Goal: Task Accomplishment & Management: Manage account settings

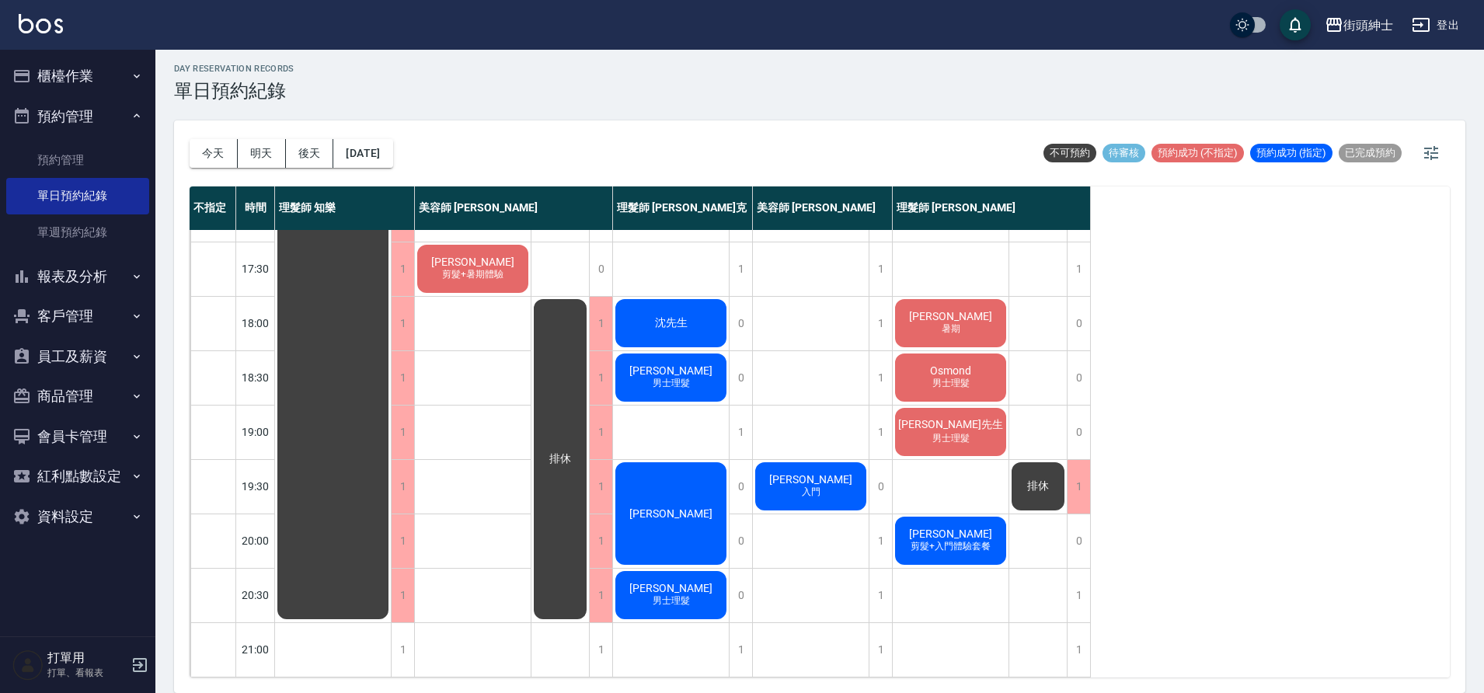
scroll to position [704, 0]
click at [392, 151] on button "[DATE]" at bounding box center [362, 153] width 59 height 29
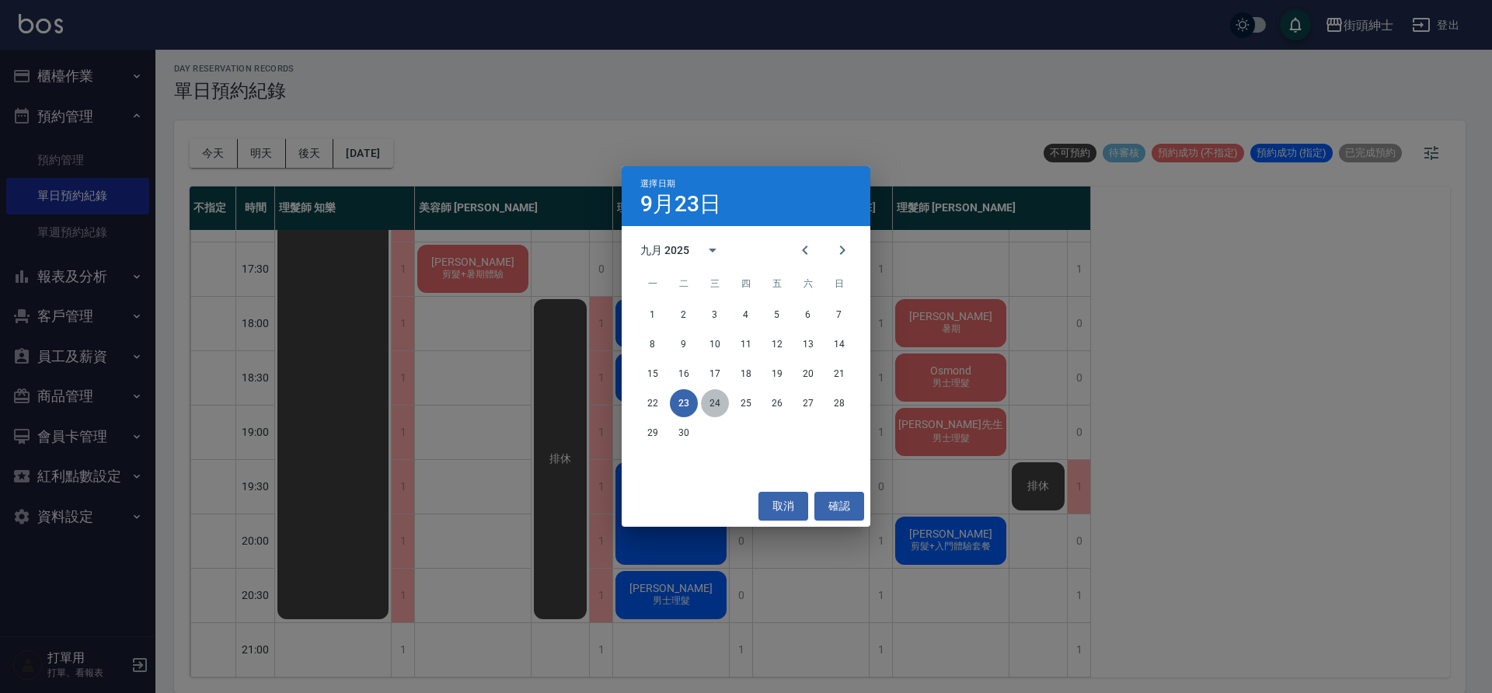
click at [705, 401] on button "24" at bounding box center [715, 403] width 28 height 28
click at [705, 401] on div at bounding box center [746, 346] width 1492 height 693
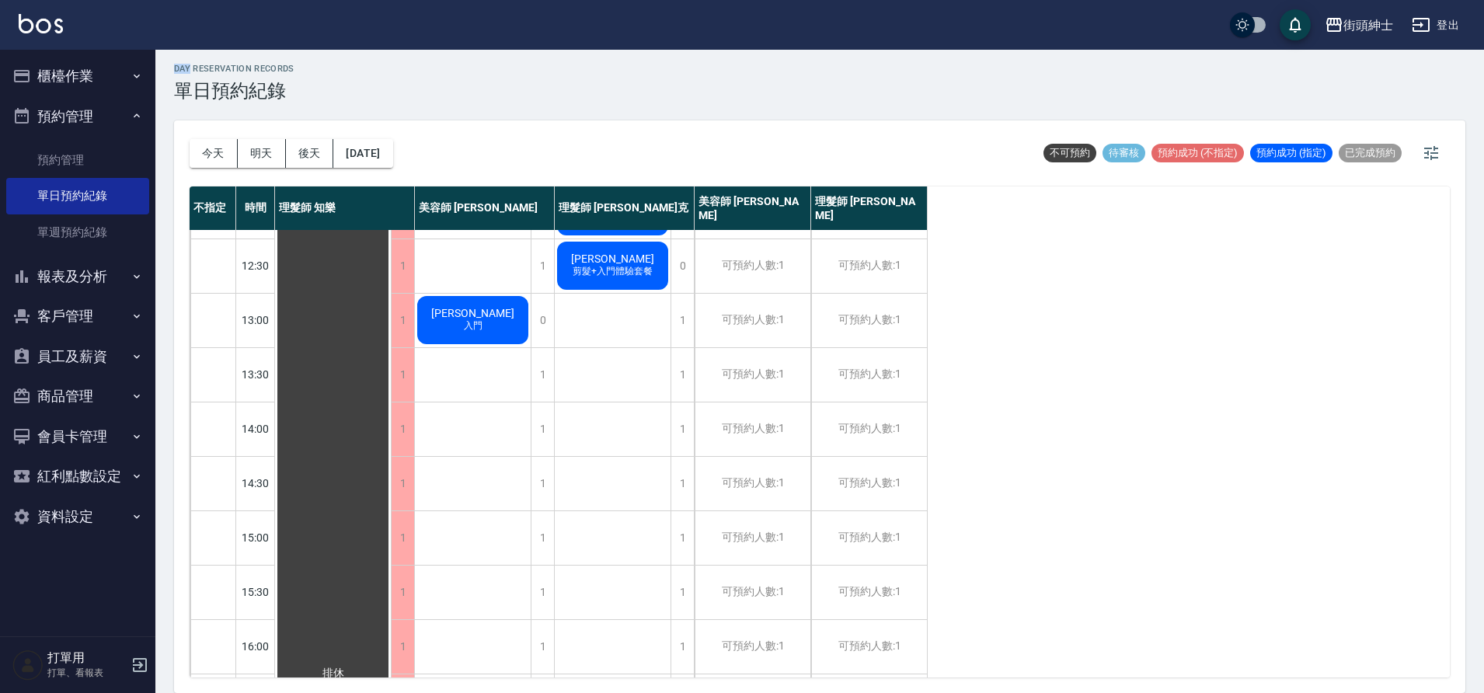
scroll to position [101, 0]
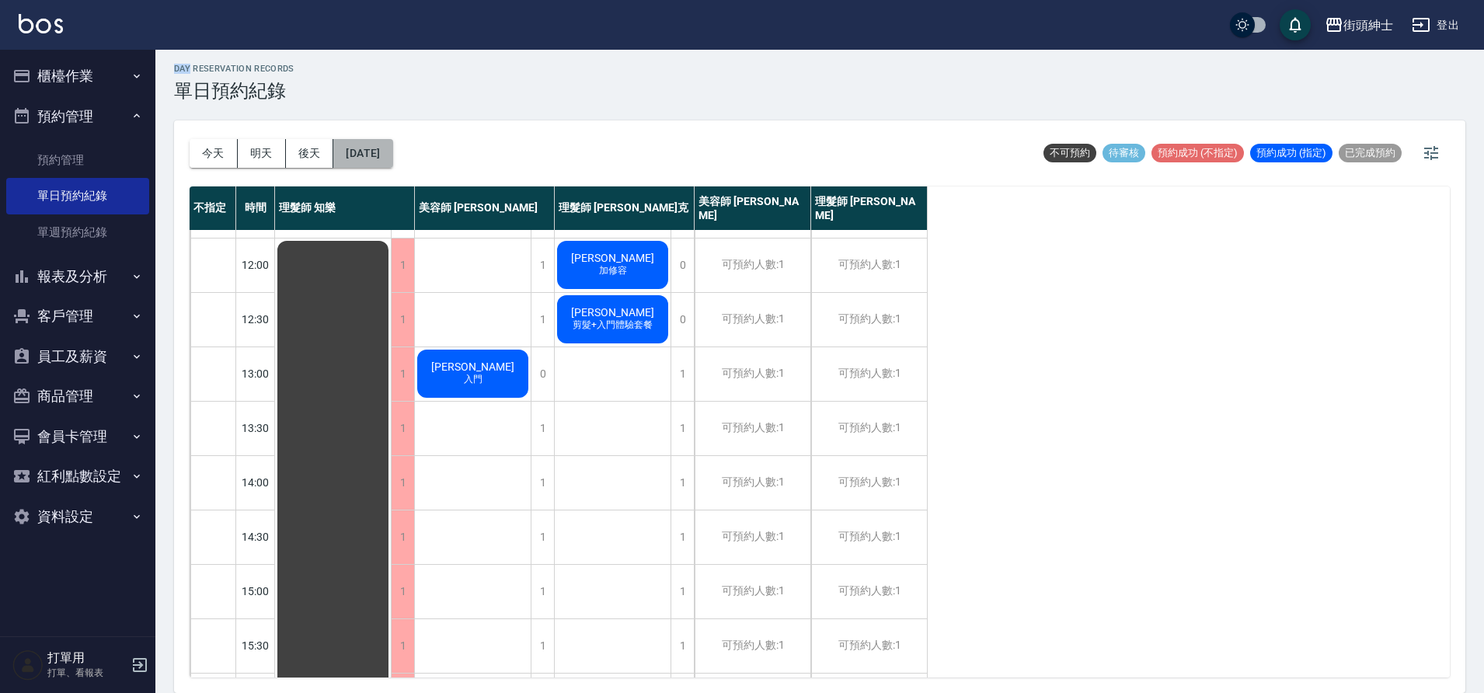
click at [392, 165] on button "2025/09/24" at bounding box center [362, 153] width 59 height 29
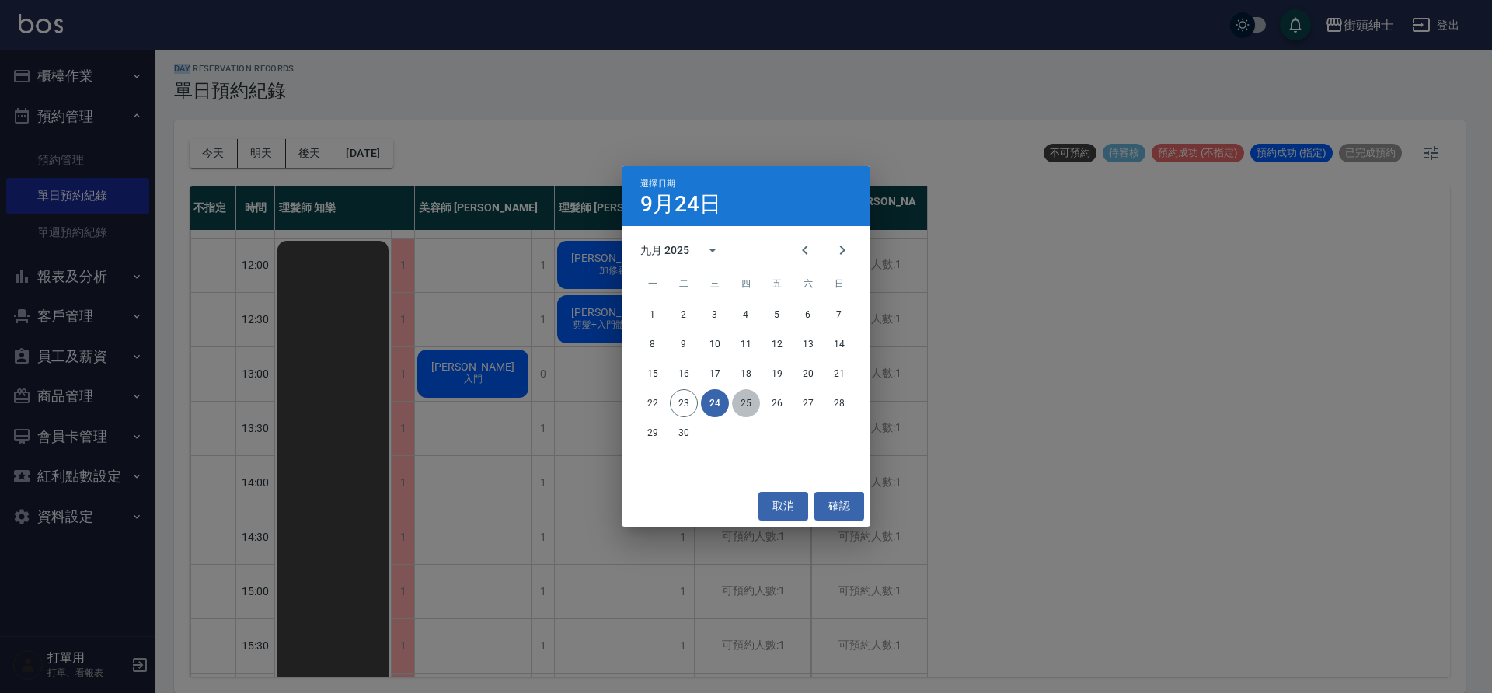
click at [736, 405] on button "25" at bounding box center [746, 403] width 28 height 28
click at [736, 405] on div at bounding box center [746, 346] width 1492 height 693
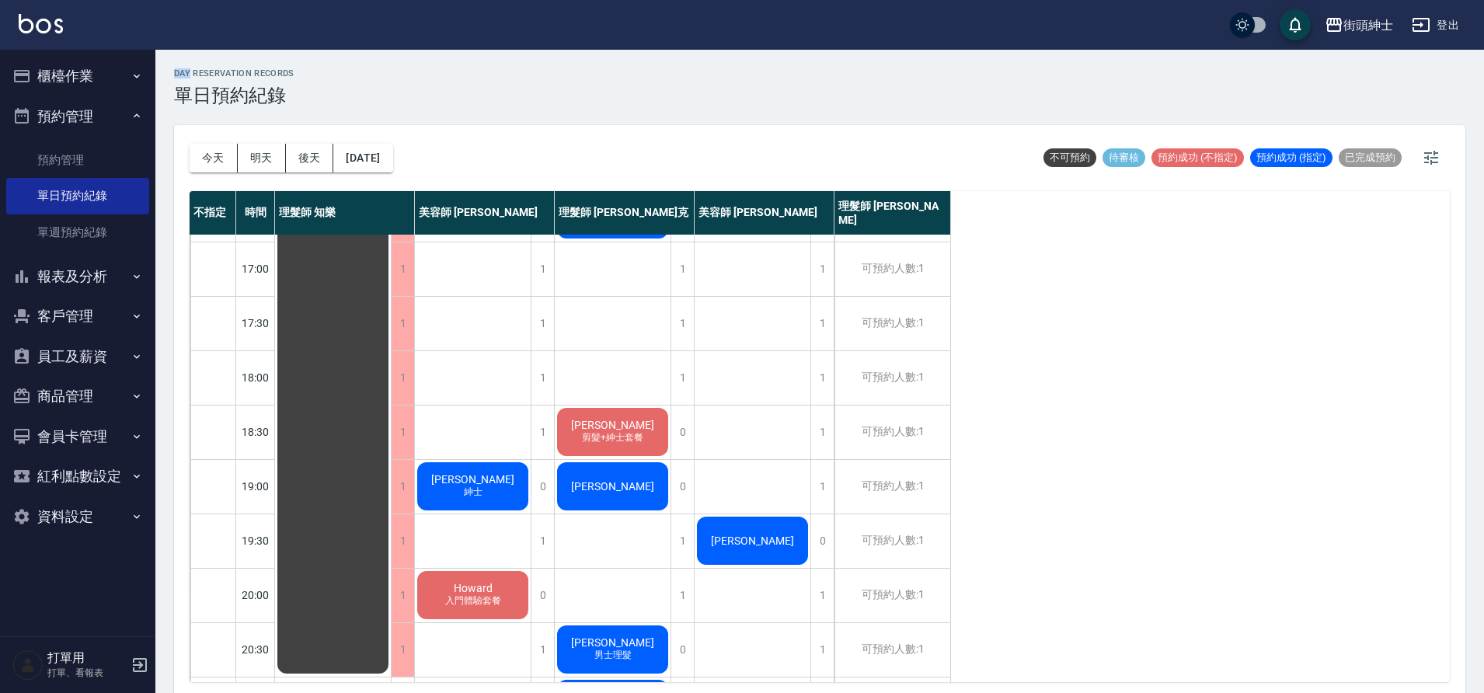
scroll to position [761, 0]
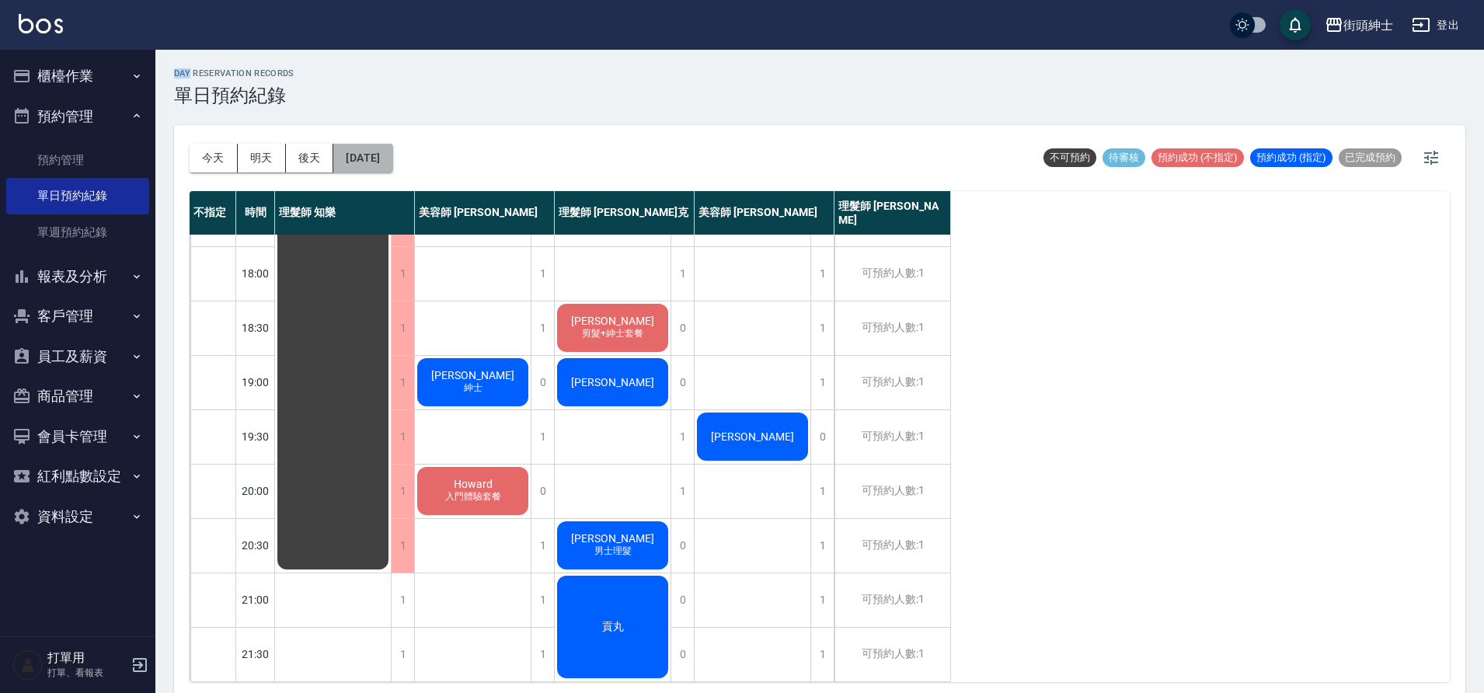
click at [346, 154] on button "2025/09/25" at bounding box center [362, 158] width 59 height 29
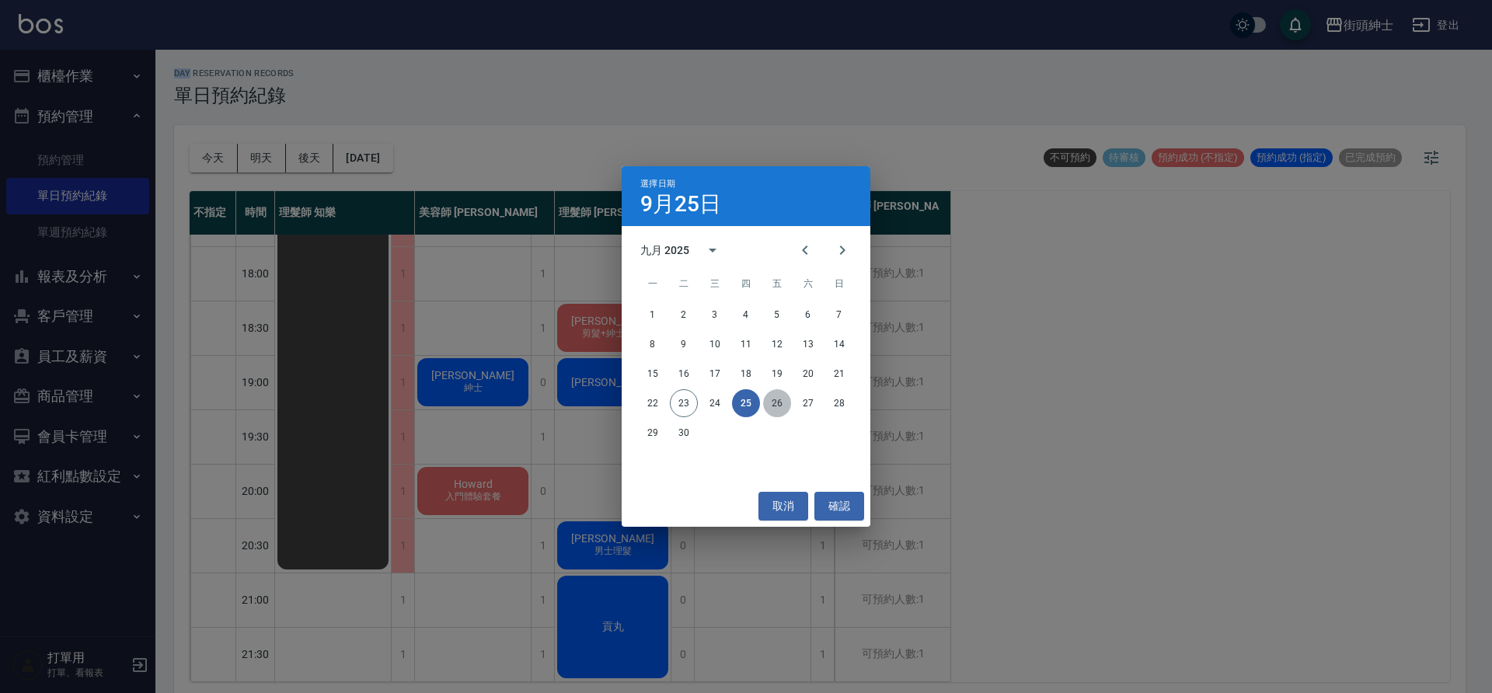
click at [774, 407] on button "26" at bounding box center [777, 403] width 28 height 28
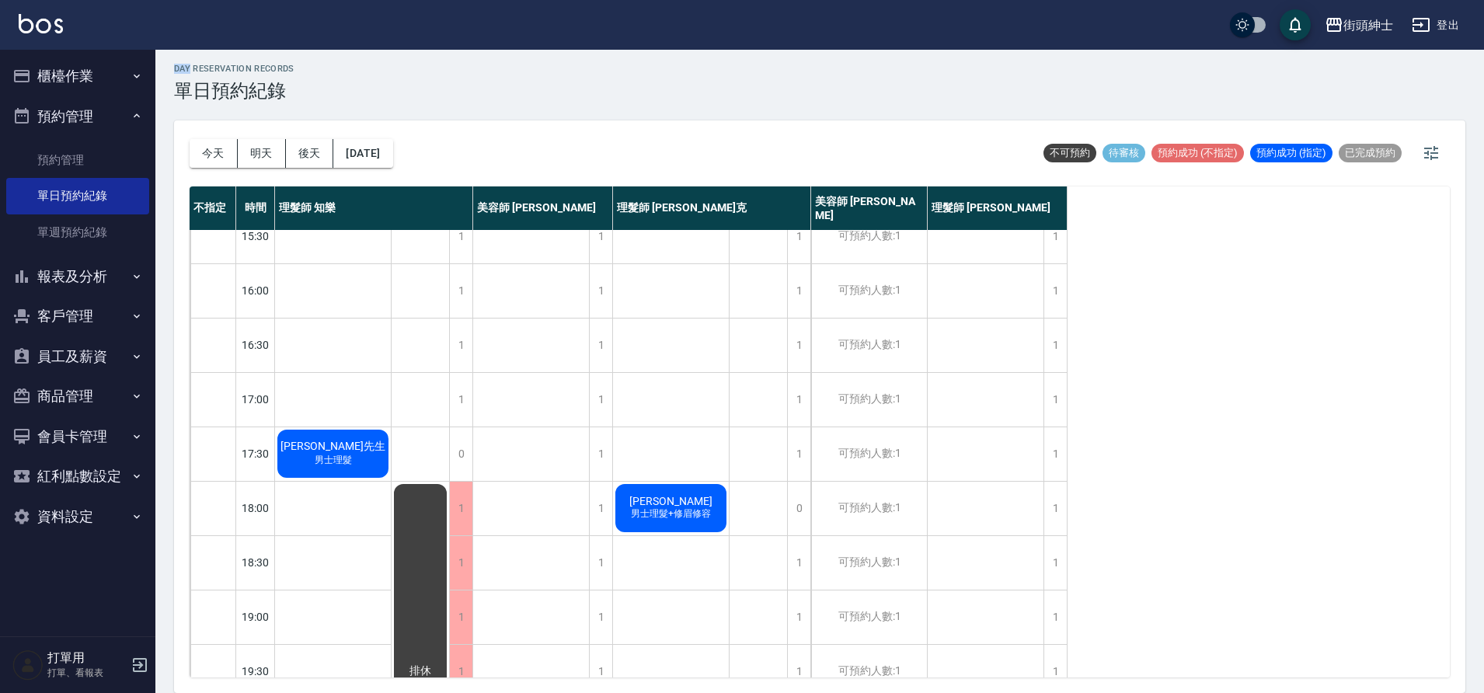
scroll to position [515, 0]
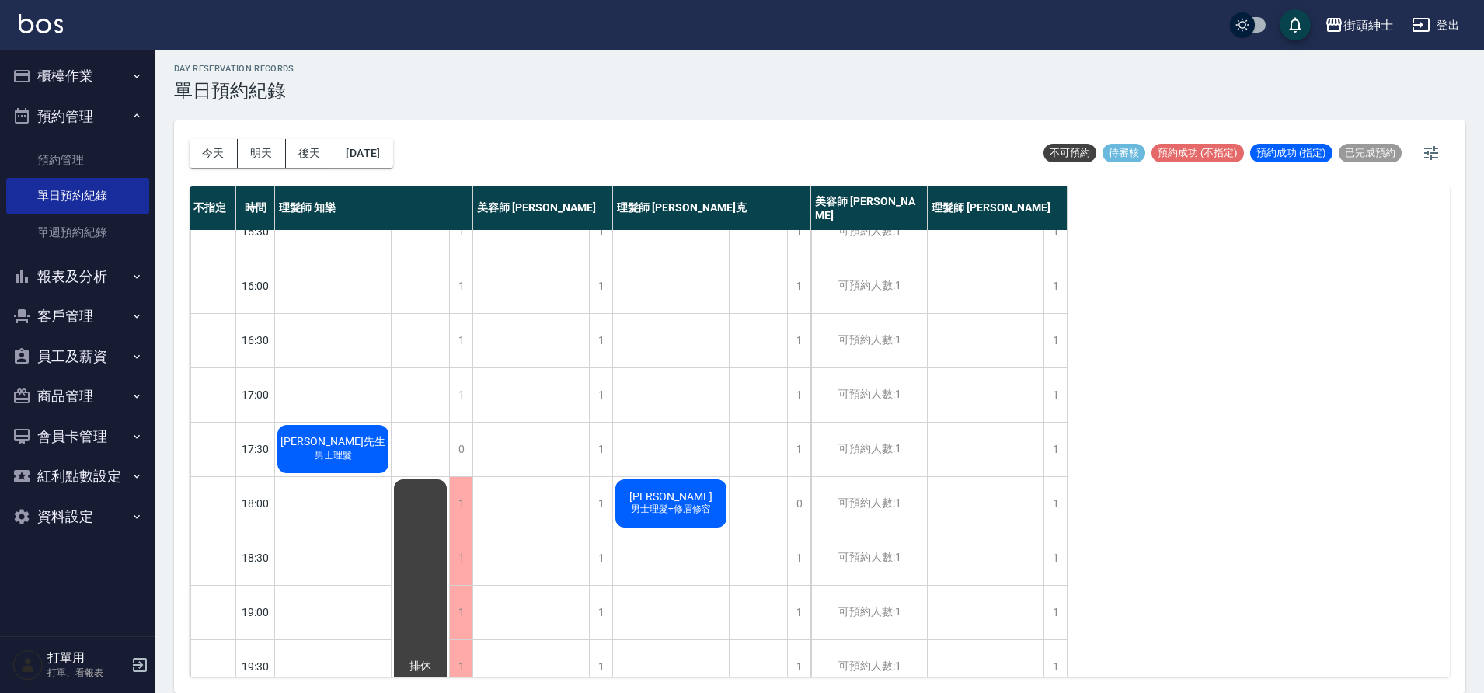
click at [420, 156] on div "今天 明天 後天 2025/09/26 不可預約 待審核 預約成功 (不指定) 預約成功 (指定) 已完成預約" at bounding box center [820, 153] width 1260 height 66
click at [385, 165] on button "2025/09/26" at bounding box center [362, 153] width 59 height 29
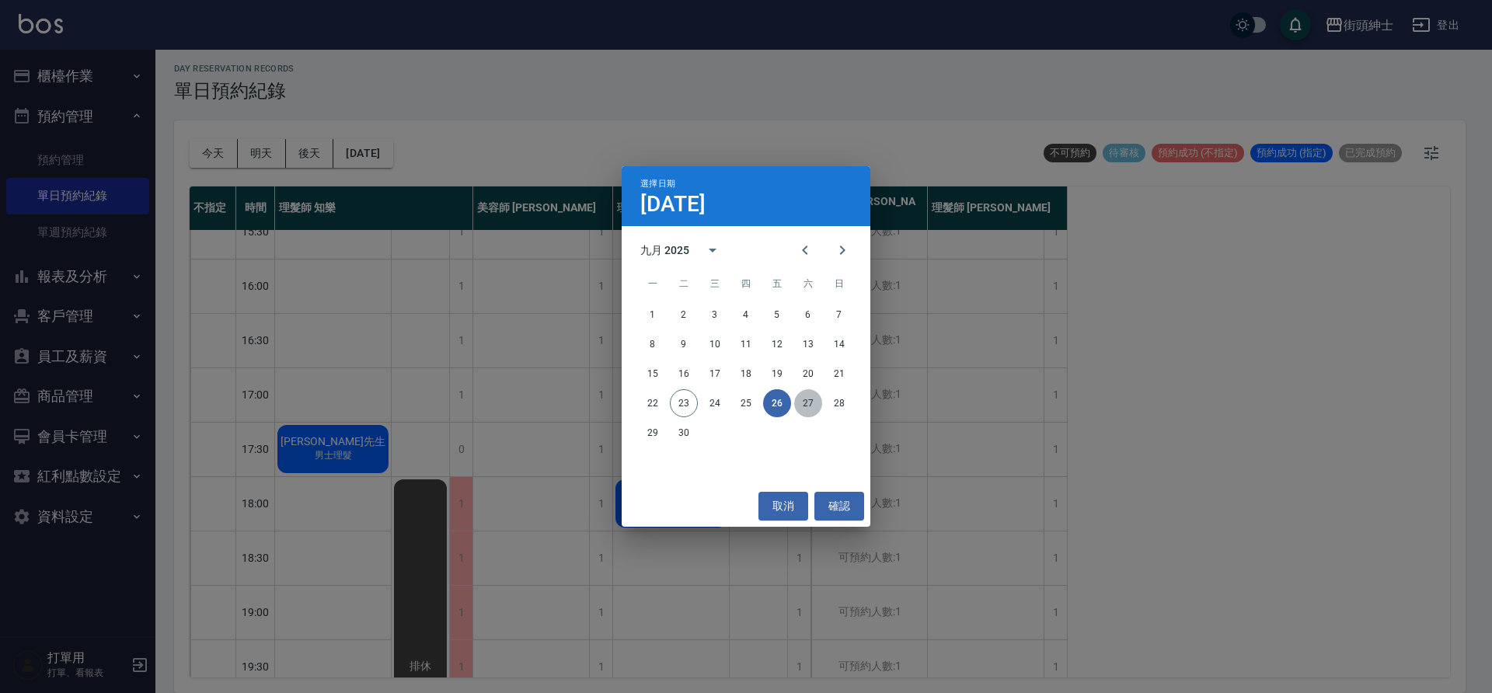
click at [801, 403] on button "27" at bounding box center [808, 403] width 28 height 28
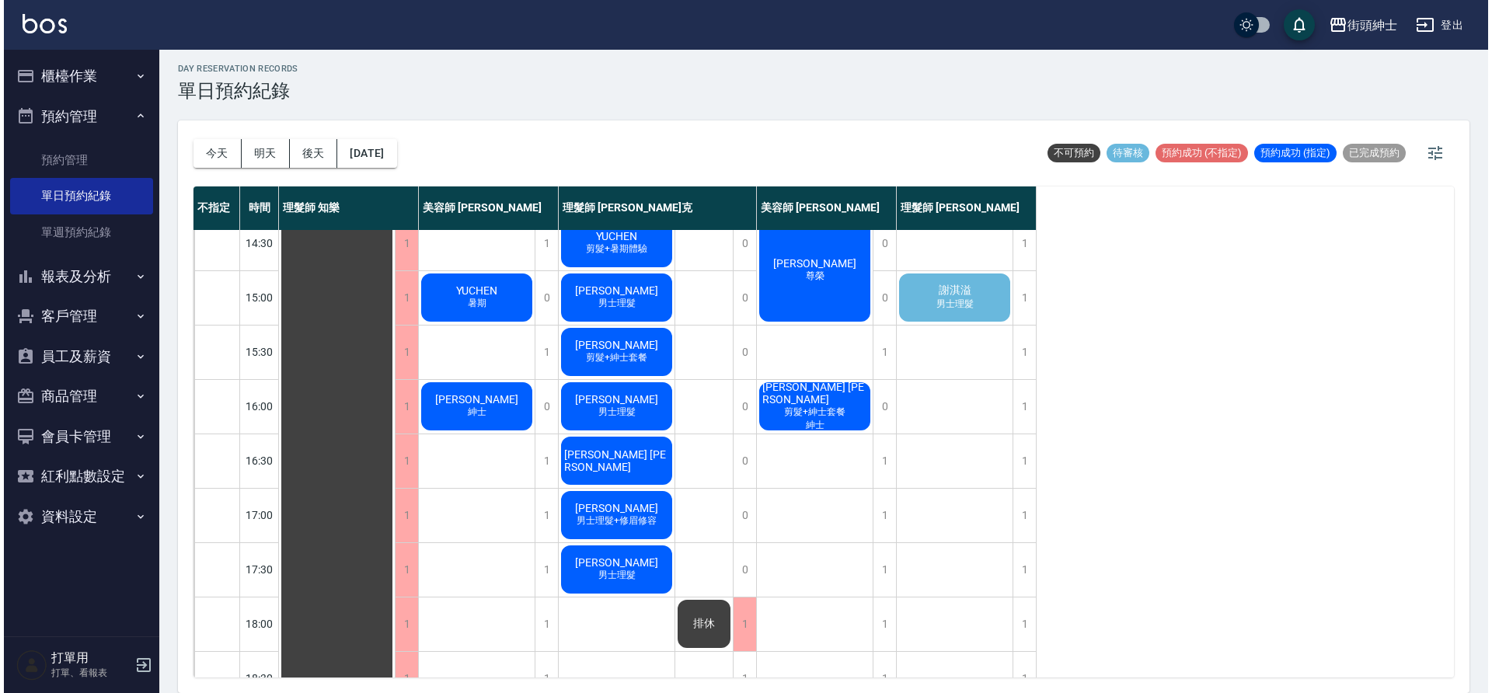
scroll to position [340, 0]
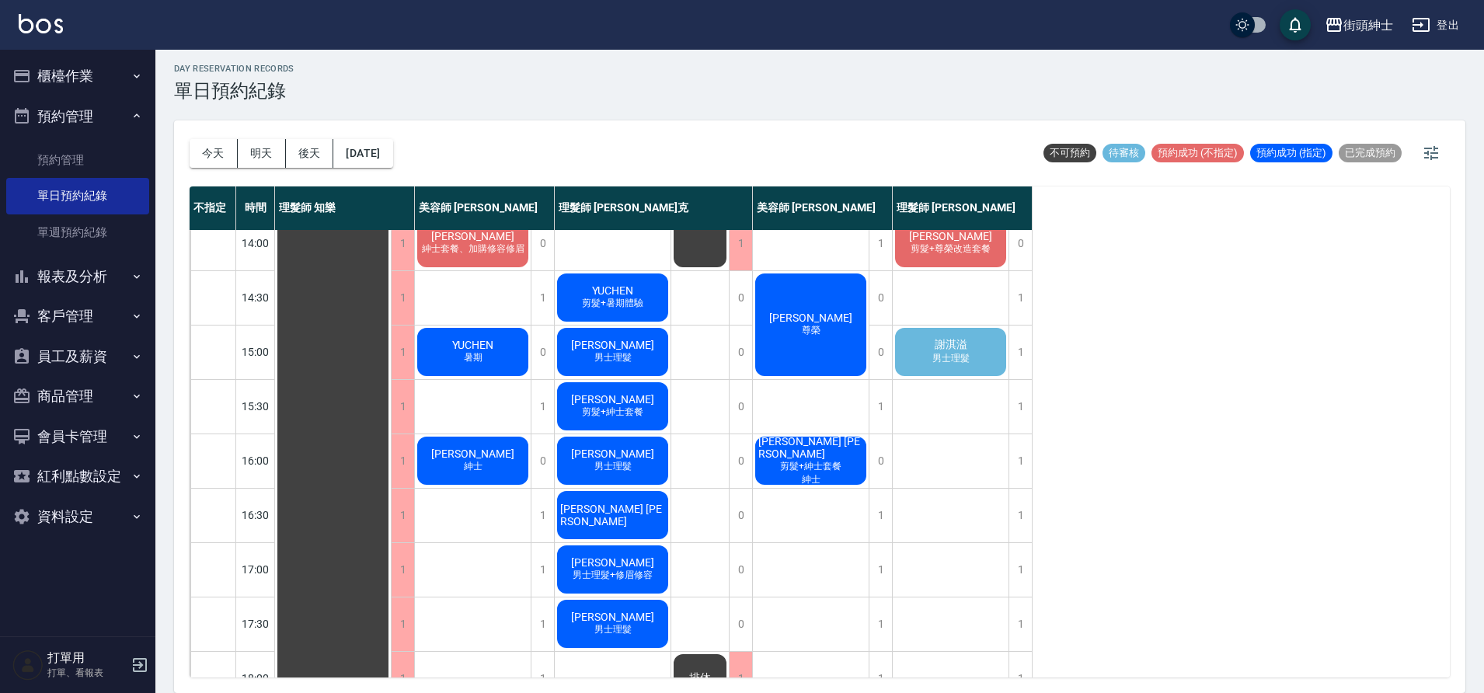
click at [934, 366] on div "謝淇溢 男士理髮" at bounding box center [951, 352] width 116 height 53
click at [941, 354] on span "男士理髮" at bounding box center [951, 358] width 44 height 13
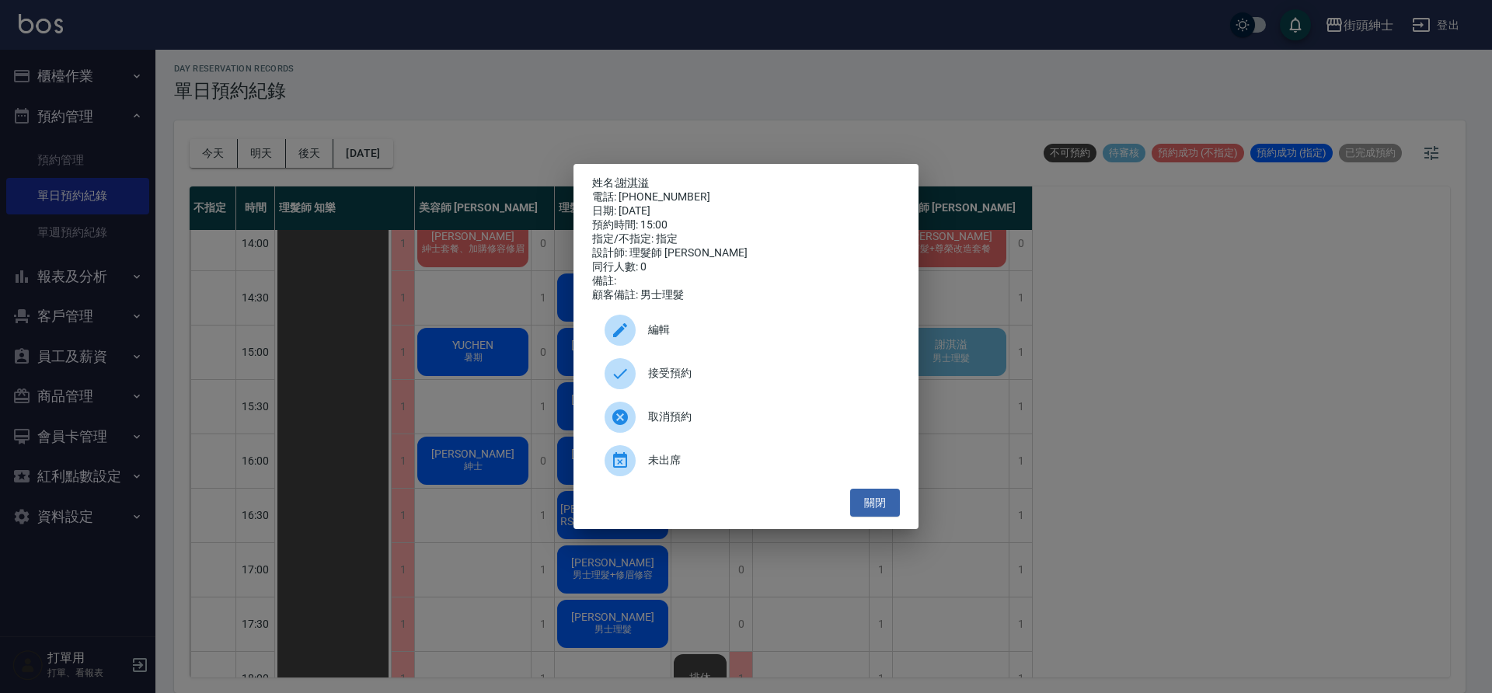
click at [682, 376] on span "接受預約" at bounding box center [767, 373] width 239 height 16
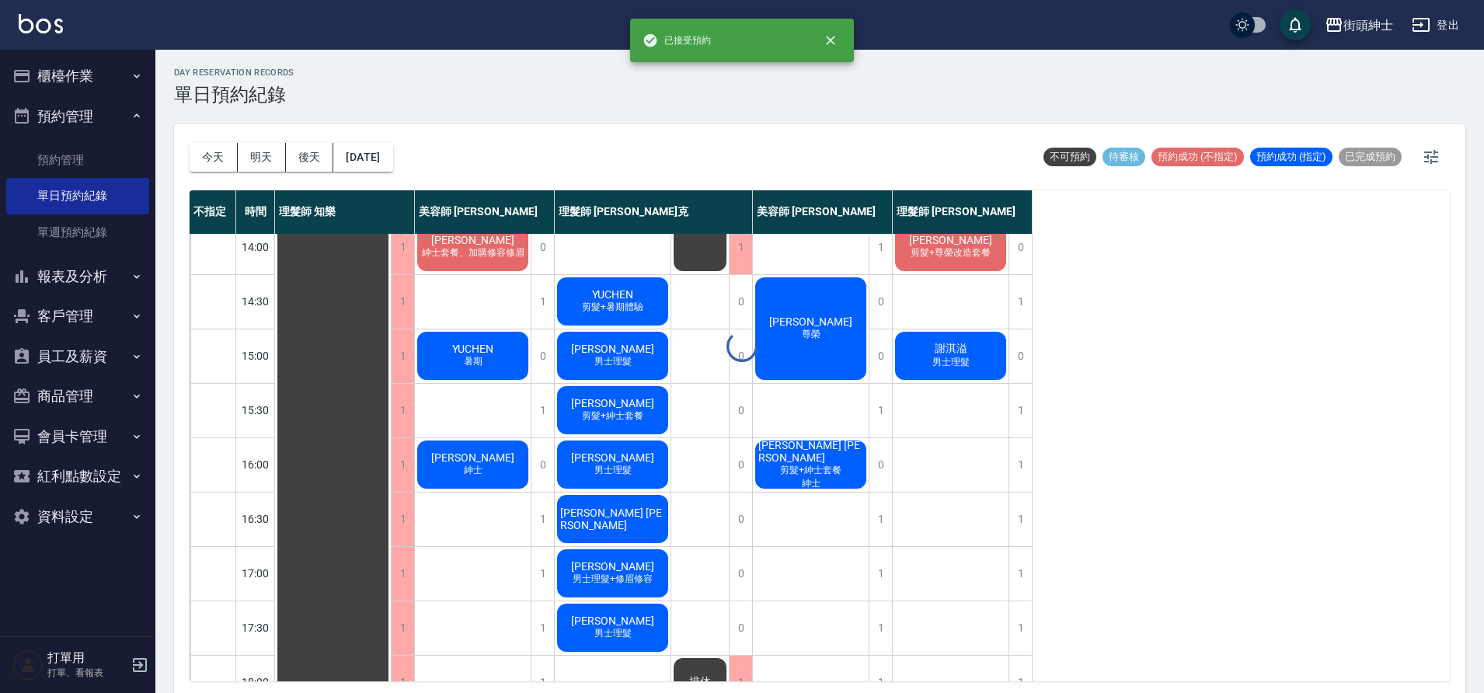
scroll to position [0, 0]
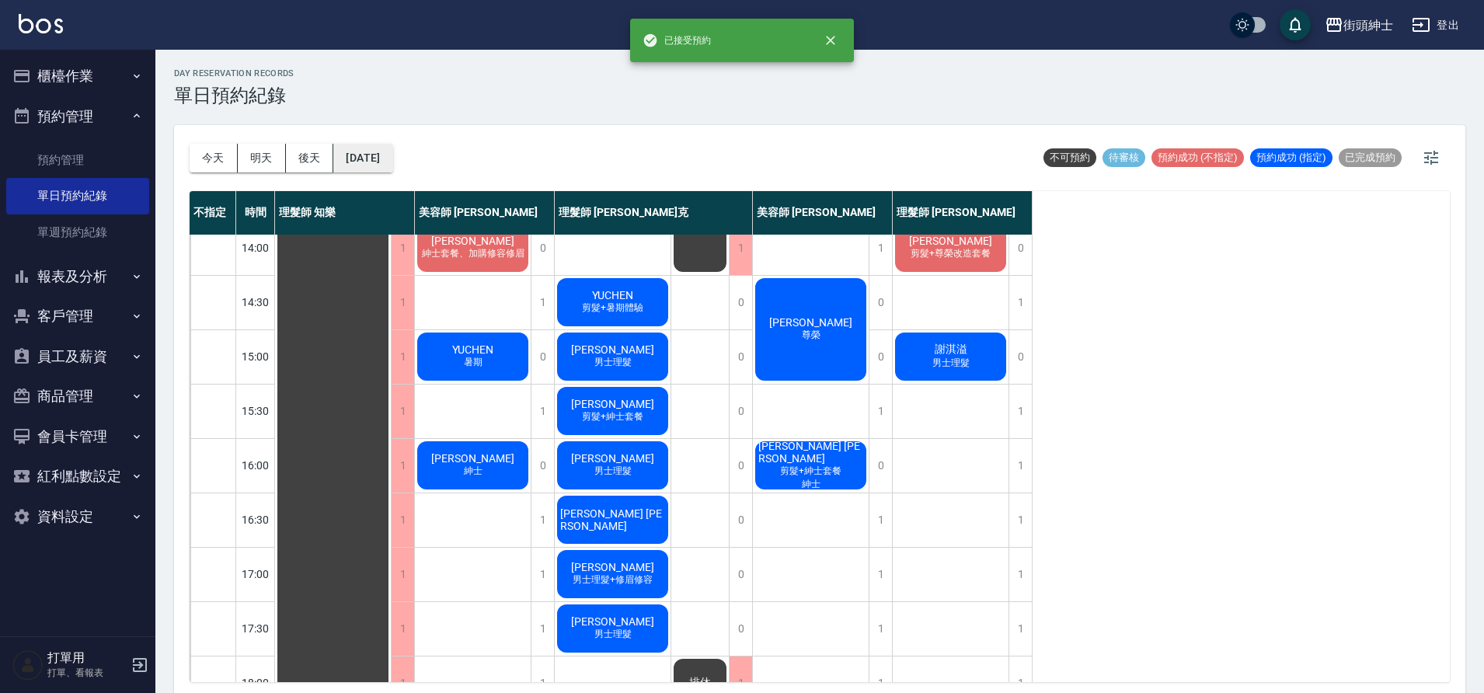
click at [392, 161] on button "2025/09/27" at bounding box center [362, 158] width 59 height 29
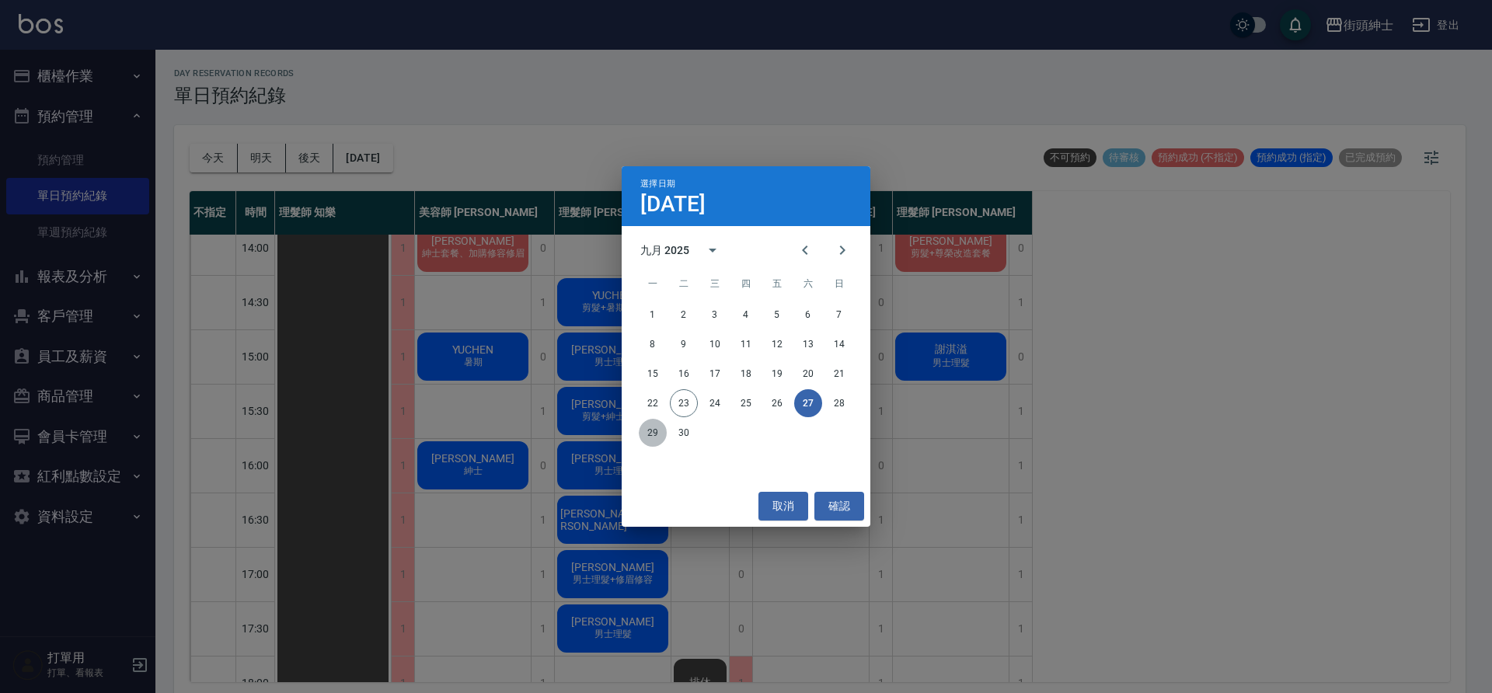
click at [649, 436] on button "29" at bounding box center [653, 433] width 28 height 28
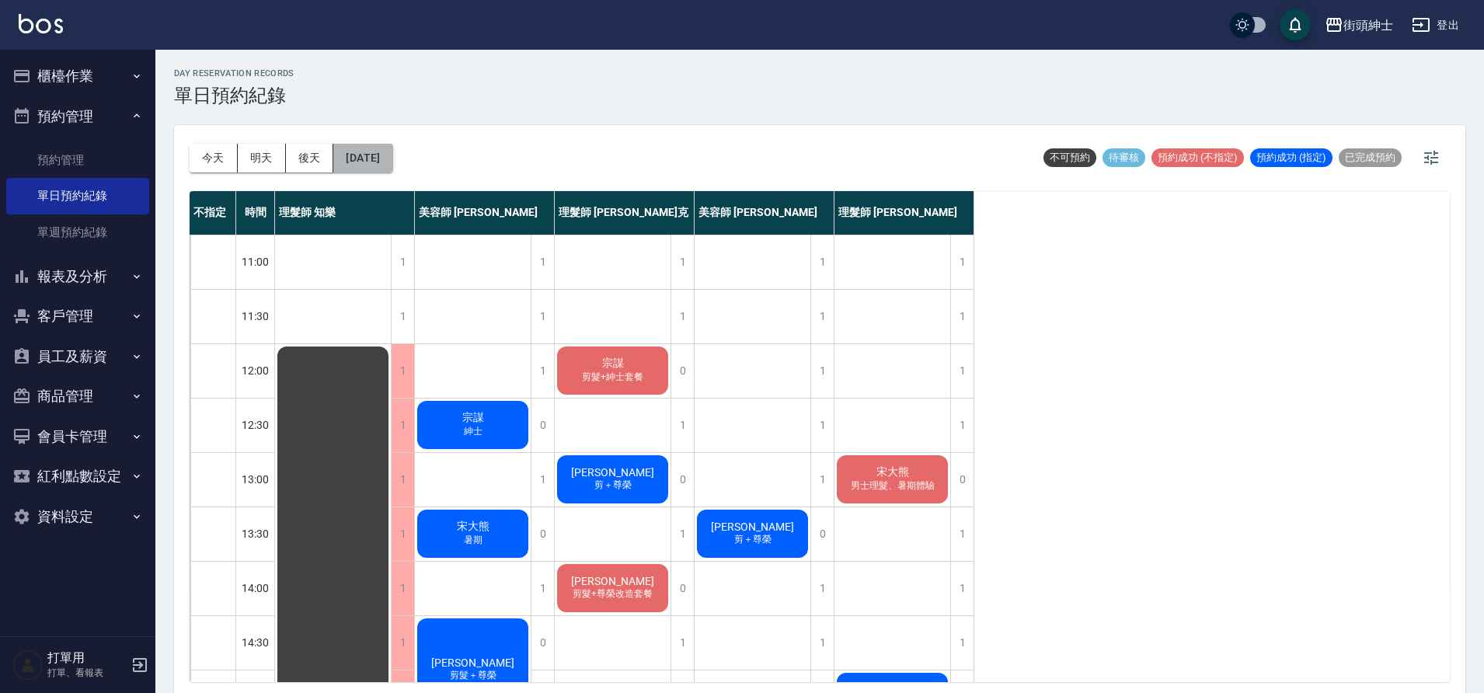
click at [385, 151] on button "2025/09/29" at bounding box center [362, 158] width 59 height 29
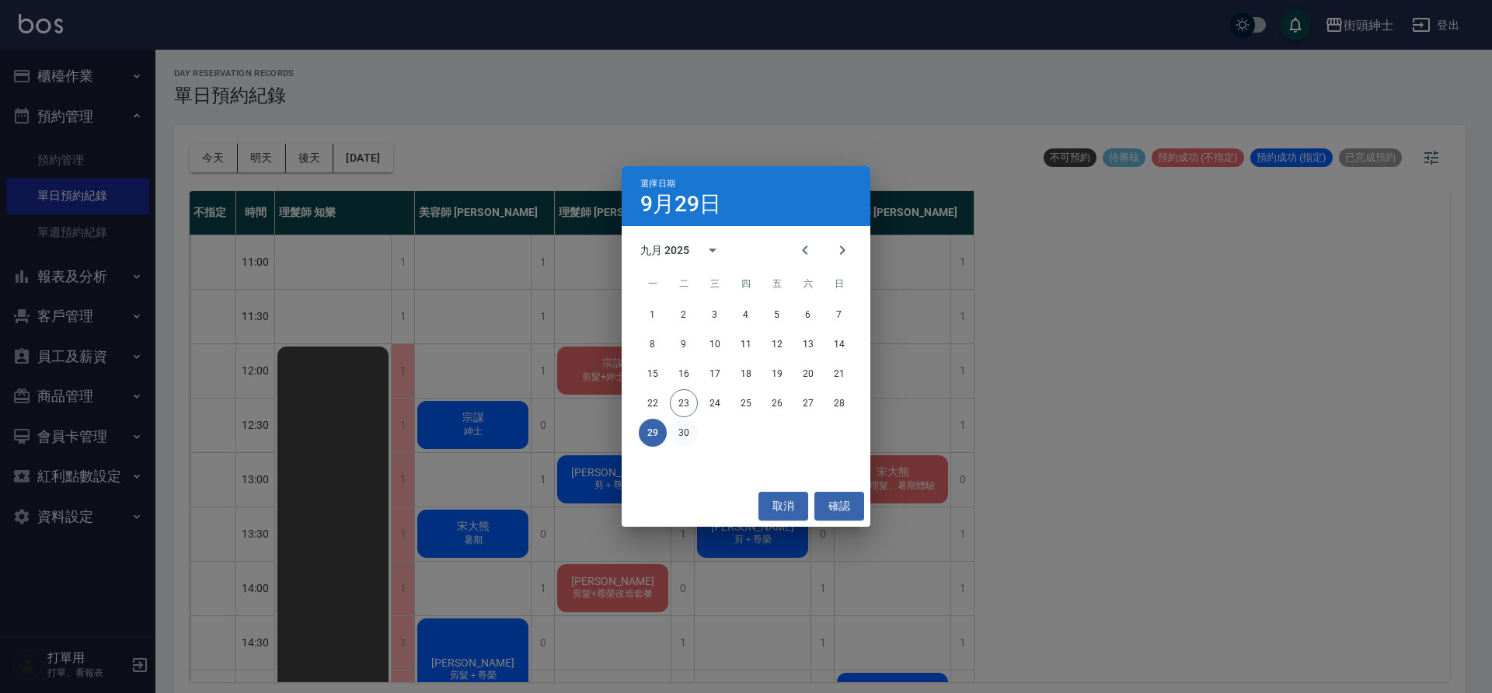
click at [691, 430] on button "30" at bounding box center [684, 433] width 28 height 28
click at [691, 430] on div at bounding box center [746, 346] width 1492 height 693
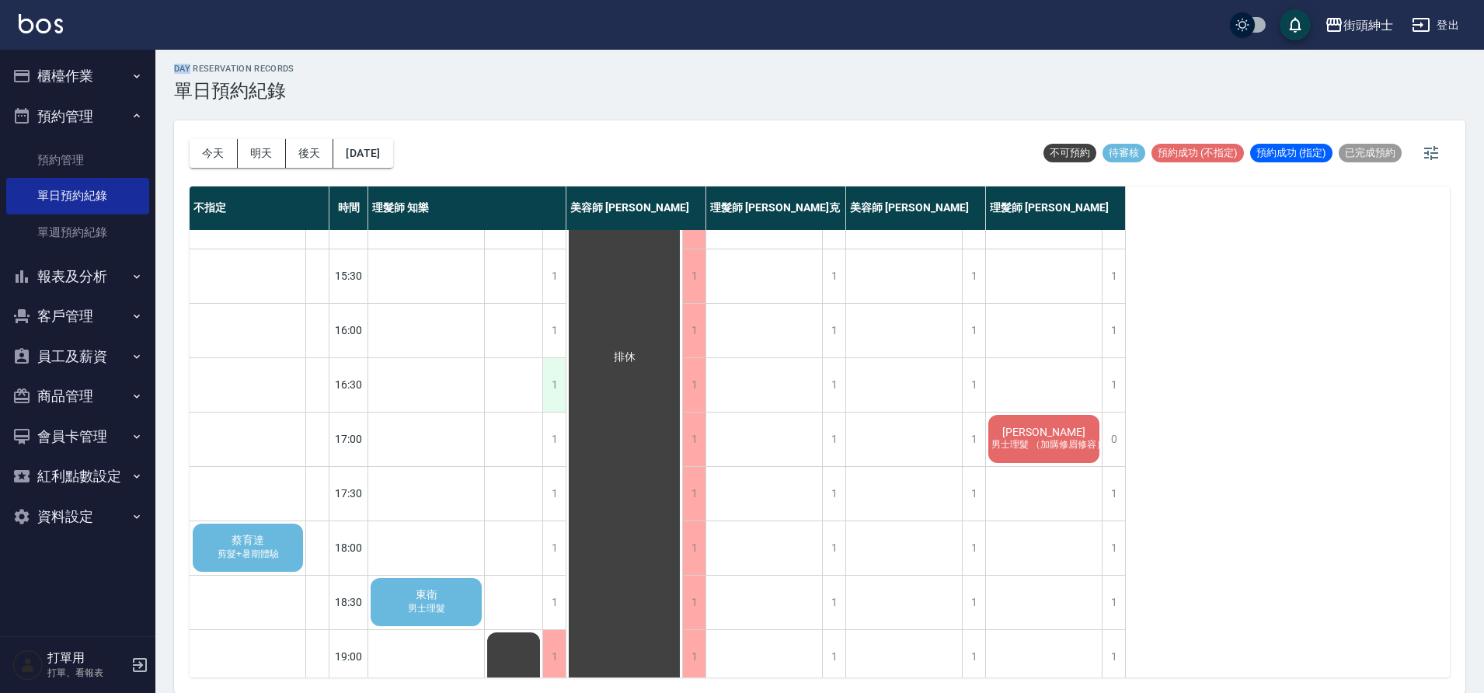
scroll to position [545, 0]
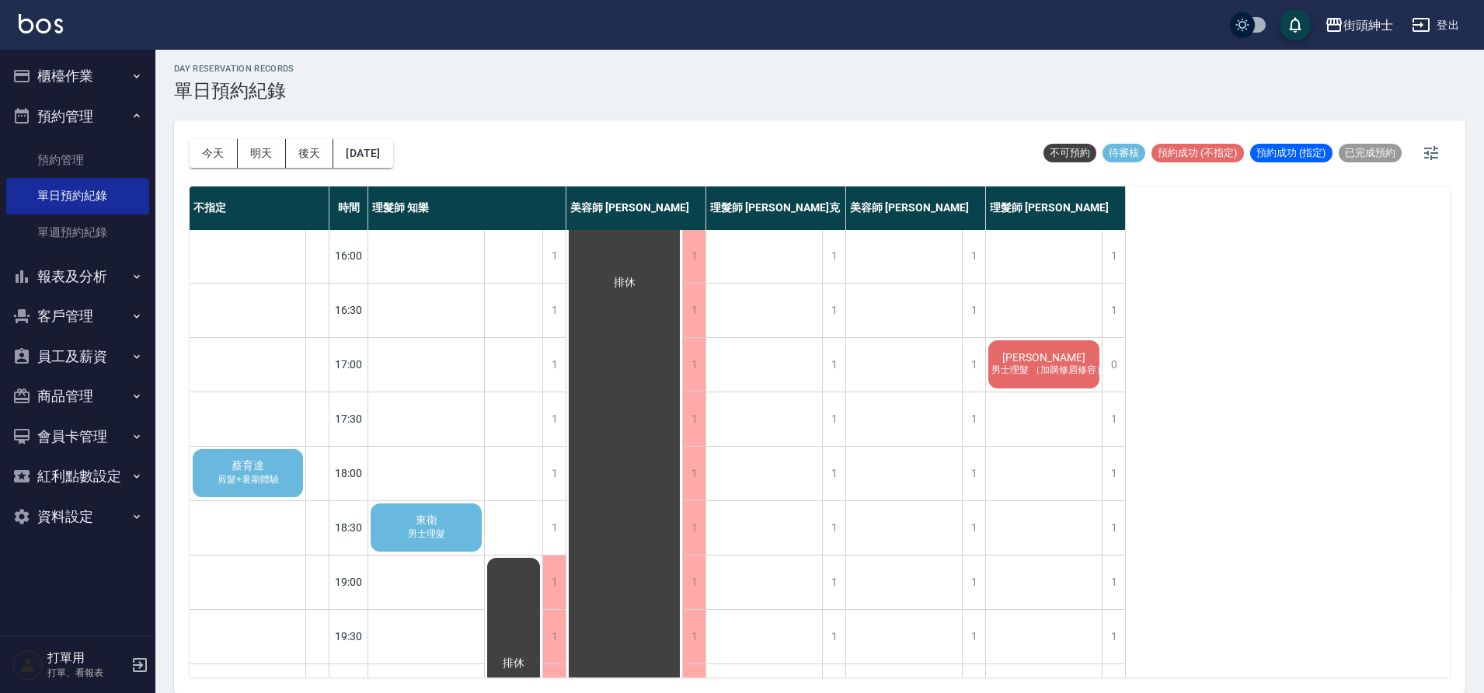
click at [393, 168] on div "今天 明天 後天 2025/09/30" at bounding box center [292, 153] width 204 height 66
click at [392, 151] on button "2025/09/30" at bounding box center [362, 153] width 59 height 29
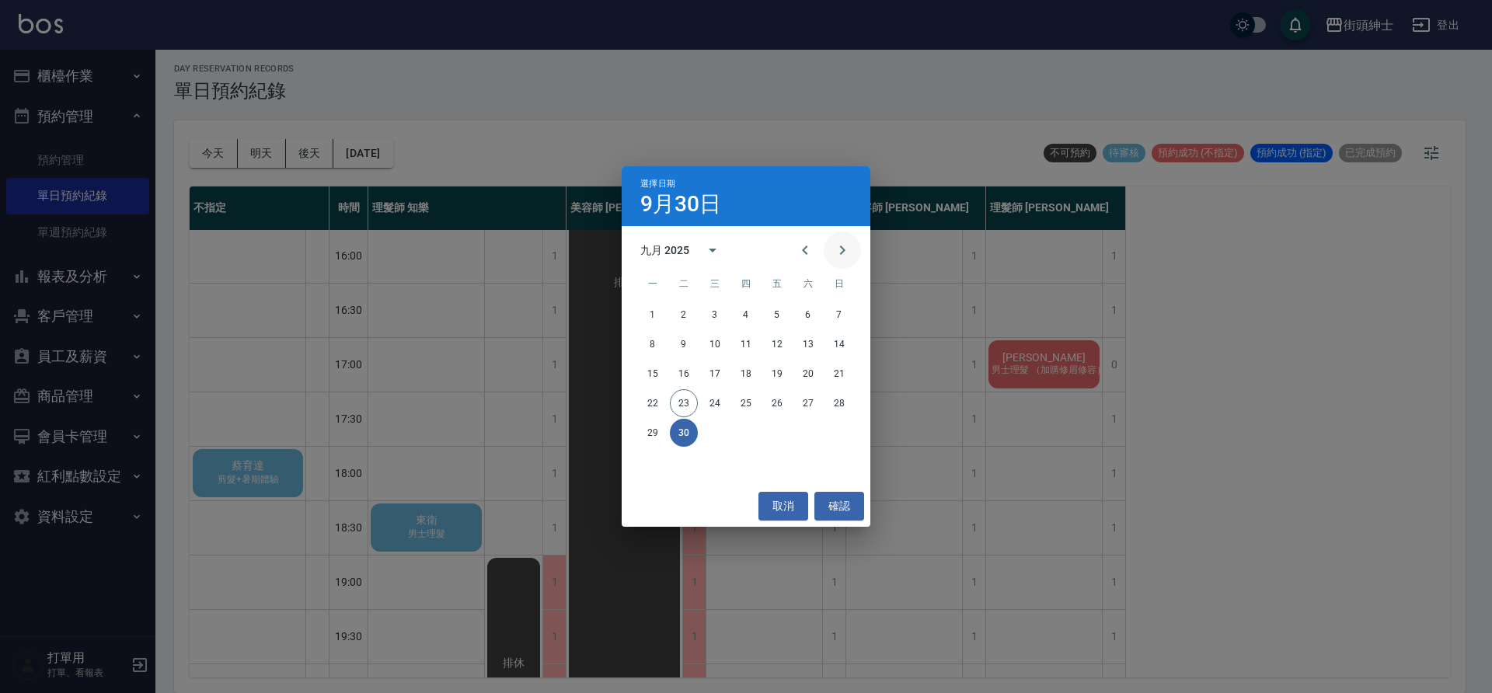
click at [831, 254] on button "Next month" at bounding box center [842, 250] width 37 height 37
click at [719, 313] on button "1" at bounding box center [715, 315] width 28 height 28
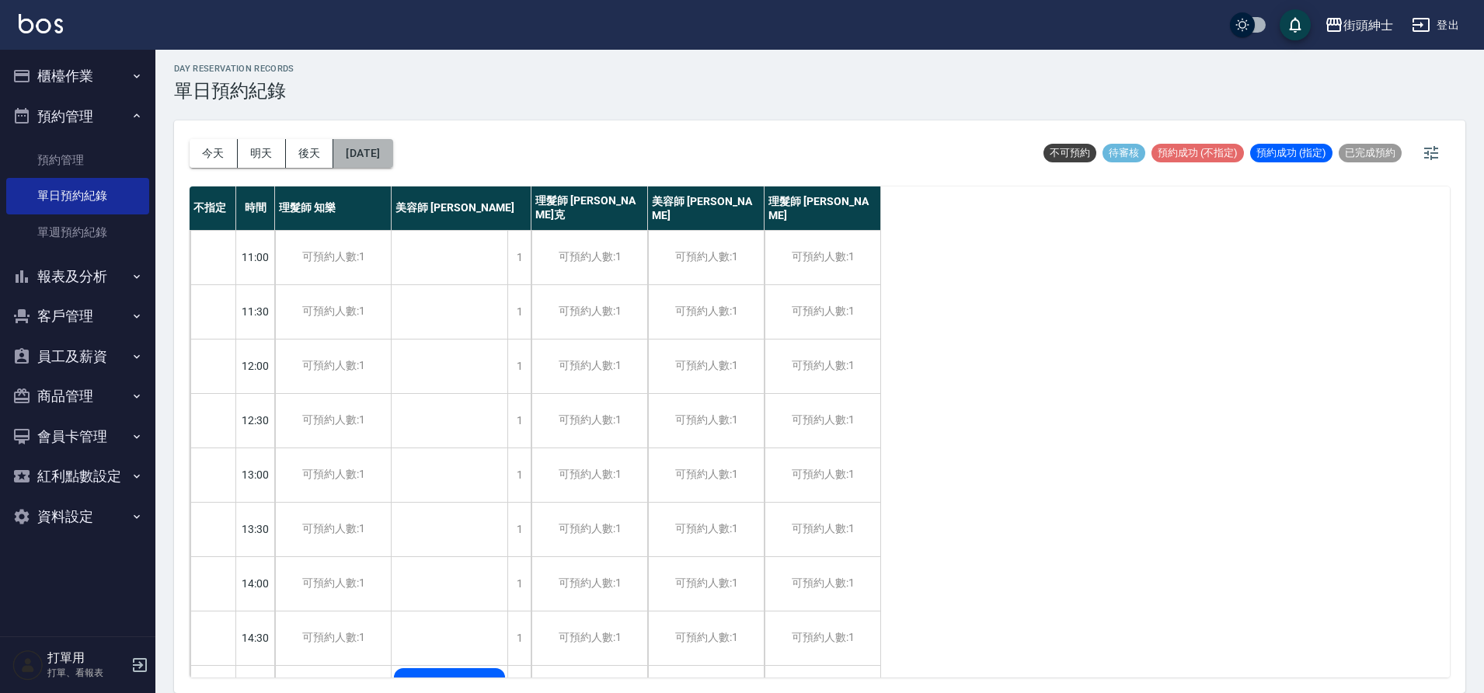
click at [389, 152] on button "2025/10/01" at bounding box center [362, 153] width 59 height 29
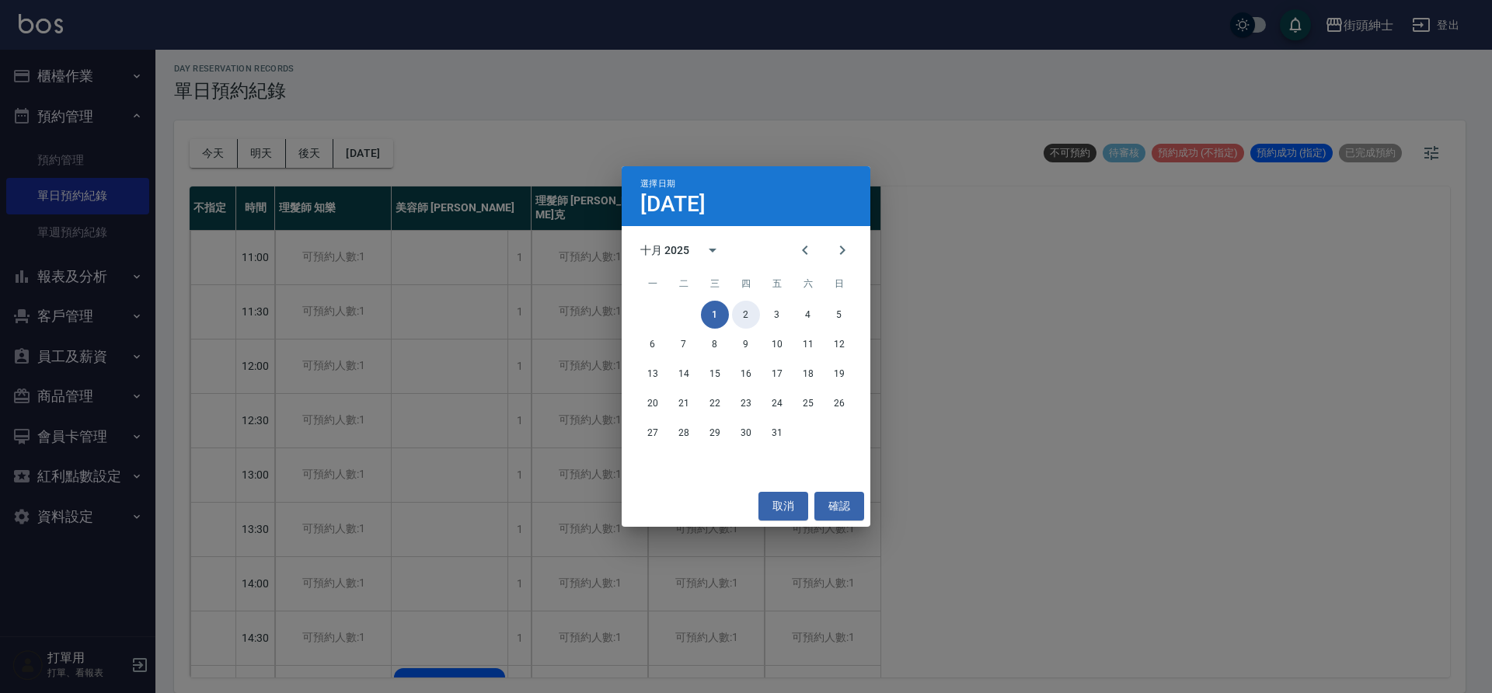
click at [744, 308] on button "2" at bounding box center [746, 315] width 28 height 28
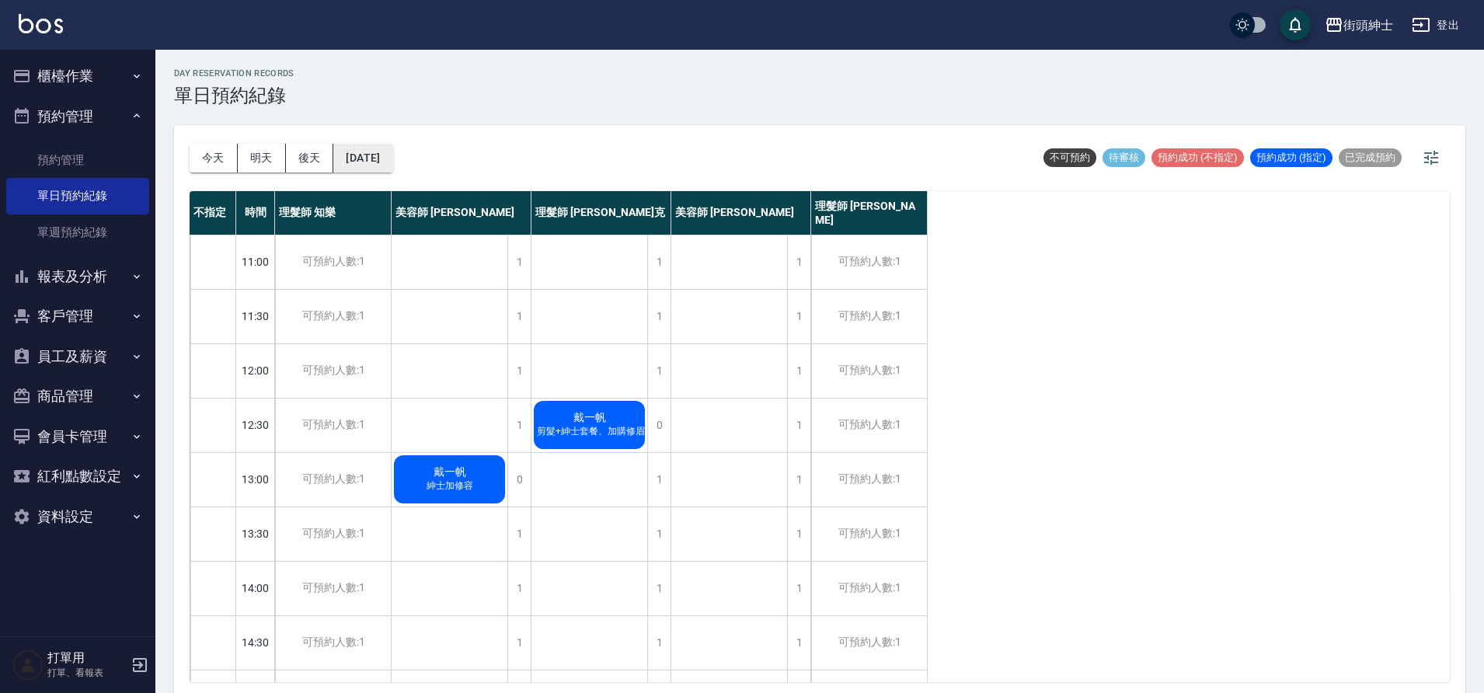
drag, startPoint x: 422, startPoint y: 153, endPoint x: 409, endPoint y: 156, distance: 12.8
click at [422, 153] on div "今天 明天 後天 2025/10/02 不可預約 待審核 預約成功 (不指定) 預約成功 (指定) 已完成預約" at bounding box center [820, 158] width 1260 height 66
click at [392, 158] on button "2025/10/02" at bounding box center [362, 158] width 59 height 29
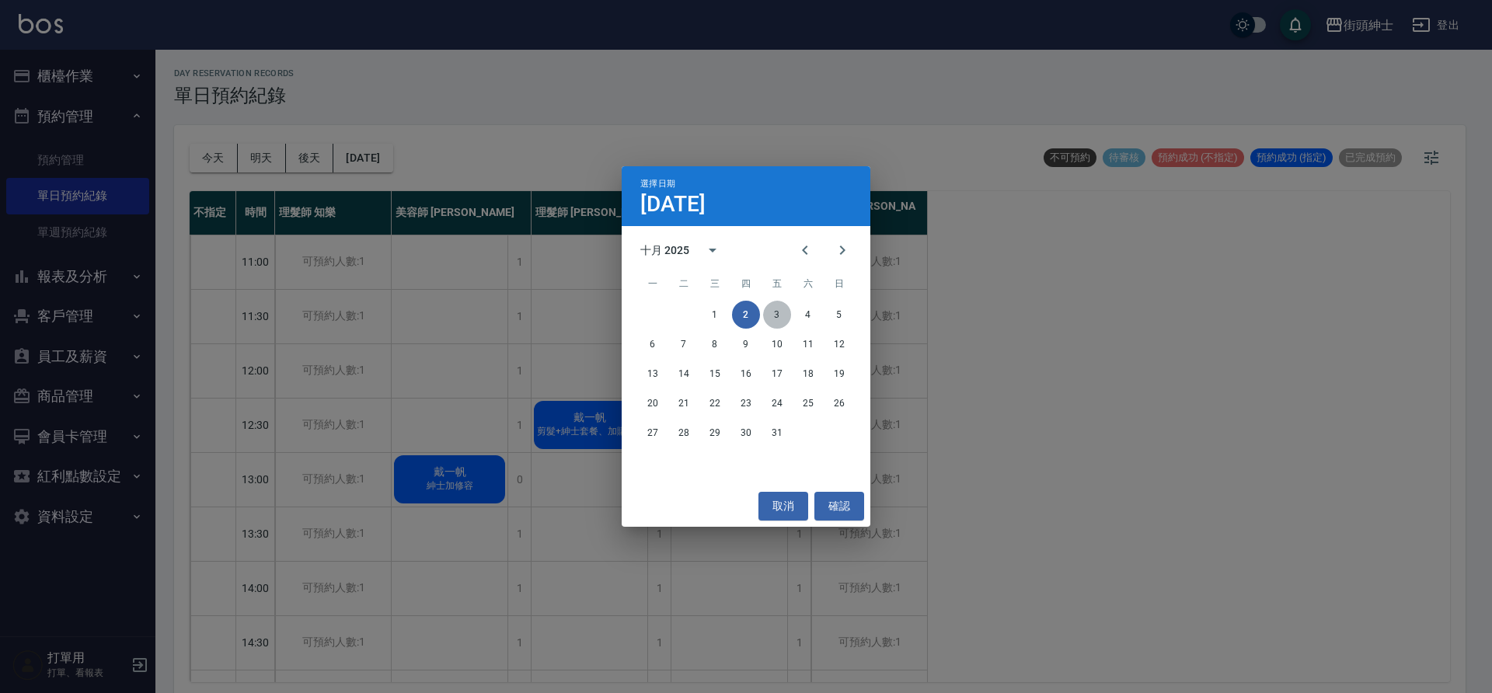
click at [775, 316] on button "3" at bounding box center [777, 315] width 28 height 28
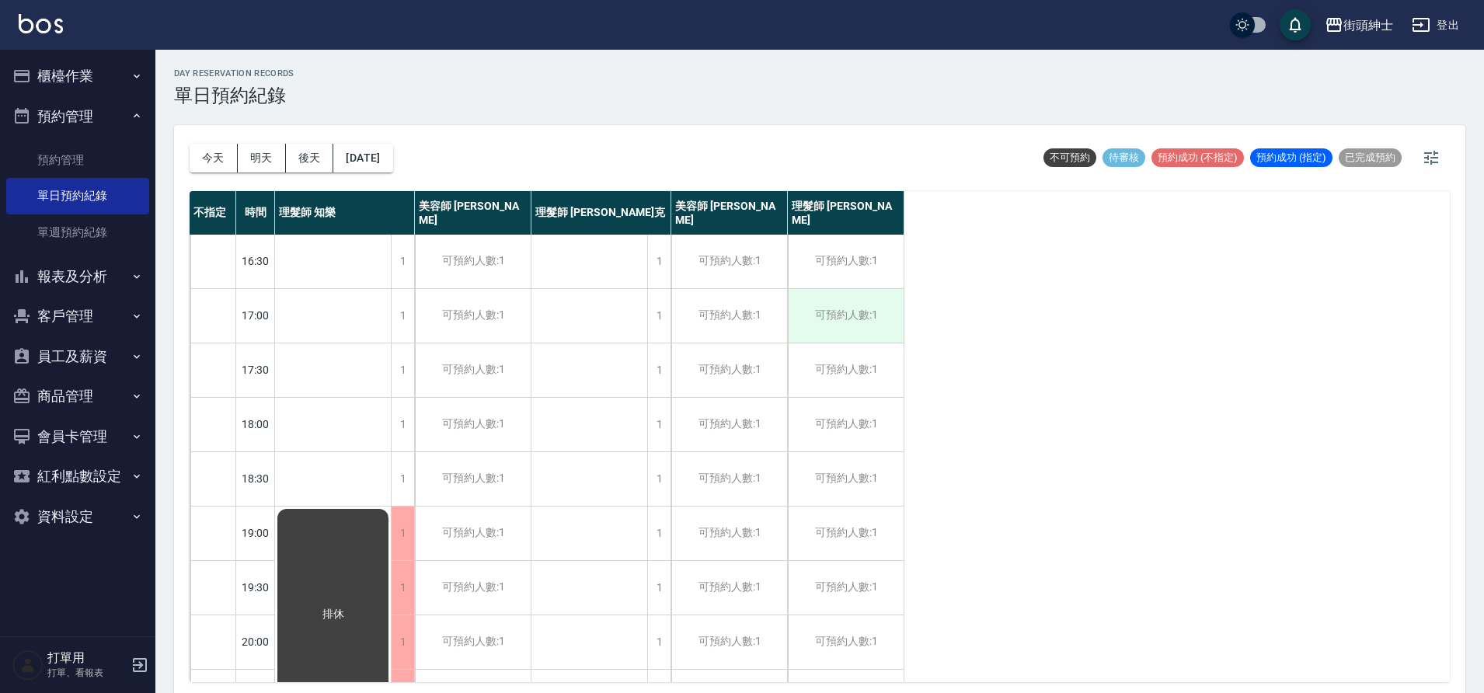
scroll to position [605, 0]
click at [392, 158] on button "2025/10/03" at bounding box center [362, 158] width 59 height 29
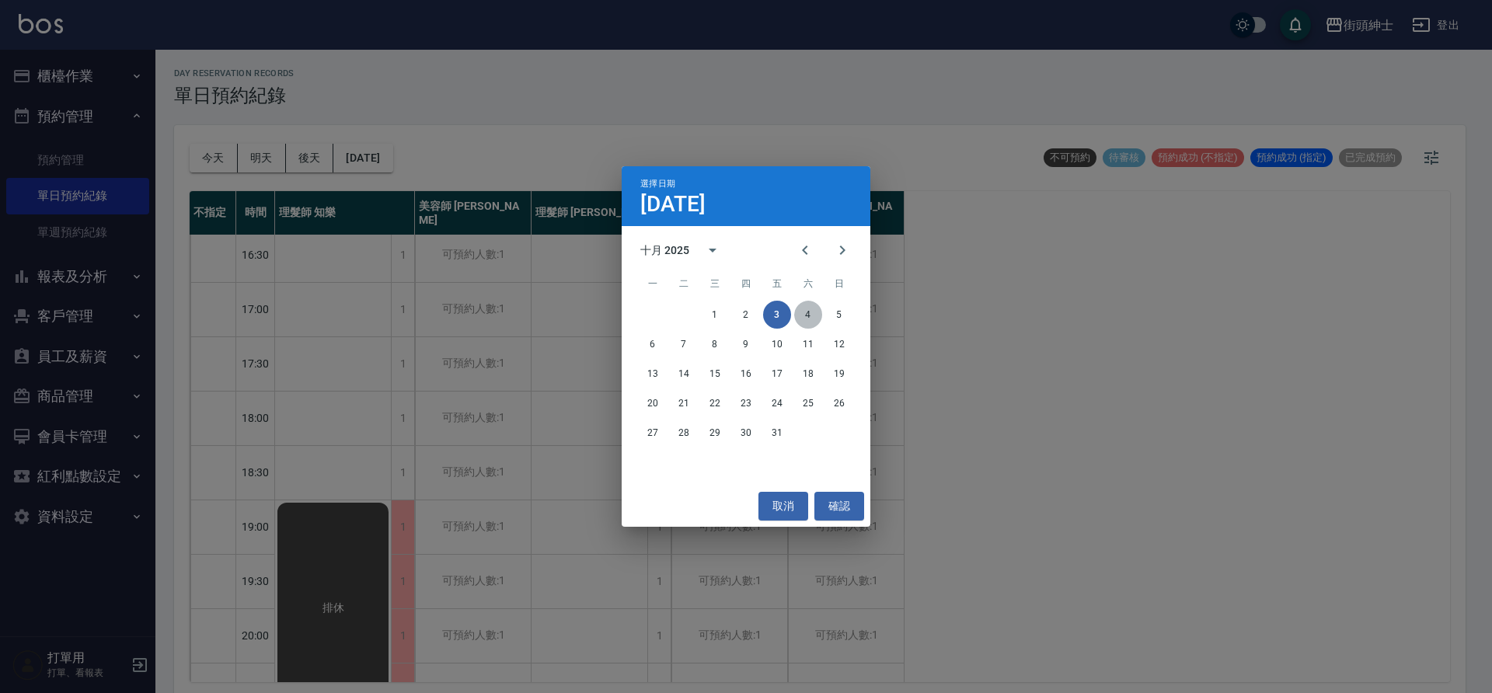
click at [813, 312] on button "4" at bounding box center [808, 315] width 28 height 28
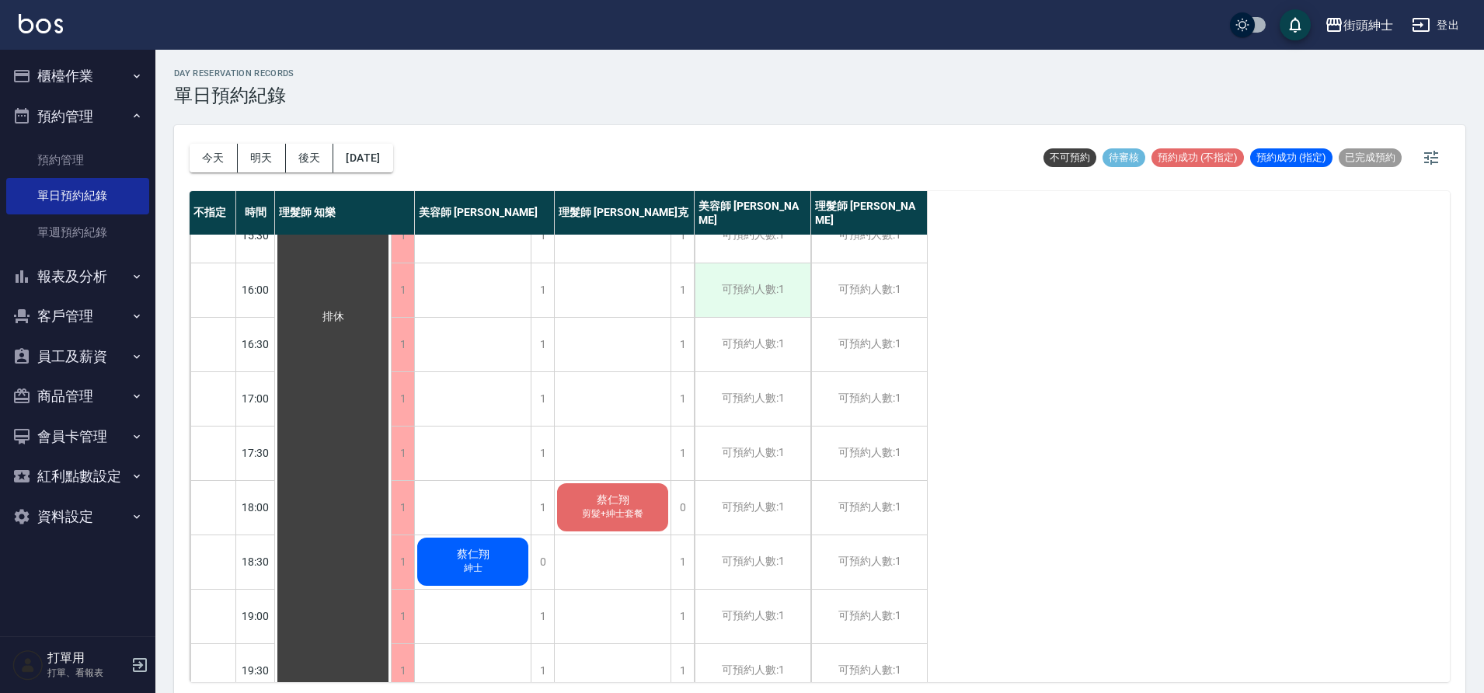
scroll to position [471, 0]
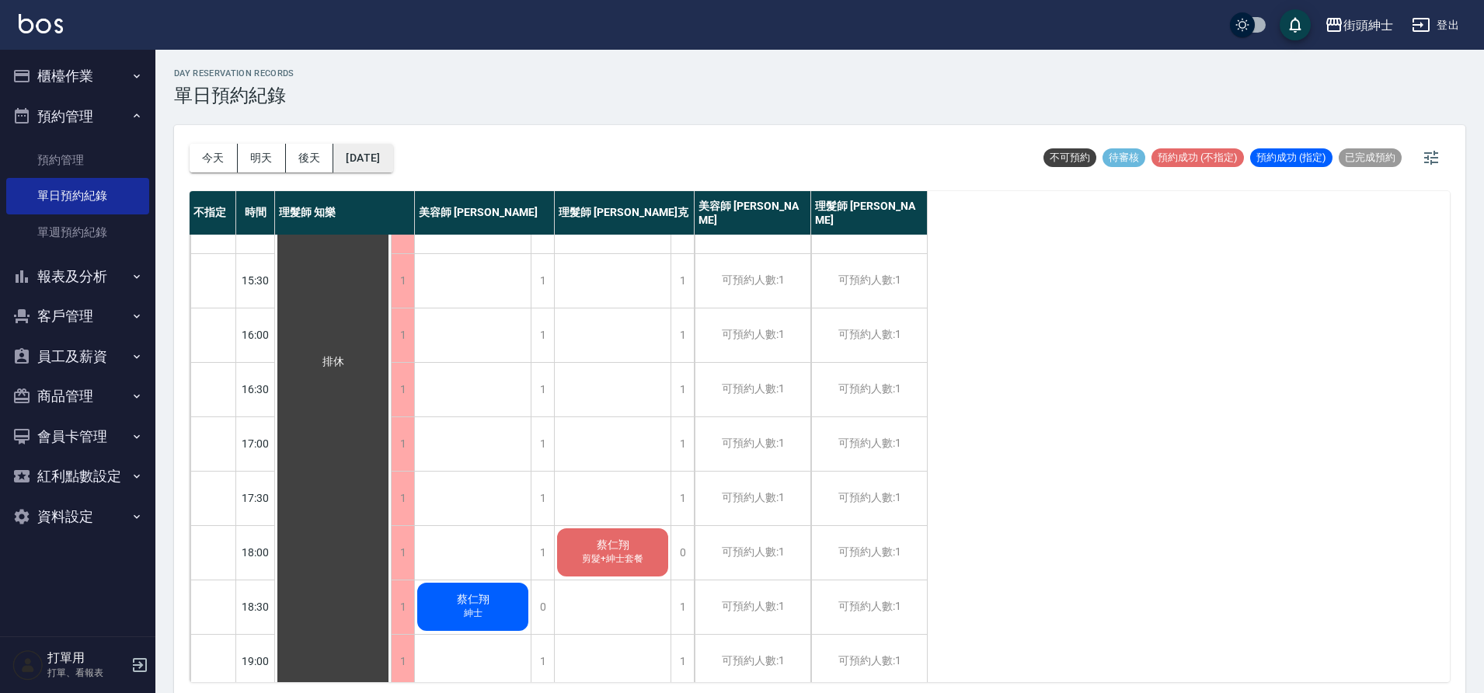
click at [368, 155] on button "2025/10/04" at bounding box center [362, 158] width 59 height 29
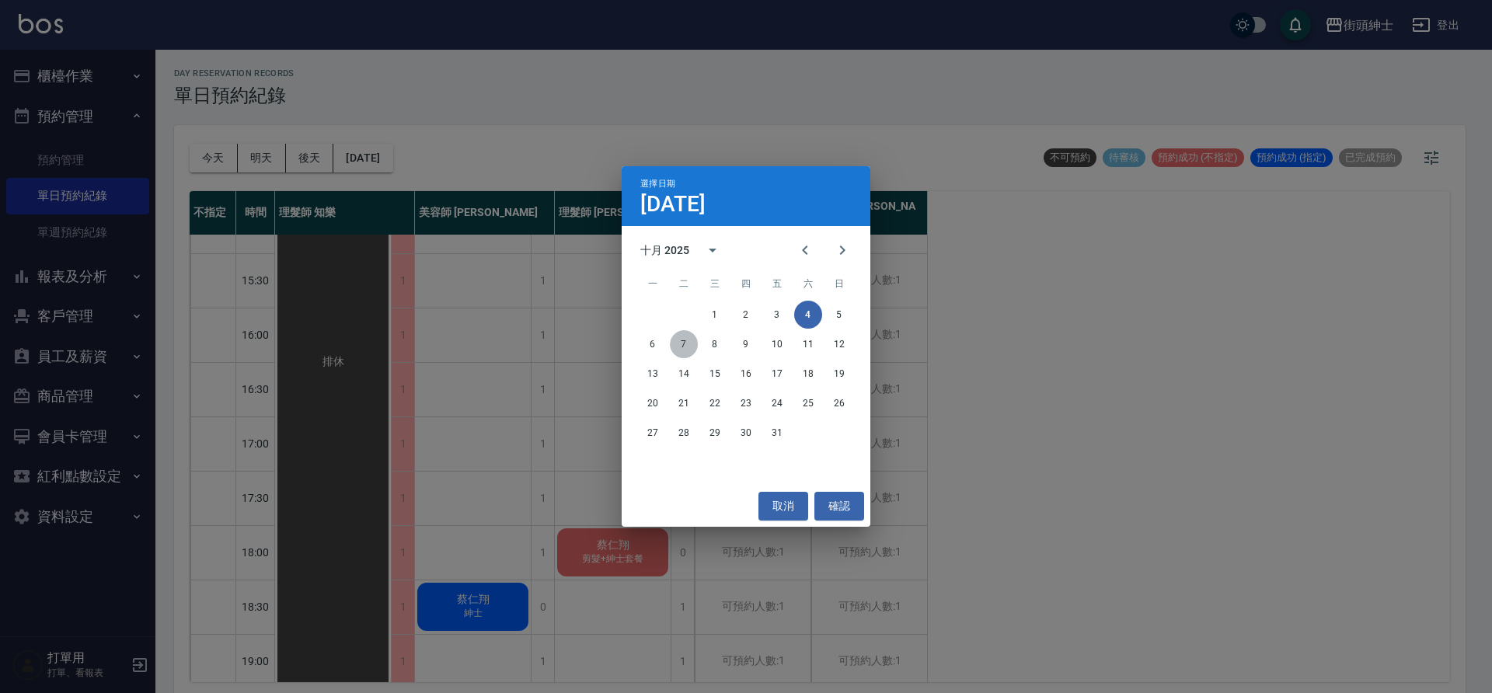
click at [681, 347] on button "7" at bounding box center [684, 344] width 28 height 28
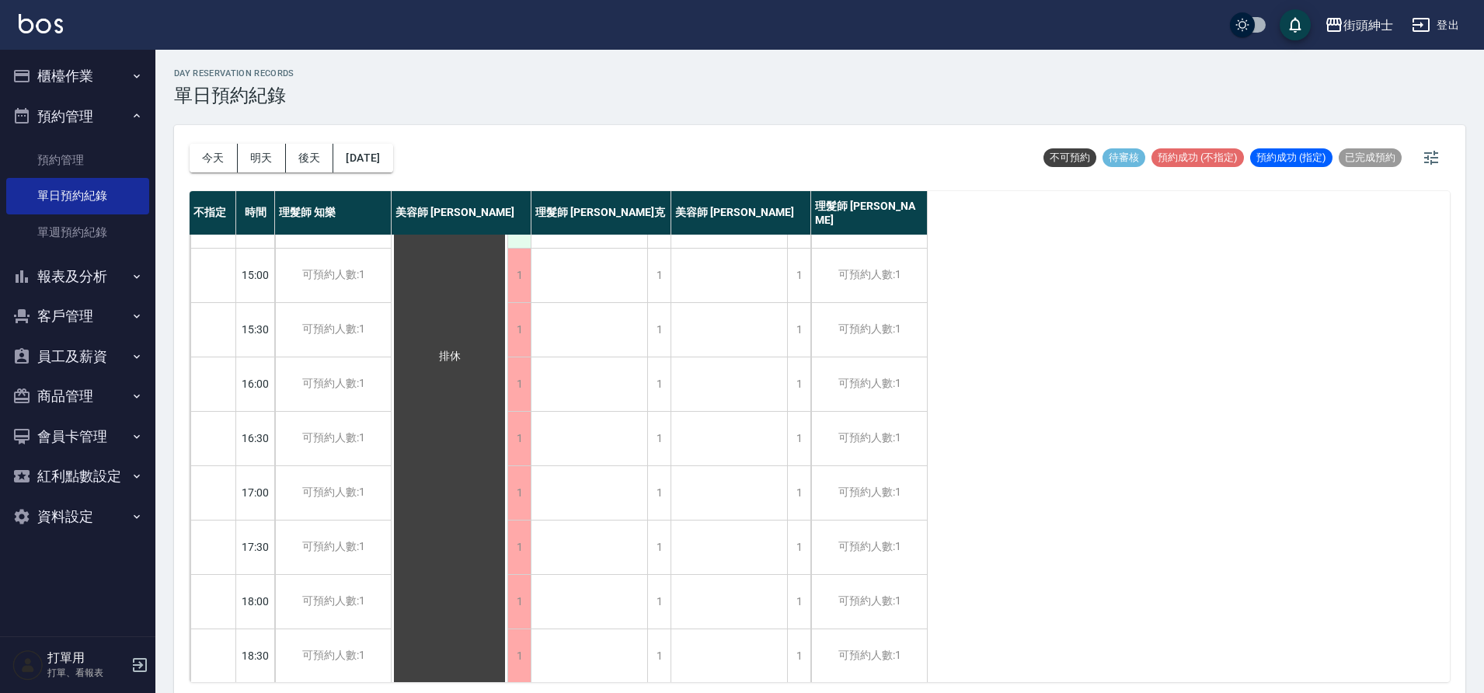
scroll to position [361, 0]
click at [376, 166] on button "2025/10/07" at bounding box center [362, 158] width 59 height 29
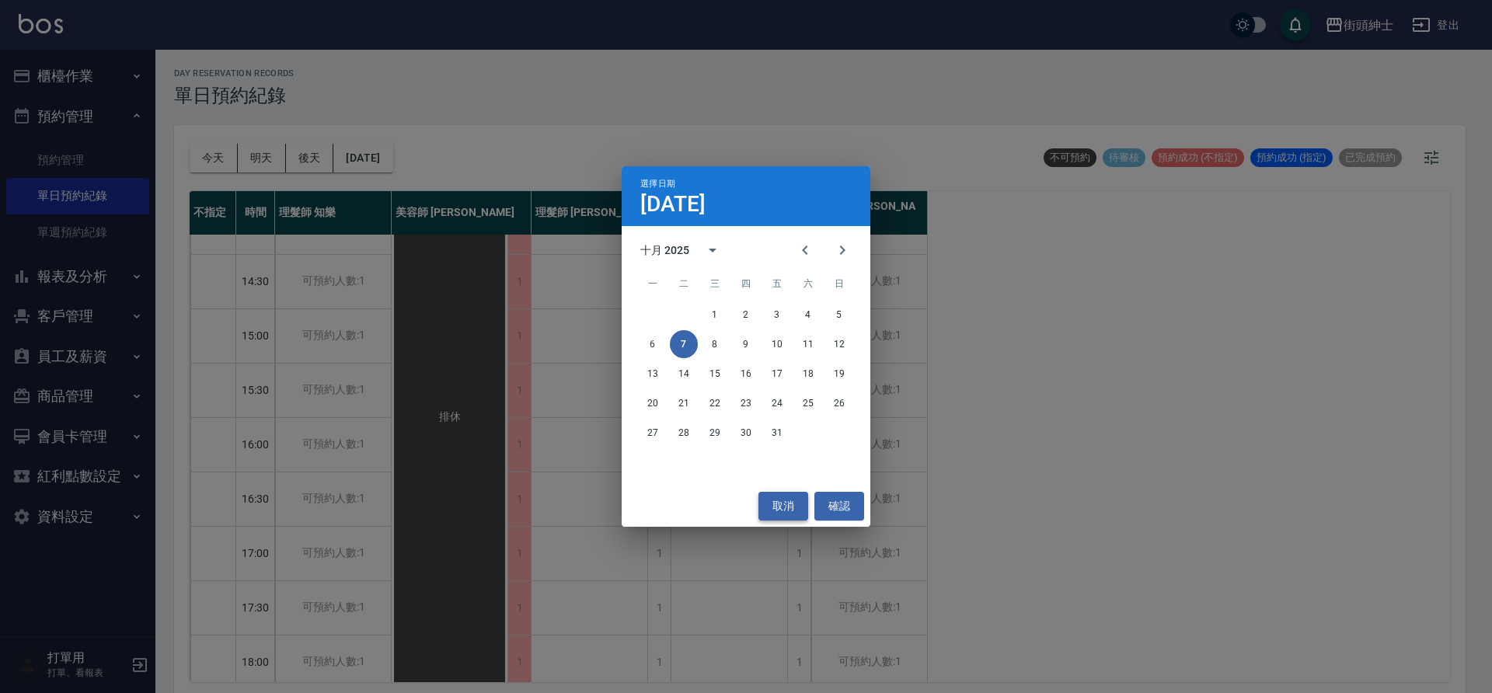
click at [766, 503] on button "取消" at bounding box center [783, 506] width 50 height 29
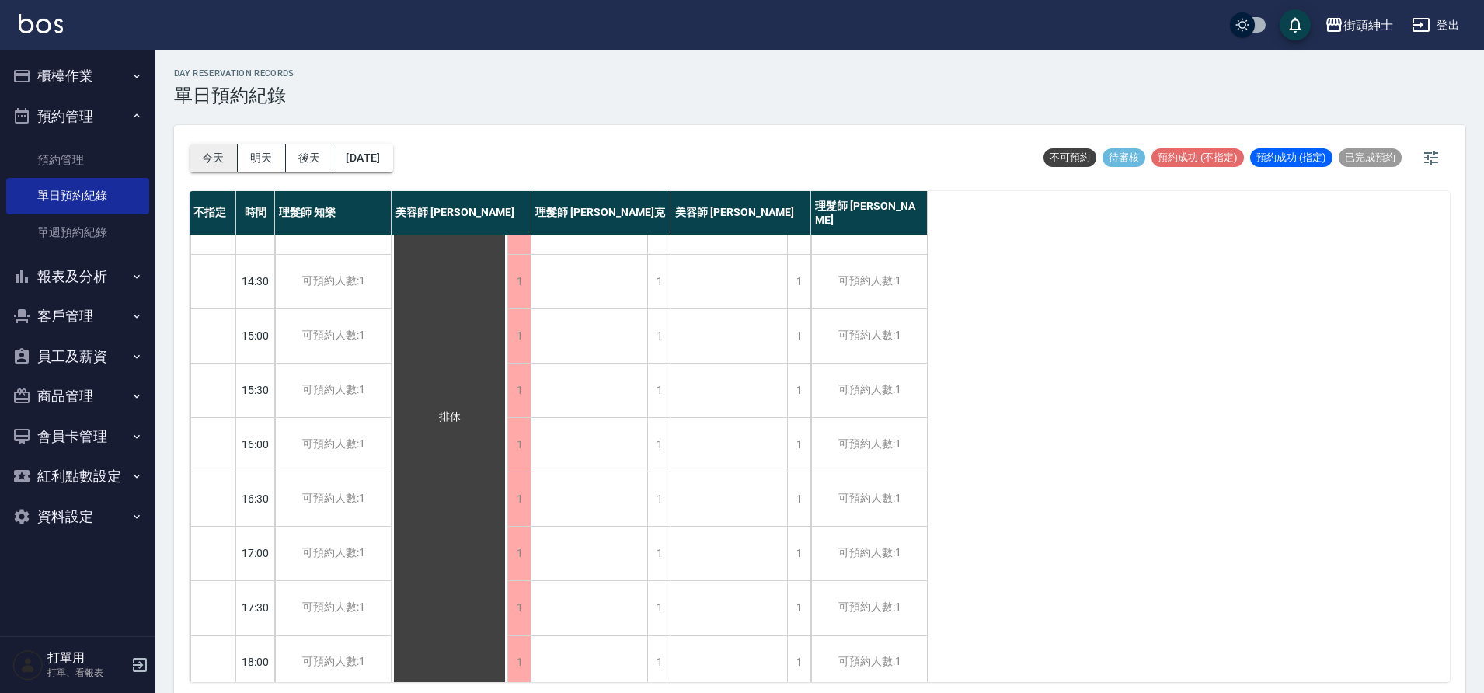
click at [221, 168] on button "今天" at bounding box center [214, 158] width 48 height 29
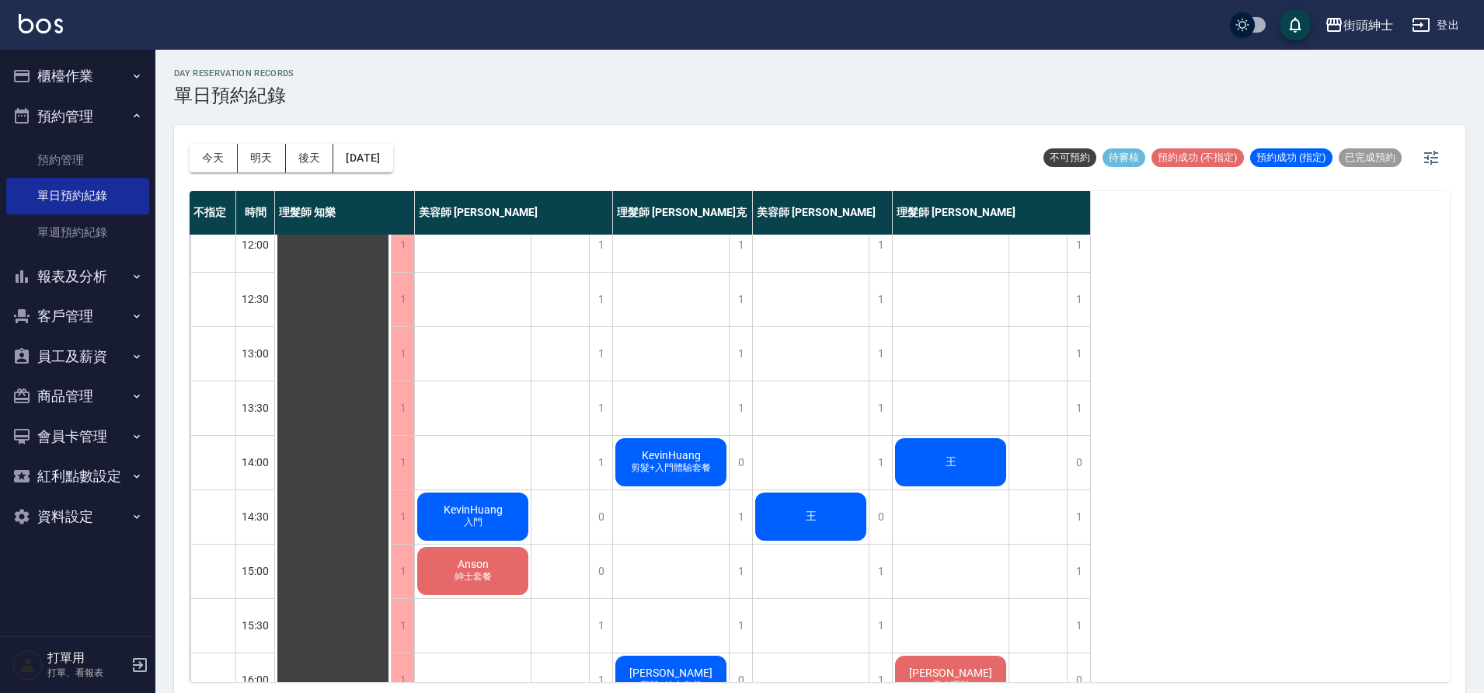
scroll to position [124, 0]
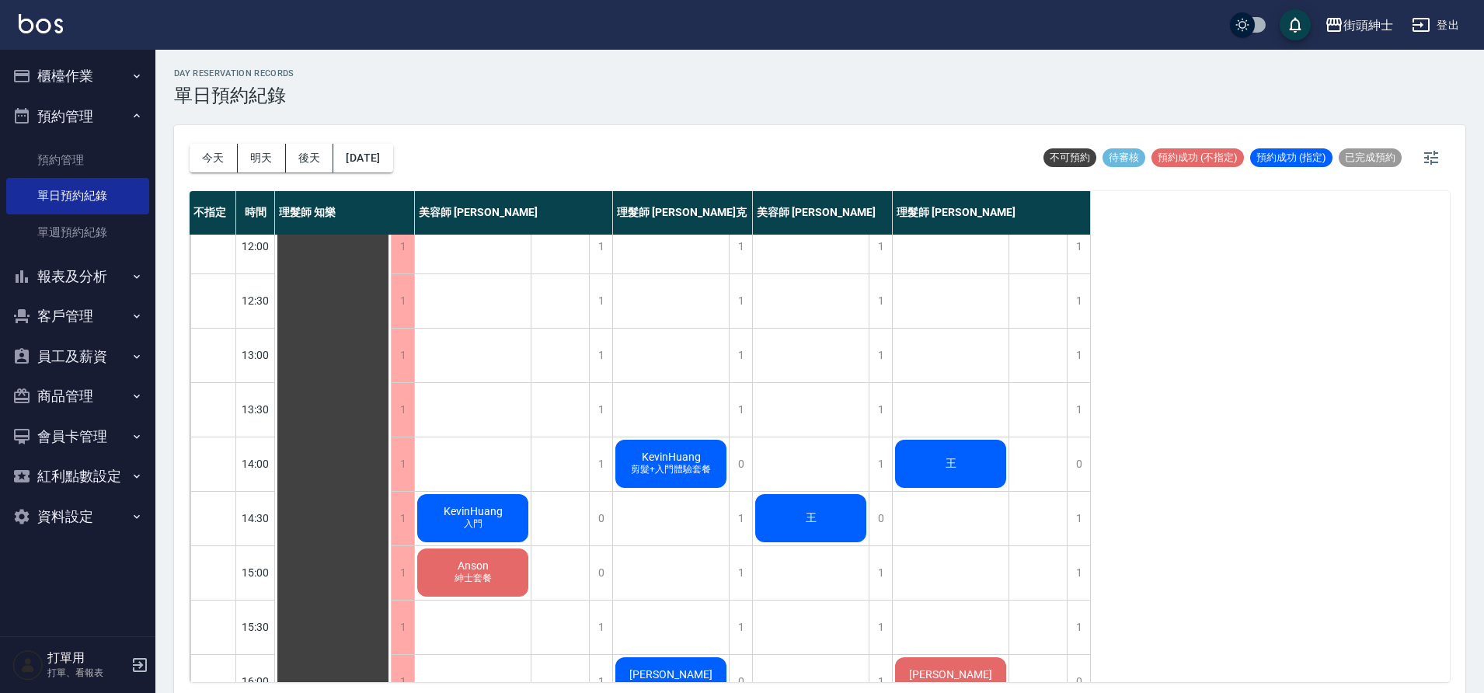
click at [252, 153] on button "明天" at bounding box center [262, 158] width 48 height 29
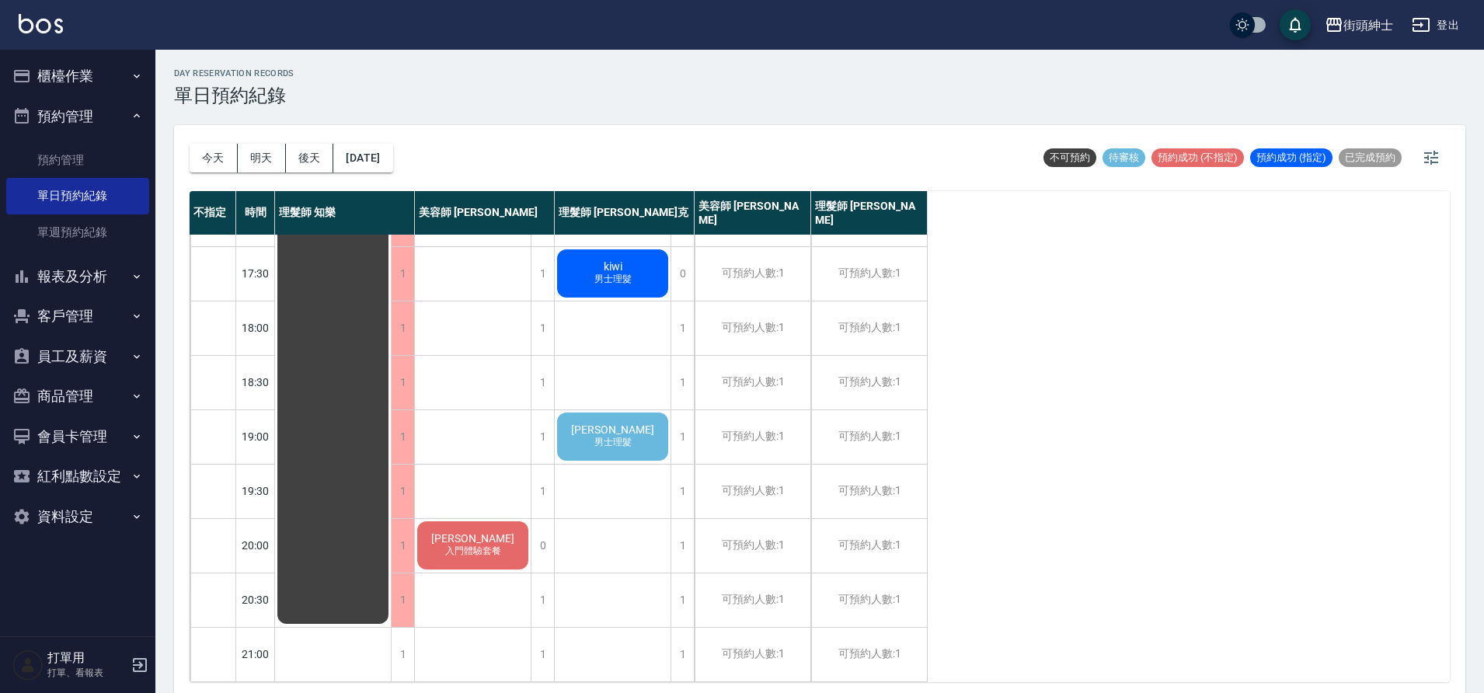
scroll to position [707, 0]
click at [627, 436] on span "男士理髮" at bounding box center [613, 442] width 44 height 13
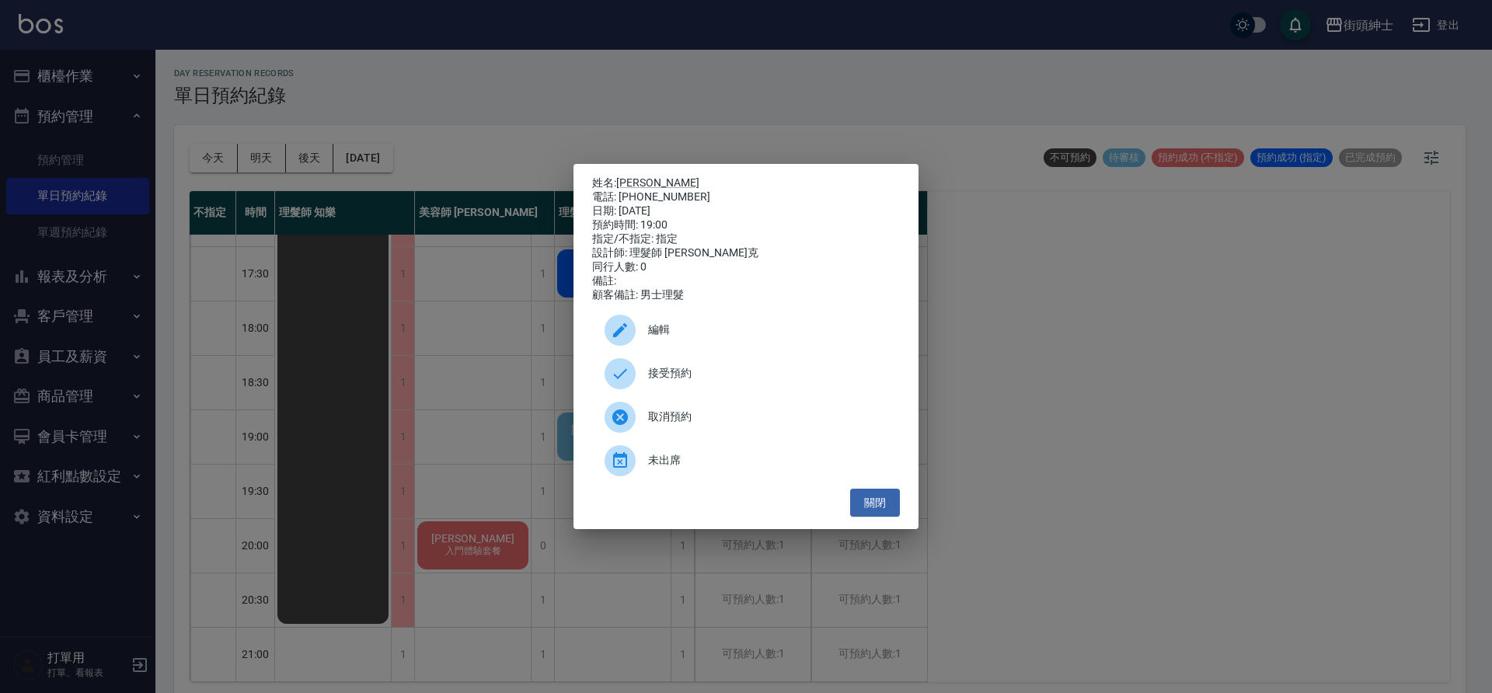
click at [653, 368] on div "接受預約" at bounding box center [746, 374] width 308 height 44
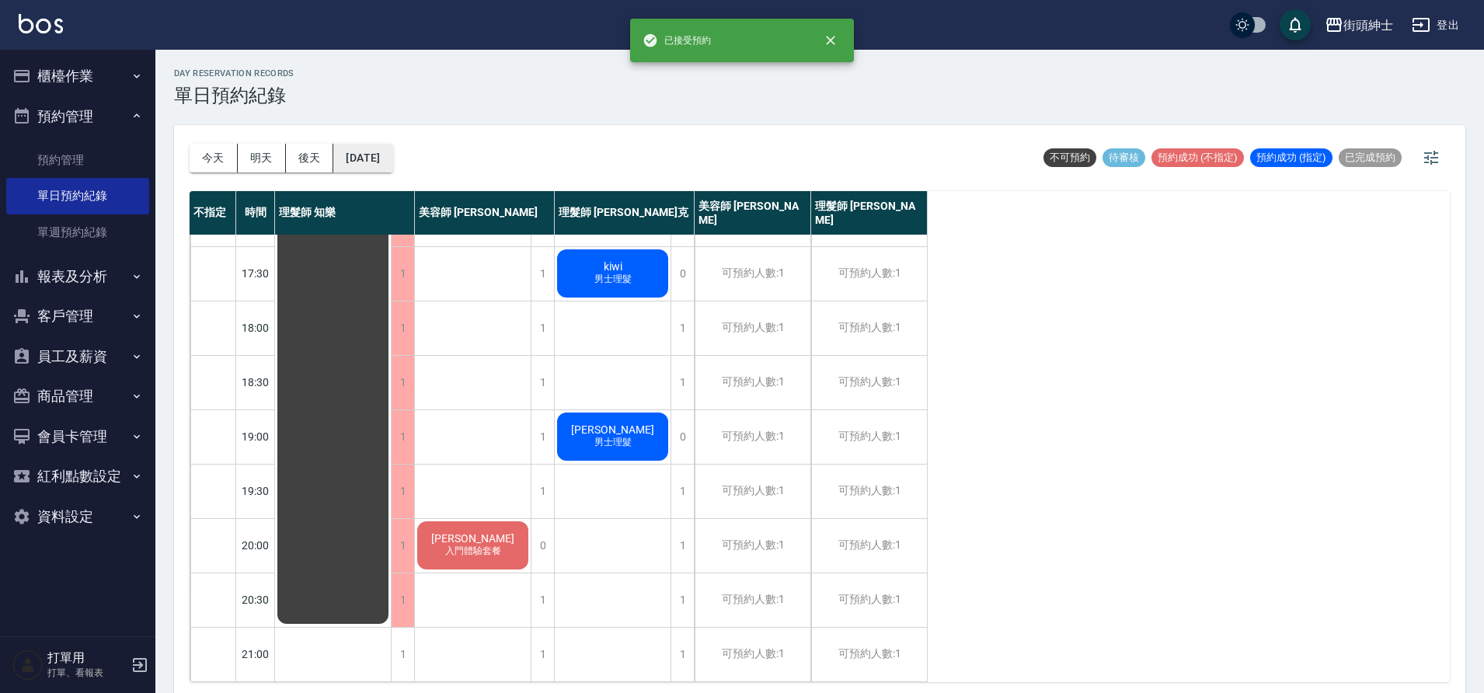
click at [392, 164] on button "2025/09/24" at bounding box center [362, 158] width 59 height 29
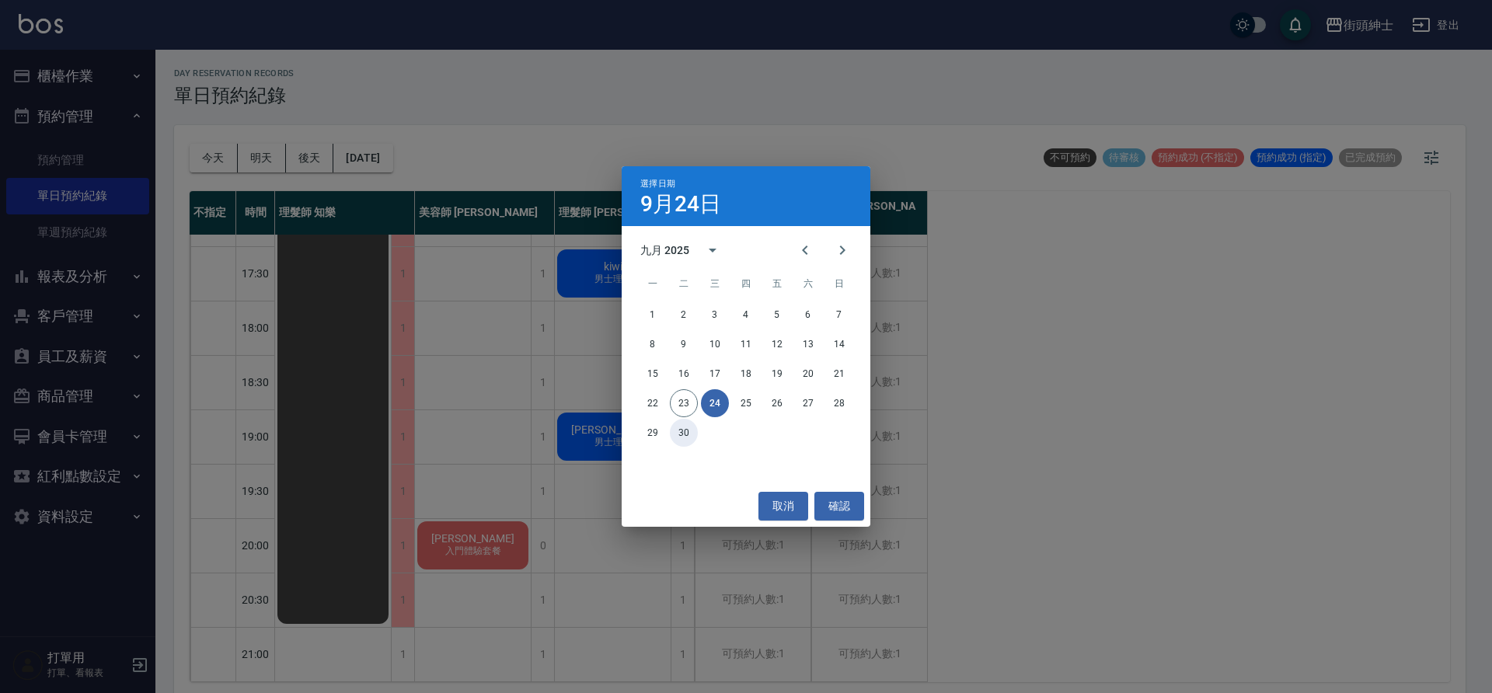
click at [688, 430] on button "30" at bounding box center [684, 433] width 28 height 28
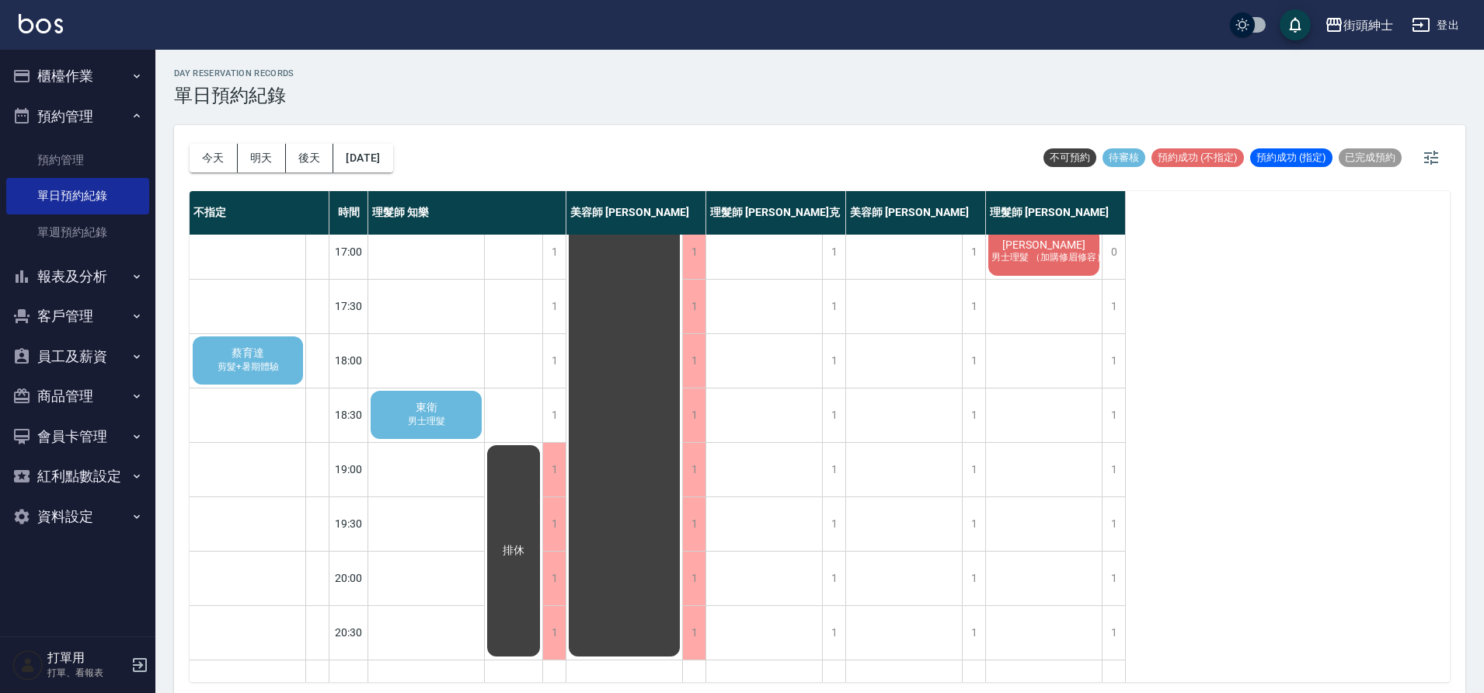
scroll to position [587, 0]
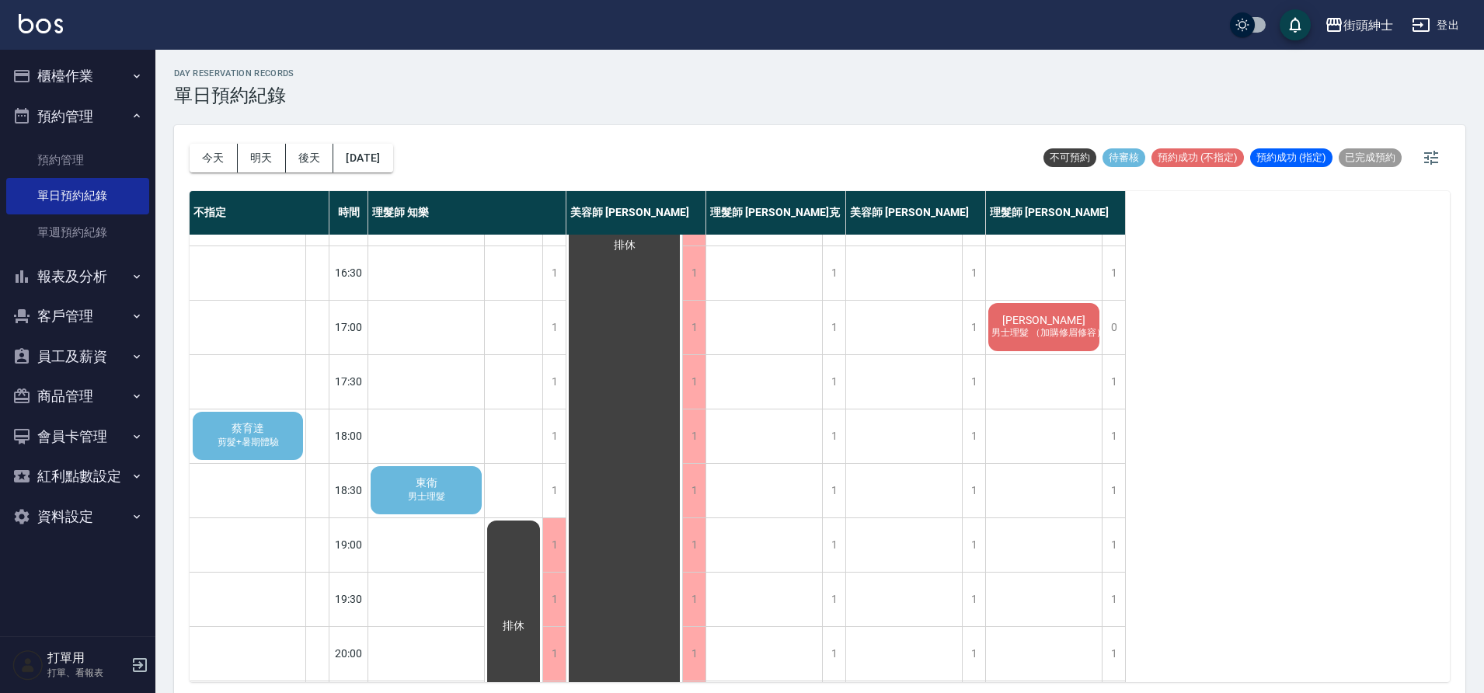
click at [451, 499] on div "東衛 男士理髮" at bounding box center [426, 490] width 116 height 53
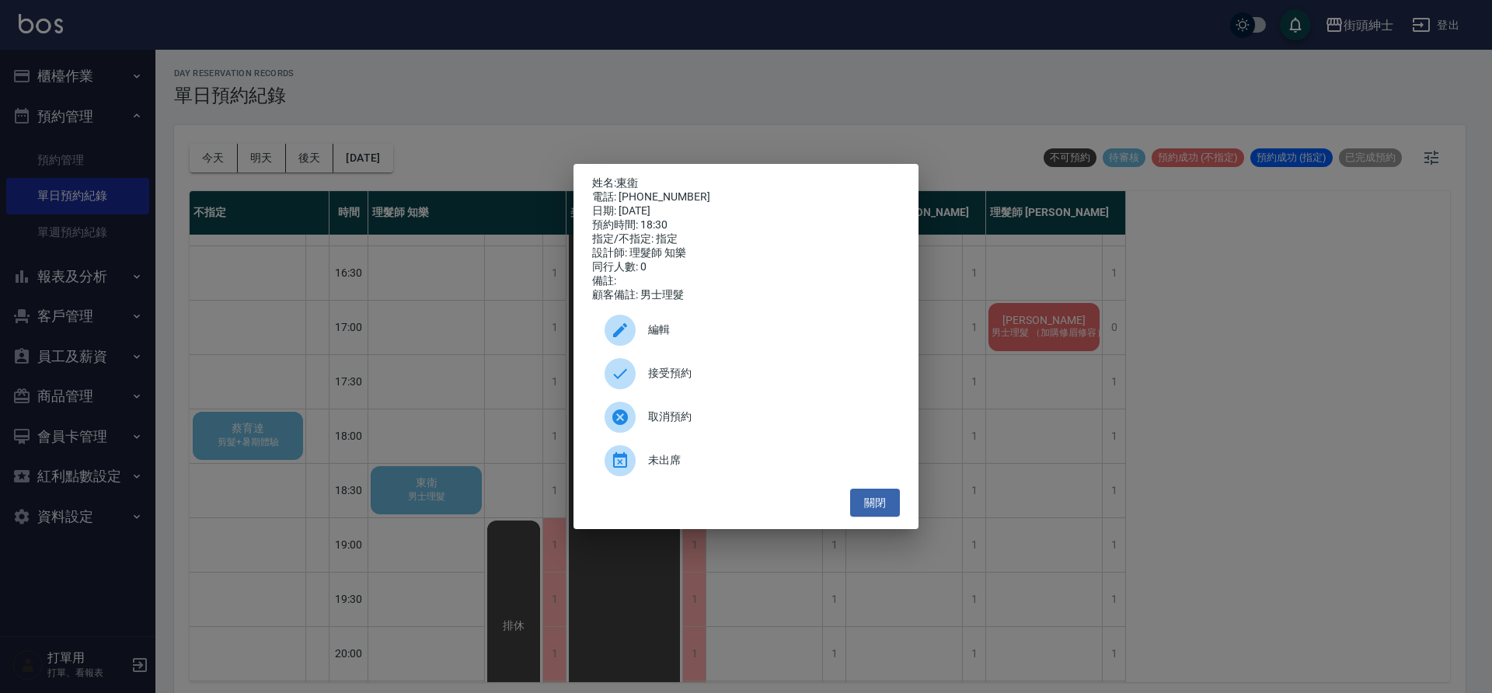
click at [657, 374] on span "接受預約" at bounding box center [767, 373] width 239 height 16
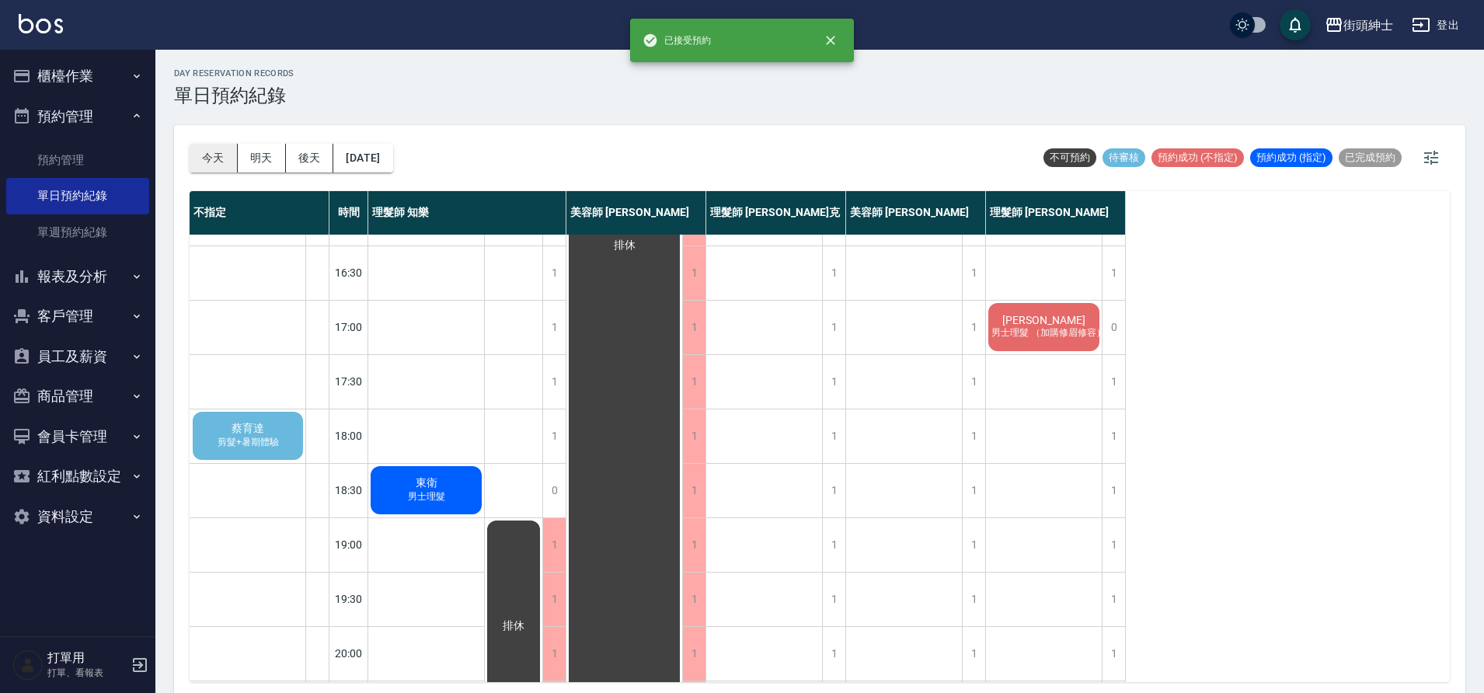
click at [219, 163] on button "今天" at bounding box center [214, 158] width 48 height 29
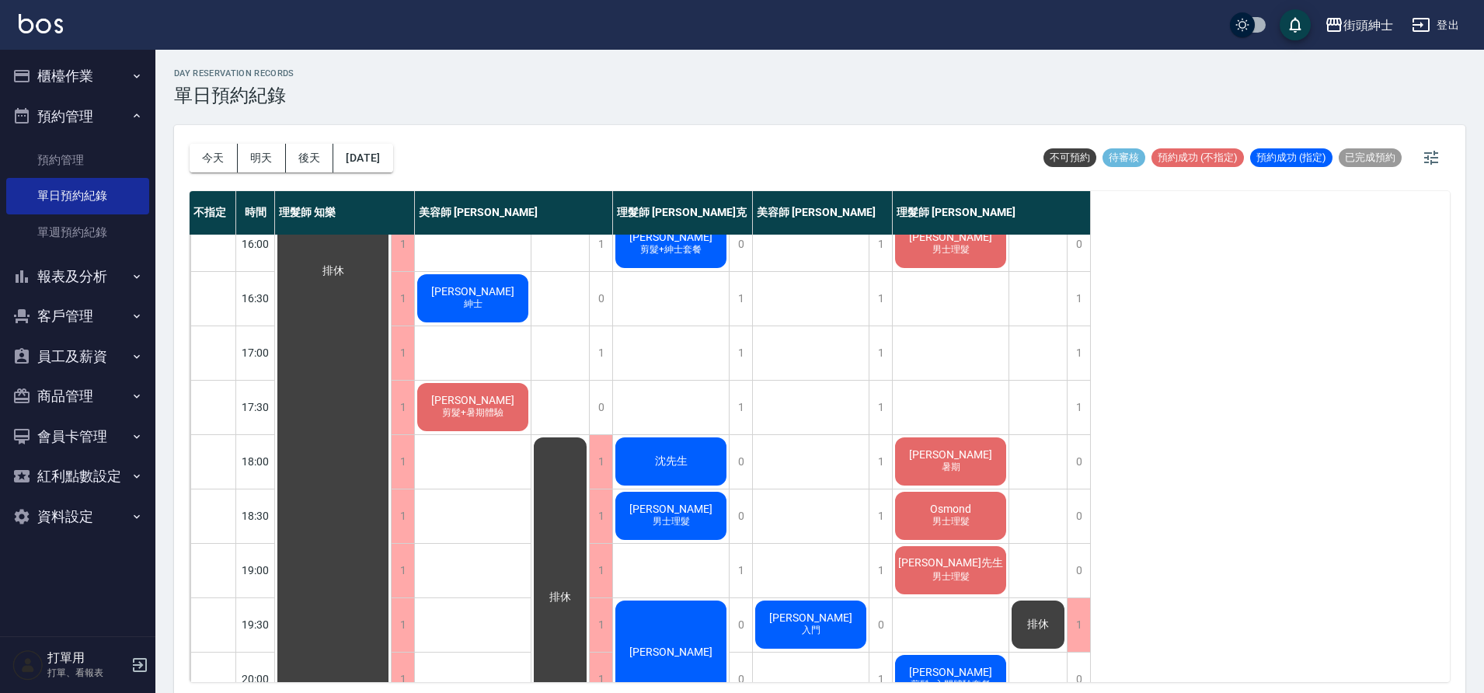
scroll to position [707, 0]
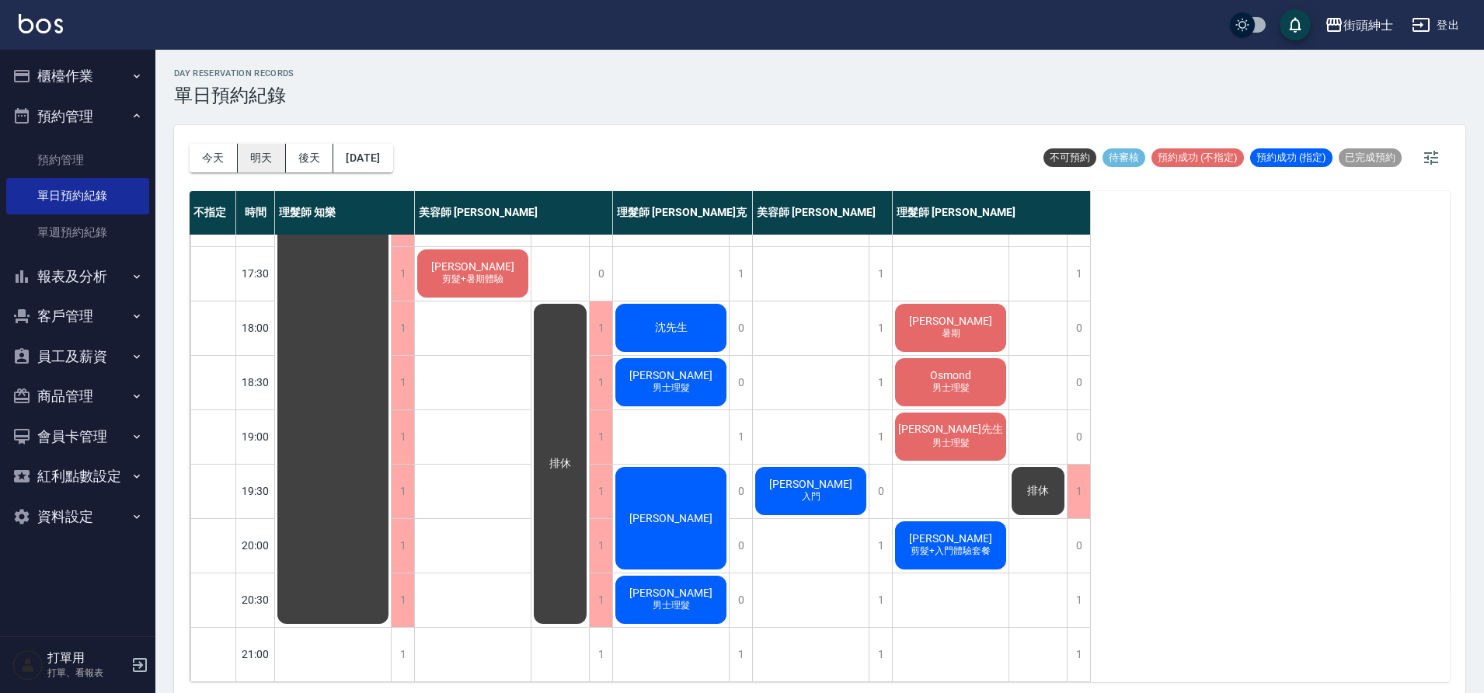
click at [254, 157] on button "明天" at bounding box center [262, 158] width 48 height 29
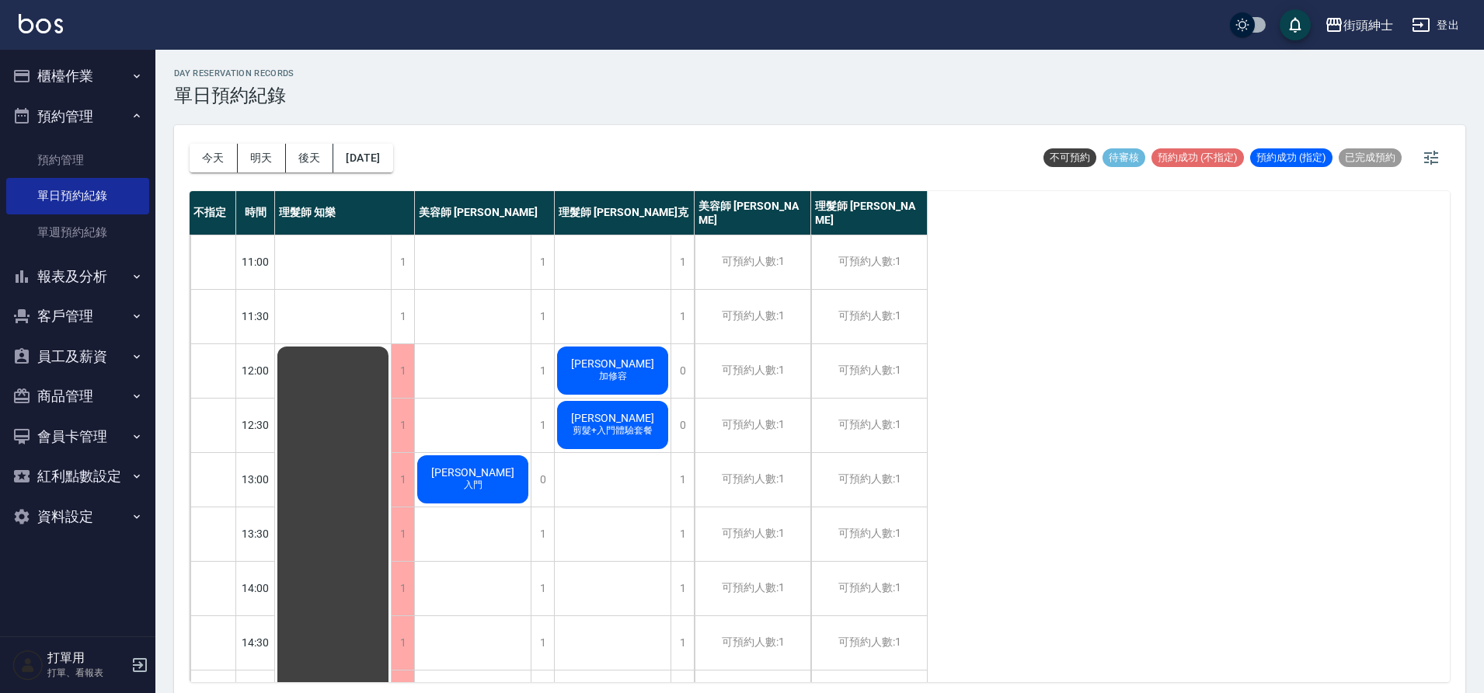
scroll to position [707, 0]
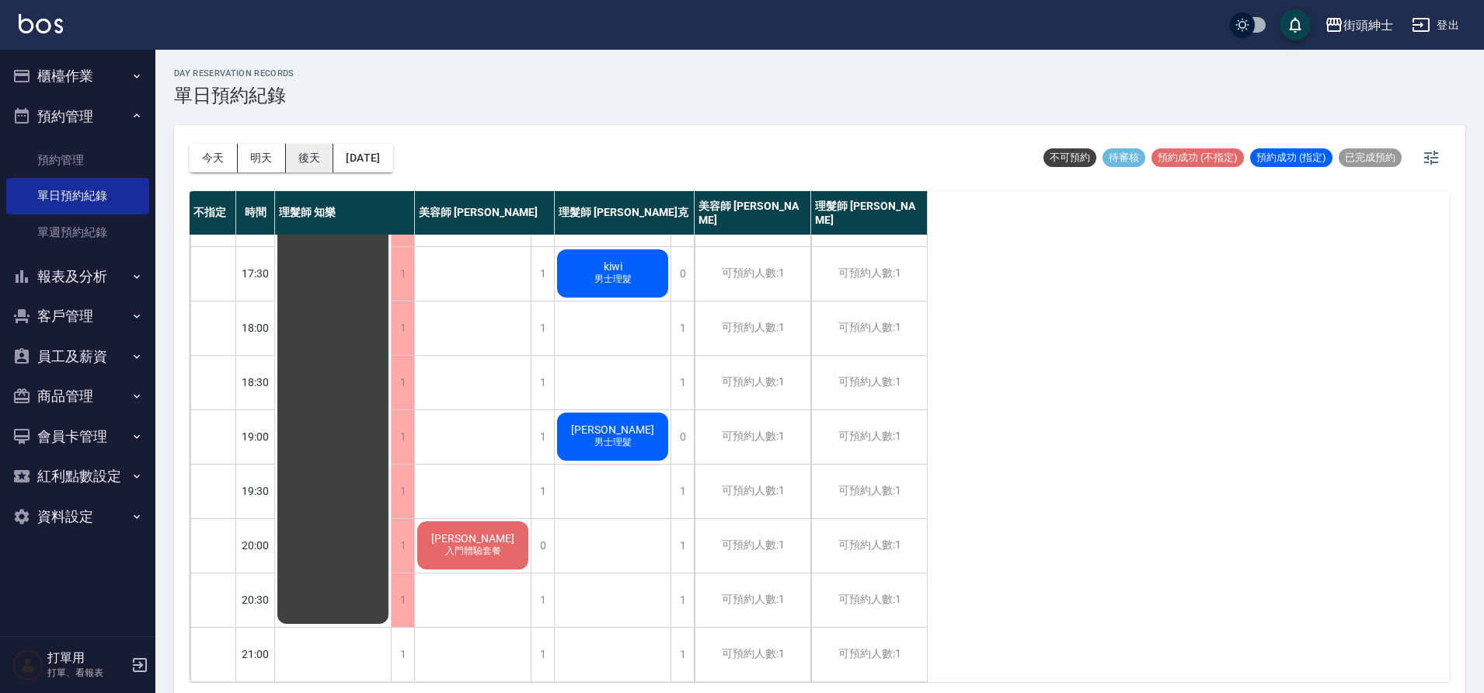
click at [318, 163] on button "後天" at bounding box center [310, 158] width 48 height 29
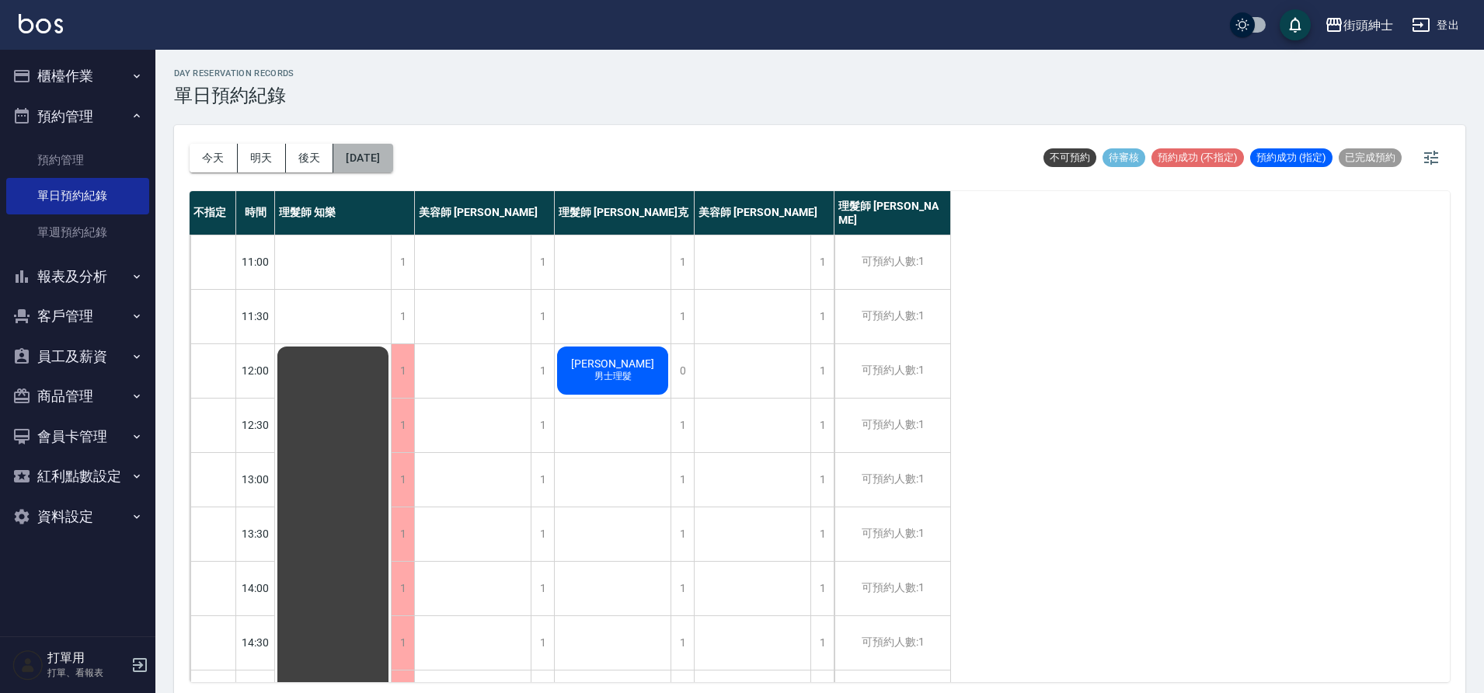
click at [392, 162] on button "2025/09/25" at bounding box center [362, 158] width 59 height 29
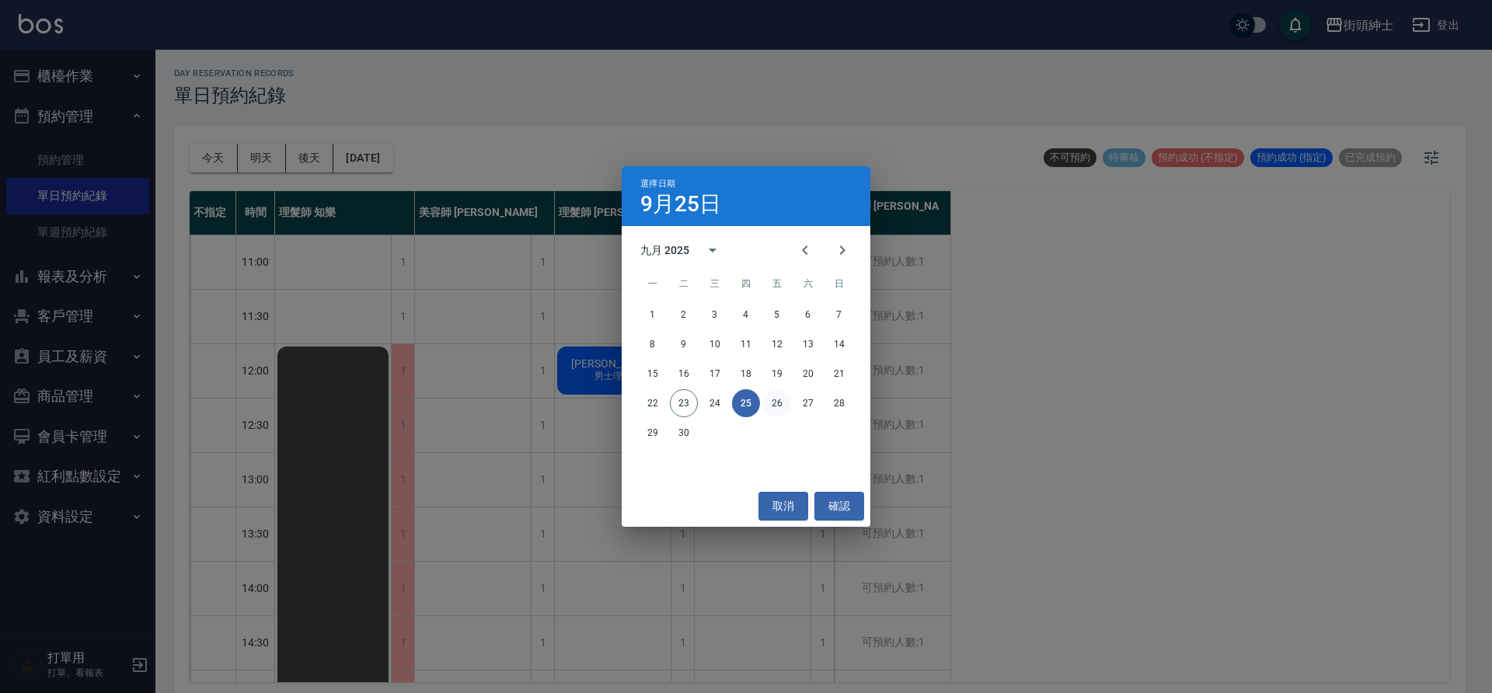
click at [785, 405] on button "26" at bounding box center [777, 403] width 28 height 28
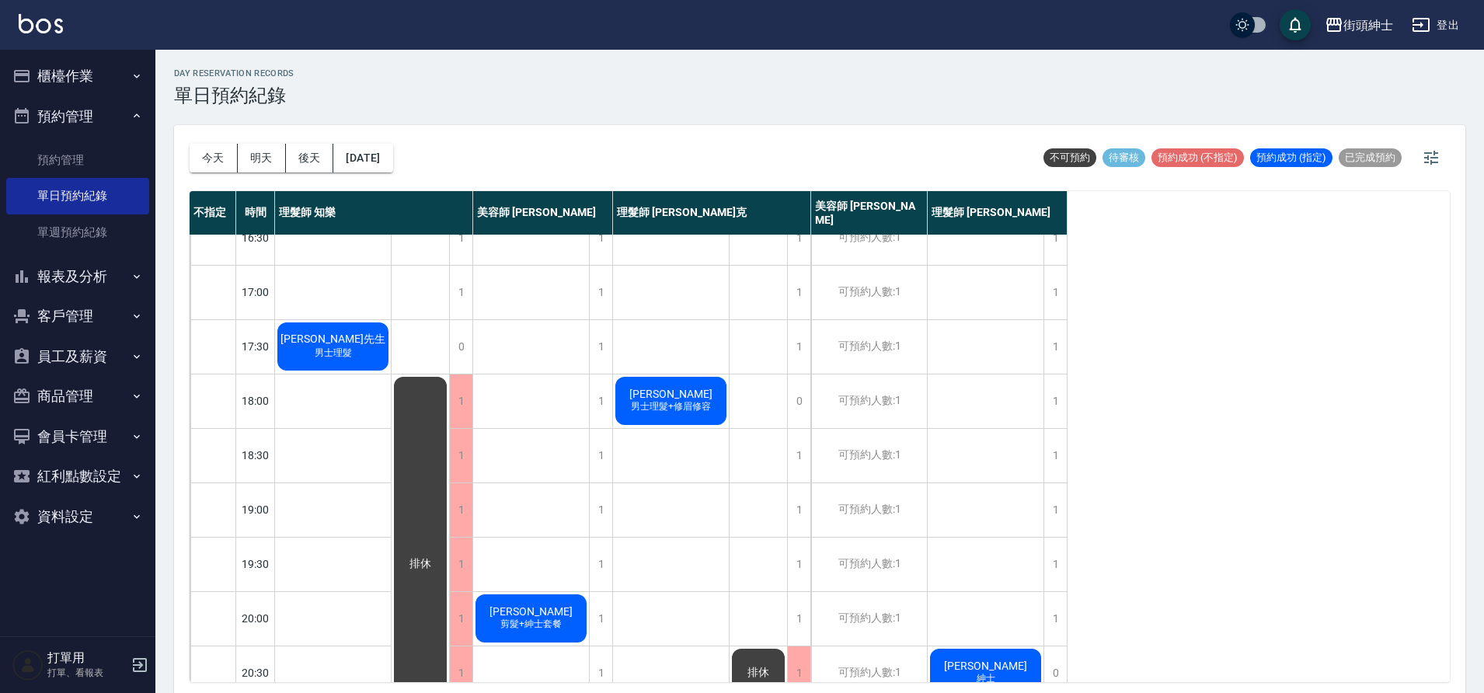
scroll to position [707, 0]
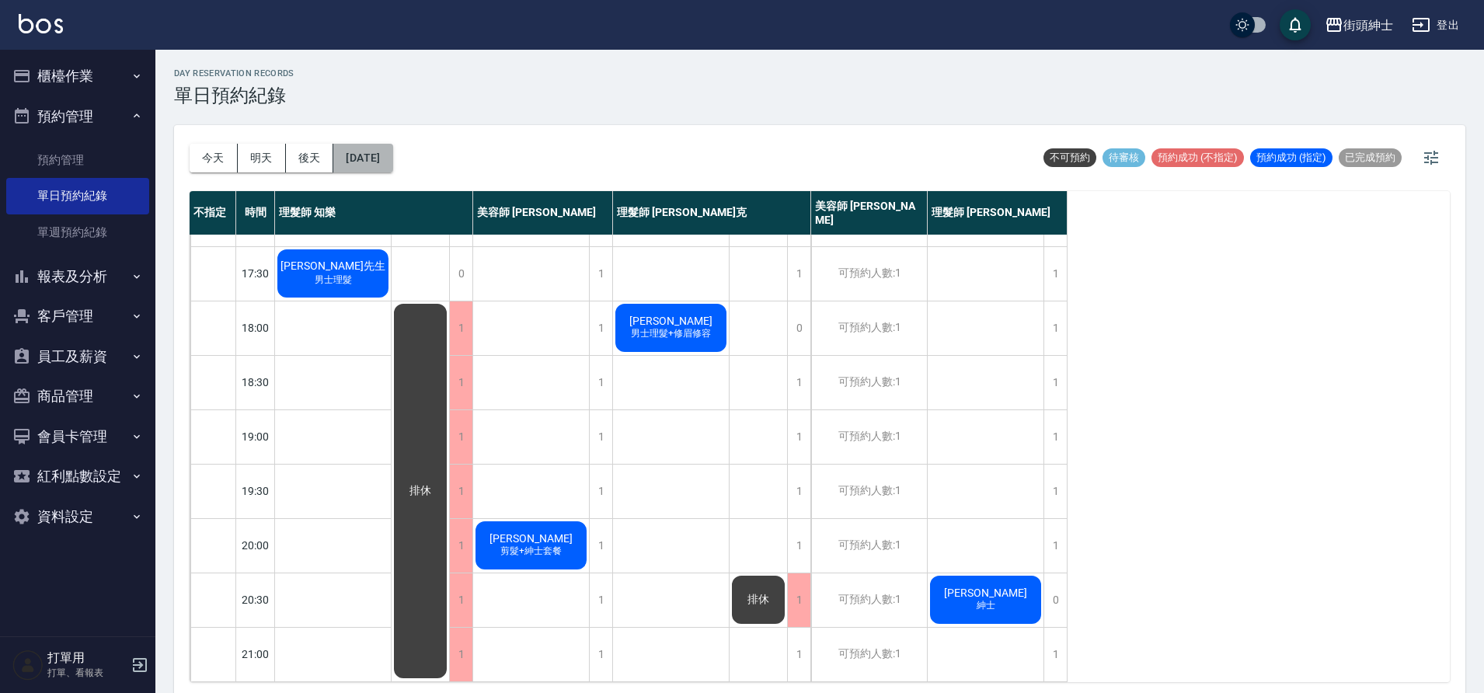
click at [389, 158] on button "2025/09/26" at bounding box center [362, 158] width 59 height 29
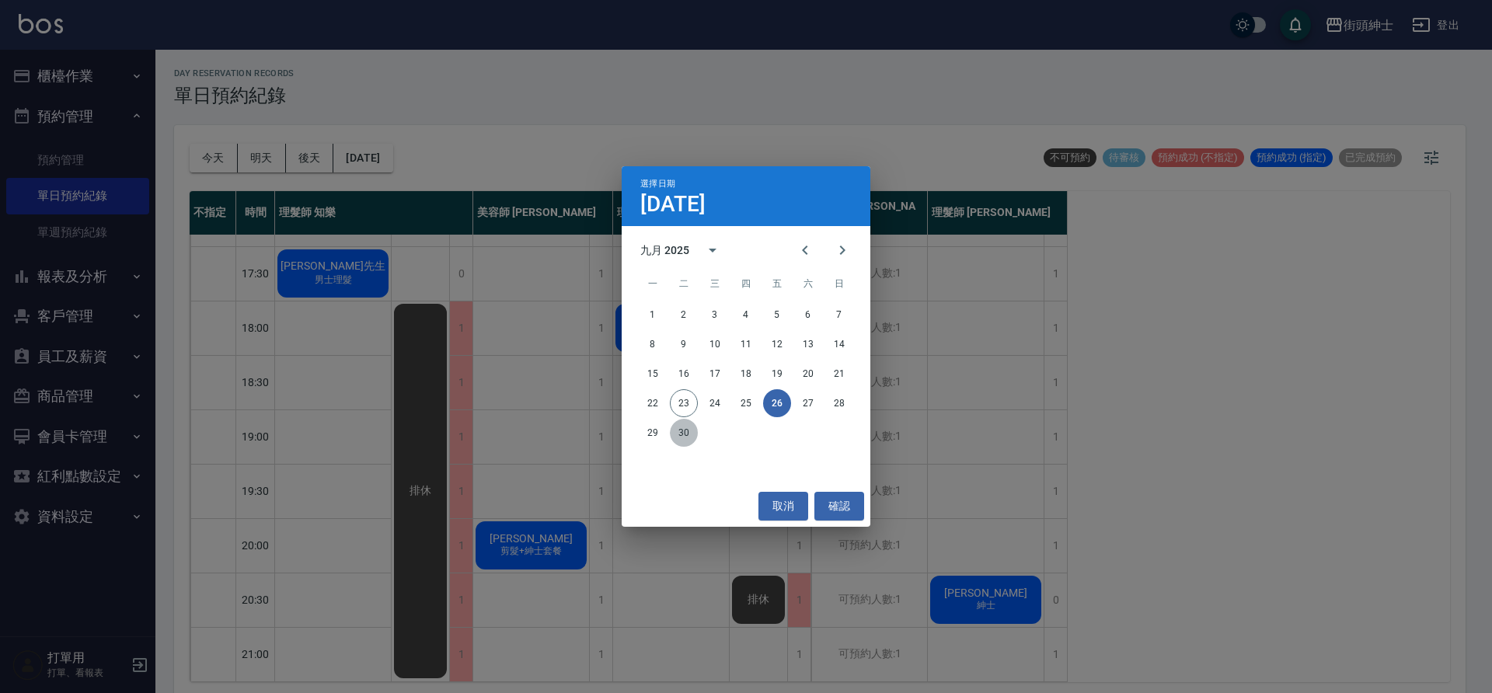
click at [682, 430] on button "30" at bounding box center [684, 433] width 28 height 28
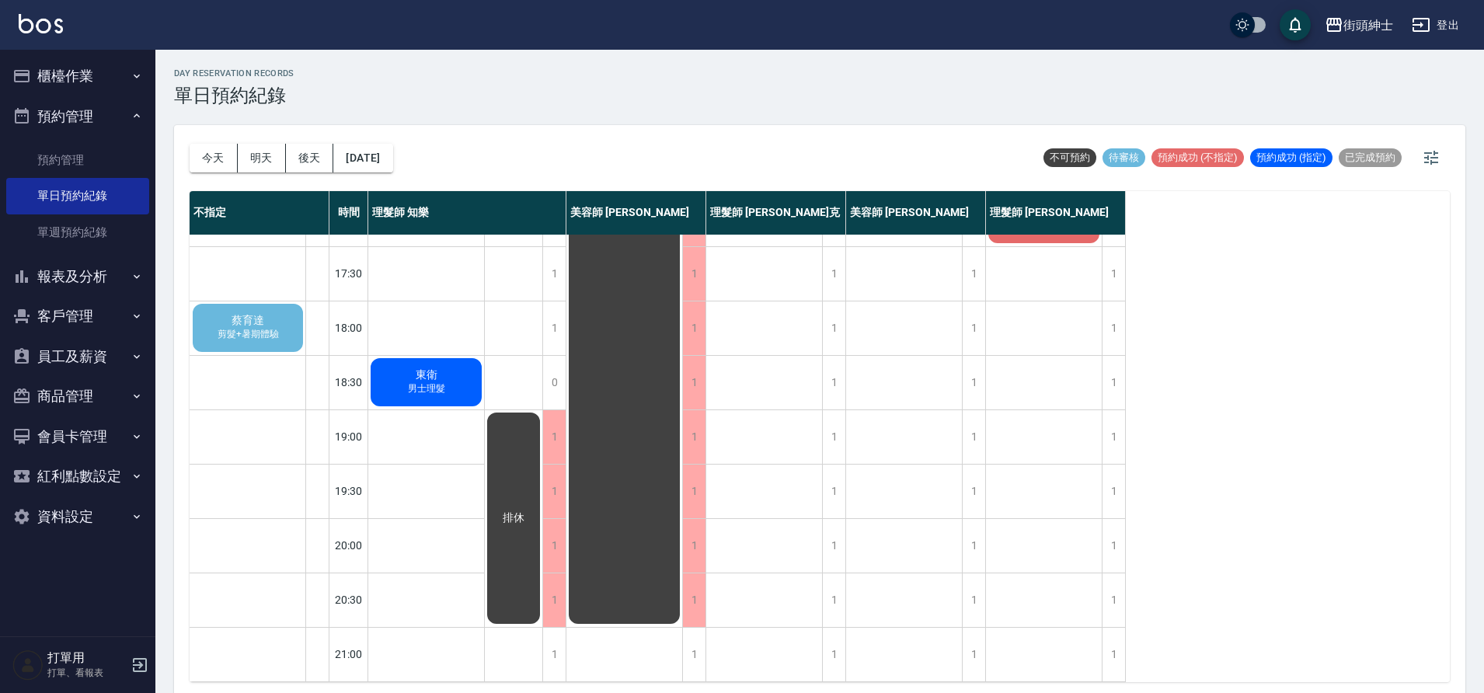
click at [255, 328] on span "剪髮+暑期體驗" at bounding box center [248, 334] width 68 height 13
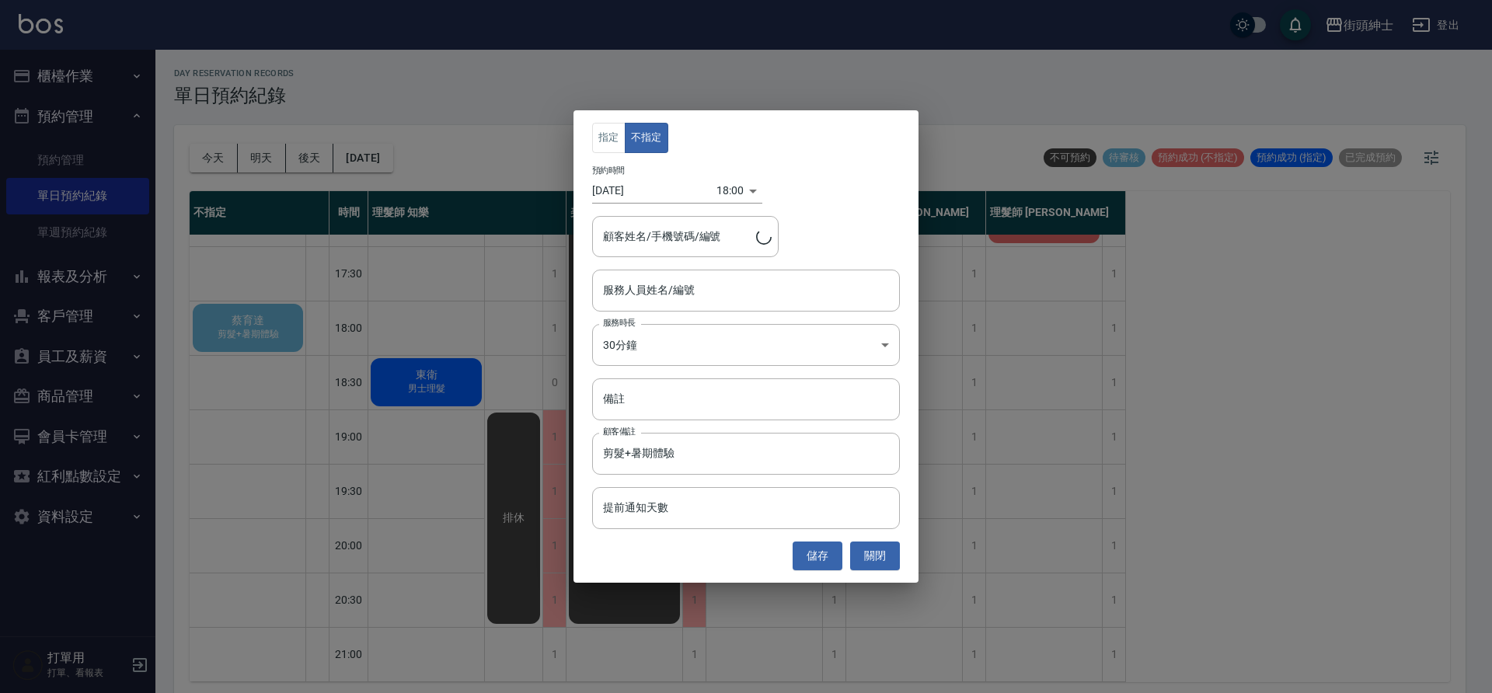
type input "蔡育達/0918035705"
click at [729, 288] on input "服務人員姓名/編號" at bounding box center [746, 290] width 294 height 27
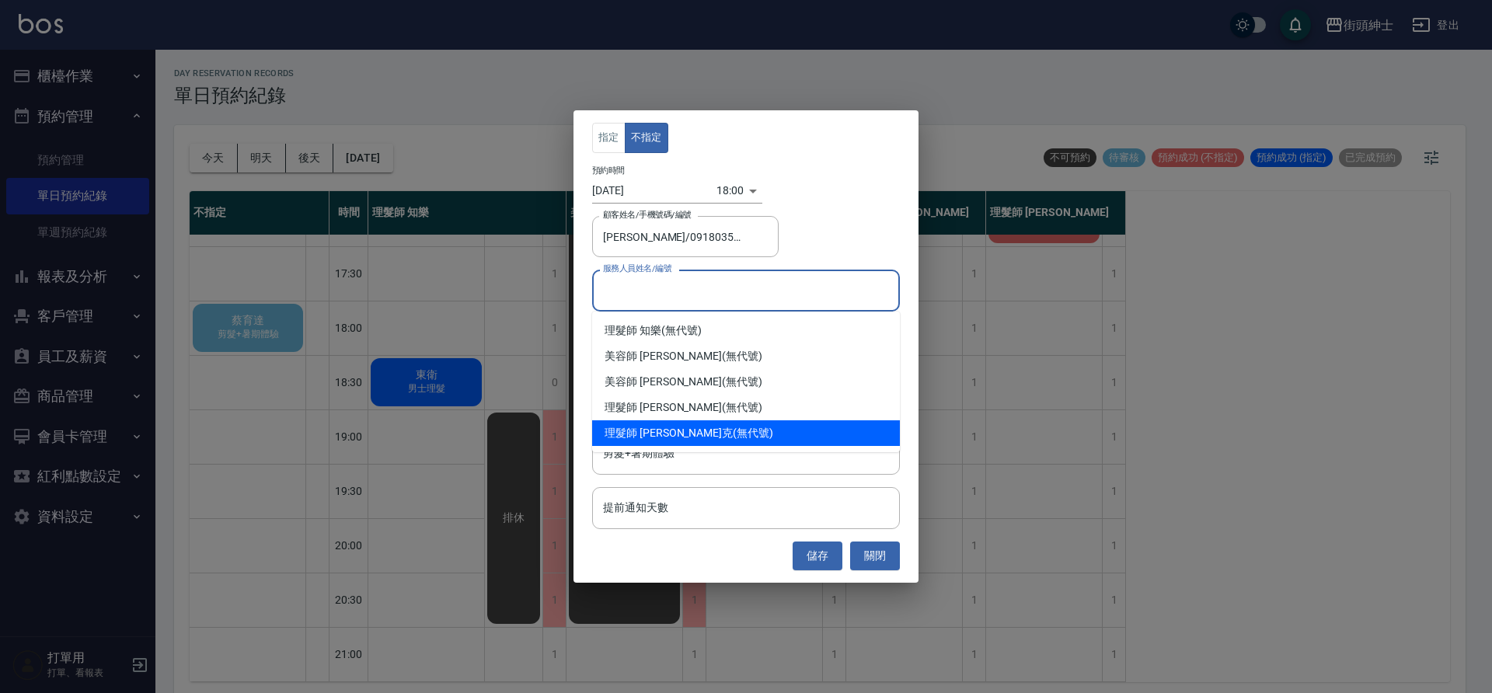
click at [707, 430] on div "理髮師 Vic 維克 (無代號)" at bounding box center [746, 433] width 308 height 26
type input "理髮師 Vic 維克(無代號)"
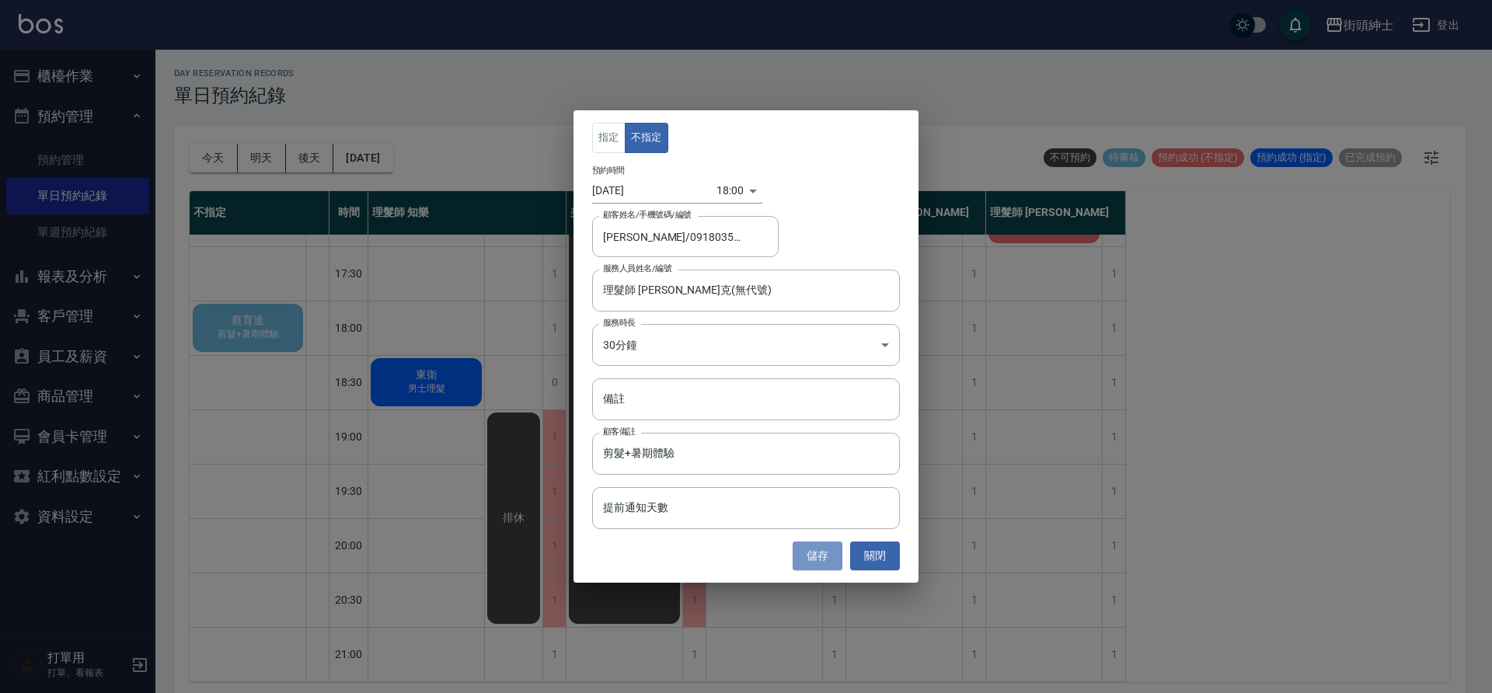
click at [835, 559] on button "儲存" at bounding box center [817, 556] width 50 height 29
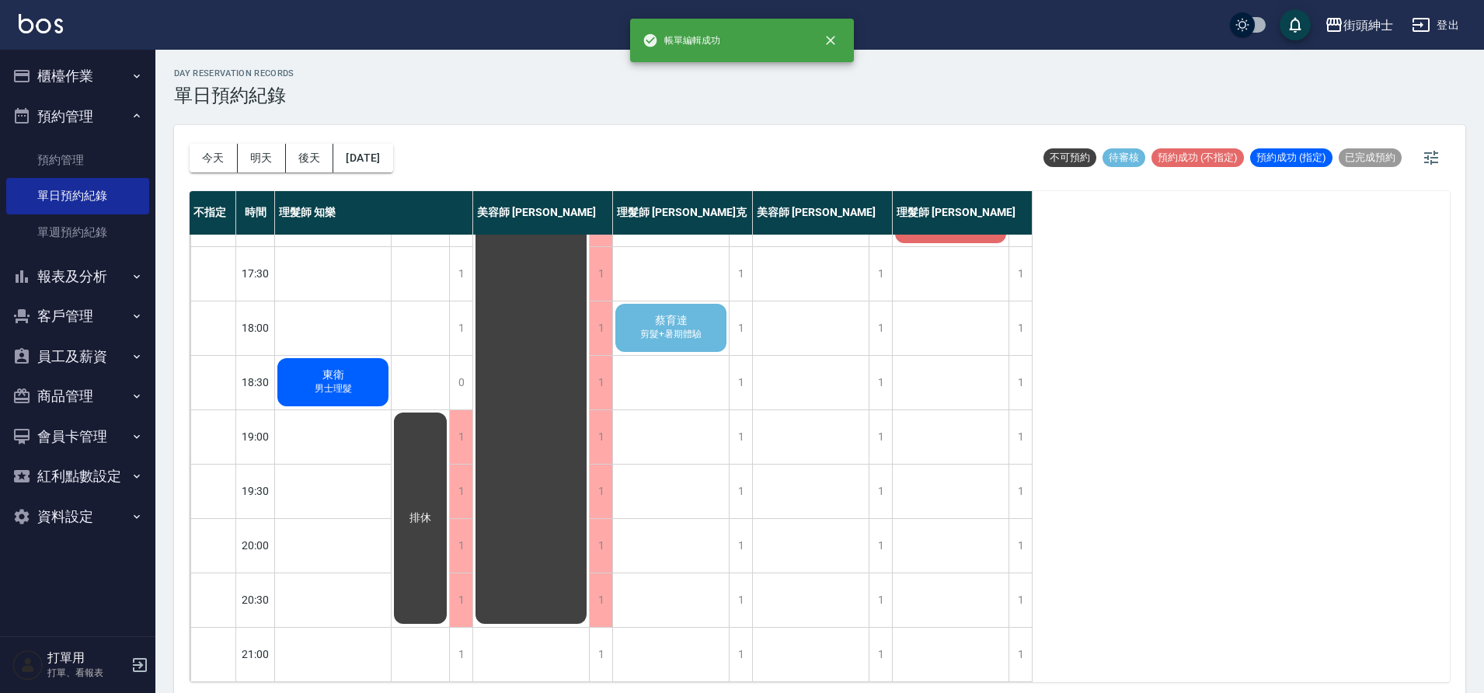
click at [667, 314] on span "蔡育達" at bounding box center [671, 321] width 39 height 14
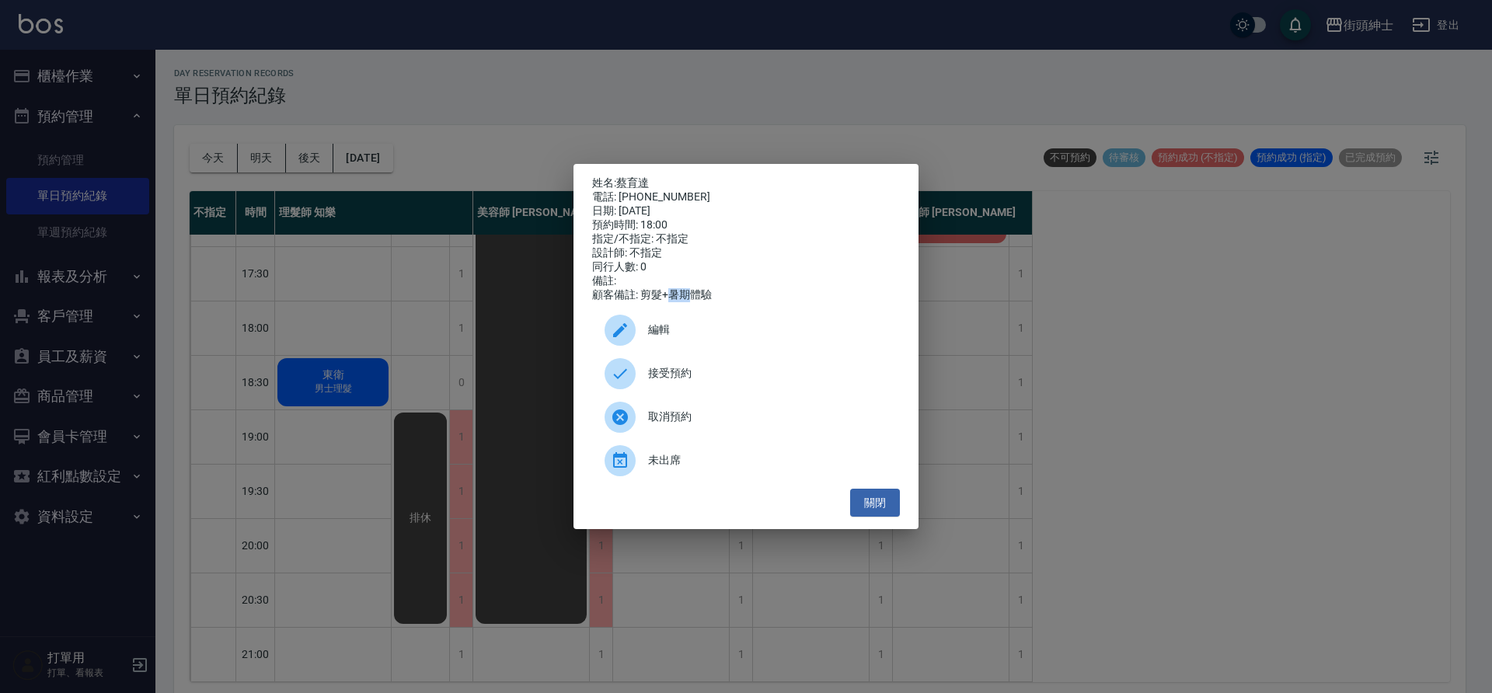
click at [679, 381] on span "接受預約" at bounding box center [767, 373] width 239 height 16
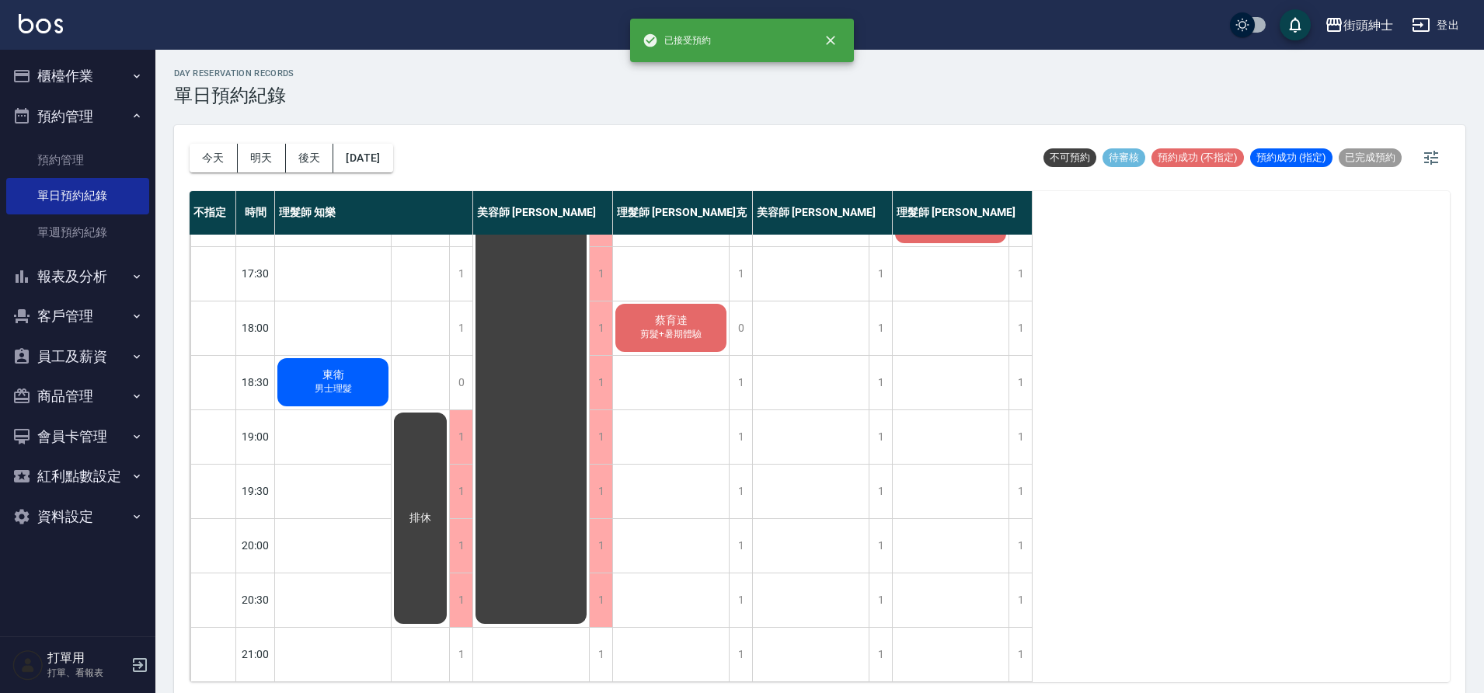
click at [680, 328] on span "剪髮+暑期體驗" at bounding box center [671, 334] width 68 height 13
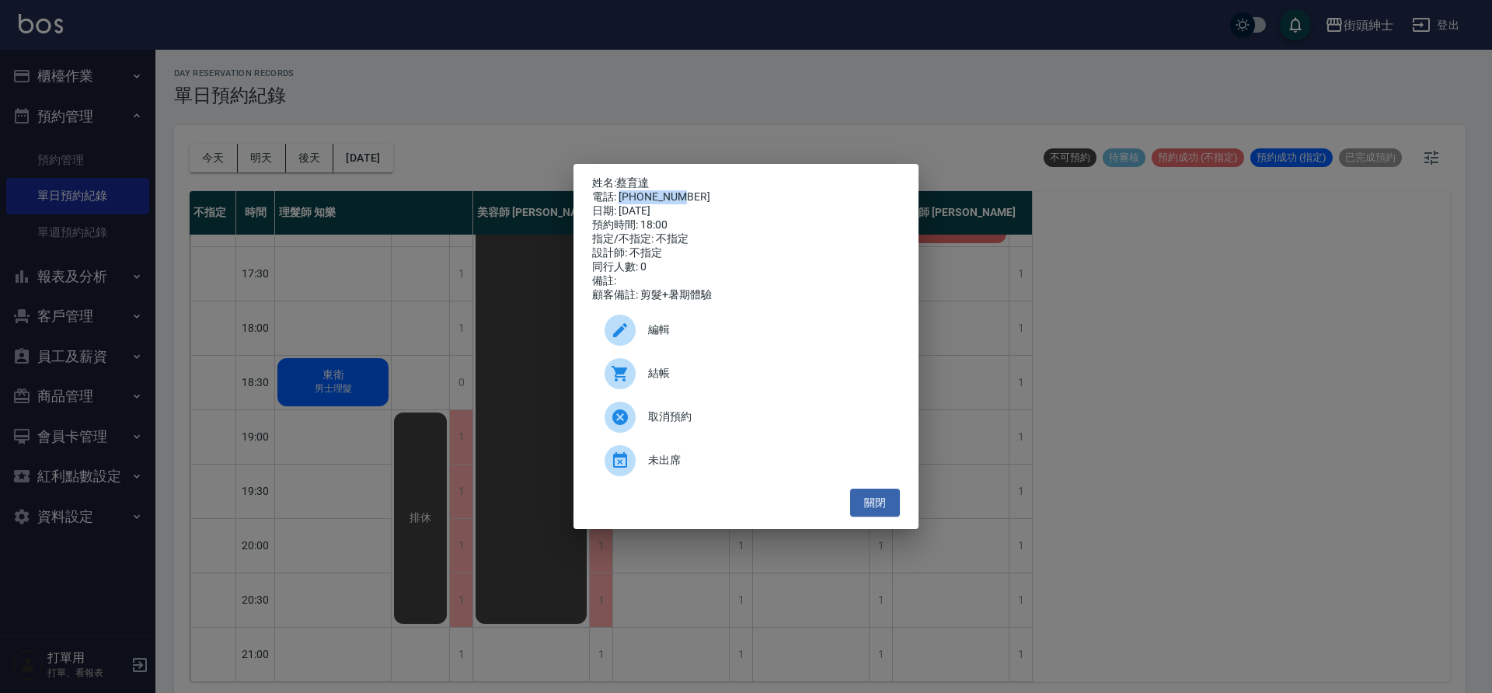
drag, startPoint x: 622, startPoint y: 193, endPoint x: 686, endPoint y: 193, distance: 64.5
click at [686, 193] on div "電話: 0918035705" at bounding box center [746, 197] width 308 height 14
copy div "0918035705"
drag, startPoint x: 528, startPoint y: 308, endPoint x: 597, endPoint y: 293, distance: 71.6
click at [528, 308] on div "姓名: 蔡育達 電話: 0918035705 日期: 2025/09/30 預約時間: 18:00 指定/不指定: 不指定 設計師: 不指定 同行人數: 0 …" at bounding box center [746, 346] width 1492 height 693
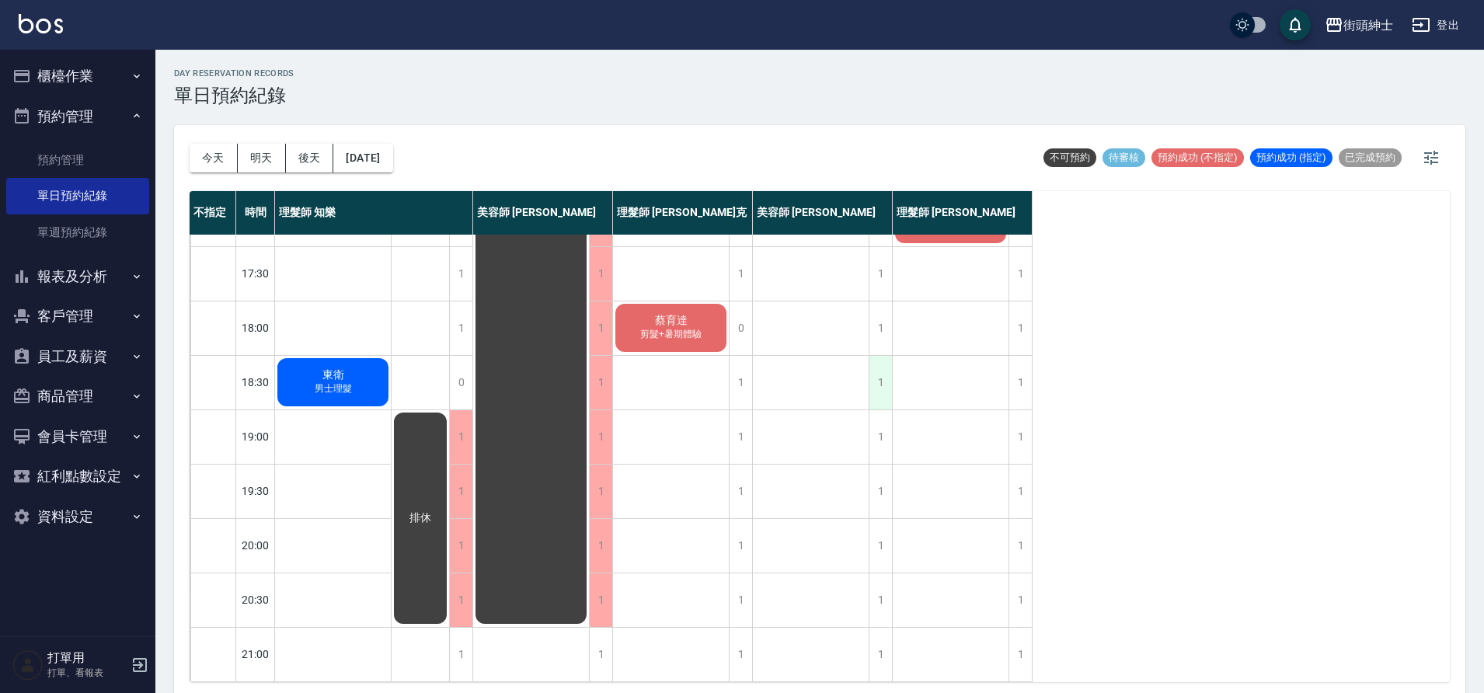
click at [885, 373] on div "1" at bounding box center [880, 383] width 23 height 54
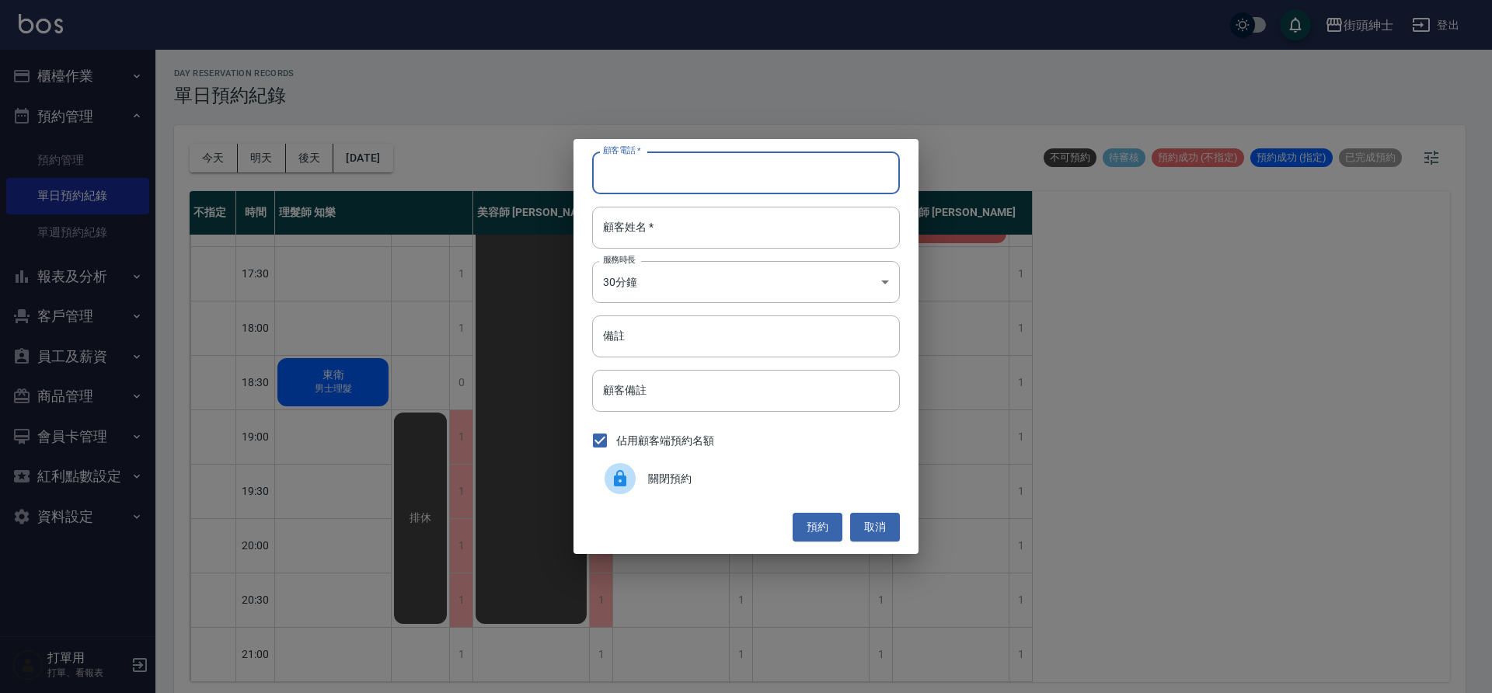
click at [722, 177] on input "顧客電話   *" at bounding box center [746, 173] width 308 height 42
paste input "0918035705"
type input "0918035705"
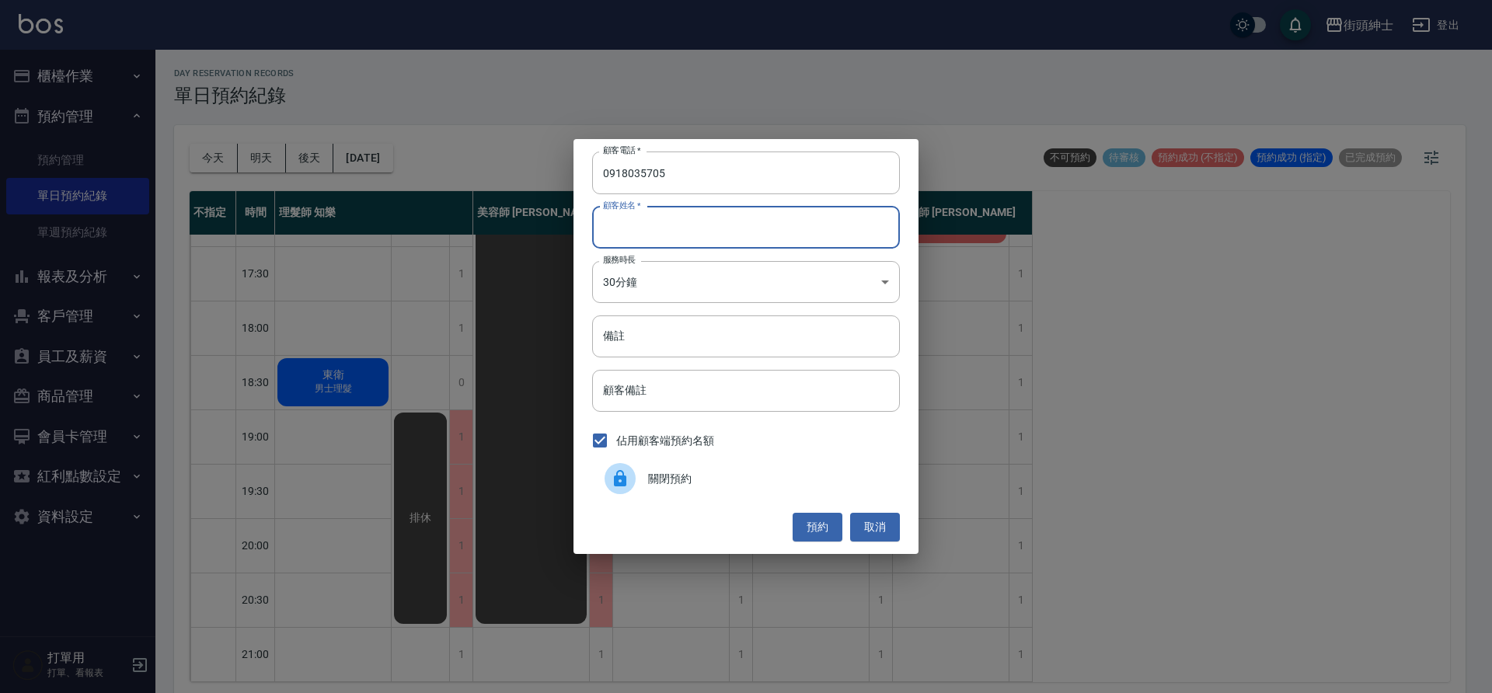
click at [713, 226] on input "顧客姓名   *" at bounding box center [746, 228] width 308 height 42
click at [810, 525] on button "預約" at bounding box center [817, 527] width 50 height 29
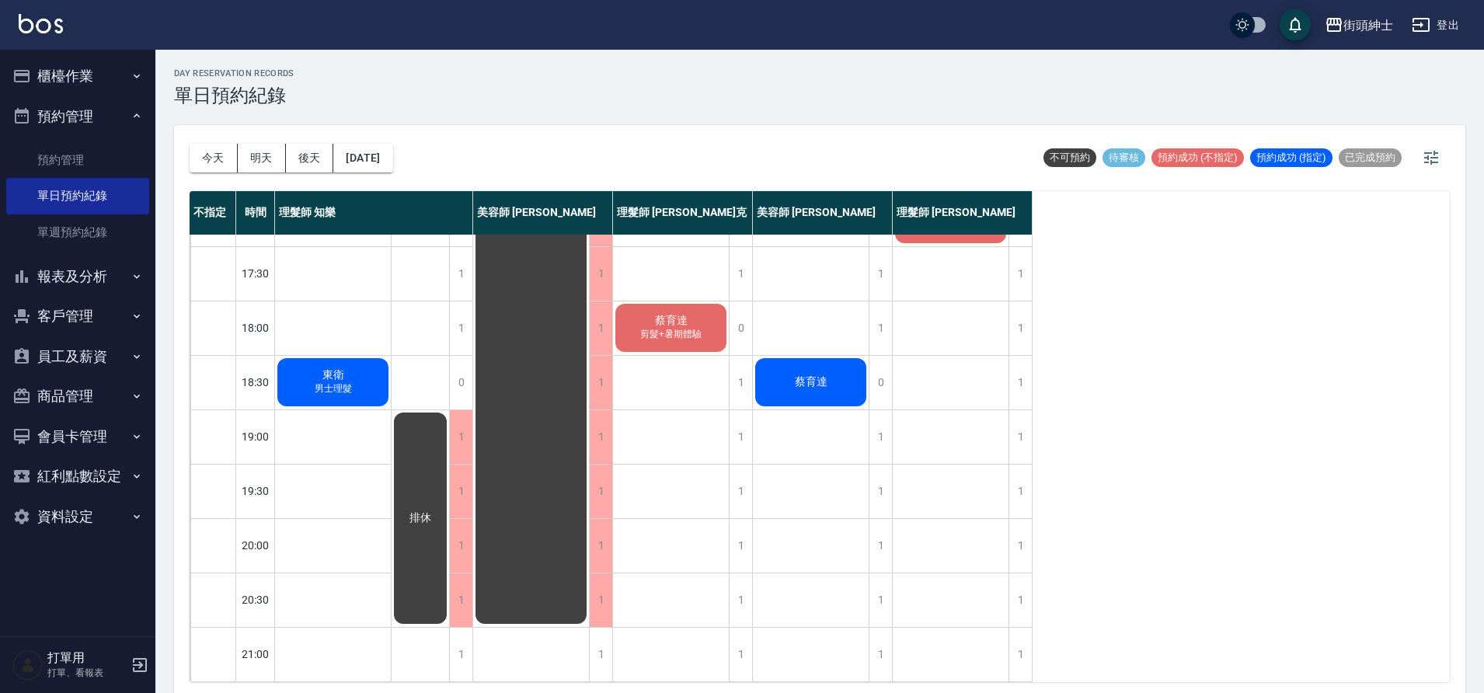
drag, startPoint x: 203, startPoint y: 164, endPoint x: 241, endPoint y: 168, distance: 38.3
click at [204, 164] on button "今天" at bounding box center [214, 158] width 48 height 29
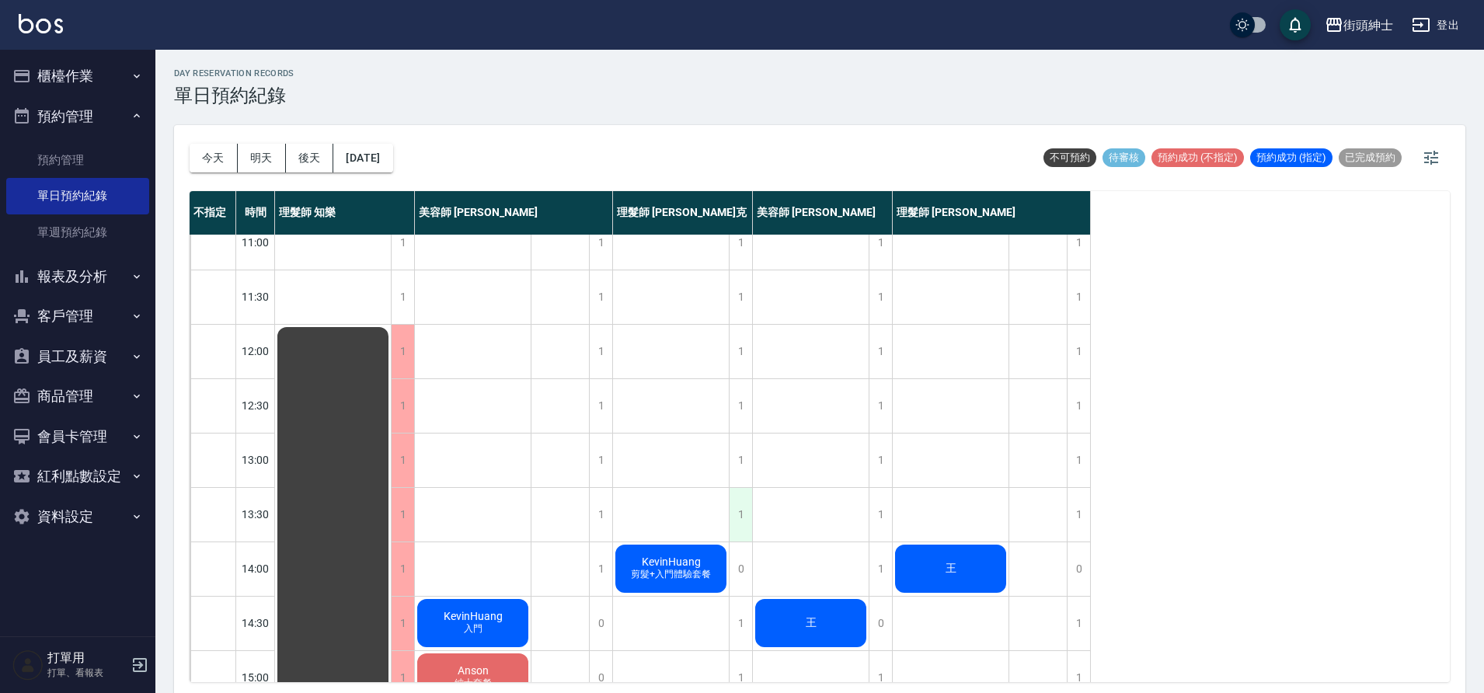
scroll to position [20, 0]
click at [679, 573] on span "剪髮+入門體驗套餐" at bounding box center [671, 573] width 86 height 13
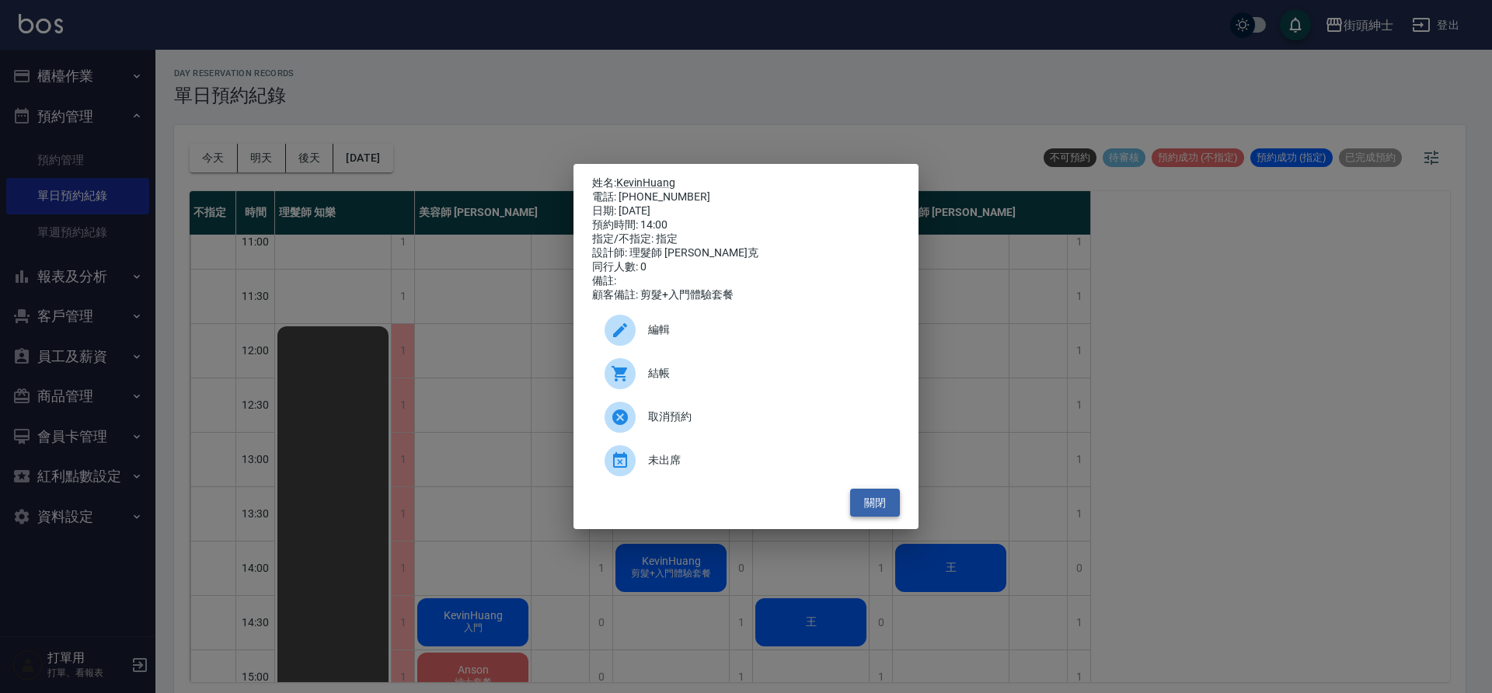
click at [877, 509] on button "關閉" at bounding box center [875, 503] width 50 height 29
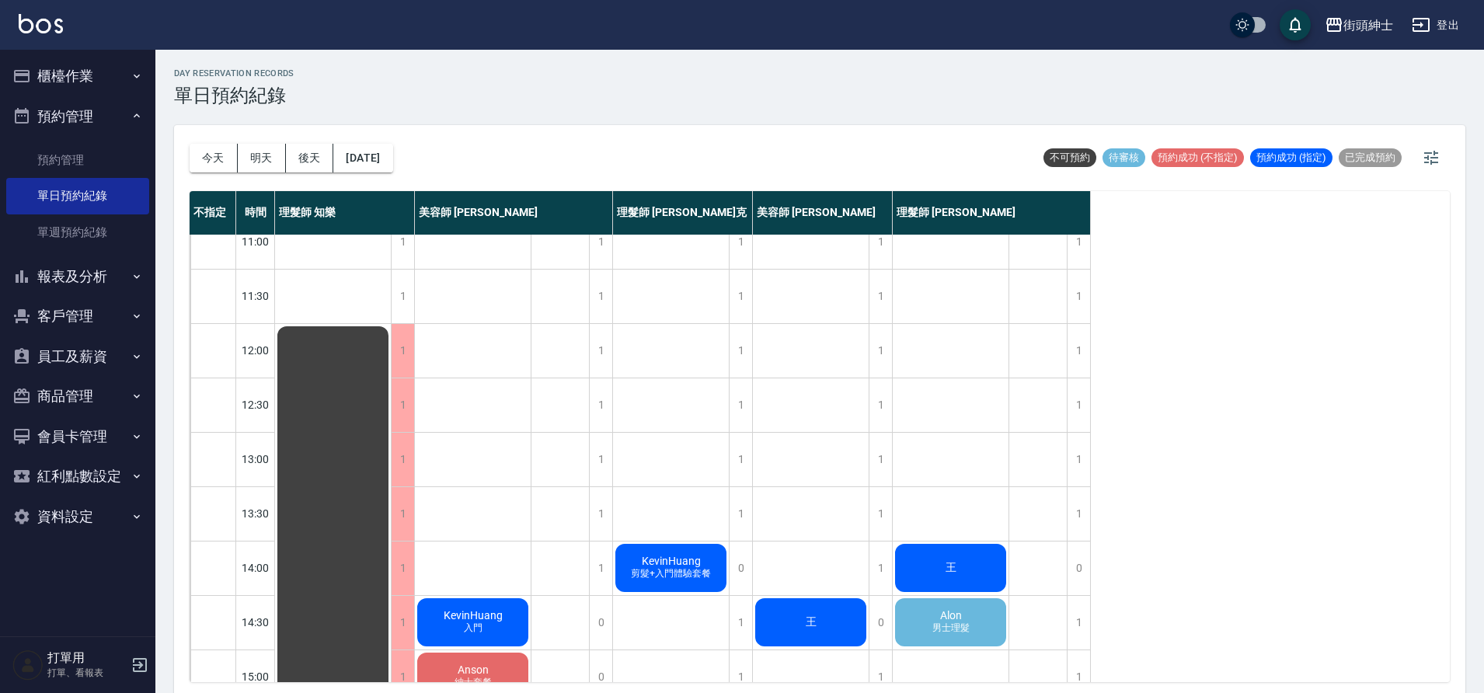
click at [962, 607] on div "Alon 男士理髮" at bounding box center [951, 622] width 116 height 53
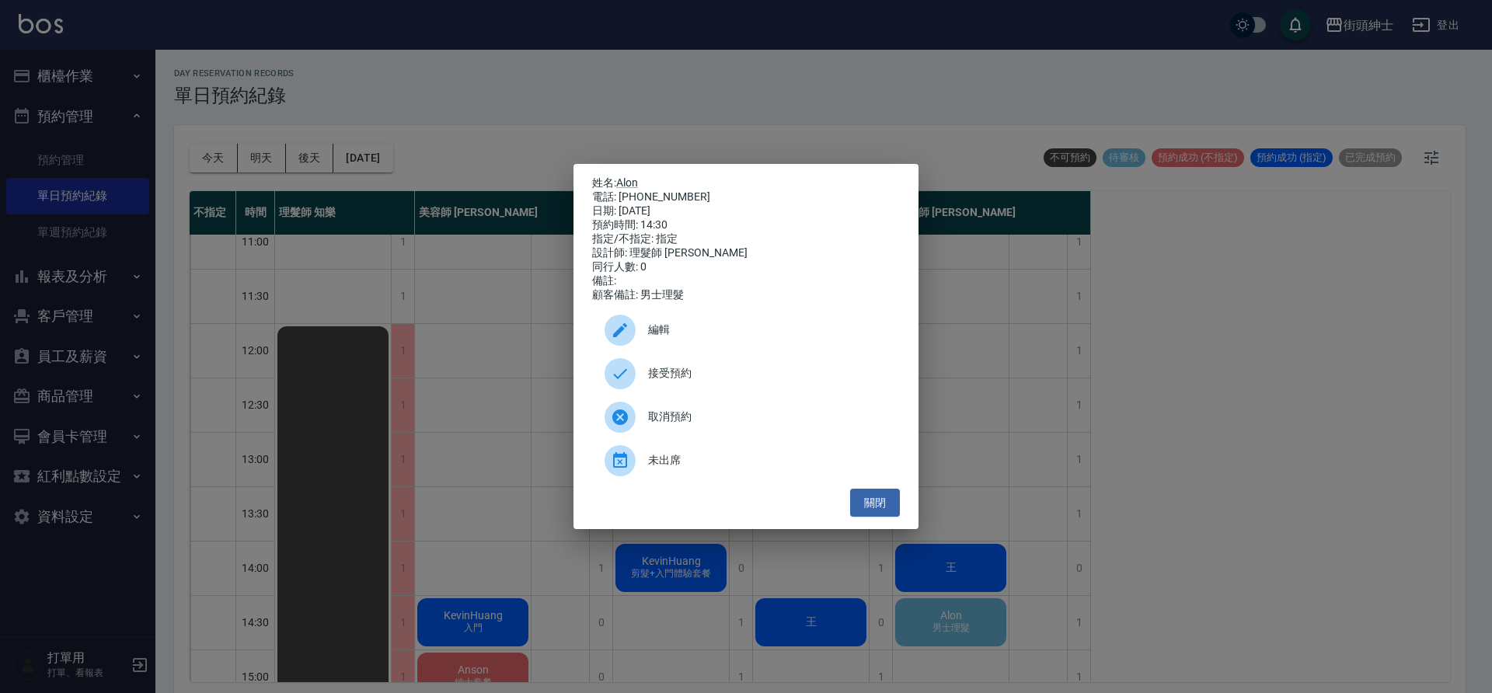
drag, startPoint x: 759, startPoint y: 374, endPoint x: 748, endPoint y: 364, distance: 15.4
click at [759, 374] on span "接受預約" at bounding box center [767, 373] width 239 height 16
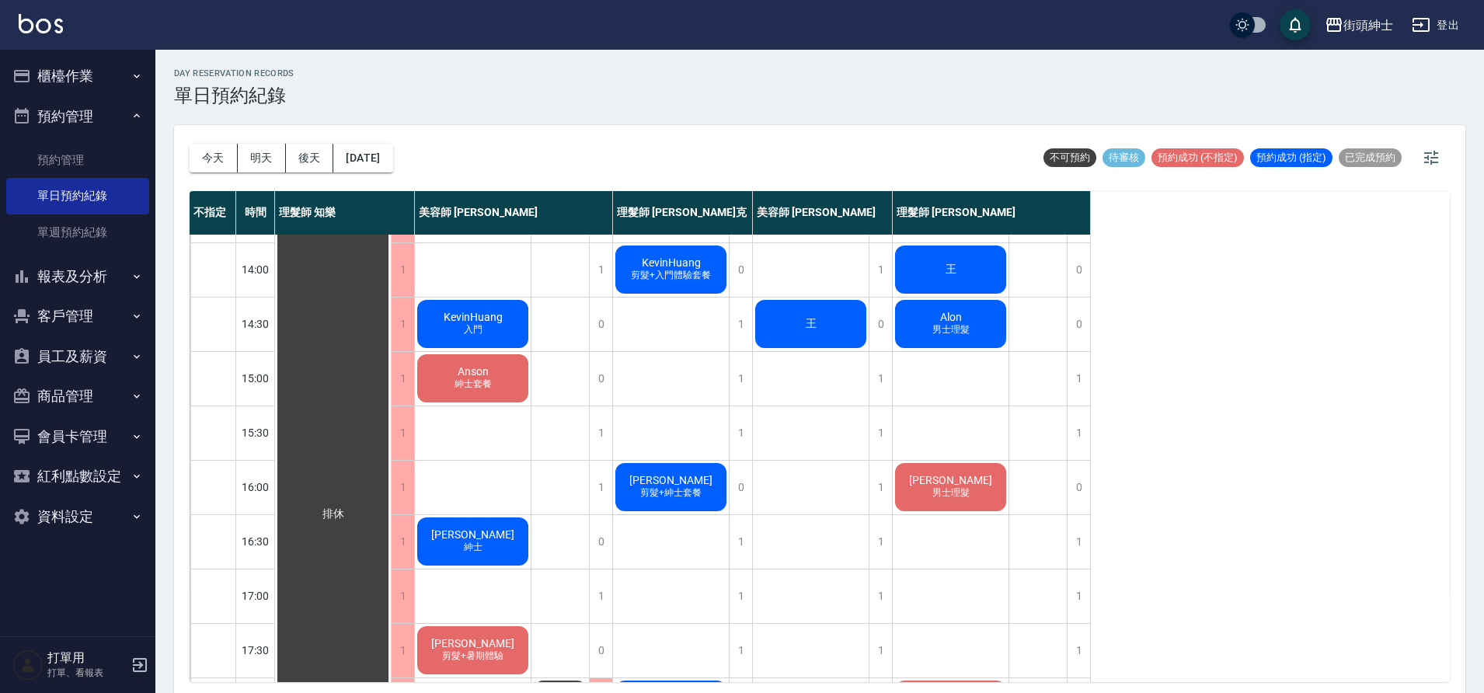
scroll to position [707, 0]
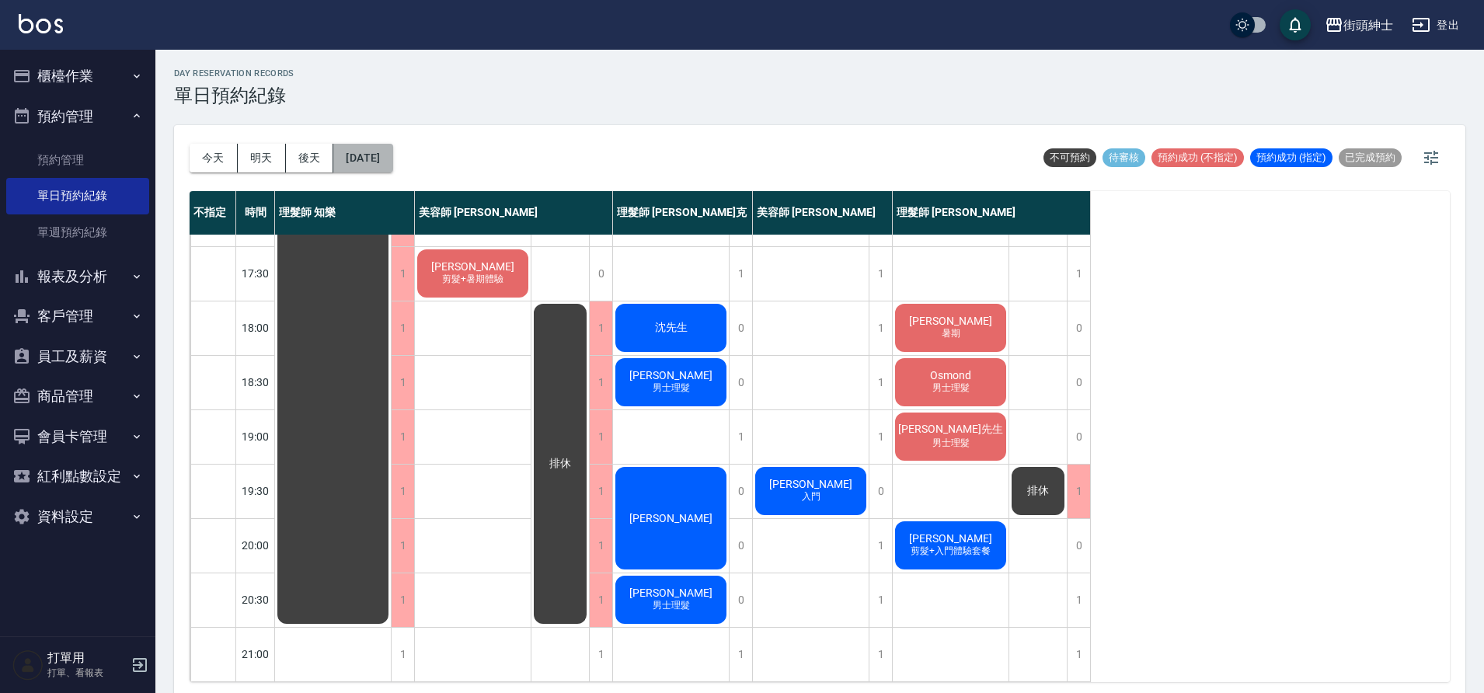
click at [362, 152] on button "2025/09/23" at bounding box center [362, 158] width 59 height 29
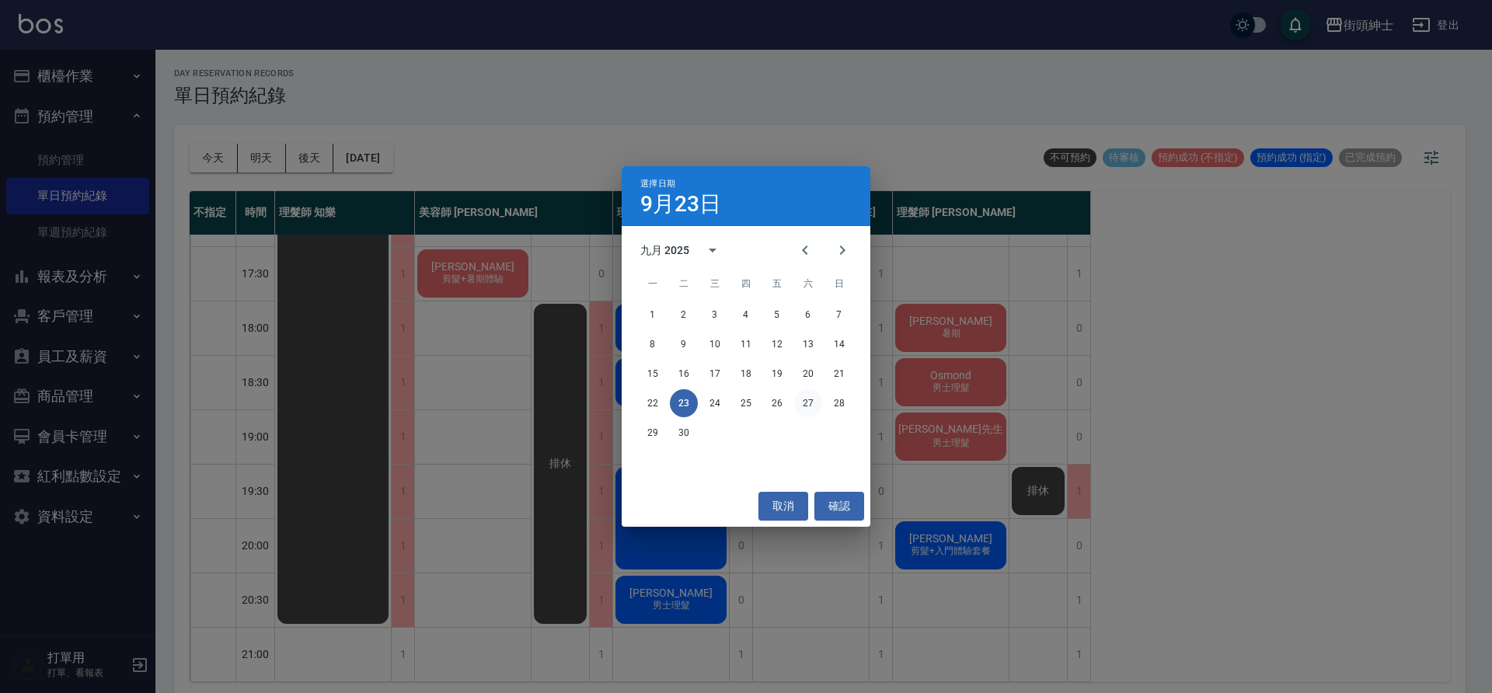
click at [808, 411] on button "27" at bounding box center [808, 403] width 28 height 28
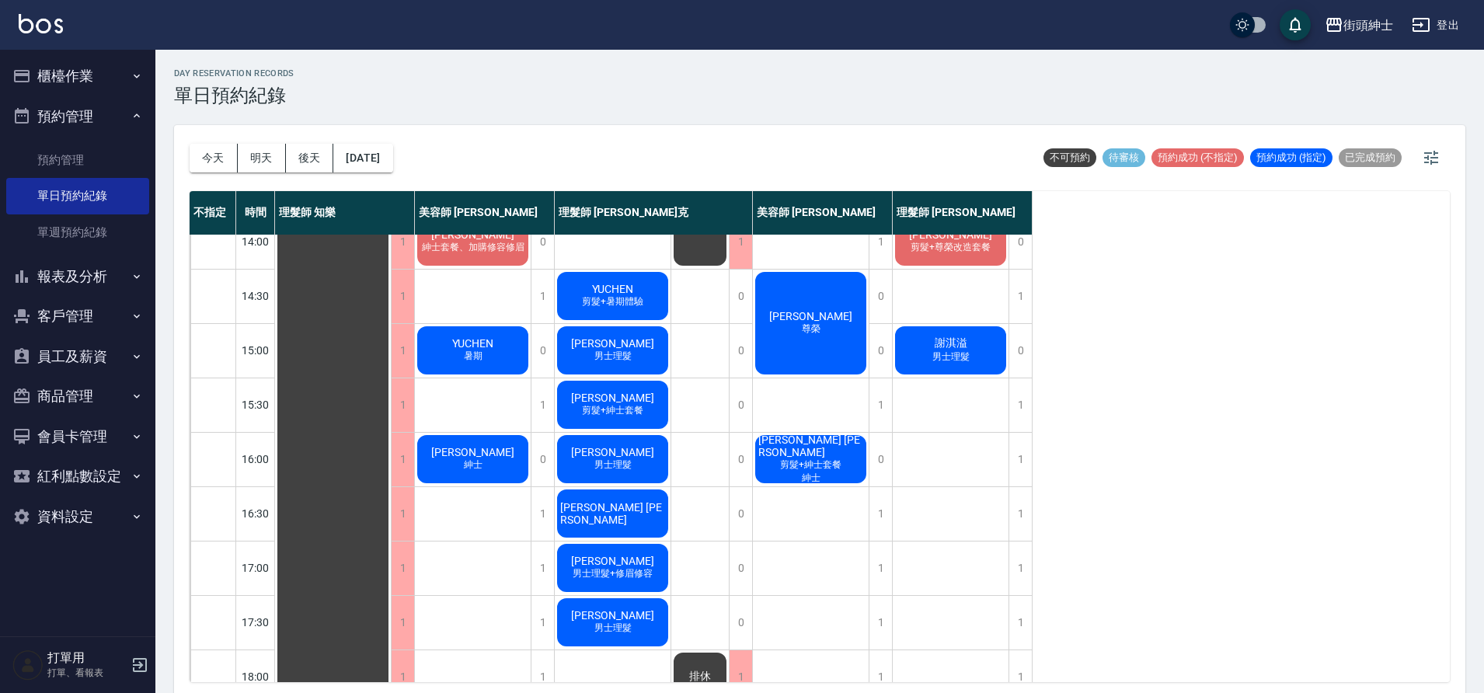
scroll to position [360, 0]
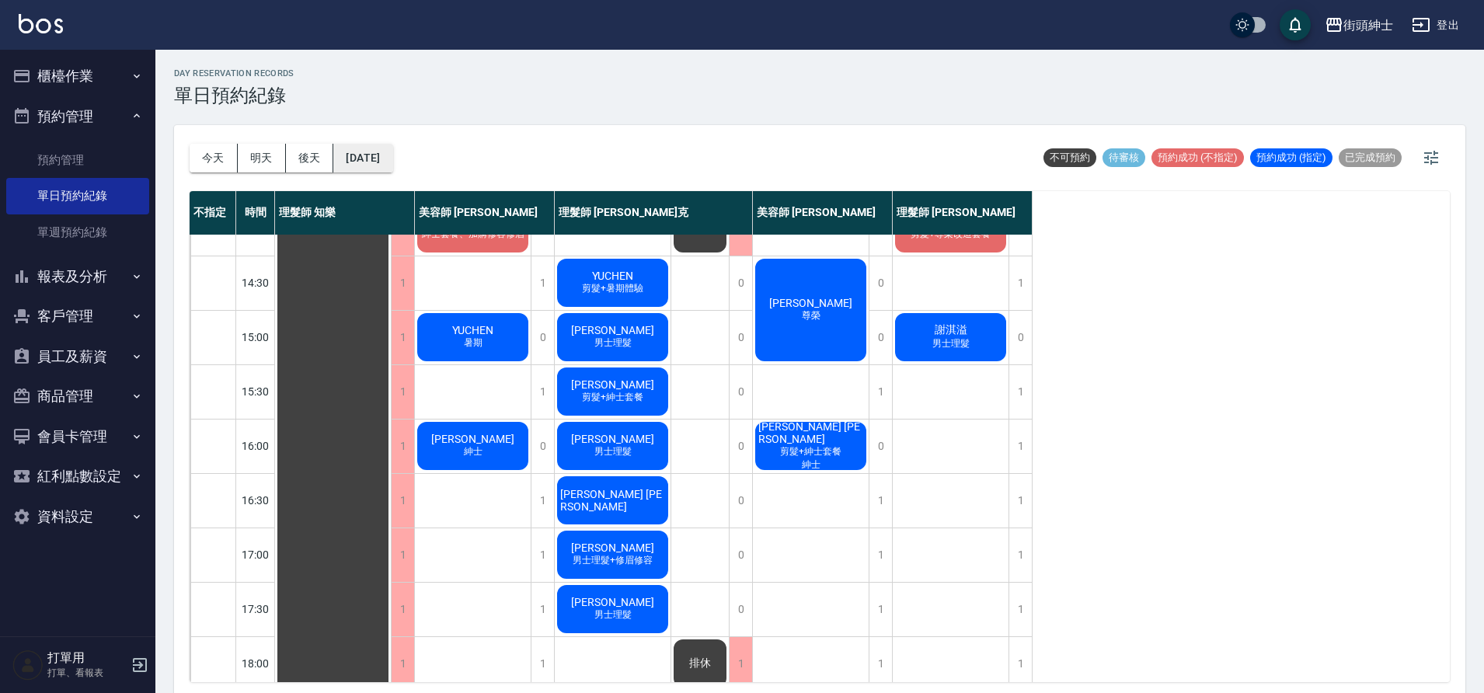
click at [352, 154] on button "2025/09/27" at bounding box center [362, 158] width 59 height 29
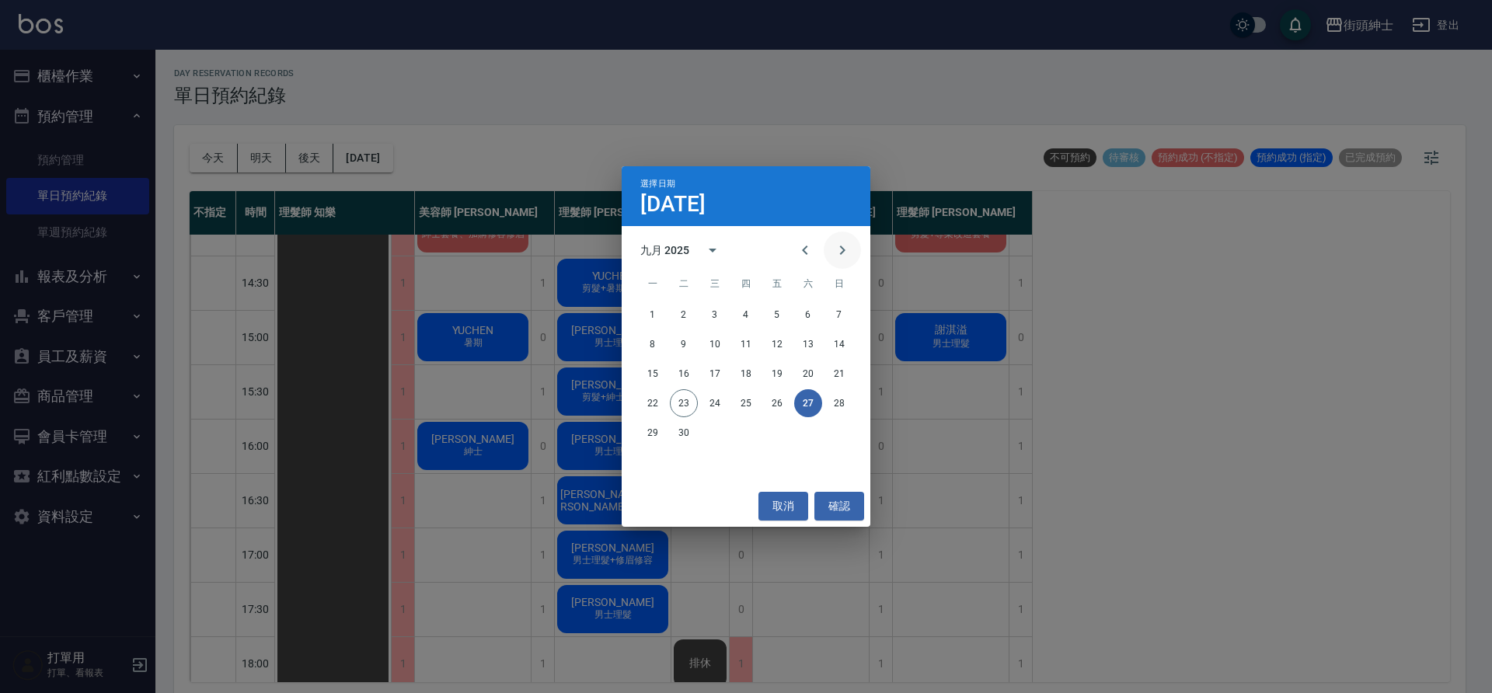
click at [840, 246] on icon "Next month" at bounding box center [842, 250] width 5 height 9
click at [736, 375] on button "16" at bounding box center [746, 374] width 28 height 28
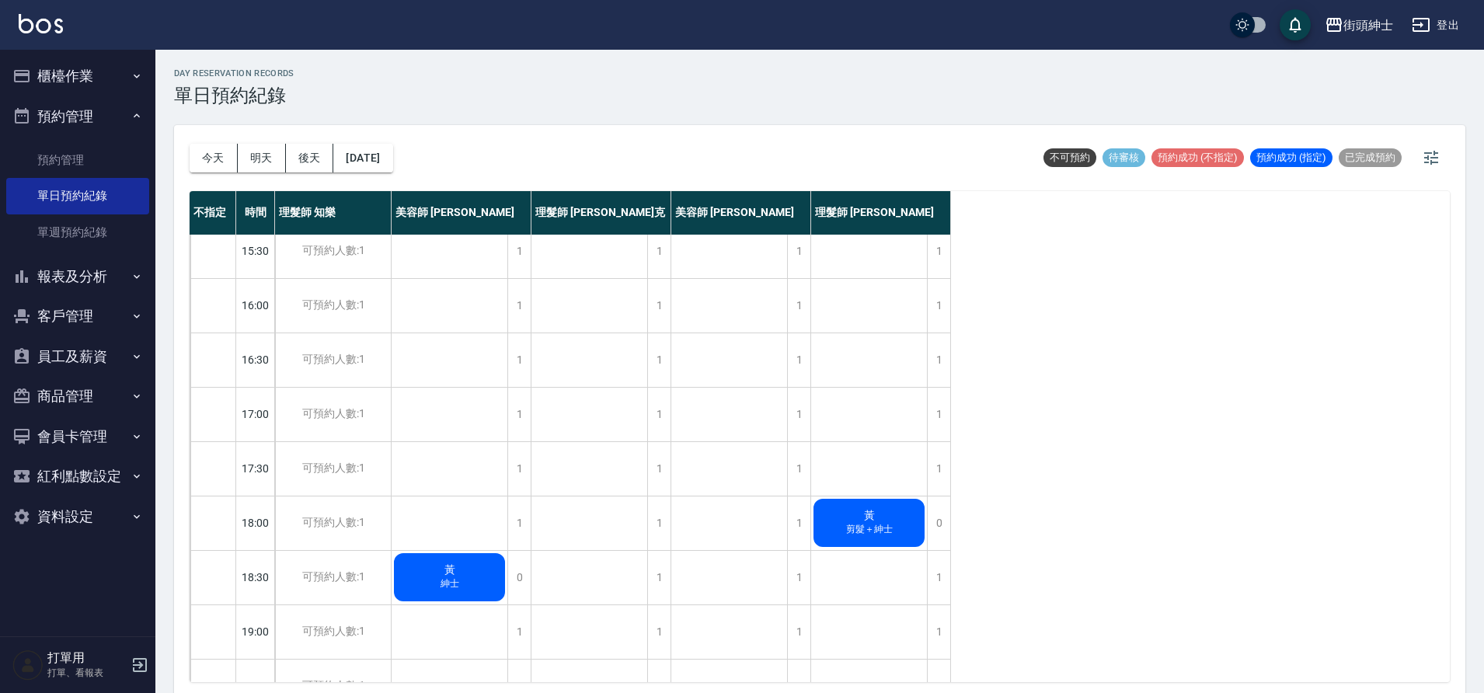
scroll to position [507, 0]
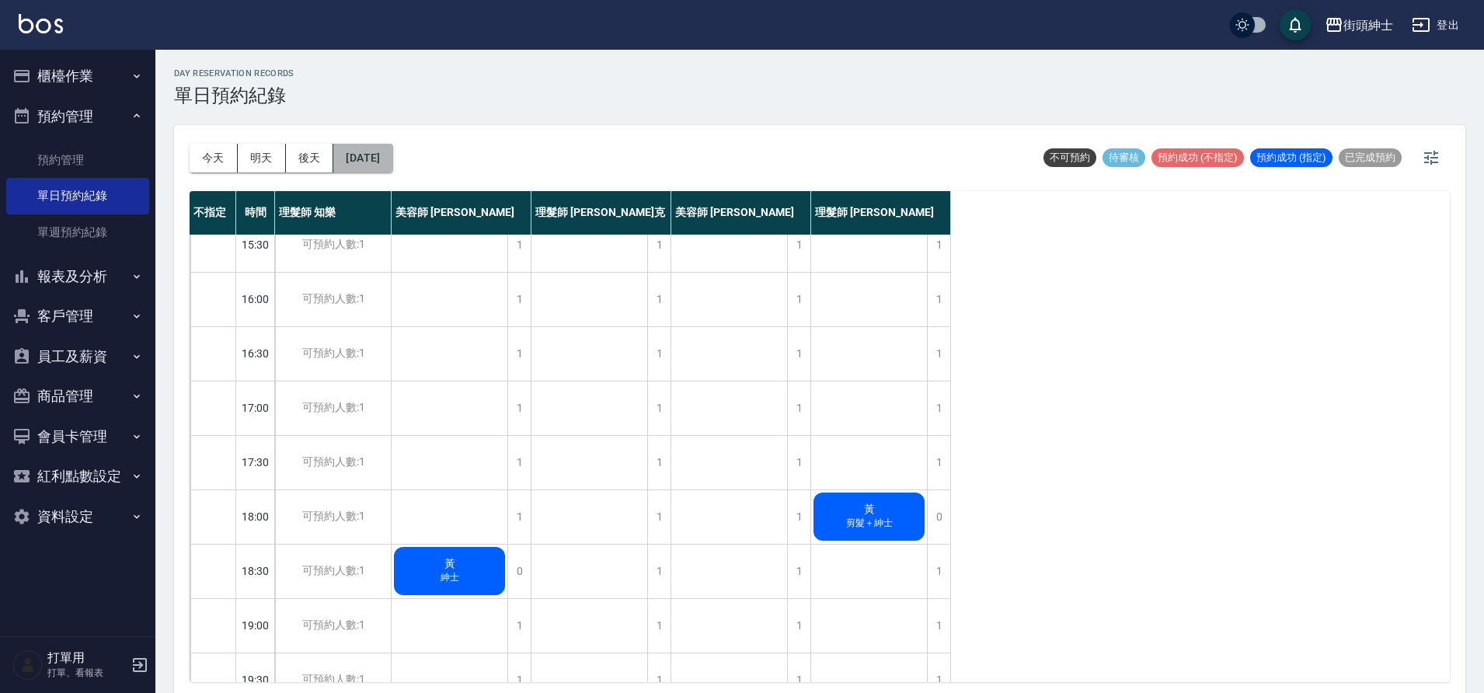
click at [392, 159] on button "2025/10/16" at bounding box center [362, 158] width 59 height 29
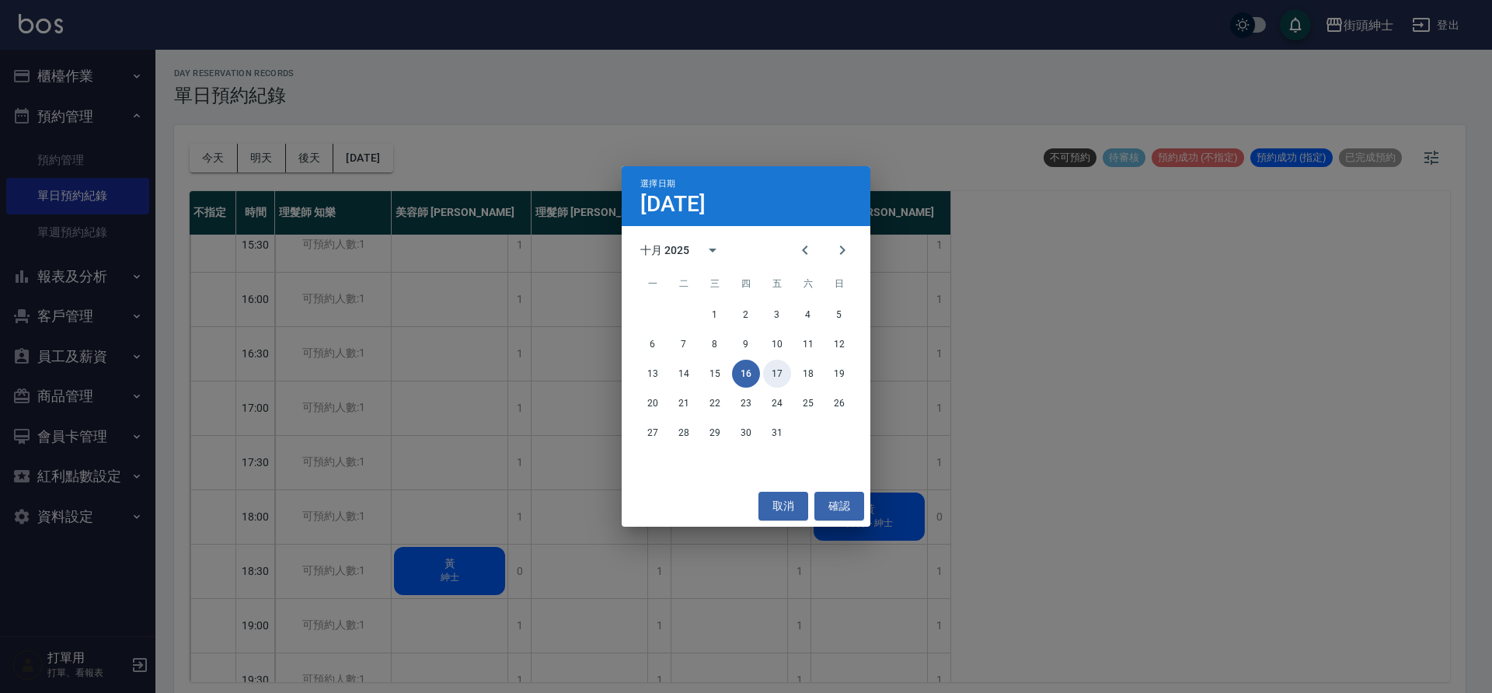
click at [777, 378] on button "17" at bounding box center [777, 374] width 28 height 28
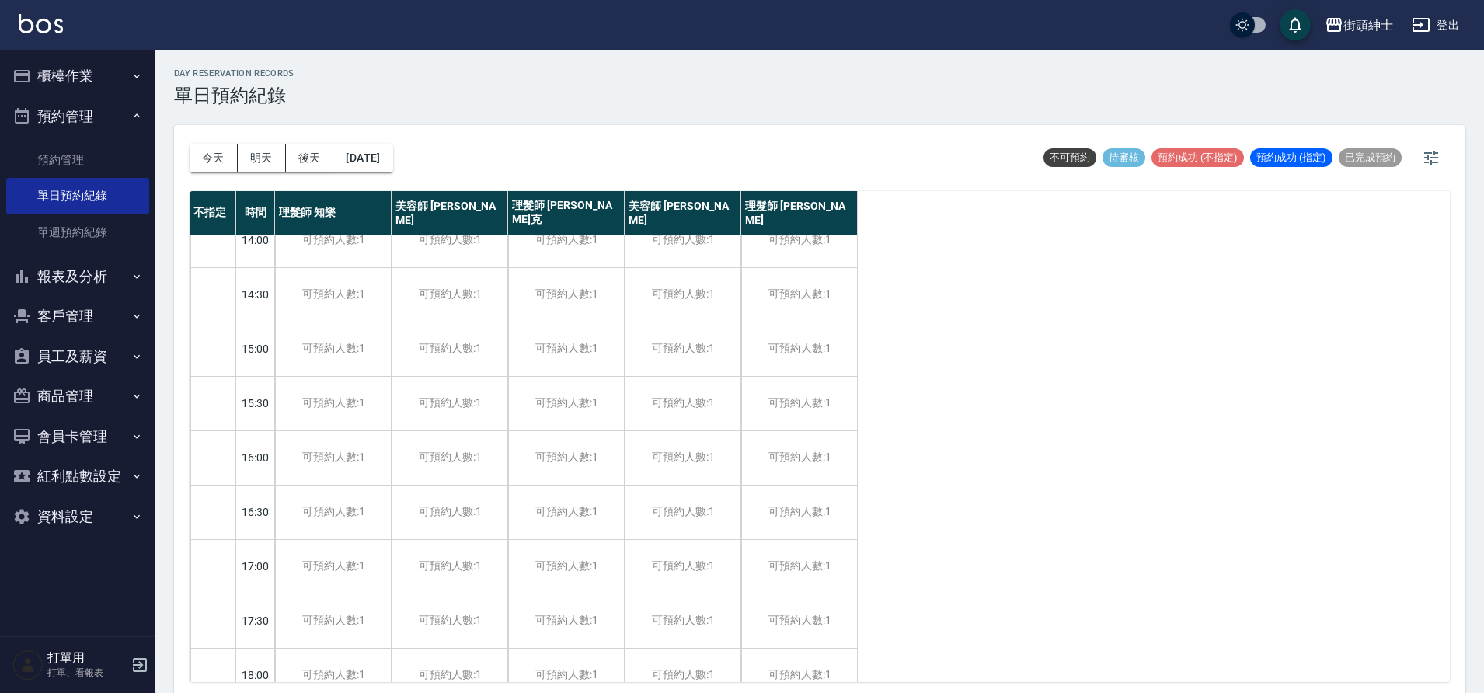
scroll to position [336, 0]
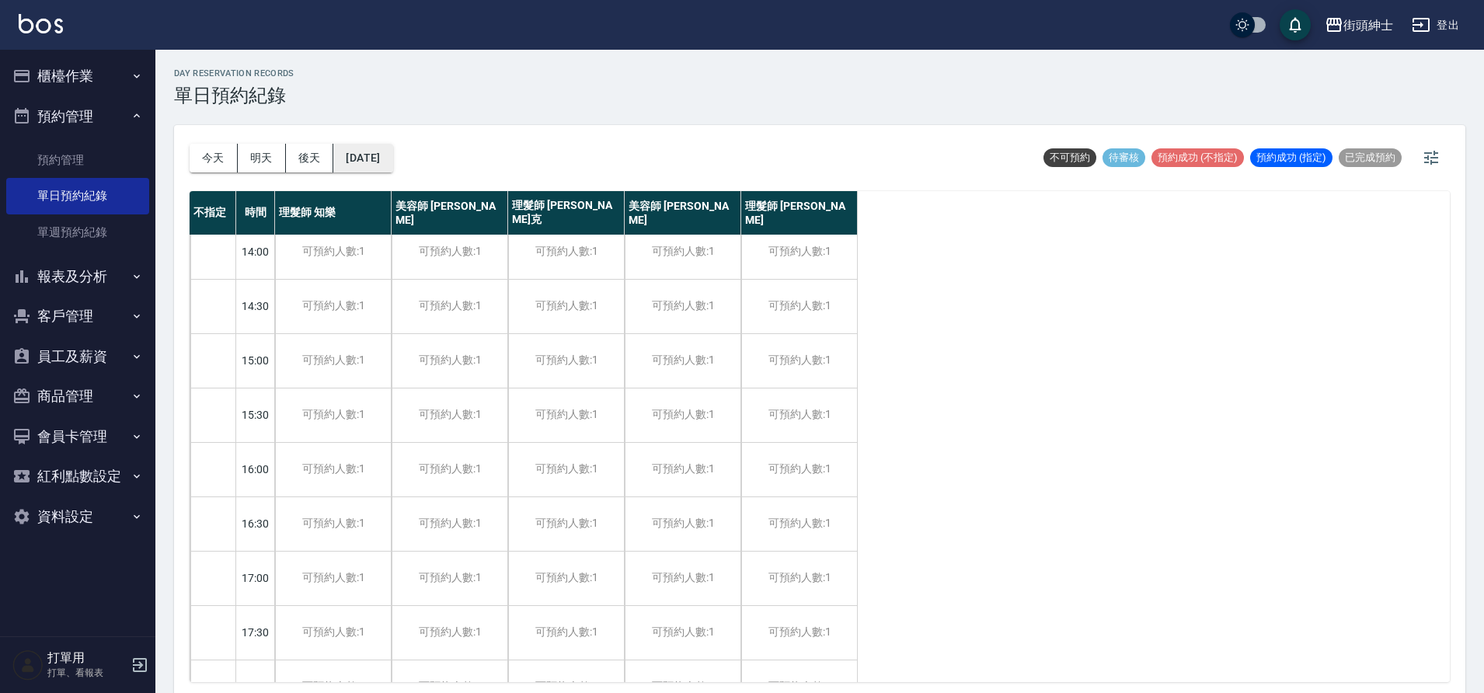
click at [386, 158] on button "2025/10/17" at bounding box center [362, 158] width 59 height 29
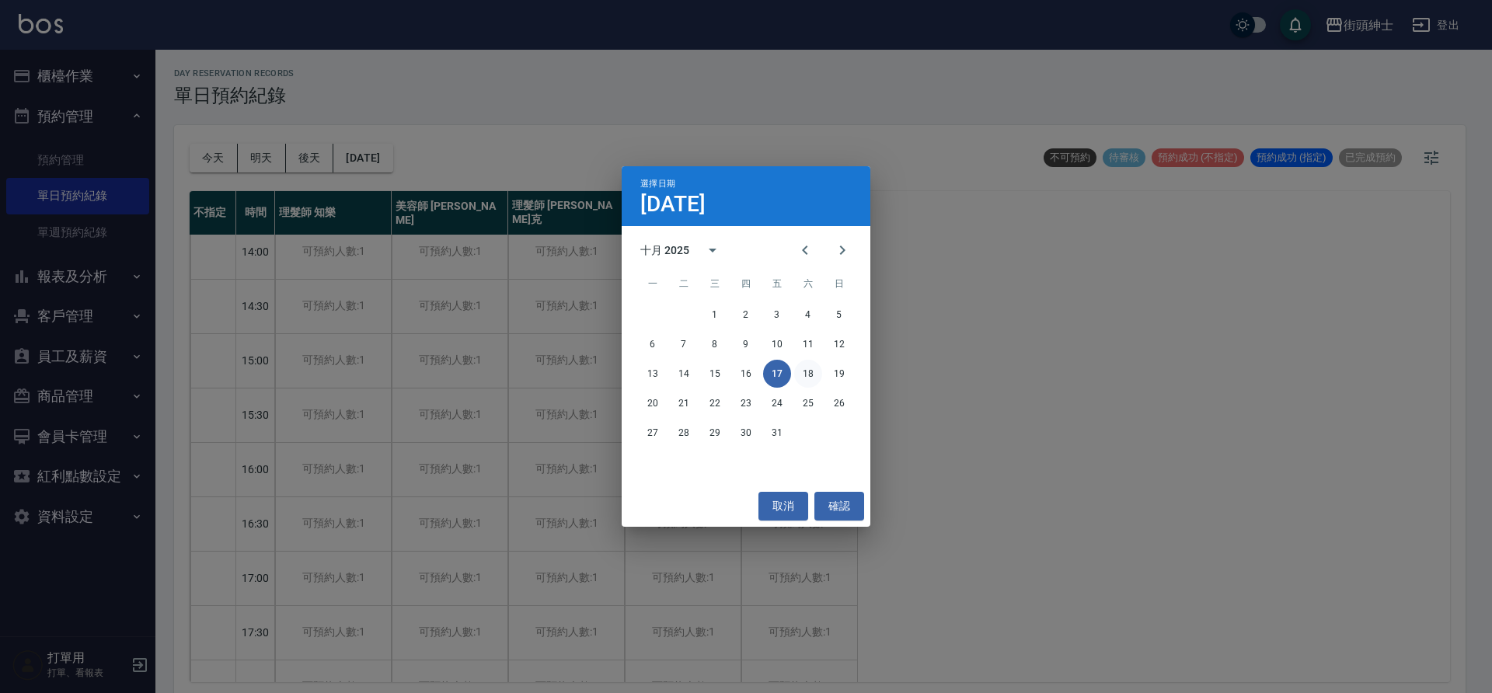
click at [798, 373] on button "18" at bounding box center [808, 374] width 28 height 28
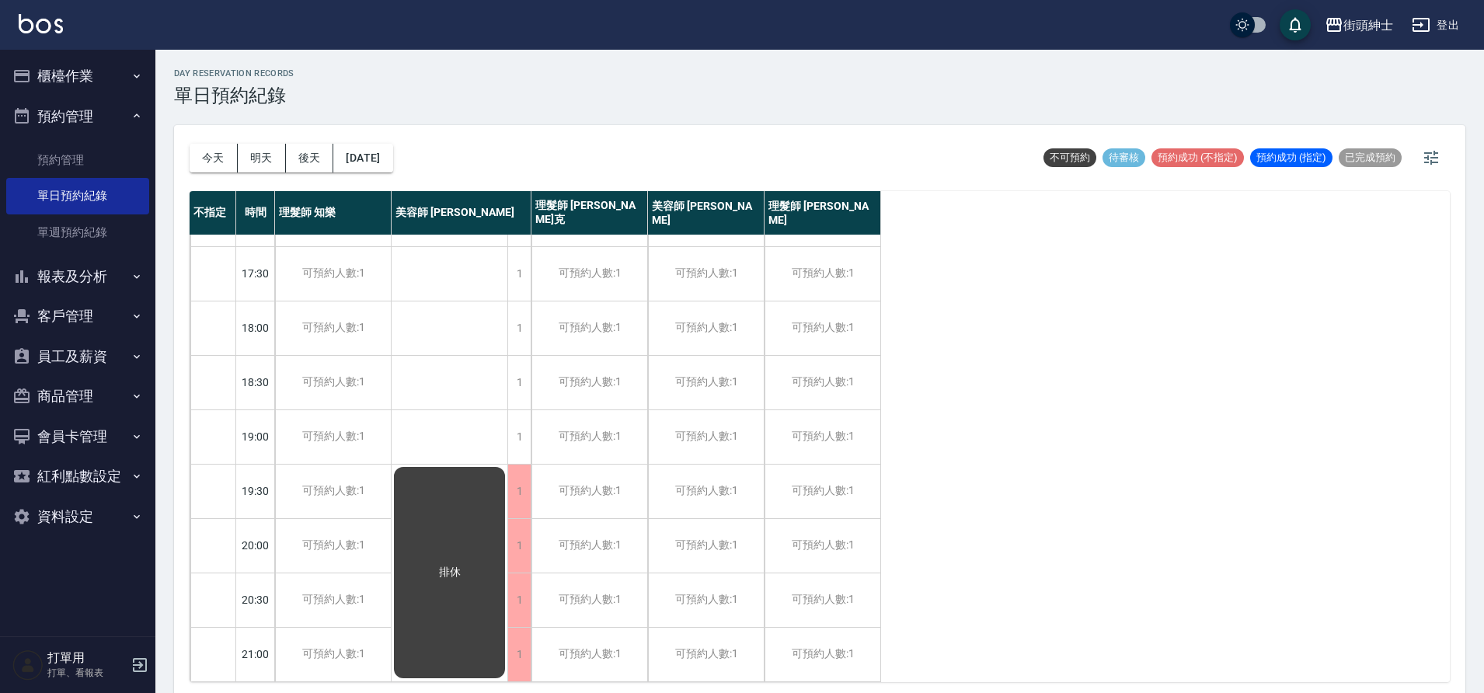
scroll to position [704, 0]
click at [350, 163] on button "2025/10/18" at bounding box center [362, 158] width 59 height 29
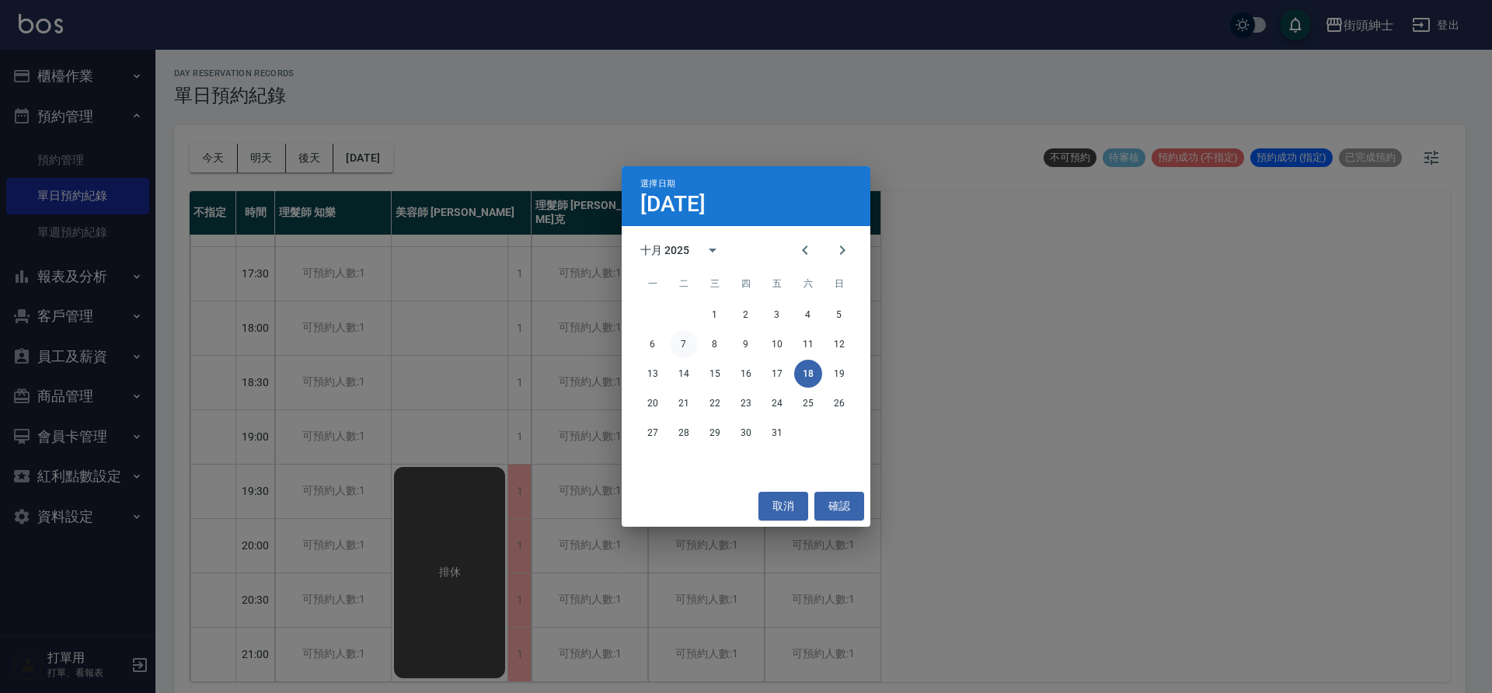
click at [691, 347] on button "7" at bounding box center [684, 344] width 28 height 28
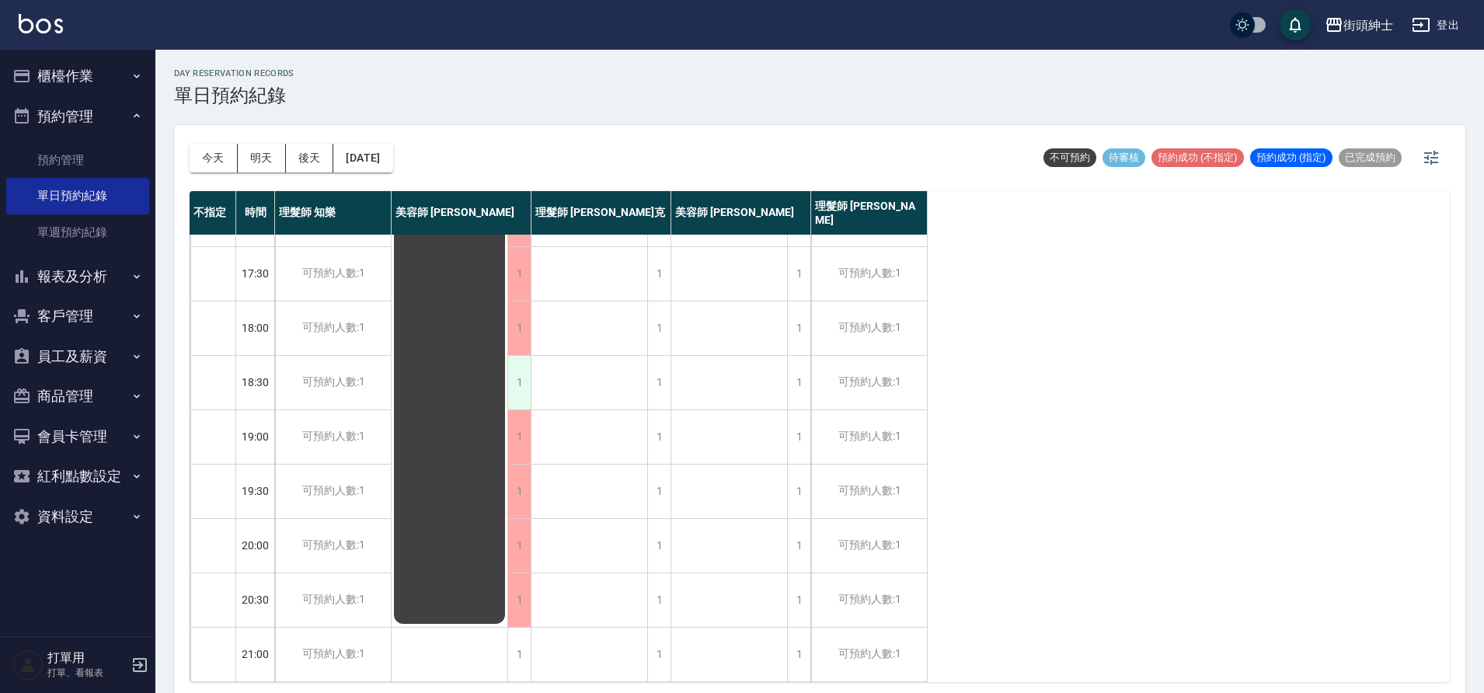
scroll to position [591, 0]
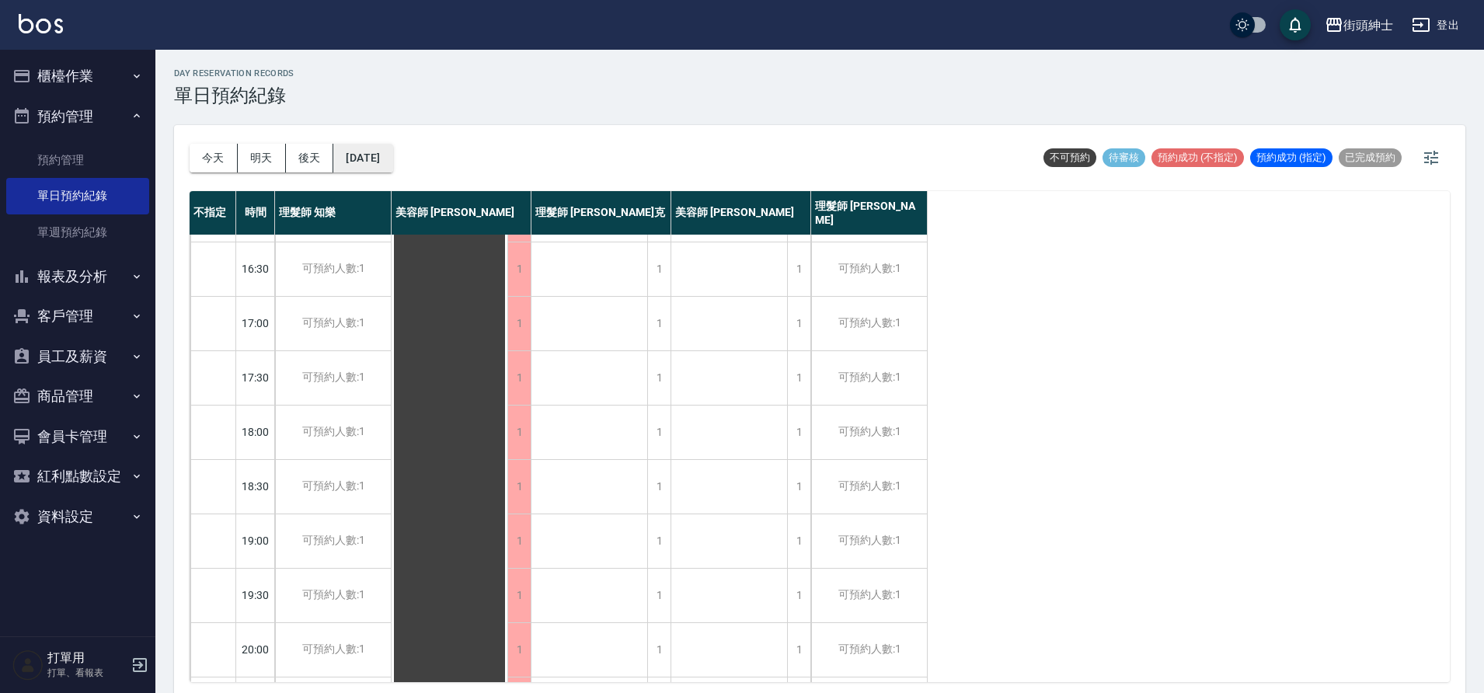
click at [373, 163] on button "2025/10/07" at bounding box center [362, 158] width 59 height 29
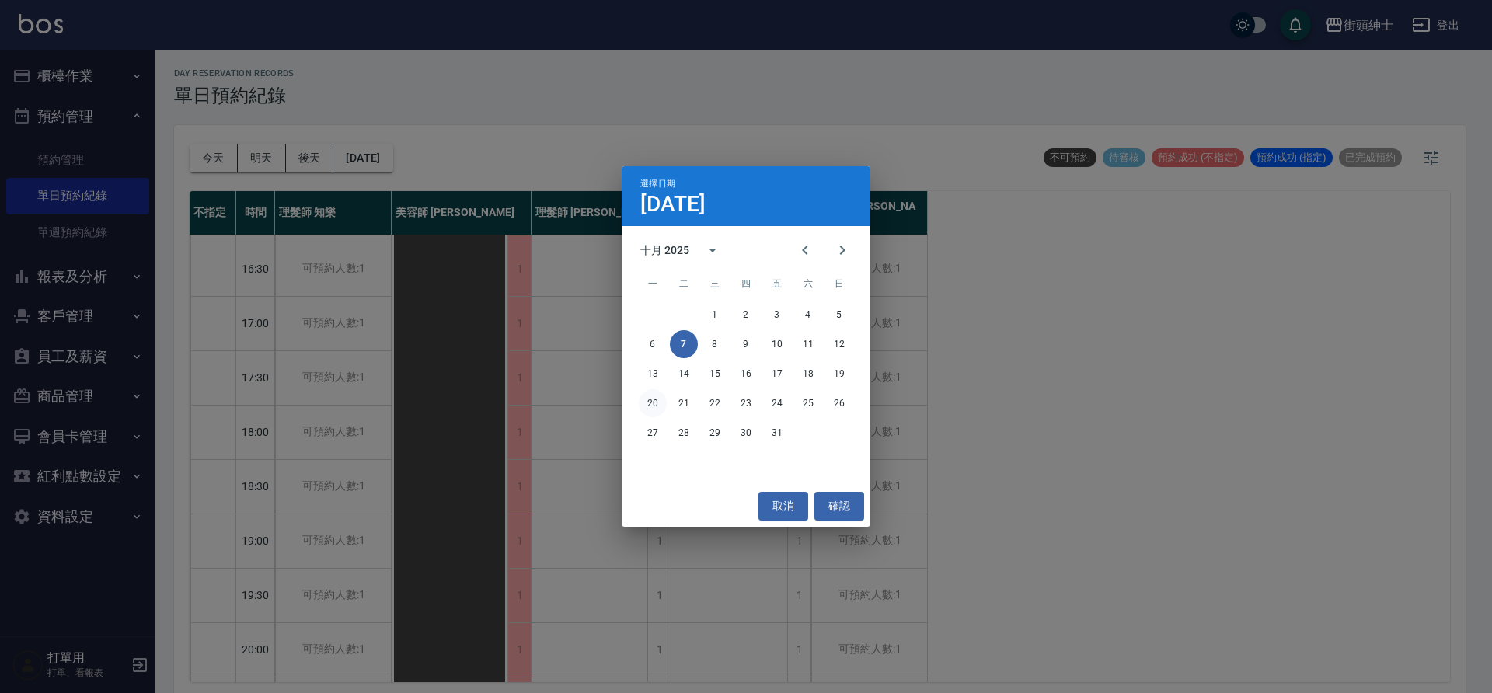
click at [647, 395] on button "20" at bounding box center [653, 403] width 28 height 28
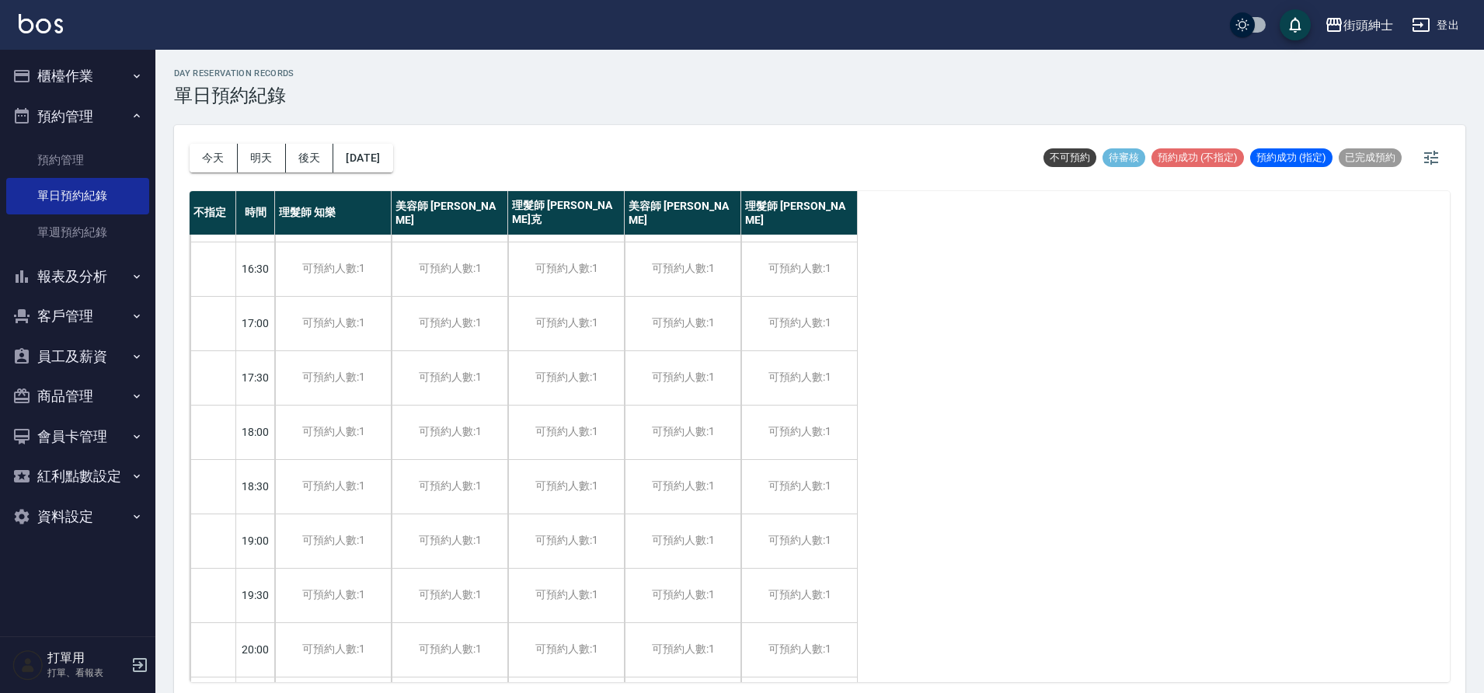
drag, startPoint x: 221, startPoint y: 168, endPoint x: 218, endPoint y: 158, distance: 9.6
click at [221, 167] on button "今天" at bounding box center [214, 158] width 48 height 29
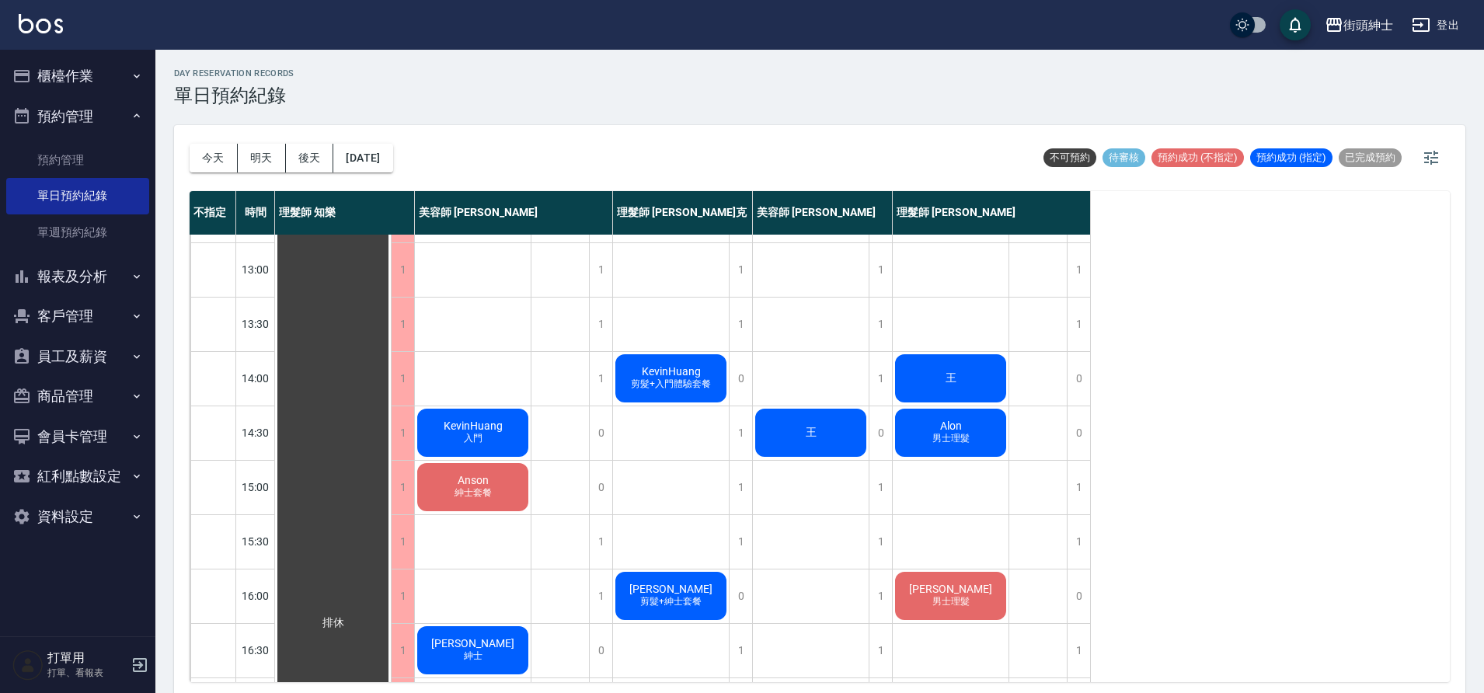
scroll to position [122, 0]
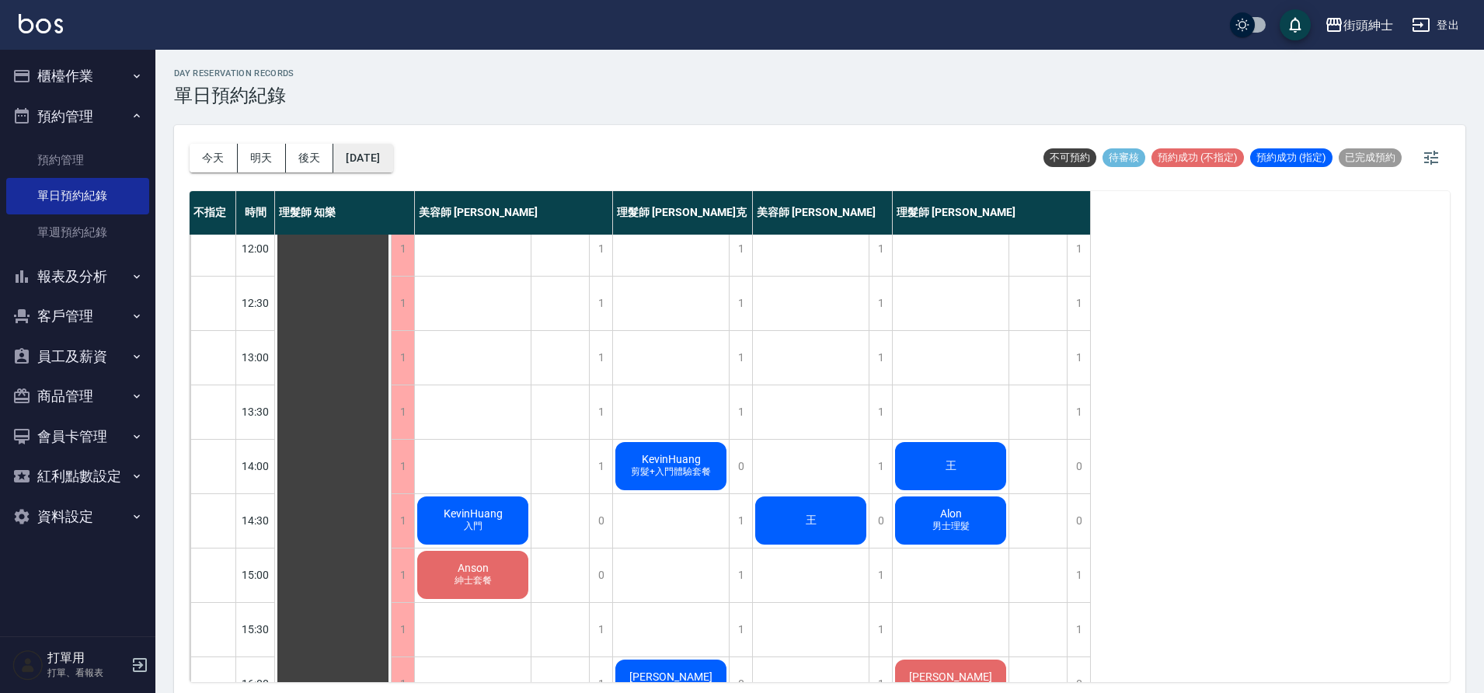
click at [364, 163] on button "2025/09/23" at bounding box center [362, 158] width 59 height 29
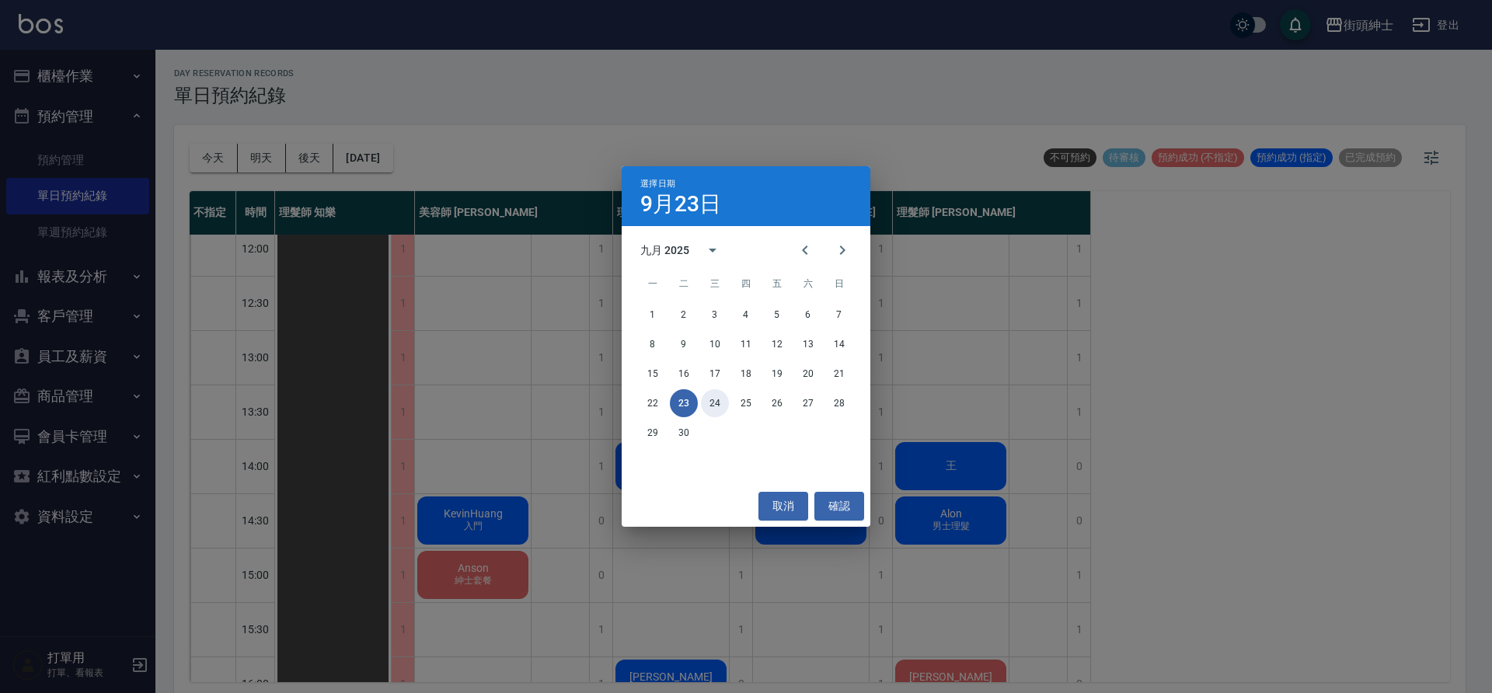
click at [723, 406] on button "24" at bounding box center [715, 403] width 28 height 28
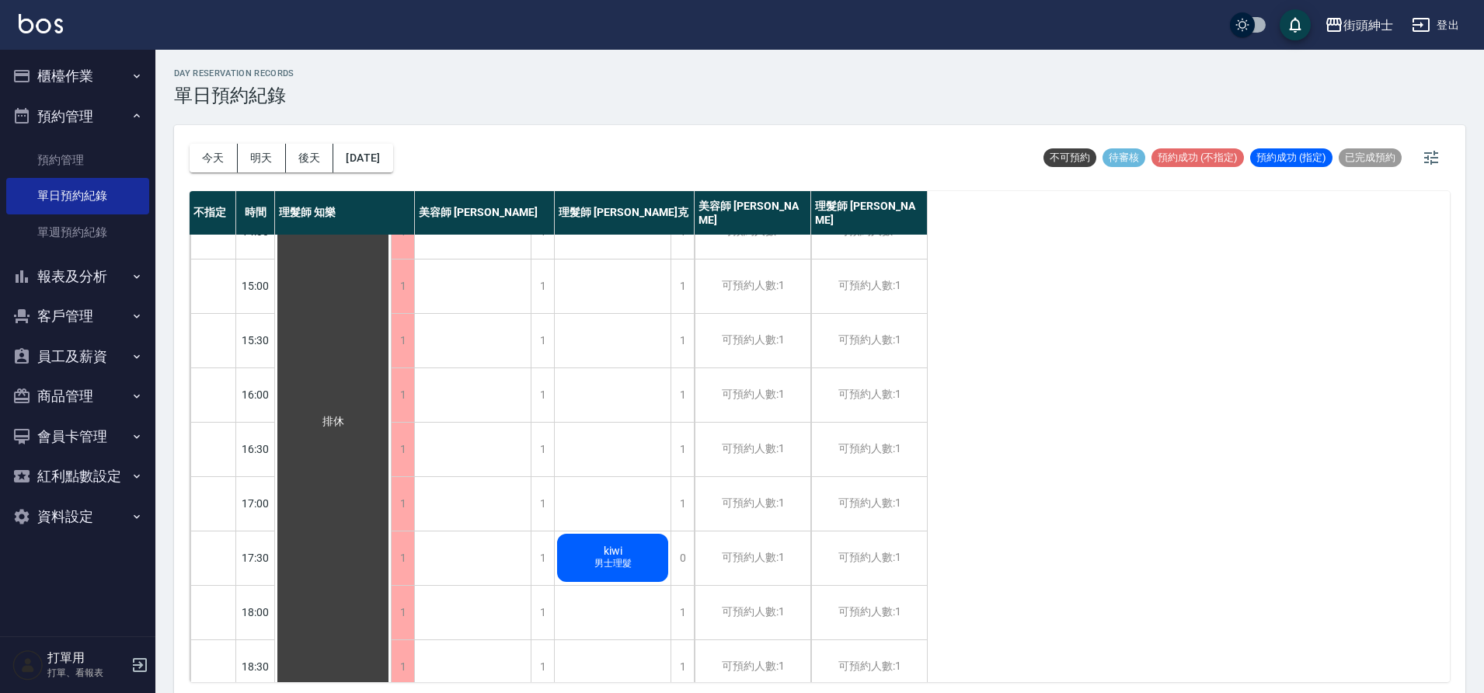
scroll to position [707, 0]
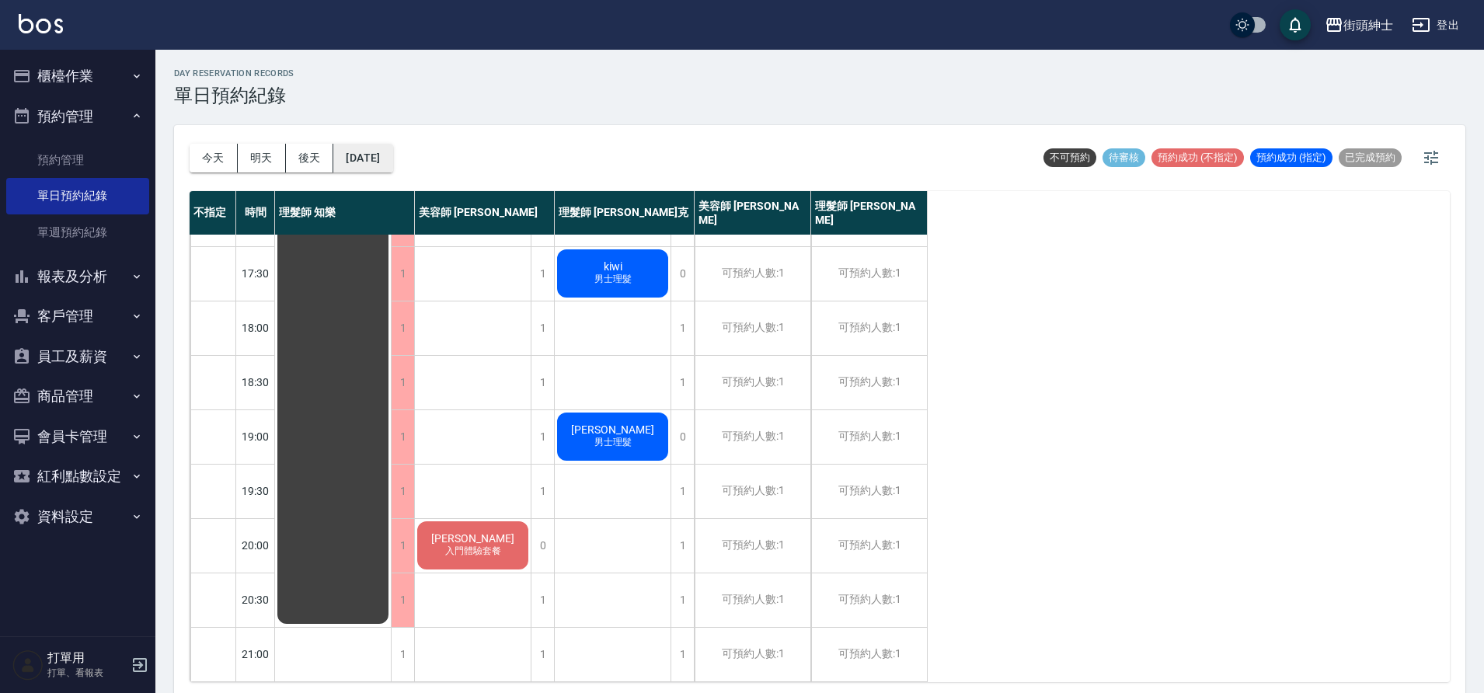
click at [367, 151] on button "2025/09/24" at bounding box center [362, 158] width 59 height 29
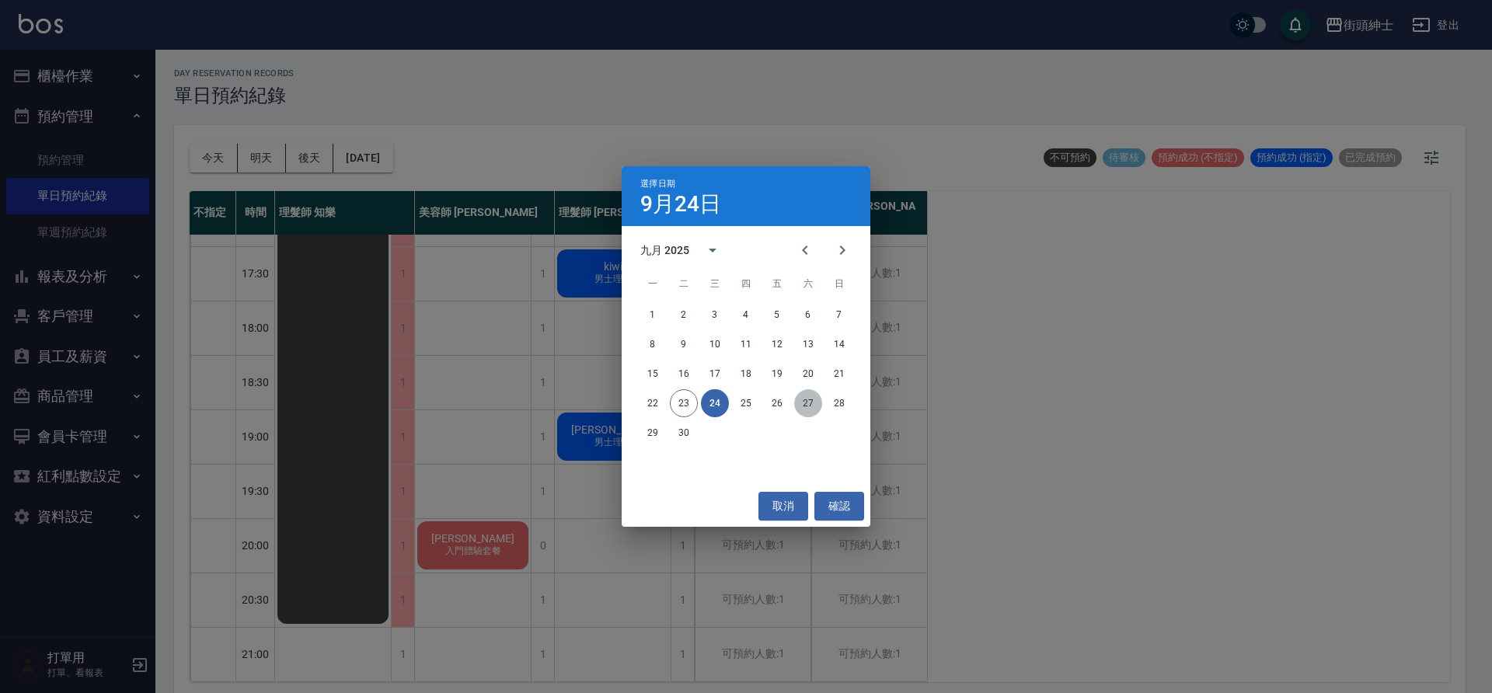
click at [807, 407] on button "27" at bounding box center [808, 403] width 28 height 28
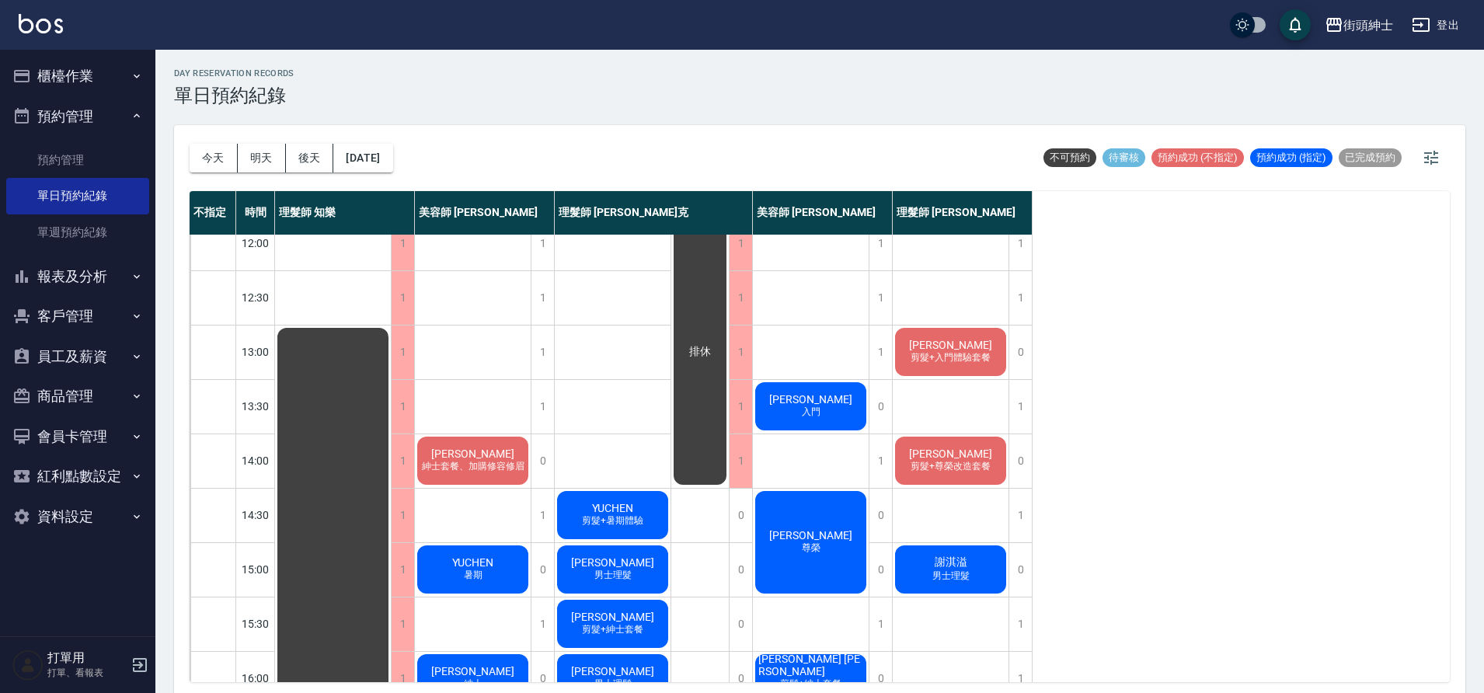
scroll to position [124, 0]
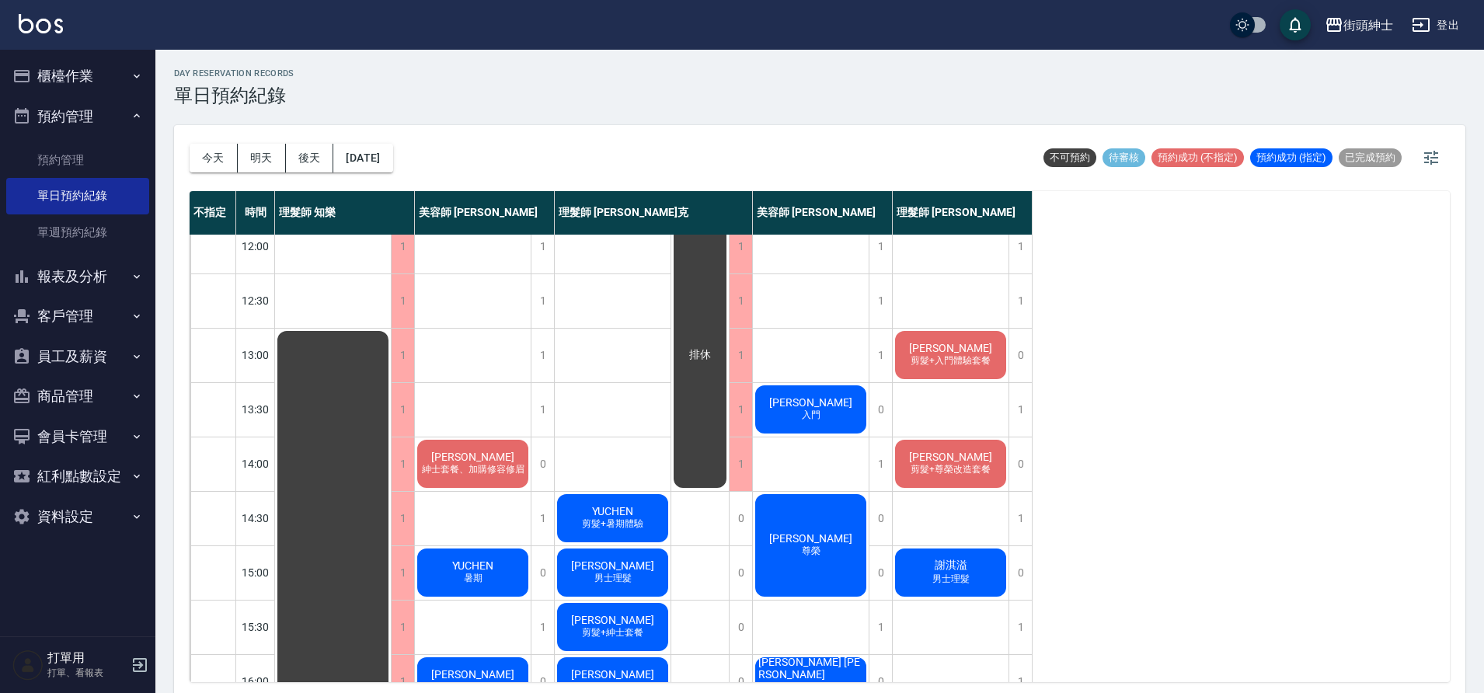
click at [209, 152] on button "今天" at bounding box center [214, 158] width 48 height 29
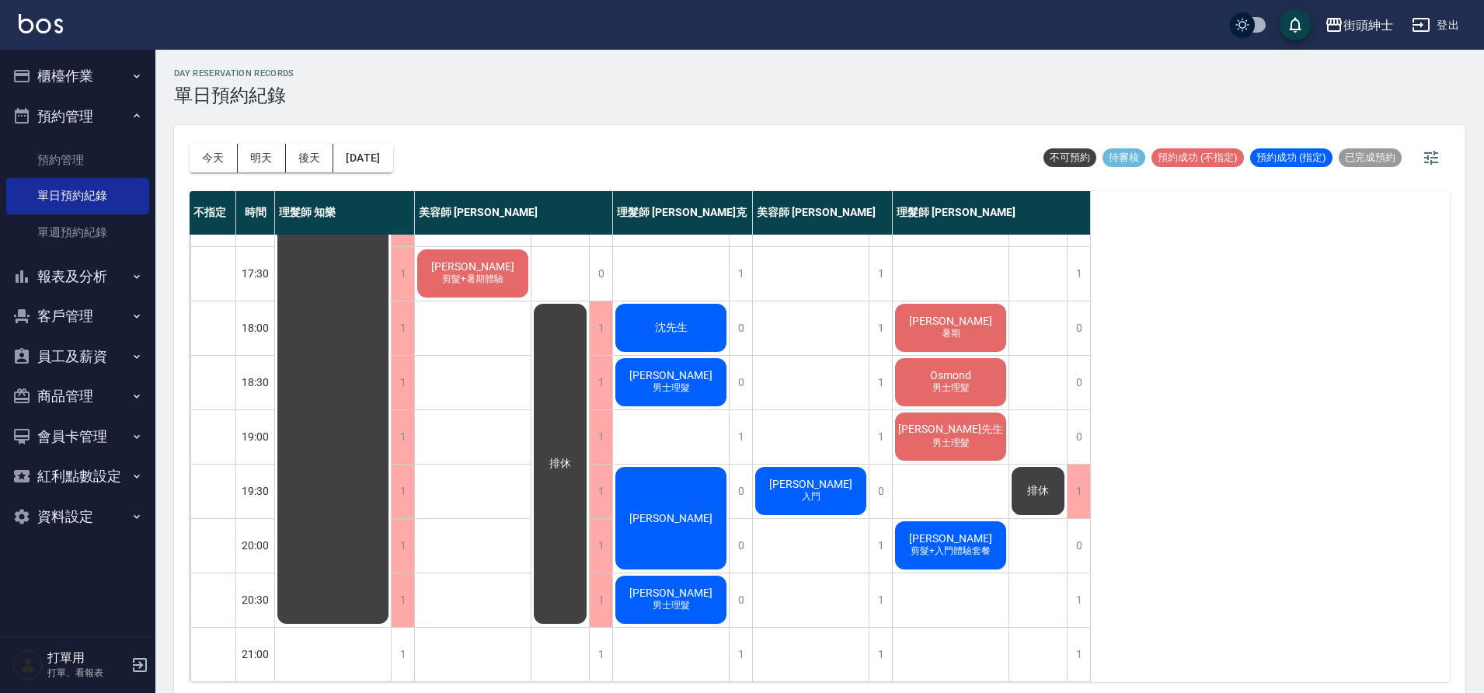
scroll to position [707, 0]
click at [392, 152] on button "2025/09/23" at bounding box center [362, 158] width 59 height 29
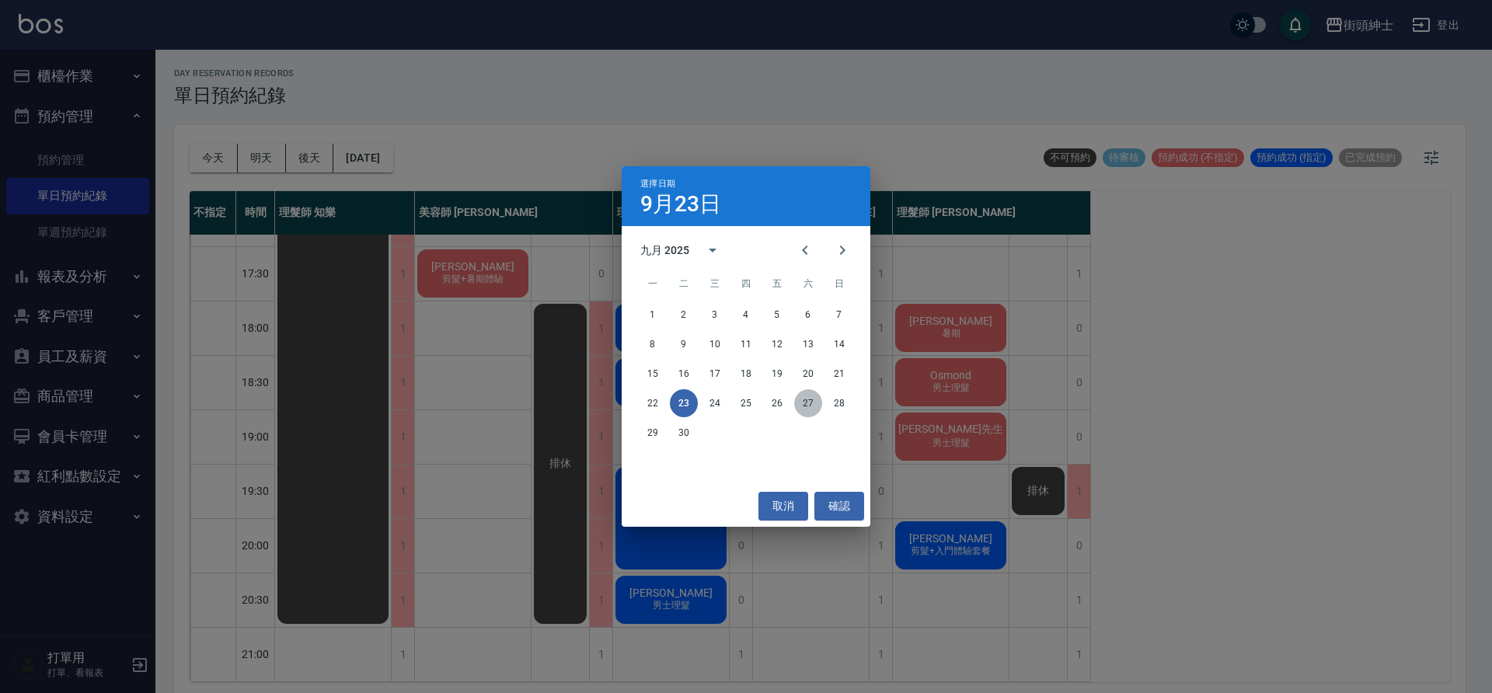
click at [799, 399] on button "27" at bounding box center [808, 403] width 28 height 28
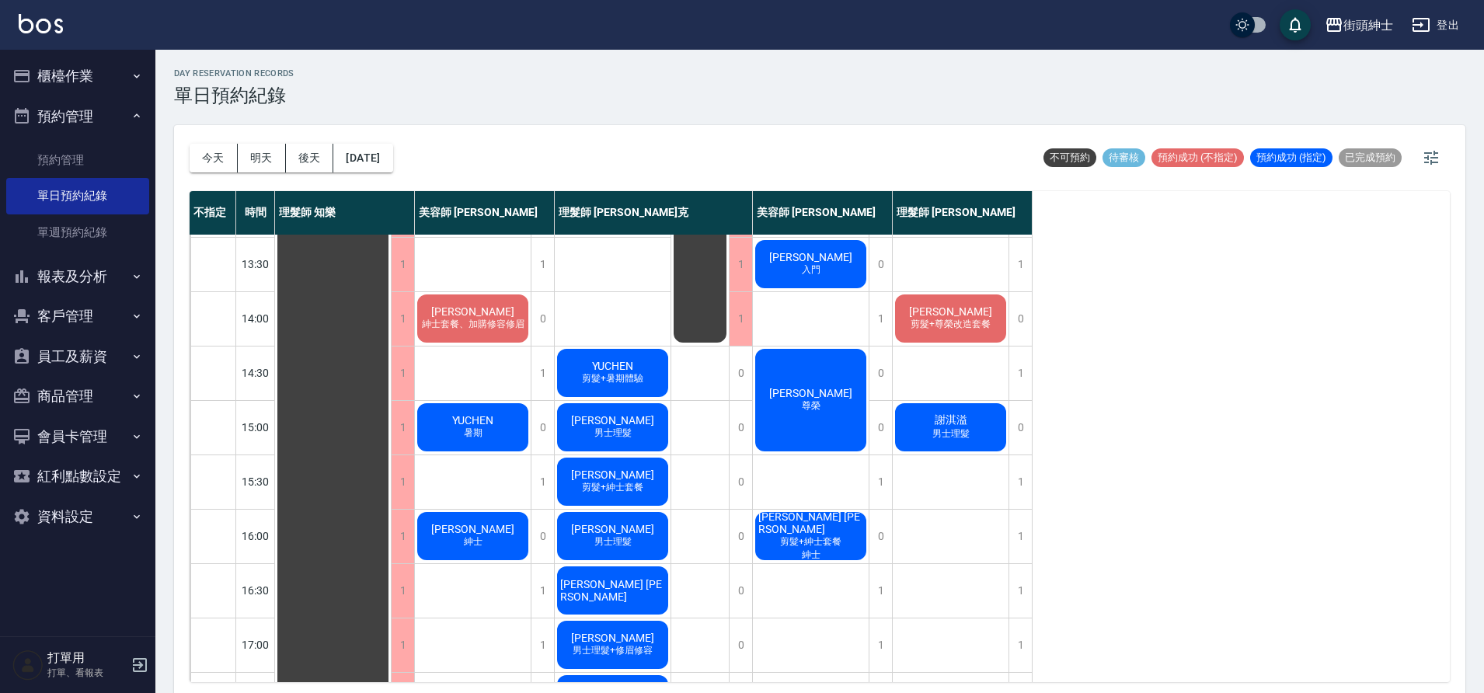
scroll to position [273, 0]
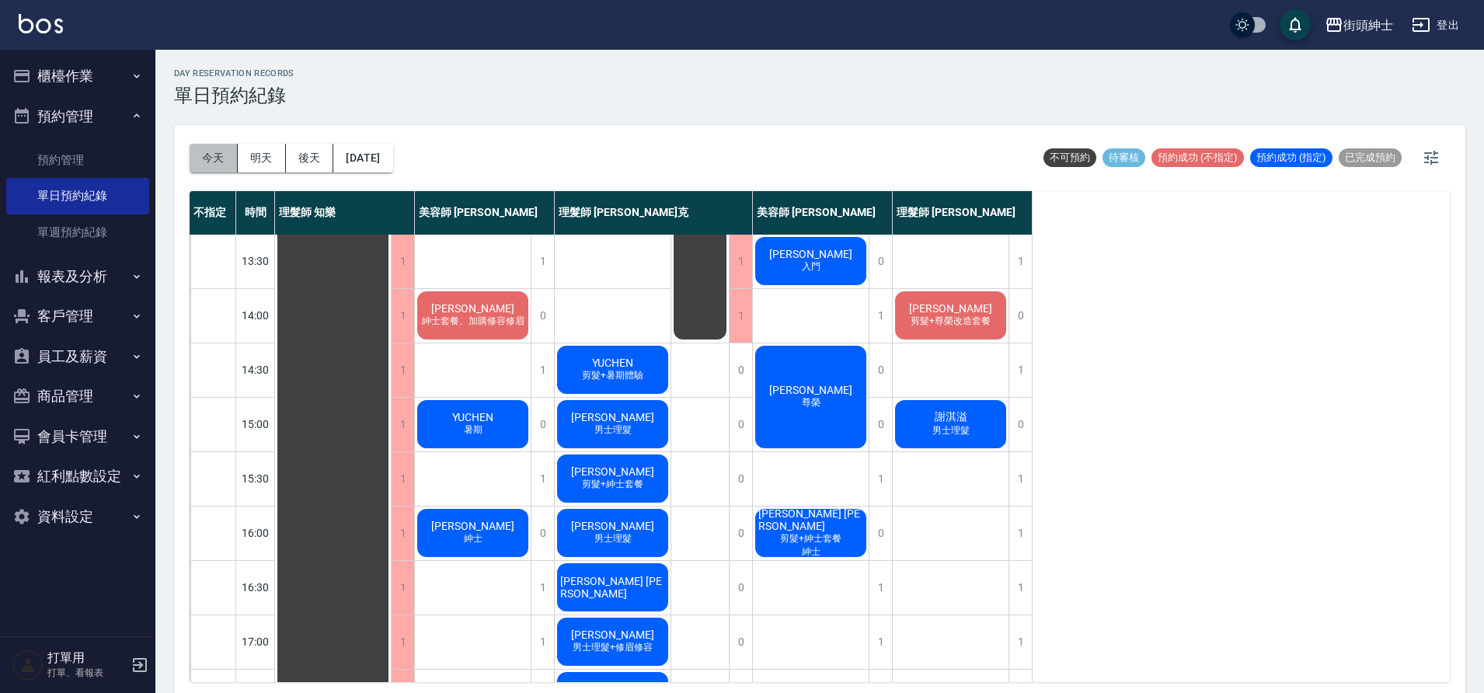
click at [202, 155] on button "今天" at bounding box center [214, 158] width 48 height 29
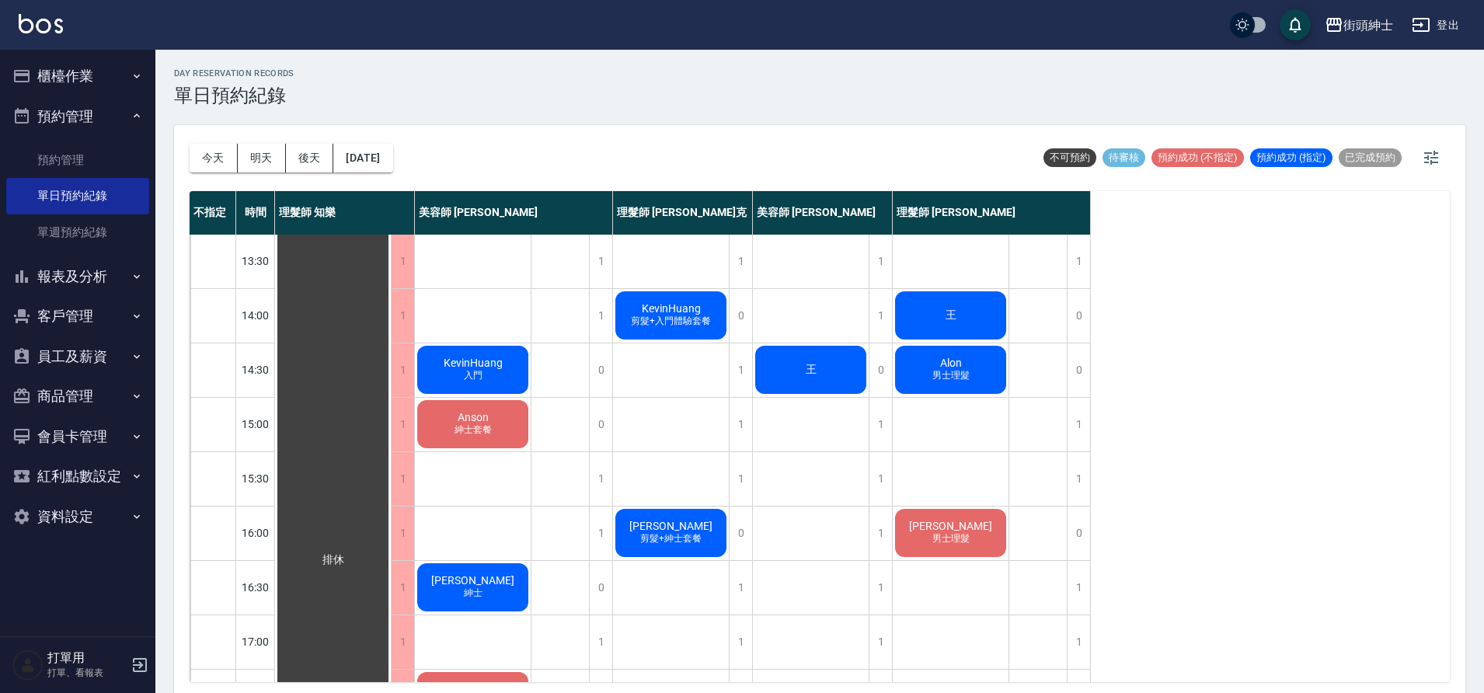
click at [422, 165] on div "今天 明天 後天 2025/09/23 不可預約 待審核 預約成功 (不指定) 預約成功 (指定) 已完成預約" at bounding box center [820, 158] width 1260 height 66
click at [420, 160] on div "今天 明天 後天 2025/09/23 不可預約 待審核 預約成功 (不指定) 預約成功 (指定) 已完成預約" at bounding box center [820, 158] width 1260 height 66
click at [326, 153] on button "後天" at bounding box center [310, 158] width 48 height 29
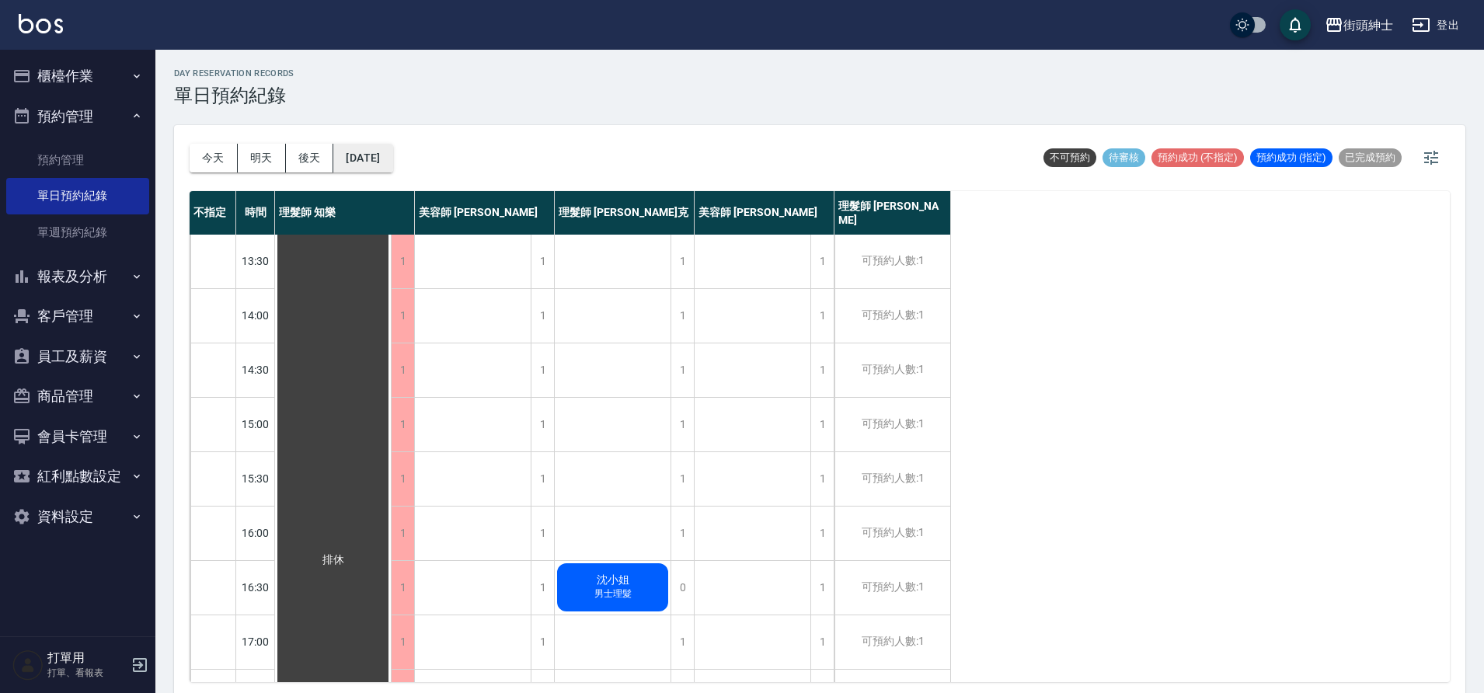
click at [392, 165] on button "2025/09/25" at bounding box center [362, 158] width 59 height 29
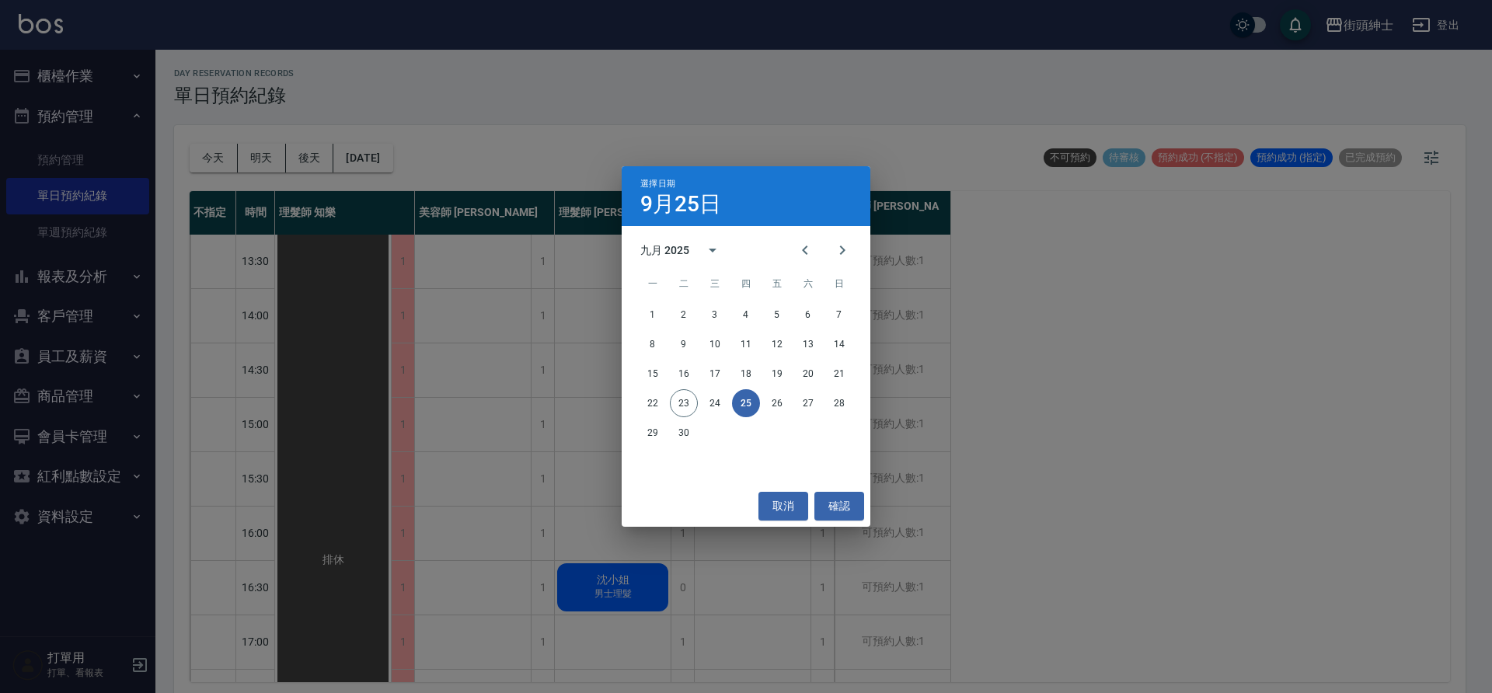
click at [698, 404] on div "22 23 24 25 26 27 28" at bounding box center [746, 403] width 249 height 28
click at [698, 405] on div "22 23 24 25 26 27 28" at bounding box center [746, 403] width 249 height 28
click at [716, 415] on button "24" at bounding box center [715, 403] width 28 height 28
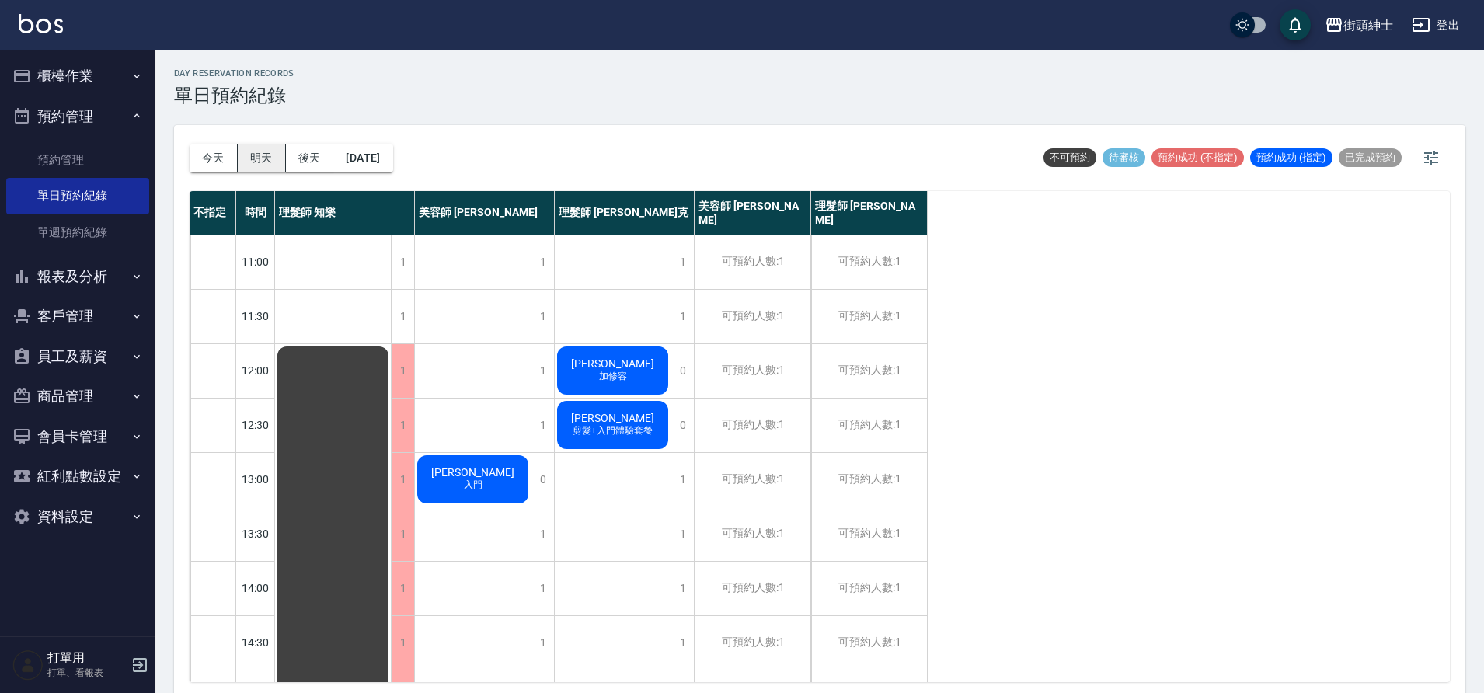
click at [245, 161] on button "明天" at bounding box center [262, 158] width 48 height 29
click at [221, 161] on button "今天" at bounding box center [214, 158] width 48 height 29
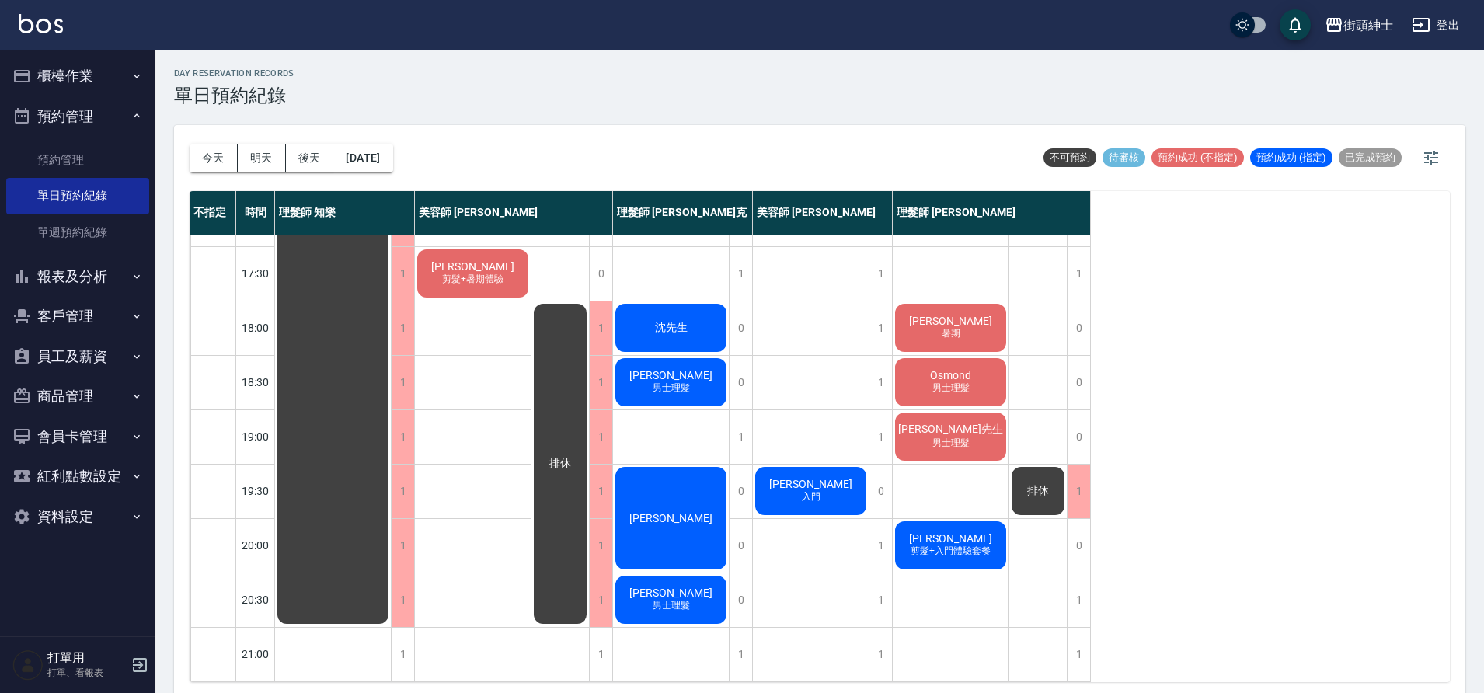
scroll to position [555, 0]
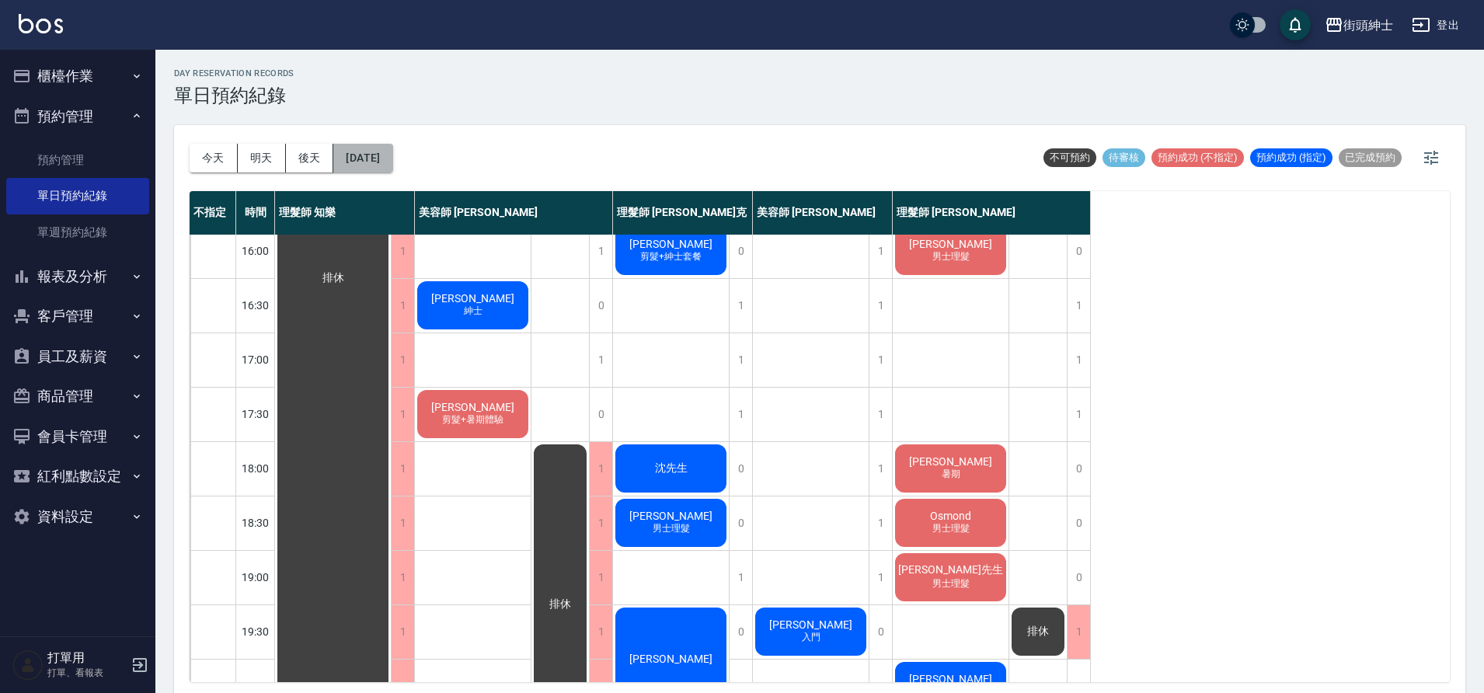
click at [392, 166] on button "2025/09/23" at bounding box center [362, 158] width 59 height 29
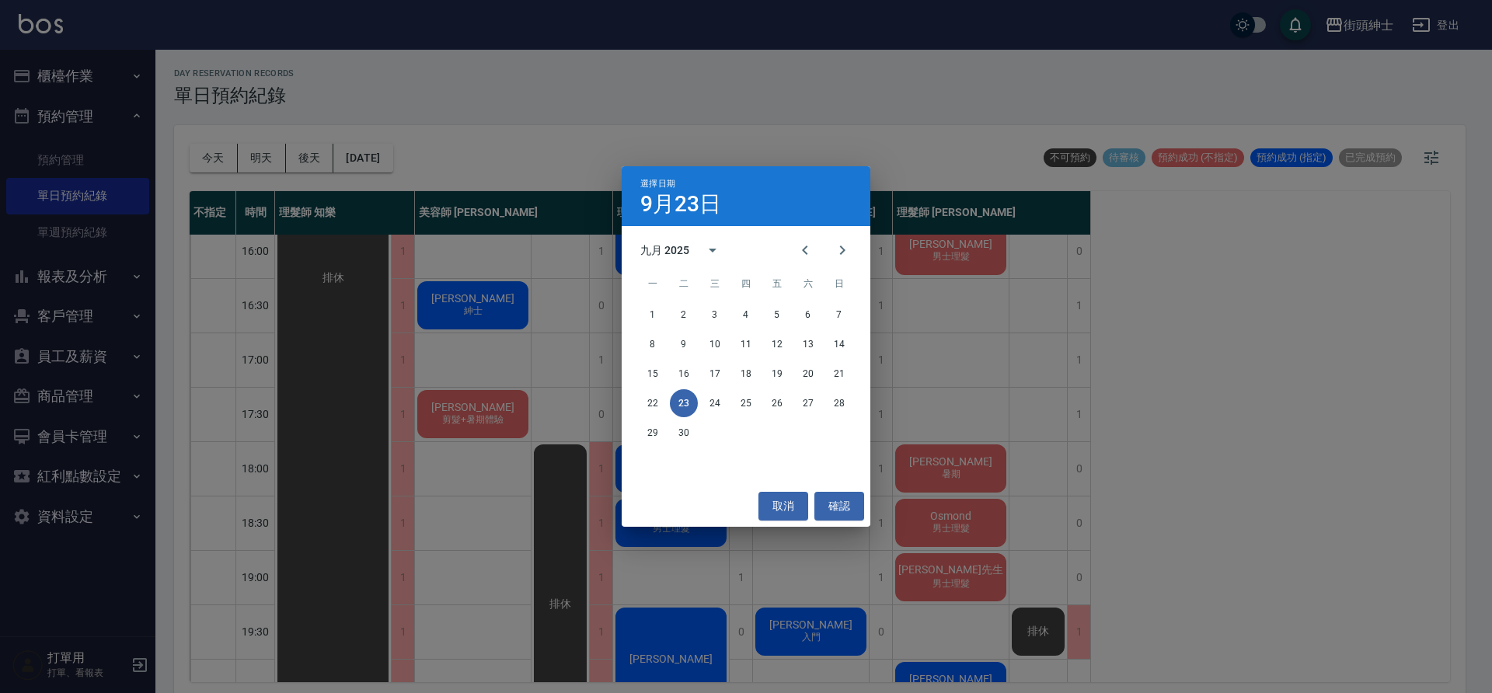
click at [669, 434] on div "29 30" at bounding box center [746, 433] width 249 height 28
click at [677, 444] on div "29 30" at bounding box center [746, 433] width 249 height 28
click at [678, 444] on button "30" at bounding box center [684, 433] width 28 height 28
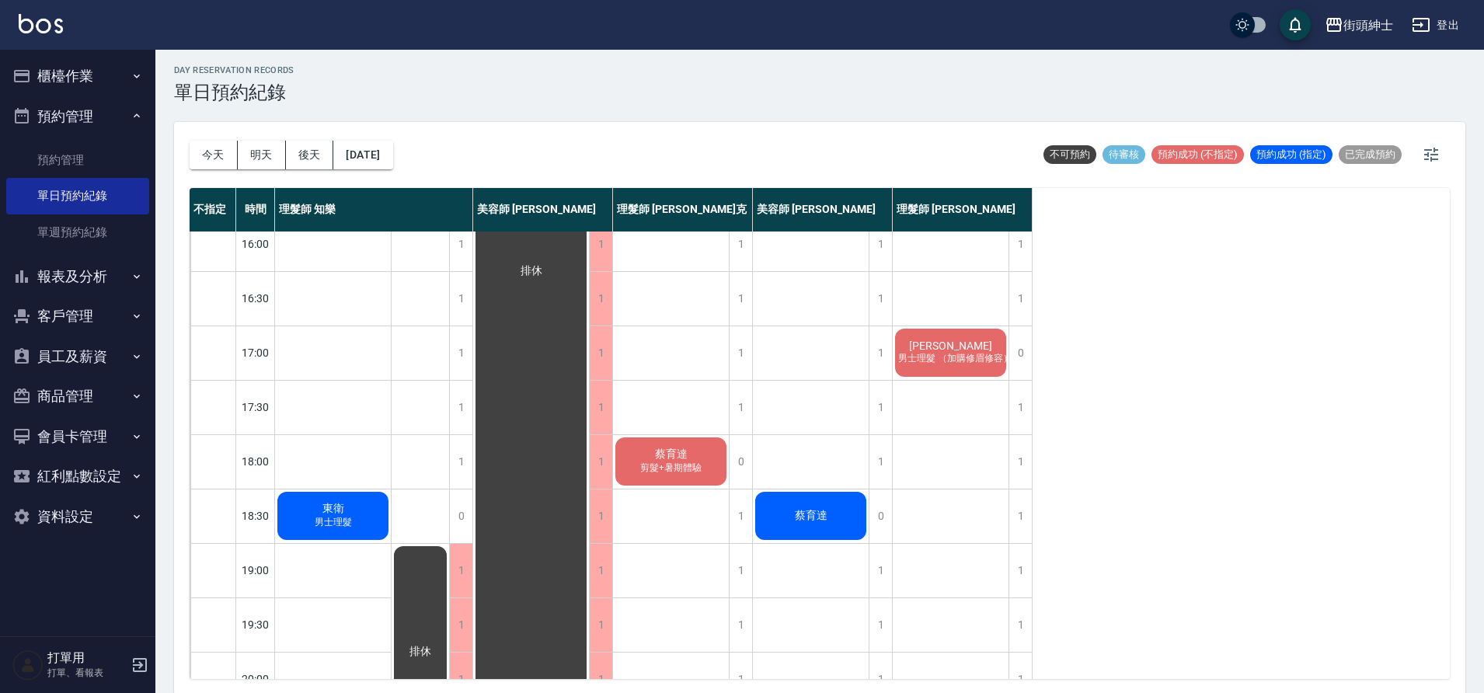
scroll to position [560, 0]
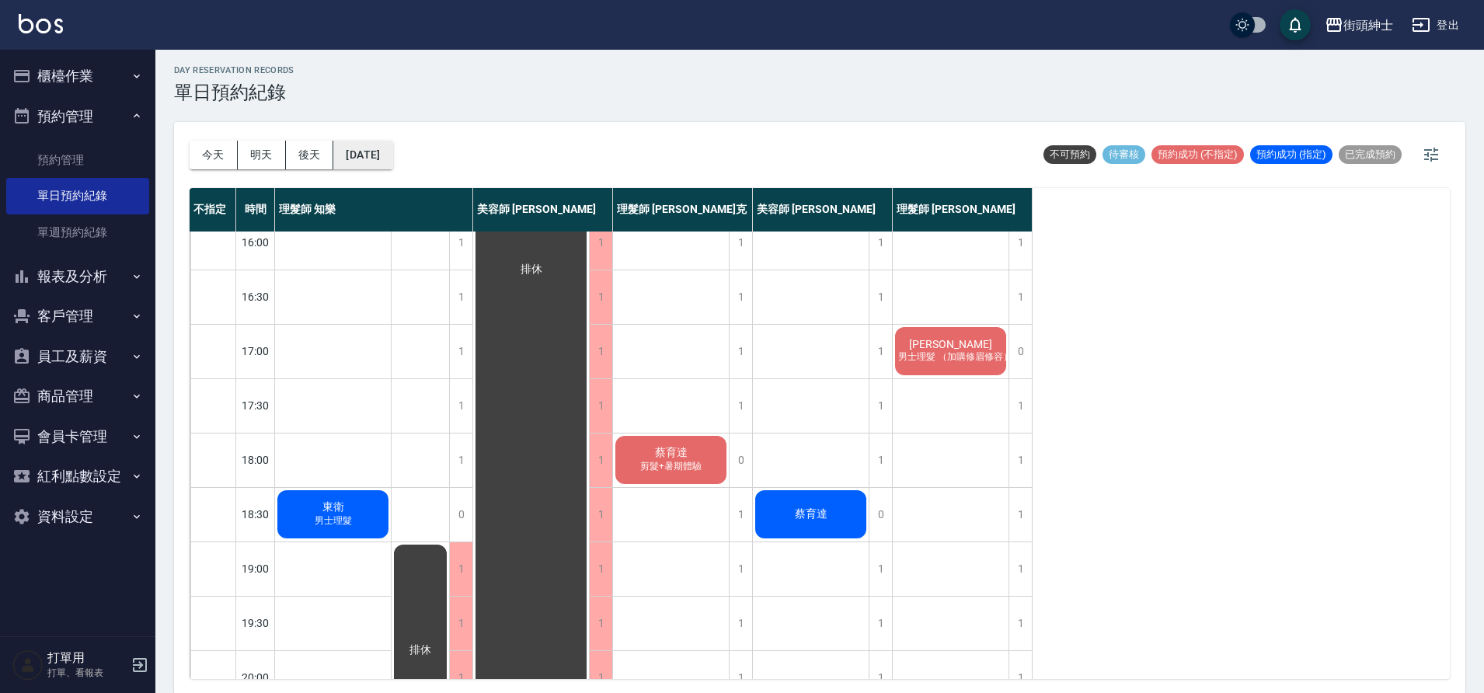
click at [381, 169] on button "2025/09/30" at bounding box center [362, 155] width 59 height 29
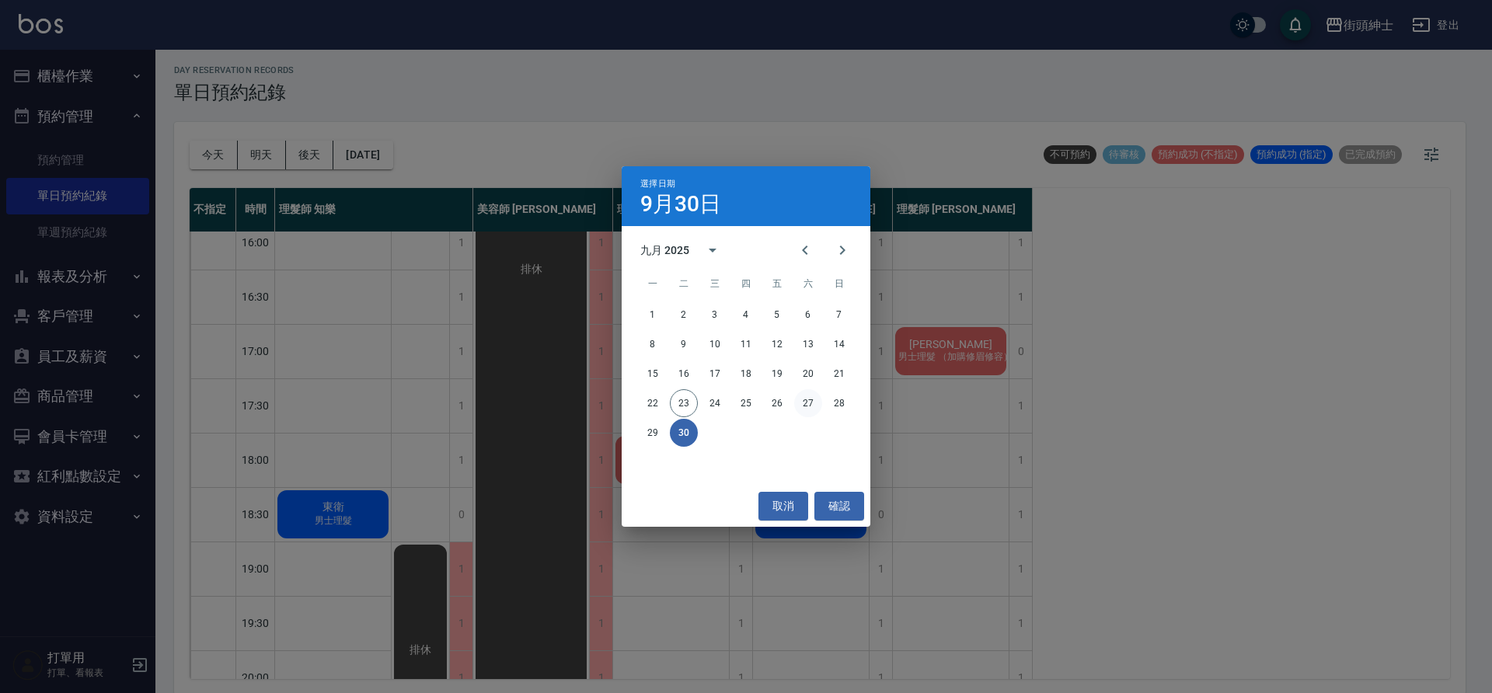
click at [808, 409] on button "27" at bounding box center [808, 403] width 28 height 28
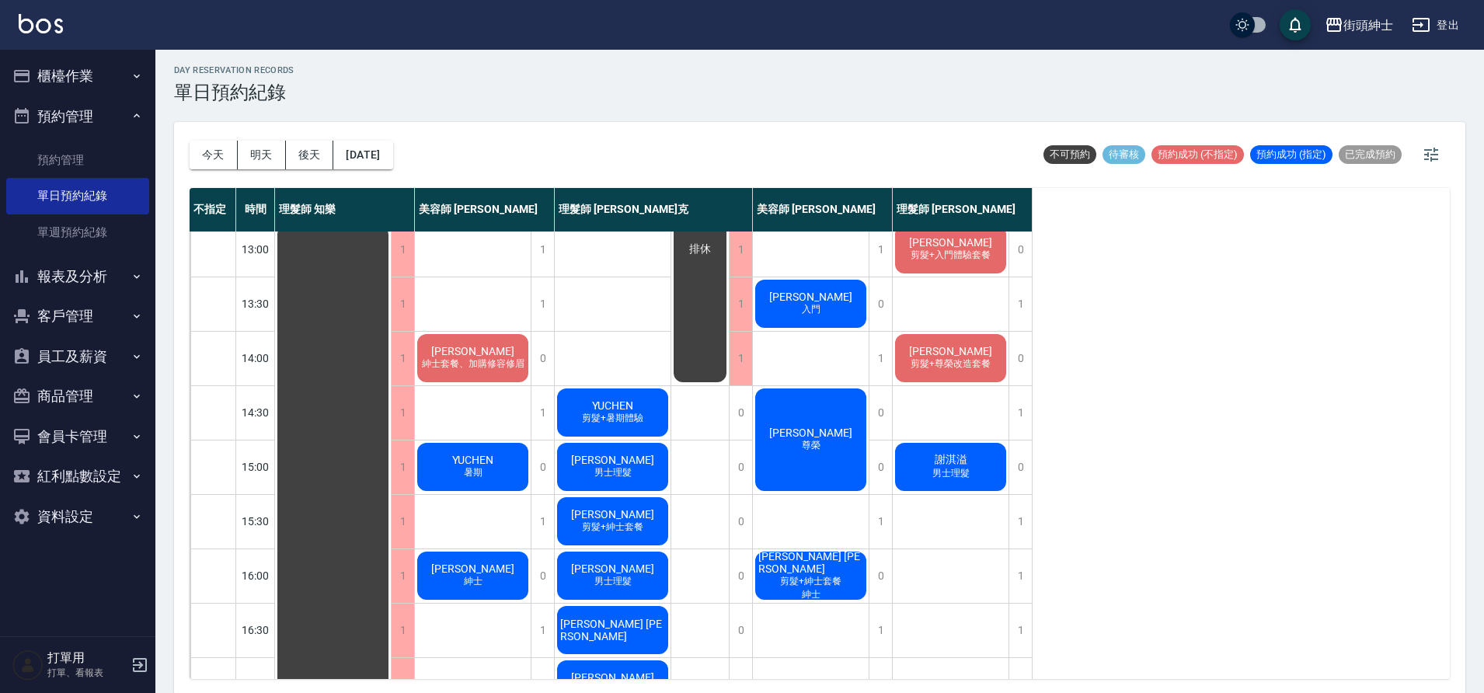
scroll to position [186, 0]
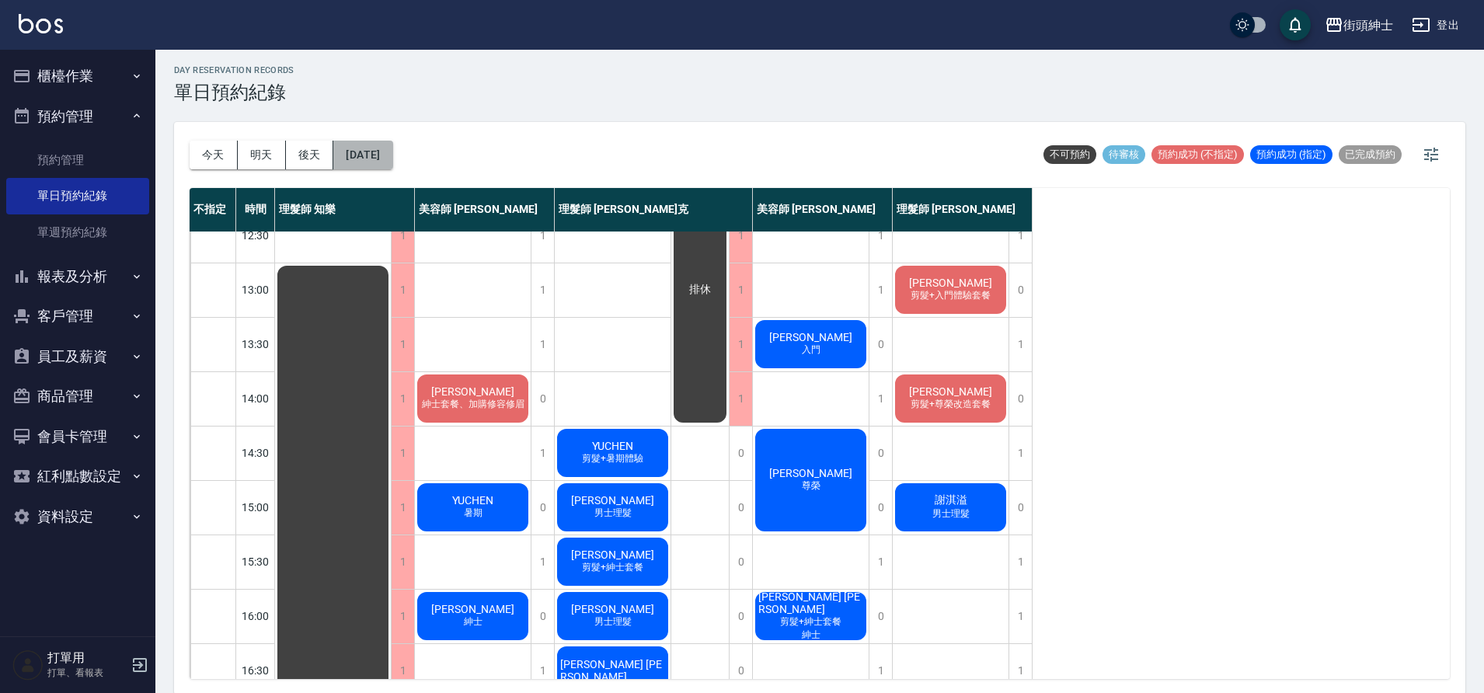
click at [392, 168] on button "2025/09/27" at bounding box center [362, 155] width 59 height 29
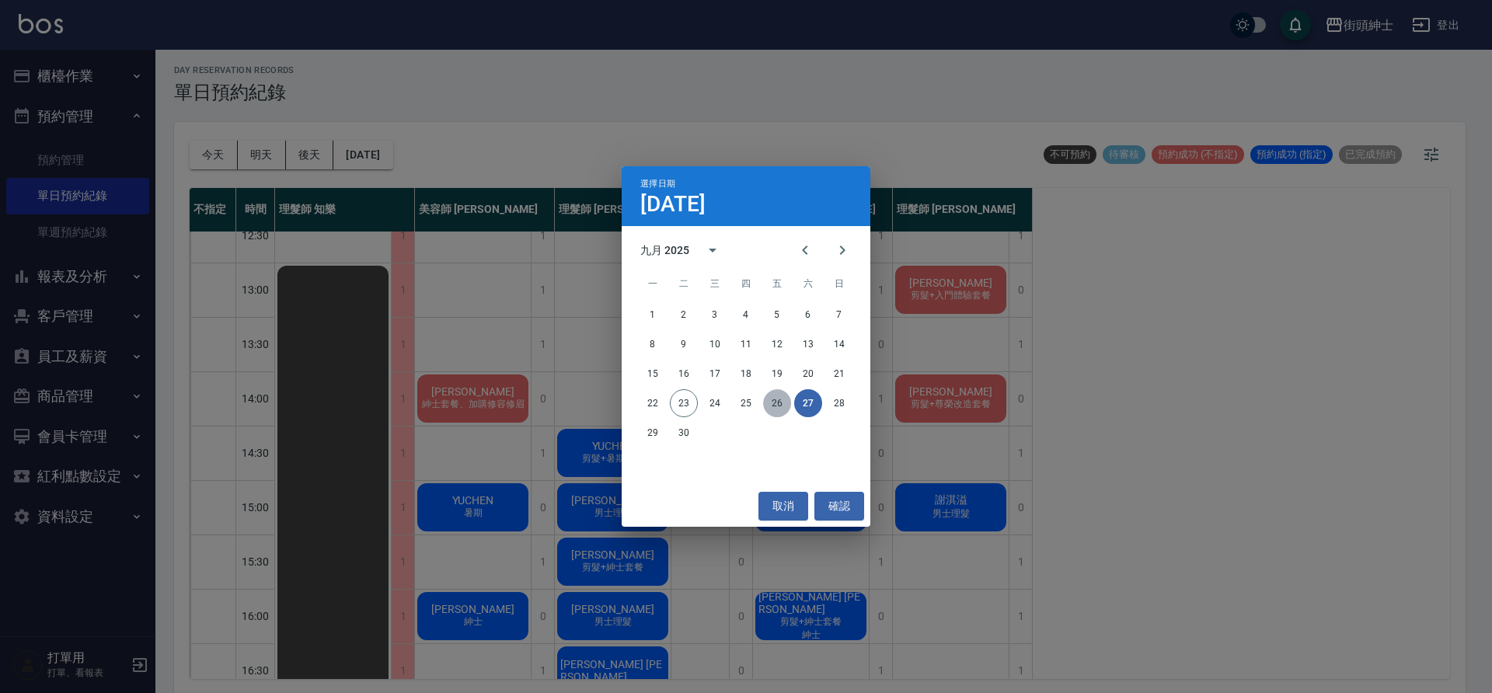
click at [778, 402] on button "26" at bounding box center [777, 403] width 28 height 28
click at [778, 402] on div at bounding box center [746, 346] width 1492 height 693
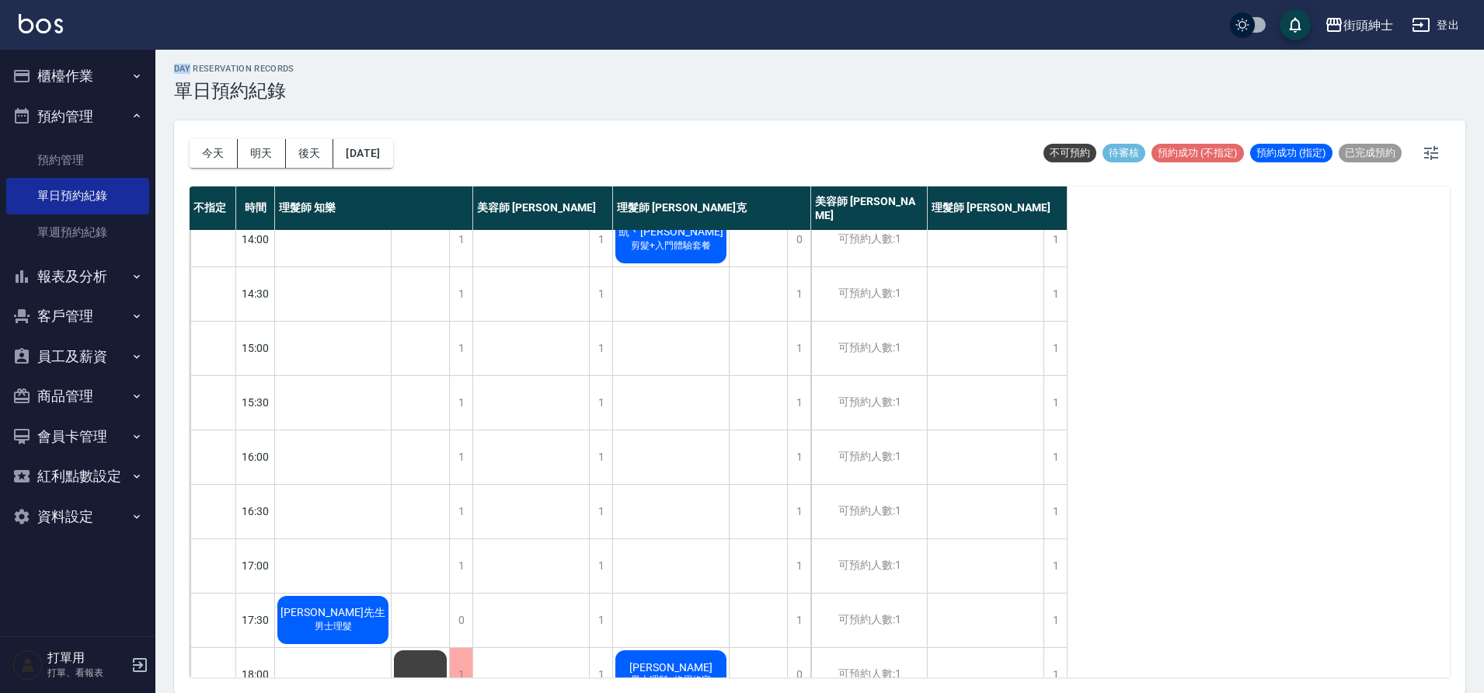
scroll to position [521, 0]
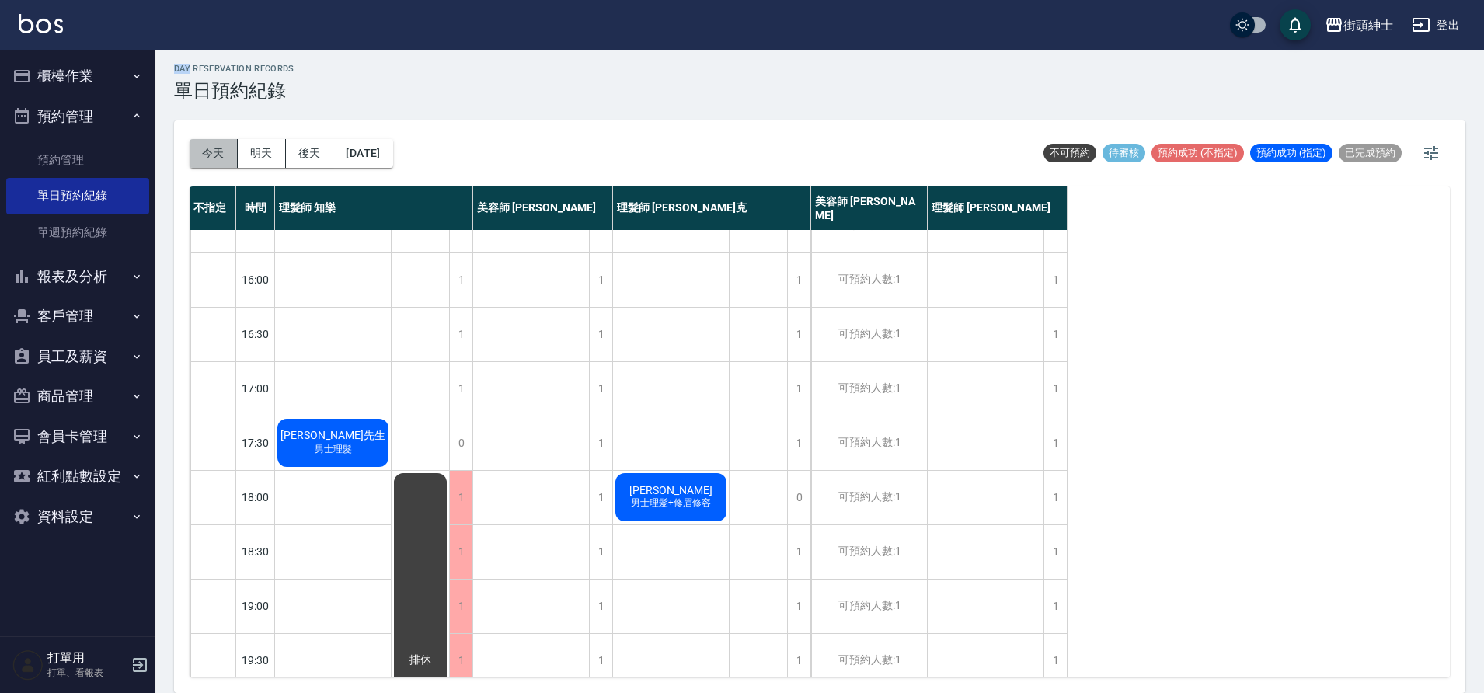
click at [218, 159] on button "今天" at bounding box center [214, 153] width 48 height 29
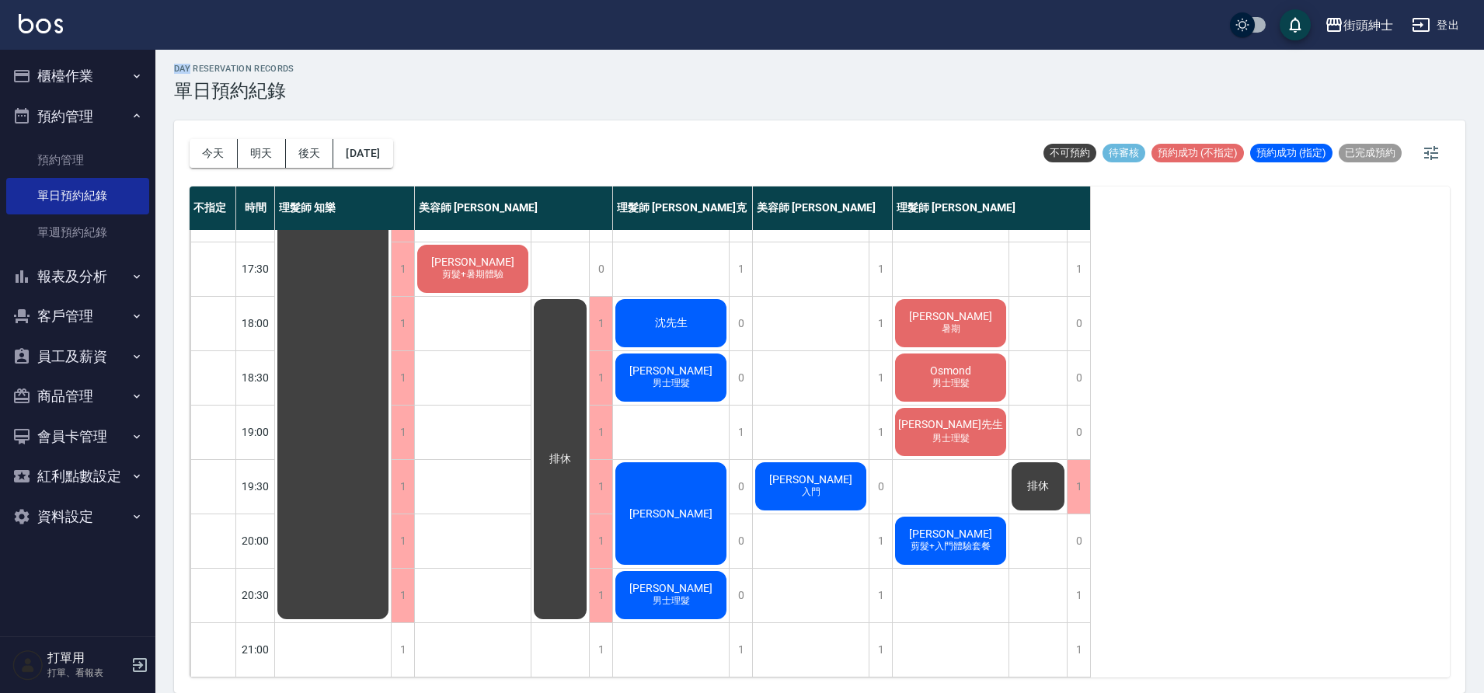
scroll to position [704, 0]
click at [381, 162] on button "2025/09/23" at bounding box center [362, 153] width 59 height 29
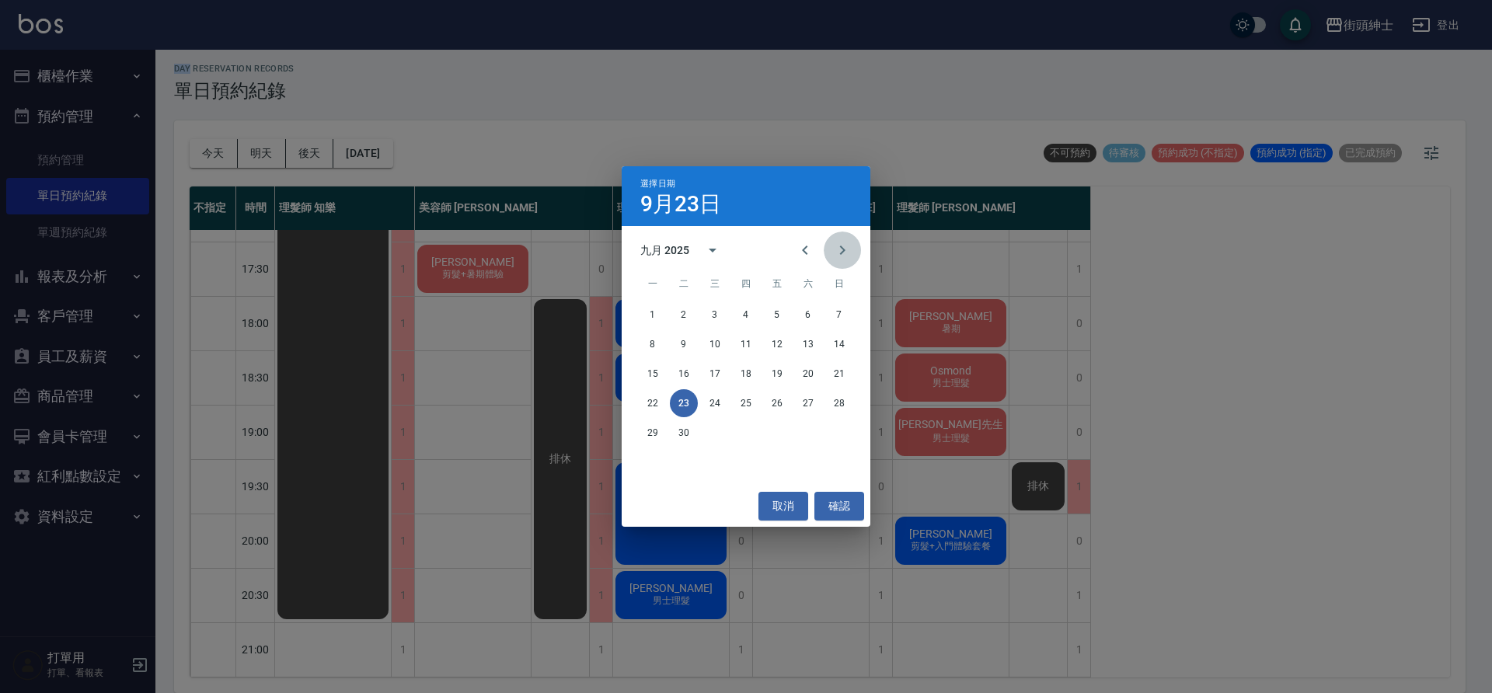
click at [841, 246] on icon "Next month" at bounding box center [842, 250] width 5 height 9
click at [713, 312] on button "1" at bounding box center [715, 315] width 28 height 28
click at [714, 312] on div at bounding box center [746, 346] width 1492 height 693
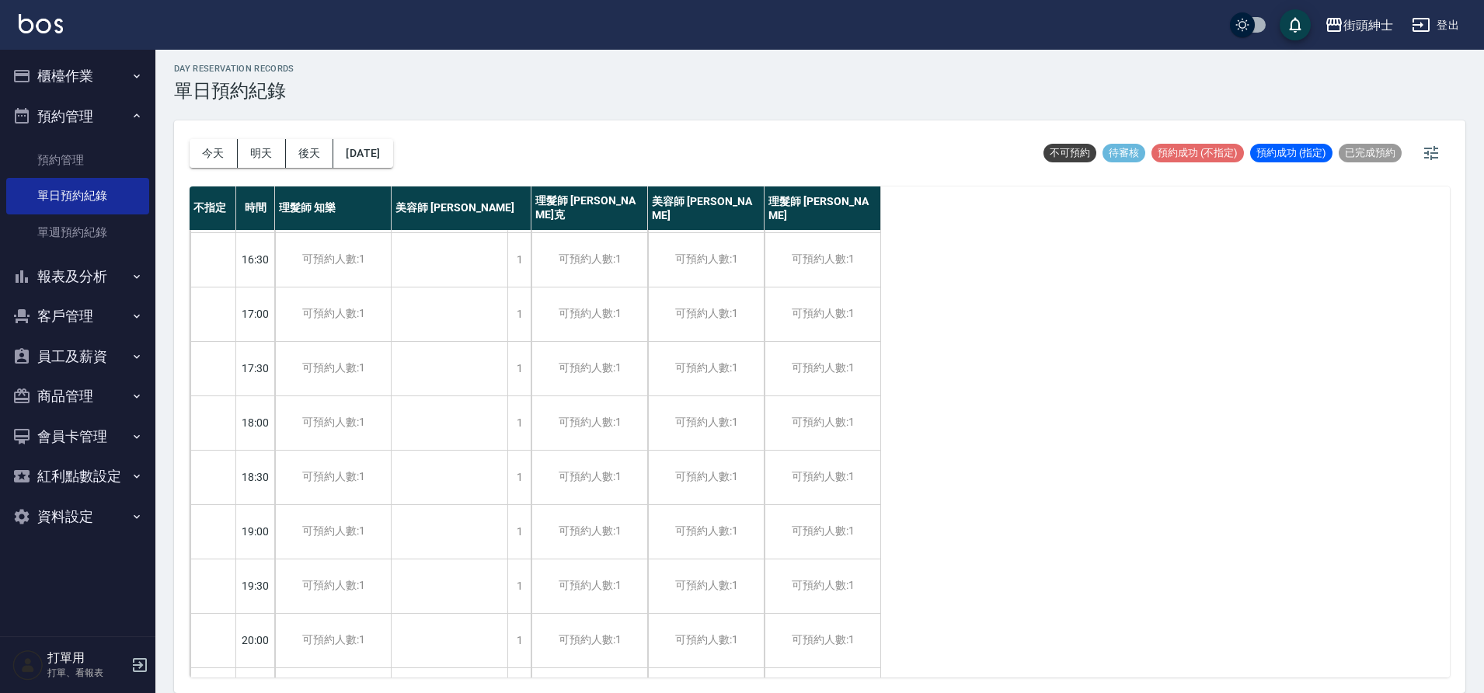
scroll to position [286, 0]
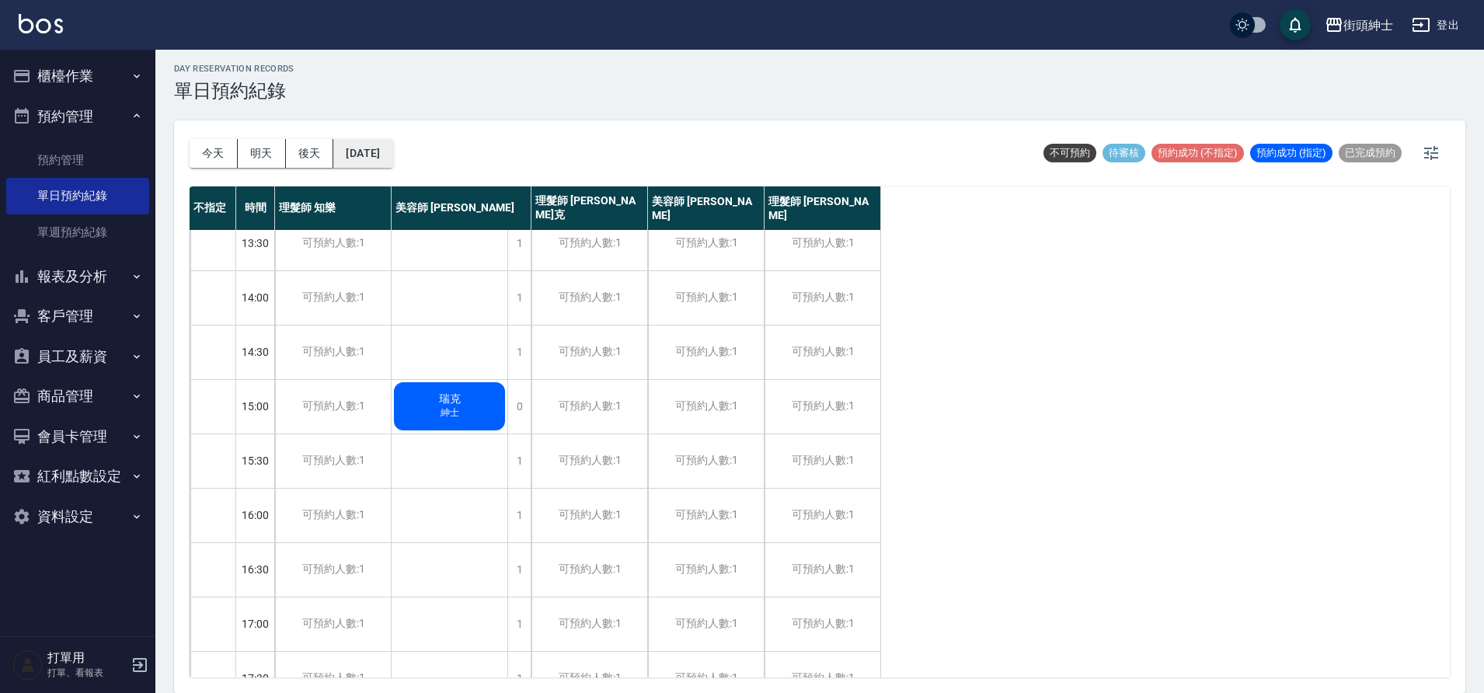
click at [364, 158] on button "2025/10/01" at bounding box center [362, 153] width 59 height 29
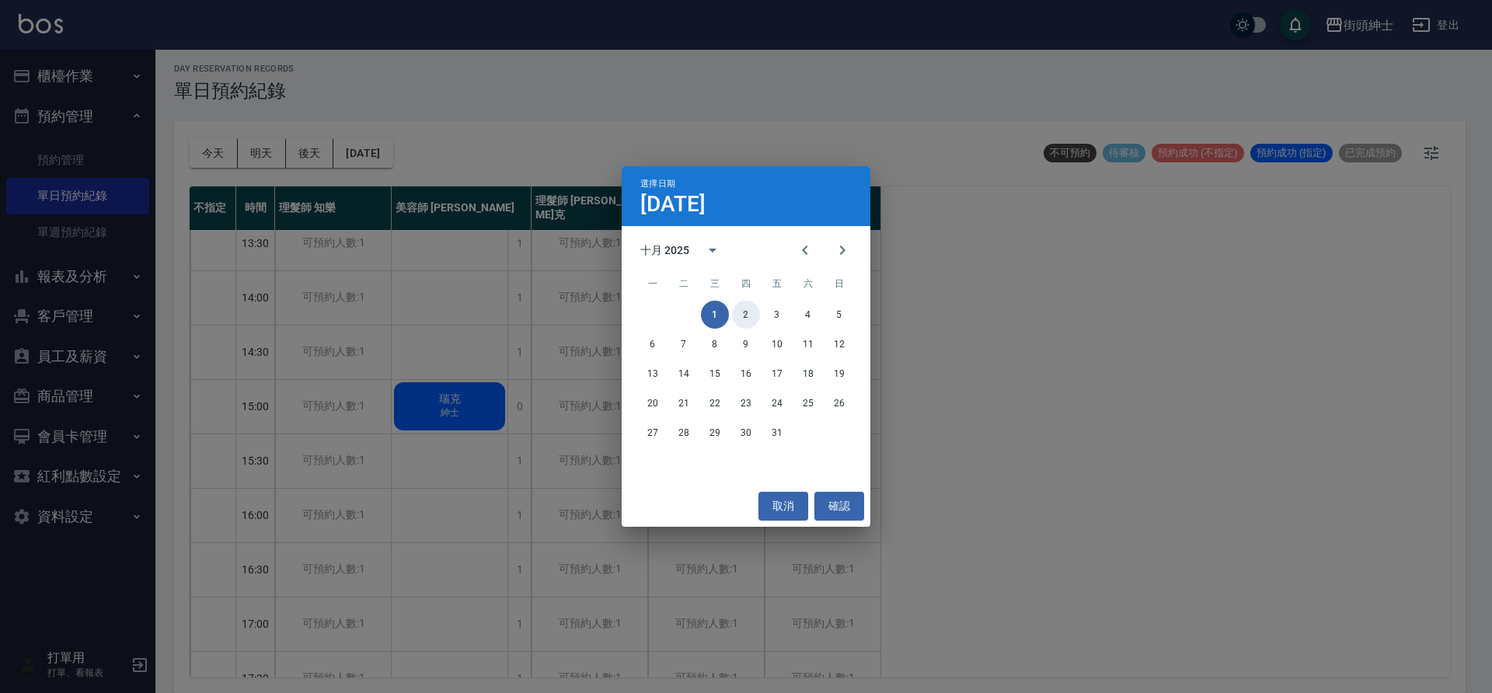
click at [738, 313] on button "2" at bounding box center [746, 315] width 28 height 28
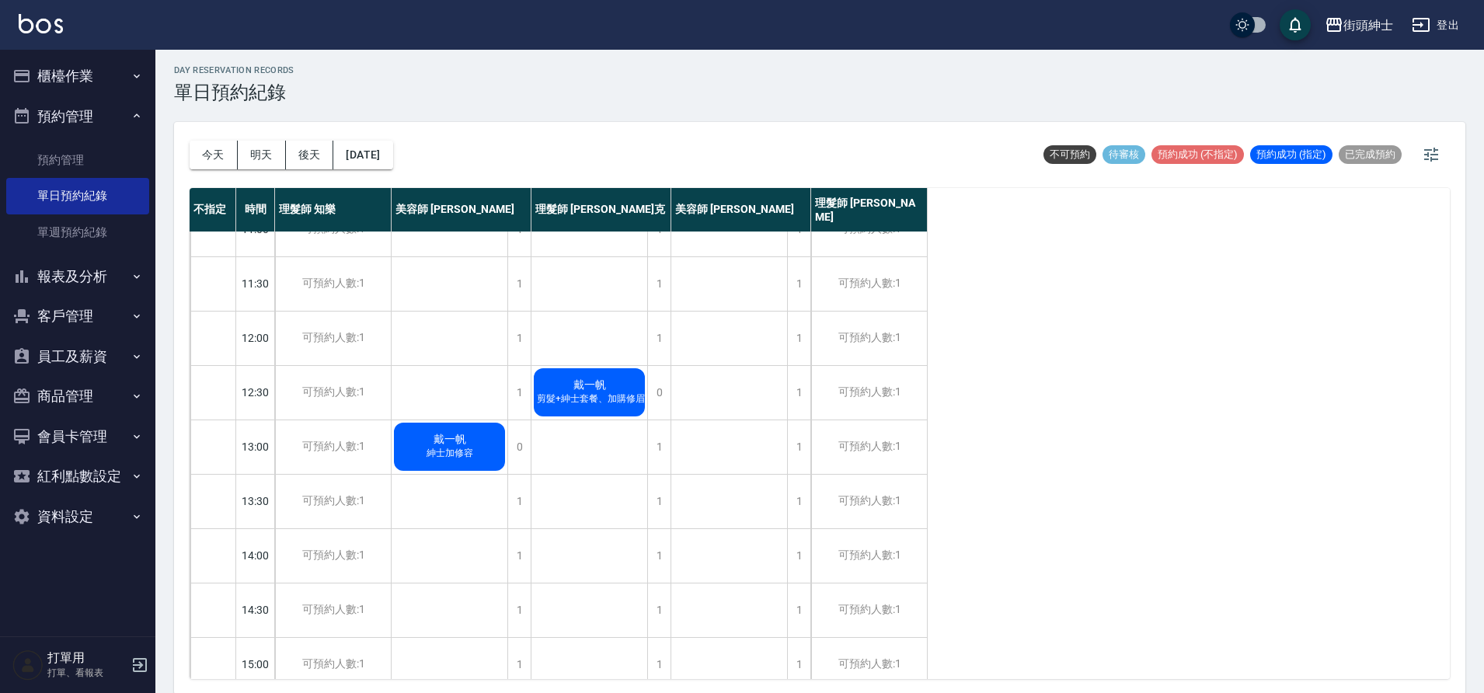
scroll to position [5, 0]
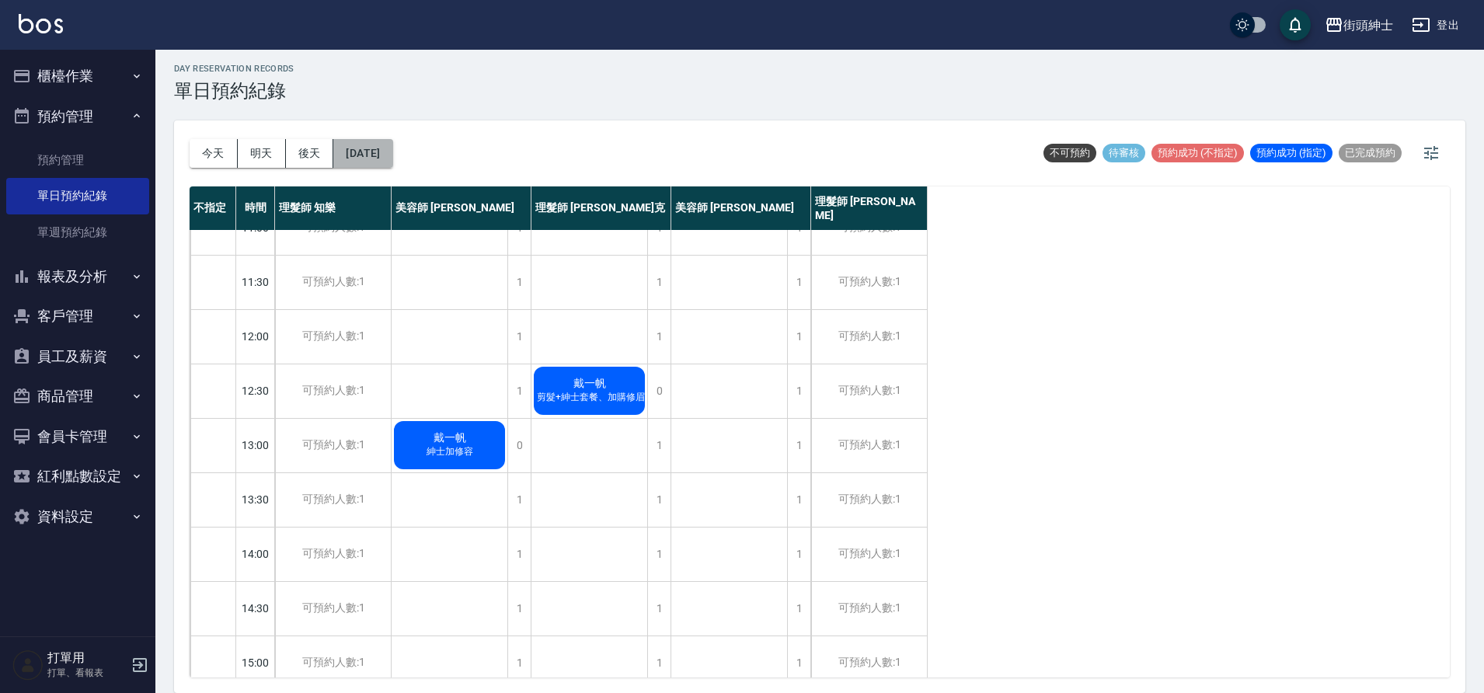
click at [379, 162] on button "2025/10/02" at bounding box center [362, 153] width 59 height 29
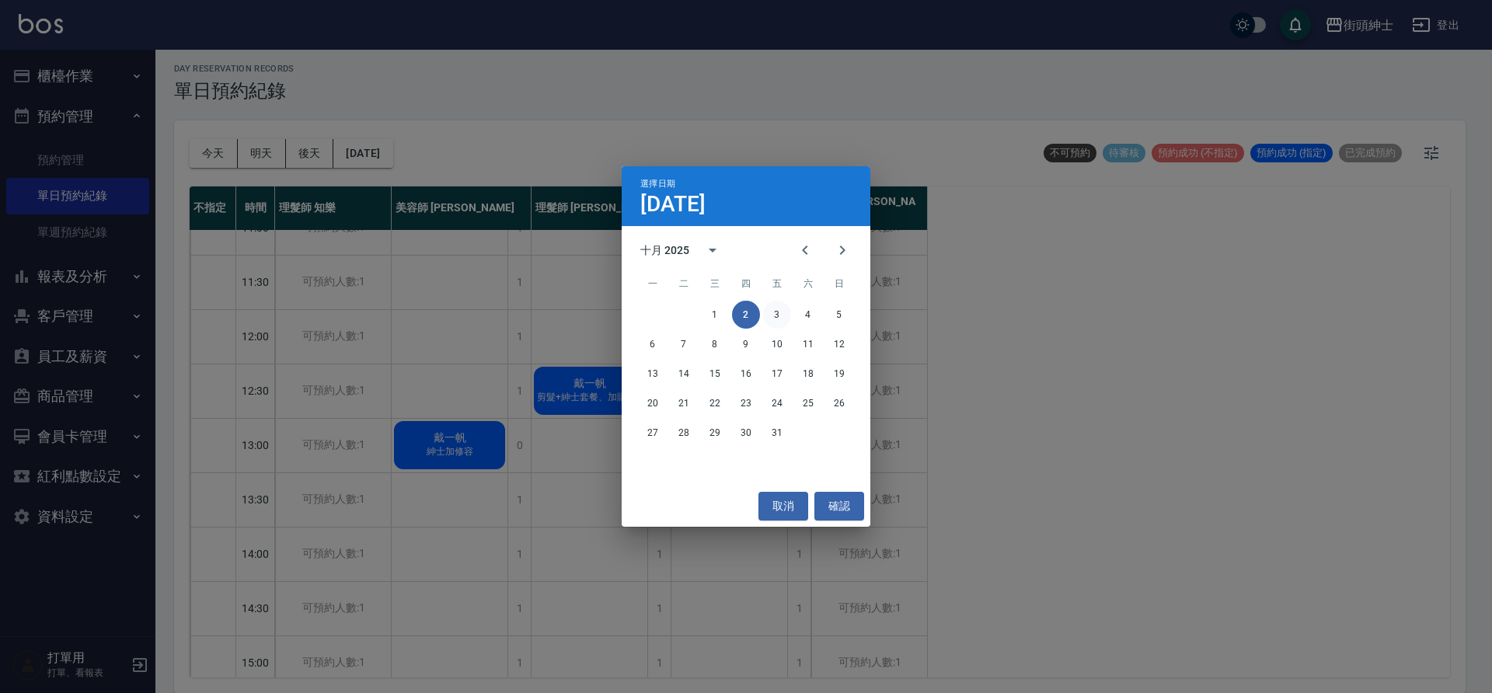
click at [768, 312] on button "3" at bounding box center [777, 315] width 28 height 28
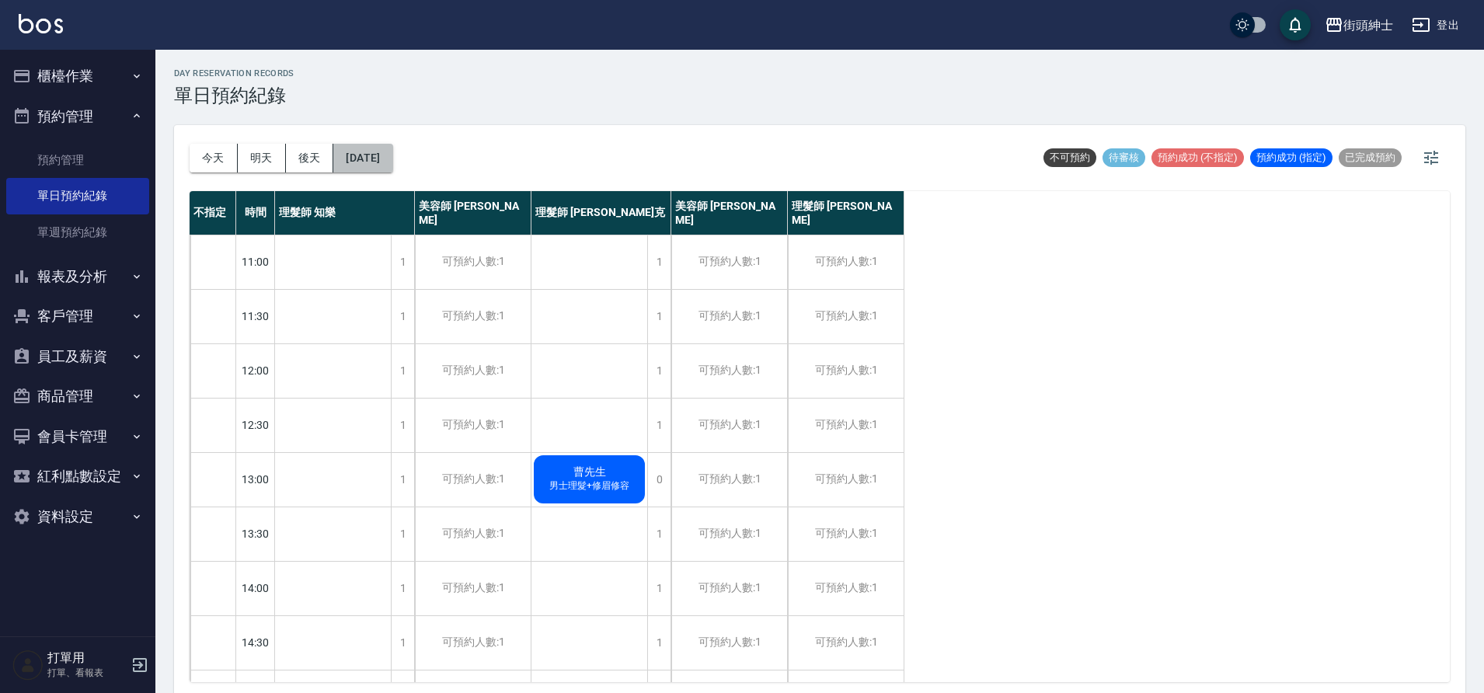
click at [362, 173] on div "今天 明天 後天 2025/10/03" at bounding box center [292, 158] width 204 height 66
click at [367, 172] on div "今天 明天 後天 2025/10/03" at bounding box center [292, 158] width 204 height 66
click at [364, 156] on button "2025/10/03" at bounding box center [362, 158] width 59 height 29
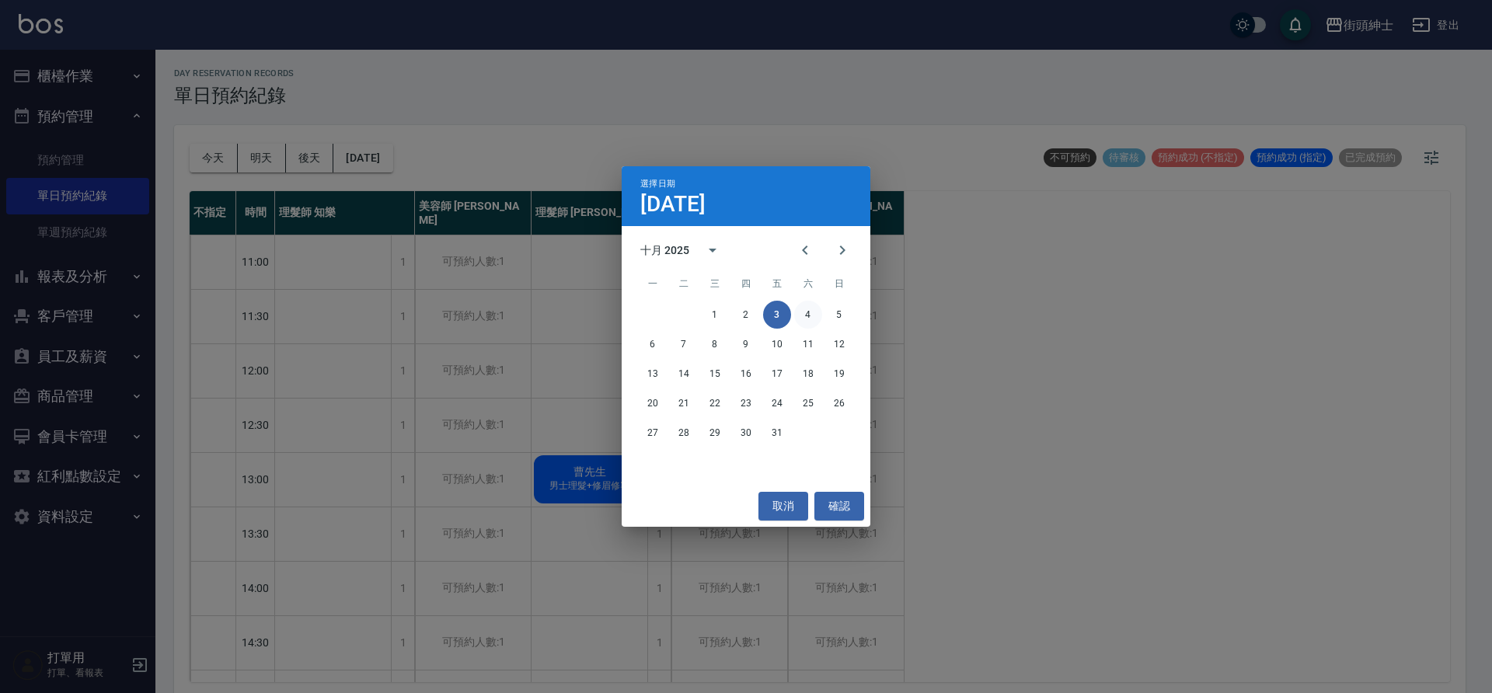
click at [813, 312] on button "4" at bounding box center [808, 315] width 28 height 28
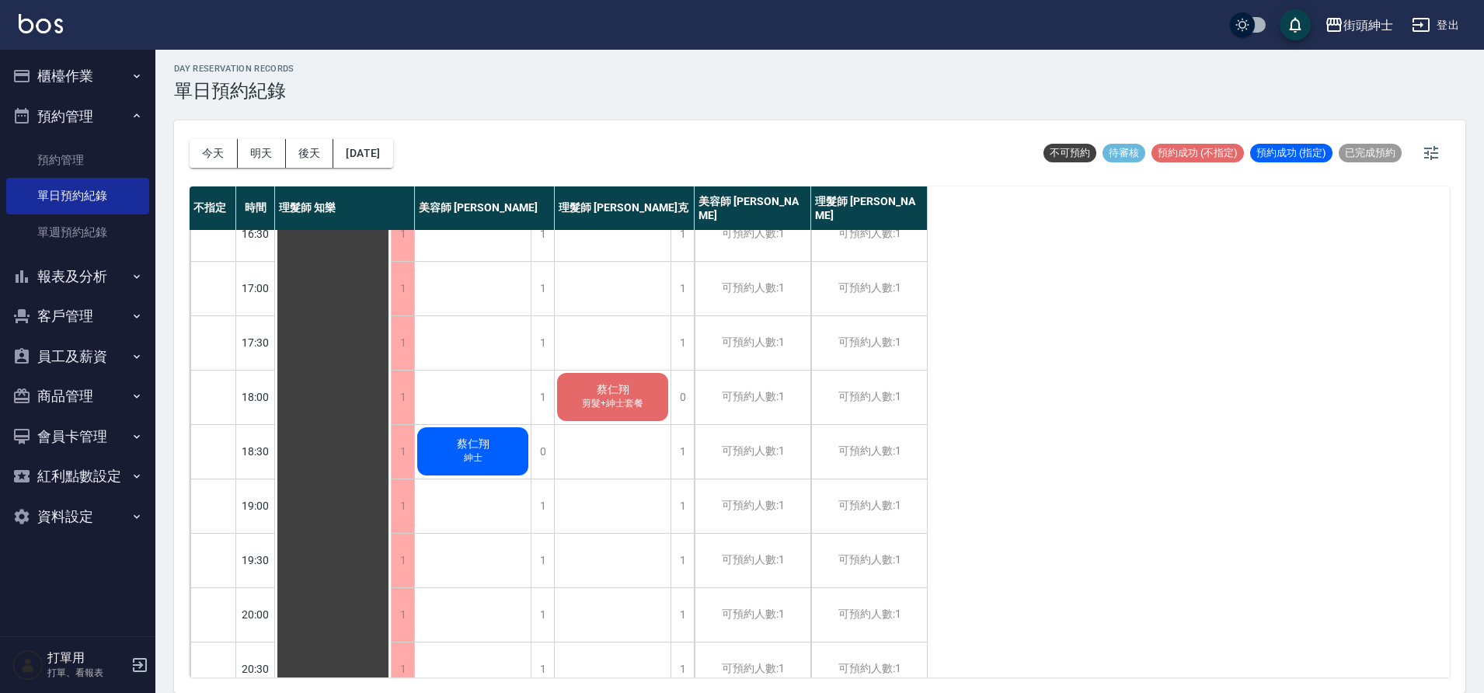
scroll to position [675, 0]
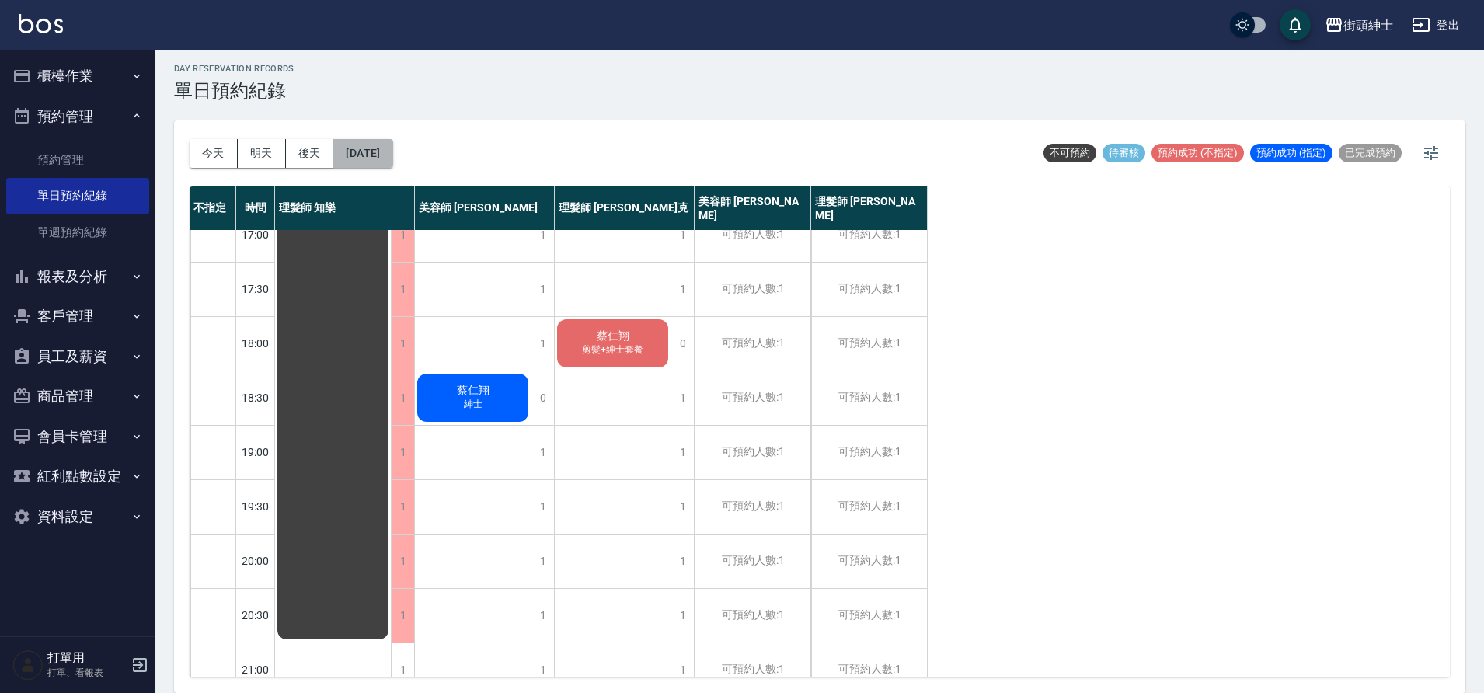
click at [392, 154] on button "2025/10/04" at bounding box center [362, 153] width 59 height 29
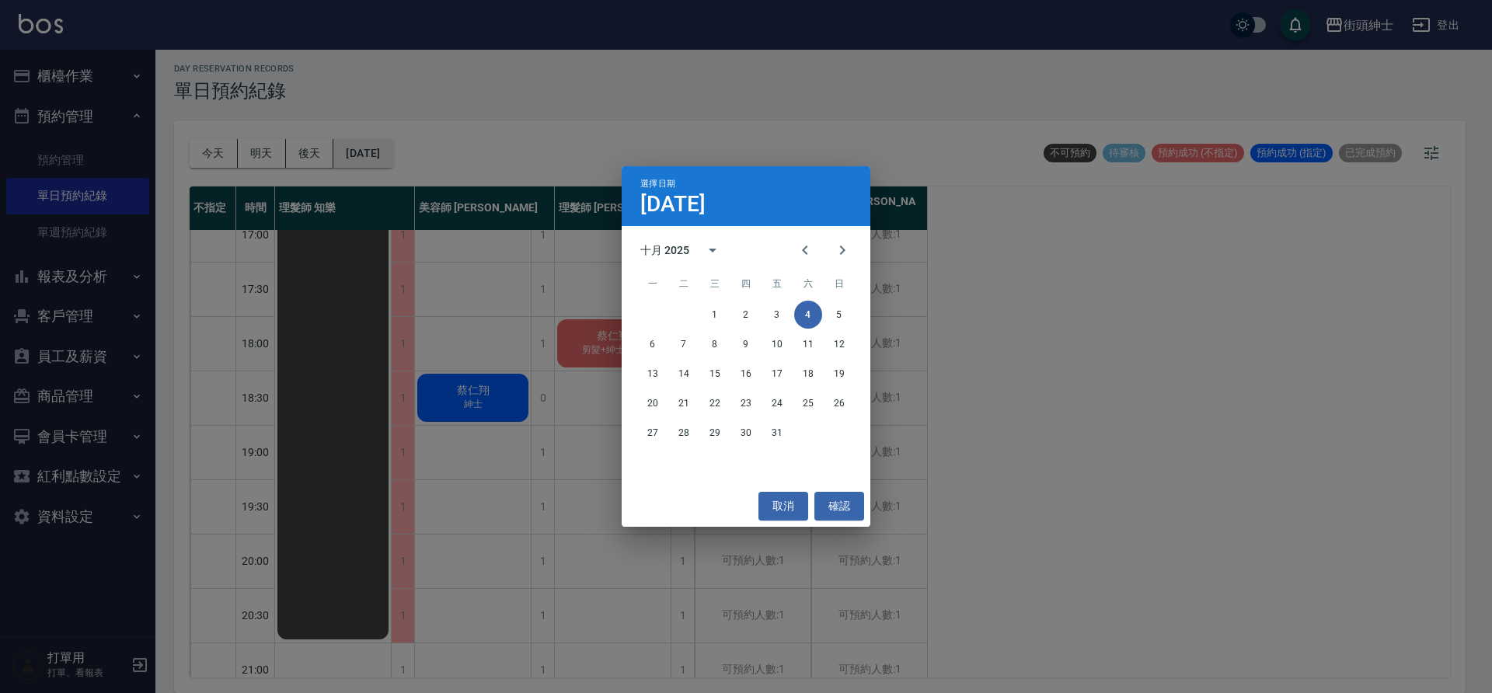
click at [400, 154] on div "選擇日期 10月4日 十月 2025 一 二 三 四 五 六 日 1 2 3 4 5 6 7 8 9 10 11 12 13 14 15 16 17 18 1…" at bounding box center [746, 346] width 1492 height 693
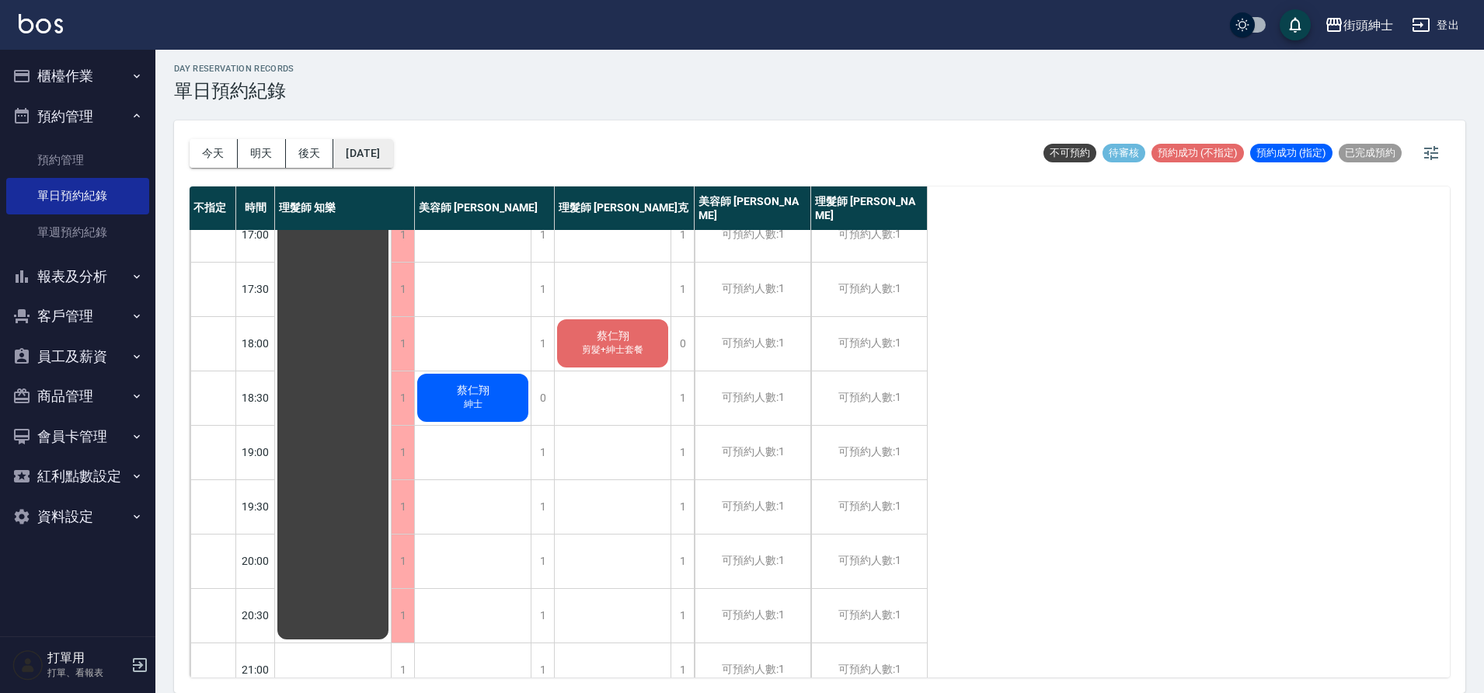
click at [392, 154] on button "2025/10/04" at bounding box center [362, 153] width 59 height 29
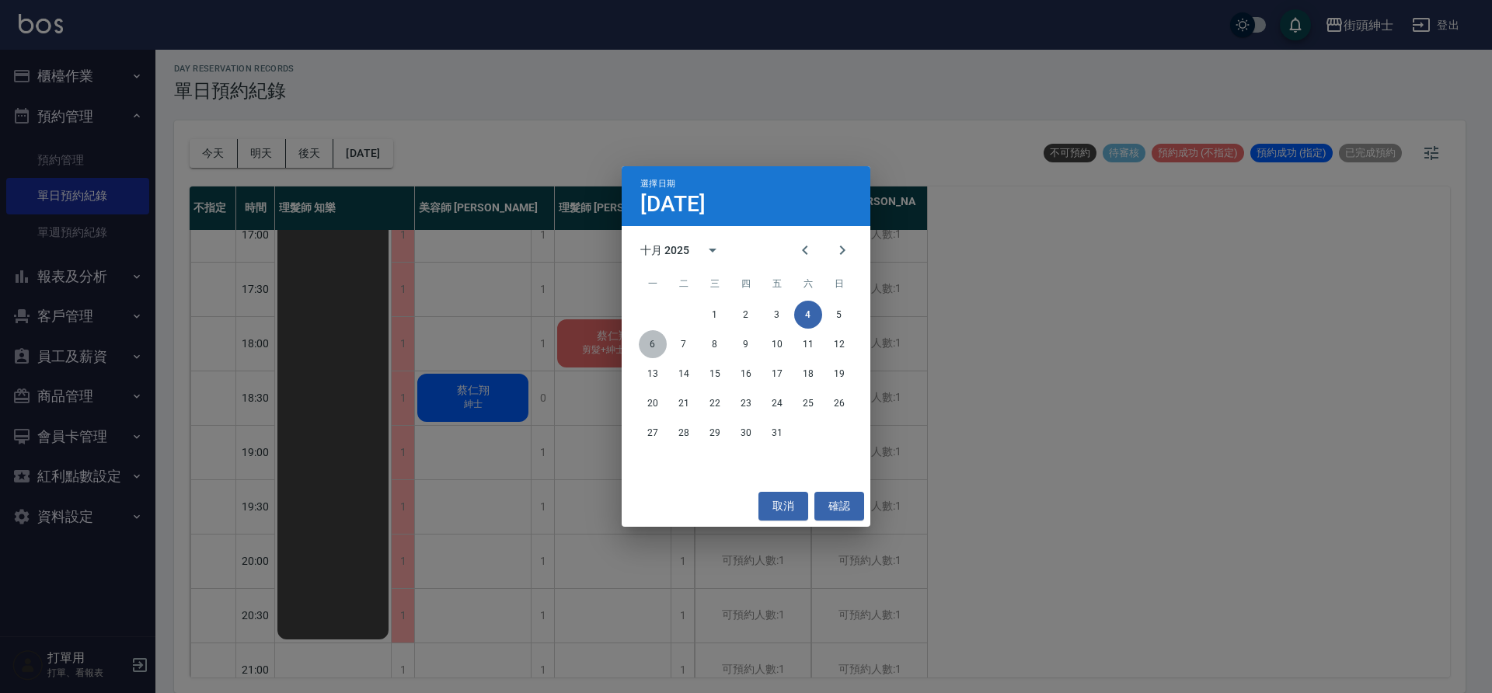
click at [654, 340] on button "6" at bounding box center [653, 344] width 28 height 28
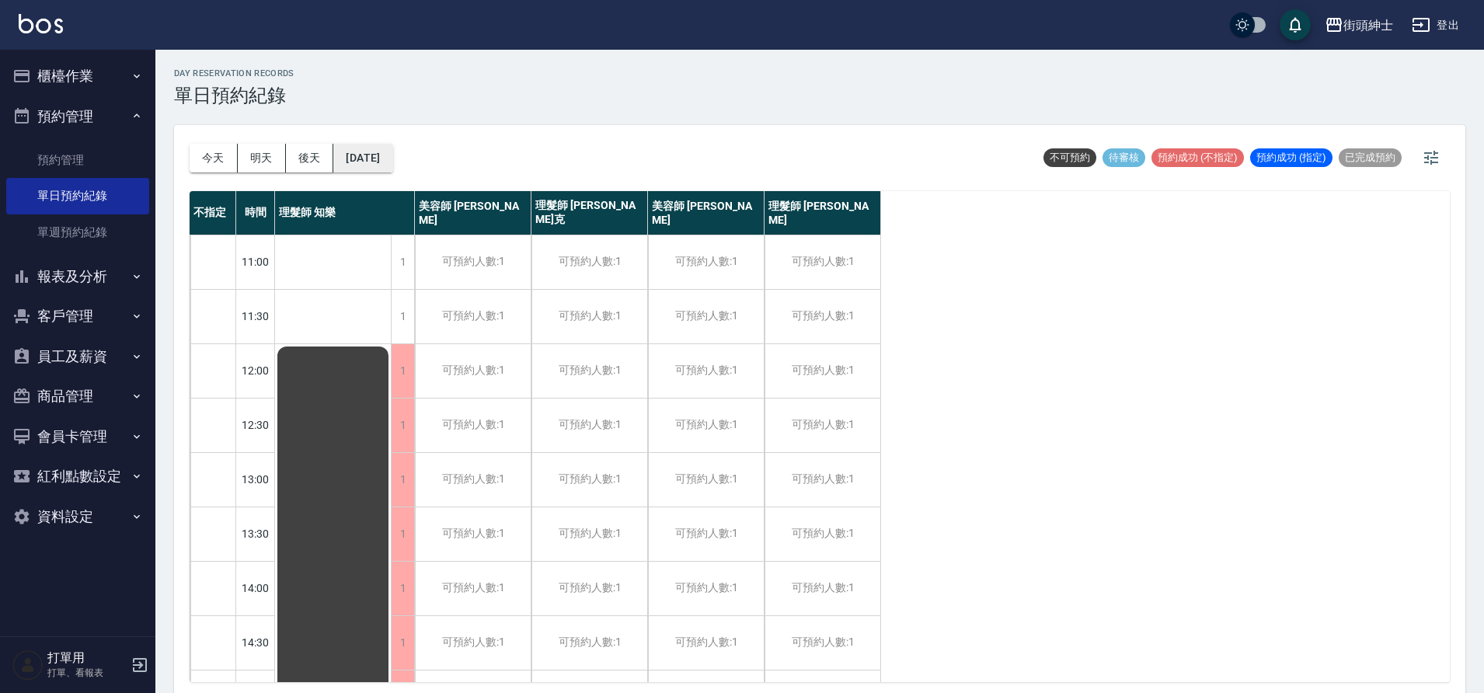
click at [357, 159] on button "2025/10/06" at bounding box center [362, 158] width 59 height 29
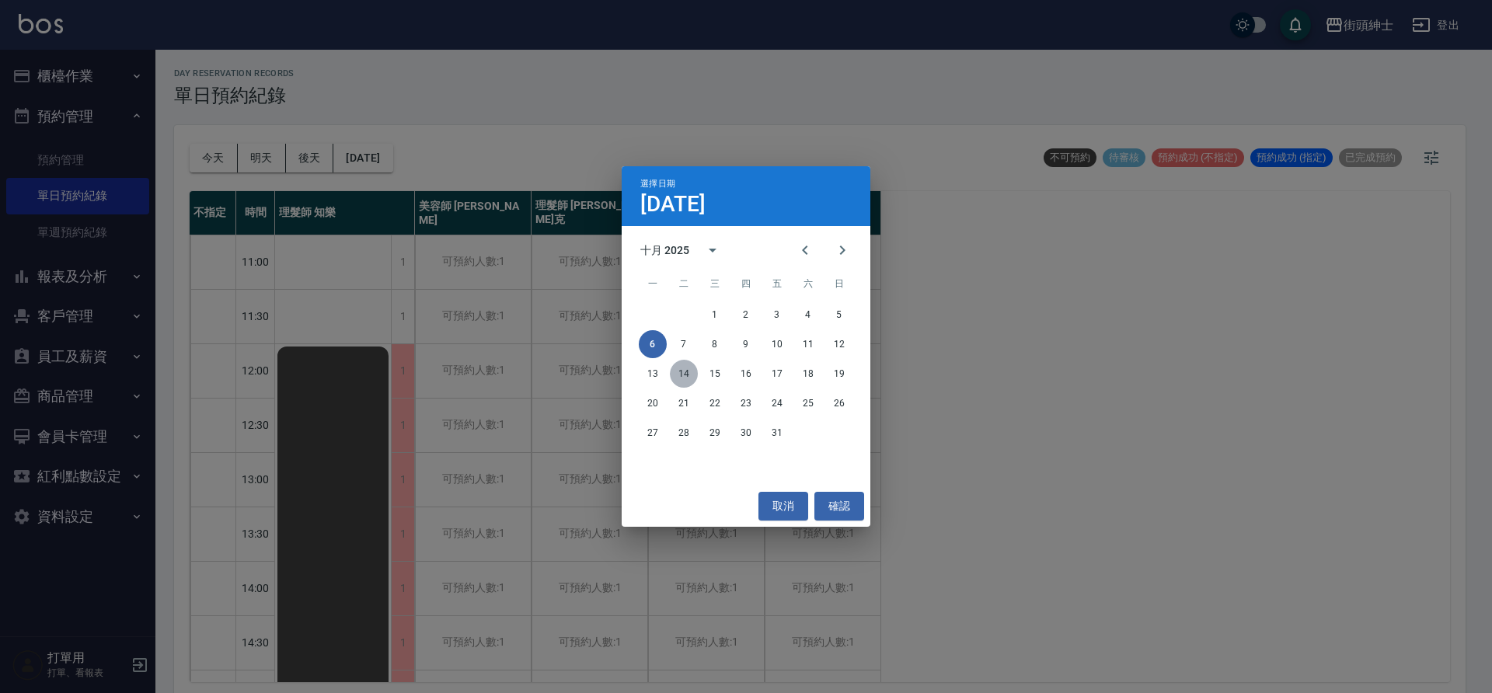
click at [688, 366] on button "14" at bounding box center [684, 374] width 28 height 28
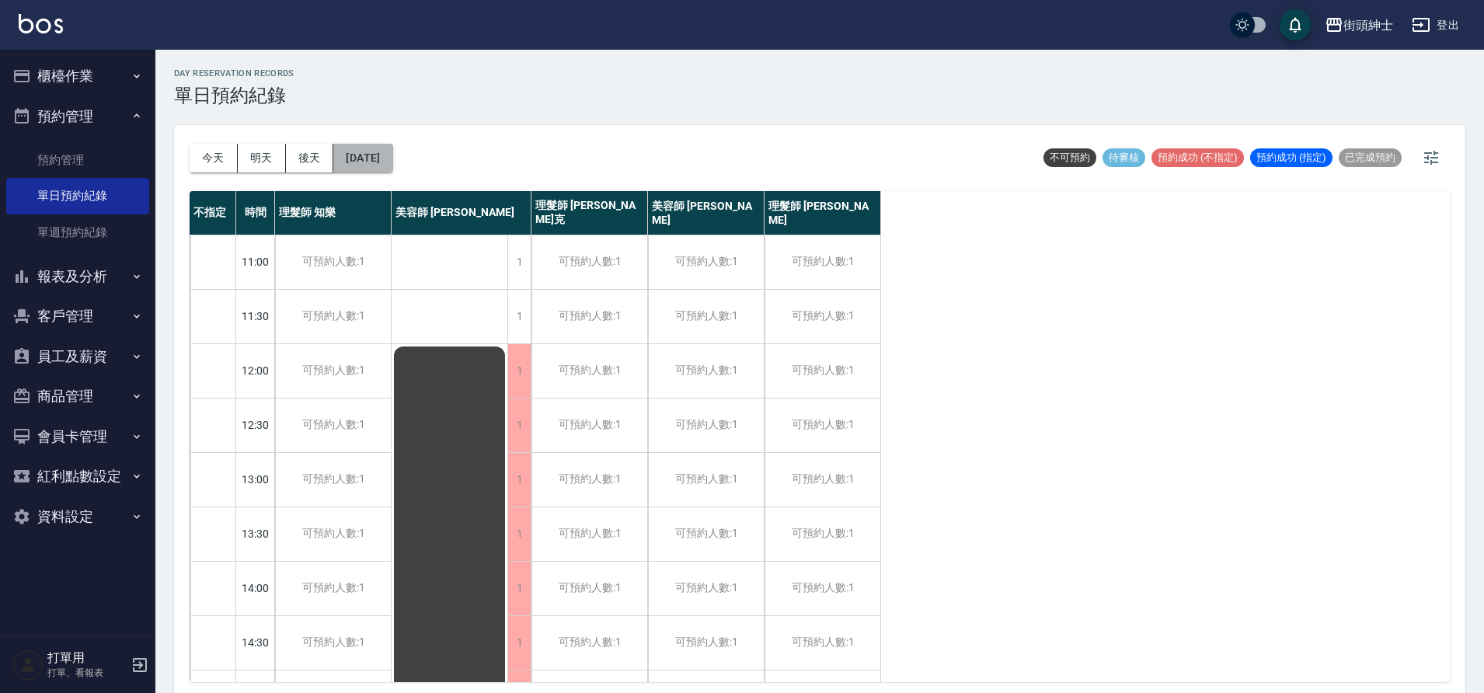
click at [388, 165] on button "2025/10/14" at bounding box center [362, 158] width 59 height 29
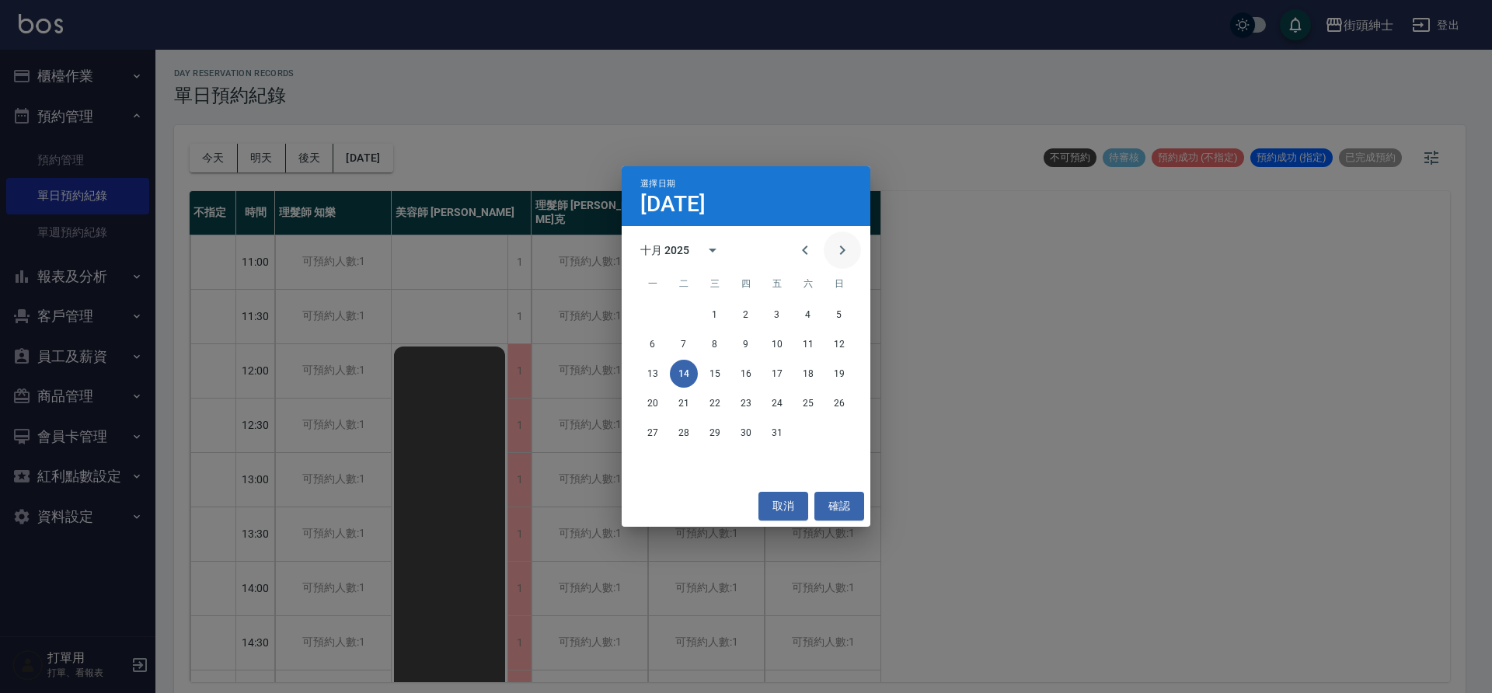
click at [830, 254] on button "Next month" at bounding box center [842, 250] width 37 height 37
drag, startPoint x: 798, startPoint y: 496, endPoint x: 757, endPoint y: 429, distance: 79.1
click at [799, 493] on button "取消" at bounding box center [783, 506] width 50 height 29
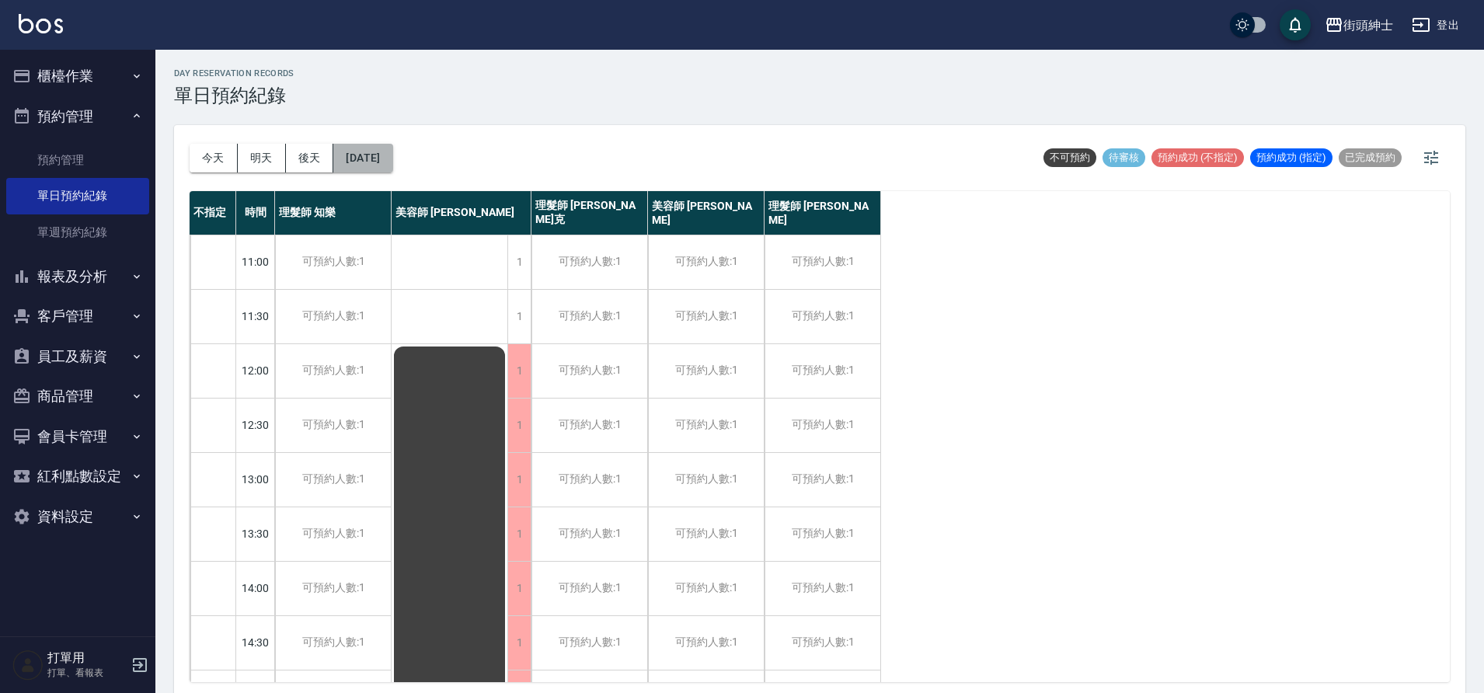
click at [374, 167] on button "2025/10/14" at bounding box center [362, 158] width 59 height 29
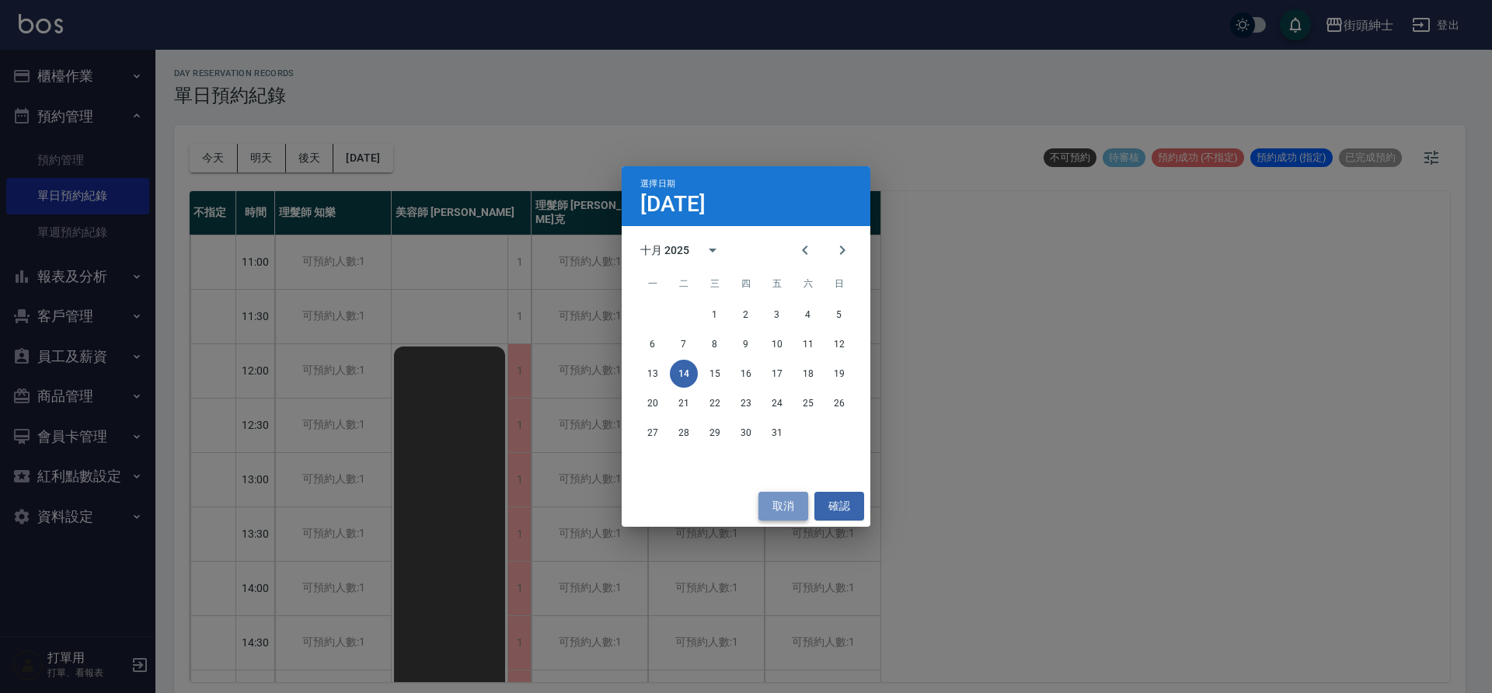
click at [806, 501] on button "取消" at bounding box center [783, 506] width 50 height 29
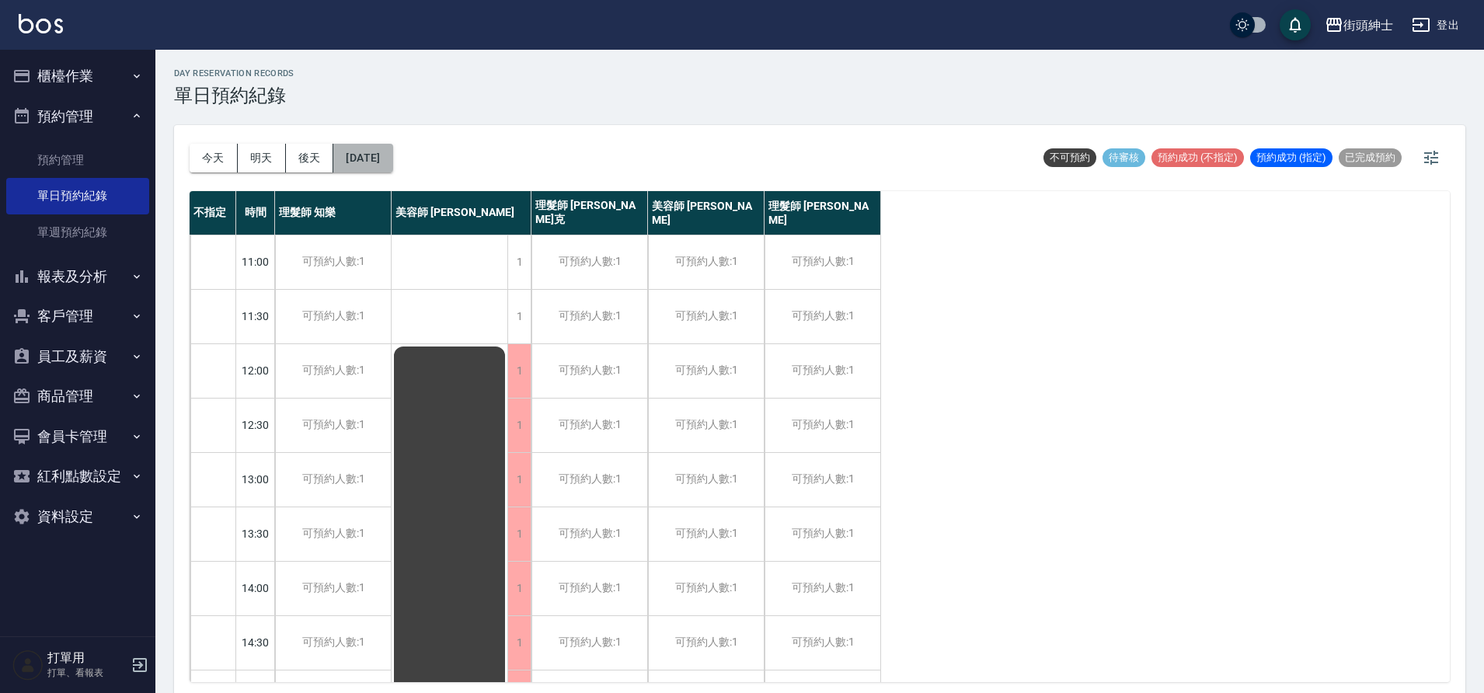
click at [392, 167] on button "2025/10/14" at bounding box center [362, 158] width 59 height 29
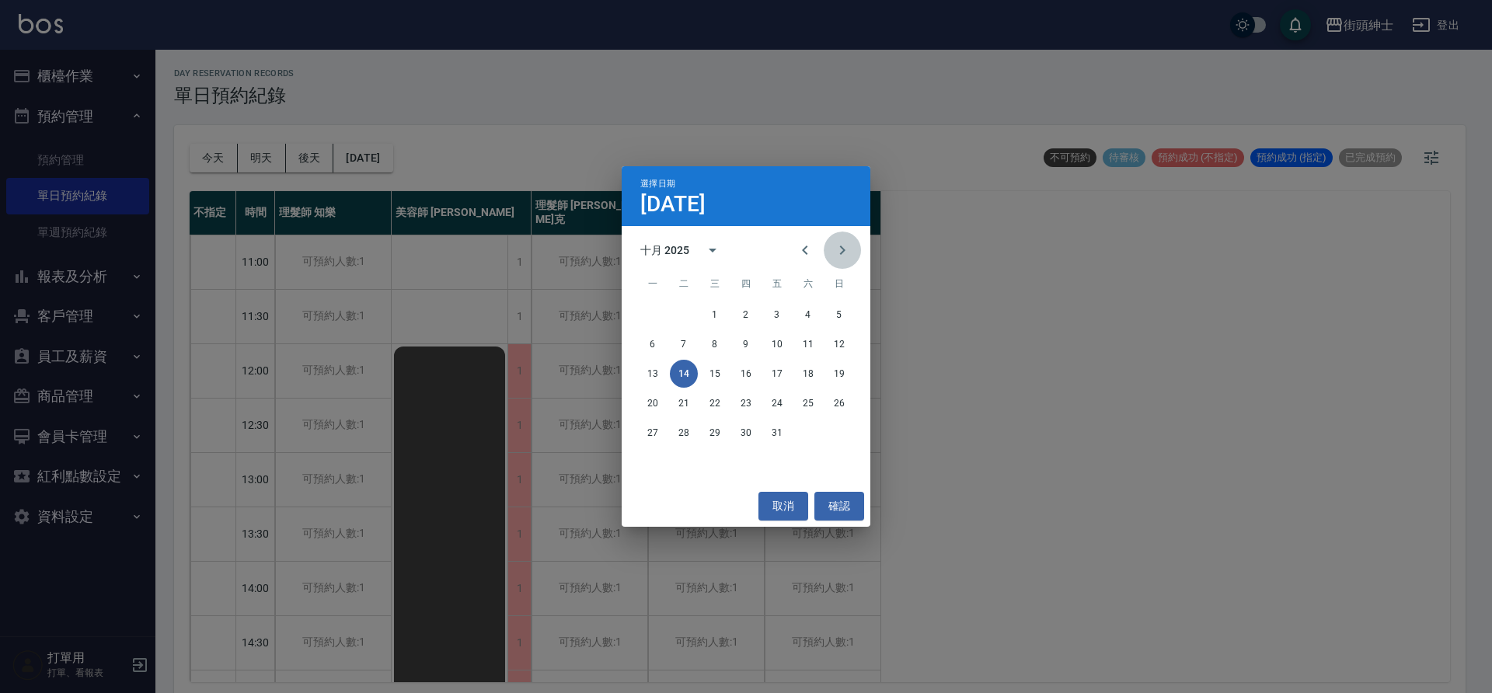
click at [838, 259] on icon "Next month" at bounding box center [842, 250] width 19 height 19
click at [836, 261] on button "Next month" at bounding box center [842, 250] width 37 height 37
click at [787, 509] on button "取消" at bounding box center [783, 506] width 50 height 29
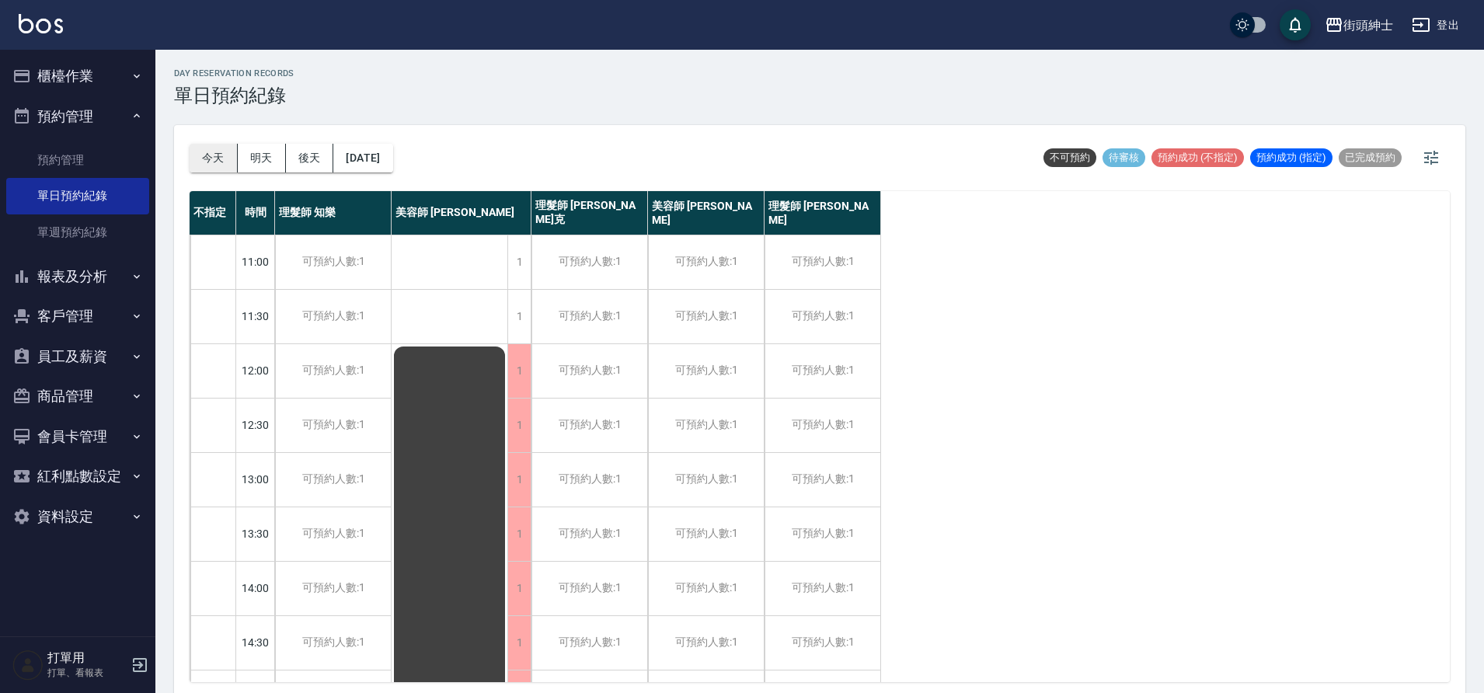
click at [227, 165] on button "今天" at bounding box center [214, 158] width 48 height 29
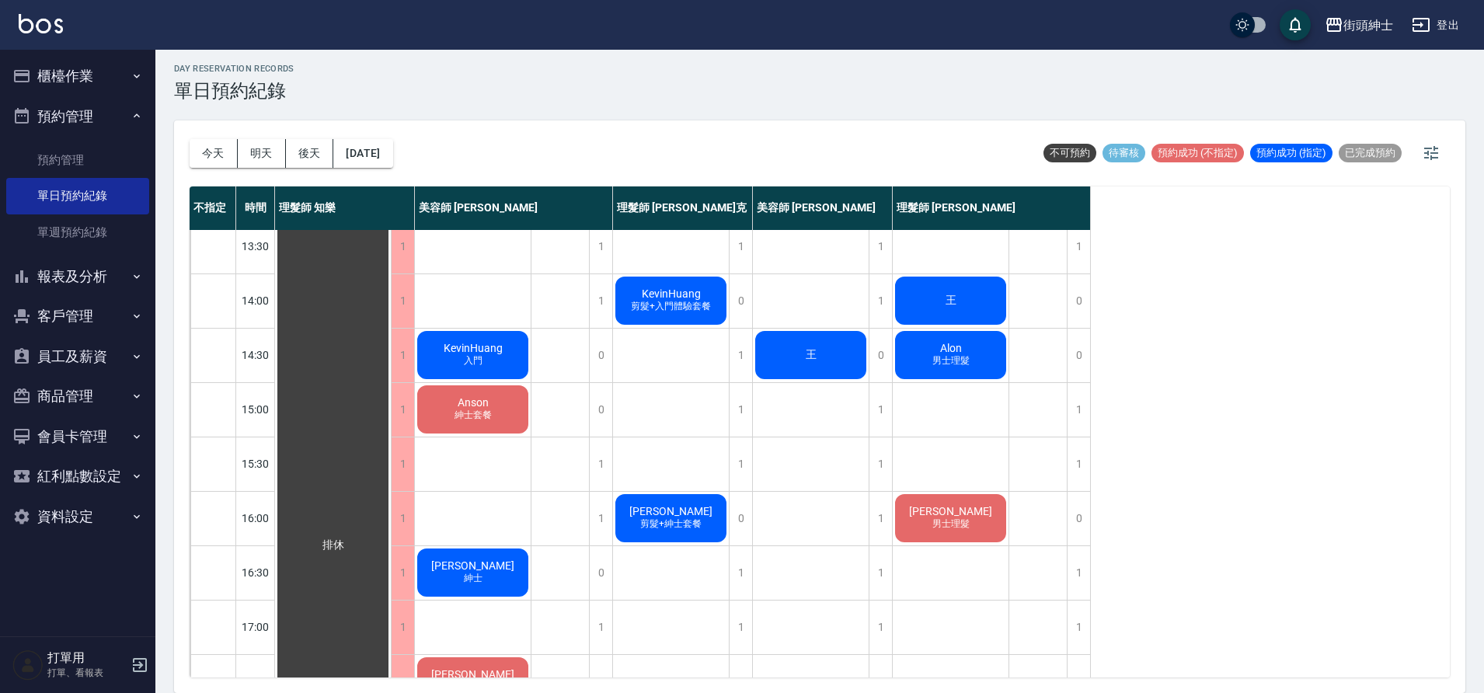
scroll to position [227, 0]
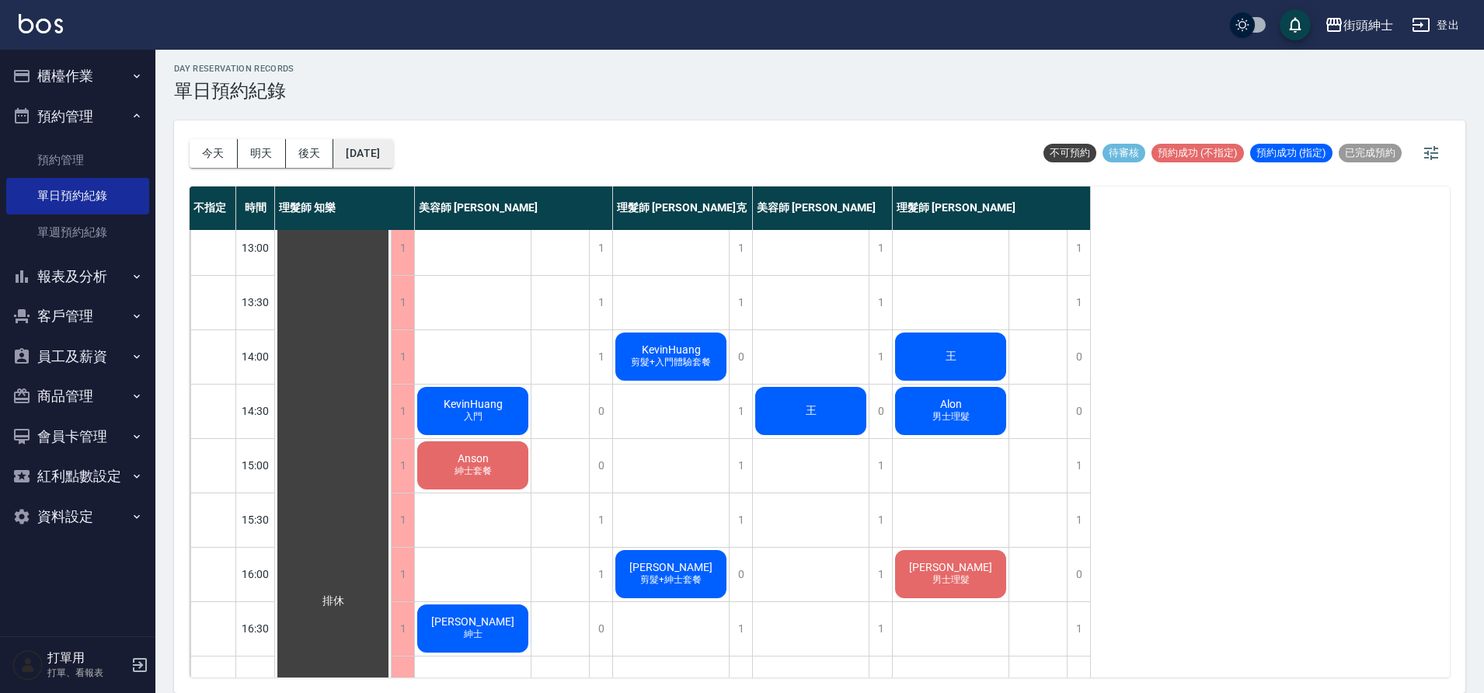
click at [381, 166] on button "2025/09/23" at bounding box center [362, 153] width 59 height 29
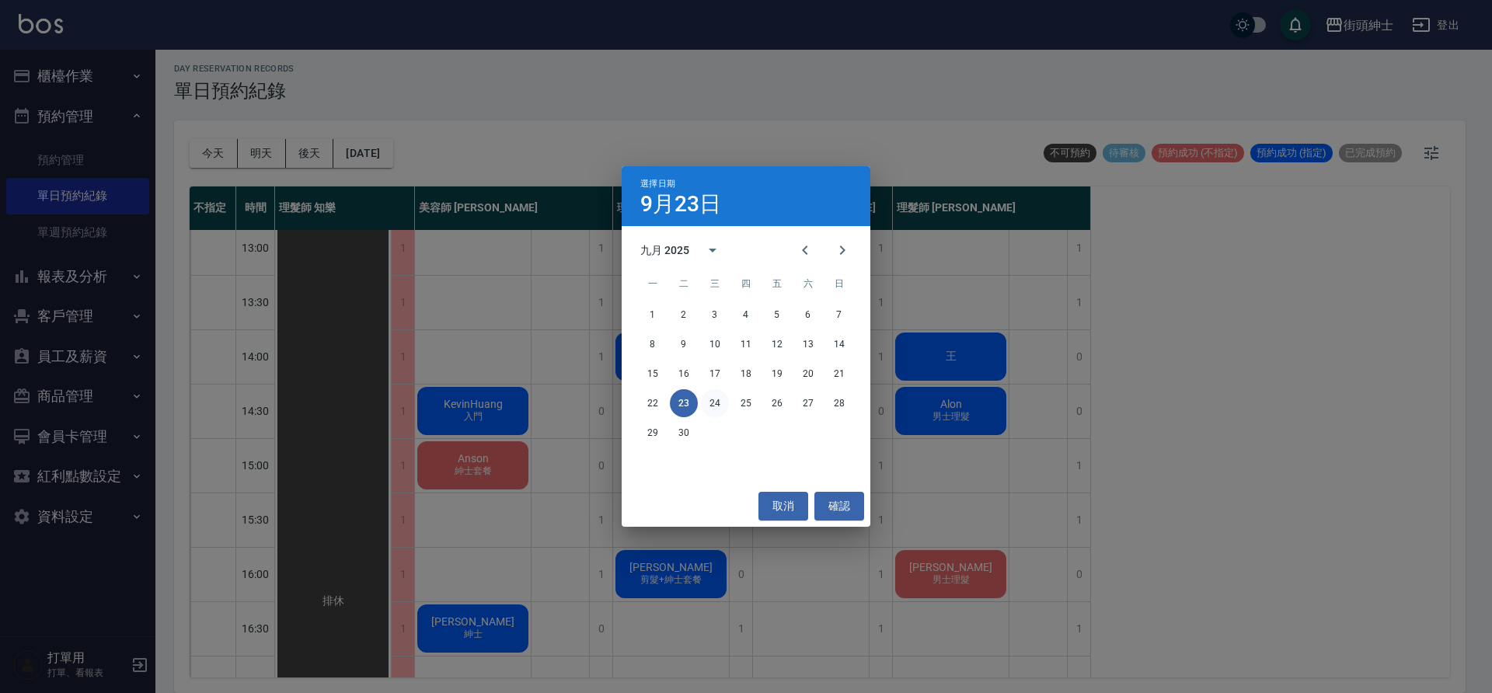
click at [705, 404] on button "24" at bounding box center [715, 403] width 28 height 28
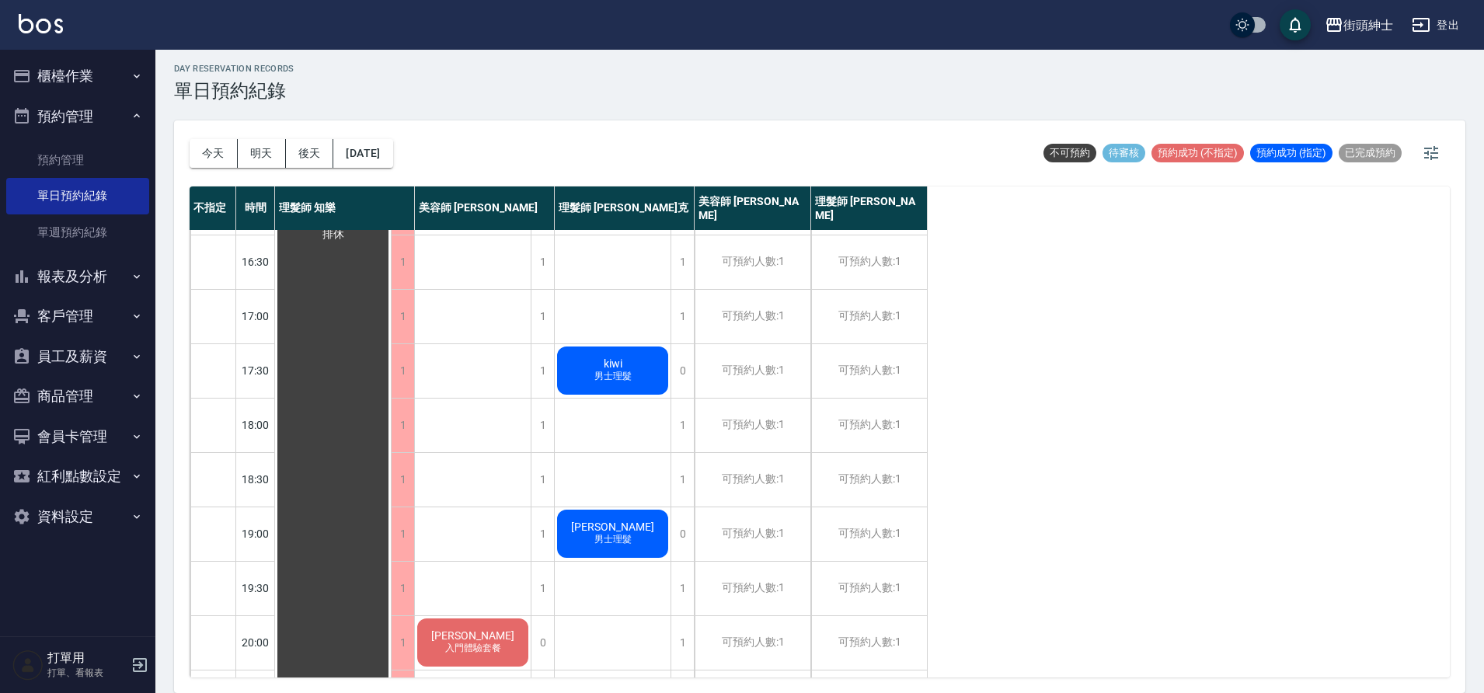
scroll to position [685, 0]
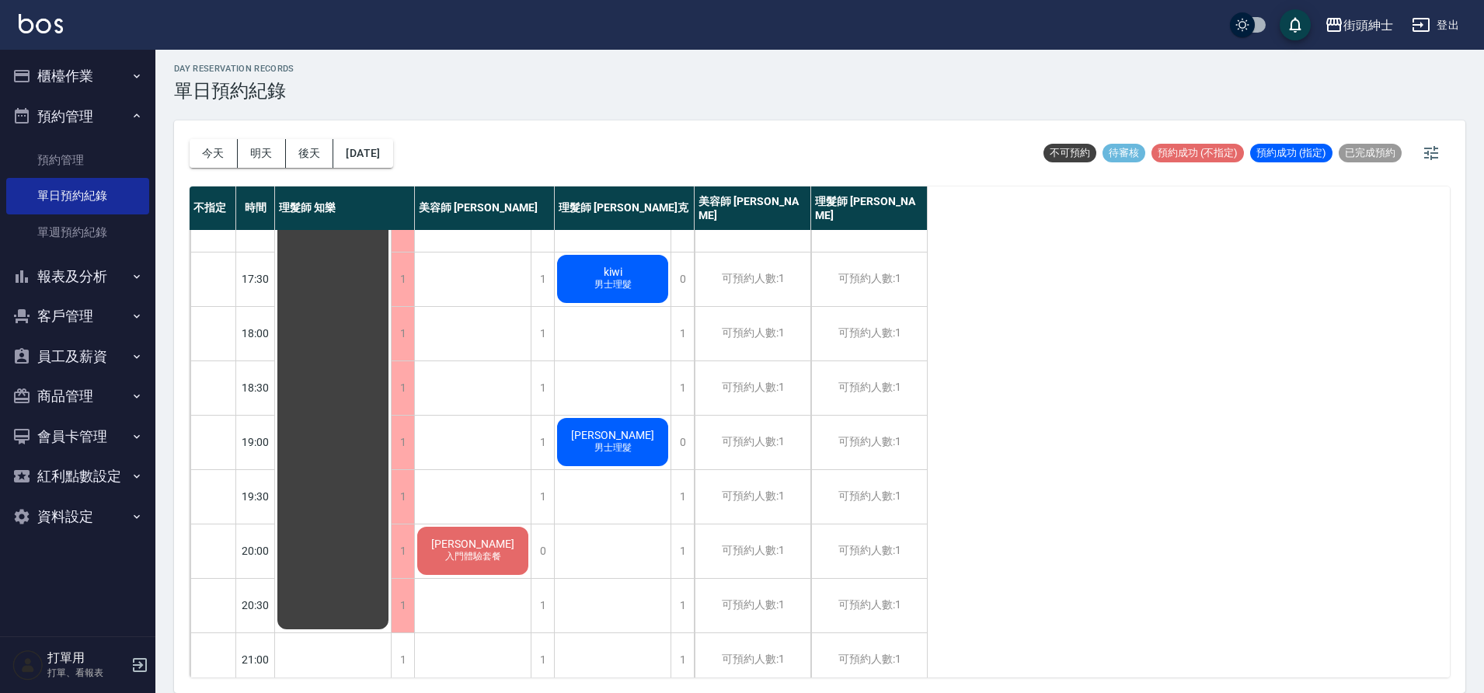
click at [386, 168] on div "今天 明天 後天 2025/09/24" at bounding box center [292, 153] width 204 height 66
click at [389, 151] on button "2025/09/24" at bounding box center [362, 153] width 59 height 29
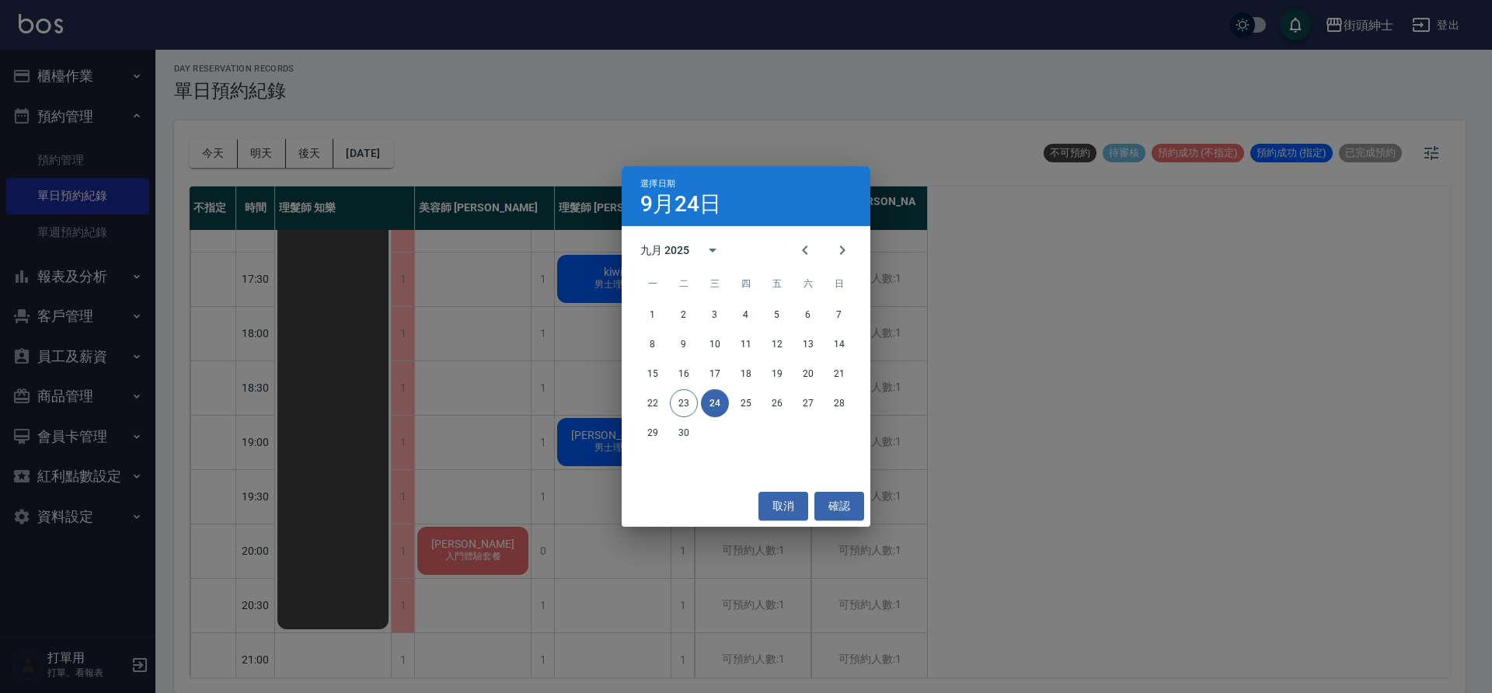
drag, startPoint x: 751, startPoint y: 490, endPoint x: 753, endPoint y: 498, distance: 7.9
click at [752, 496] on div "選擇日期 9月24日 九月 2025 一 二 三 四 五 六 日 1 2 3 4 5 6 7 8 9 10 11 12 13 14 15 16 17 18 1…" at bounding box center [746, 346] width 249 height 360
click at [791, 500] on button "取消" at bounding box center [783, 506] width 50 height 29
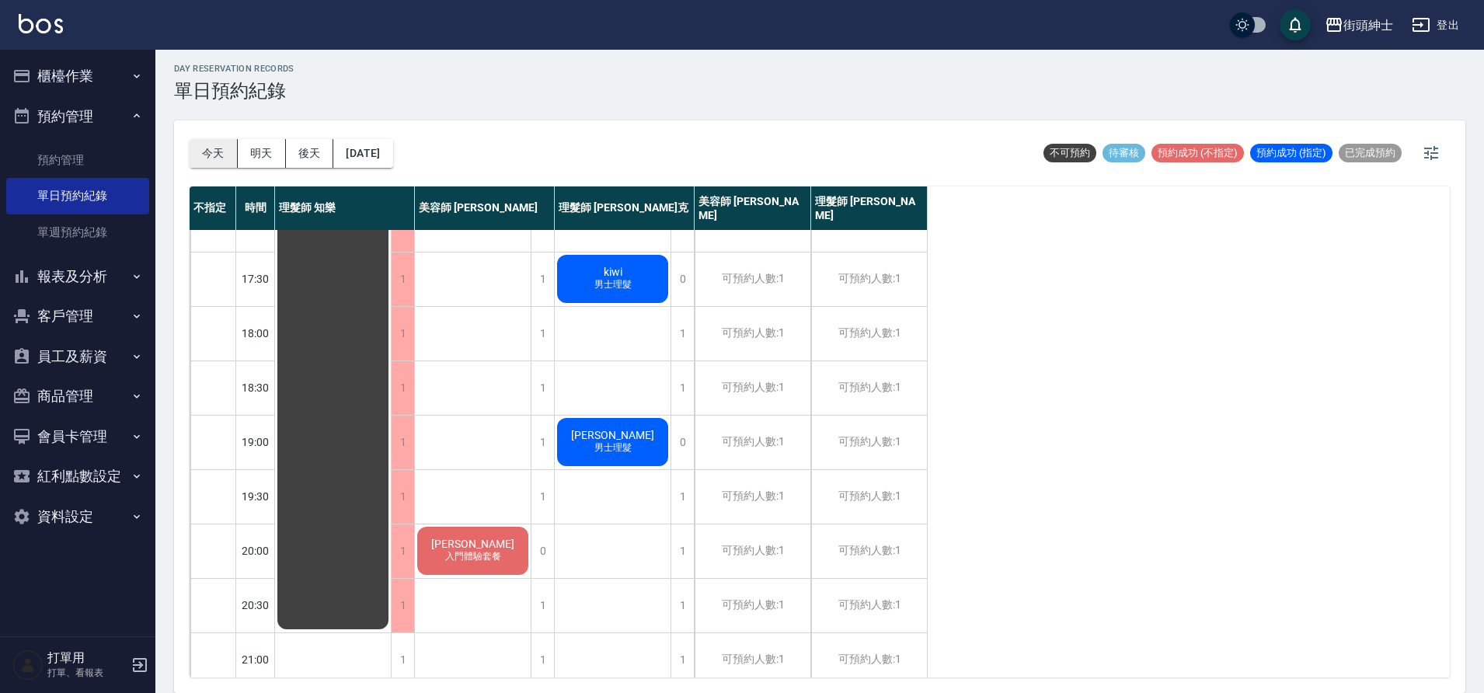
click at [226, 155] on button "今天" at bounding box center [214, 153] width 48 height 29
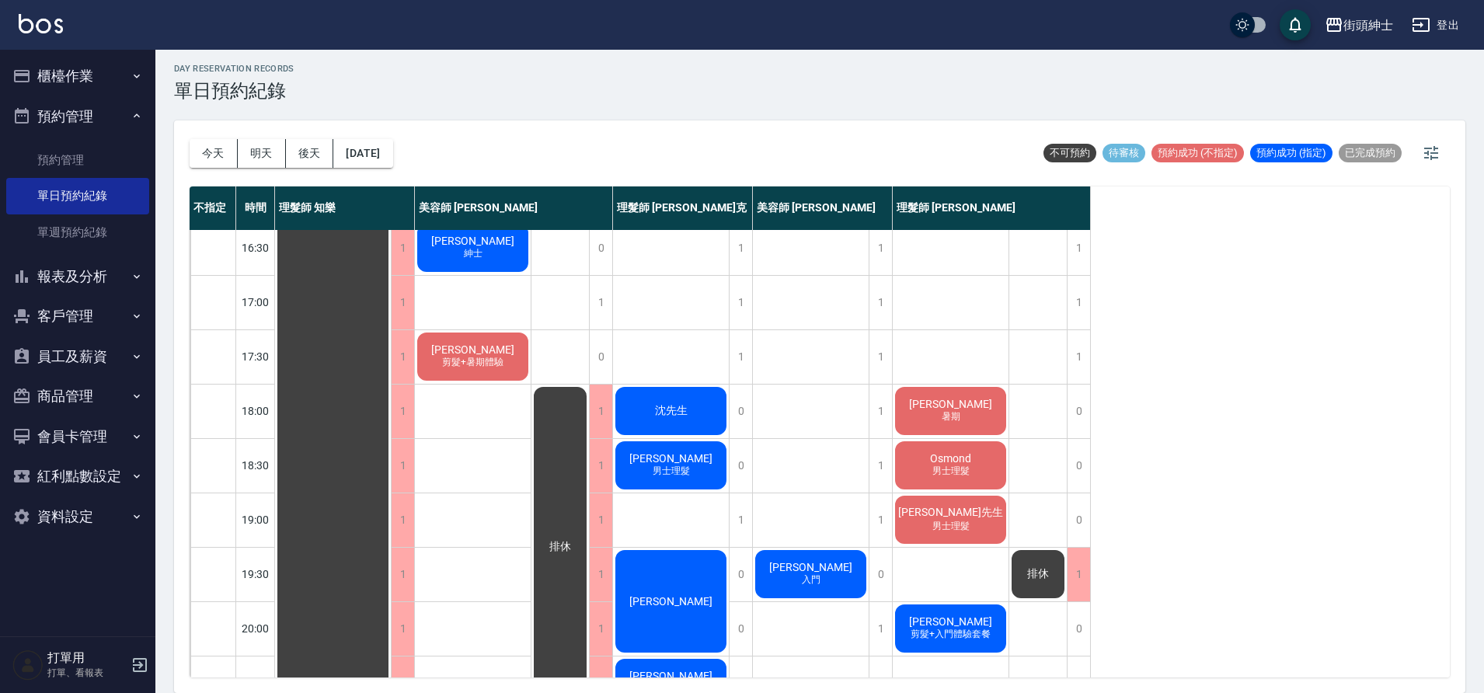
scroll to position [259, 0]
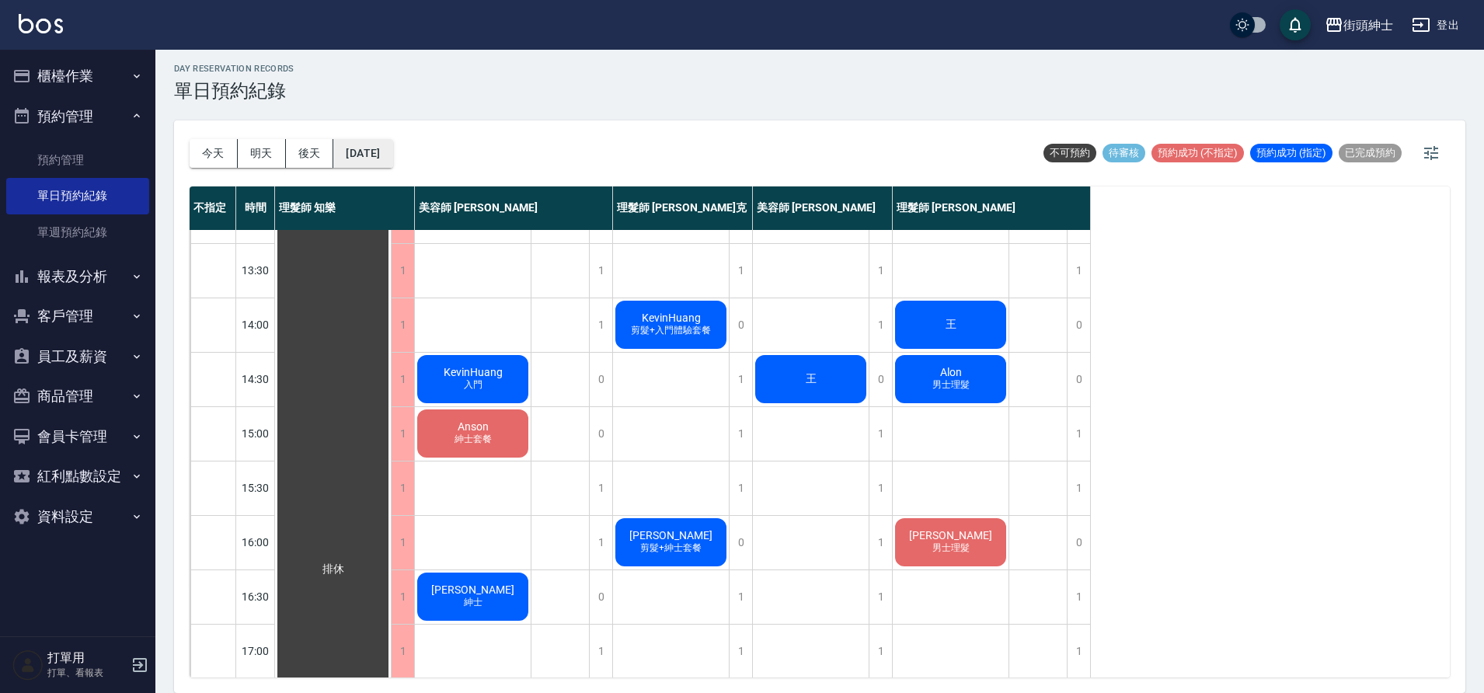
click at [392, 152] on button "2025/09/23" at bounding box center [362, 153] width 59 height 29
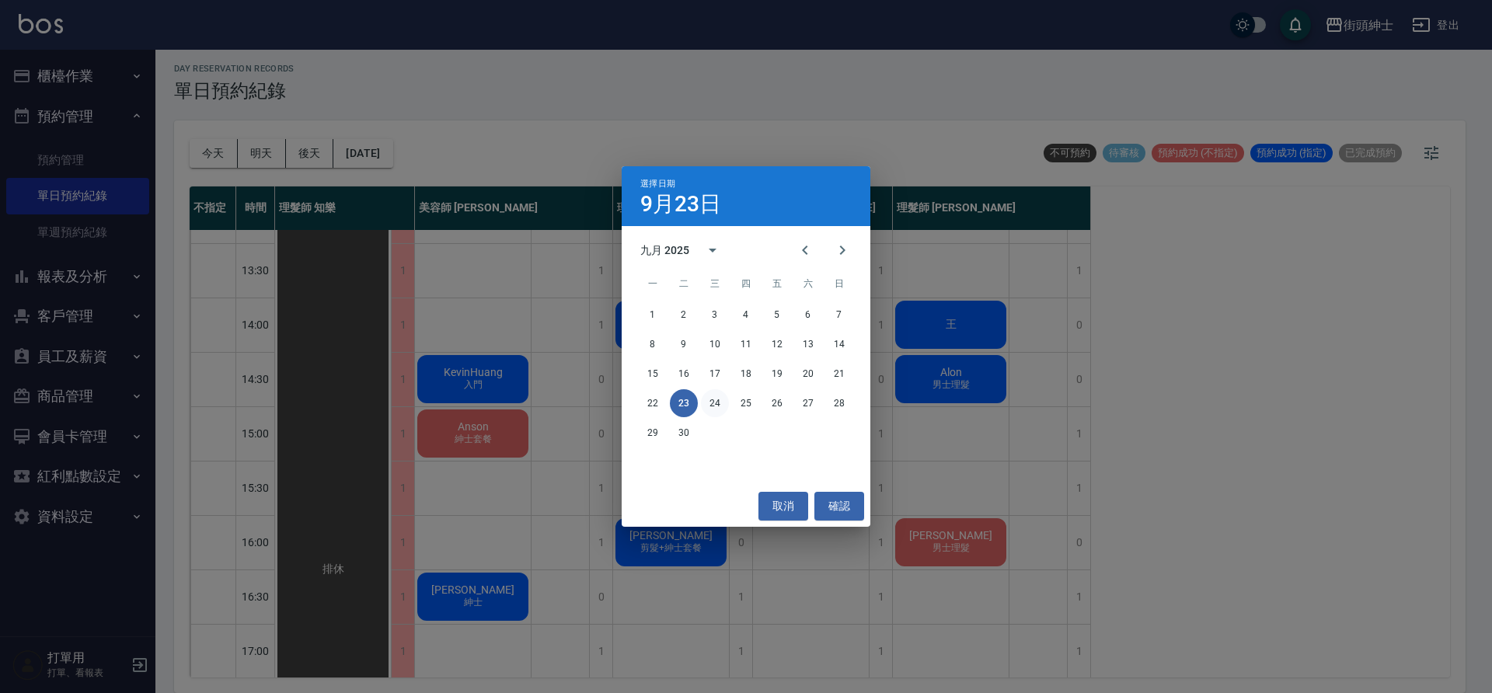
drag, startPoint x: 714, startPoint y: 399, endPoint x: 714, endPoint y: 411, distance: 11.7
click at [714, 411] on div "1 2 3 4 5 6 7 8 9 10 11 12 13 14 15 16 17 18 19 20 21 22 23 24 25 26 27 28 29 30" at bounding box center [746, 373] width 249 height 149
click at [714, 411] on button "24" at bounding box center [715, 403] width 28 height 28
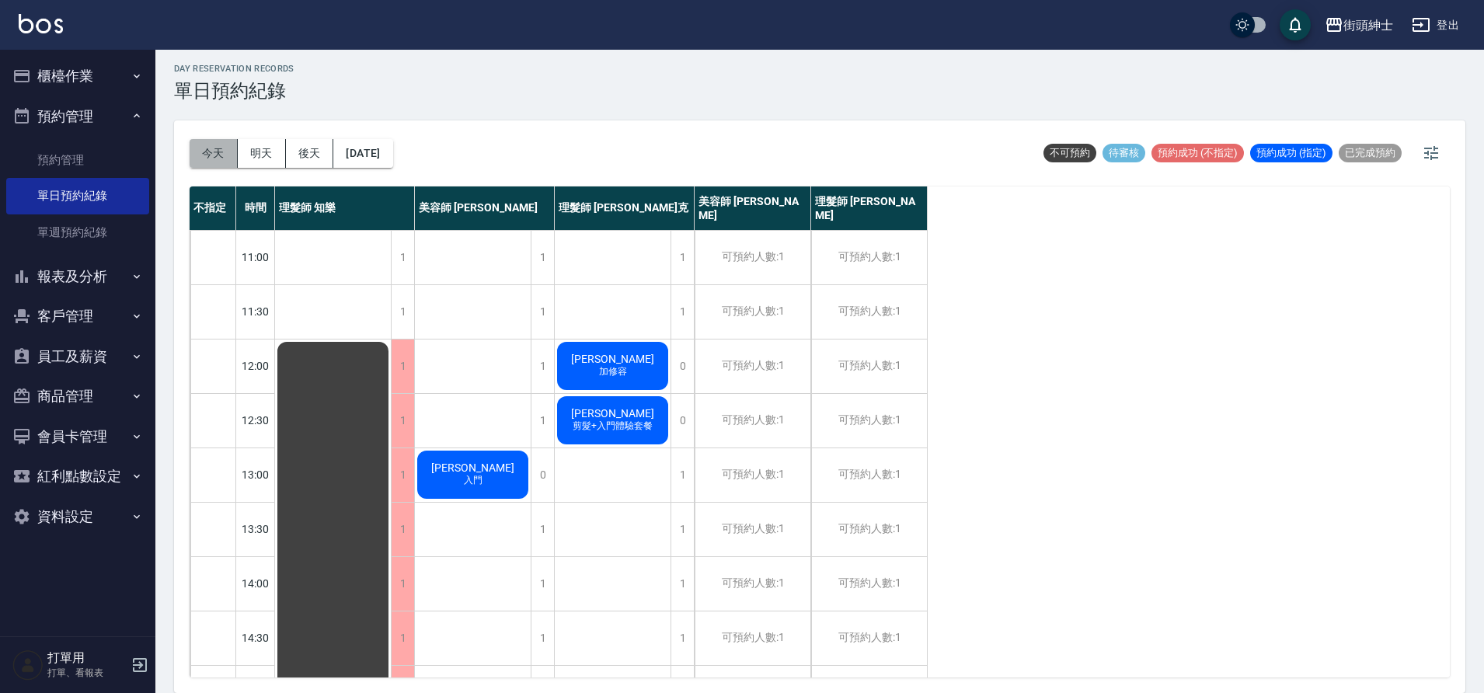
click at [225, 152] on button "今天" at bounding box center [214, 153] width 48 height 29
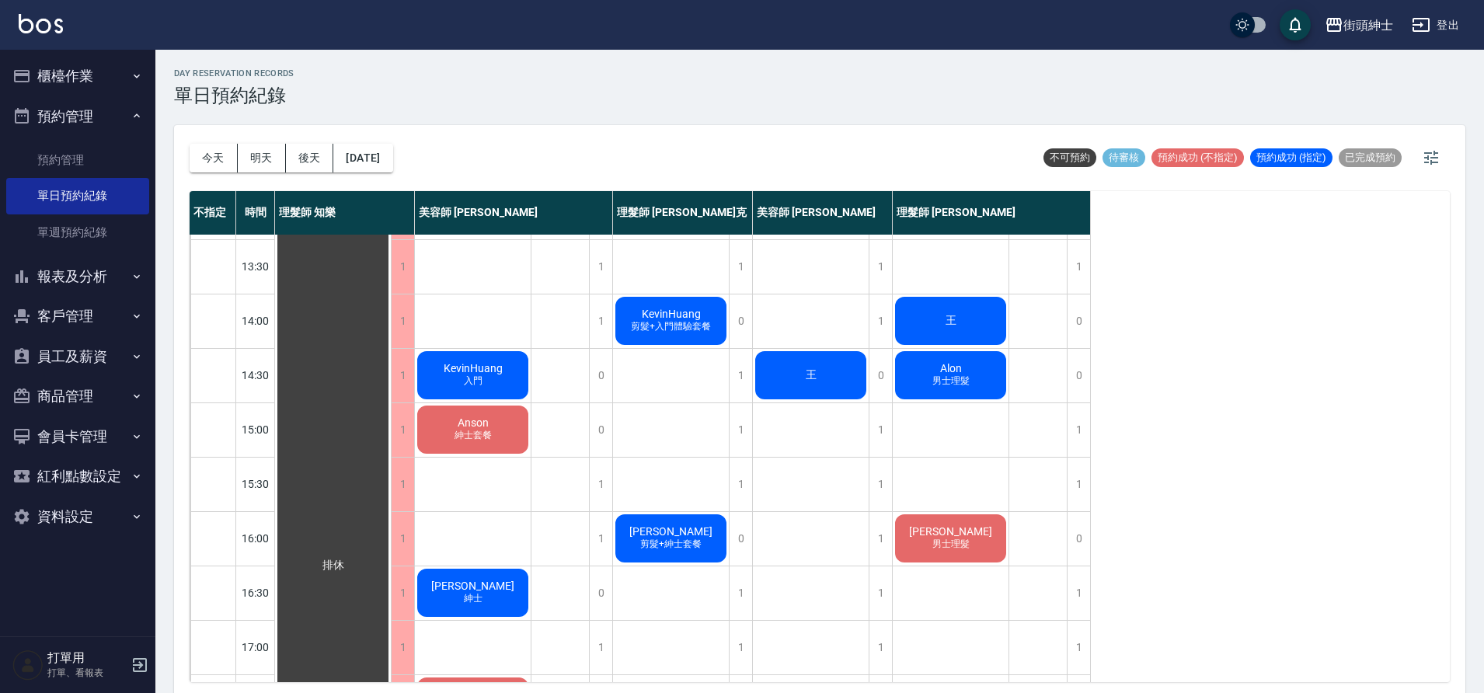
scroll to position [270, 0]
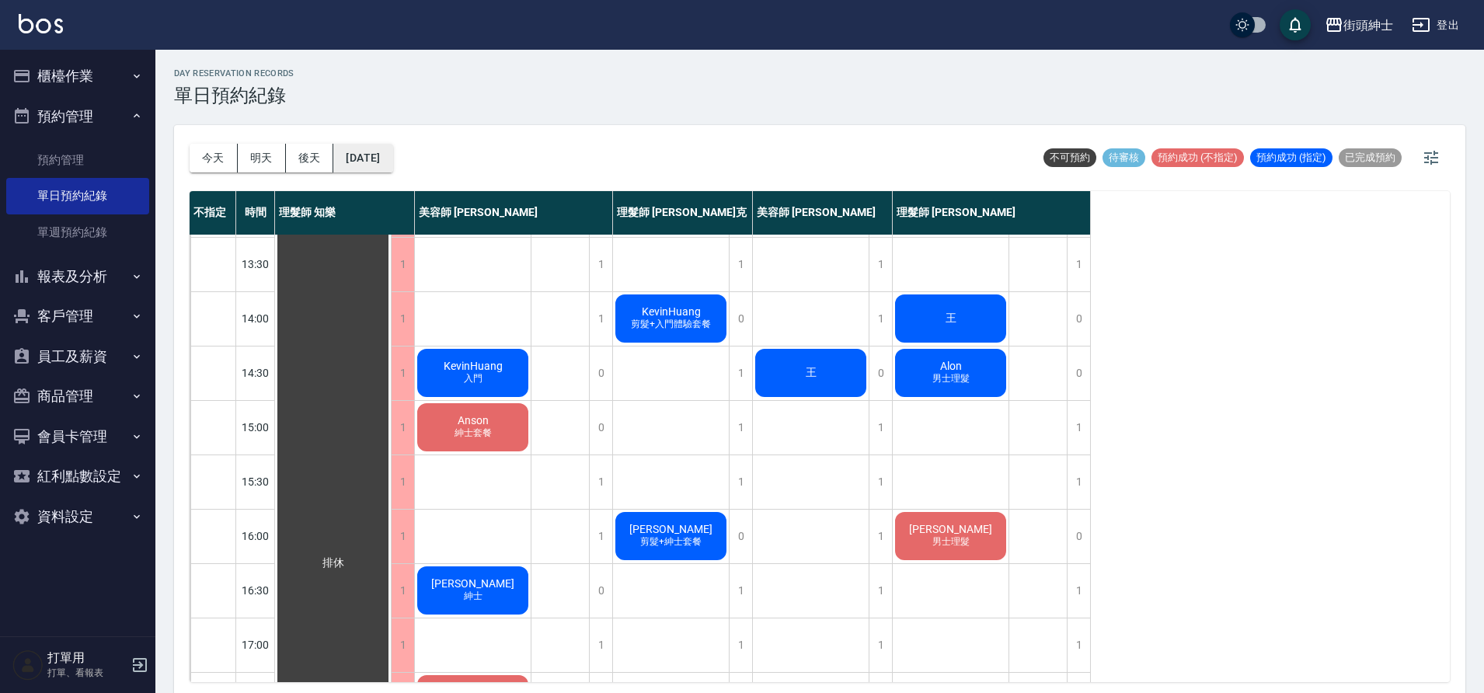
click at [388, 161] on button "2025/09/23" at bounding box center [362, 158] width 59 height 29
click at [384, 152] on button "2025/09/23" at bounding box center [362, 158] width 59 height 29
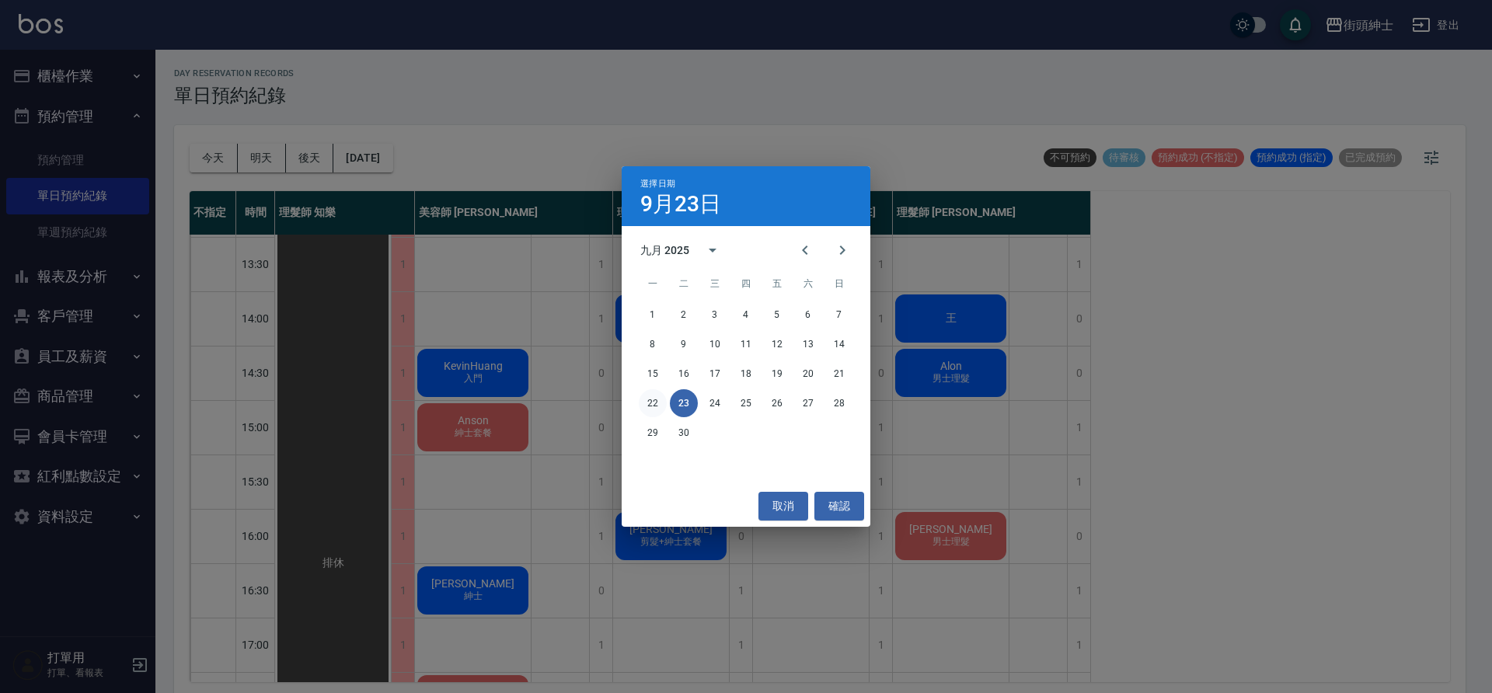
click at [657, 408] on button "22" at bounding box center [653, 403] width 28 height 28
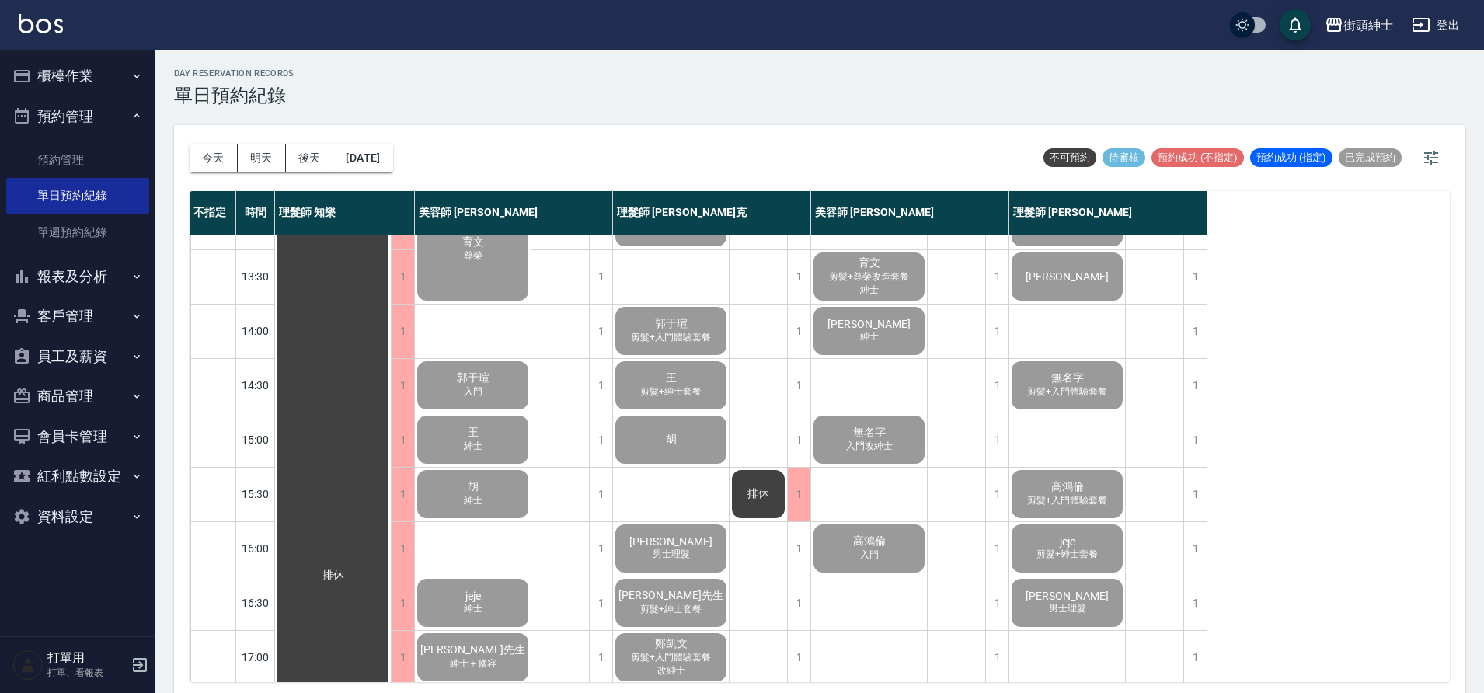
scroll to position [67, 0]
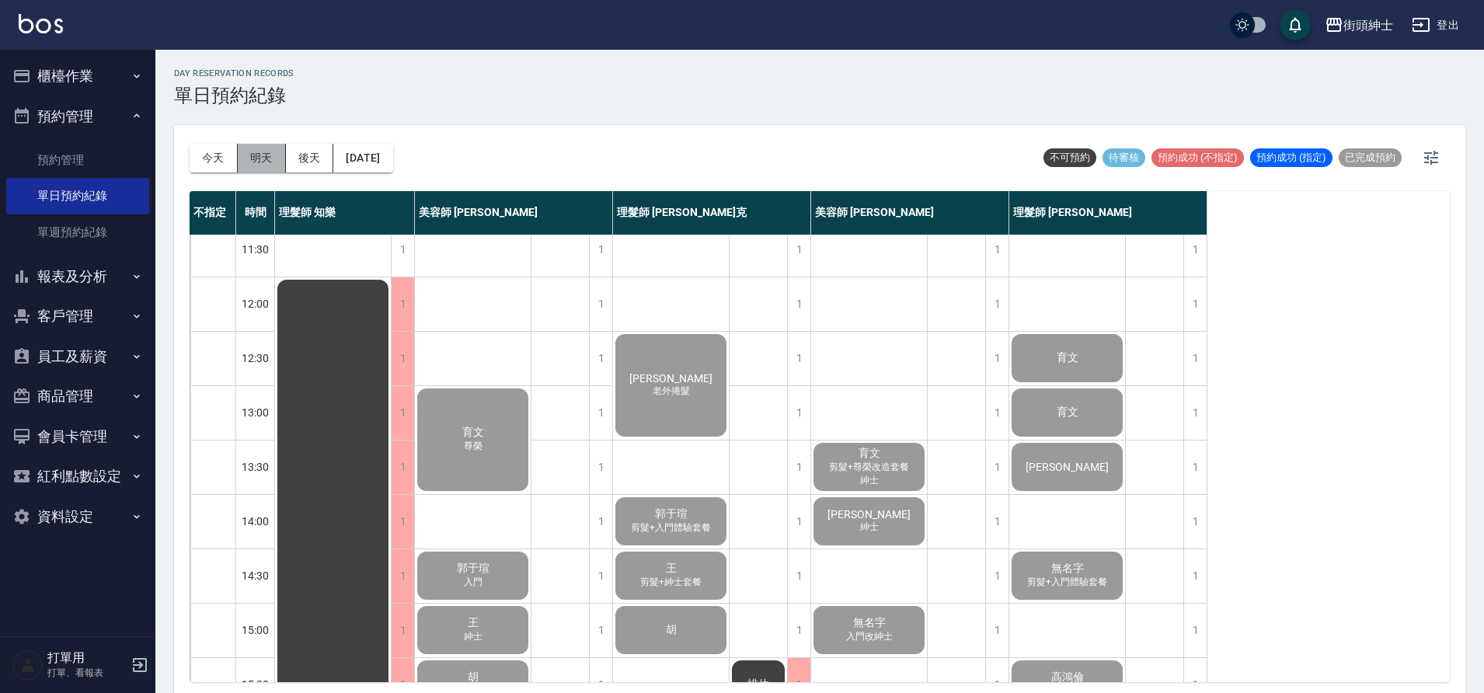
click at [251, 166] on button "明天" at bounding box center [262, 158] width 48 height 29
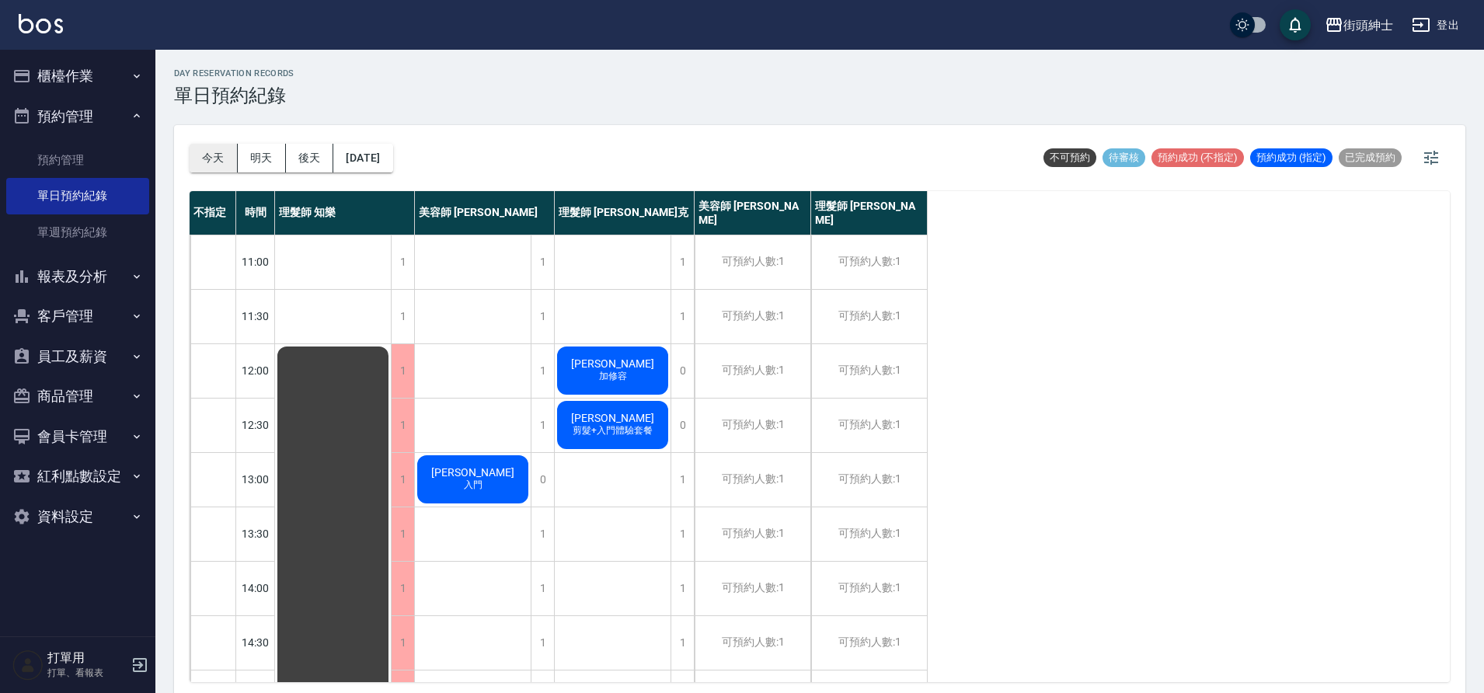
click at [200, 165] on button "今天" at bounding box center [214, 158] width 48 height 29
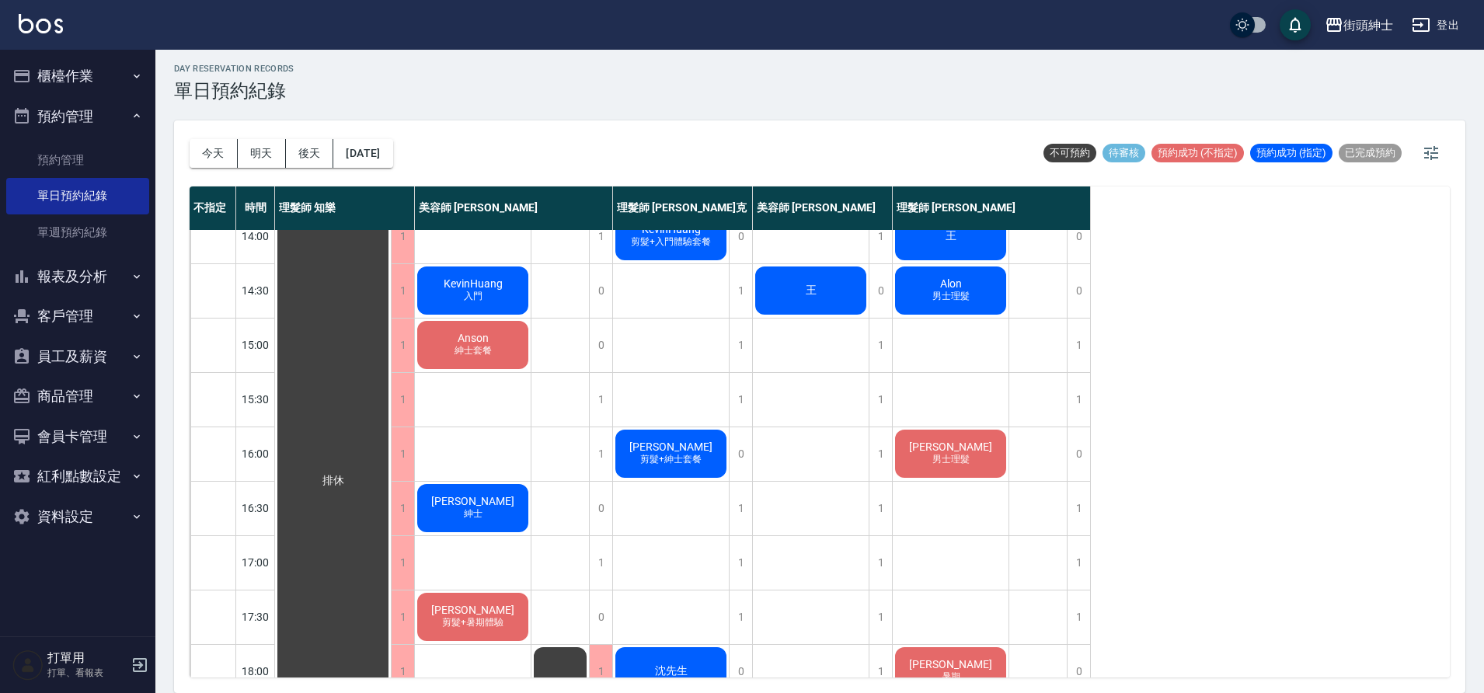
scroll to position [233, 0]
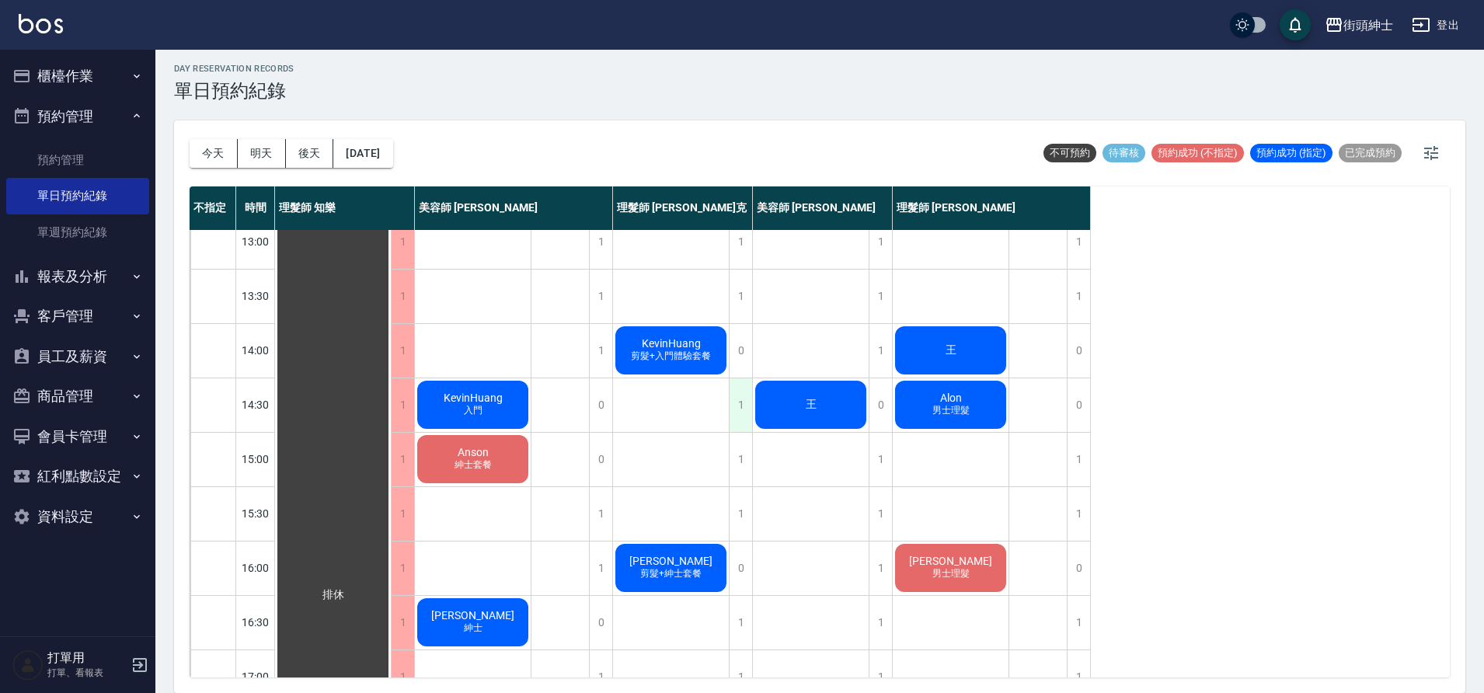
click at [736, 395] on div "1" at bounding box center [740, 405] width 23 height 54
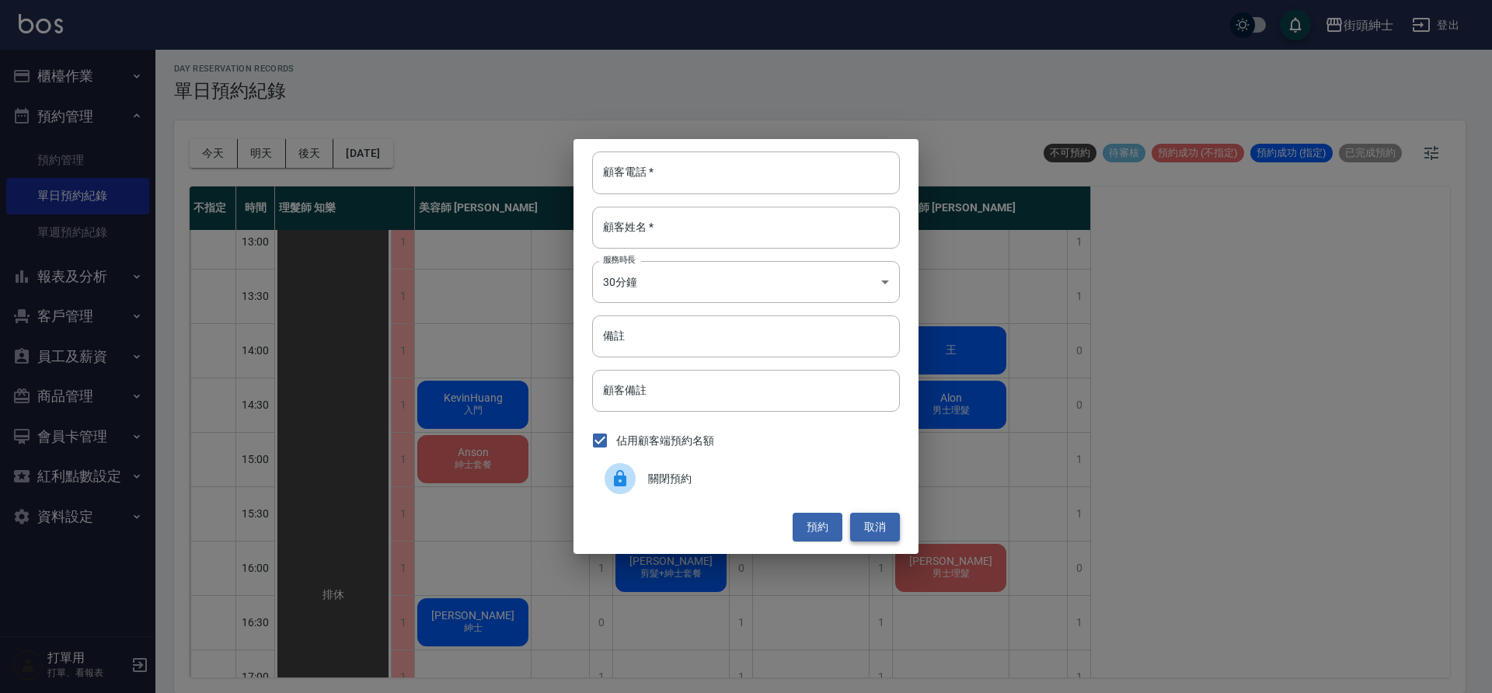
click at [877, 525] on button "取消" at bounding box center [875, 527] width 50 height 29
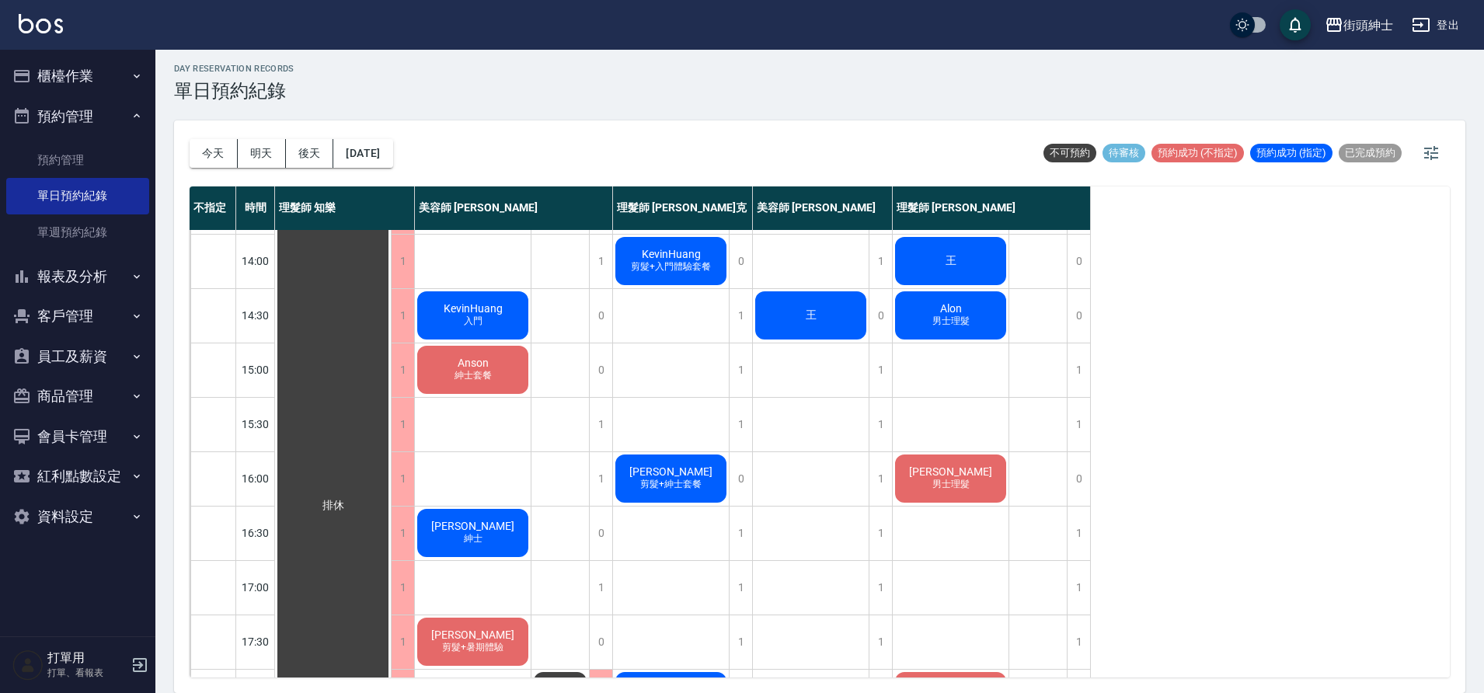
scroll to position [174, 0]
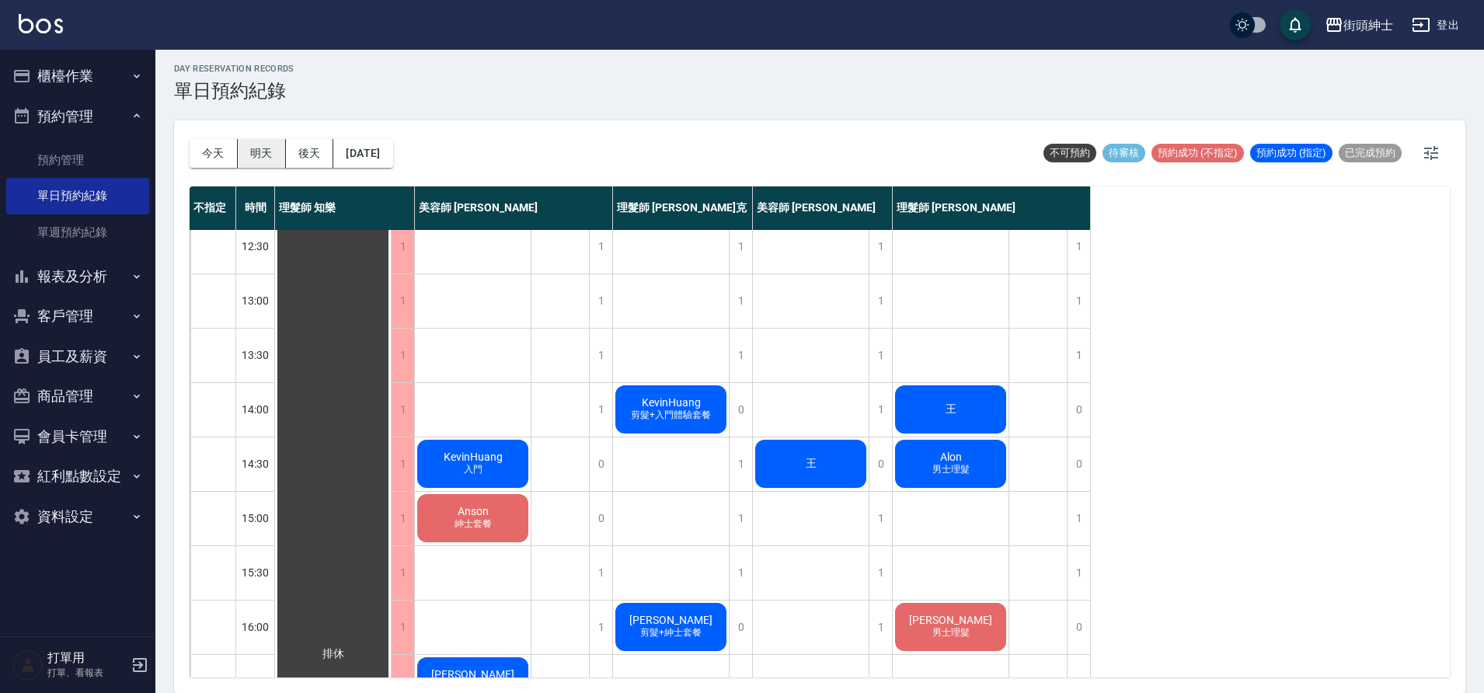
click at [264, 162] on button "明天" at bounding box center [262, 153] width 48 height 29
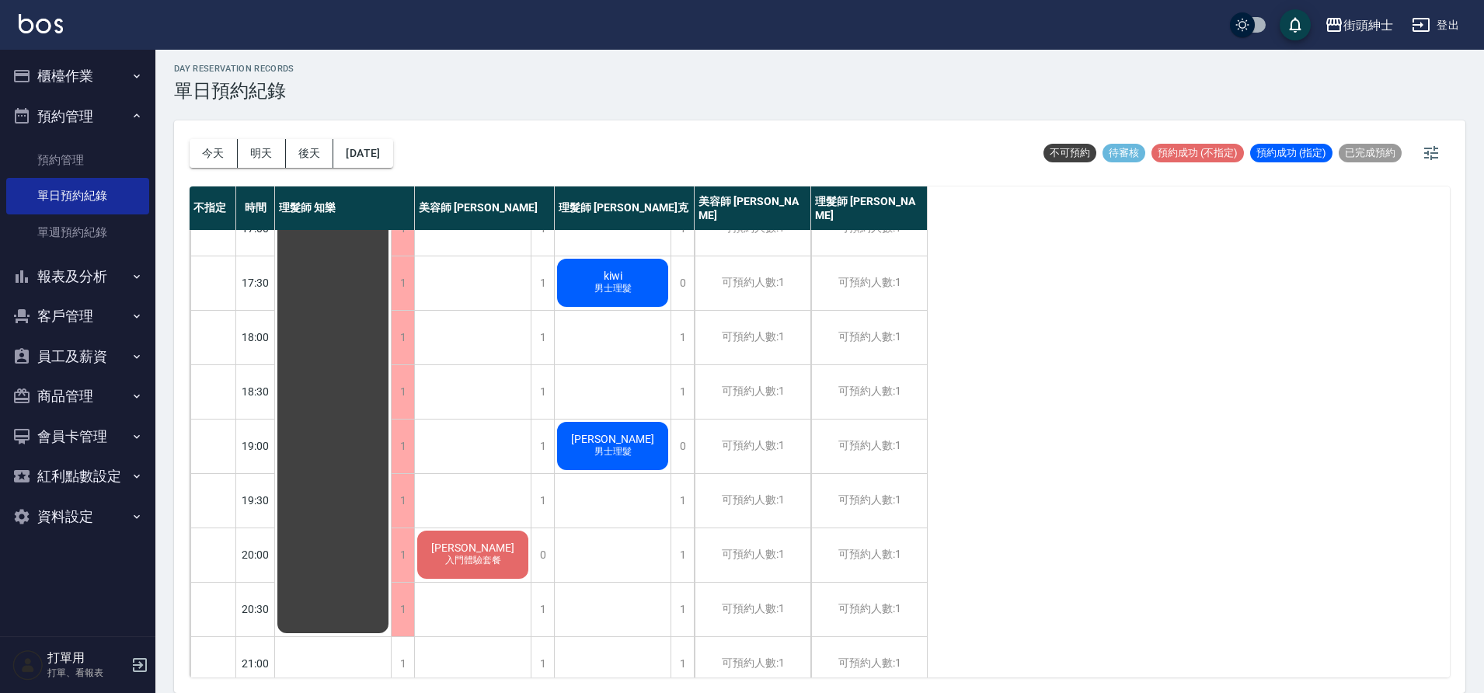
scroll to position [707, 0]
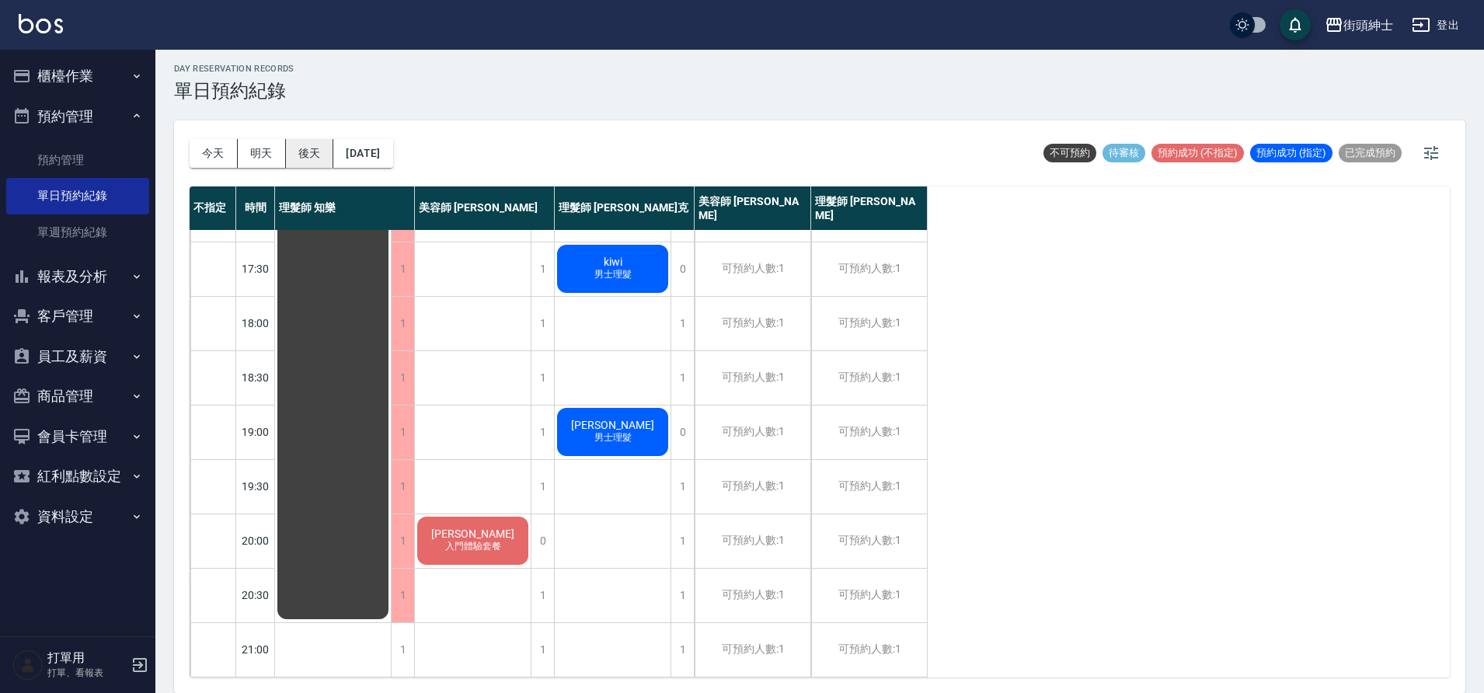
click at [312, 152] on button "後天" at bounding box center [310, 153] width 48 height 29
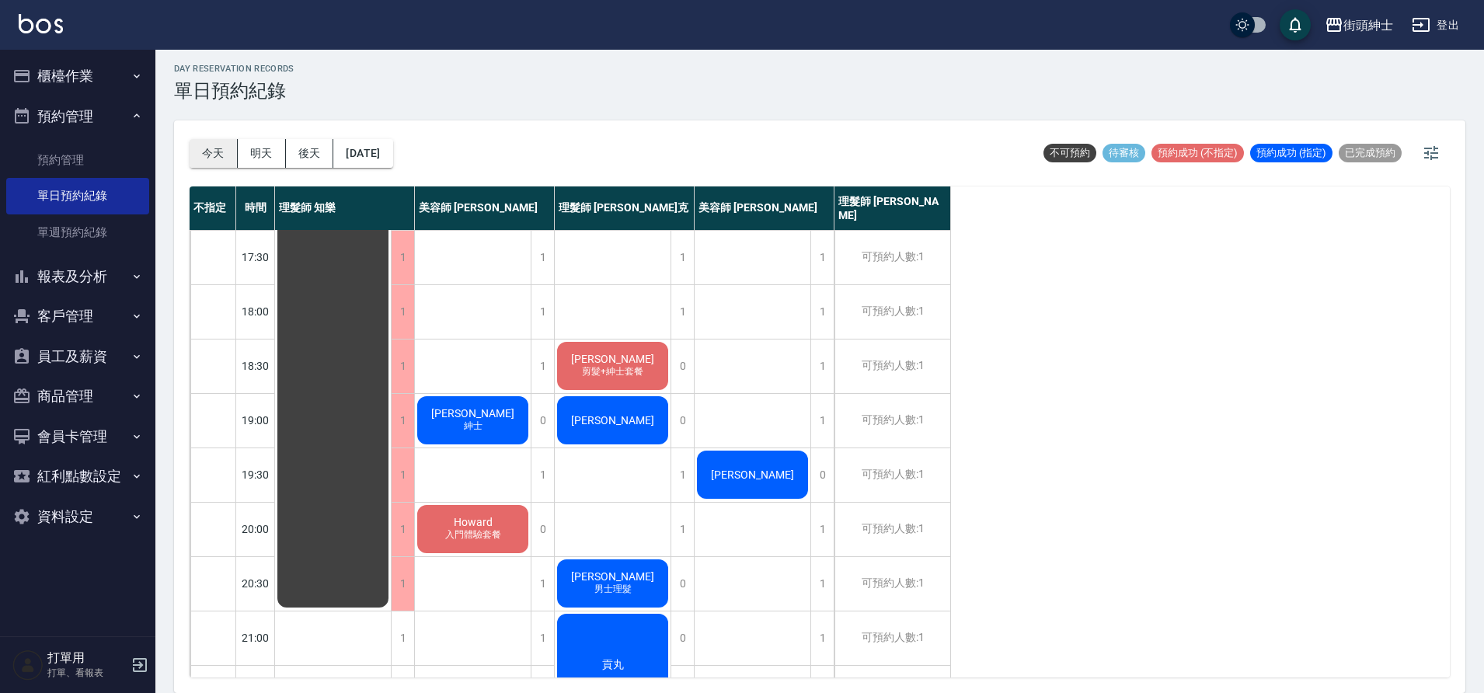
click at [197, 147] on button "今天" at bounding box center [214, 153] width 48 height 29
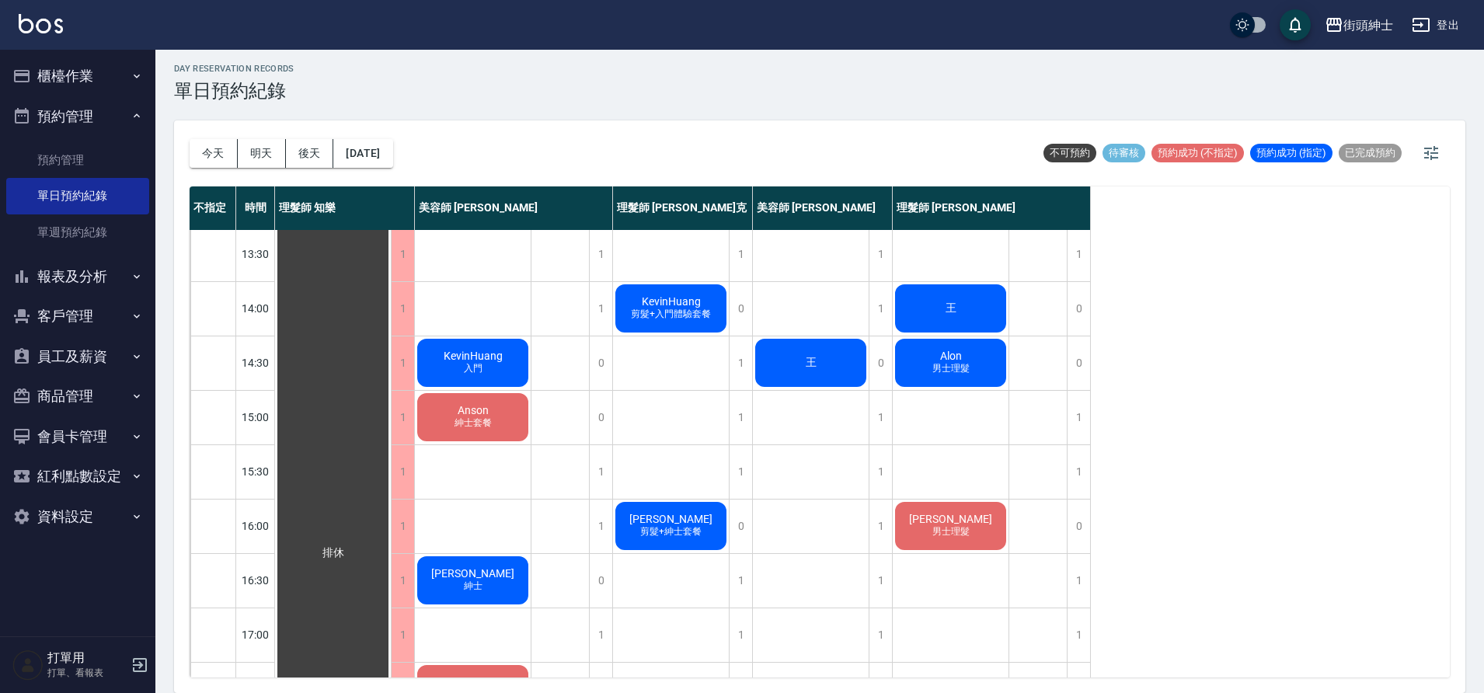
scroll to position [272, 0]
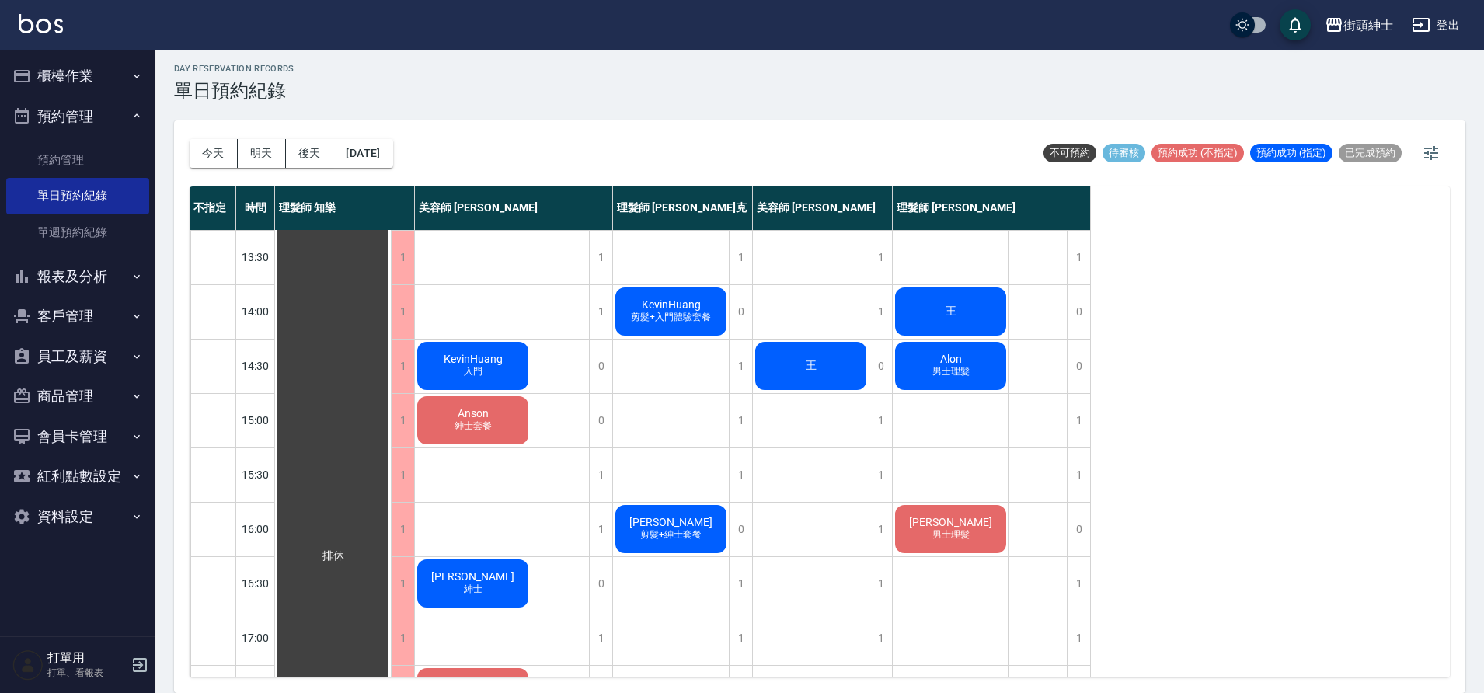
click at [923, 376] on div "Alon 男士理髮" at bounding box center [951, 366] width 116 height 53
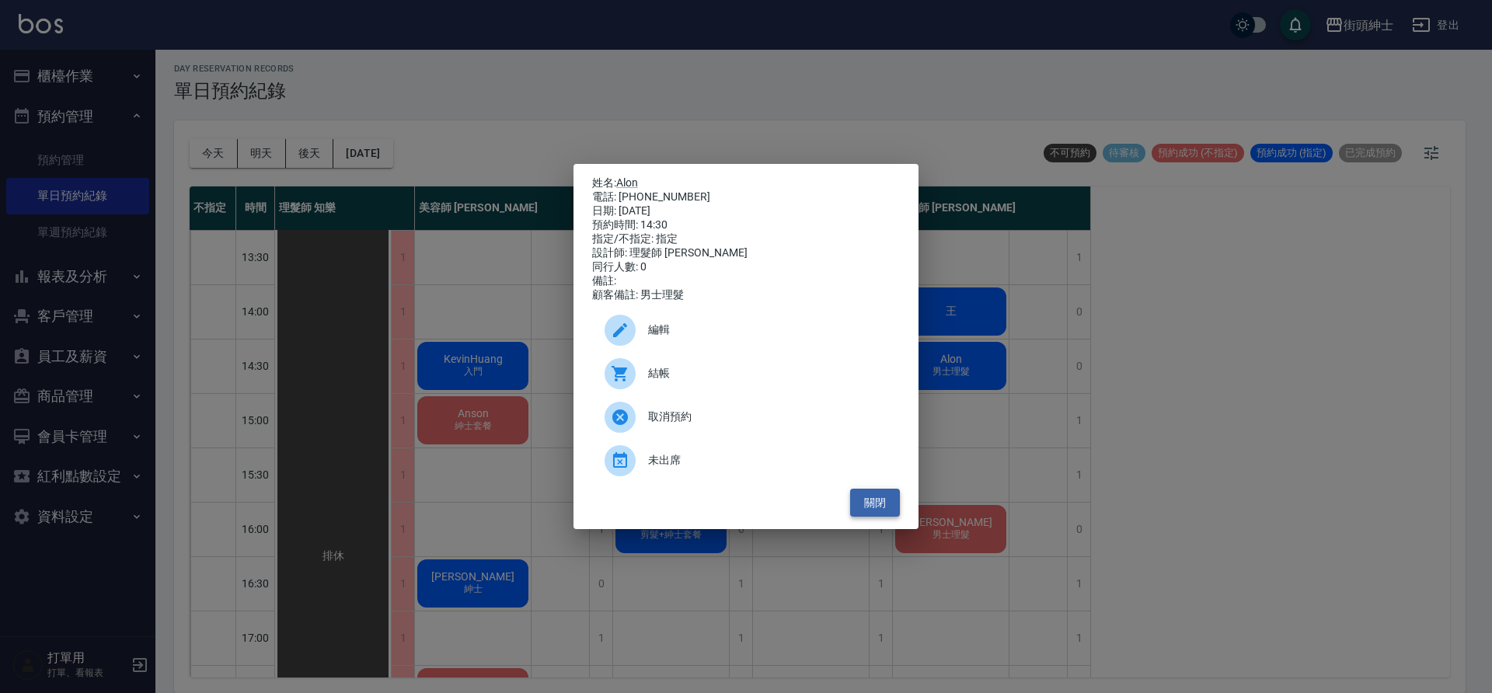
click at [876, 504] on button "關閉" at bounding box center [875, 503] width 50 height 29
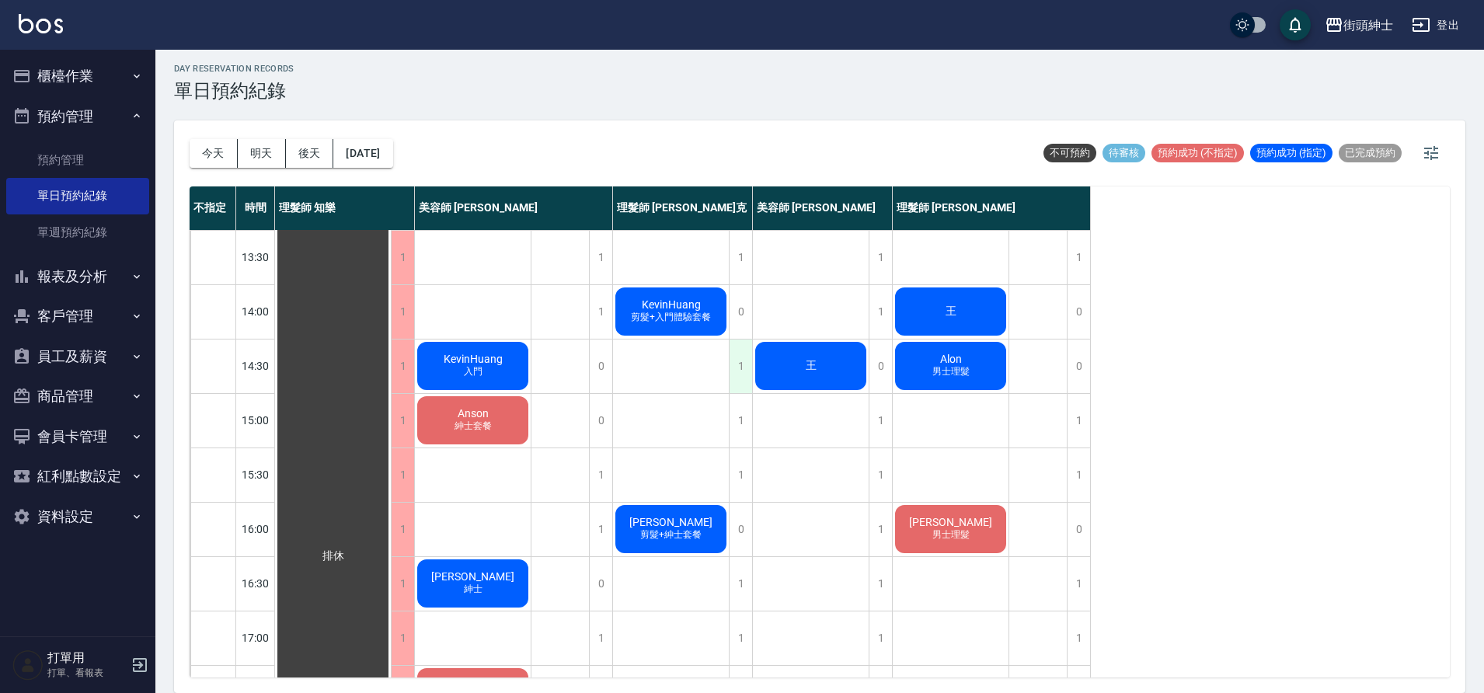
click at [741, 364] on div "1" at bounding box center [740, 367] width 23 height 54
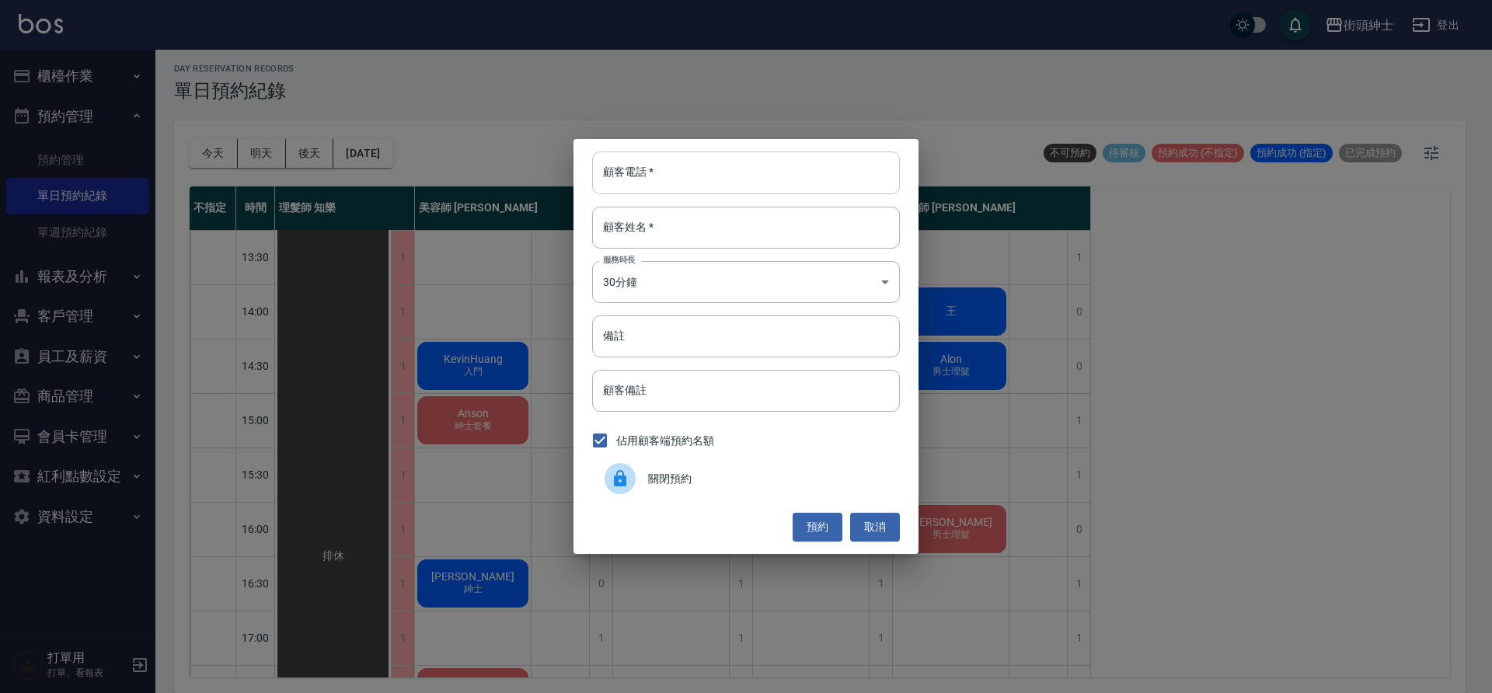
click at [785, 163] on input "顧客電話   *" at bounding box center [746, 173] width 308 height 42
click at [785, 171] on input "顧客電話   *" at bounding box center [746, 173] width 308 height 42
type input "０１２３"
click at [695, 239] on input "顧客姓名   *" at bounding box center [746, 228] width 308 height 42
type input "０"
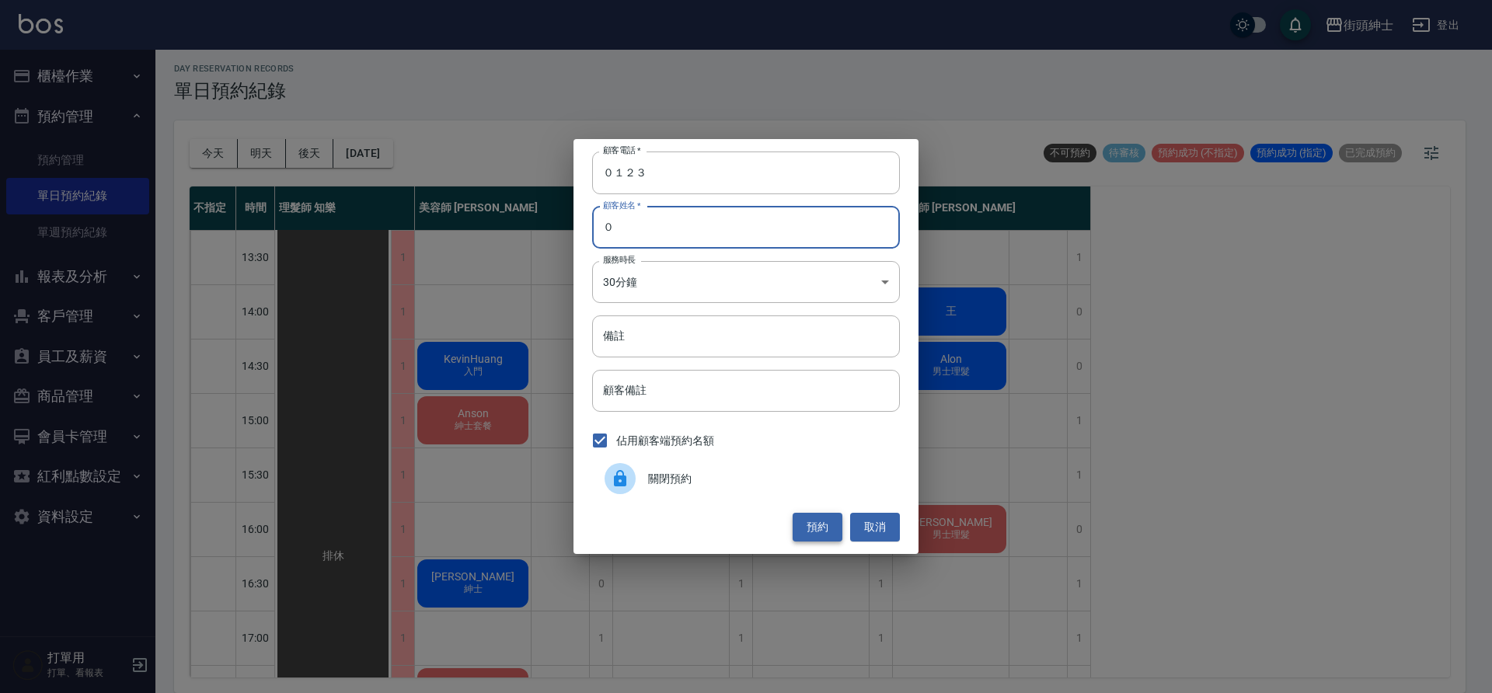
click at [824, 523] on button "預約" at bounding box center [817, 527] width 50 height 29
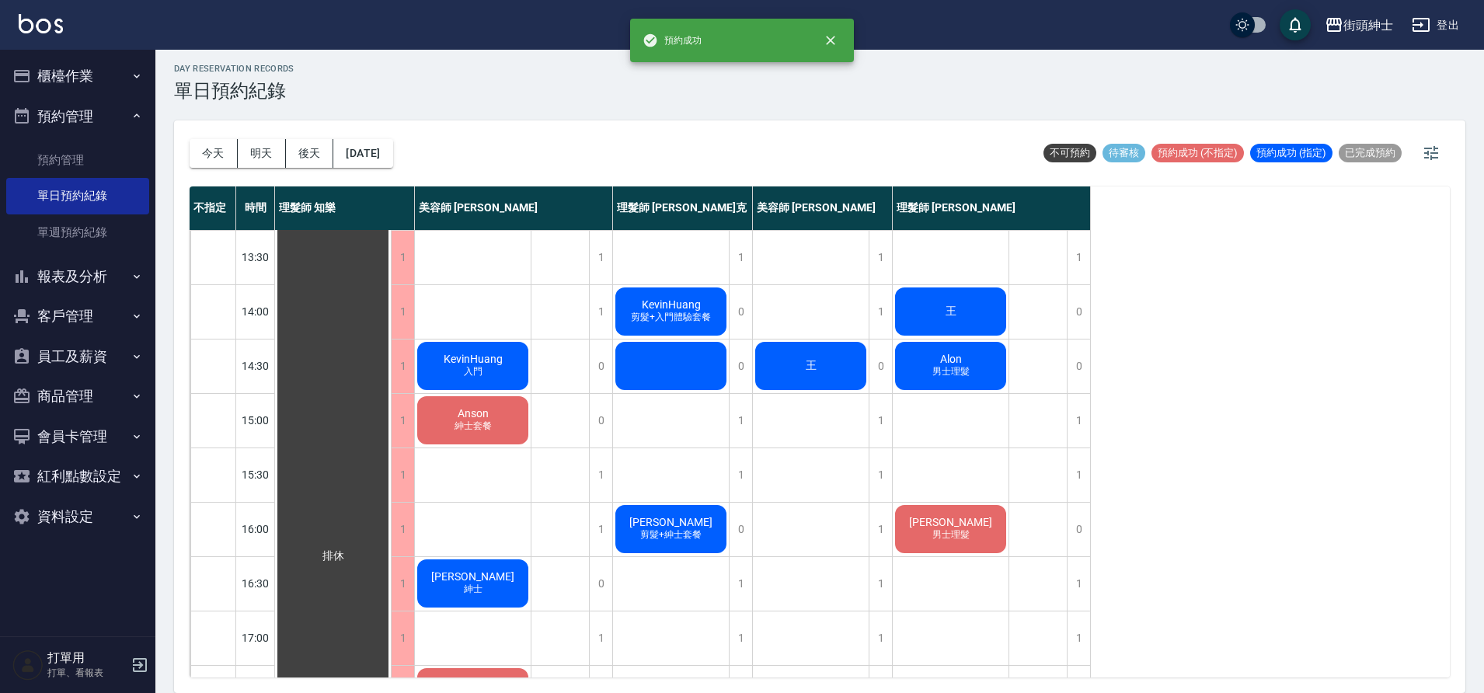
click at [689, 367] on div at bounding box center [671, 366] width 116 height 53
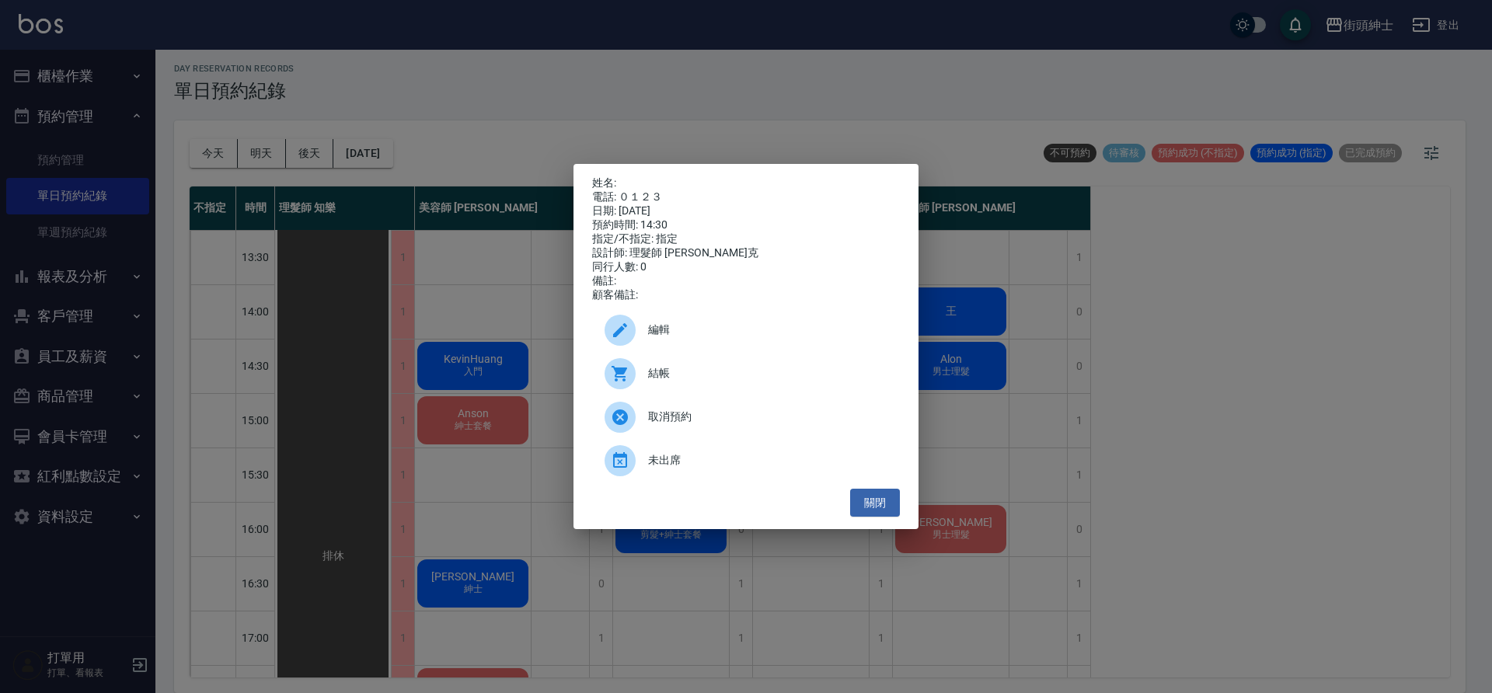
click at [681, 321] on div "編輯" at bounding box center [746, 330] width 308 height 44
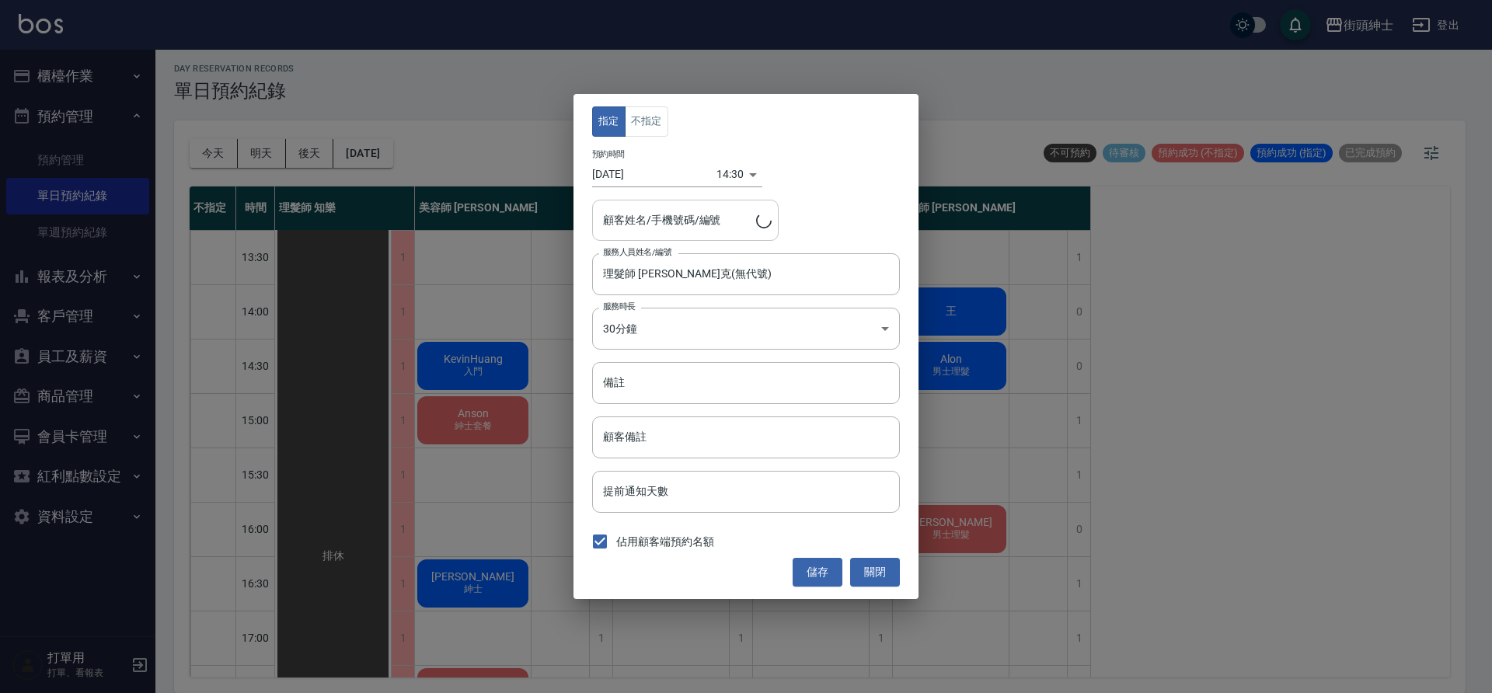
type input "/０１２３"
click at [873, 573] on button "關閉" at bounding box center [875, 572] width 50 height 29
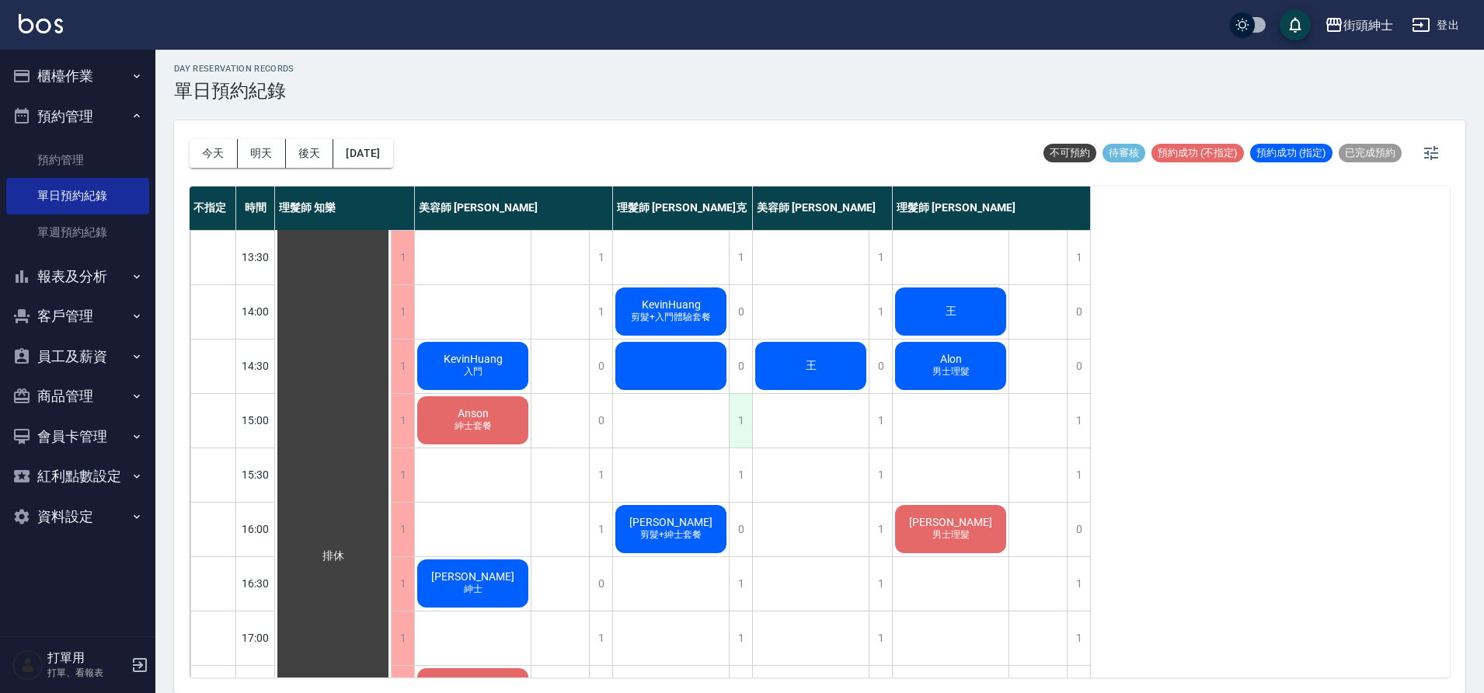
click at [736, 433] on div "1" at bounding box center [740, 421] width 23 height 54
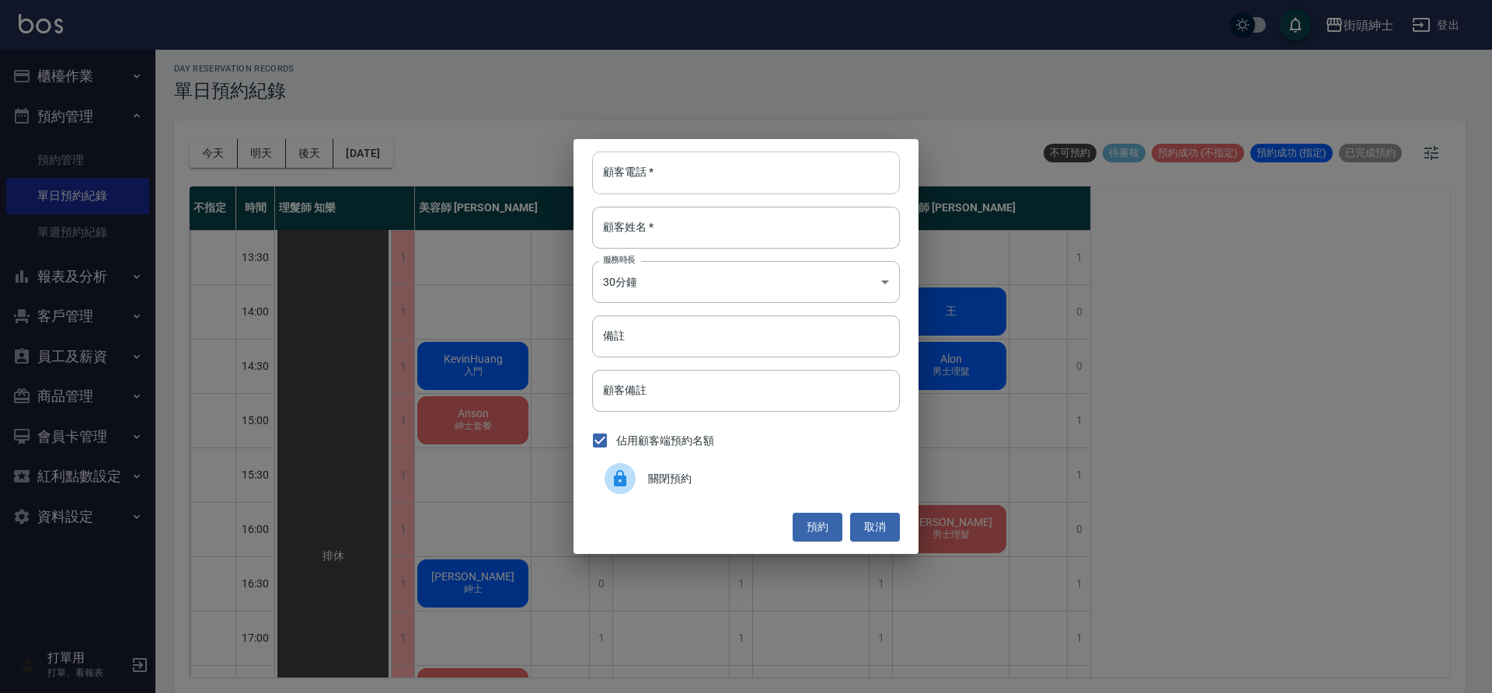
click at [688, 176] on input "顧客電話   *" at bounding box center [746, 173] width 308 height 42
type input "０"
type input "0123"
click at [823, 524] on button "預約" at bounding box center [817, 527] width 50 height 29
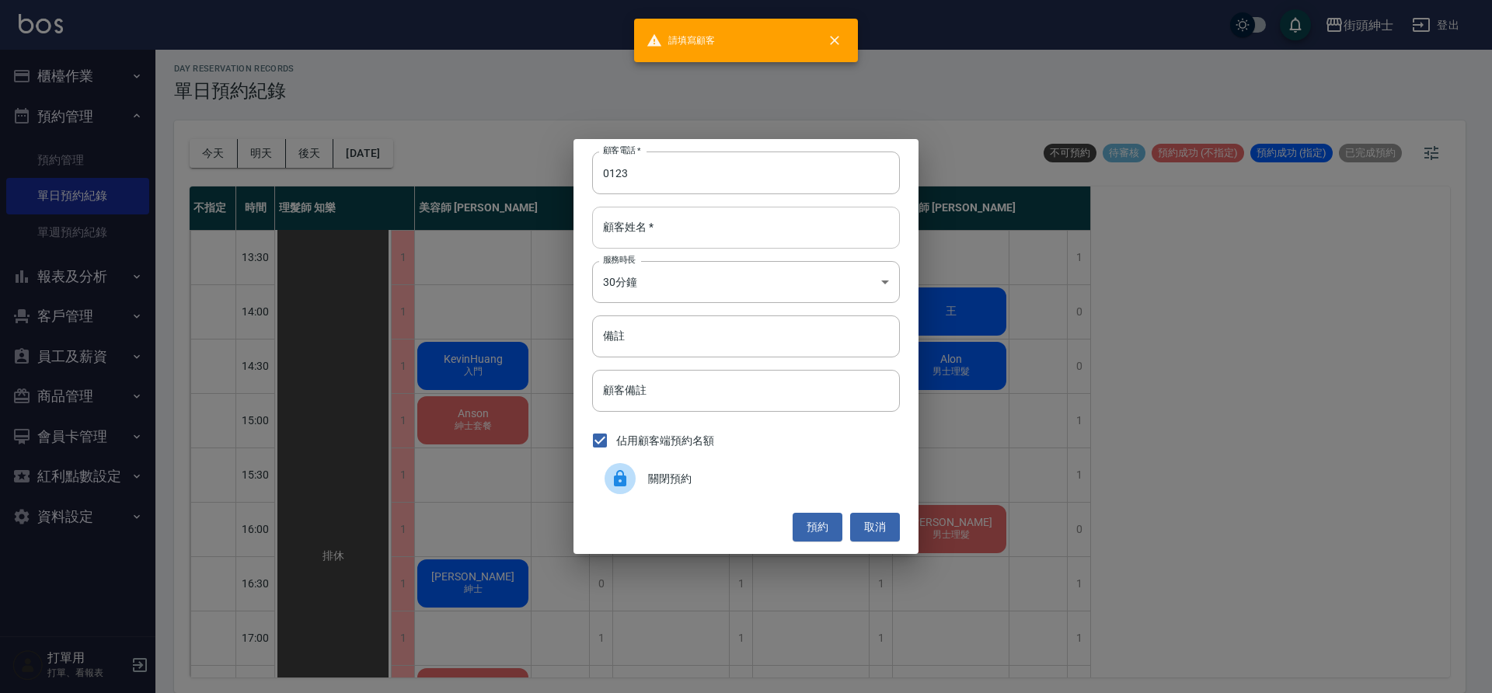
click at [689, 236] on input "顧客姓名   *" at bounding box center [746, 228] width 308 height 42
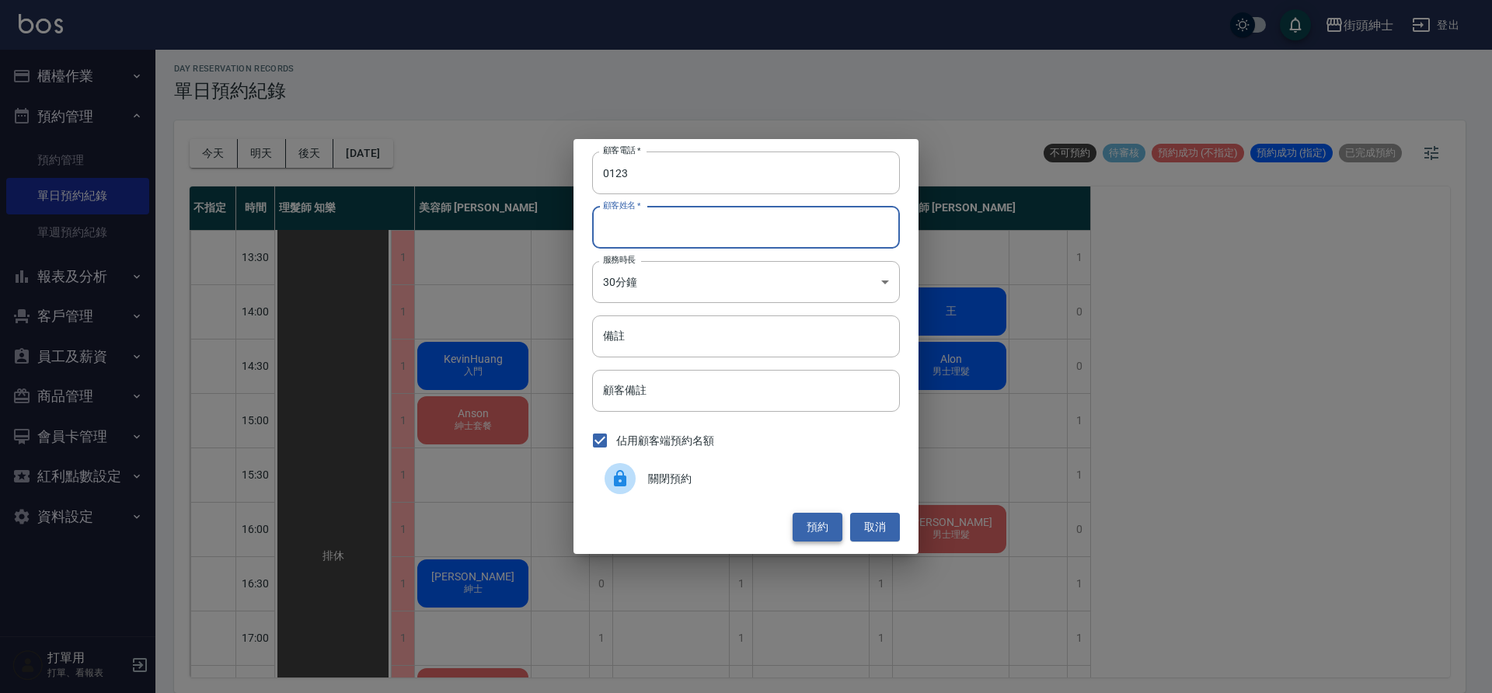
click at [832, 528] on button "預約" at bounding box center [817, 527] width 50 height 29
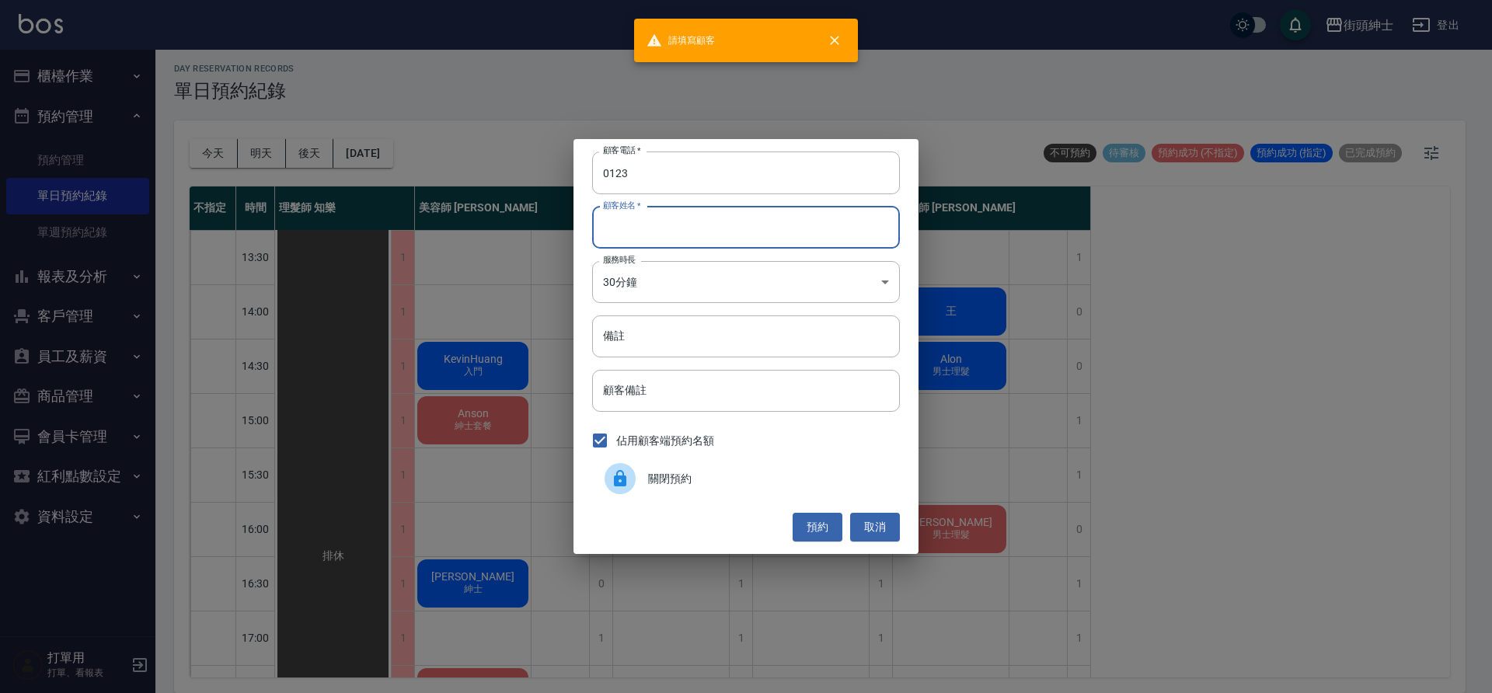
click at [698, 235] on input "顧客姓名   *" at bounding box center [746, 228] width 308 height 42
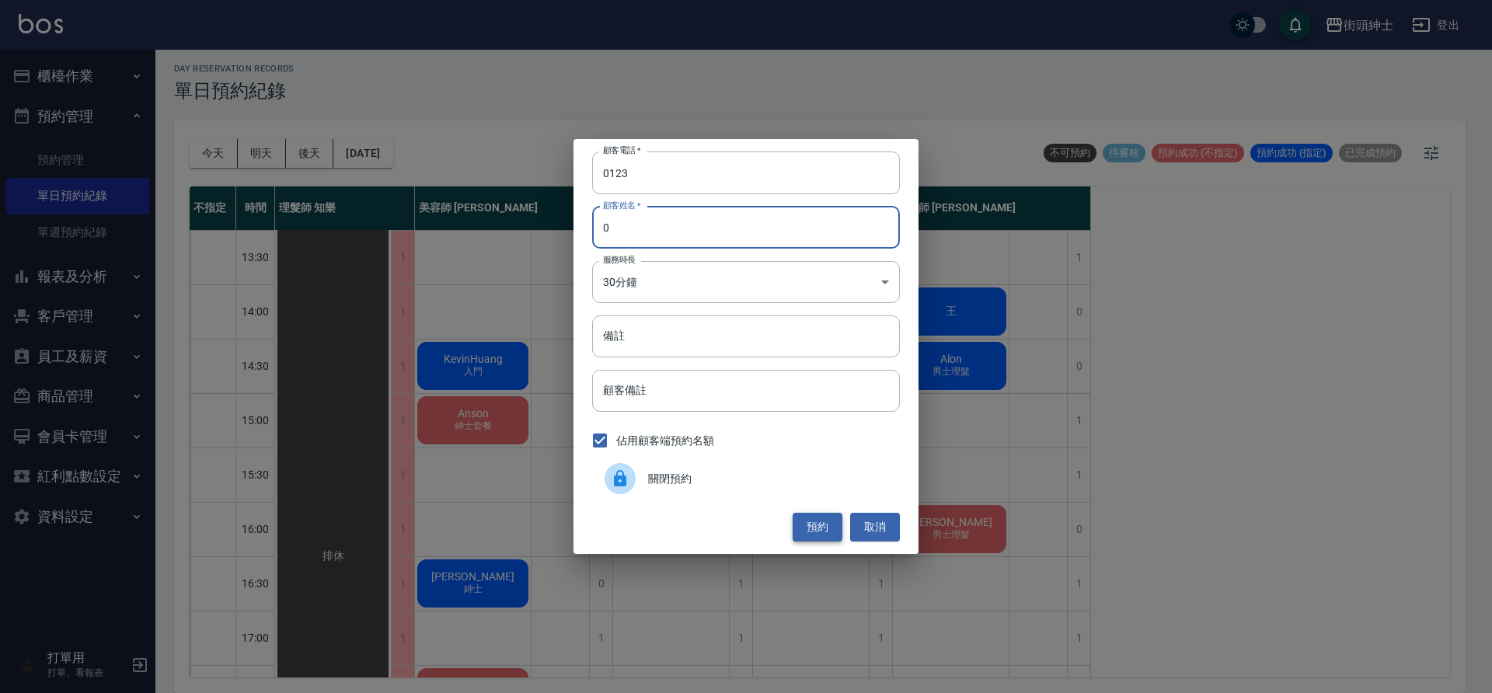
type input "0"
click at [815, 528] on button "預約" at bounding box center [817, 527] width 50 height 29
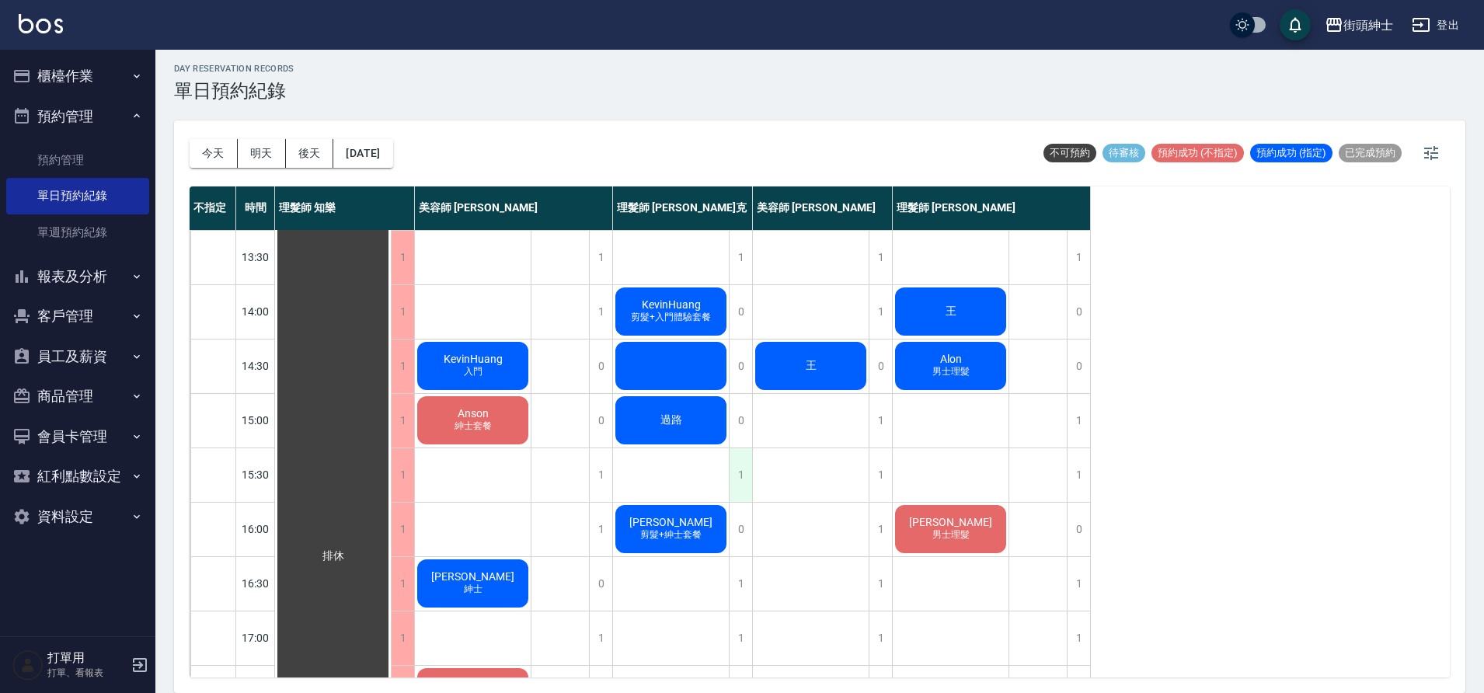
click at [737, 478] on div "1" at bounding box center [740, 475] width 23 height 54
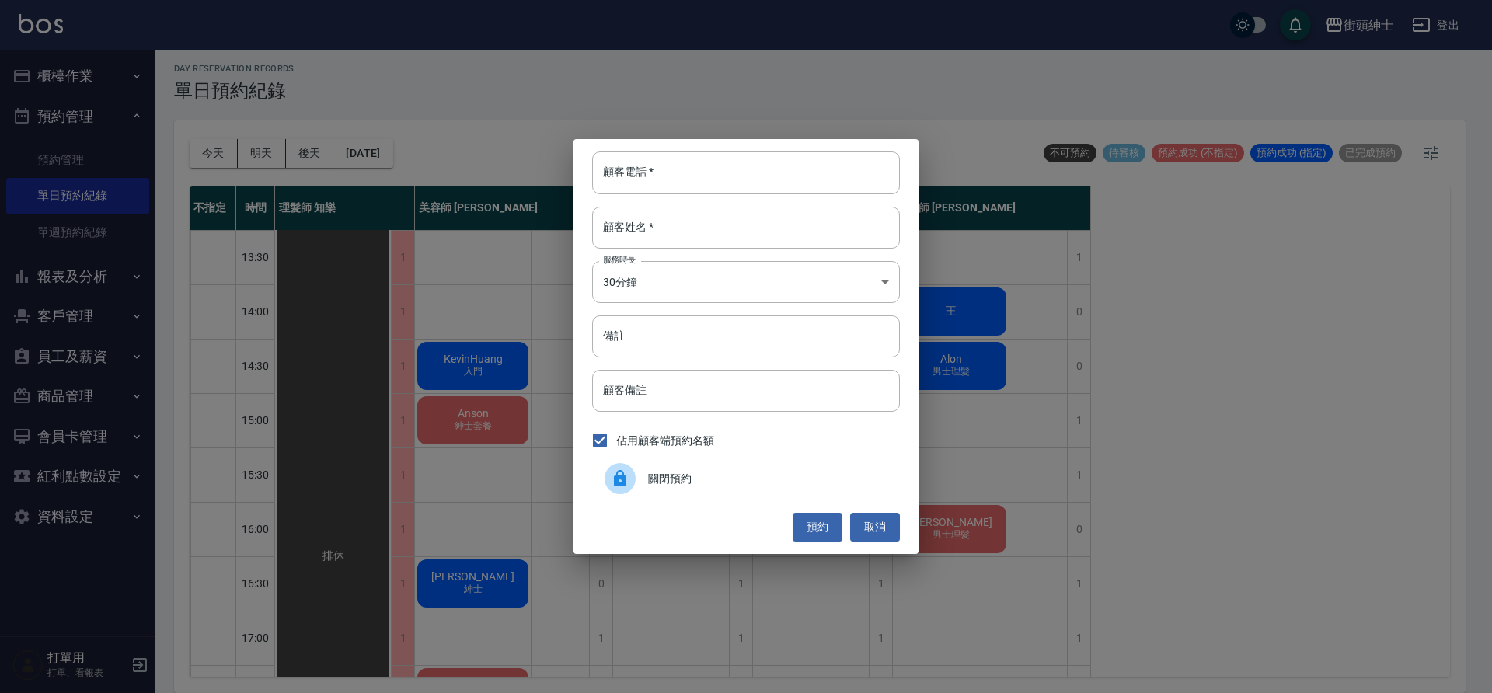
drag, startPoint x: 677, startPoint y: 486, endPoint x: 702, endPoint y: 466, distance: 32.2
click at [676, 486] on span "關閉預約" at bounding box center [767, 479] width 239 height 16
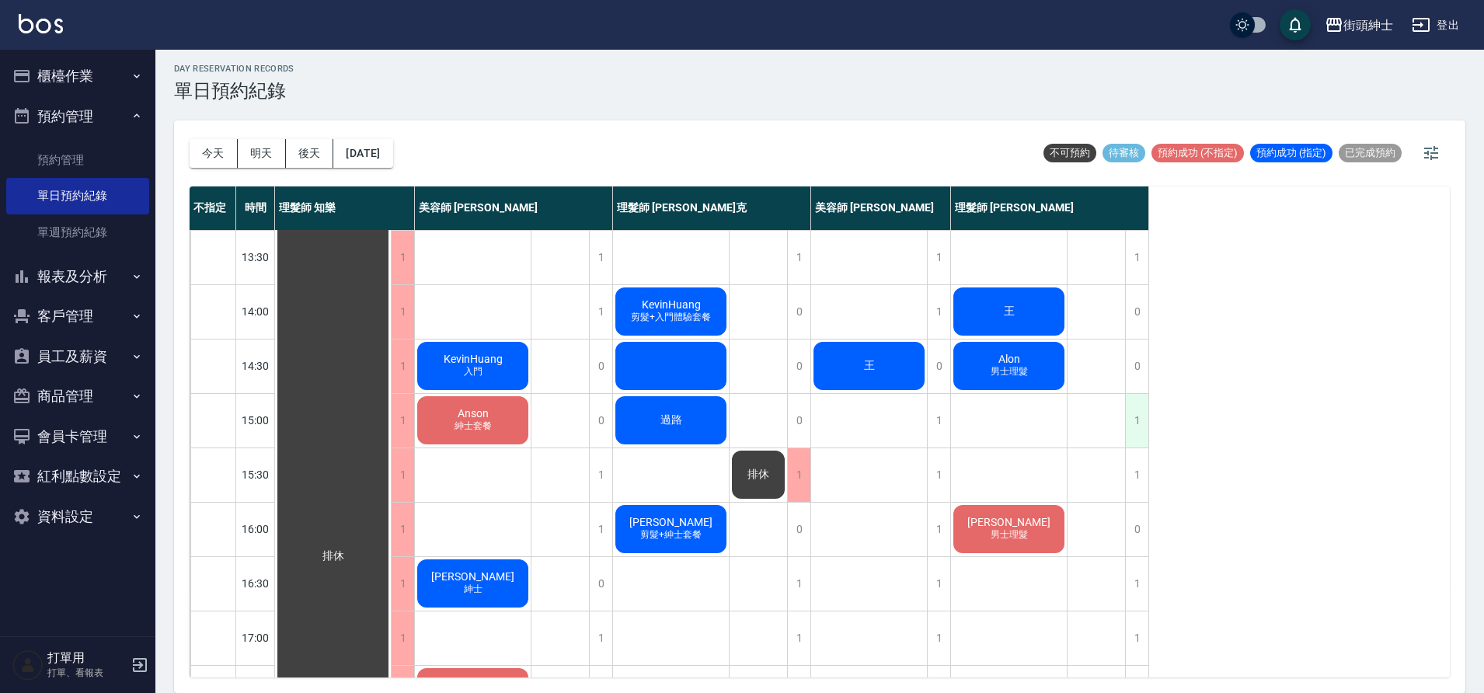
click at [1132, 430] on div "1" at bounding box center [1136, 421] width 23 height 54
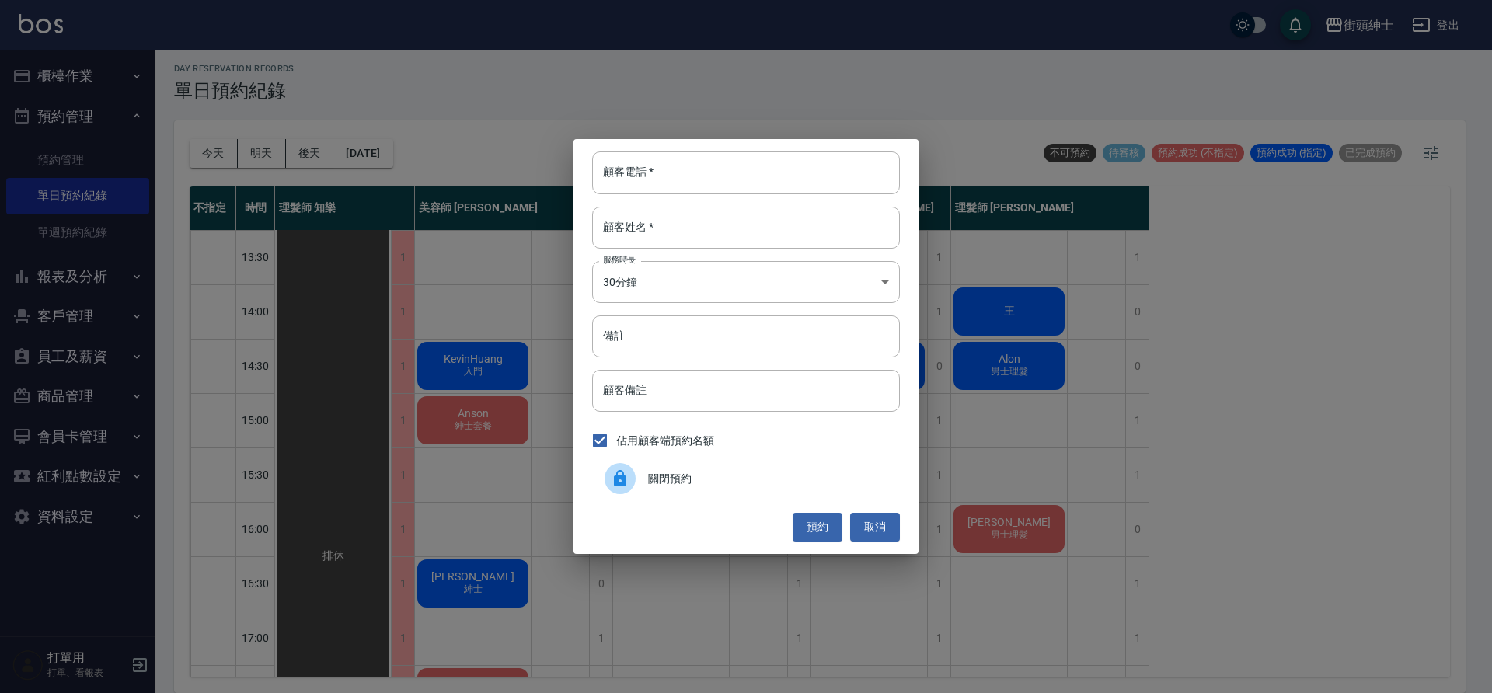
click at [674, 479] on span "關閉預約" at bounding box center [767, 479] width 239 height 16
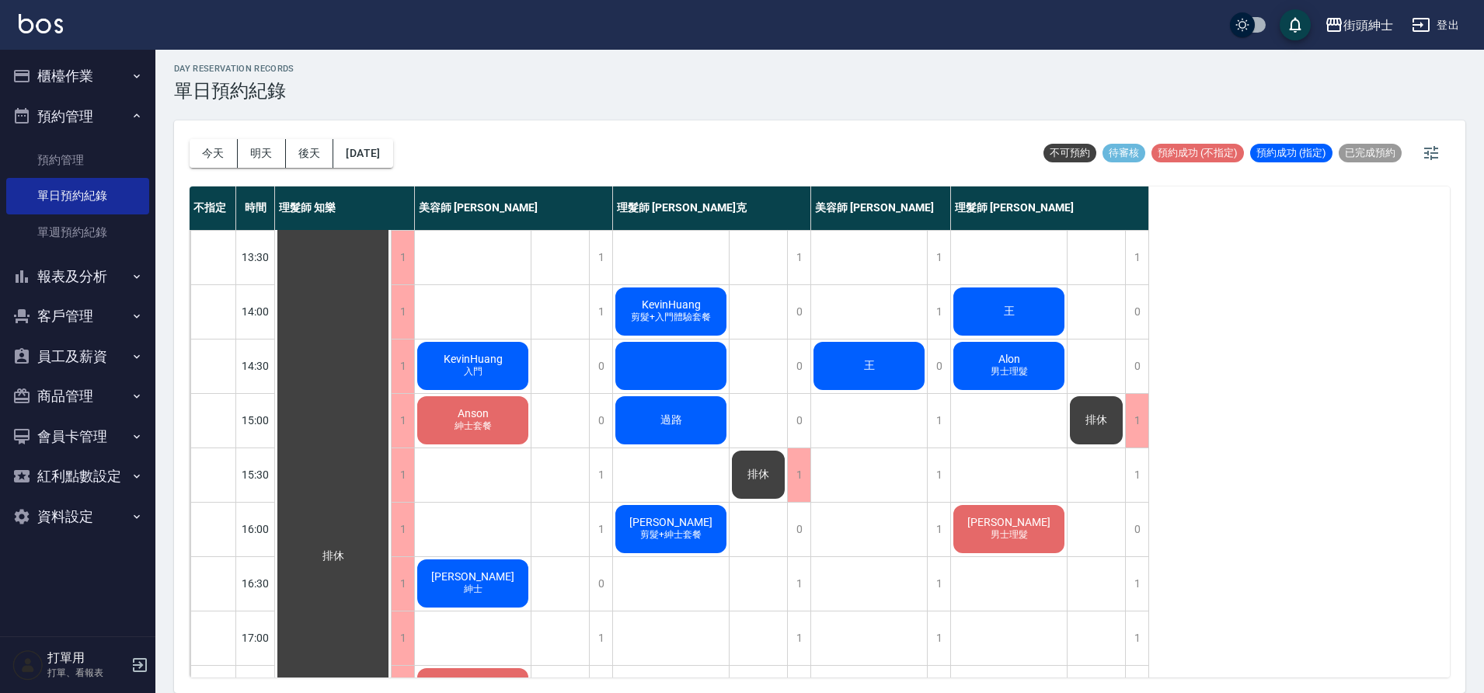
click at [485, 417] on span "Anson" at bounding box center [473, 413] width 37 height 12
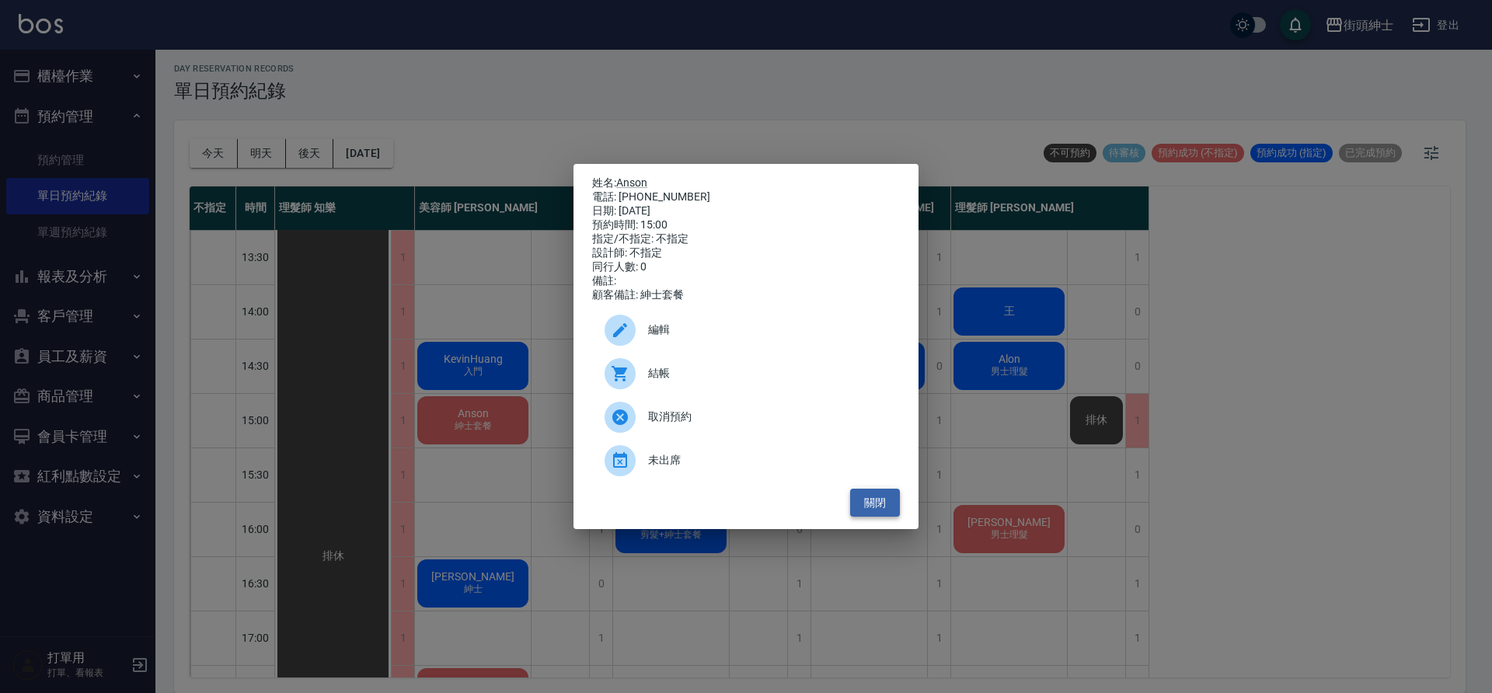
click at [882, 517] on button "關閉" at bounding box center [875, 503] width 50 height 29
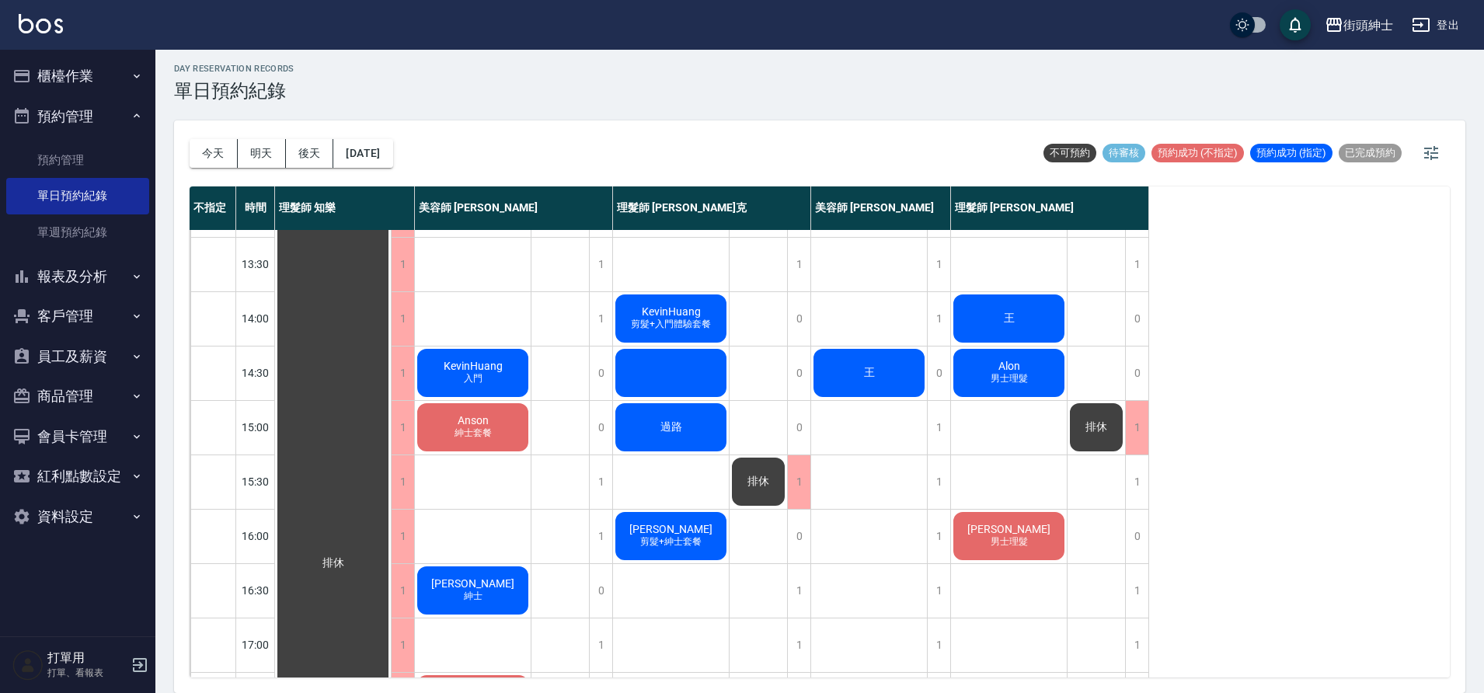
scroll to position [252, 0]
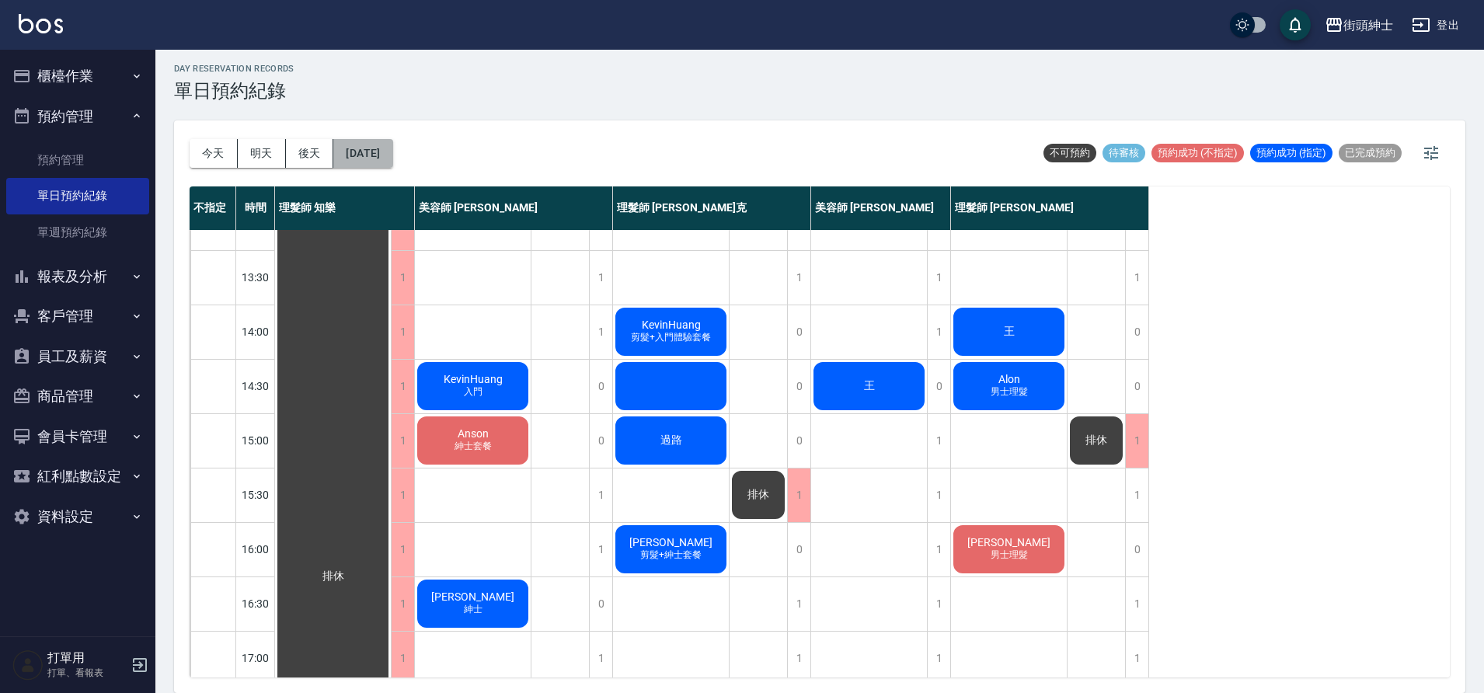
click at [378, 160] on button "2025/09/23" at bounding box center [362, 153] width 59 height 29
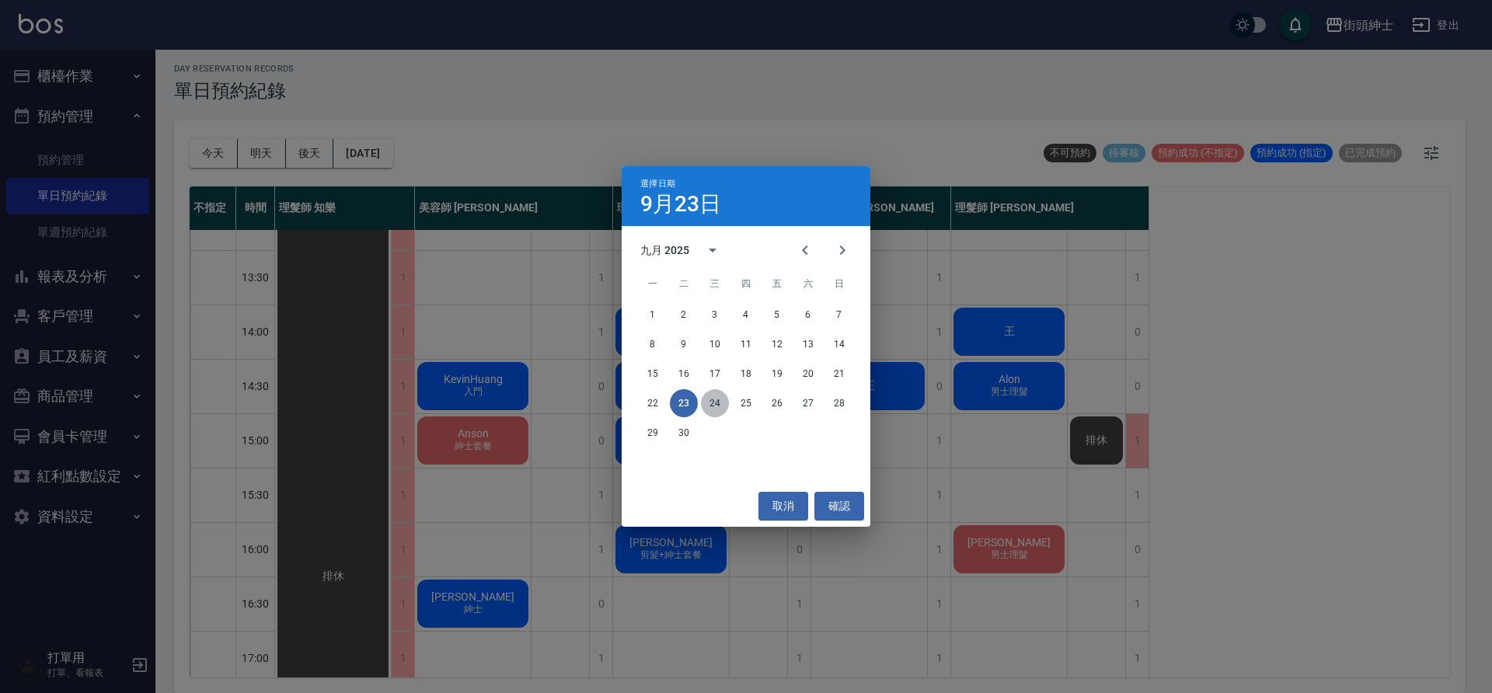
click at [713, 405] on button "24" at bounding box center [715, 403] width 28 height 28
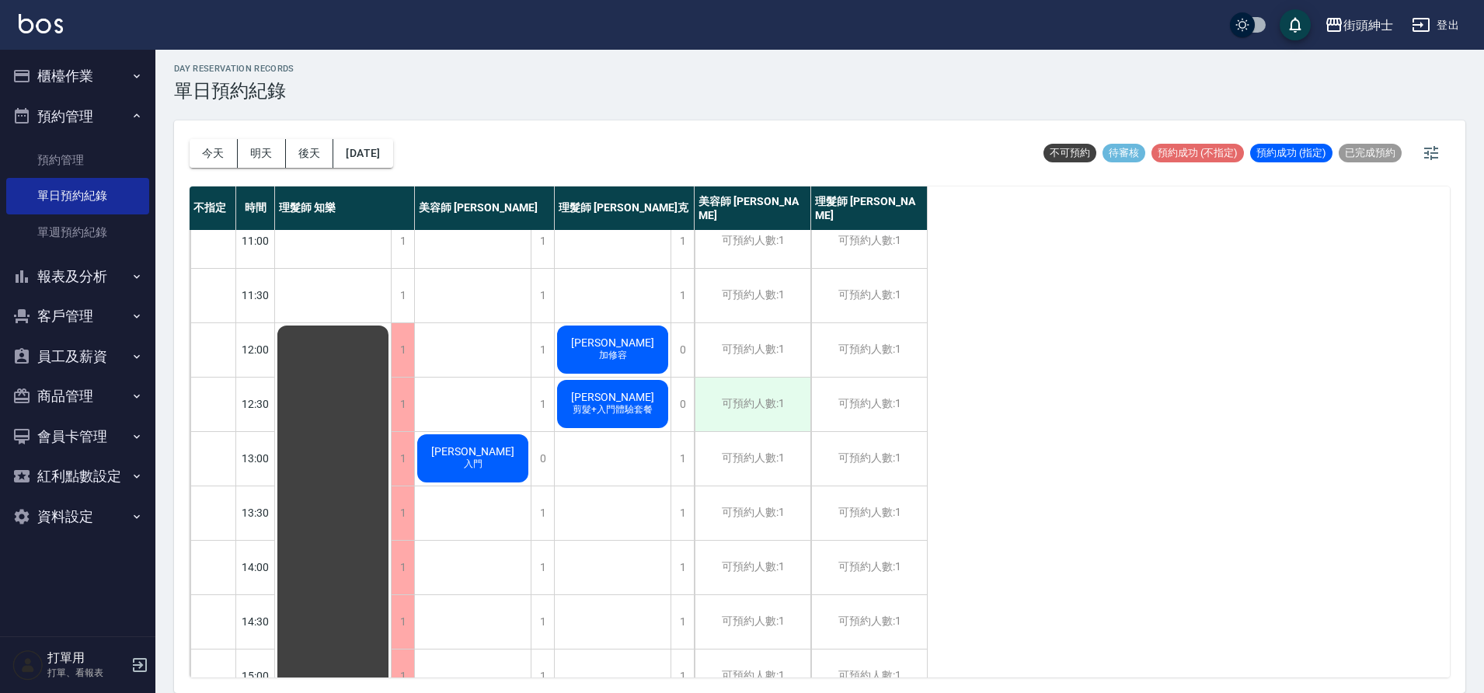
scroll to position [30, 0]
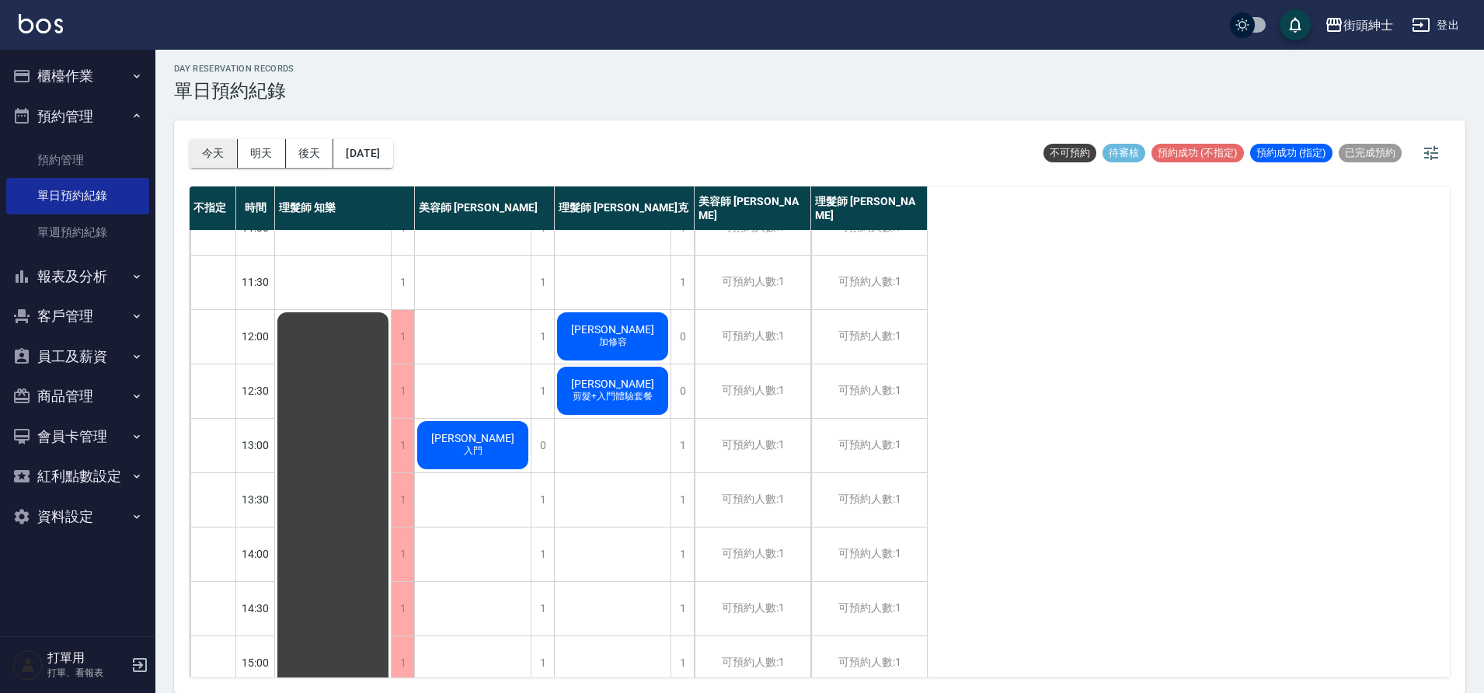
click at [208, 159] on button "今天" at bounding box center [214, 153] width 48 height 29
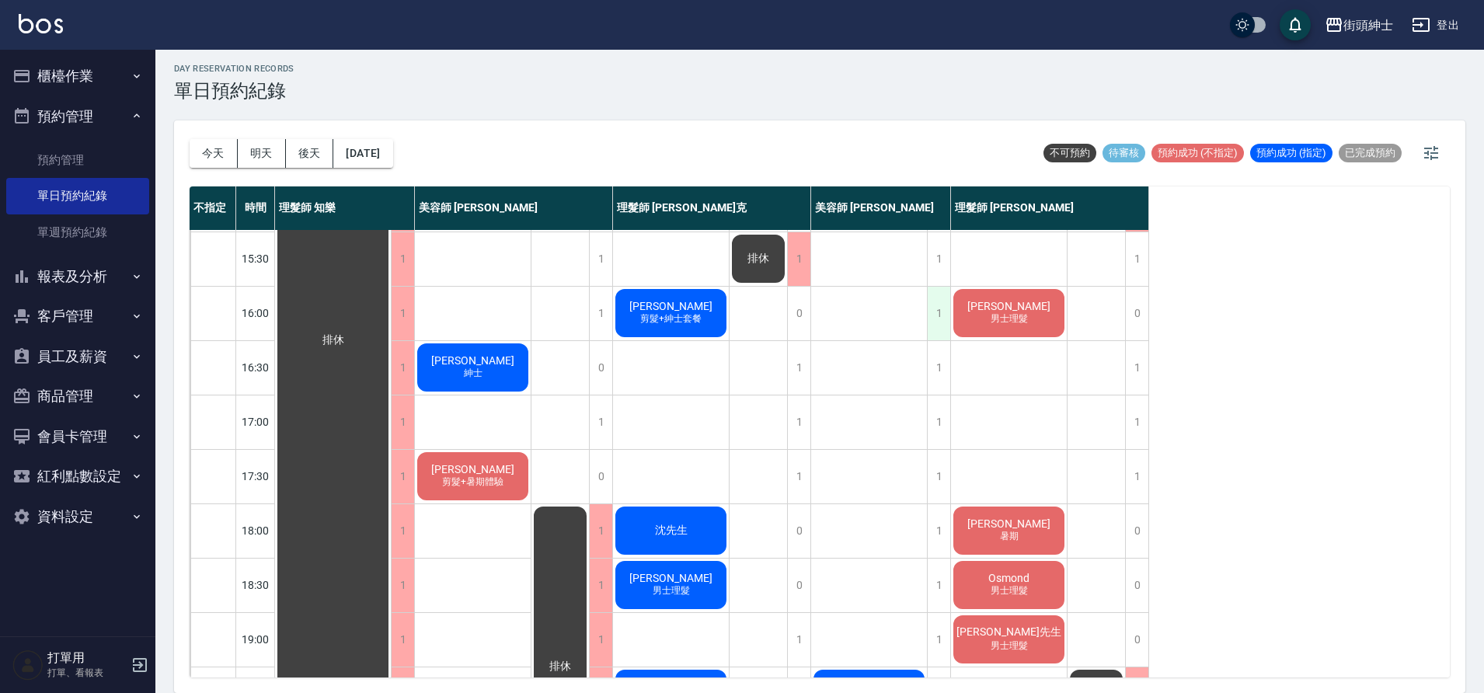
scroll to position [223, 0]
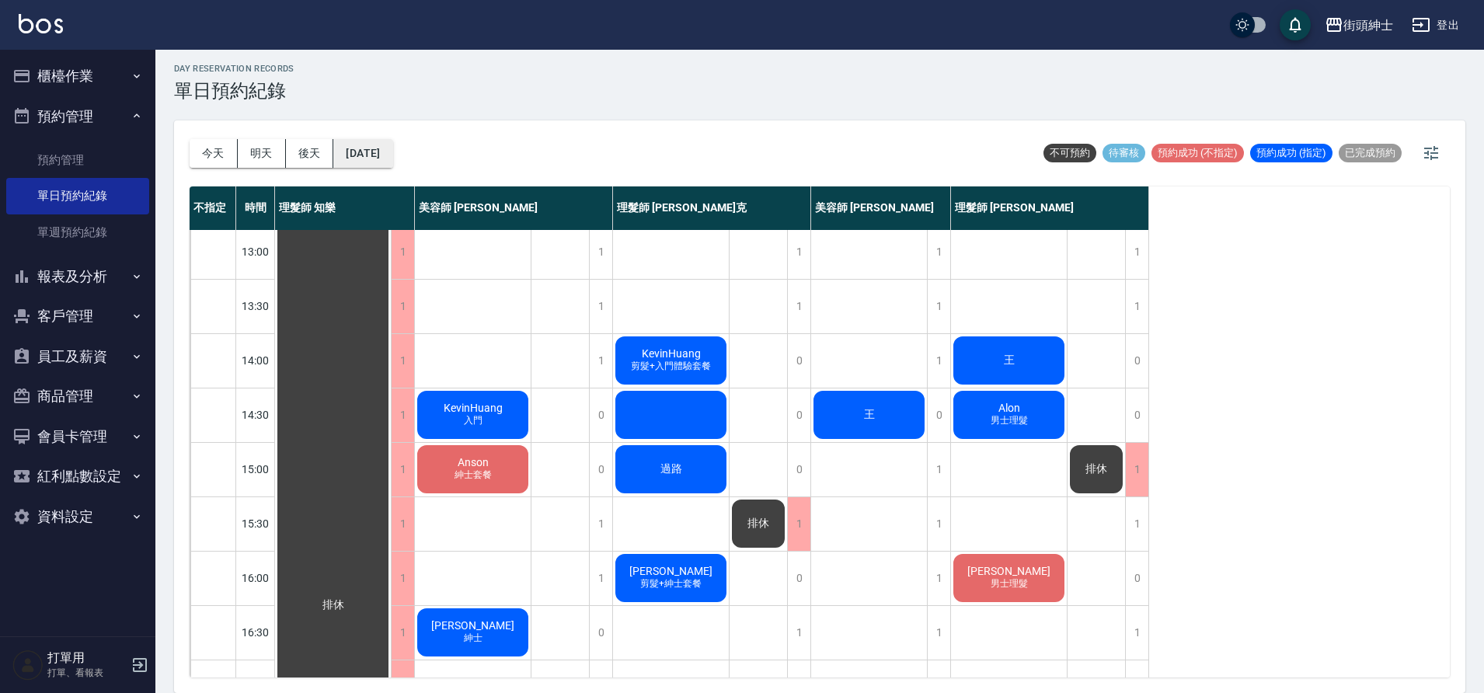
click at [381, 148] on button "2025/09/23" at bounding box center [362, 153] width 59 height 29
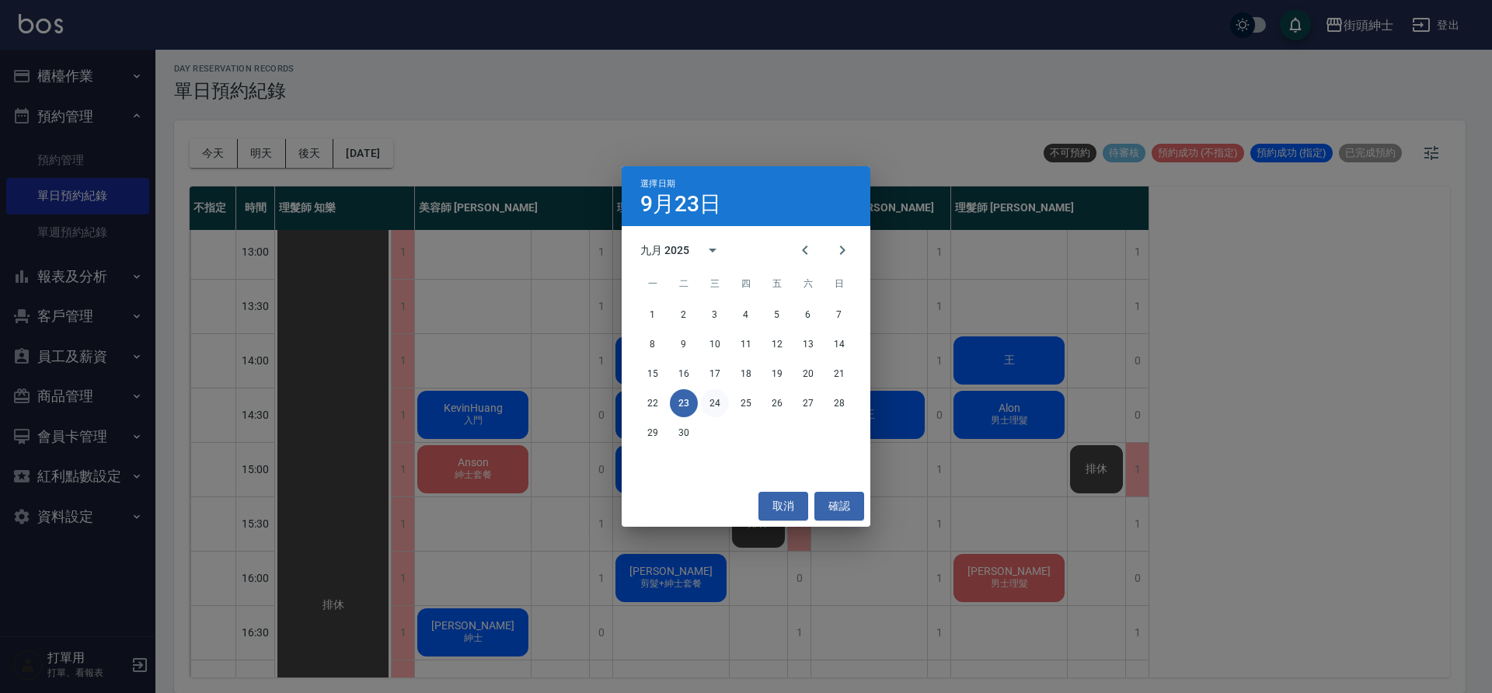
click at [719, 404] on button "24" at bounding box center [715, 403] width 28 height 28
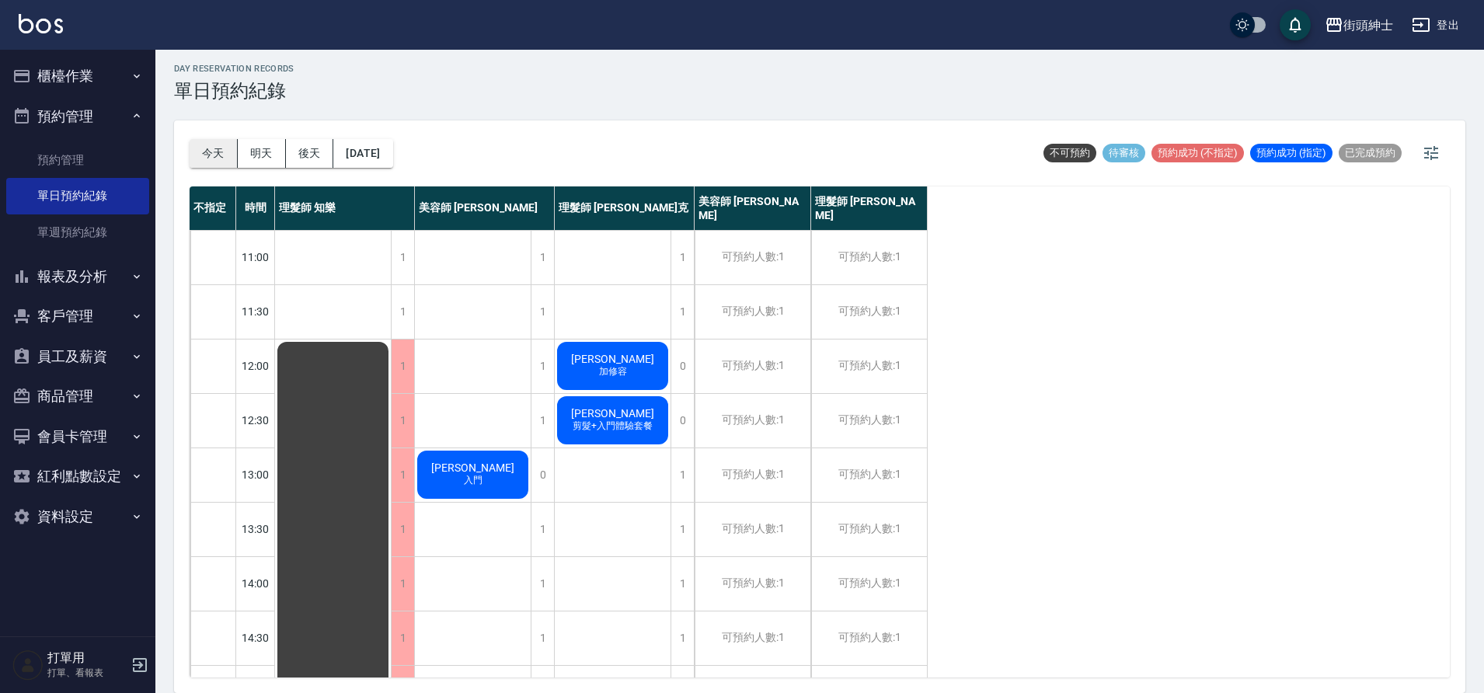
click at [208, 147] on button "今天" at bounding box center [214, 153] width 48 height 29
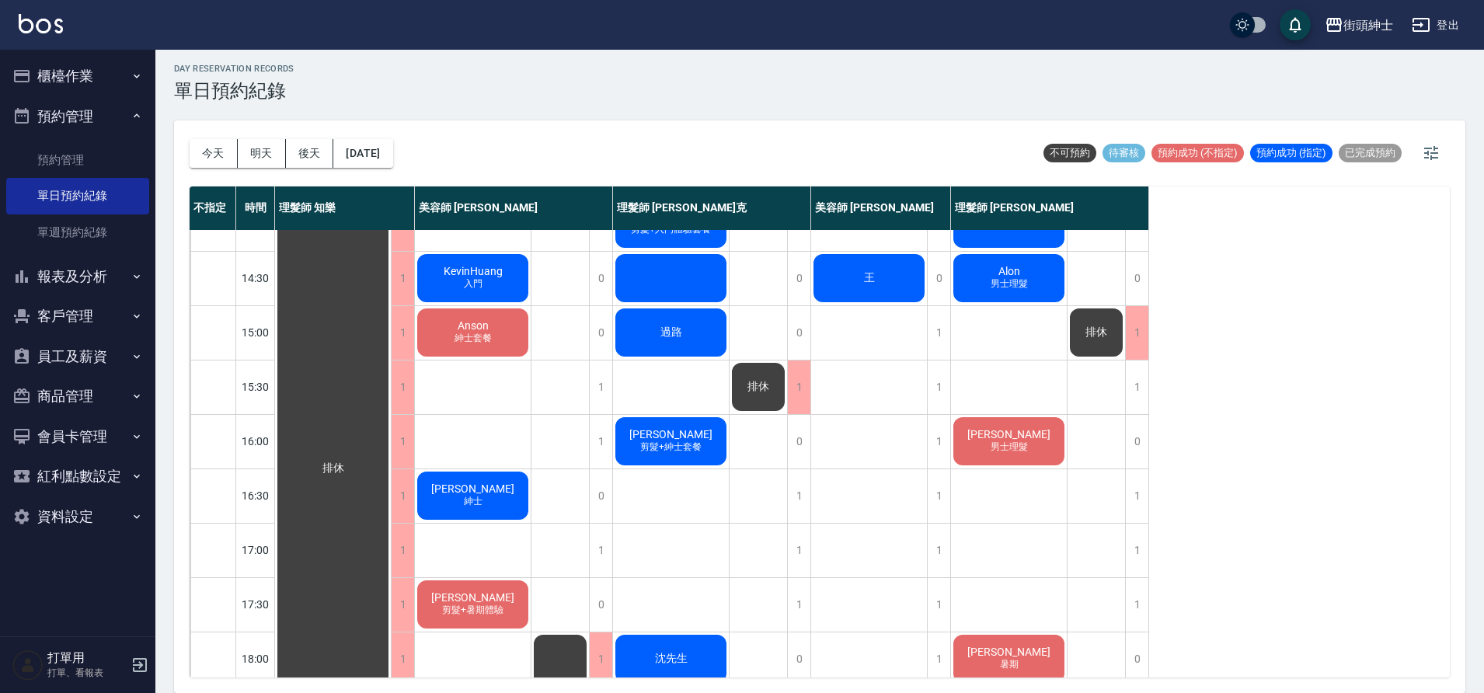
scroll to position [344, 0]
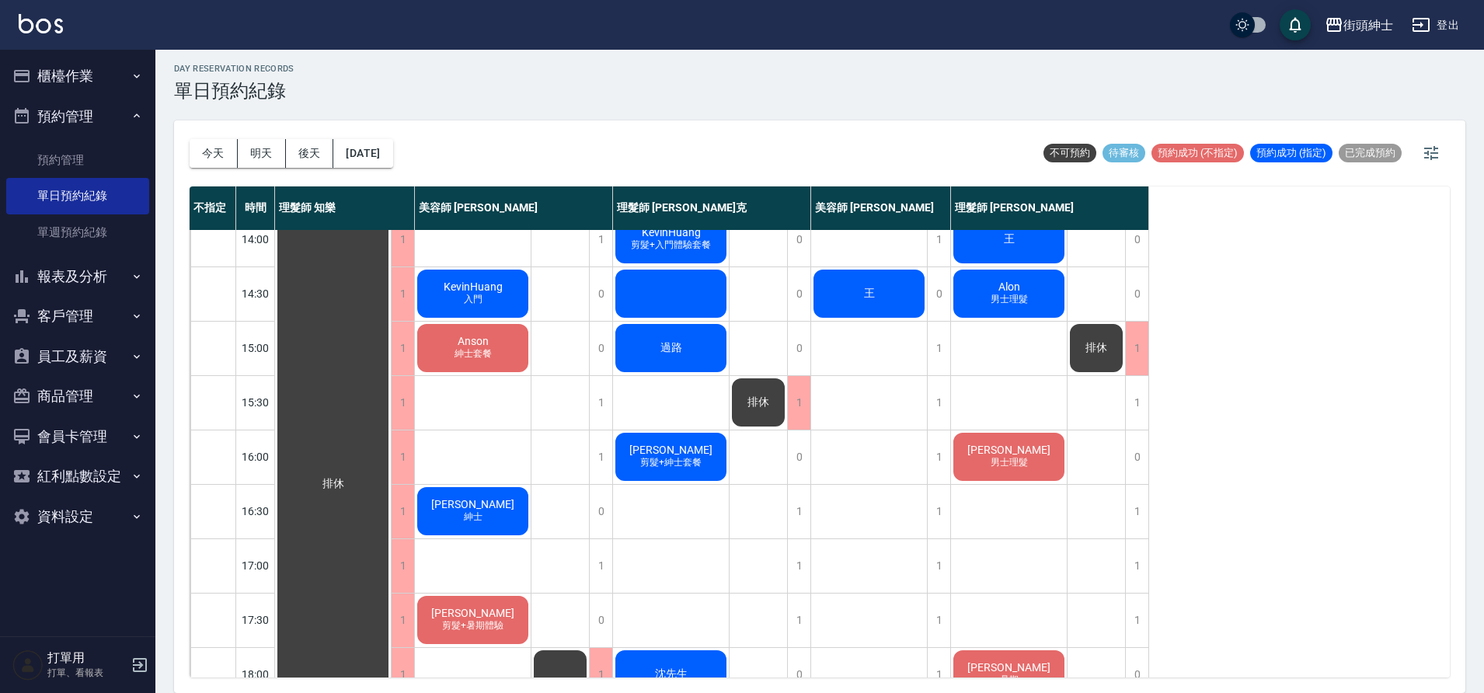
click at [518, 362] on div "Anson 紳士套餐" at bounding box center [473, 348] width 116 height 53
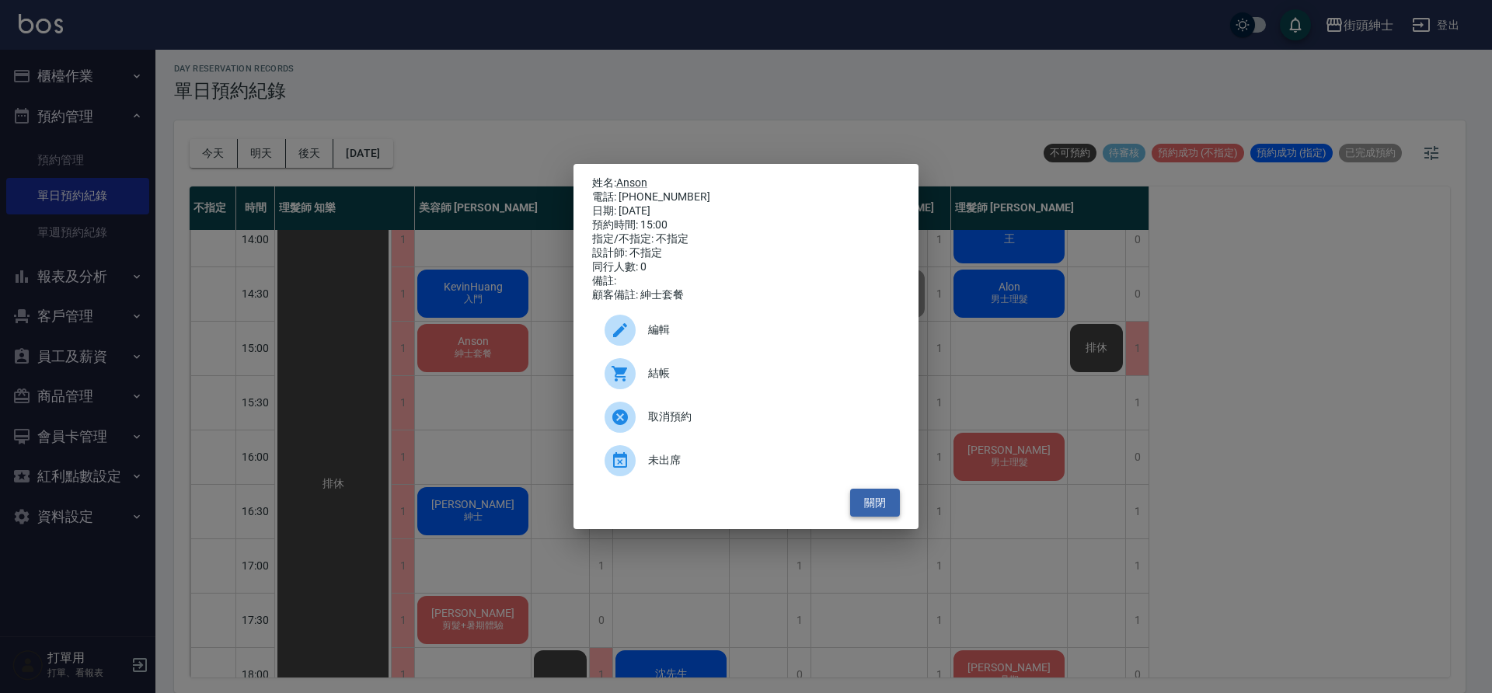
click at [858, 500] on button "關閉" at bounding box center [875, 503] width 50 height 29
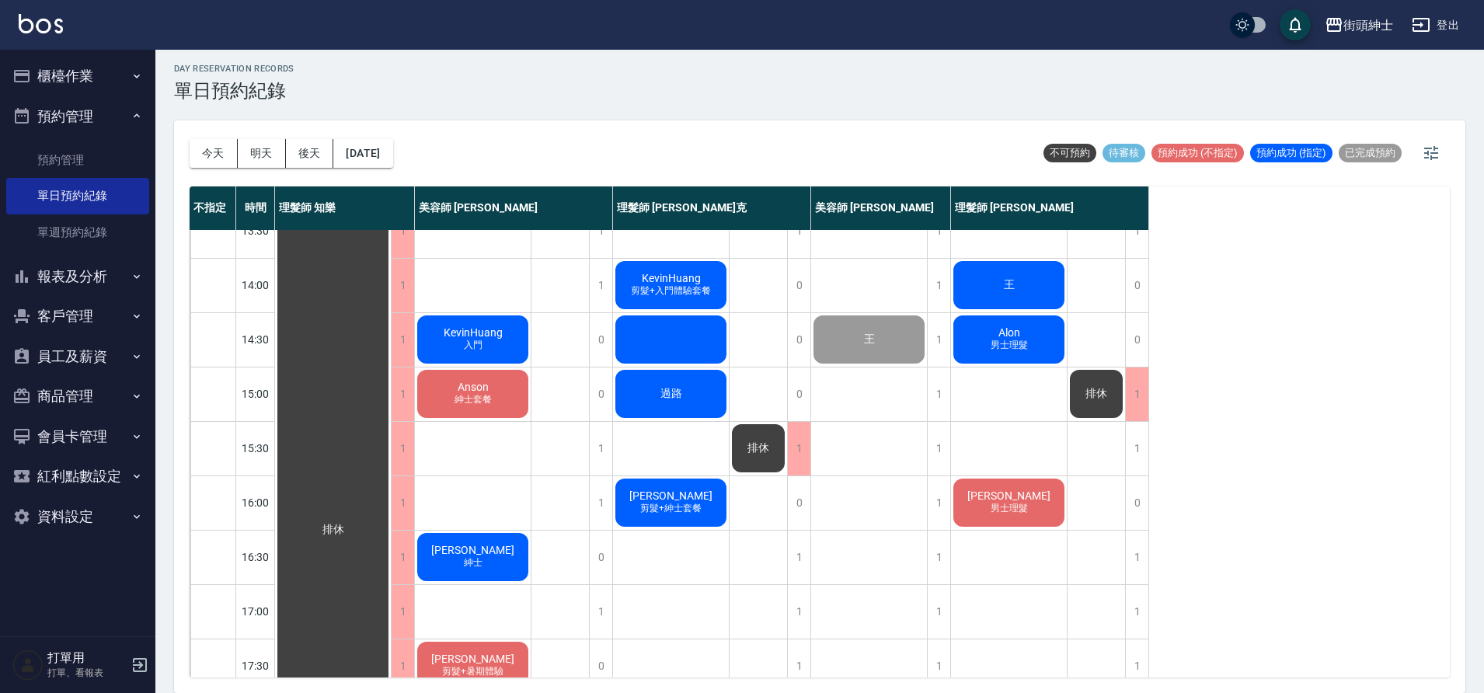
scroll to position [295, 0]
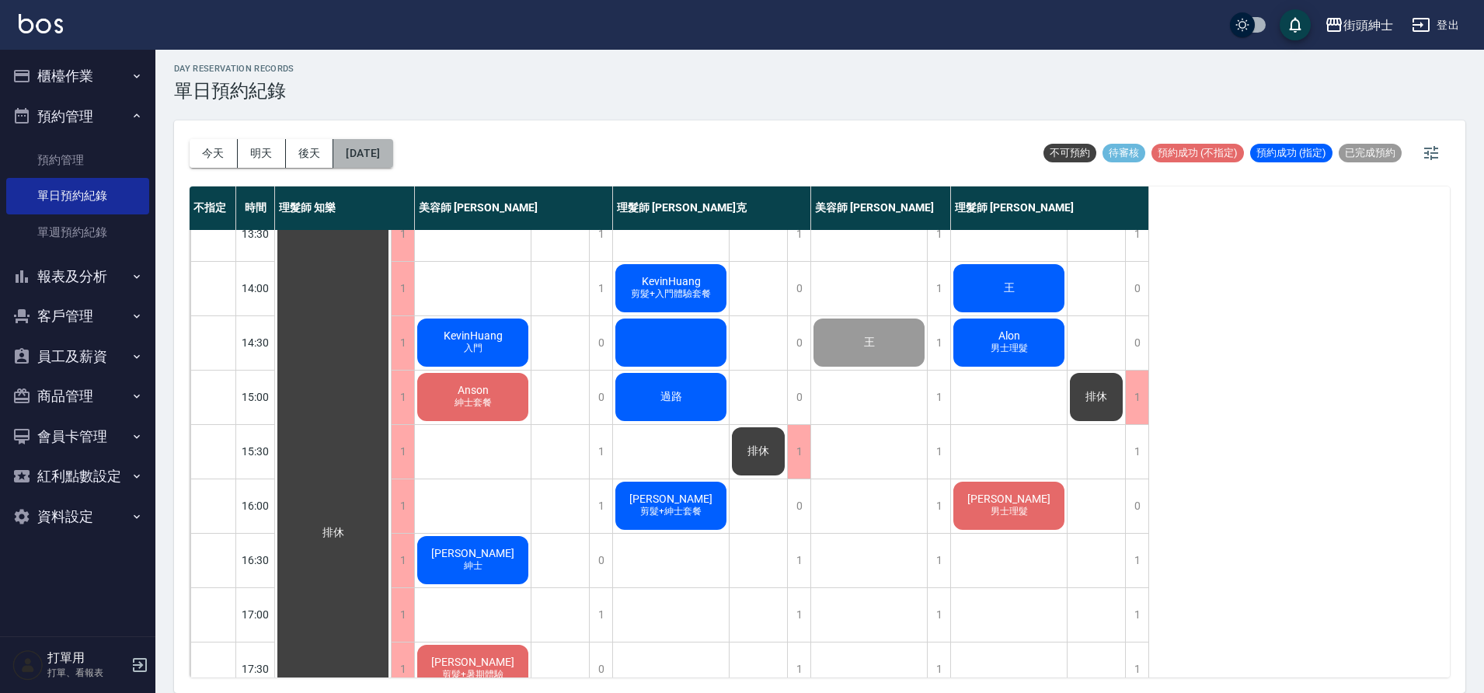
click at [365, 150] on button "2025/09/23" at bounding box center [362, 153] width 59 height 29
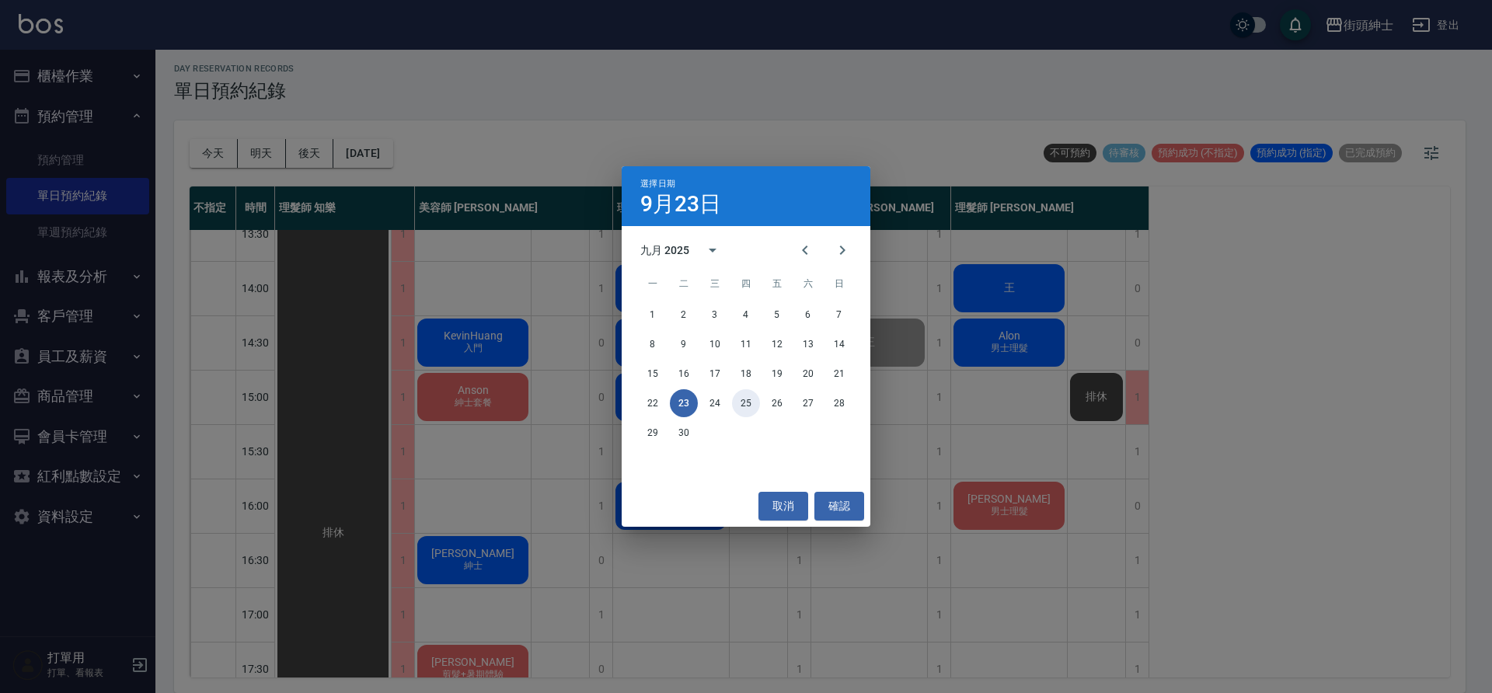
click at [749, 410] on button "25" at bounding box center [746, 403] width 28 height 28
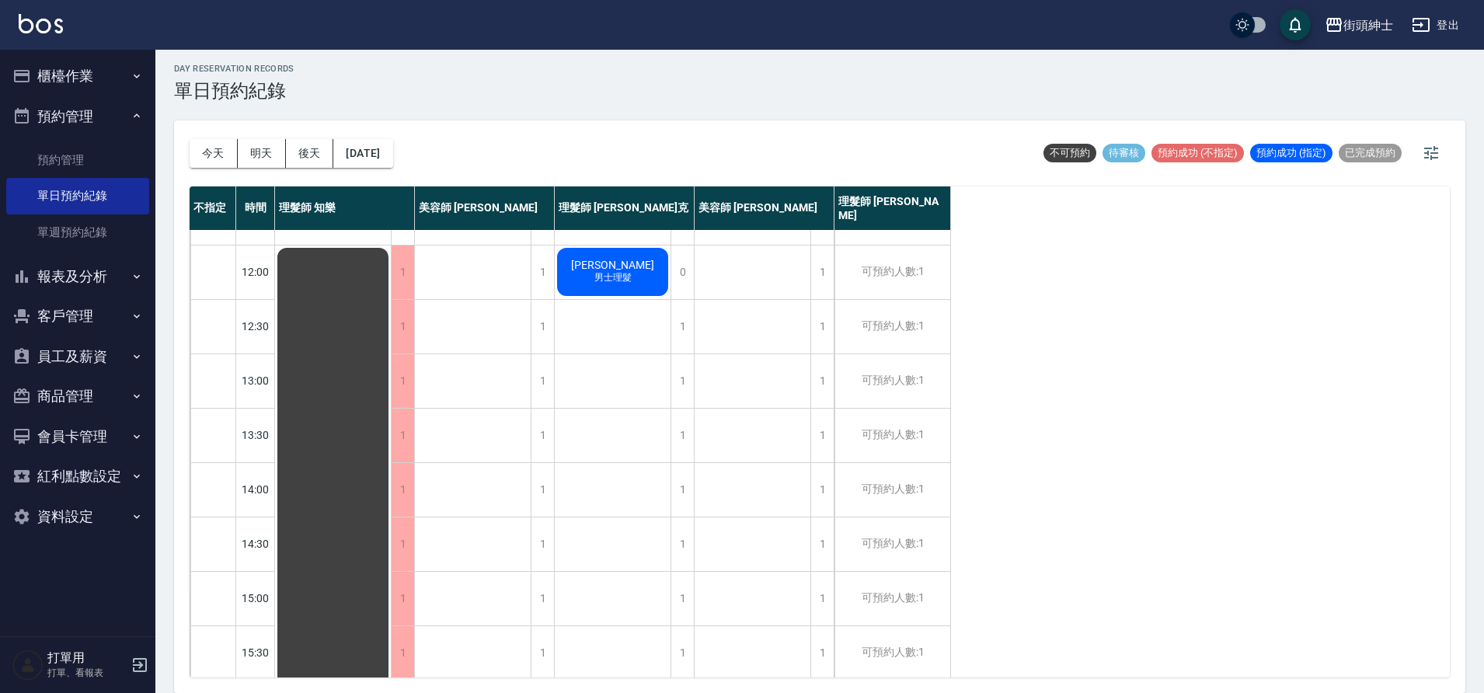
scroll to position [26, 0]
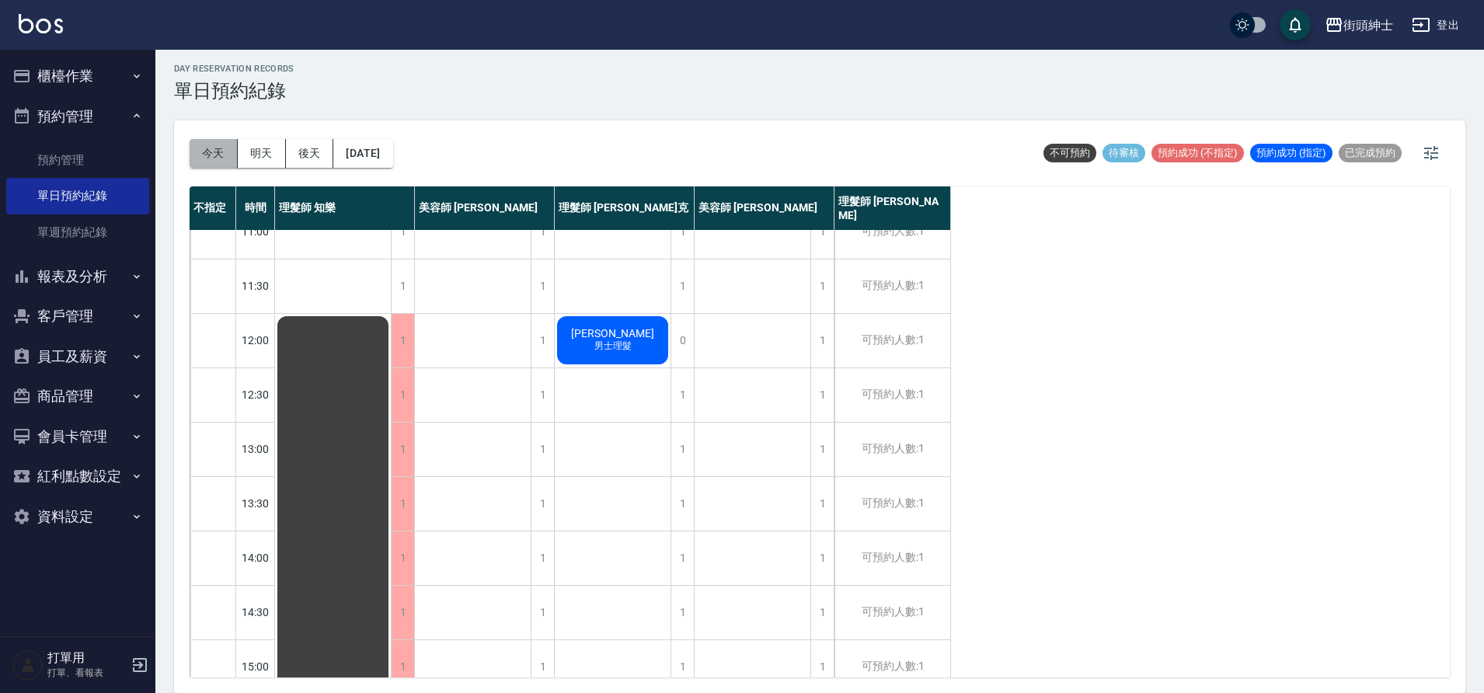
click at [204, 164] on button "今天" at bounding box center [214, 153] width 48 height 29
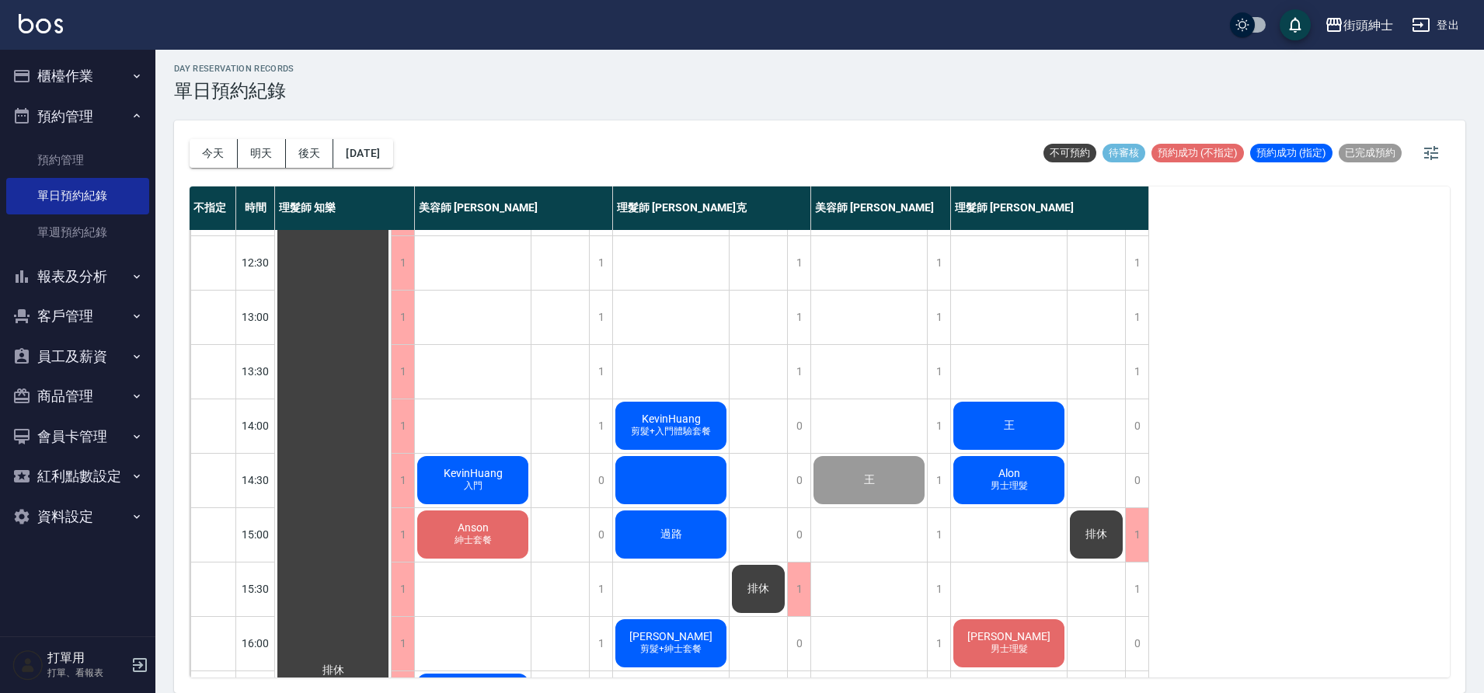
scroll to position [160, 0]
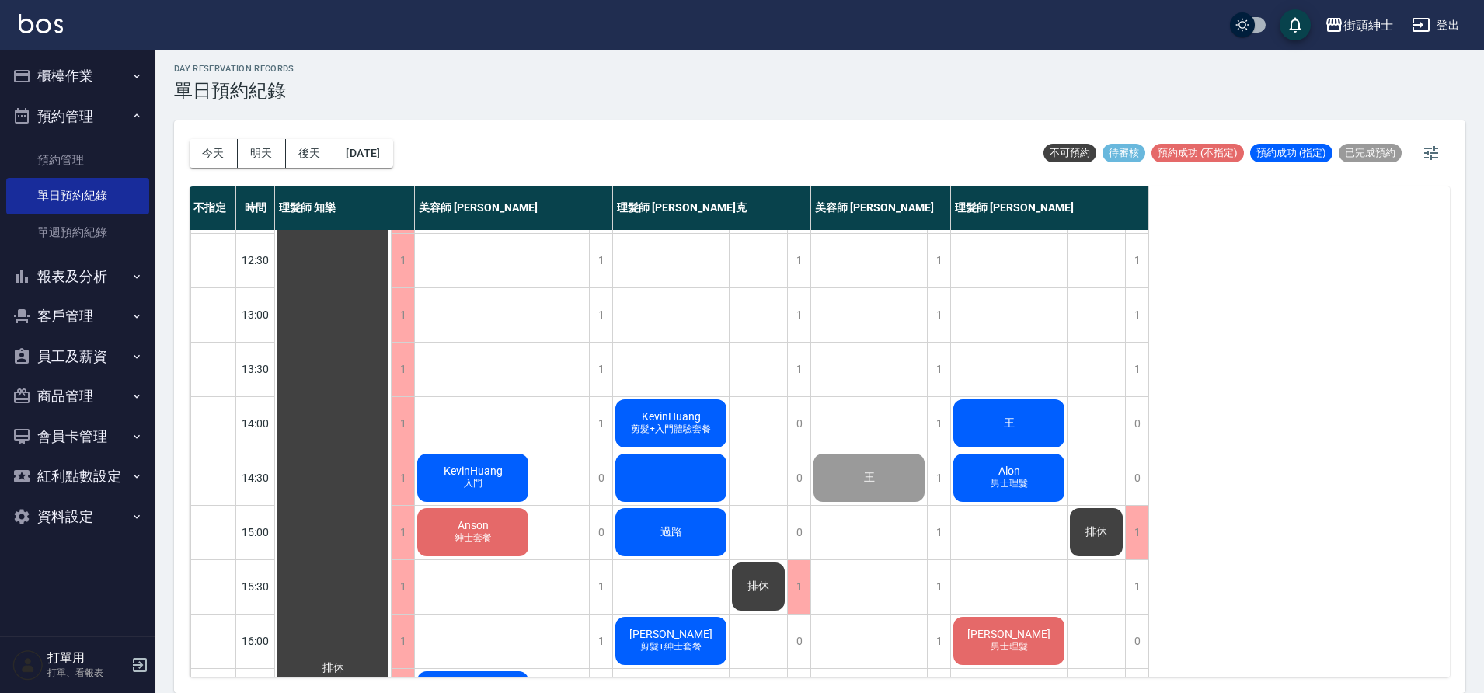
click at [517, 531] on div "Anson 紳士套餐" at bounding box center [473, 532] width 116 height 53
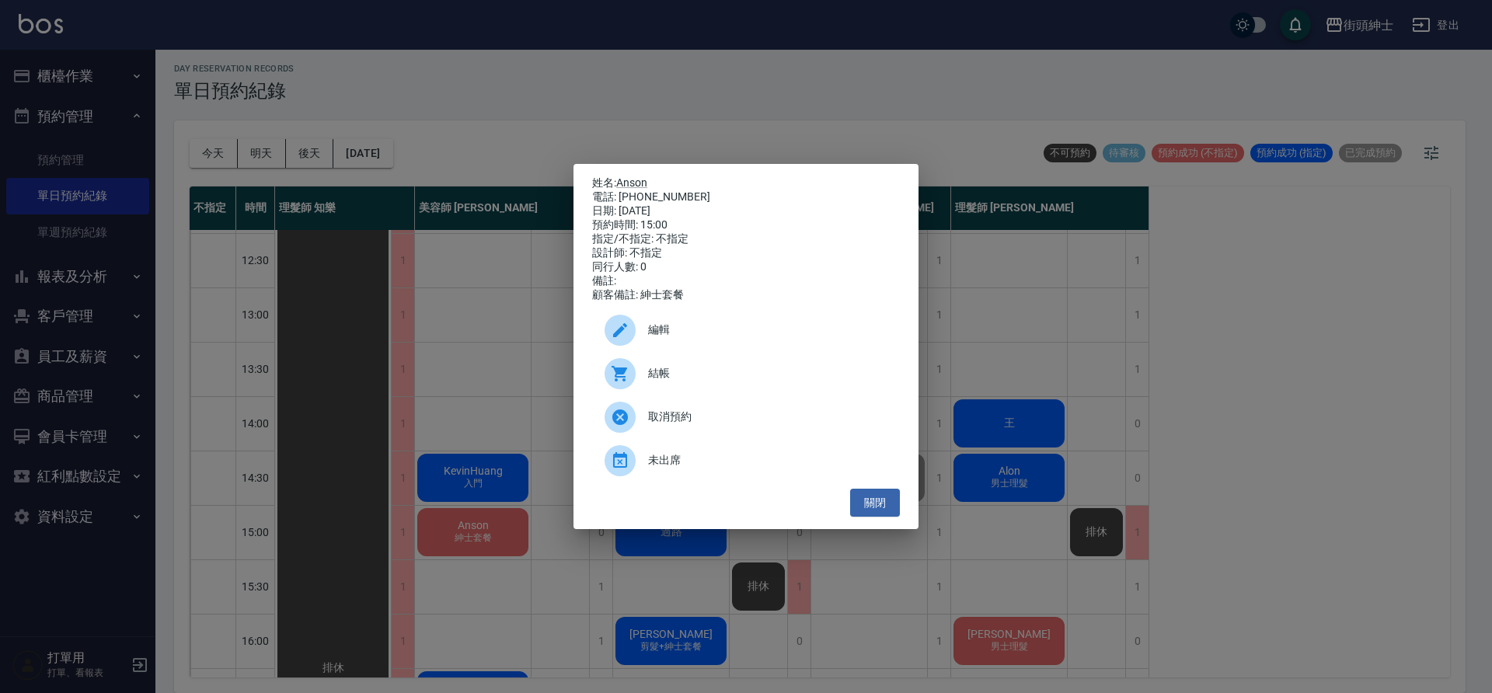
click at [650, 333] on span "編輯" at bounding box center [767, 330] width 239 height 16
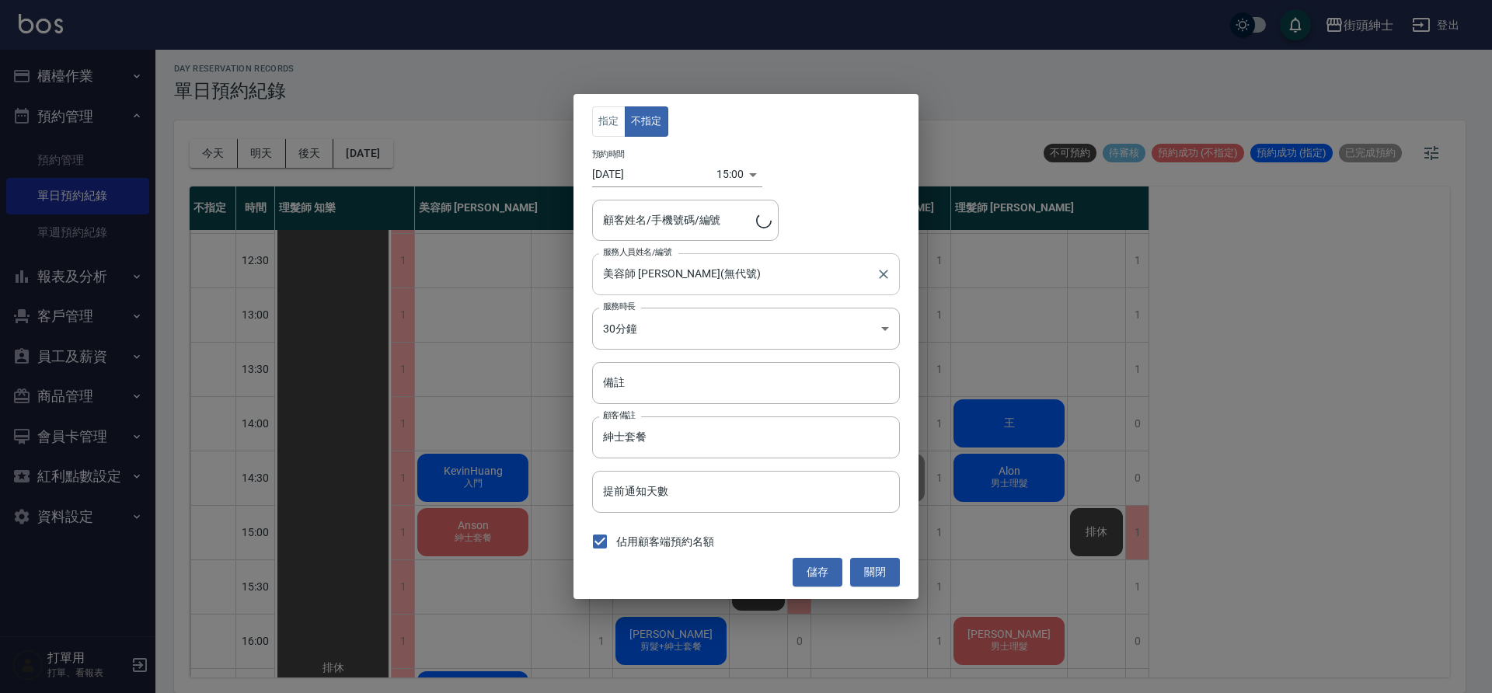
type input "Anson/0919956941"
click at [649, 180] on input "2025/09/23" at bounding box center [654, 175] width 124 height 26
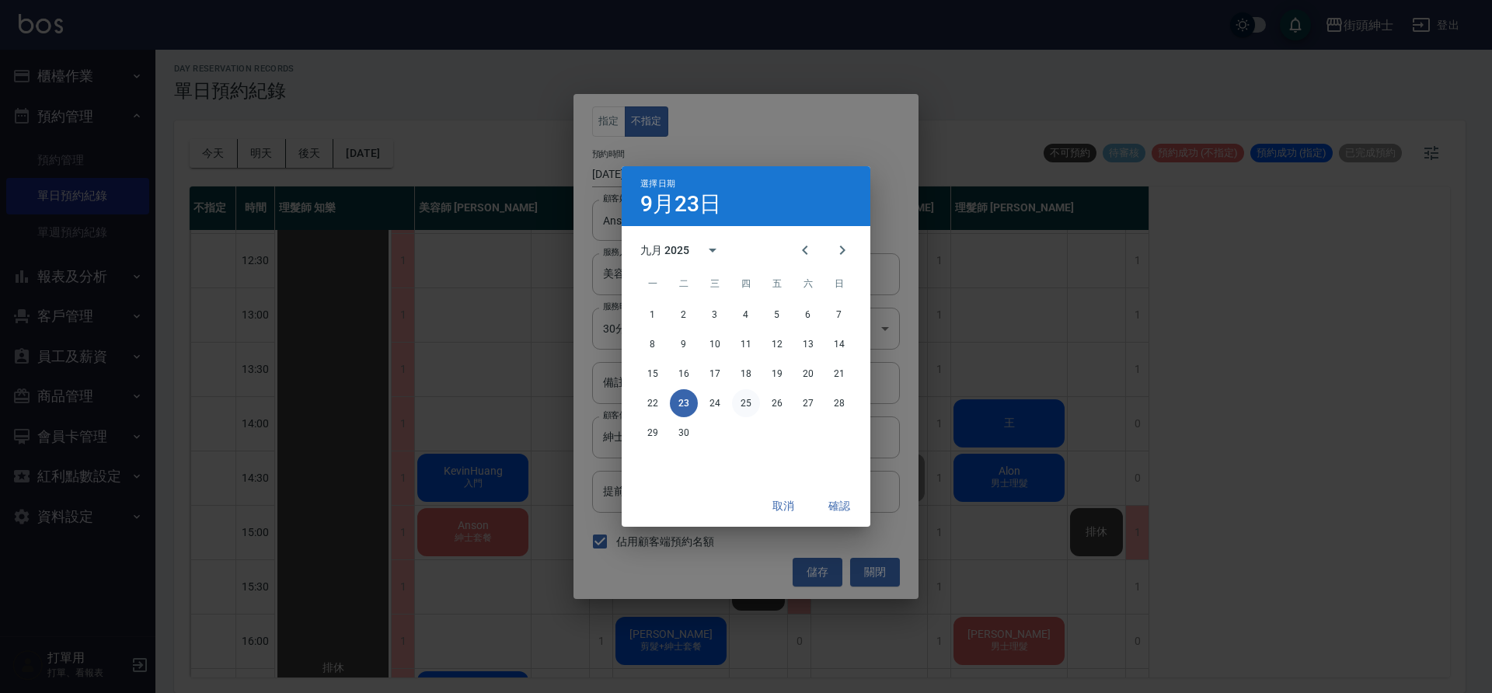
click at [752, 397] on button "25" at bounding box center [746, 403] width 28 height 28
type input "2025/09/25"
type input "1758783600000"
click at [780, 400] on button "26" at bounding box center [777, 403] width 28 height 28
type input "2025/09/26"
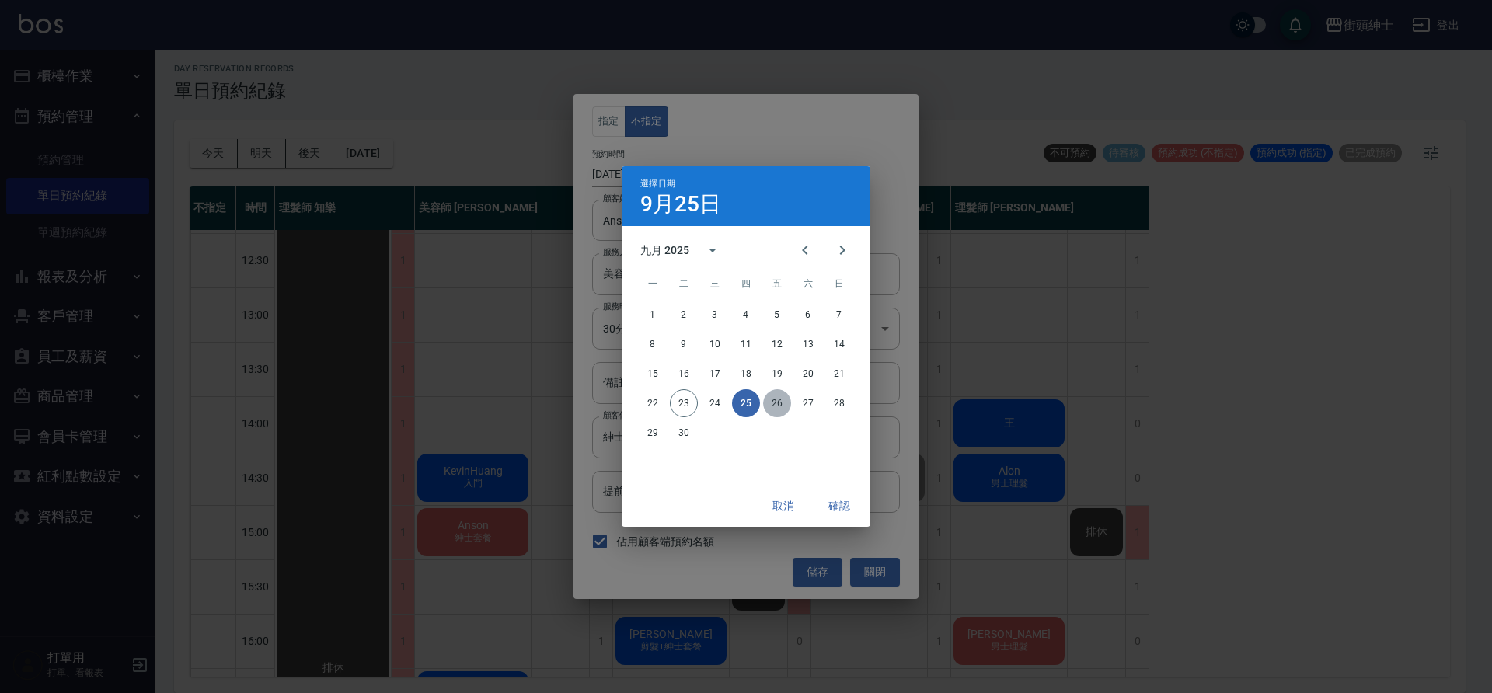
type input "1758870000000"
click at [836, 506] on button "確認" at bounding box center [839, 506] width 50 height 29
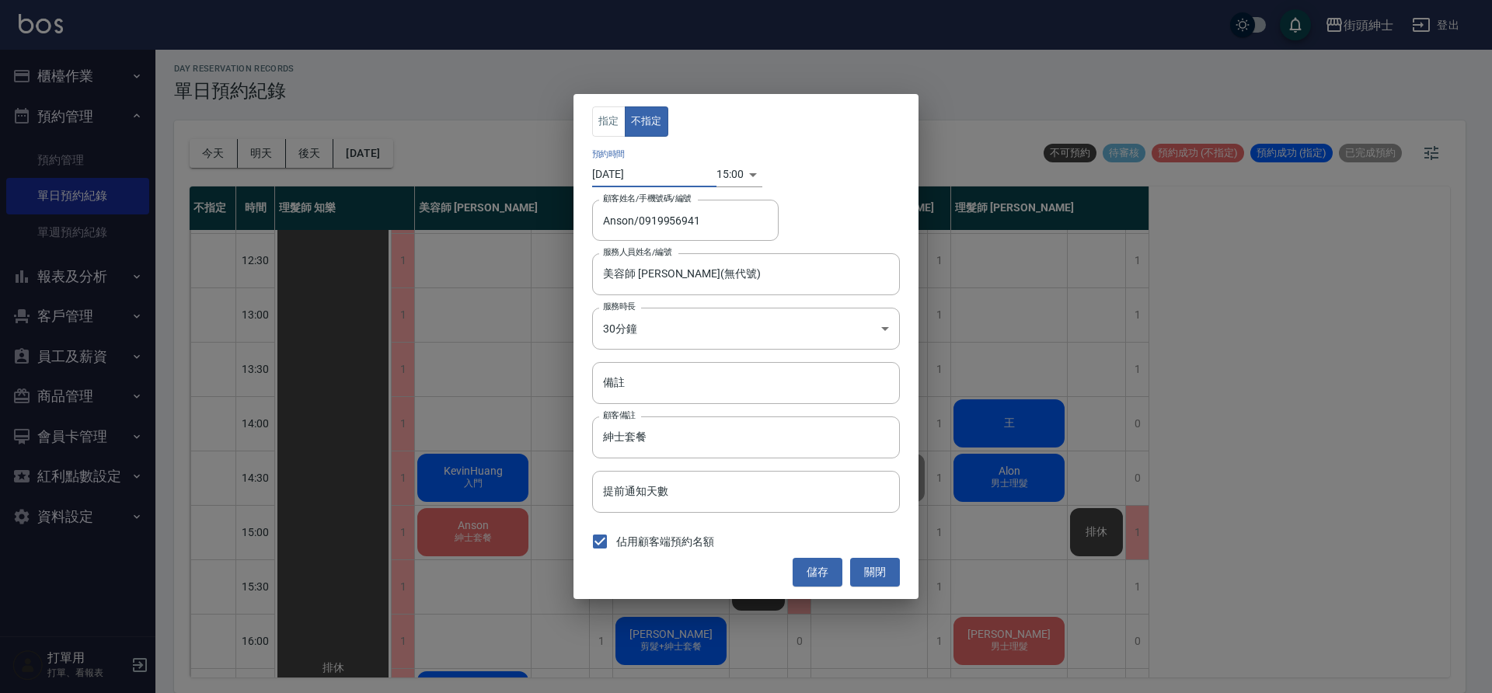
click at [808, 580] on button "儲存" at bounding box center [817, 572] width 50 height 29
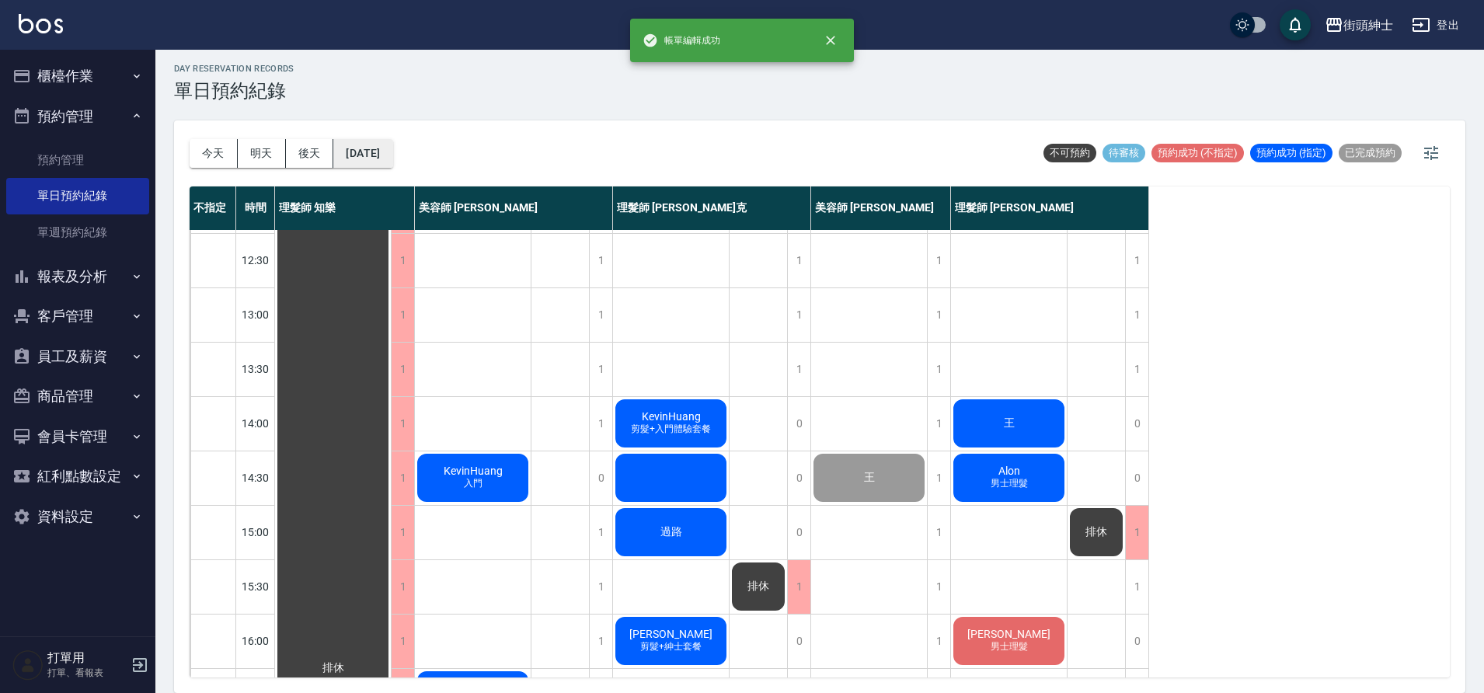
click at [382, 162] on button "2025/09/23" at bounding box center [362, 153] width 59 height 29
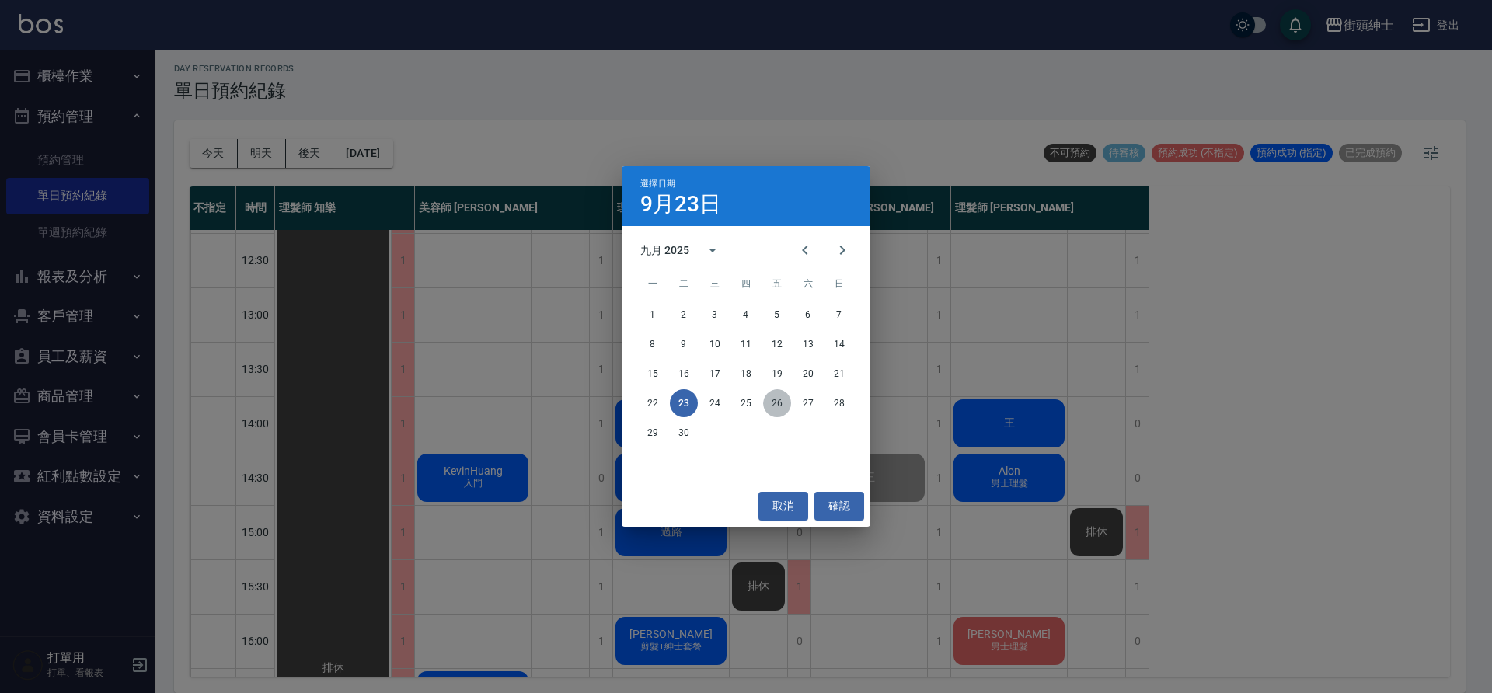
click at [780, 406] on button "26" at bounding box center [777, 403] width 28 height 28
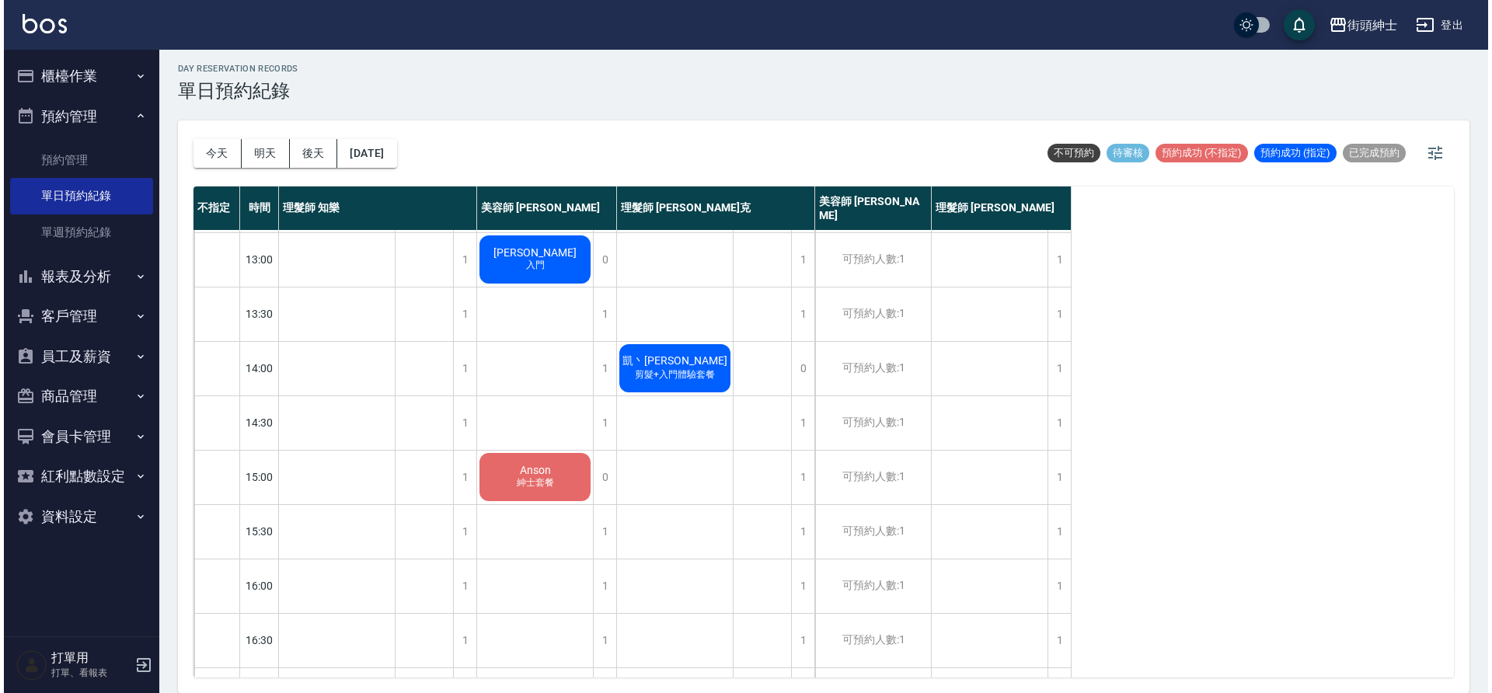
scroll to position [110, 0]
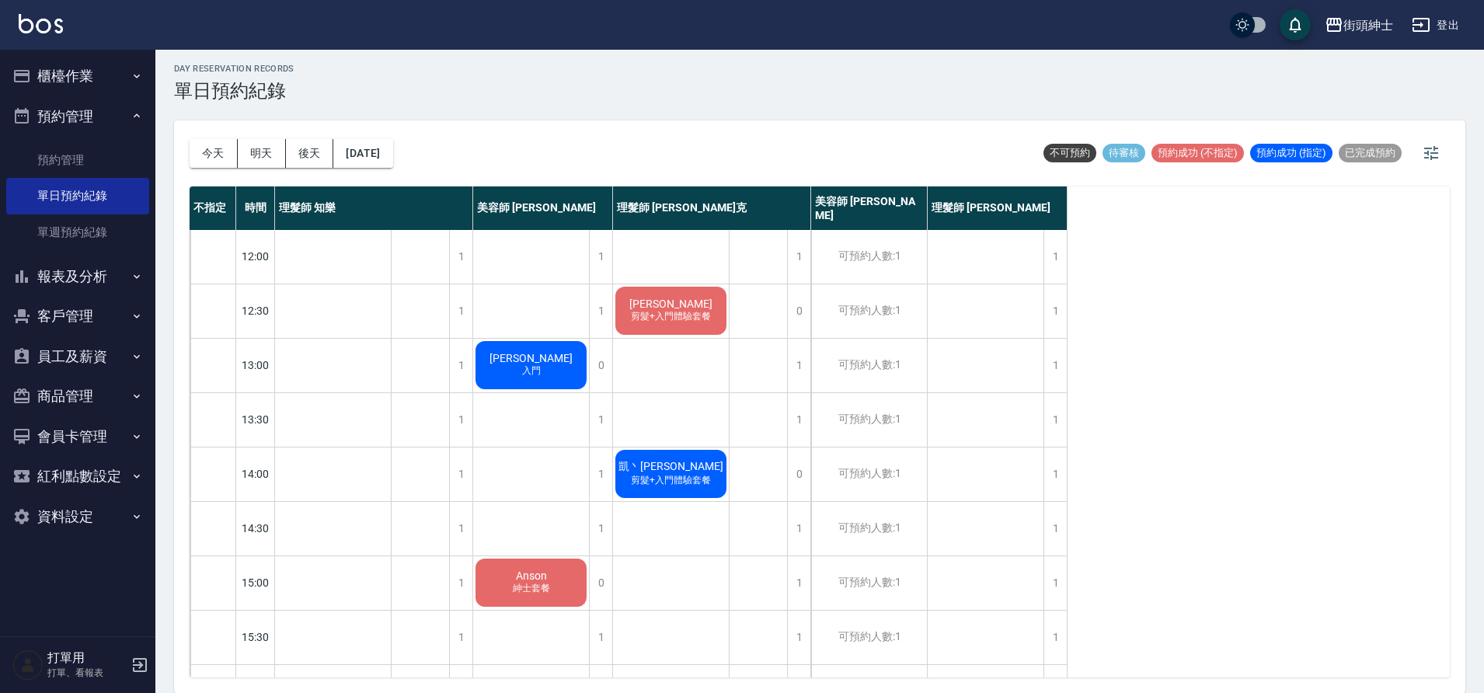
click at [555, 566] on div "Anson 紳士套餐" at bounding box center [531, 582] width 116 height 53
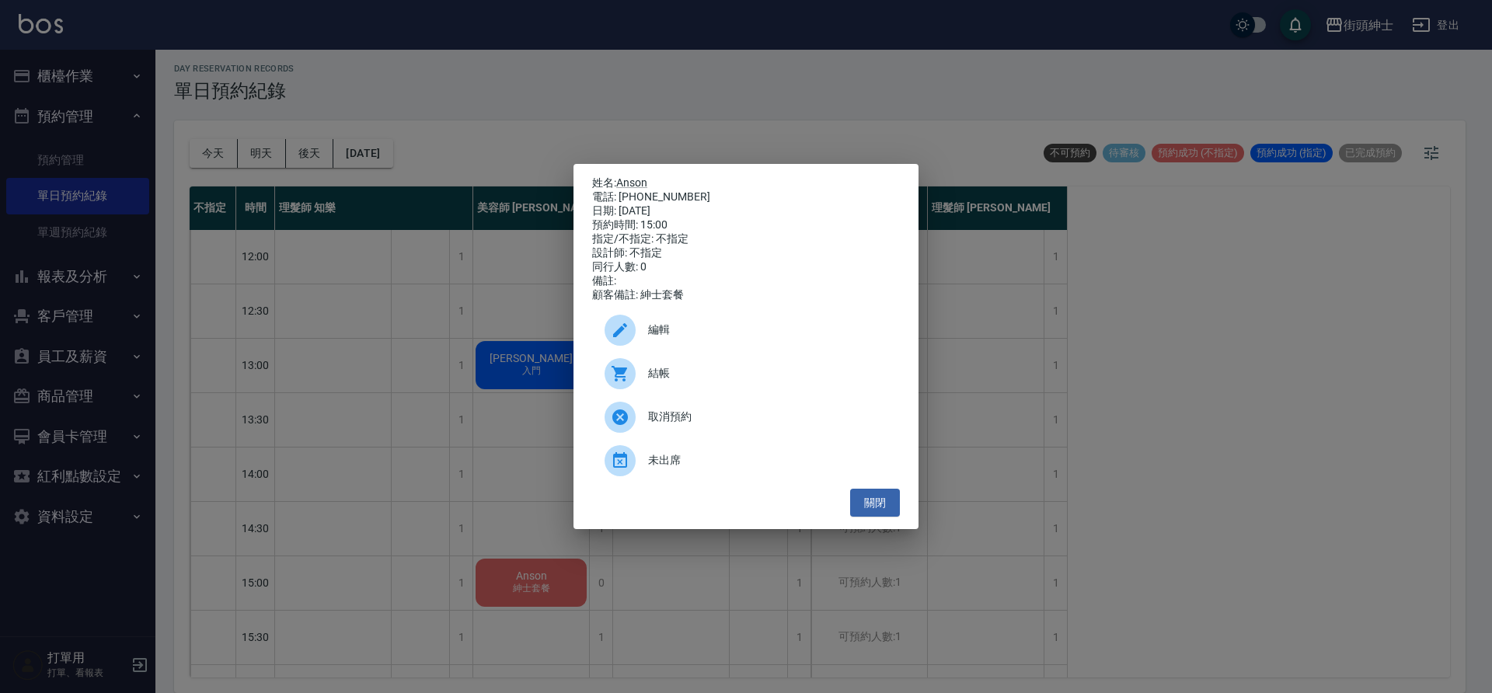
click at [656, 335] on span "編輯" at bounding box center [767, 330] width 239 height 16
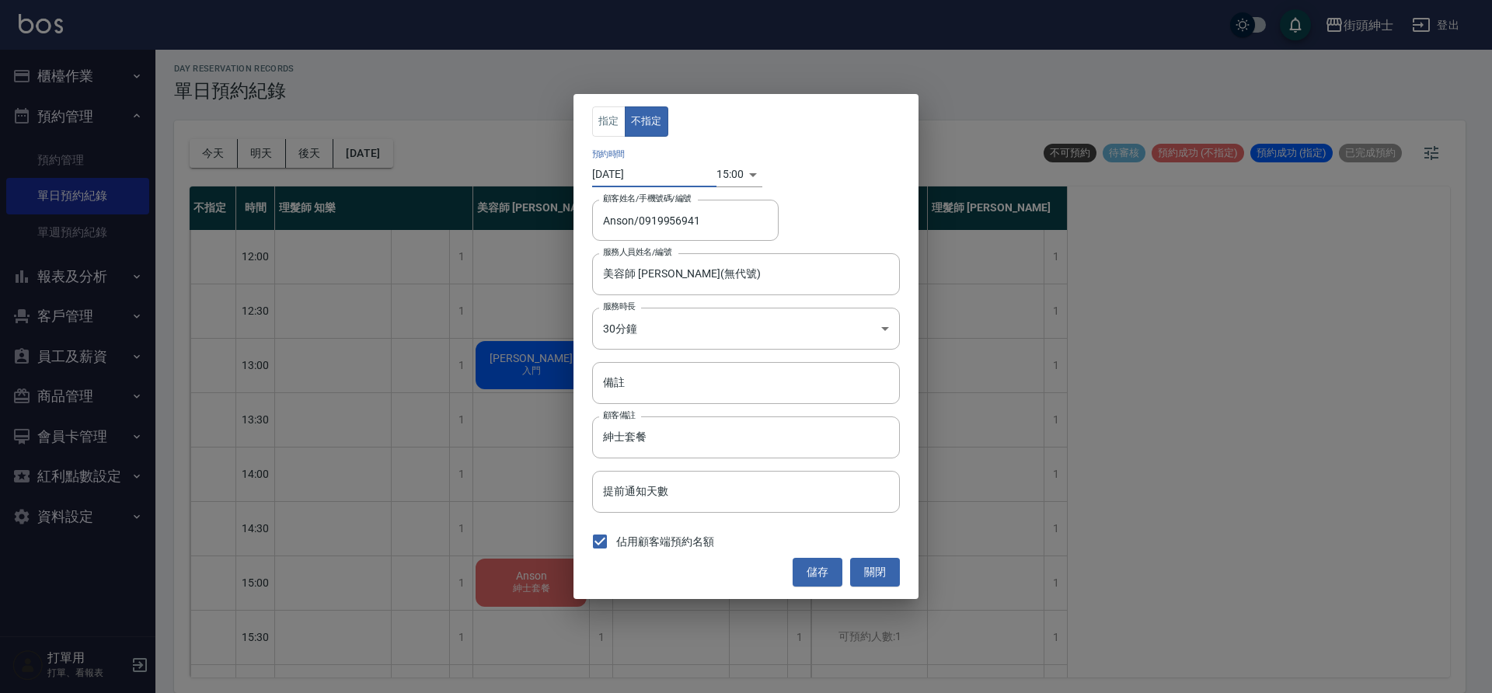
click at [677, 178] on input "2025/09/26" at bounding box center [654, 175] width 124 height 26
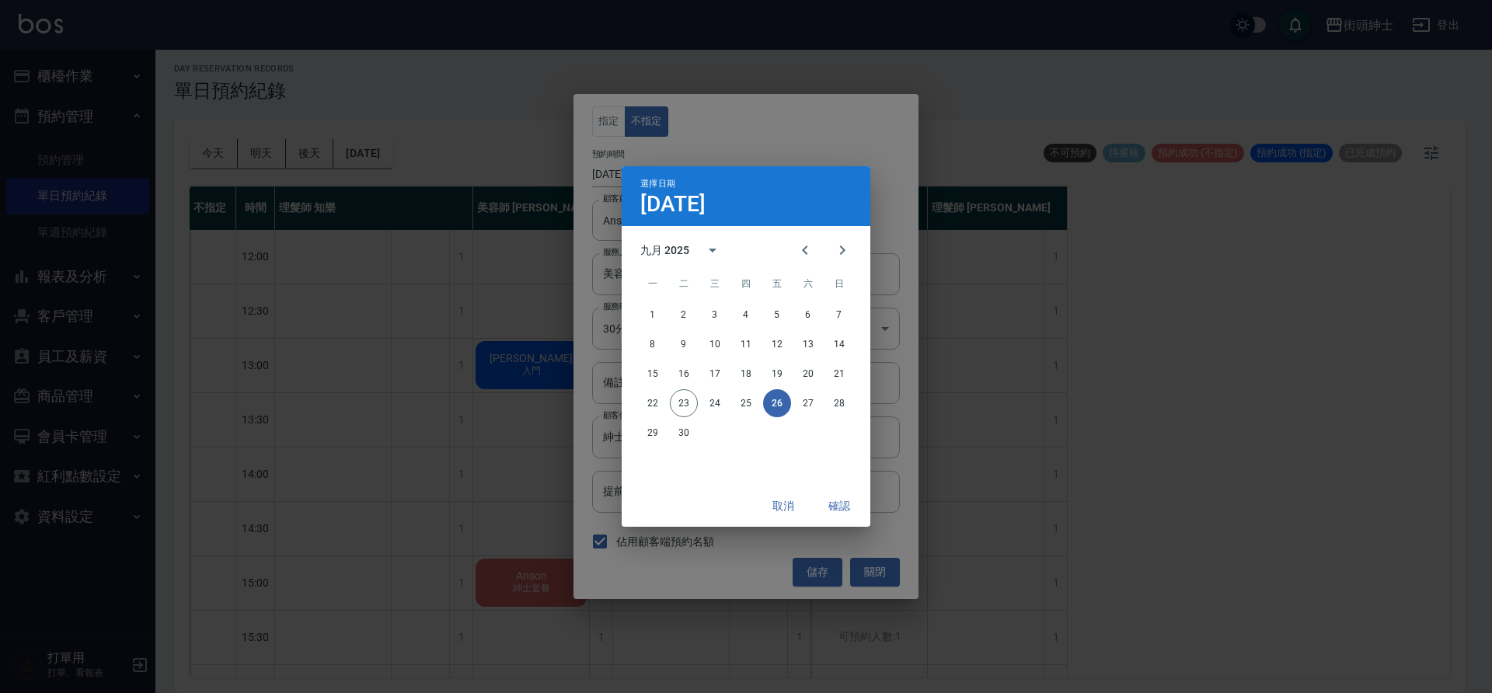
drag, startPoint x: 799, startPoint y: 507, endPoint x: 799, endPoint y: 468, distance: 38.1
click at [799, 506] on button "取消" at bounding box center [783, 506] width 50 height 29
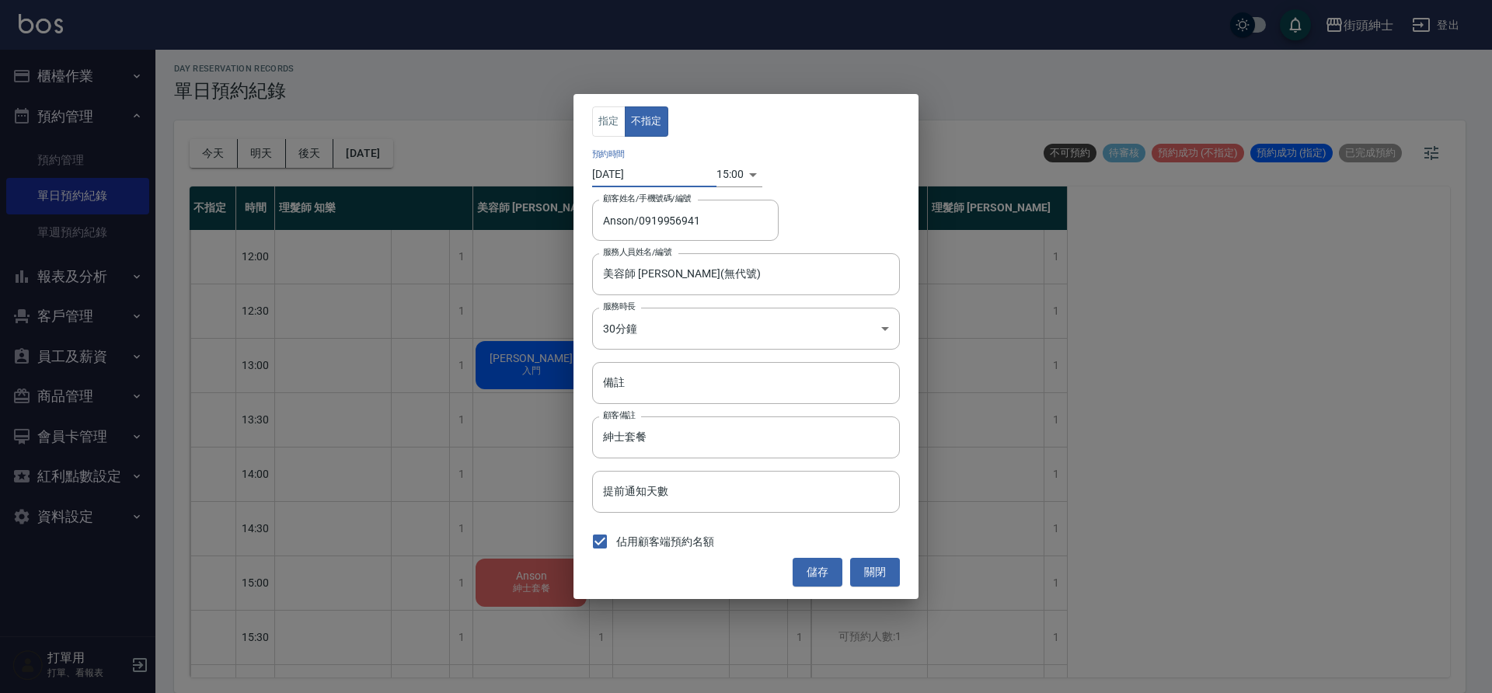
click at [713, 179] on body "街頭紳士 登出 櫃檯作業 打帳單 帳單列表 營業儀表板 現金收支登錄 材料自購登錄 每日結帳 排班表 現場電腦打卡 預約管理 預約管理 單日預約紀錄 單週預約…" at bounding box center [746, 344] width 1492 height 698
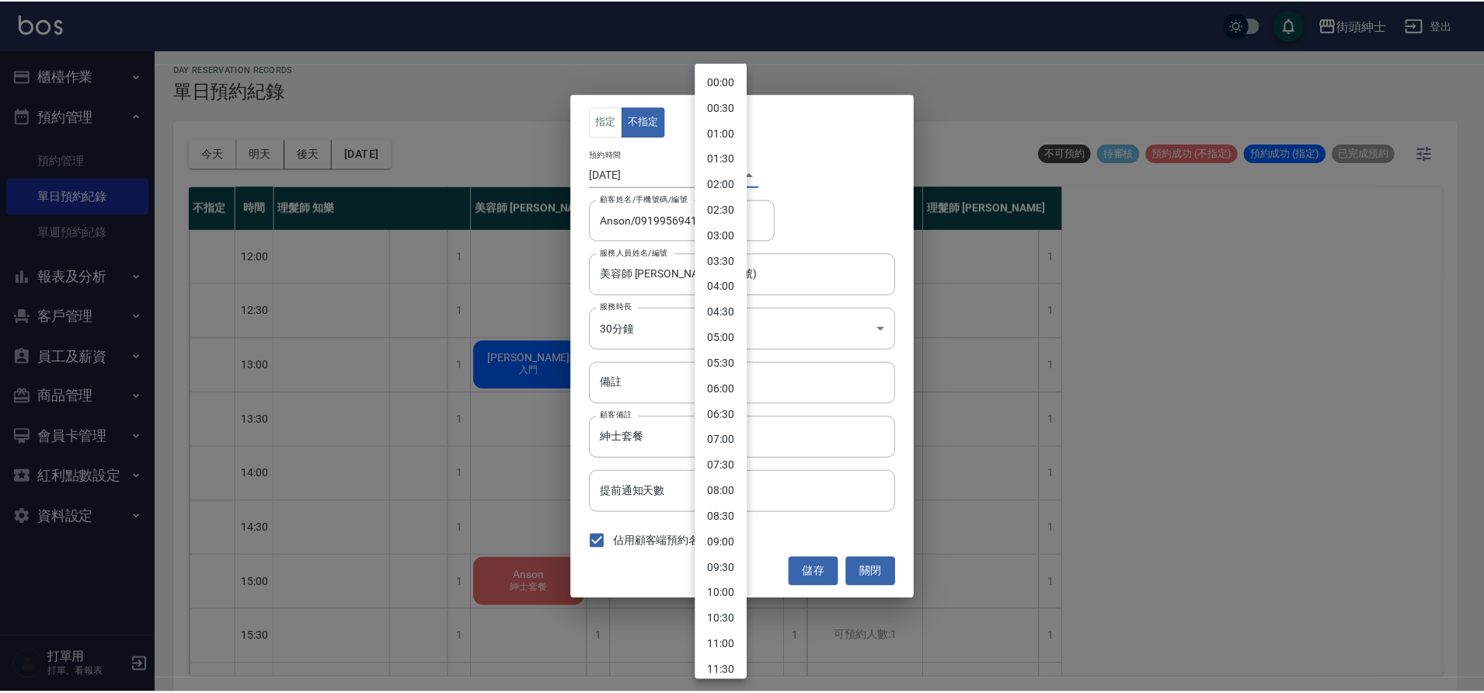
scroll to position [479, 0]
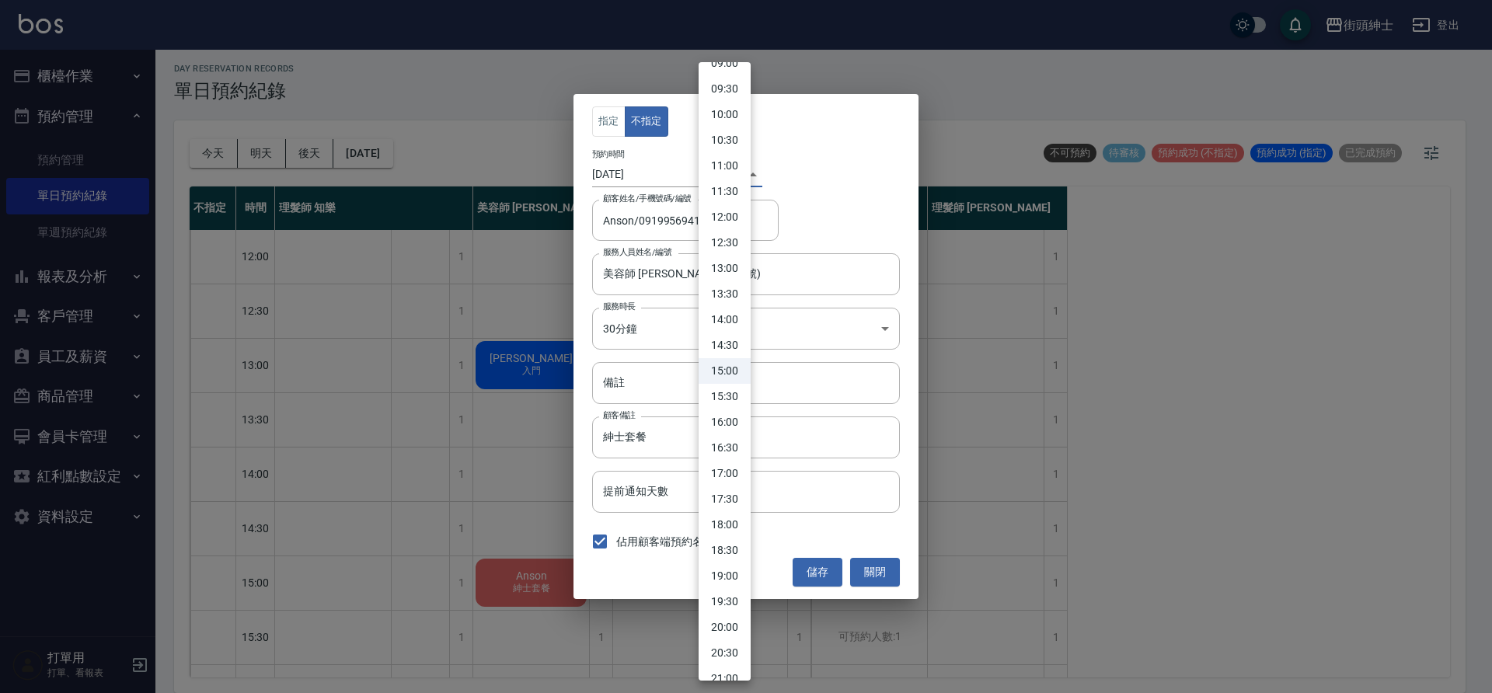
click at [730, 319] on li "14:00" at bounding box center [724, 320] width 52 height 26
type input "1758866400000"
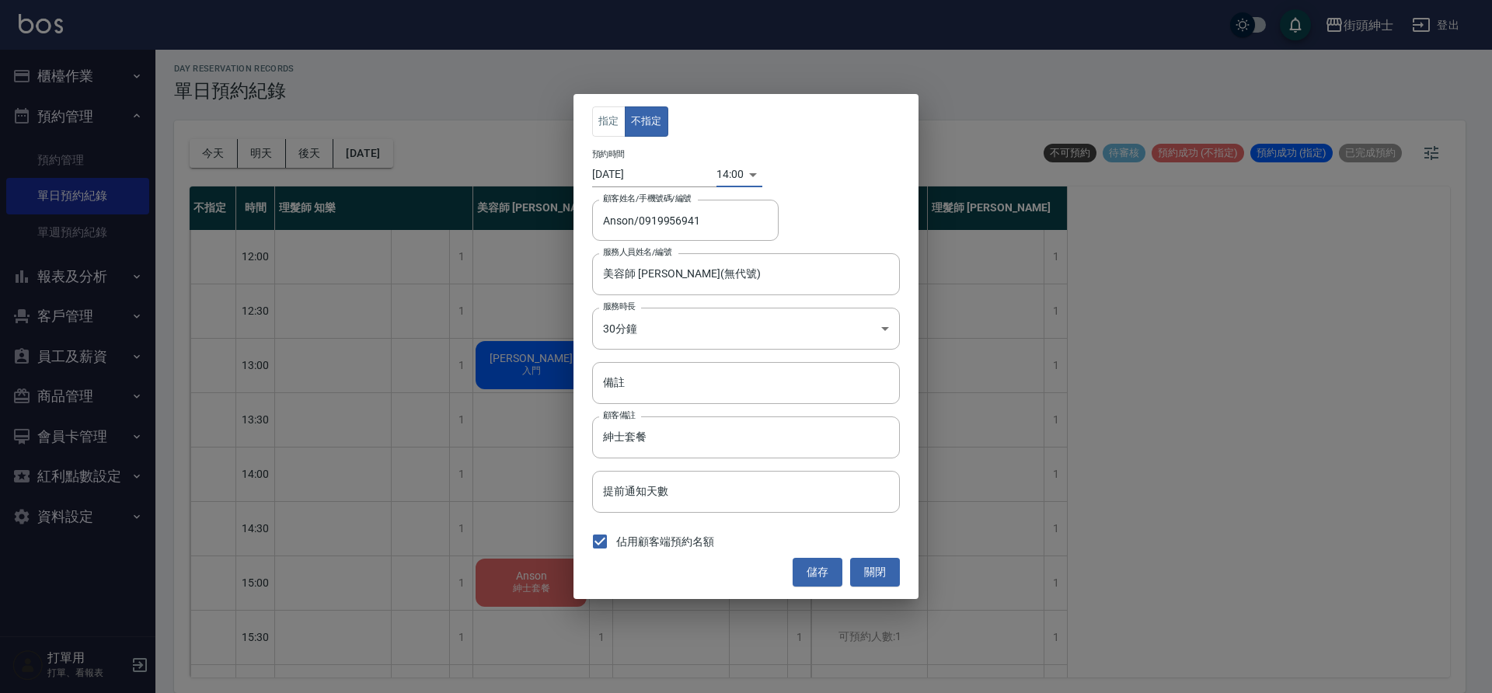
click at [820, 577] on button "儲存" at bounding box center [817, 572] width 50 height 29
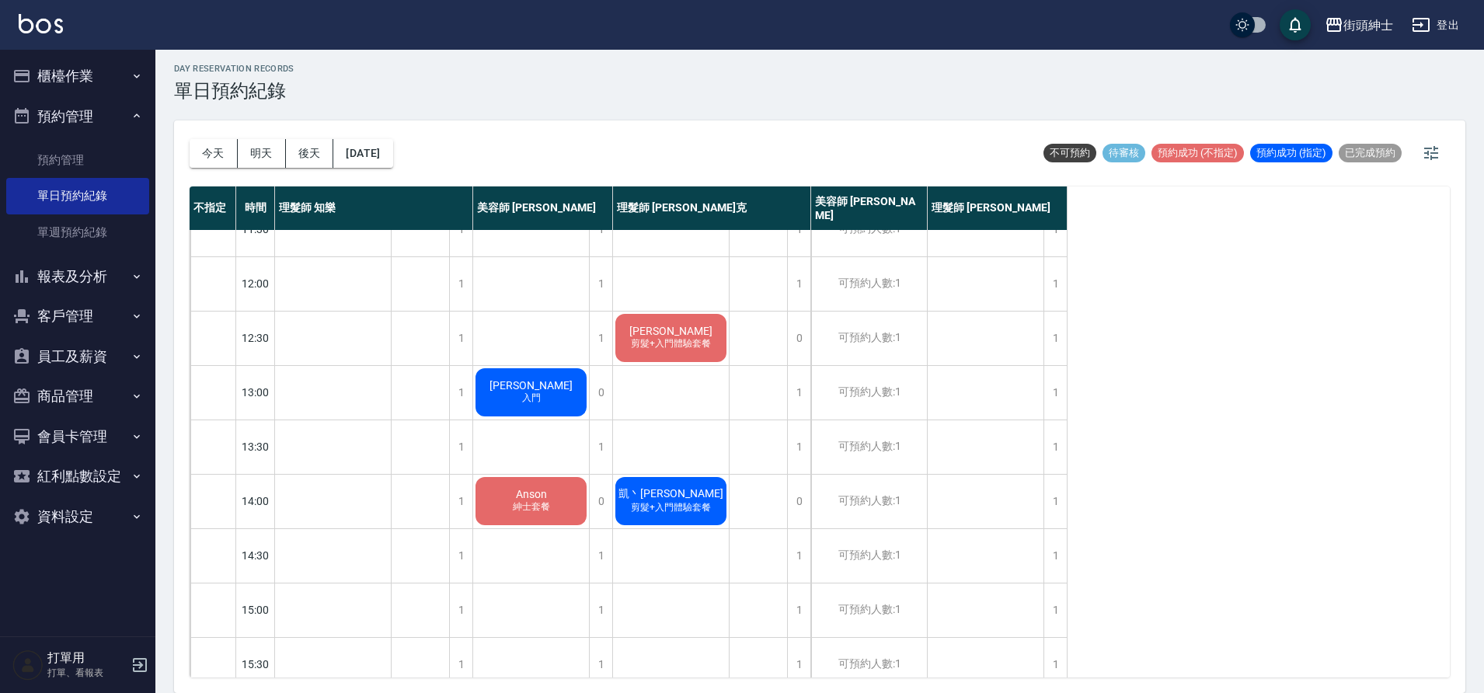
scroll to position [0, 0]
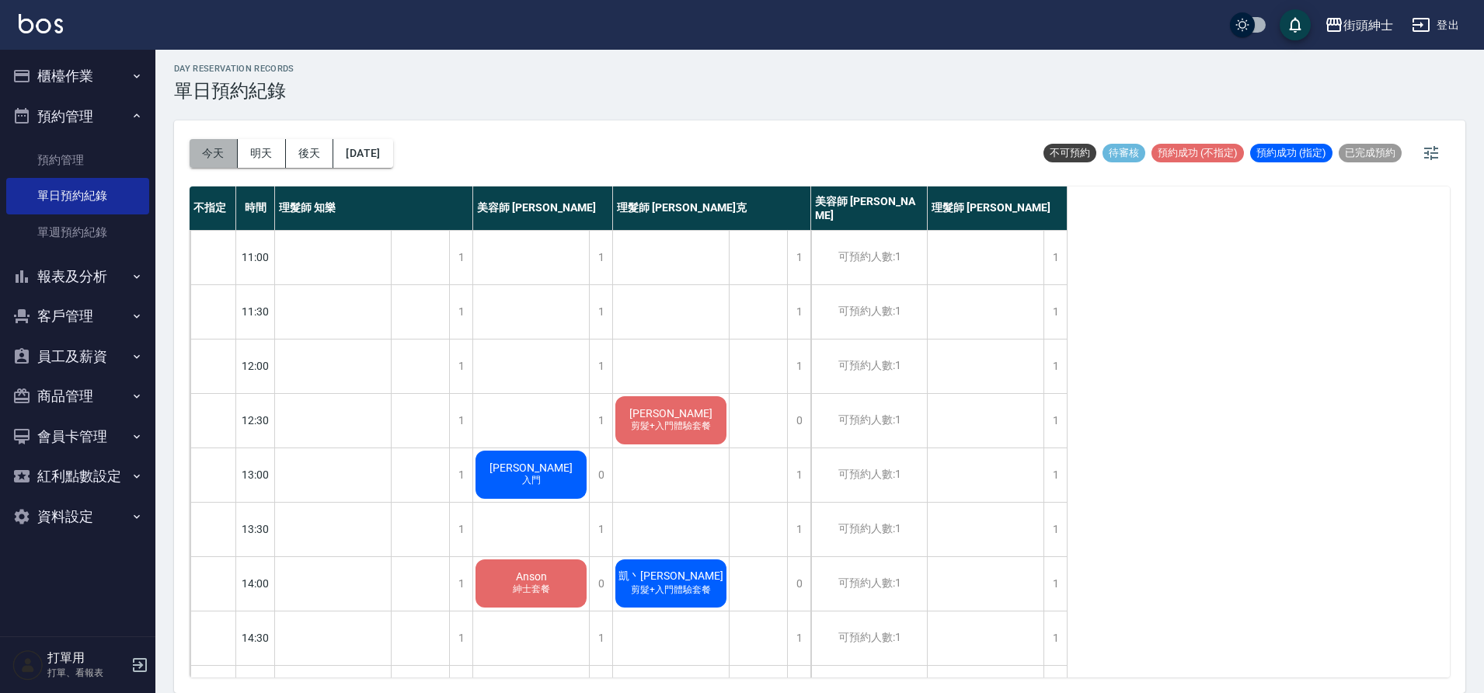
click at [212, 153] on button "今天" at bounding box center [214, 153] width 48 height 29
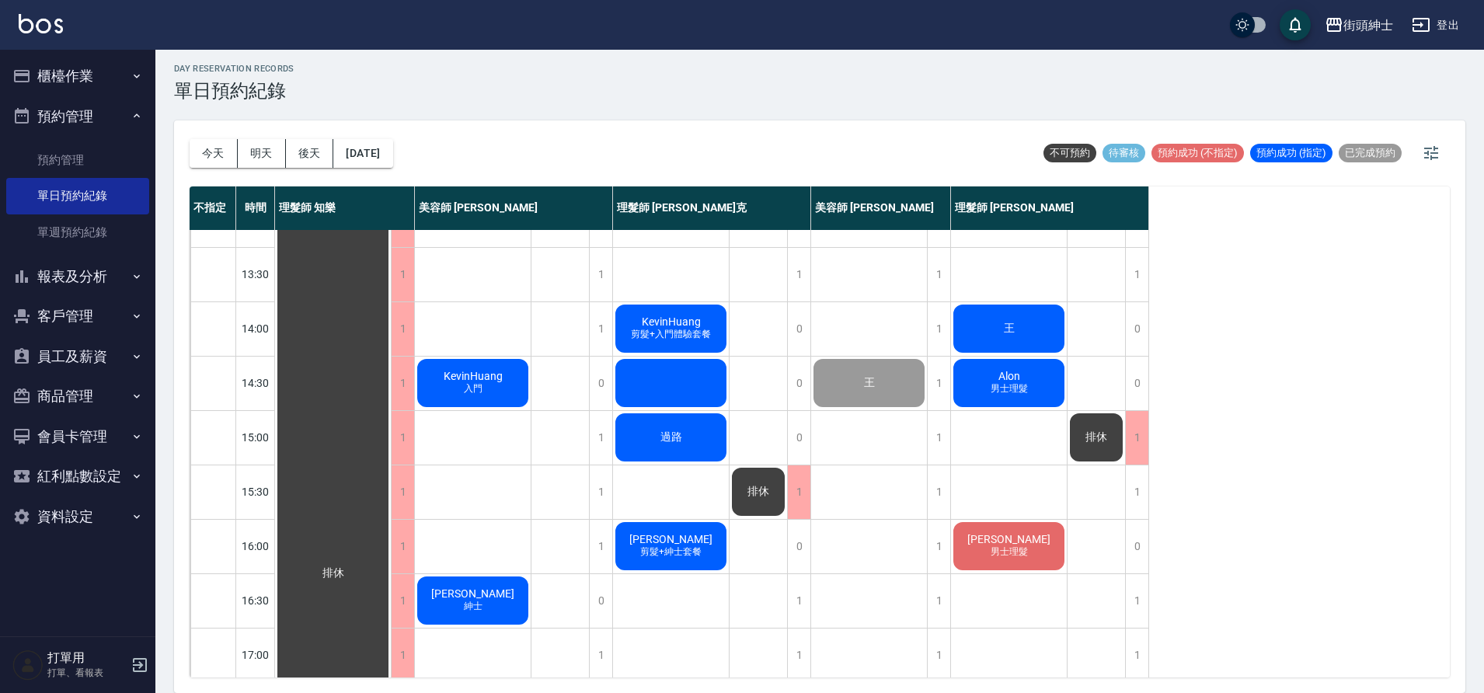
scroll to position [204, 0]
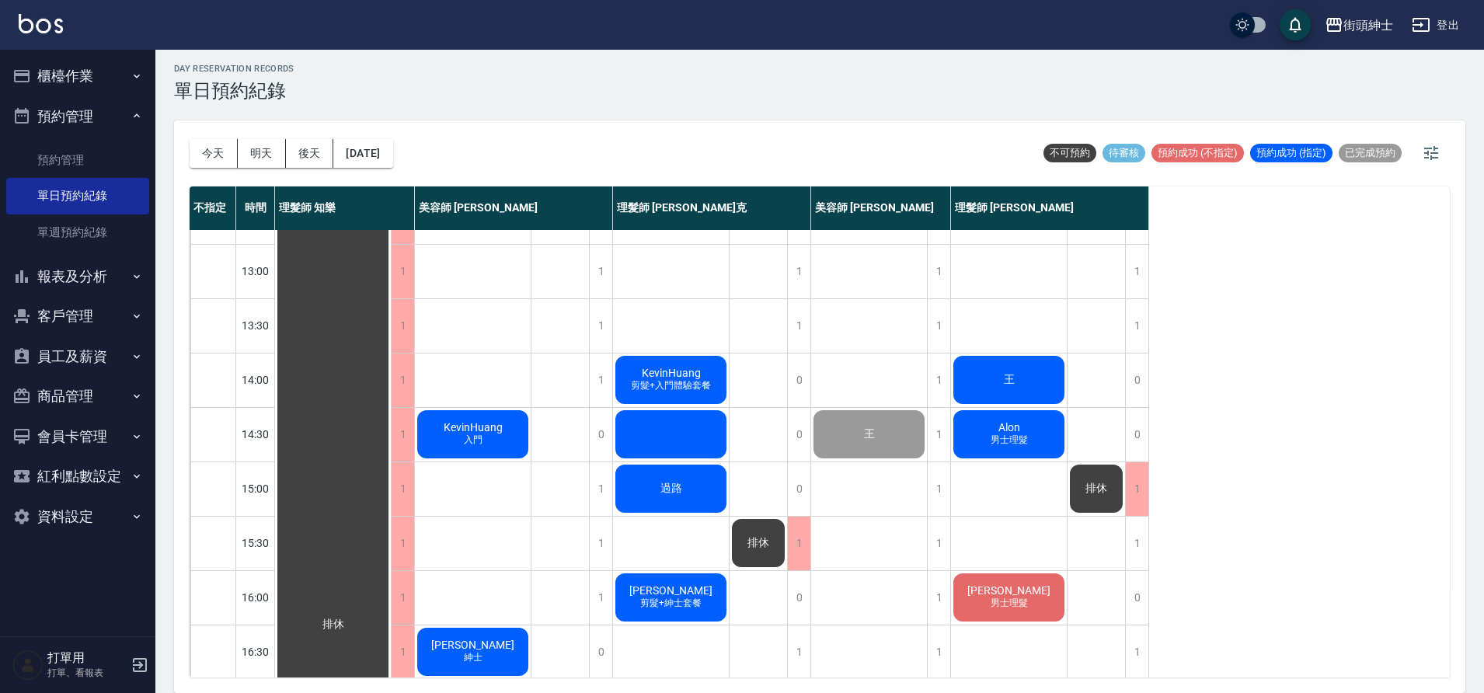
click at [702, 590] on div "張晏禔 剪髮+紳士套餐" at bounding box center [671, 597] width 116 height 53
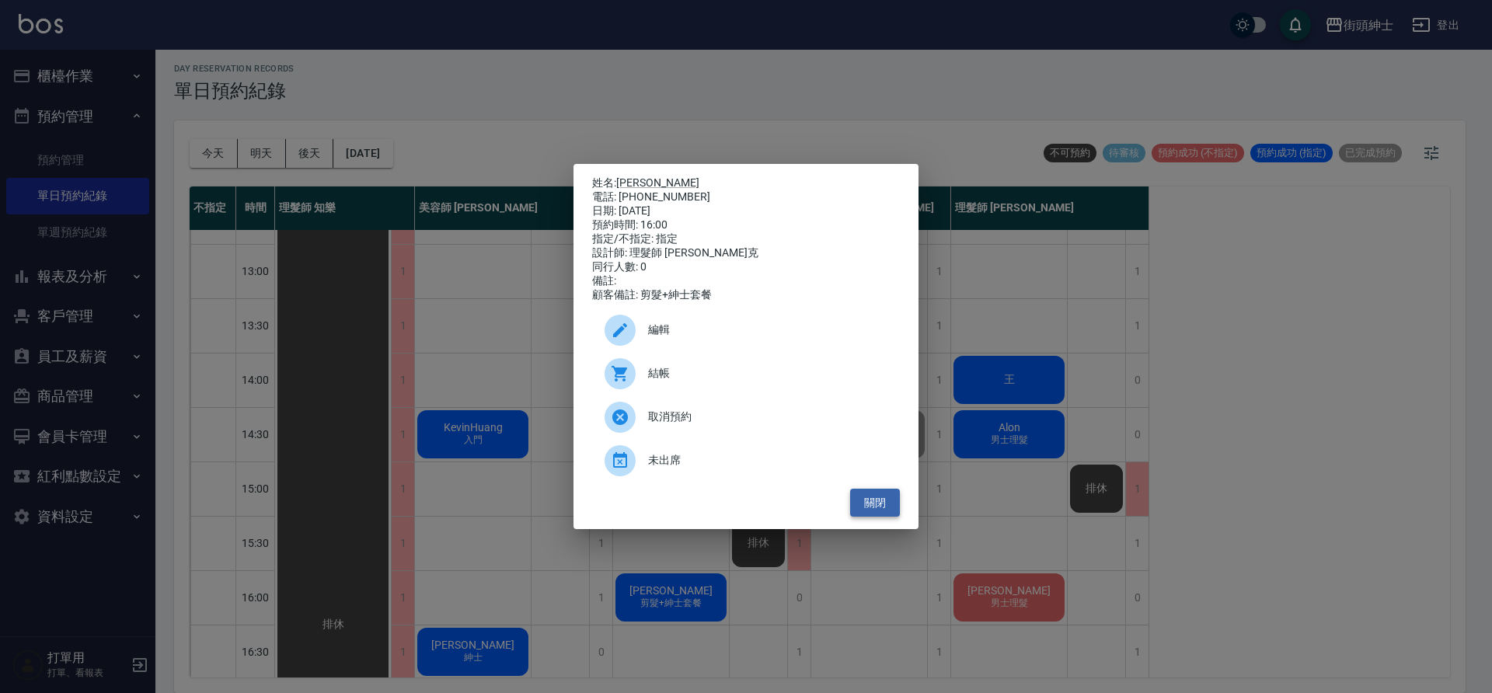
click at [854, 501] on button "關閉" at bounding box center [875, 503] width 50 height 29
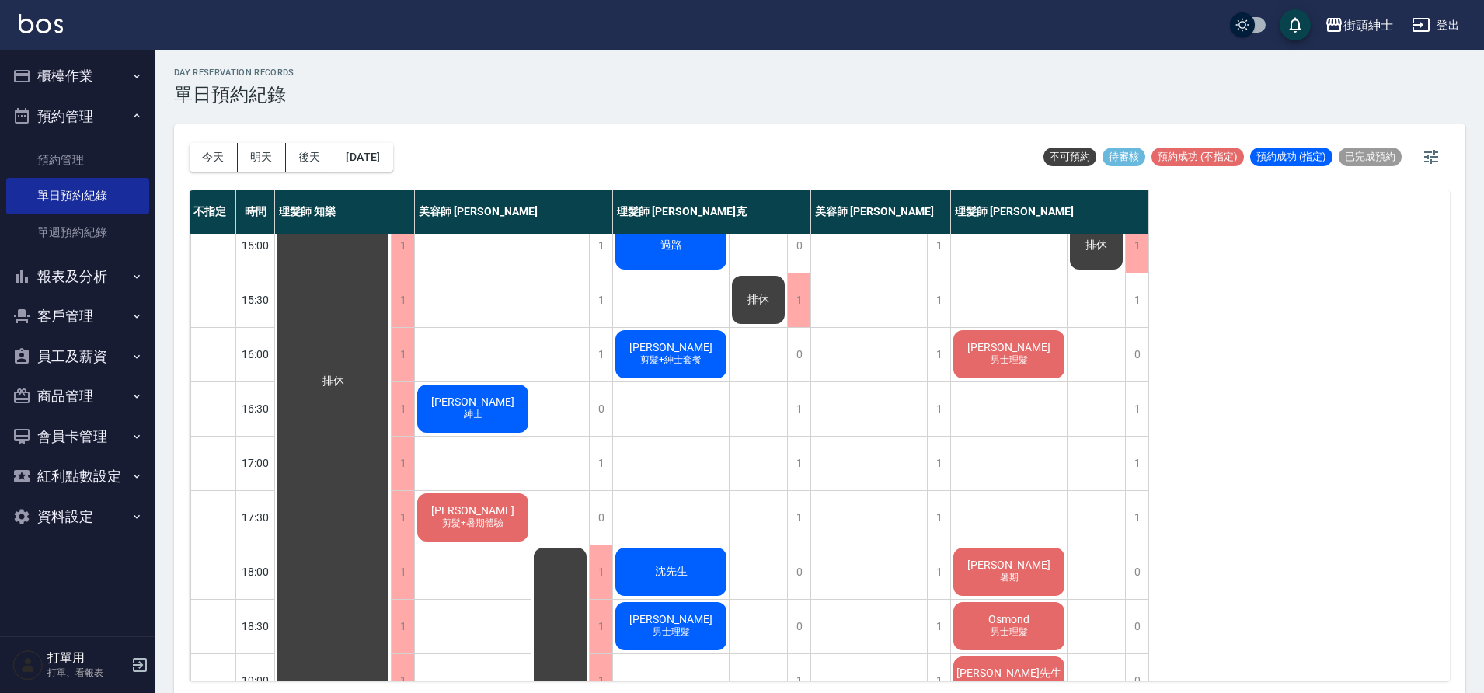
scroll to position [0, 0]
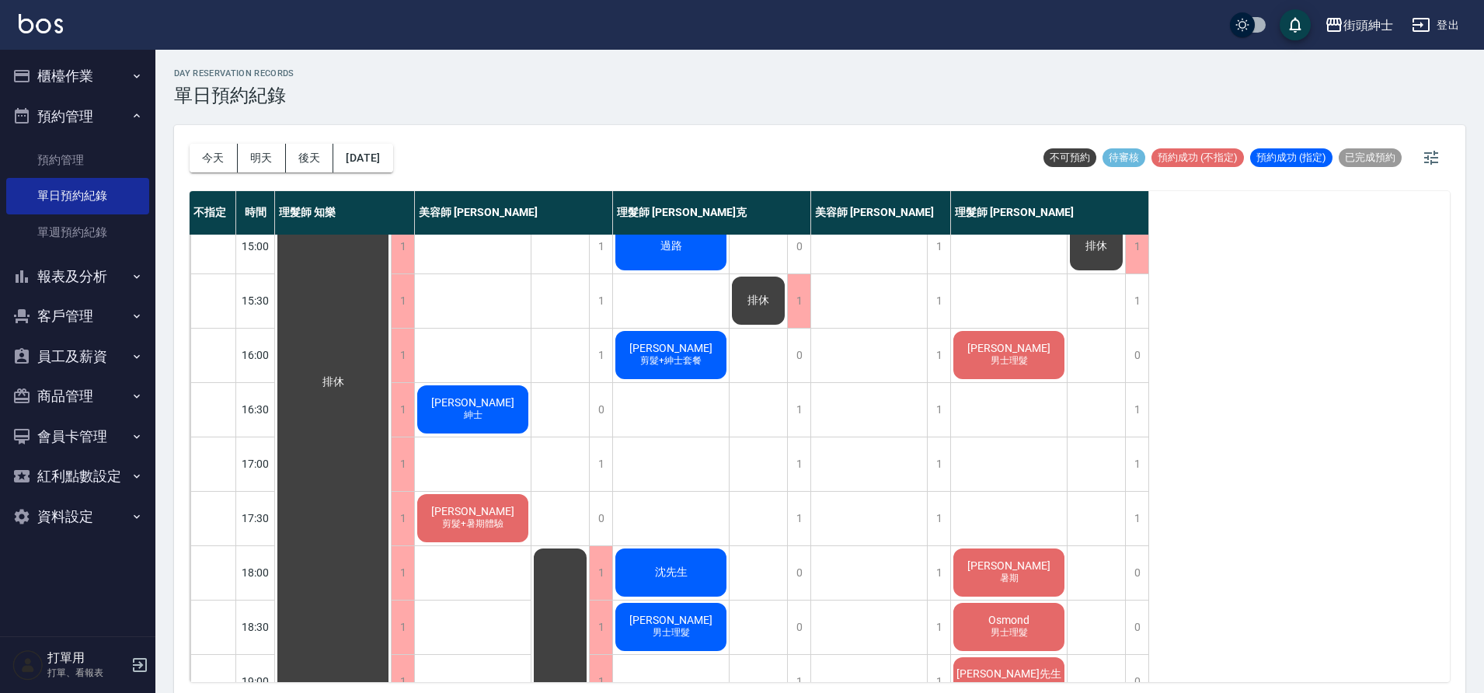
click at [380, 142] on div "今天 明天 後天 2025/09/23" at bounding box center [292, 158] width 204 height 66
click at [382, 149] on button "2025/09/23" at bounding box center [362, 158] width 59 height 29
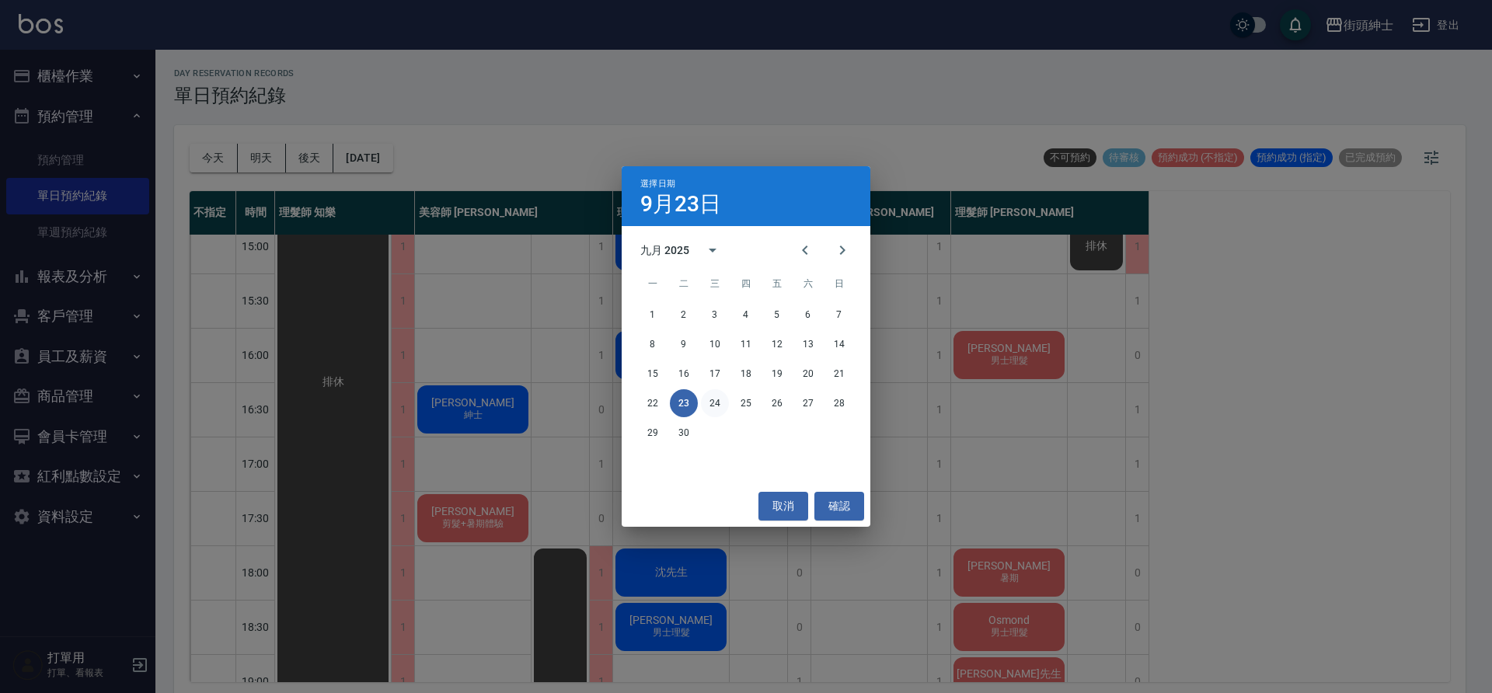
click at [714, 399] on button "24" at bounding box center [715, 403] width 28 height 28
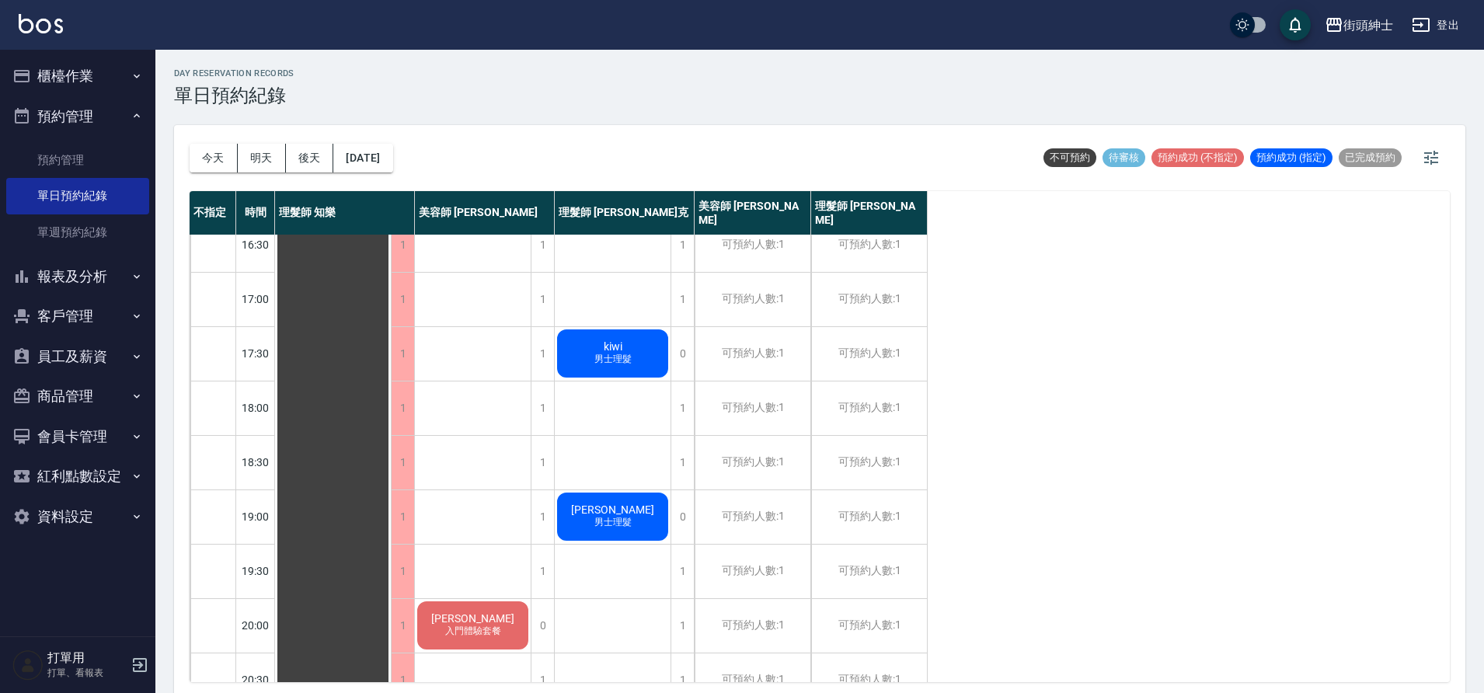
scroll to position [707, 0]
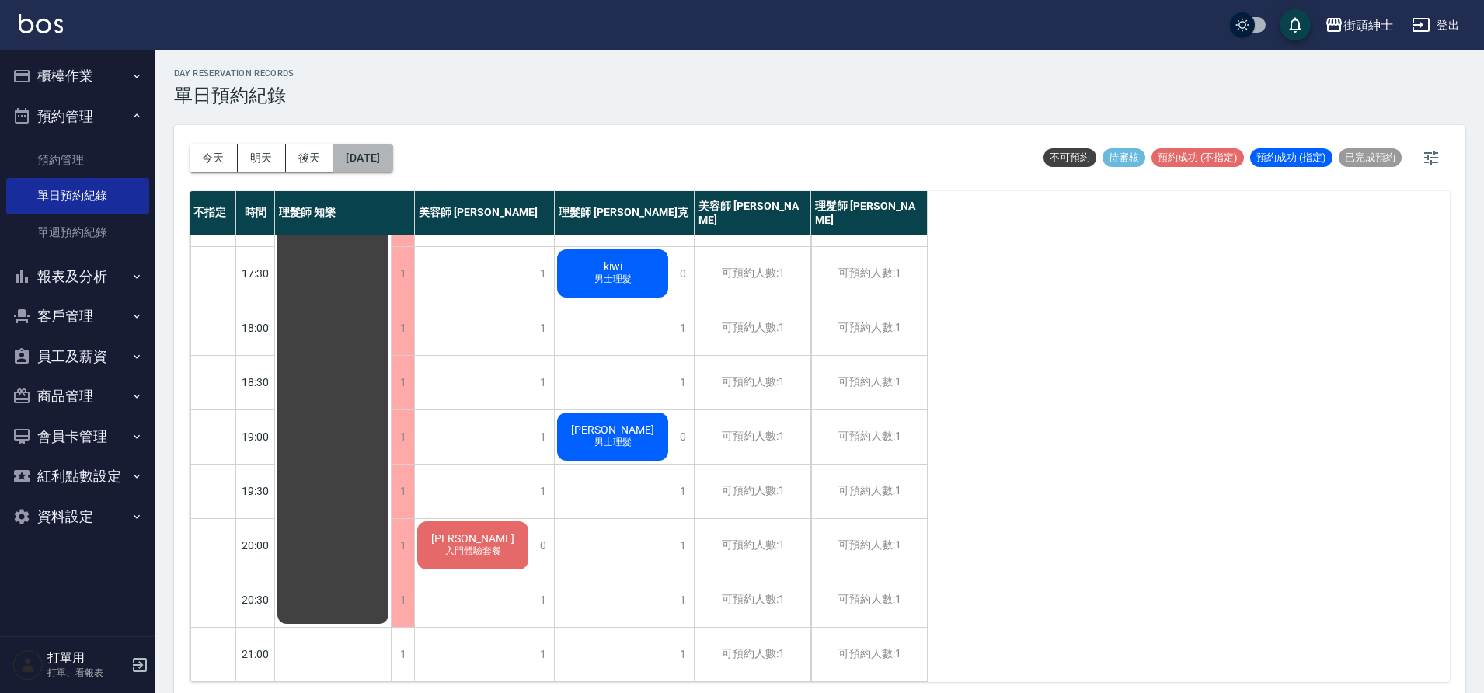
click at [349, 154] on button "2025/09/24" at bounding box center [362, 158] width 59 height 29
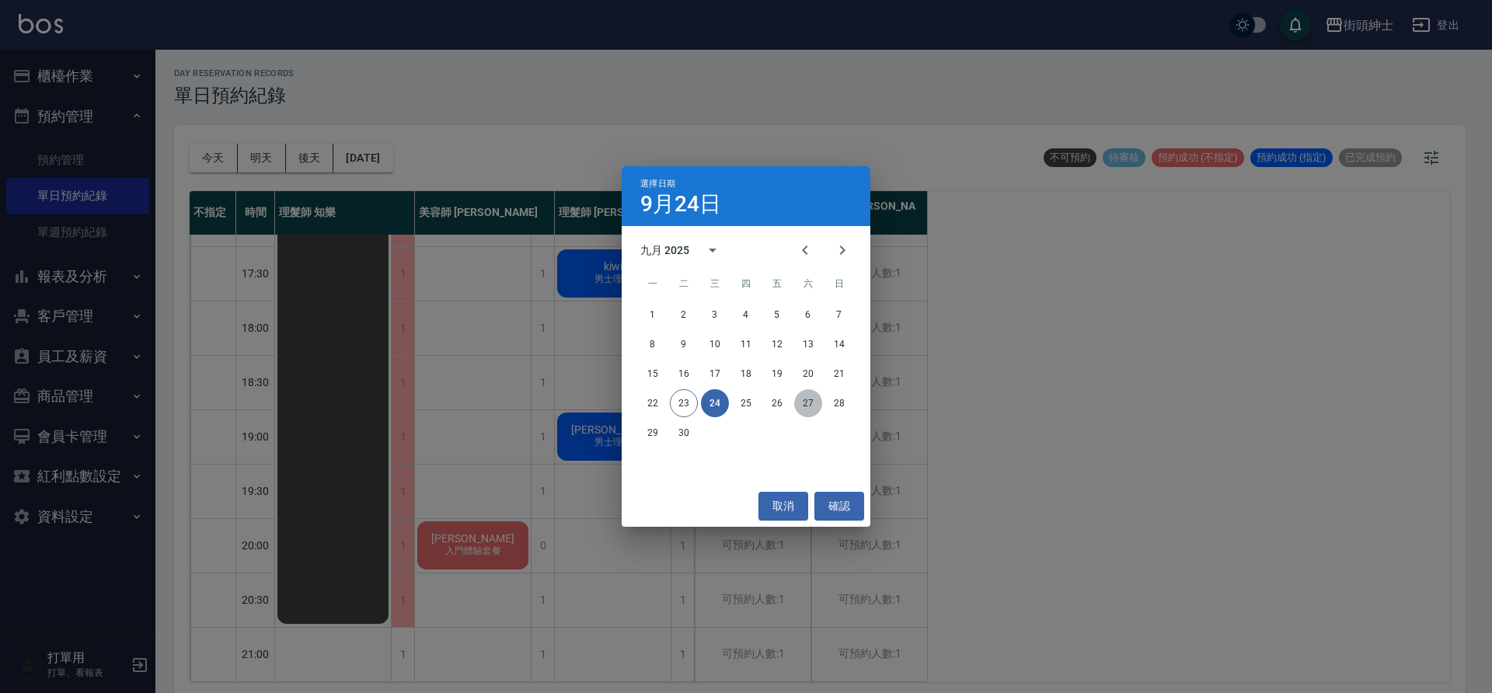
click at [799, 397] on button "27" at bounding box center [808, 403] width 28 height 28
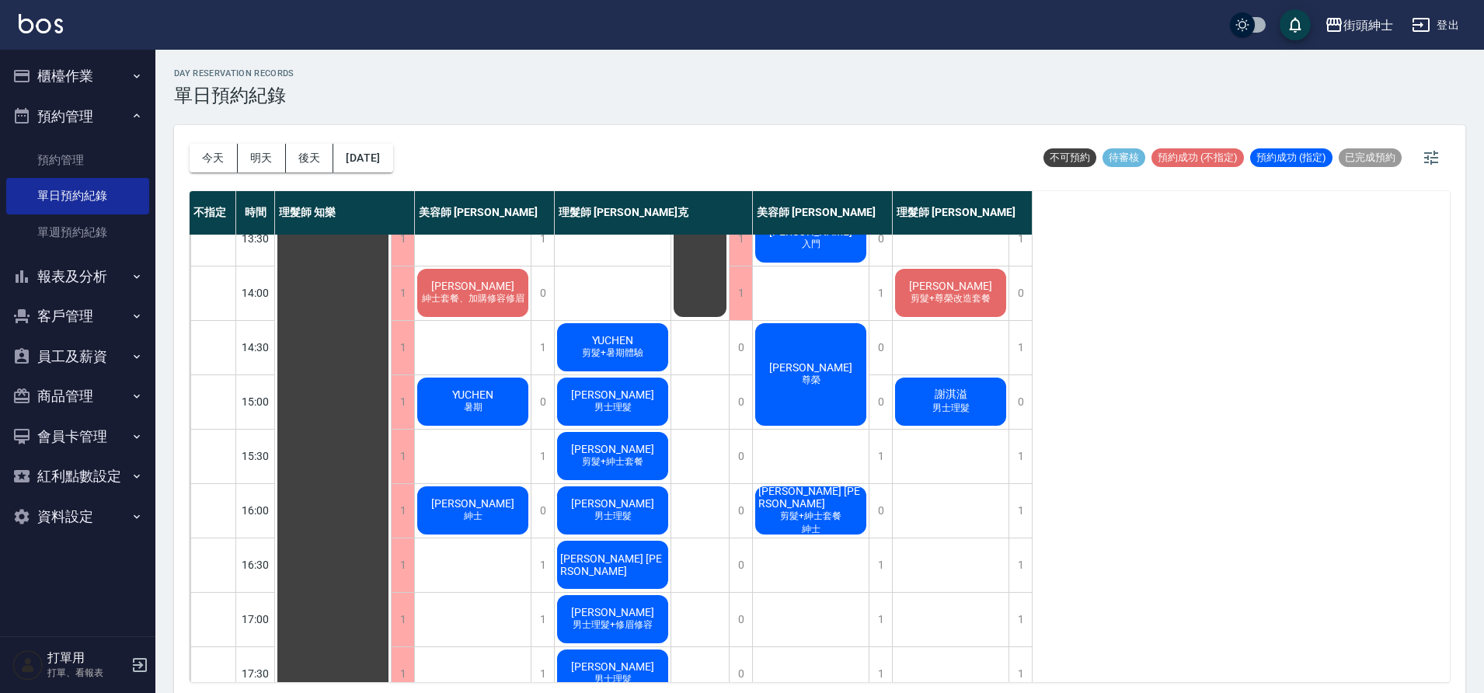
scroll to position [371, 0]
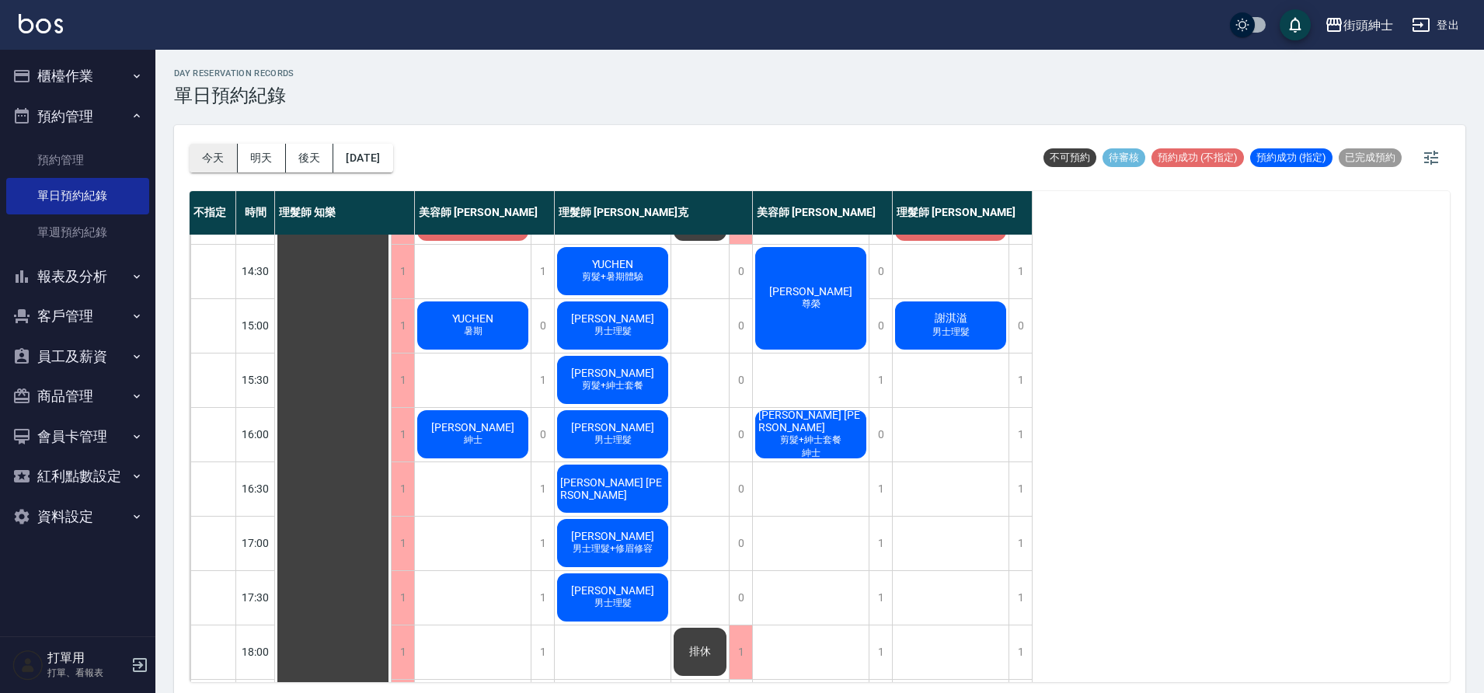
click at [214, 155] on button "今天" at bounding box center [214, 158] width 48 height 29
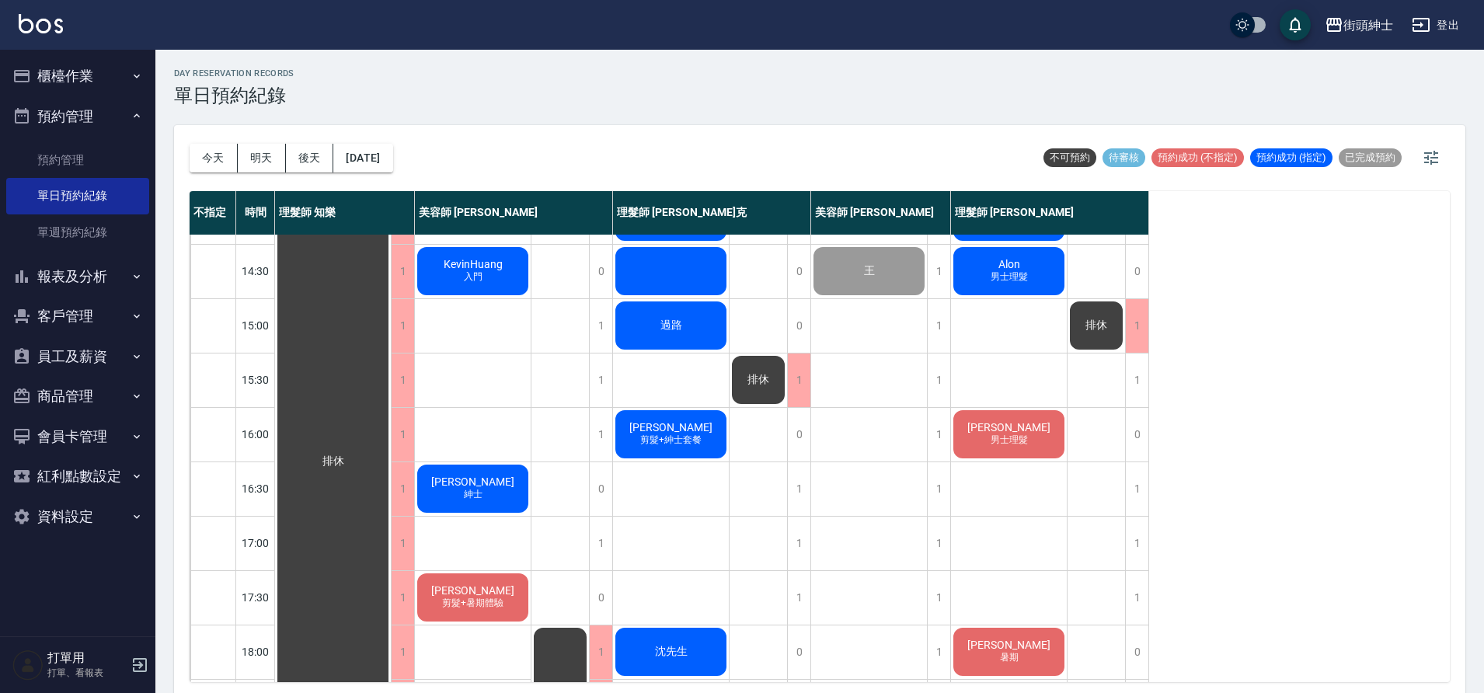
click at [468, 474] on div "張晏禔 紳士" at bounding box center [473, 488] width 116 height 53
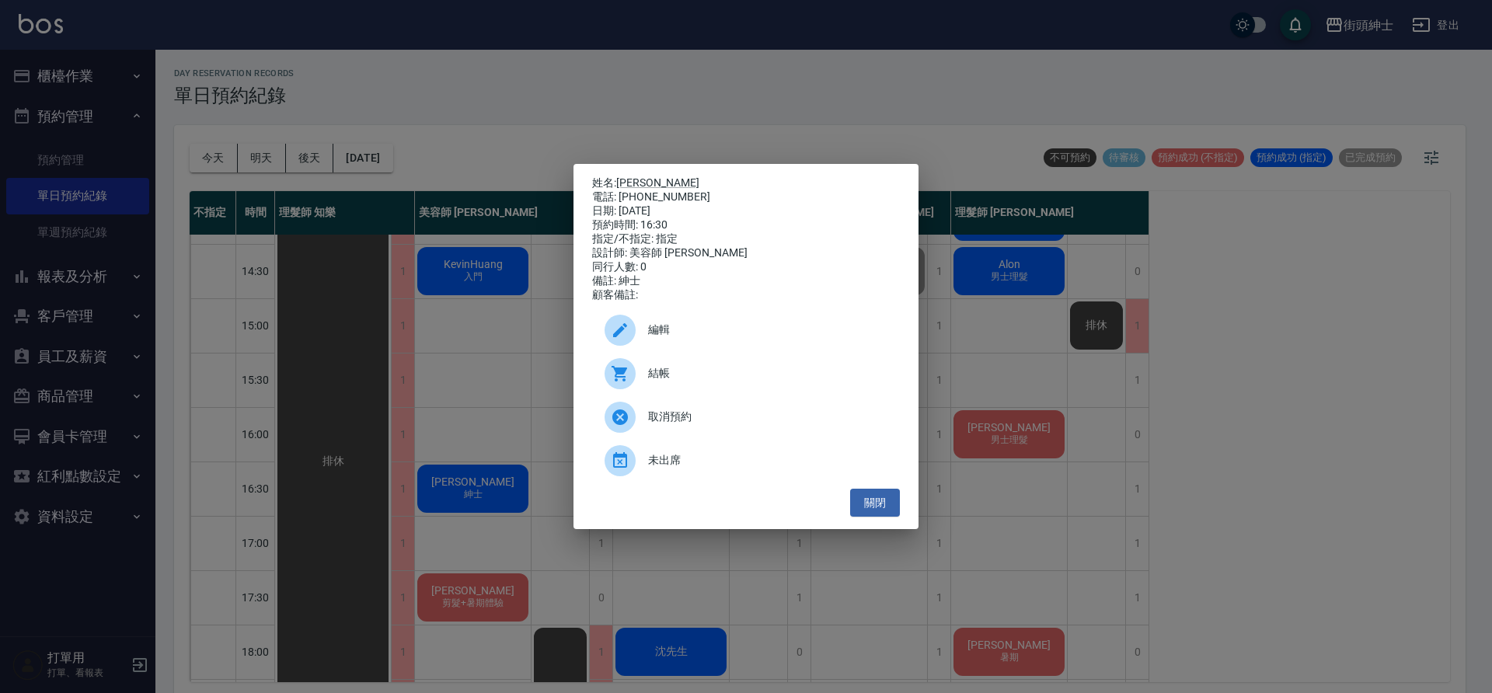
click at [643, 190] on div "電話: 0905065306" at bounding box center [746, 197] width 308 height 14
click at [641, 190] on div "電話: 0905065306" at bounding box center [746, 197] width 308 height 14
click at [639, 181] on link "張晏禔" at bounding box center [657, 182] width 83 height 12
drag, startPoint x: 863, startPoint y: 508, endPoint x: 707, endPoint y: 411, distance: 183.9
click at [863, 508] on button "關閉" at bounding box center [875, 503] width 50 height 29
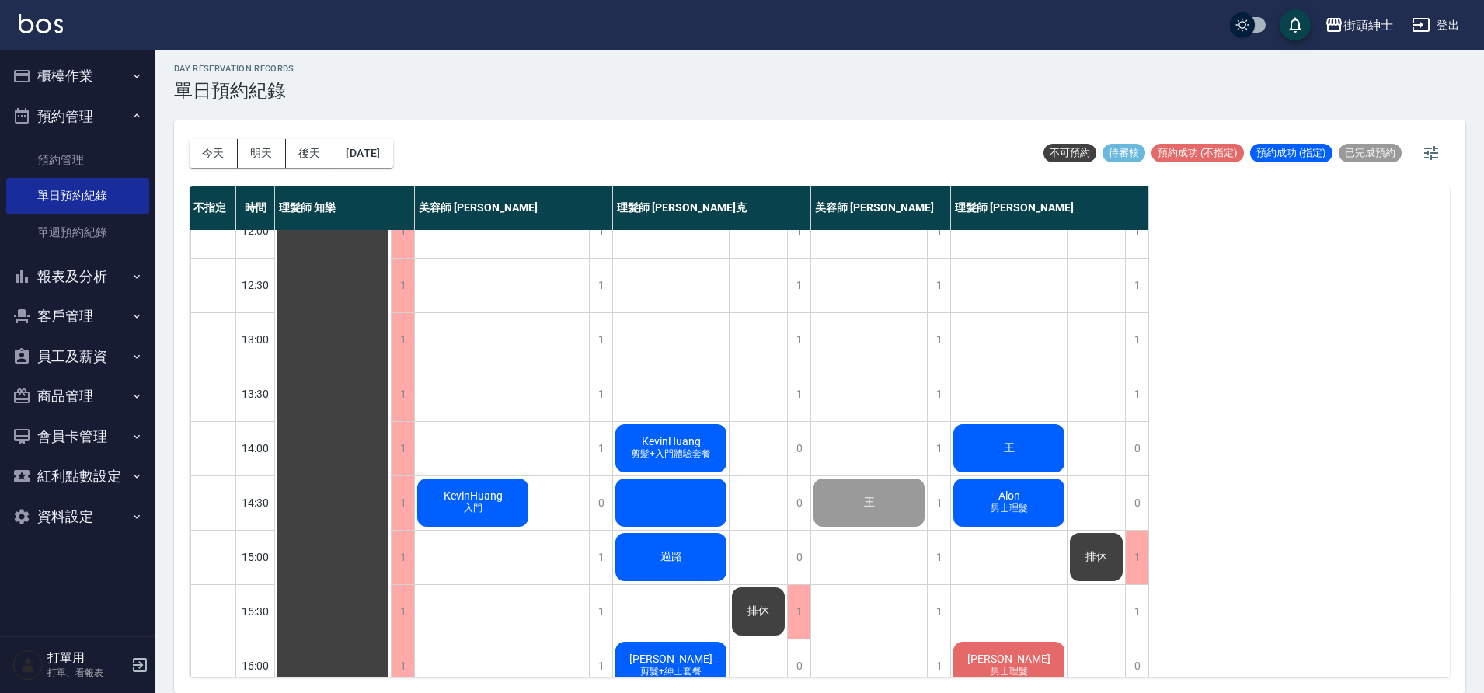
scroll to position [133, 0]
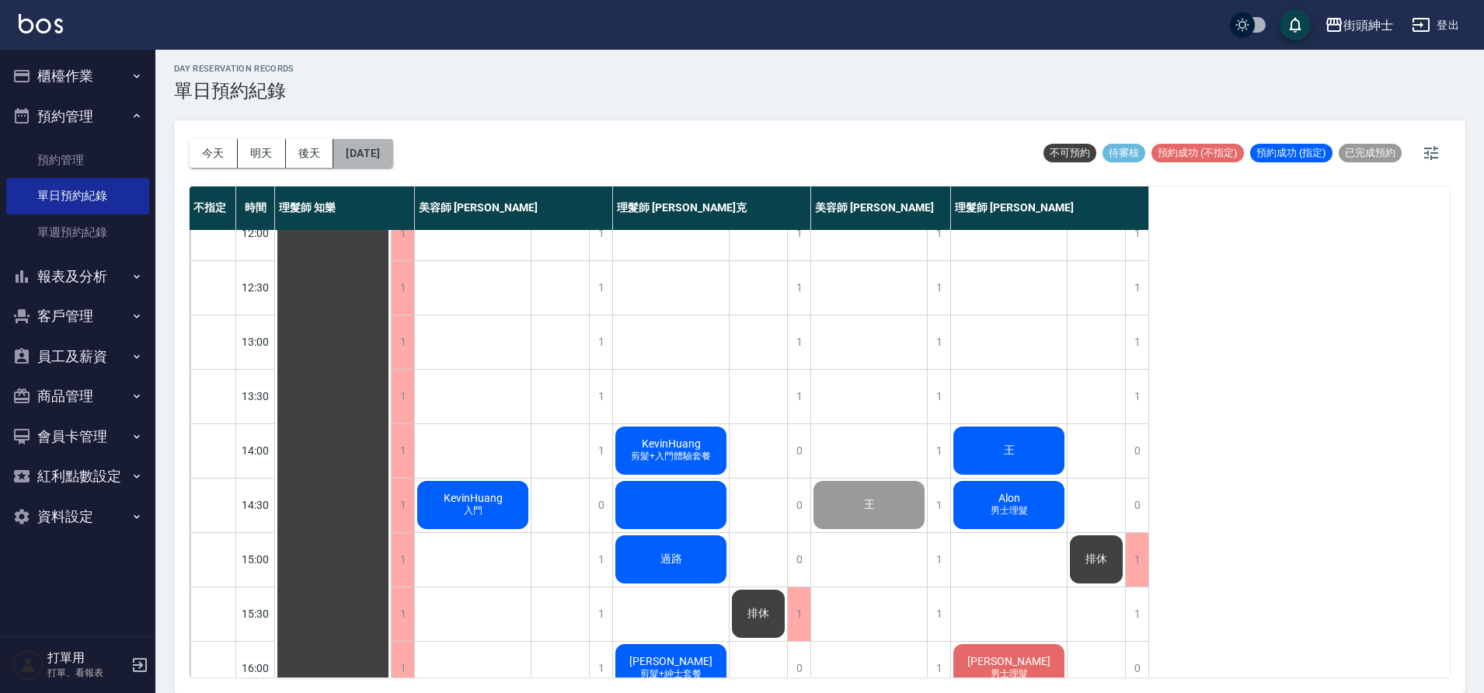
click at [376, 159] on button "2025/09/23" at bounding box center [362, 153] width 59 height 29
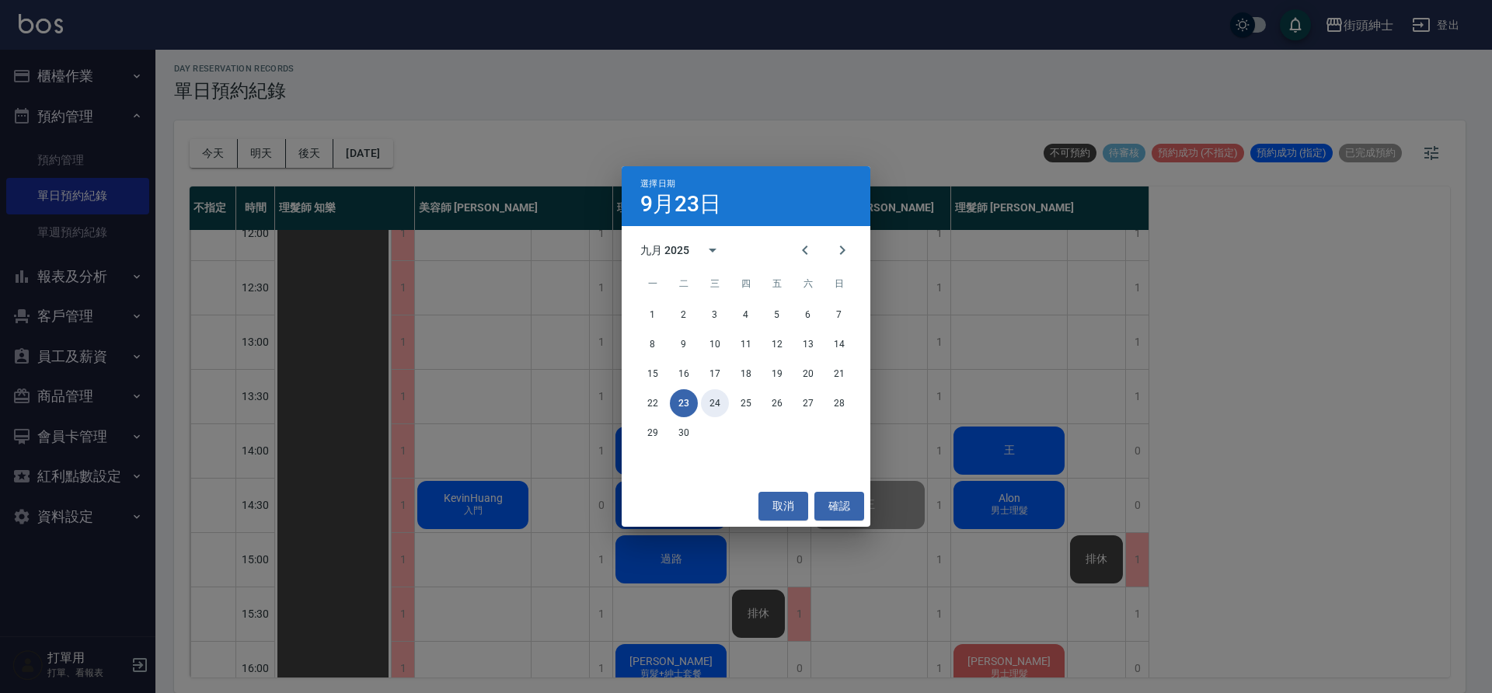
click at [719, 408] on button "24" at bounding box center [715, 403] width 28 height 28
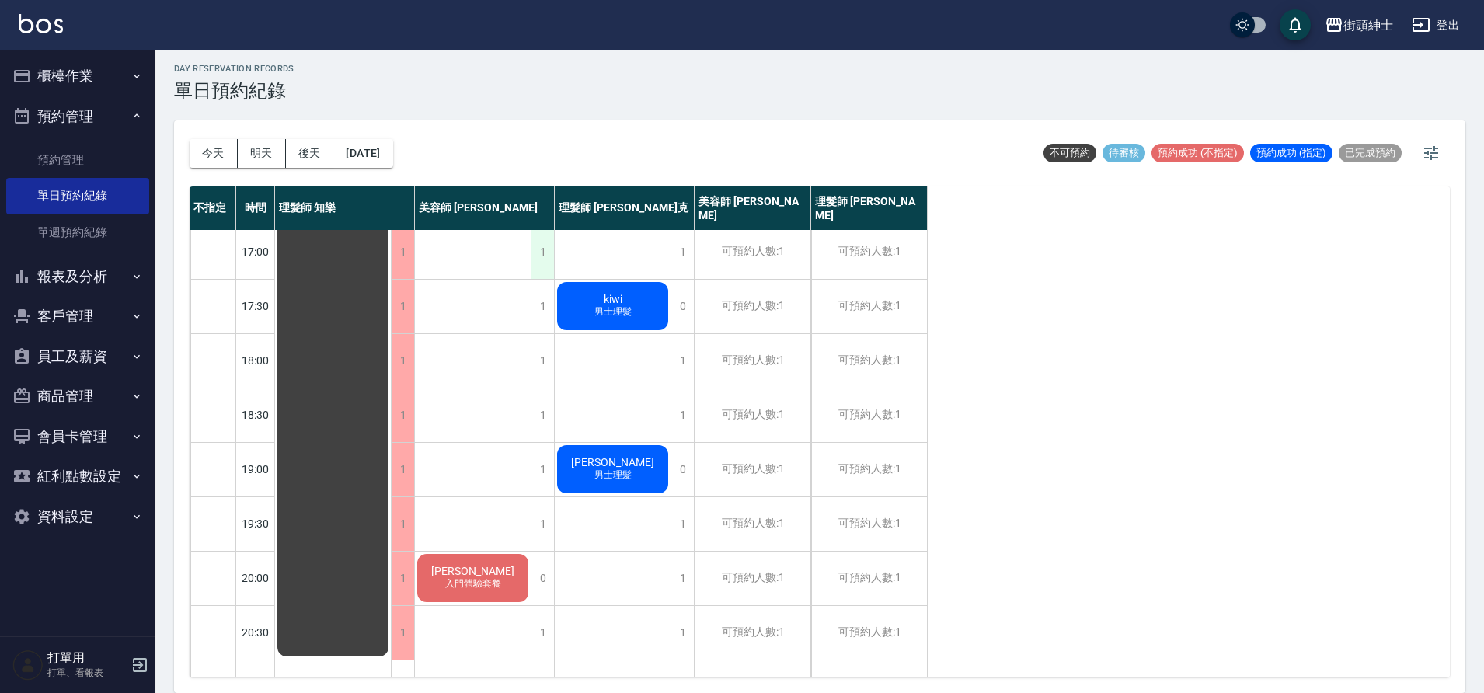
scroll to position [664, 0]
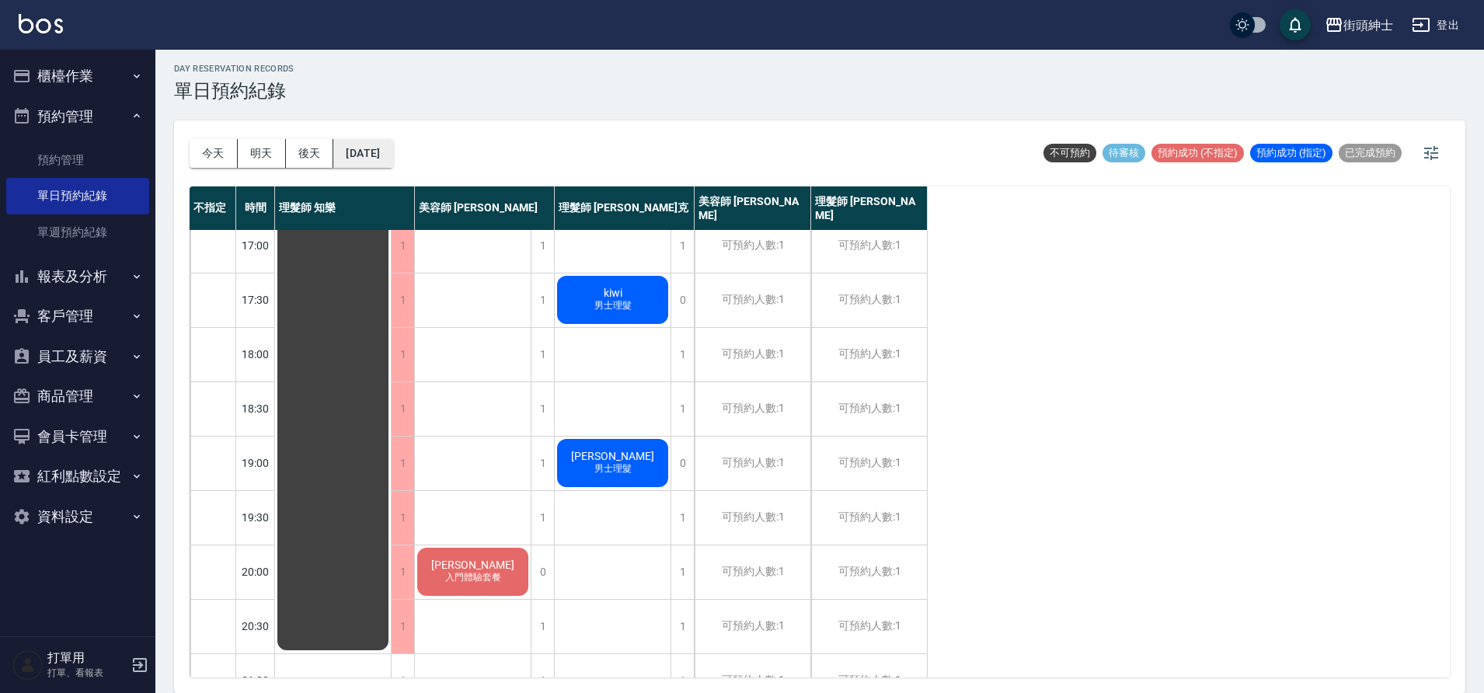
click at [392, 157] on button "2025/09/24" at bounding box center [362, 153] width 59 height 29
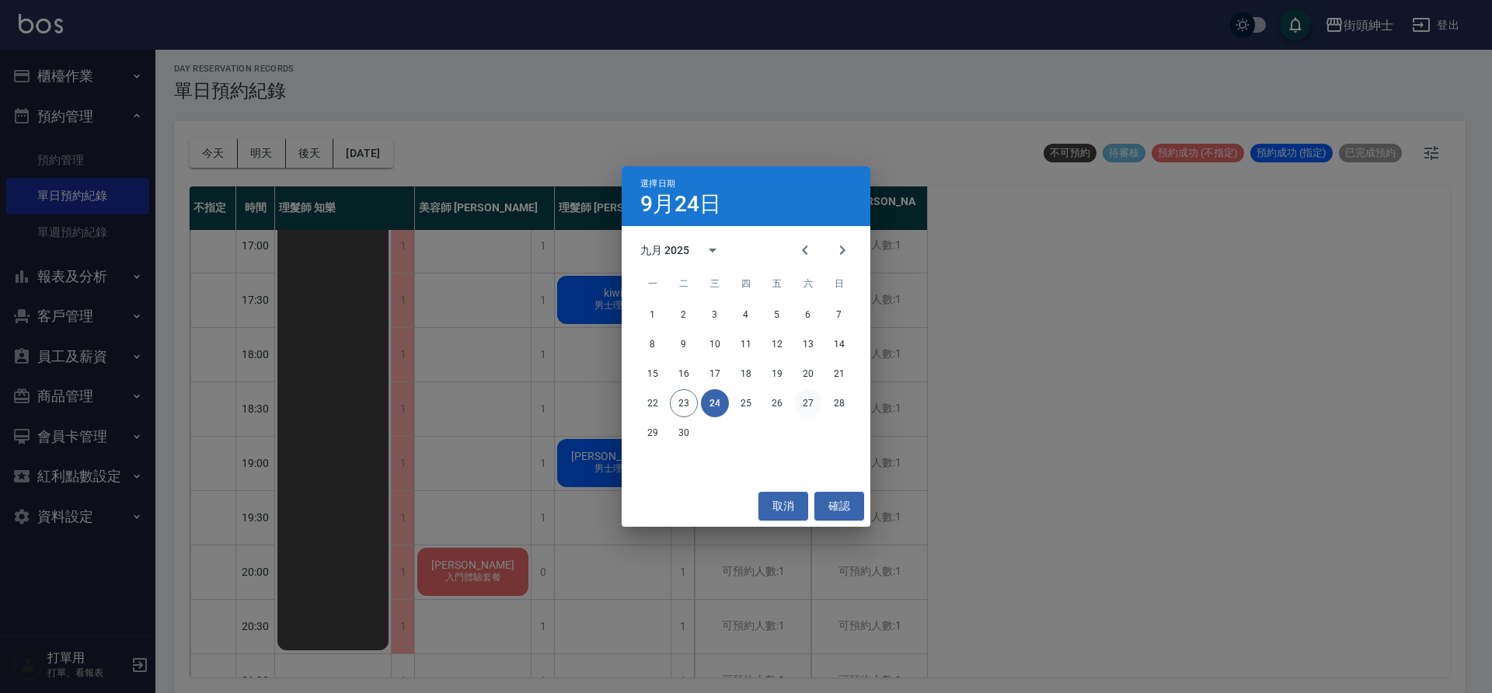
click at [806, 395] on button "27" at bounding box center [808, 403] width 28 height 28
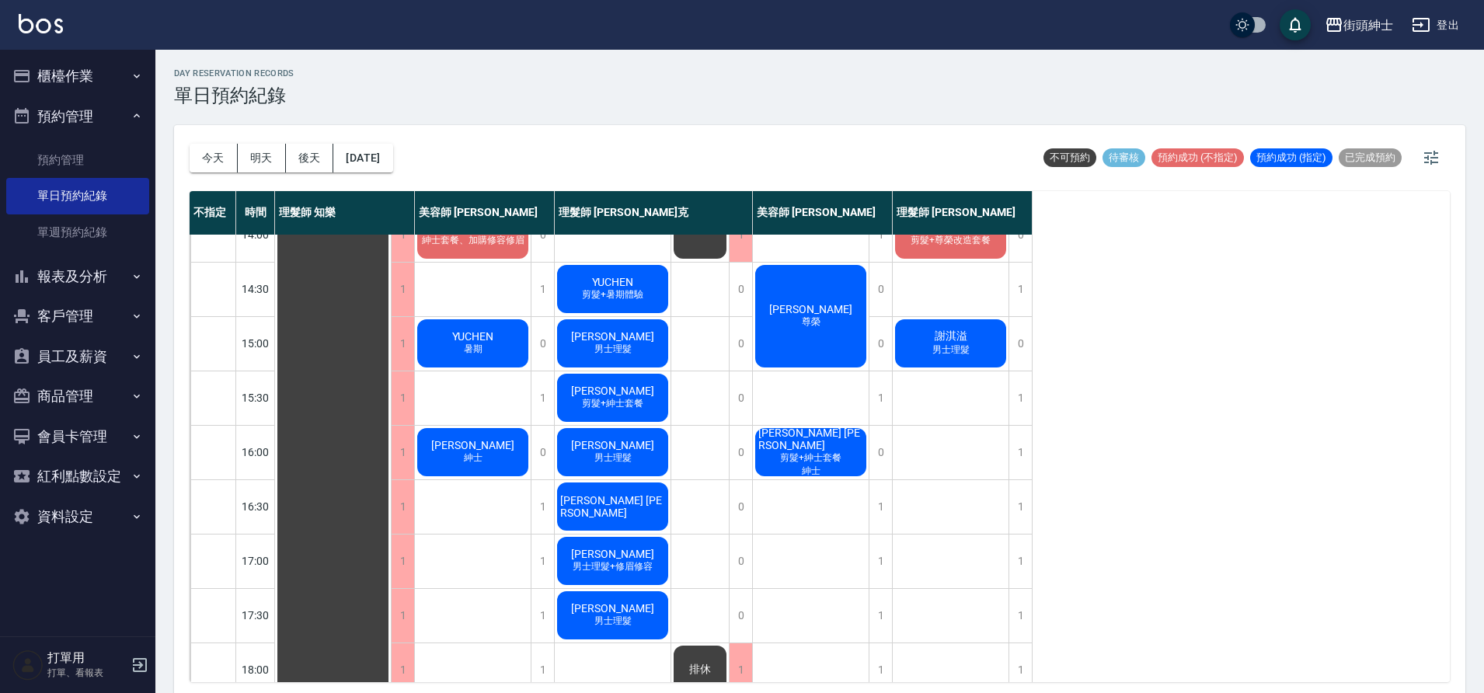
scroll to position [84, 0]
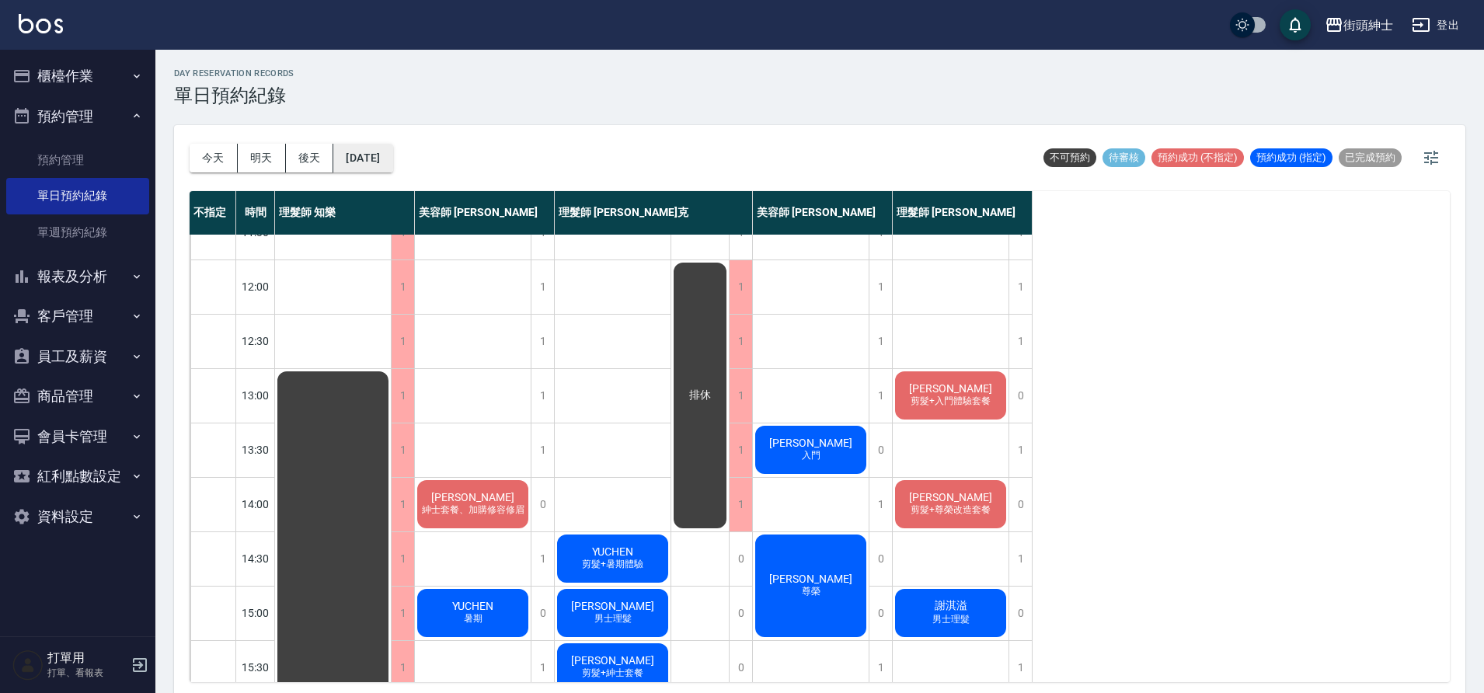
click at [392, 157] on button "2025/09/27" at bounding box center [362, 158] width 59 height 29
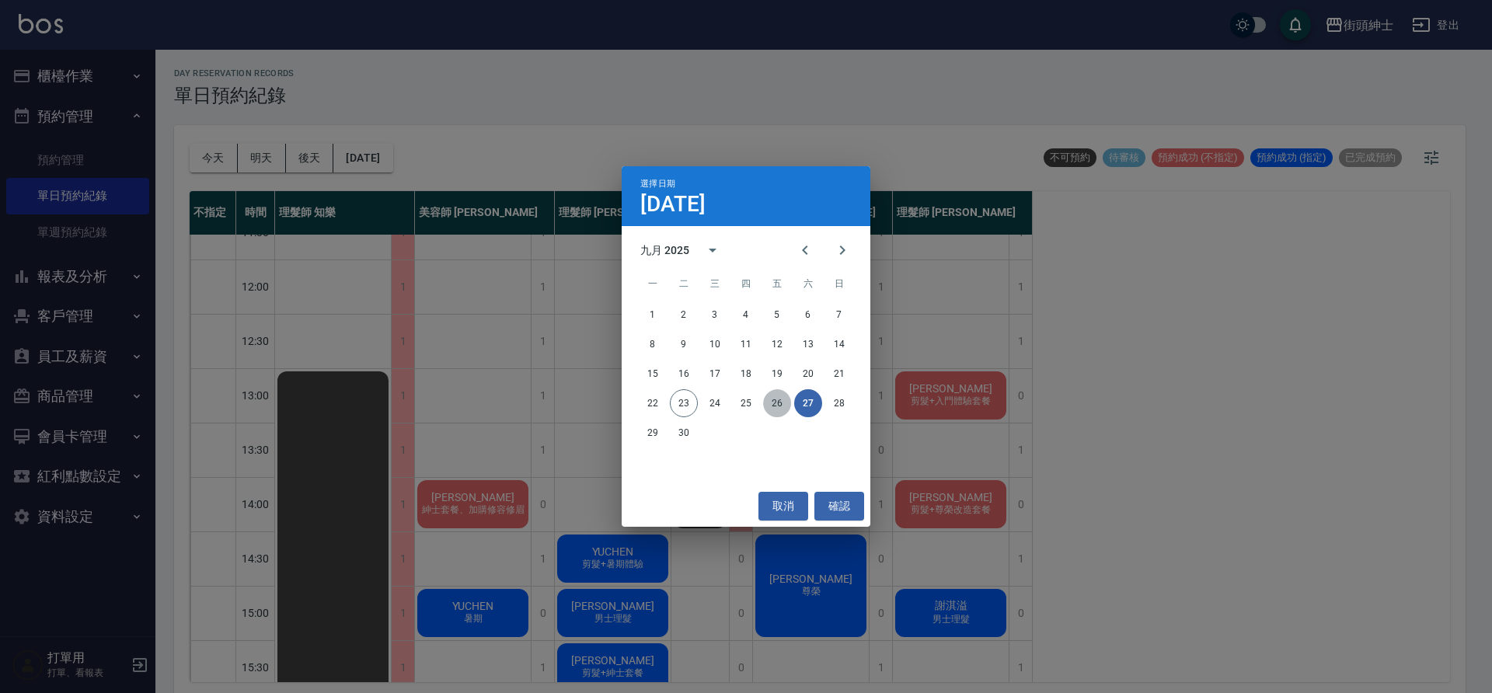
click at [769, 404] on button "26" at bounding box center [777, 403] width 28 height 28
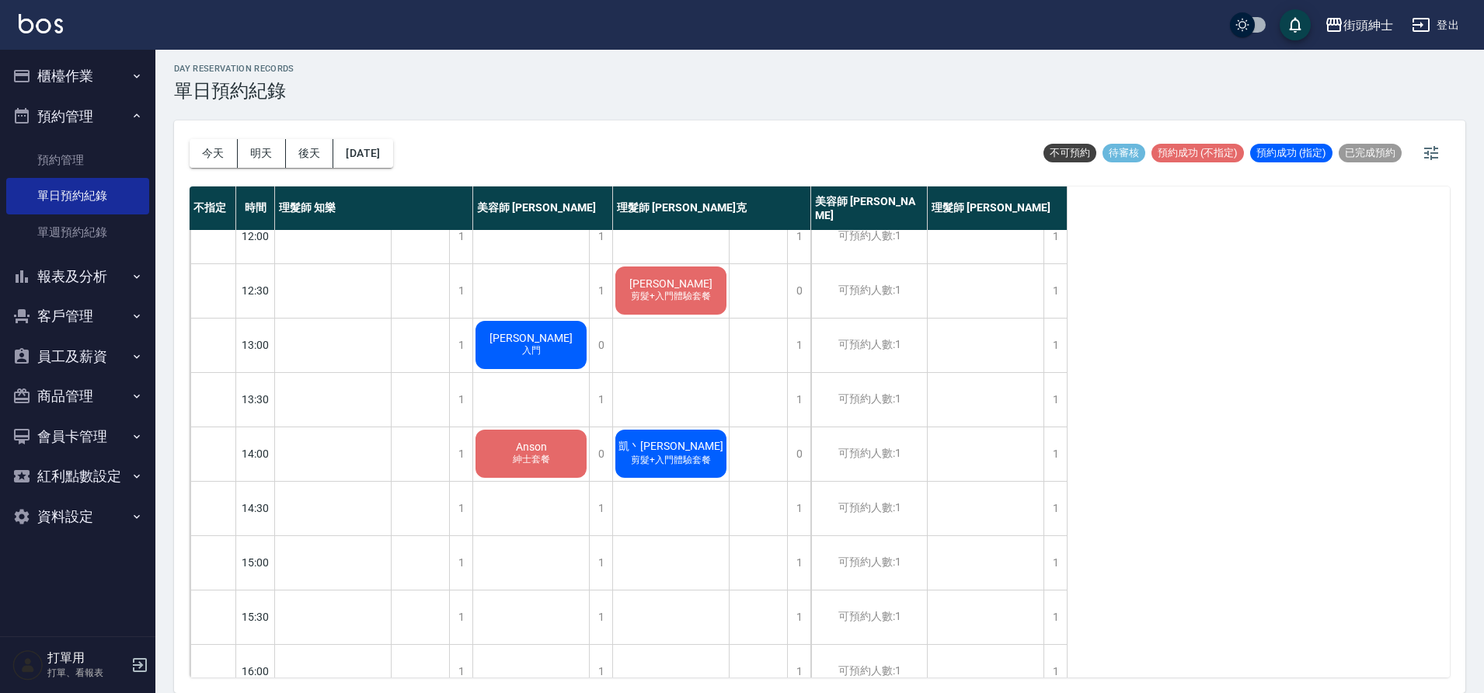
scroll to position [82, 0]
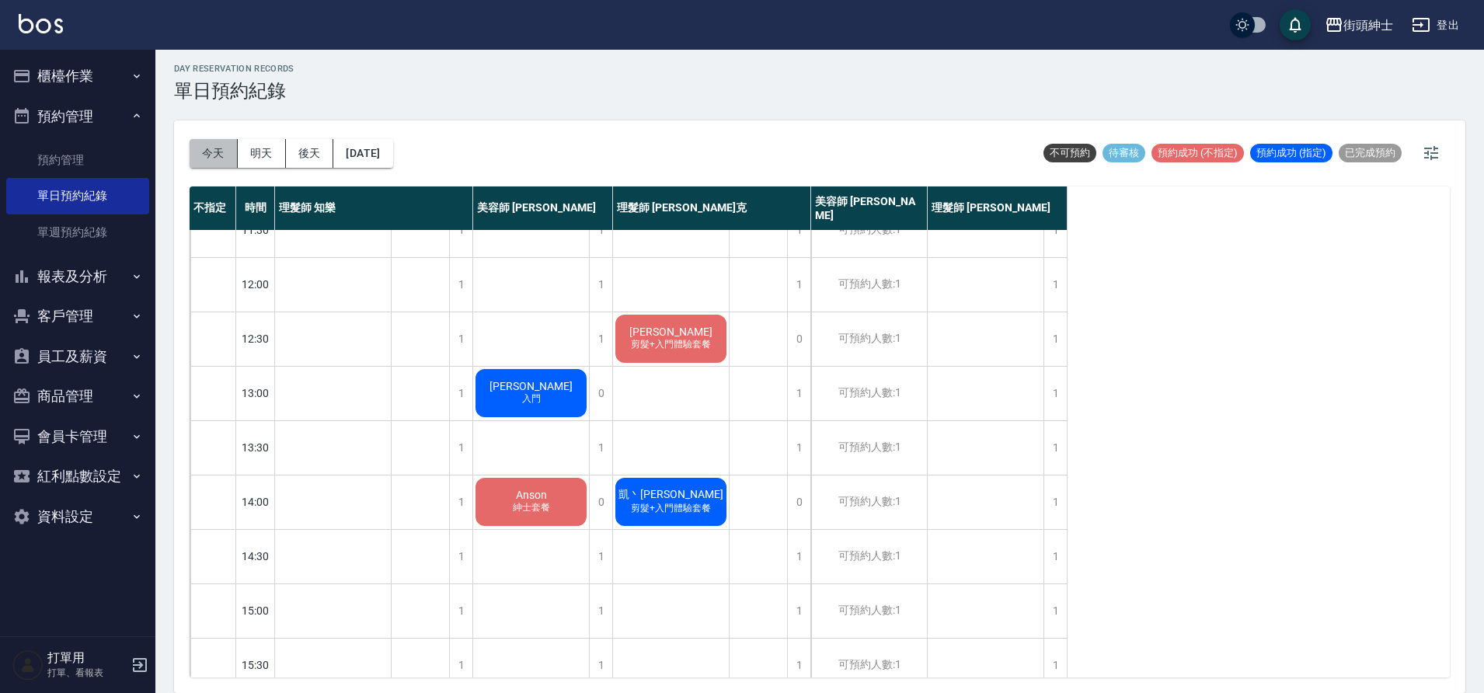
click at [229, 166] on button "今天" at bounding box center [214, 153] width 48 height 29
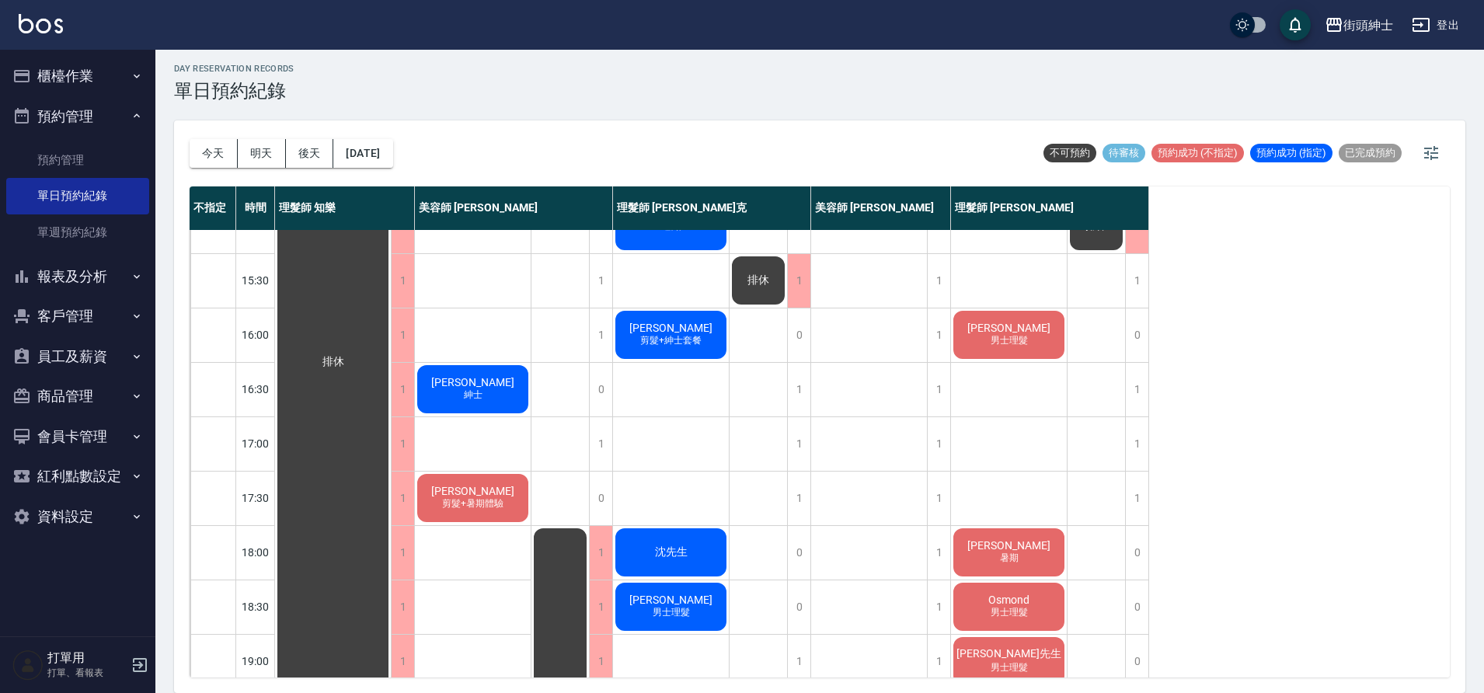
scroll to position [465, 0]
click at [792, 398] on div "1" at bounding box center [798, 391] width 23 height 54
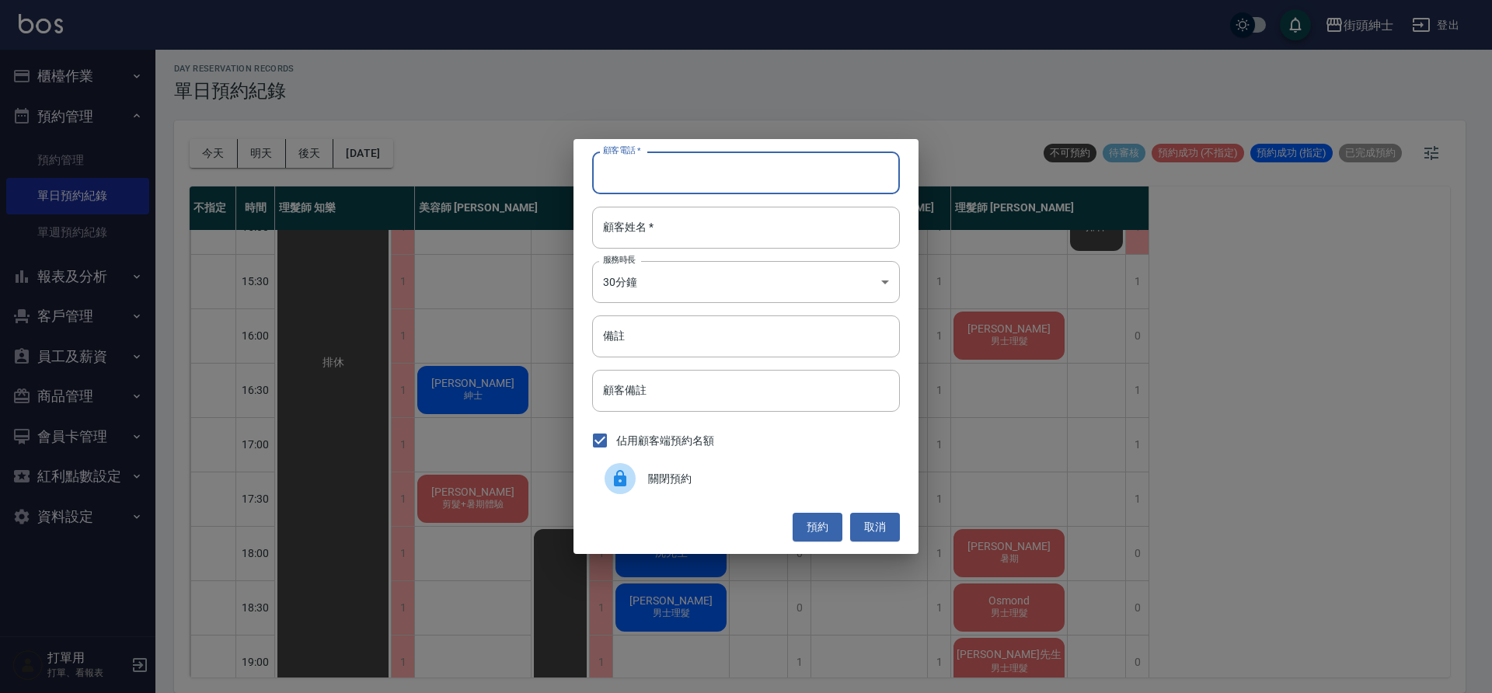
click at [832, 168] on input "顧客電話   *" at bounding box center [746, 173] width 308 height 42
click at [880, 521] on button "取消" at bounding box center [875, 527] width 50 height 29
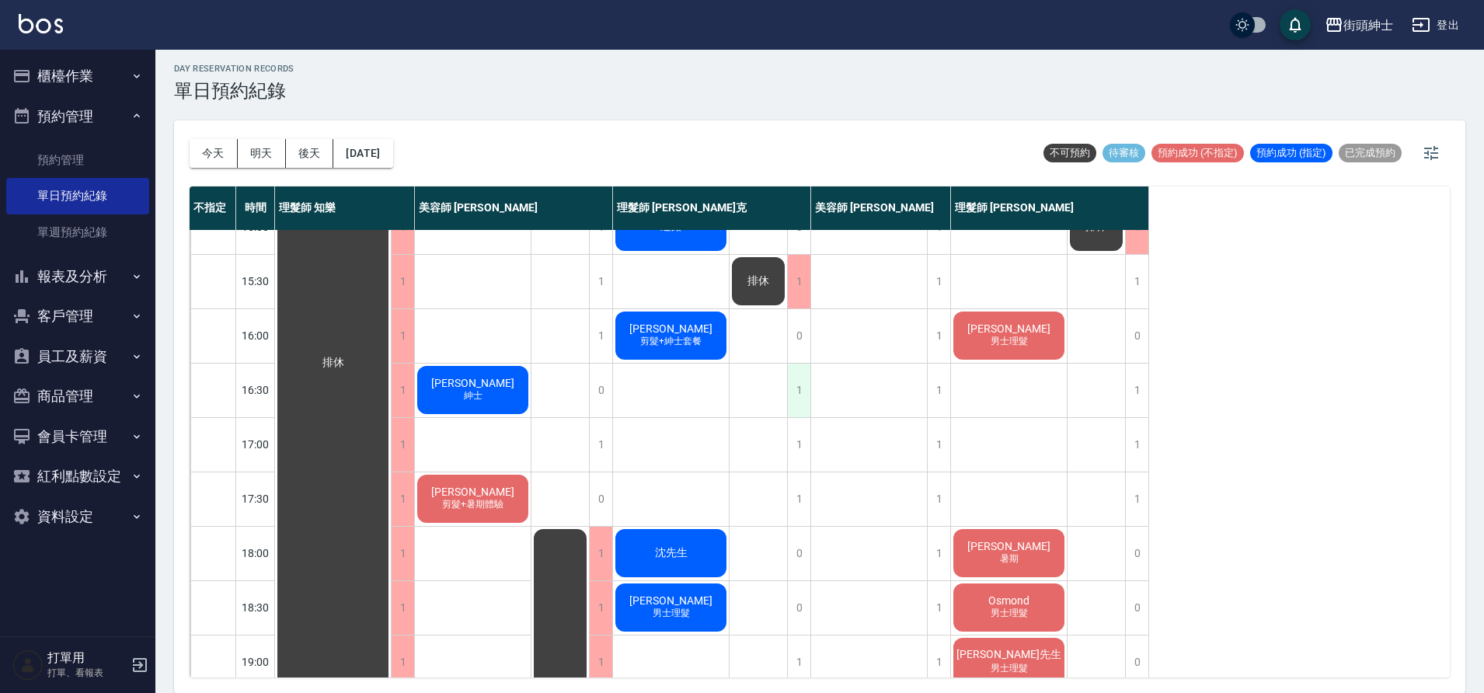
click at [810, 402] on div "1" at bounding box center [798, 391] width 23 height 54
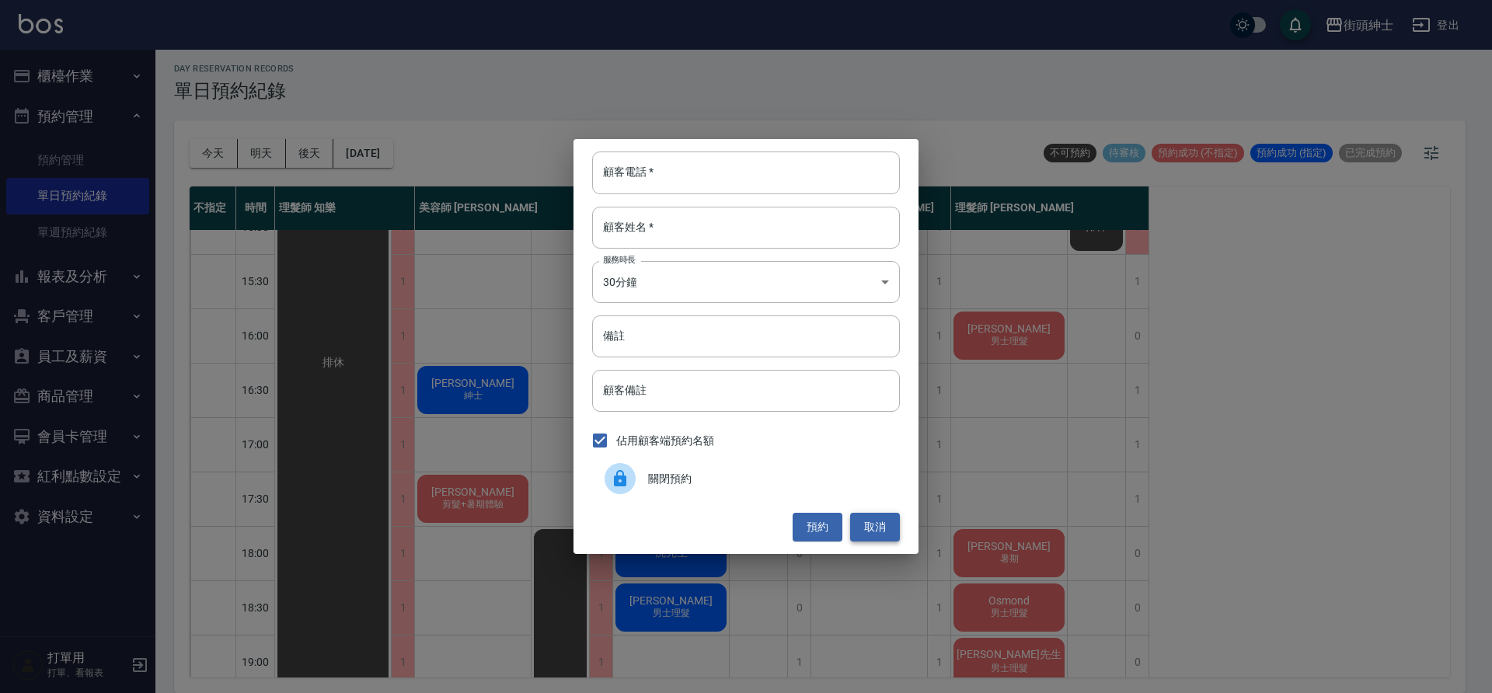
click at [886, 529] on button "取消" at bounding box center [875, 527] width 50 height 29
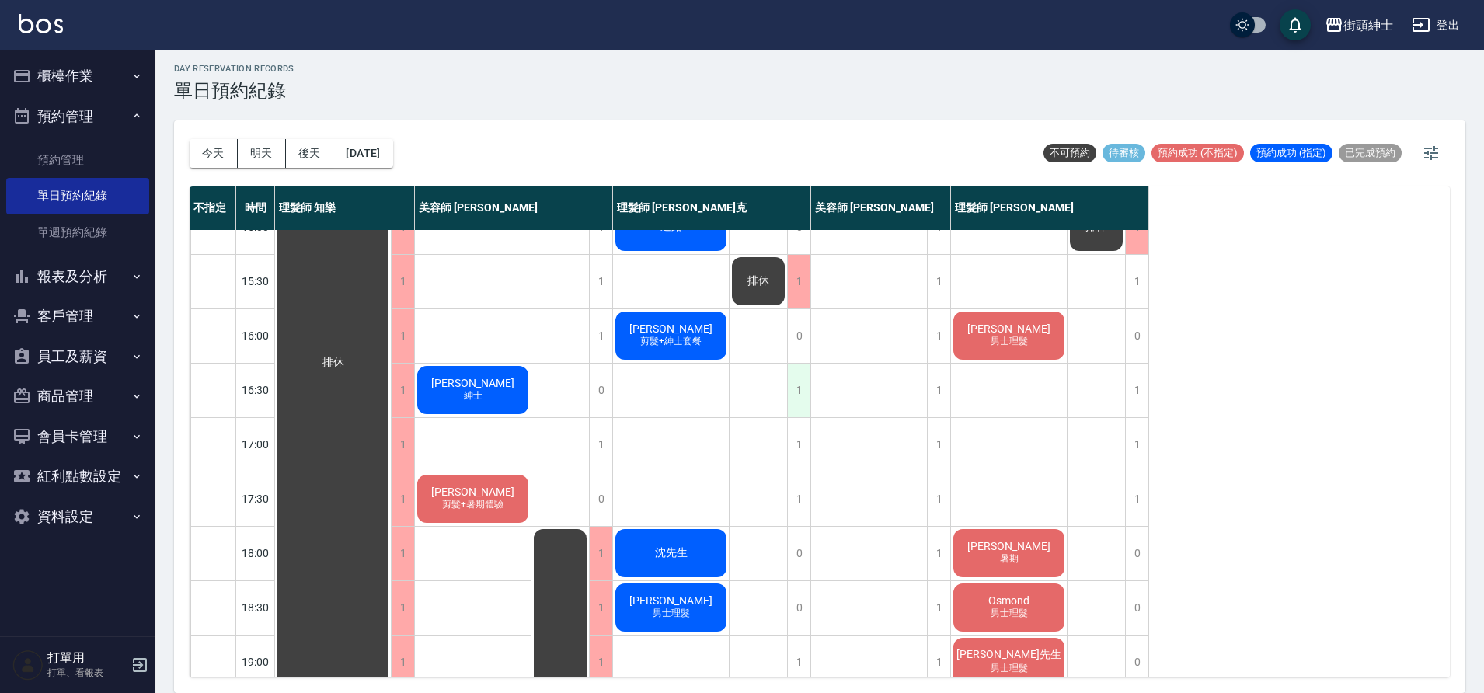
click at [793, 390] on div "1" at bounding box center [798, 391] width 23 height 54
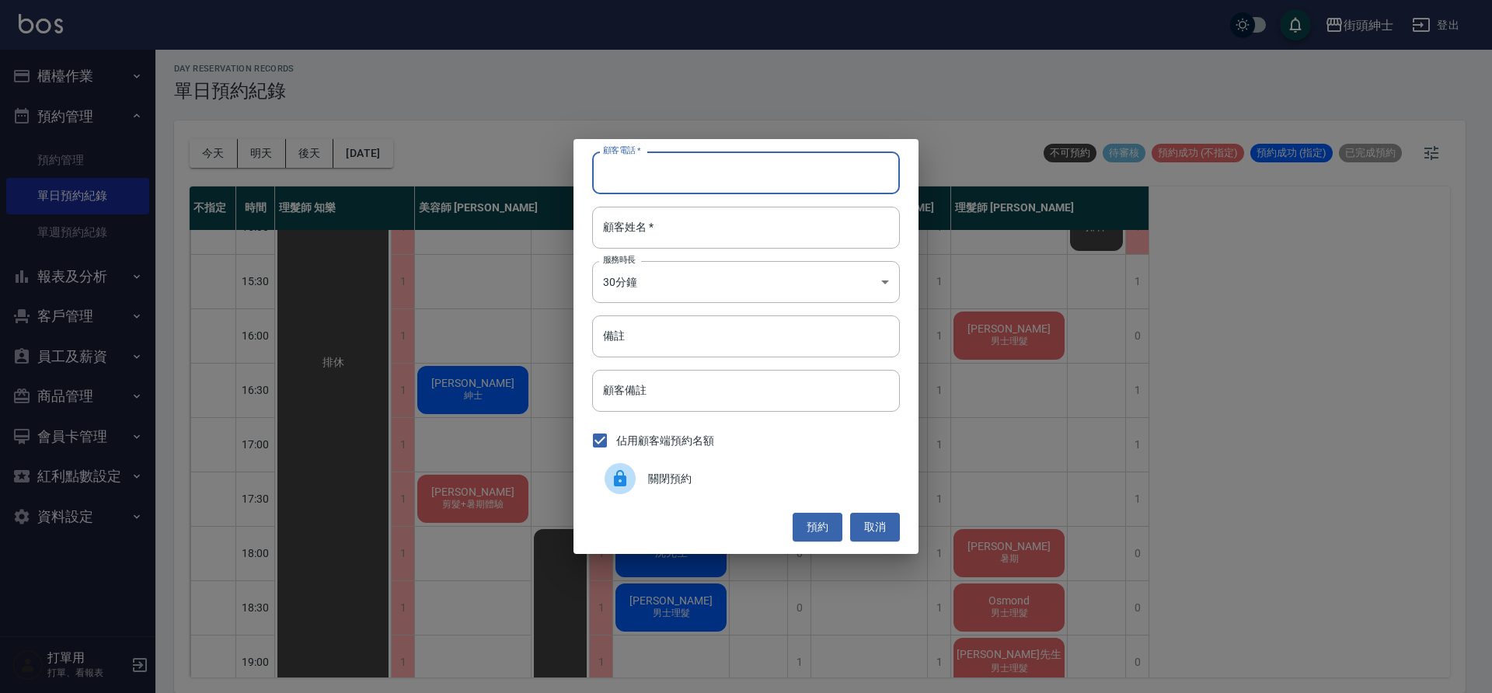
click at [811, 190] on input "顧客電話   *" at bounding box center [746, 173] width 308 height 42
type input "0123"
click at [772, 233] on input "顧客姓名   *" at bounding box center [746, 228] width 308 height 42
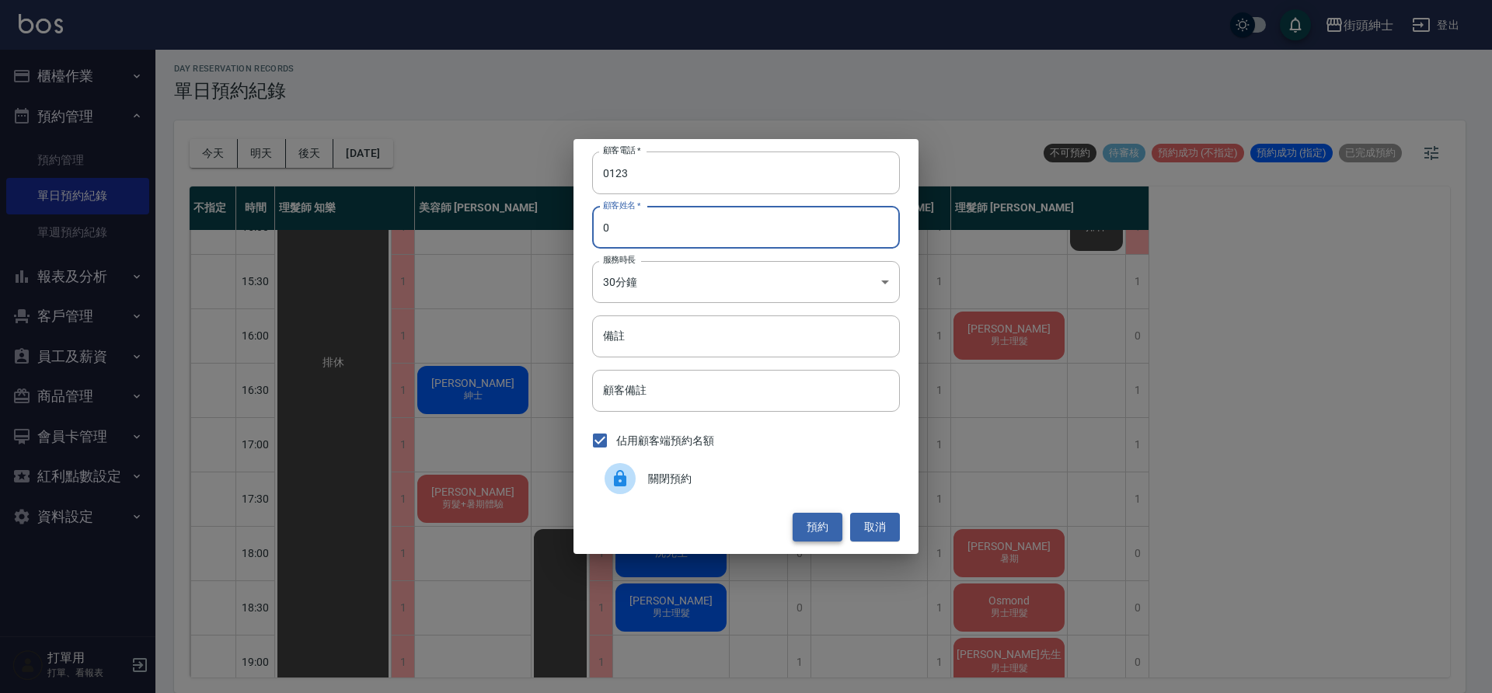
type input "0"
click at [807, 535] on button "預約" at bounding box center [817, 527] width 50 height 29
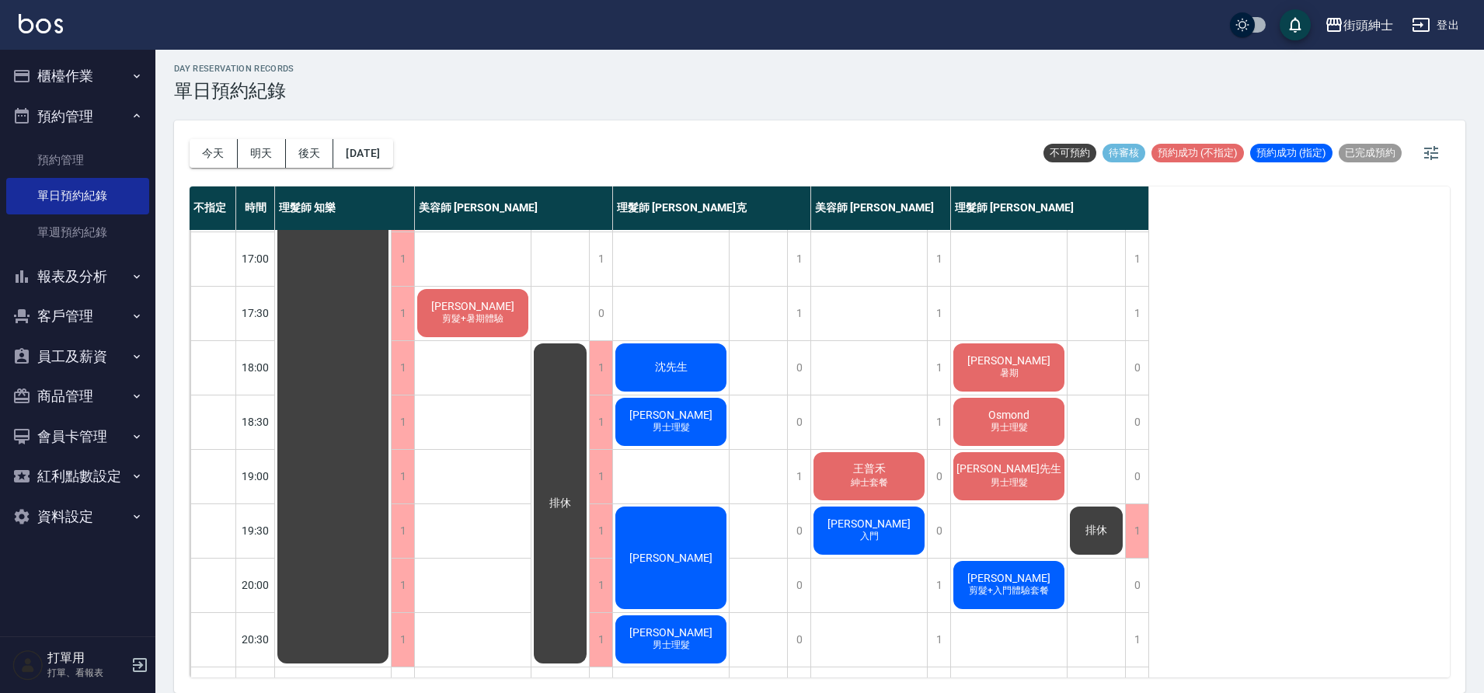
scroll to position [649, 0]
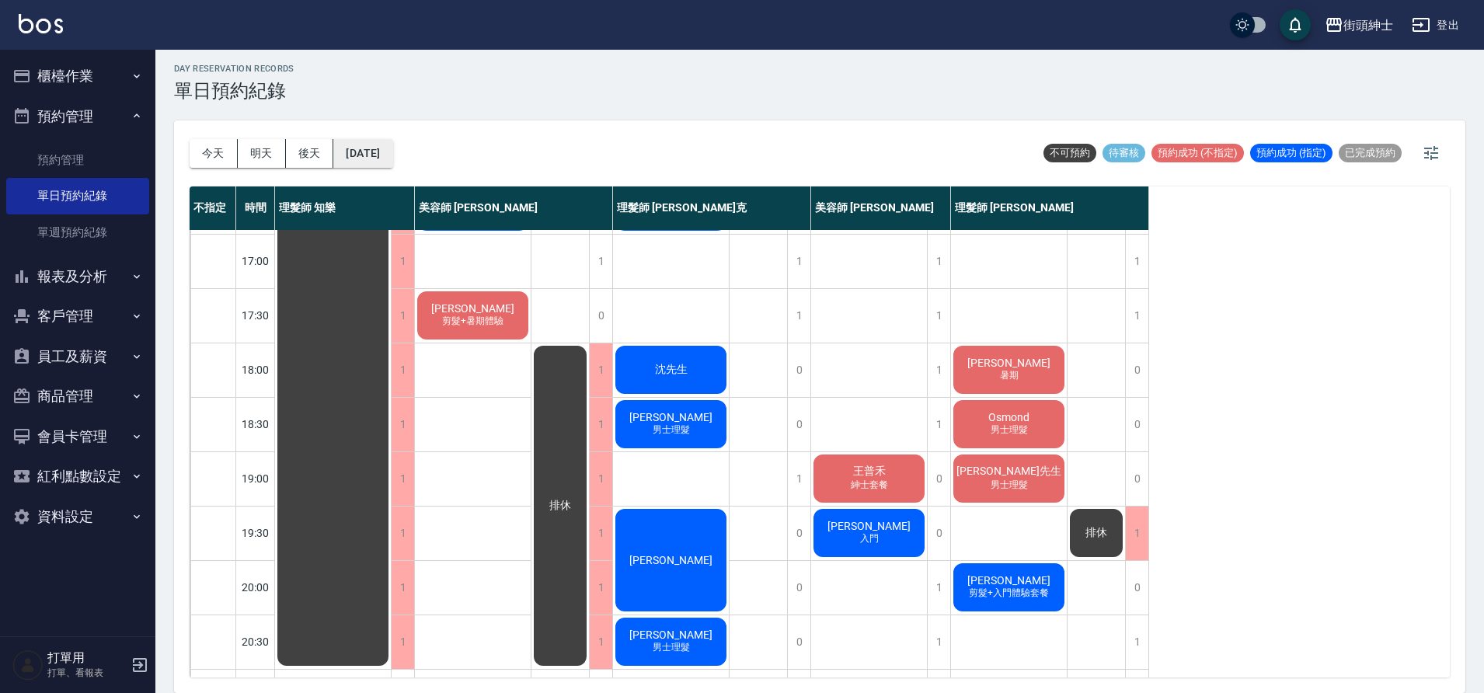
click at [392, 156] on button "2025/09/23" at bounding box center [362, 153] width 59 height 29
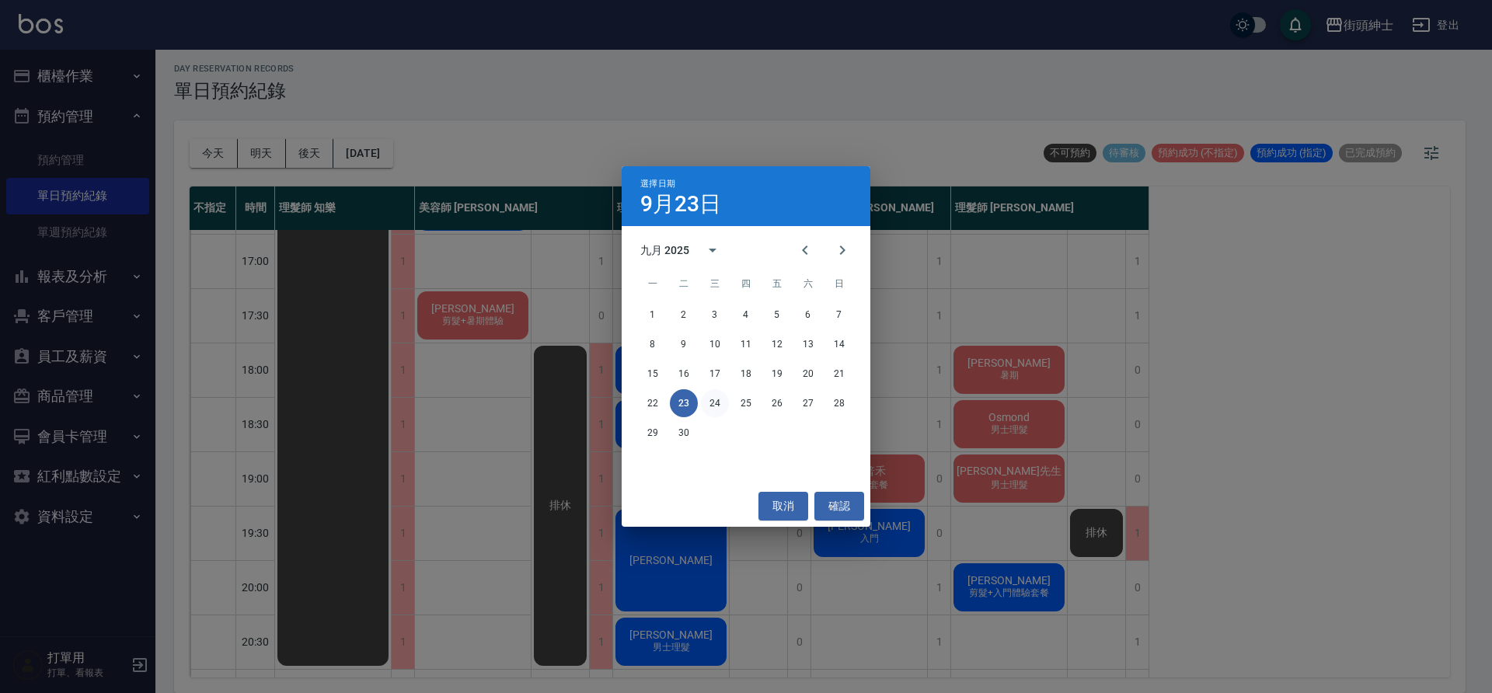
click at [710, 404] on button "24" at bounding box center [715, 403] width 28 height 28
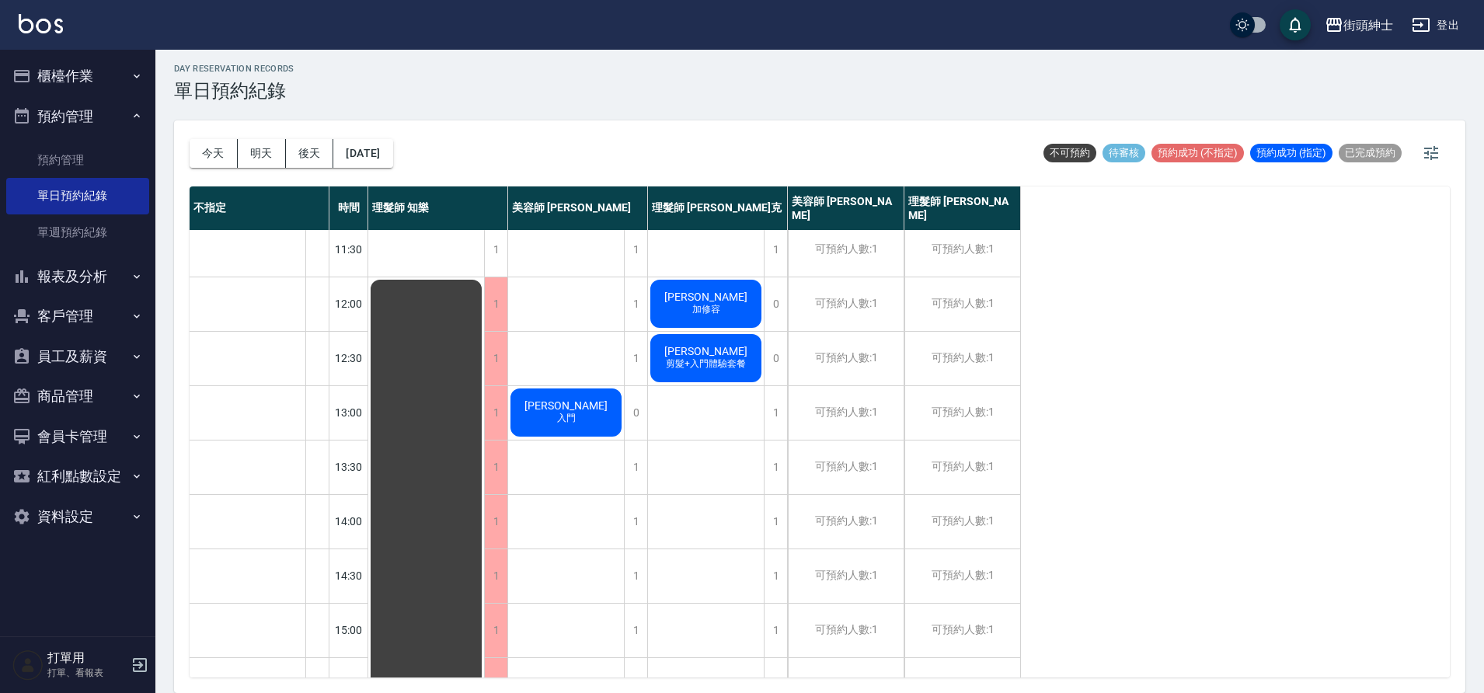
scroll to position [37, 0]
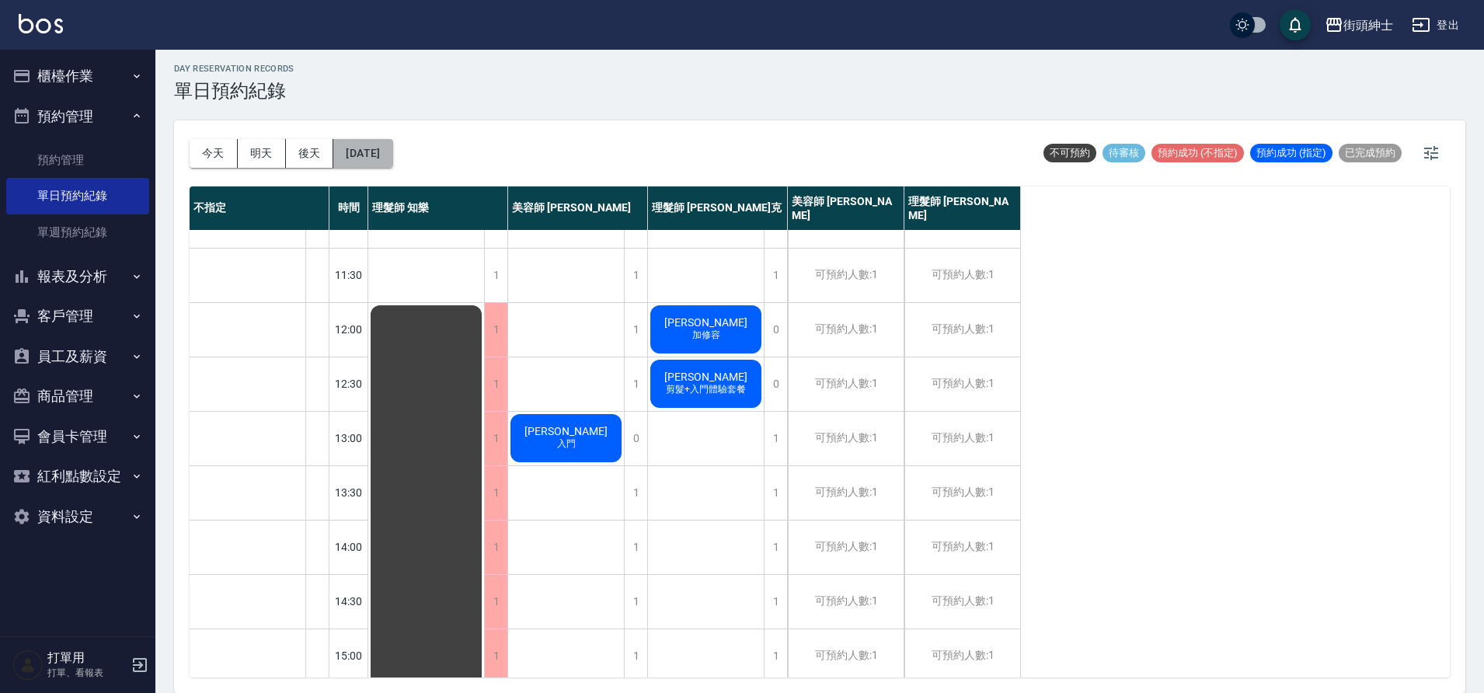
click at [382, 152] on button "2025/09/24" at bounding box center [362, 153] width 59 height 29
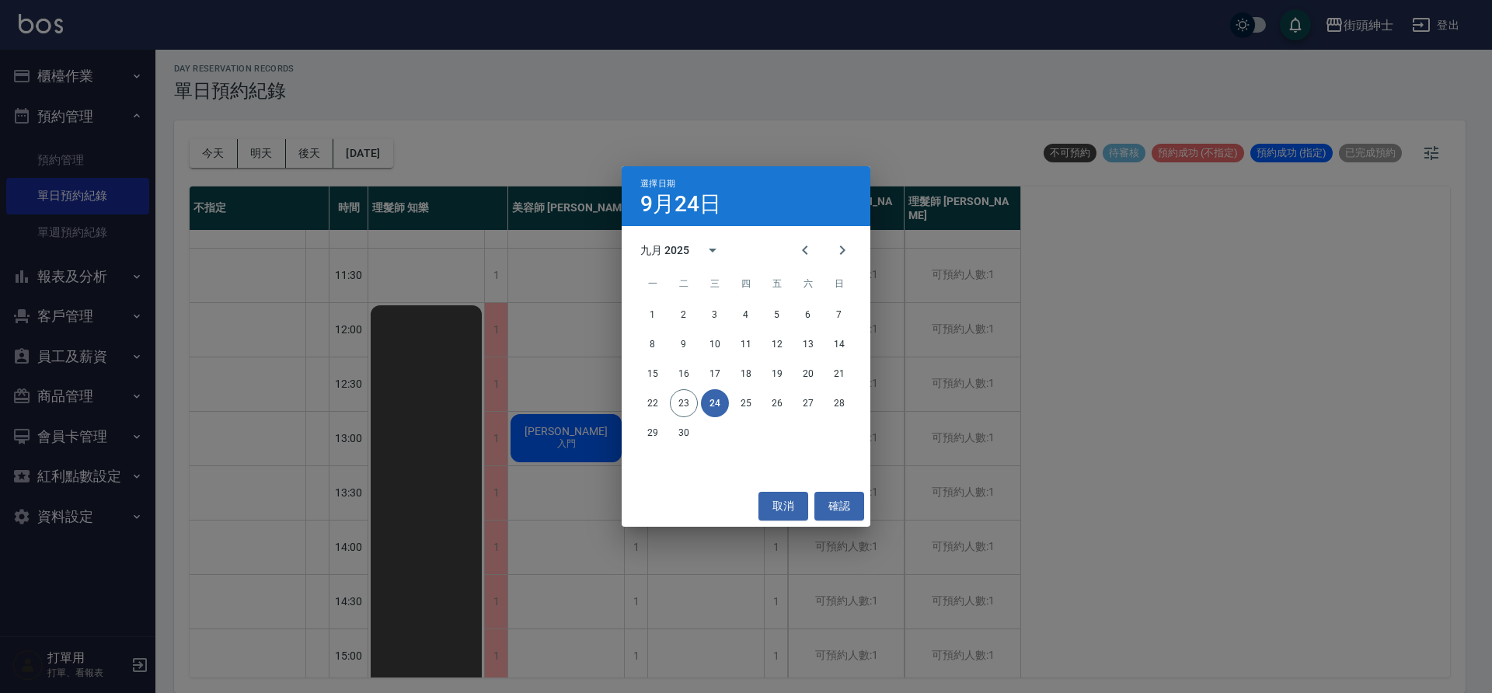
click at [723, 401] on button "24" at bounding box center [715, 403] width 28 height 28
click at [744, 401] on button "25" at bounding box center [746, 403] width 28 height 28
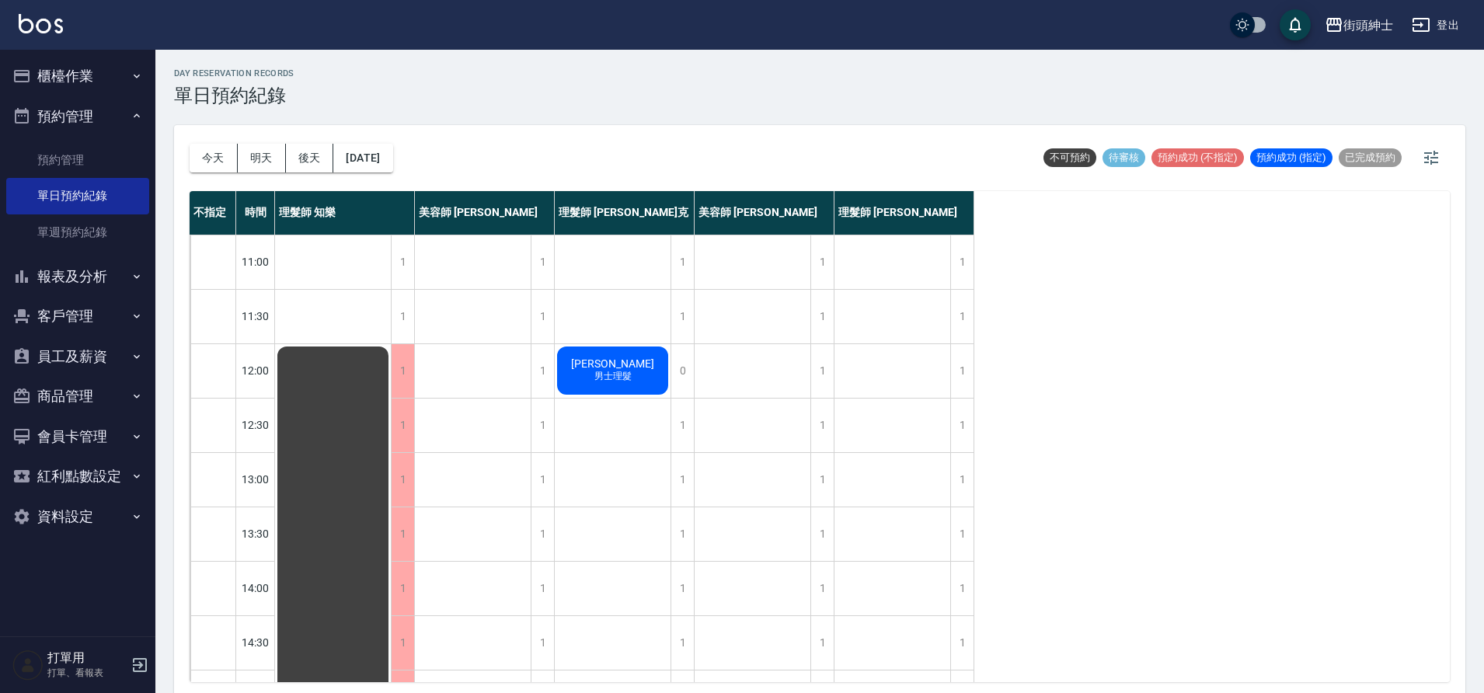
scroll to position [761, 0]
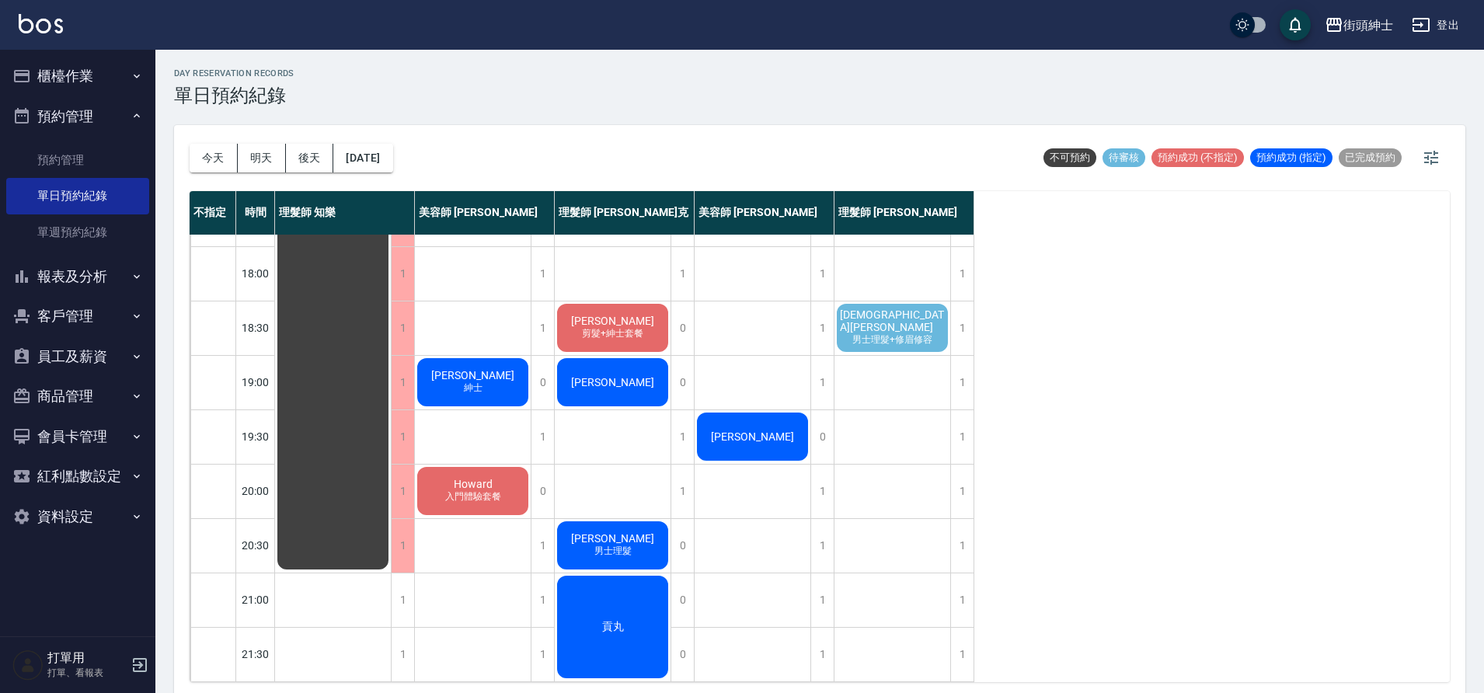
click at [858, 306] on div "林麒 男士理髮+修眉修容" at bounding box center [892, 327] width 116 height 53
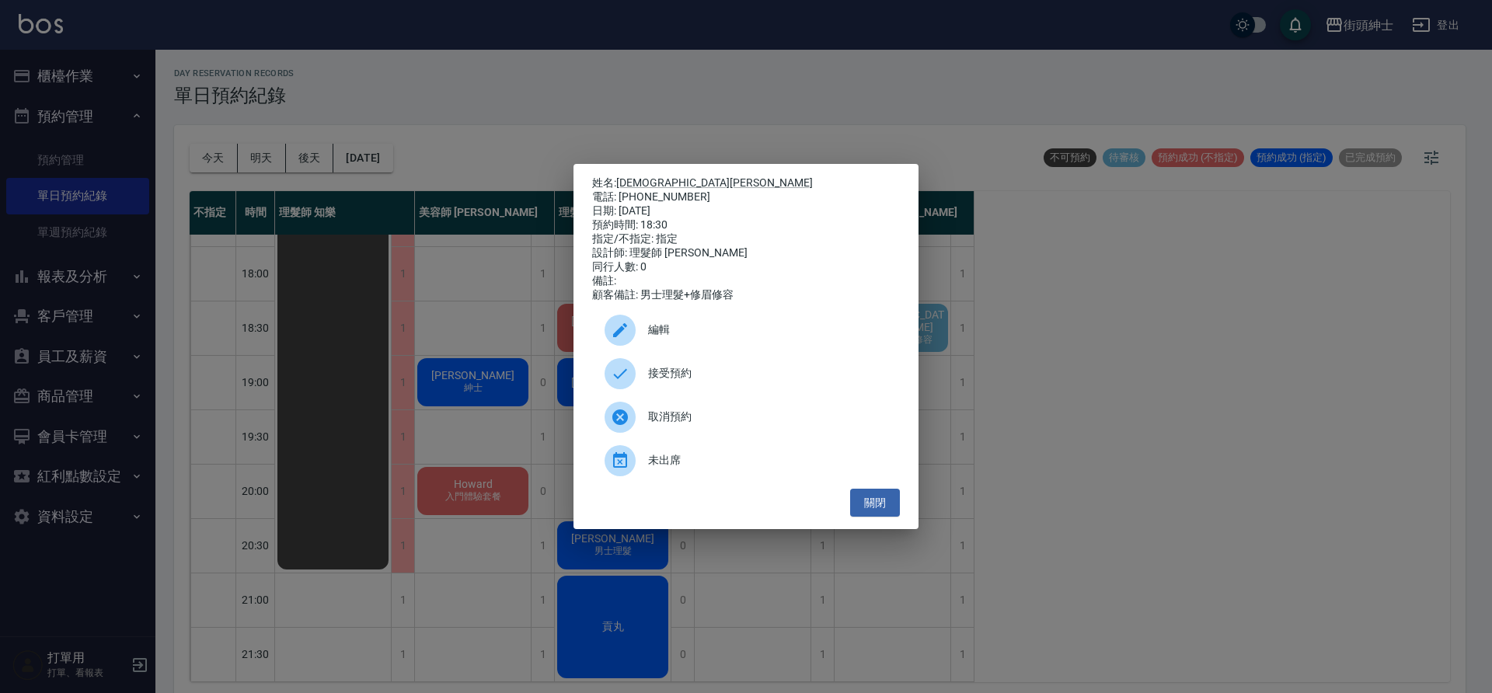
click at [815, 374] on span "接受預約" at bounding box center [767, 373] width 239 height 16
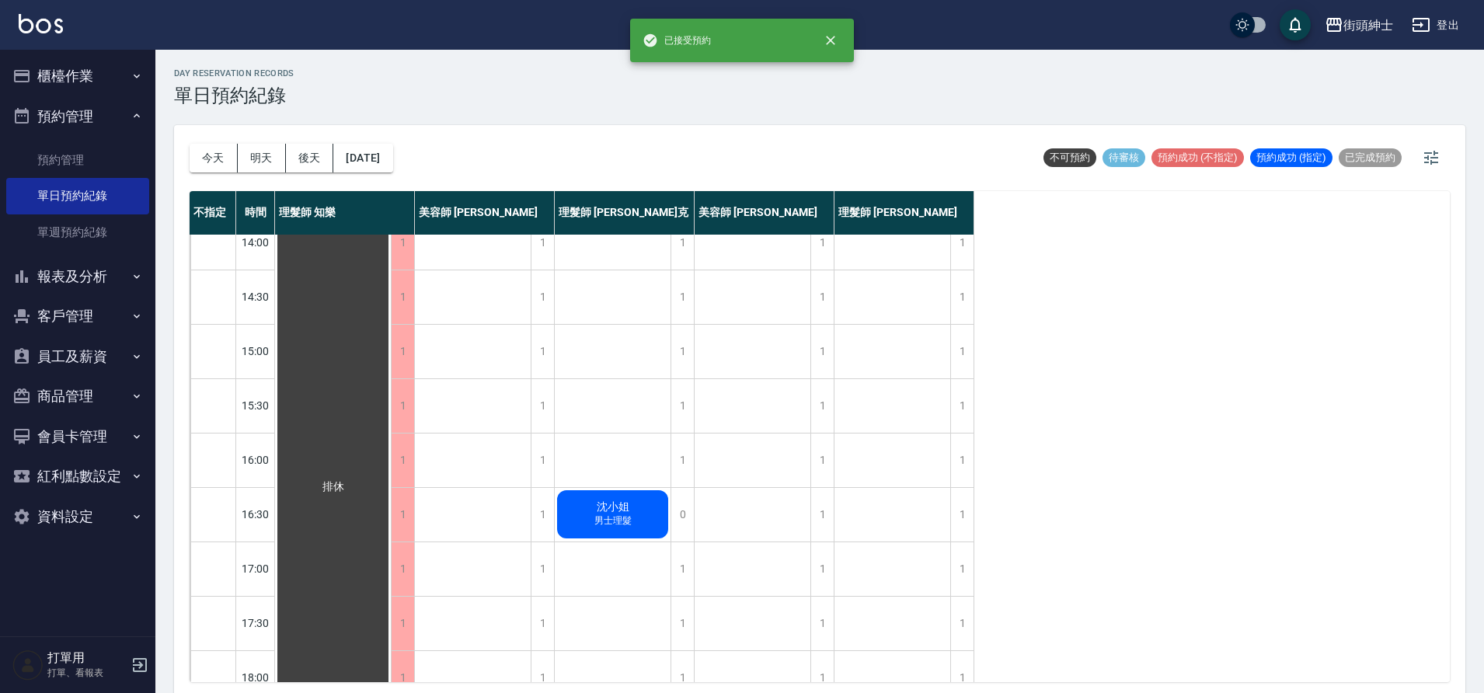
scroll to position [274, 0]
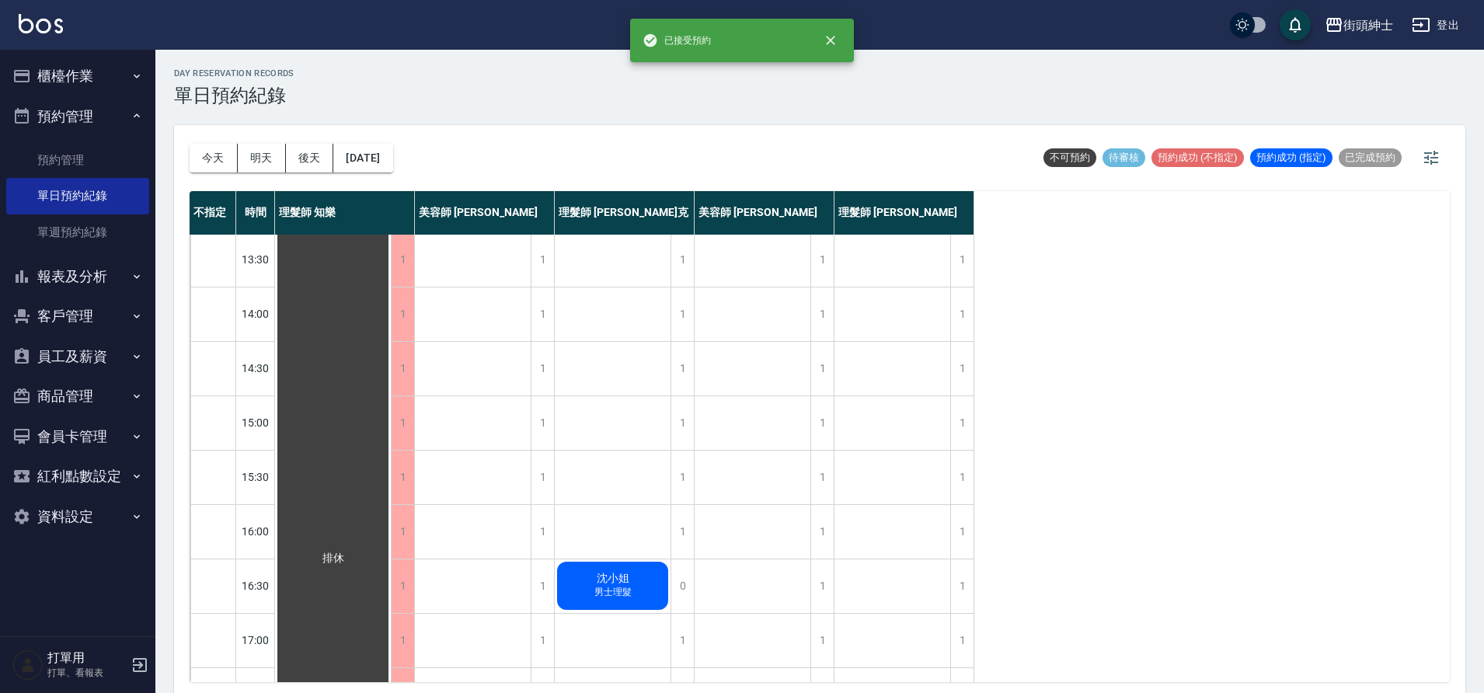
click at [434, 175] on div "今天 明天 後天 2025/09/25 不可預約 待審核 預約成功 (不指定) 預約成功 (指定) 已完成預約" at bounding box center [820, 158] width 1260 height 66
click at [393, 172] on div "今天 明天 後天 2025/09/25" at bounding box center [292, 158] width 204 height 66
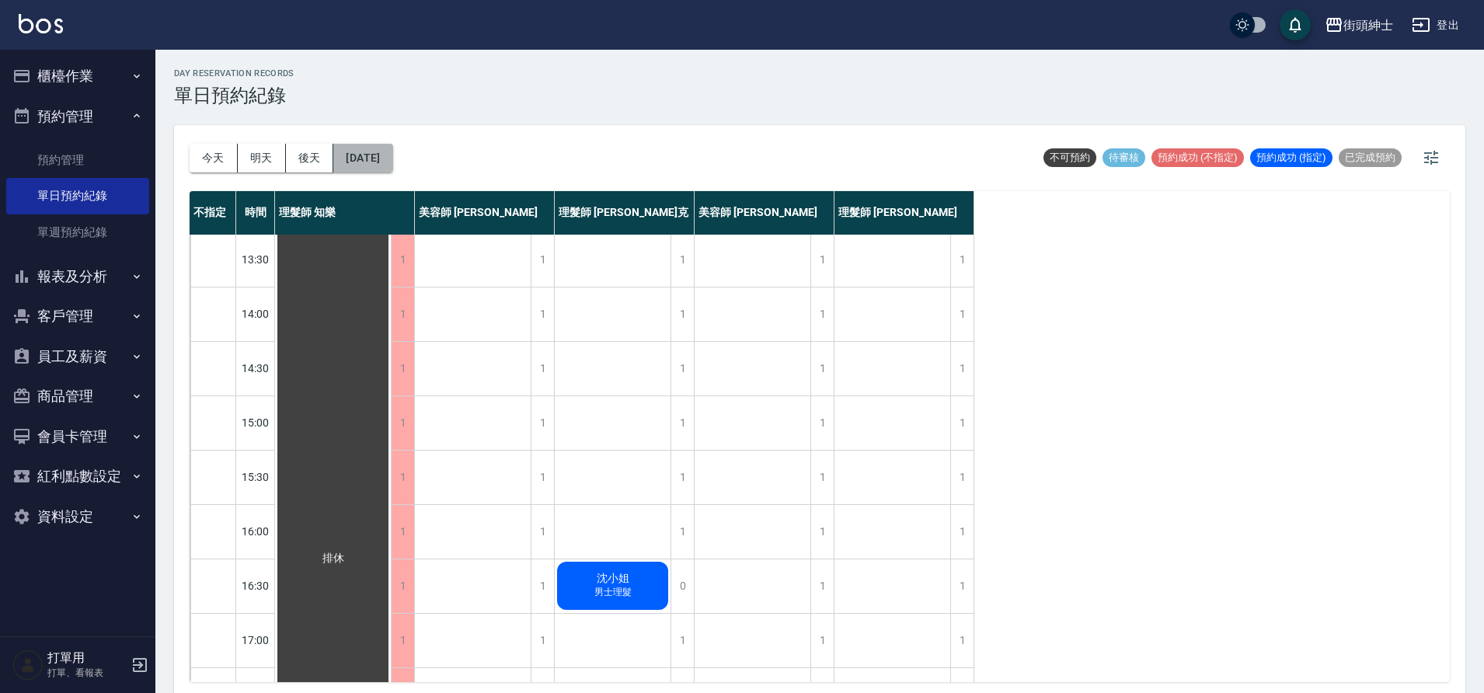
click at [392, 158] on button "2025/09/25" at bounding box center [362, 158] width 59 height 29
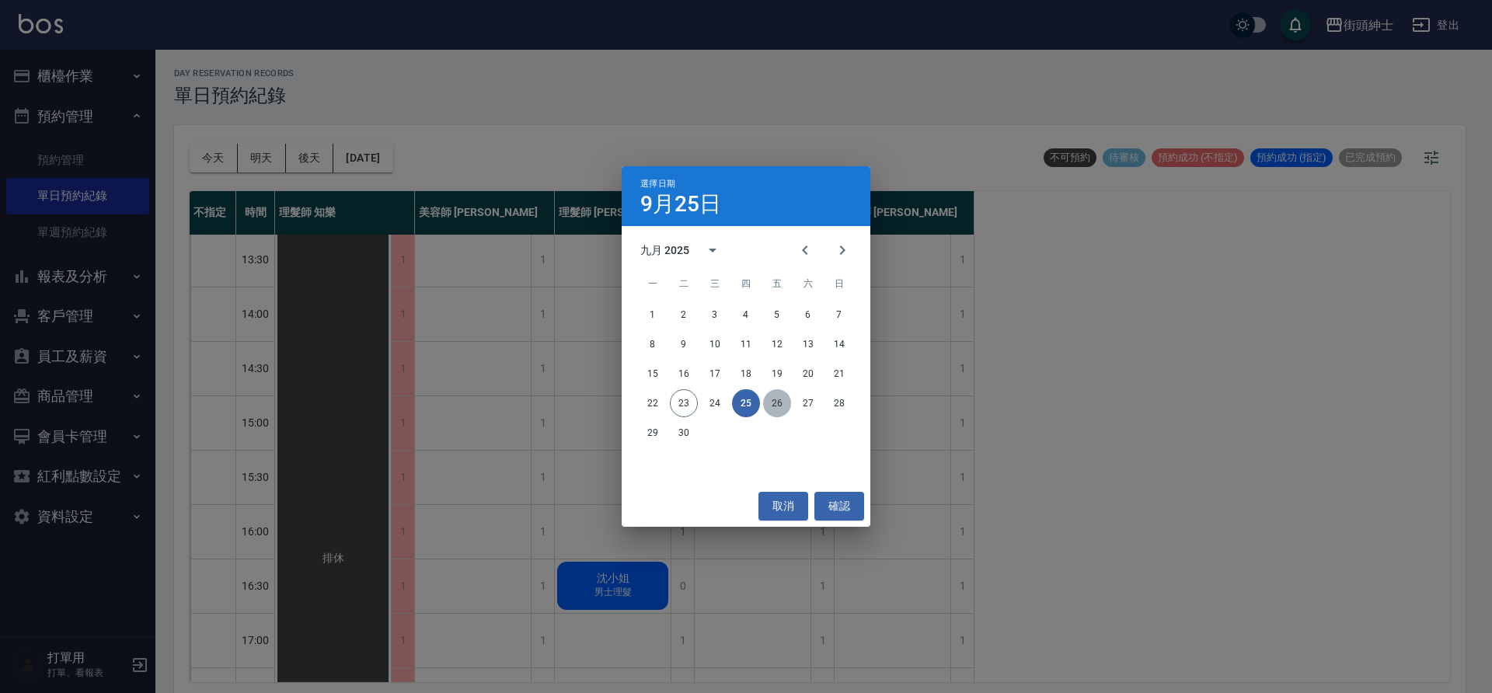
click at [769, 402] on button "26" at bounding box center [777, 403] width 28 height 28
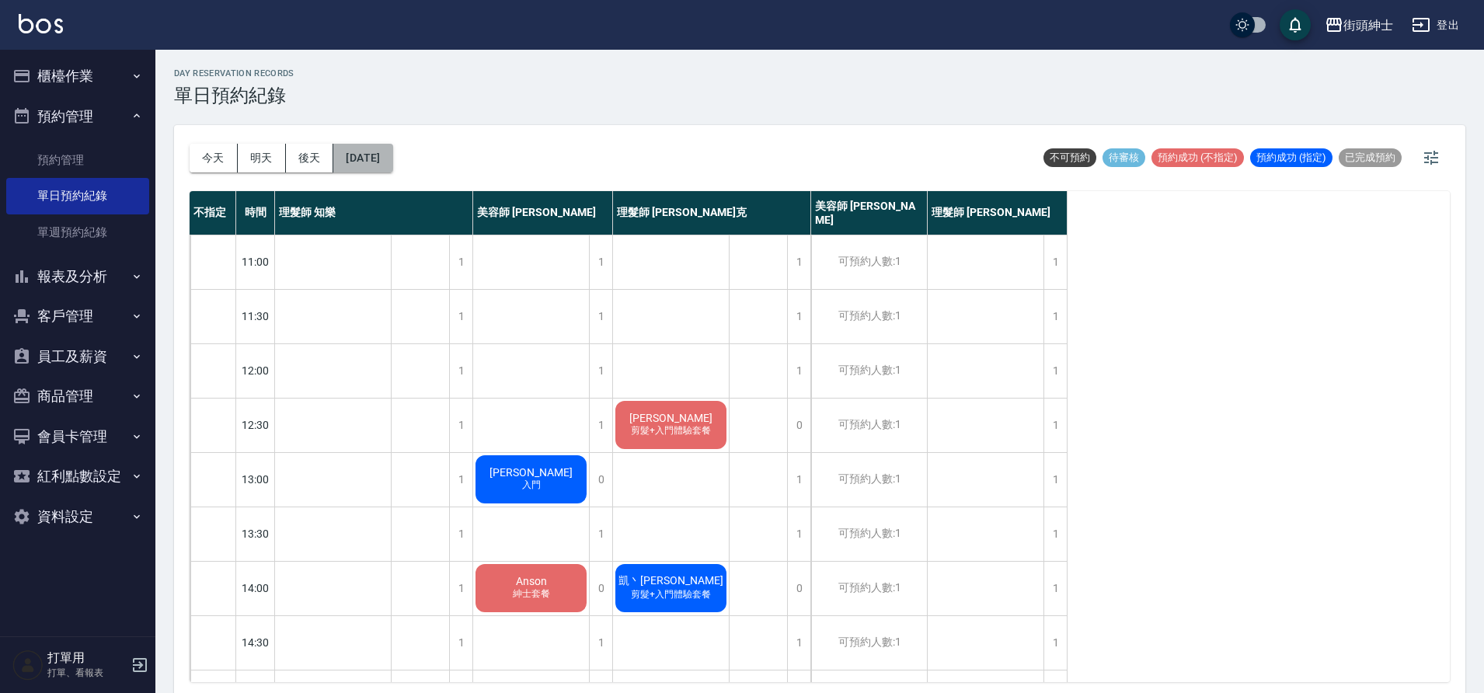
click at [362, 152] on button "2025/09/26" at bounding box center [362, 158] width 59 height 29
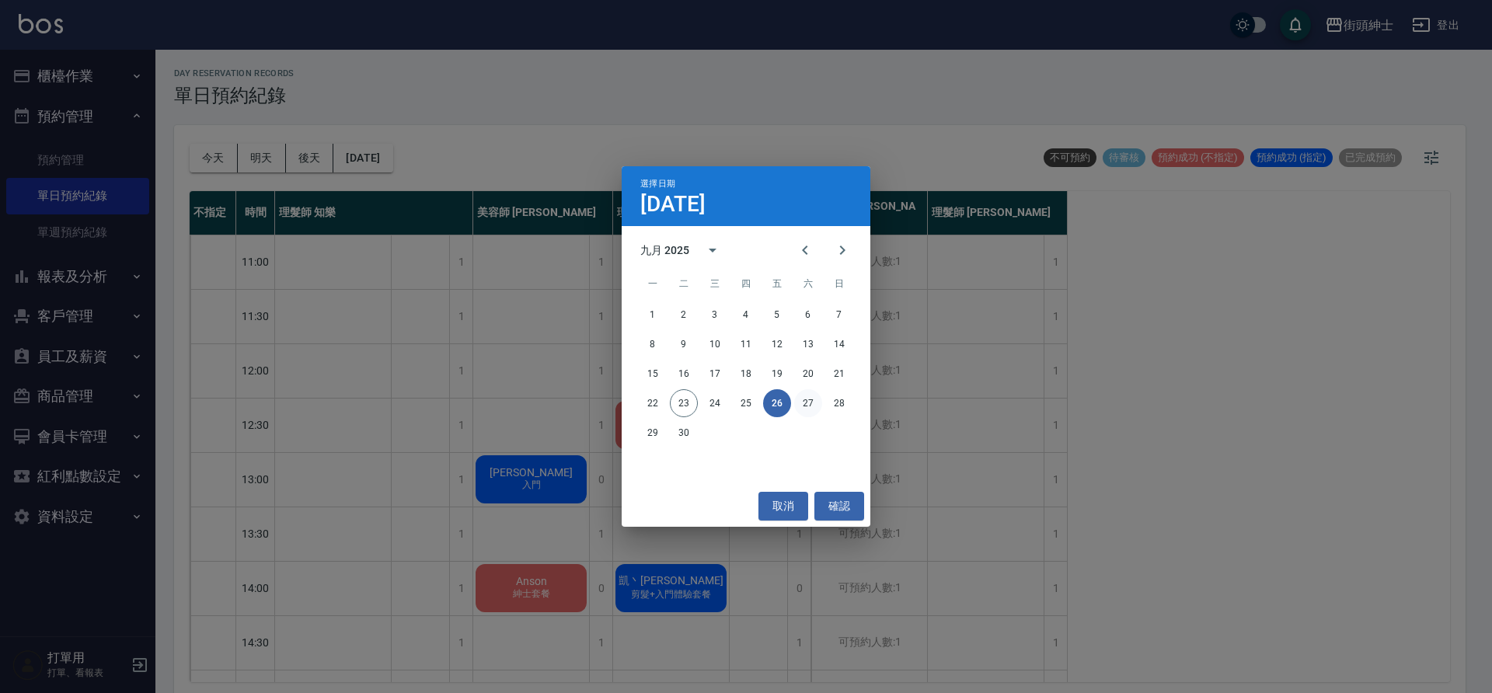
click at [810, 406] on button "27" at bounding box center [808, 403] width 28 height 28
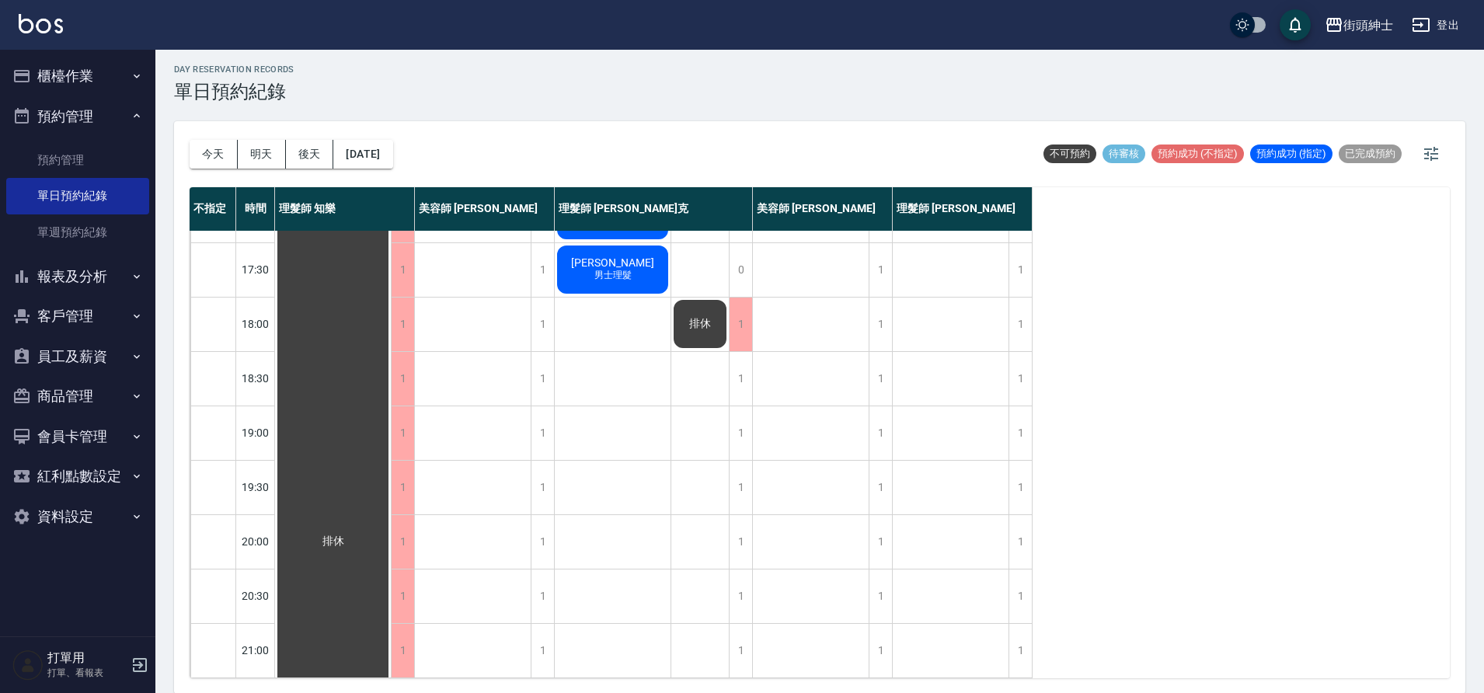
scroll to position [5, 0]
click at [232, 156] on button "今天" at bounding box center [214, 153] width 48 height 29
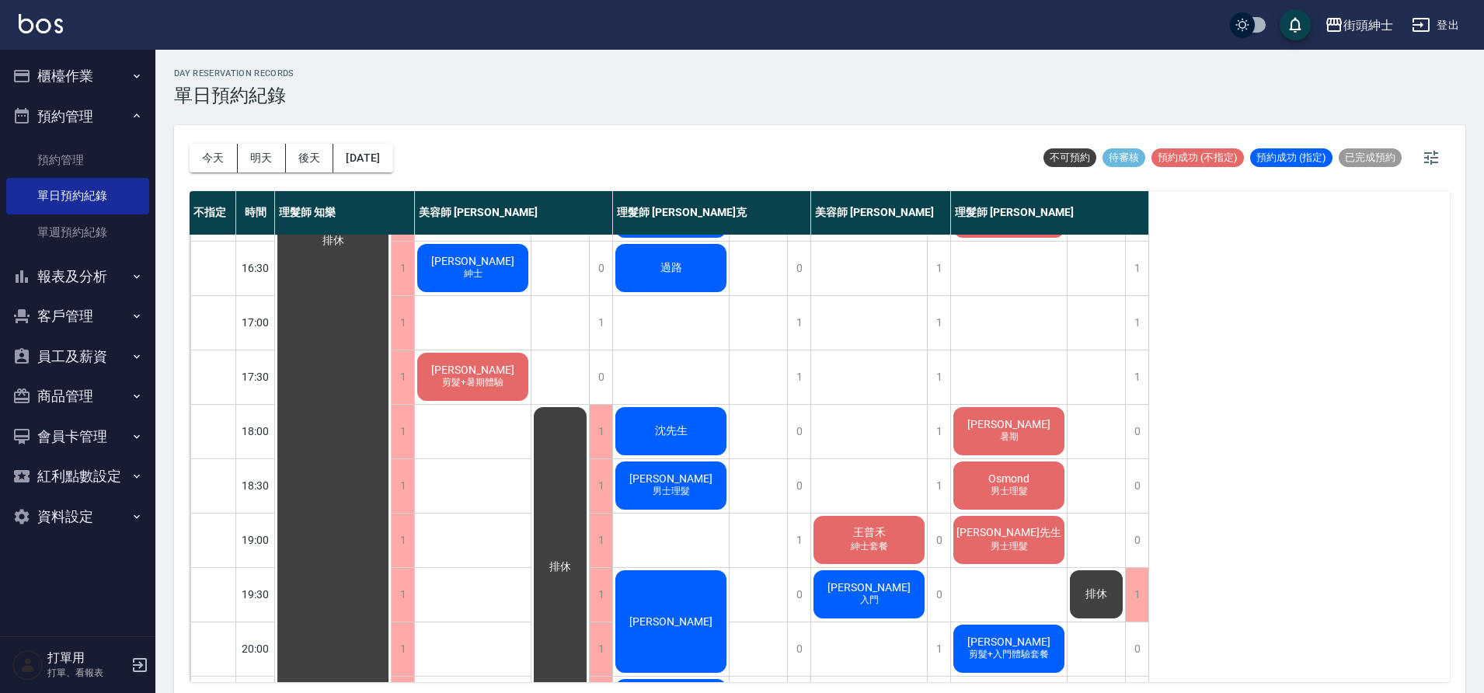
scroll to position [636, 0]
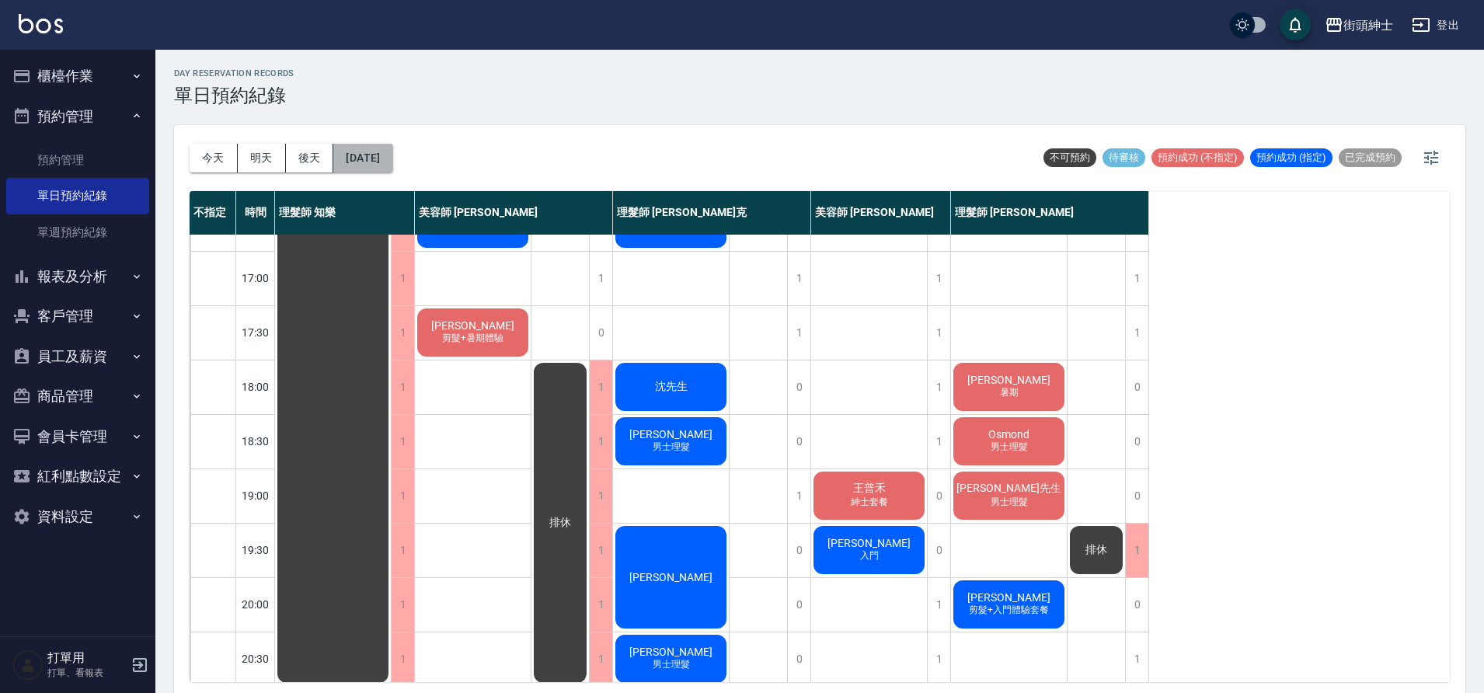
click at [377, 156] on button "2025/09/23" at bounding box center [362, 158] width 59 height 29
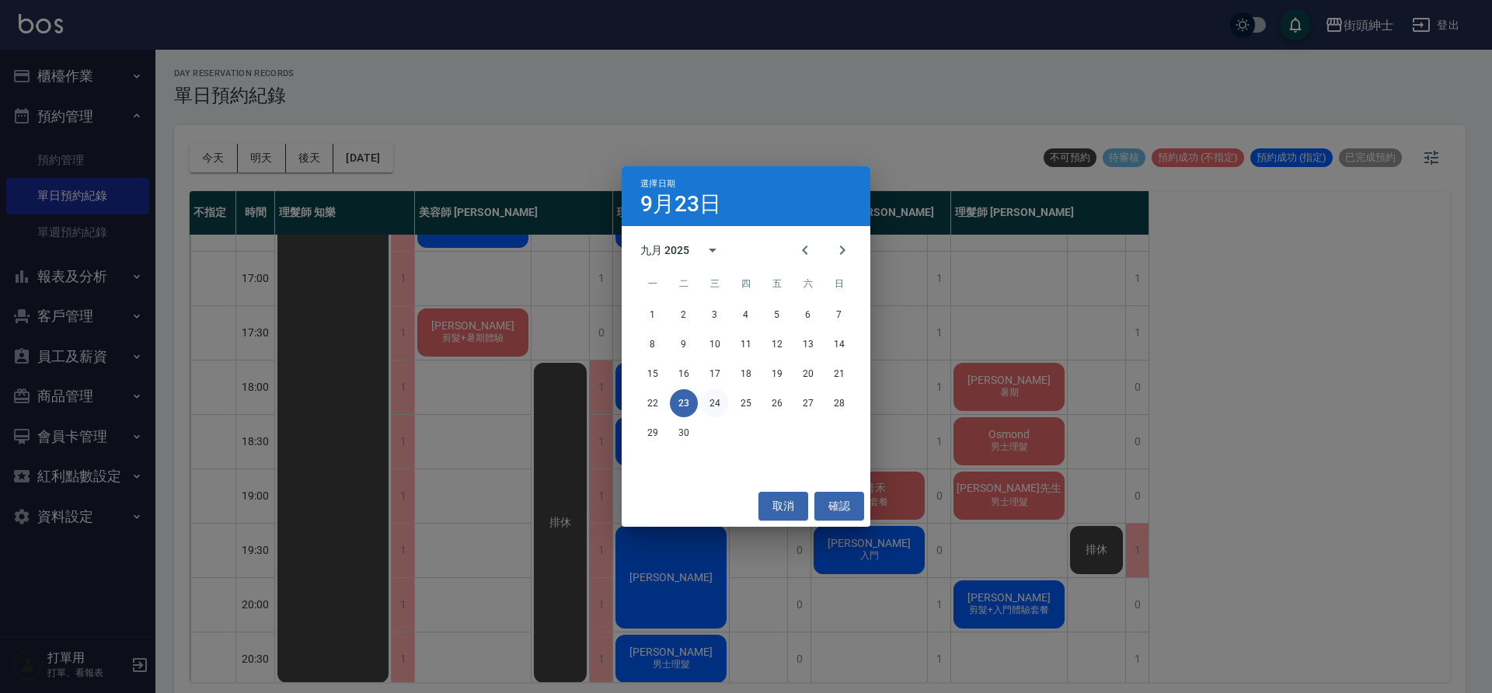
click at [713, 400] on button "24" at bounding box center [715, 403] width 28 height 28
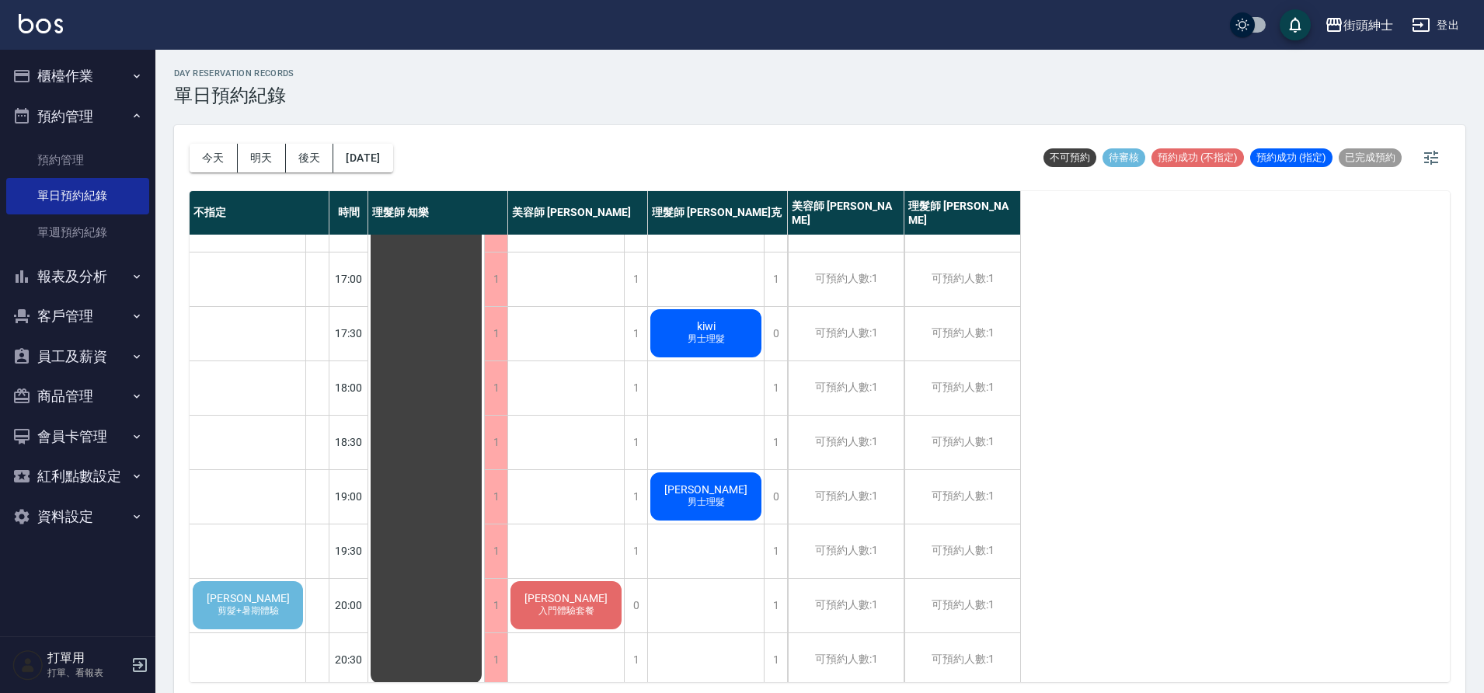
scroll to position [636, 0]
click at [219, 167] on button "今天" at bounding box center [214, 158] width 48 height 29
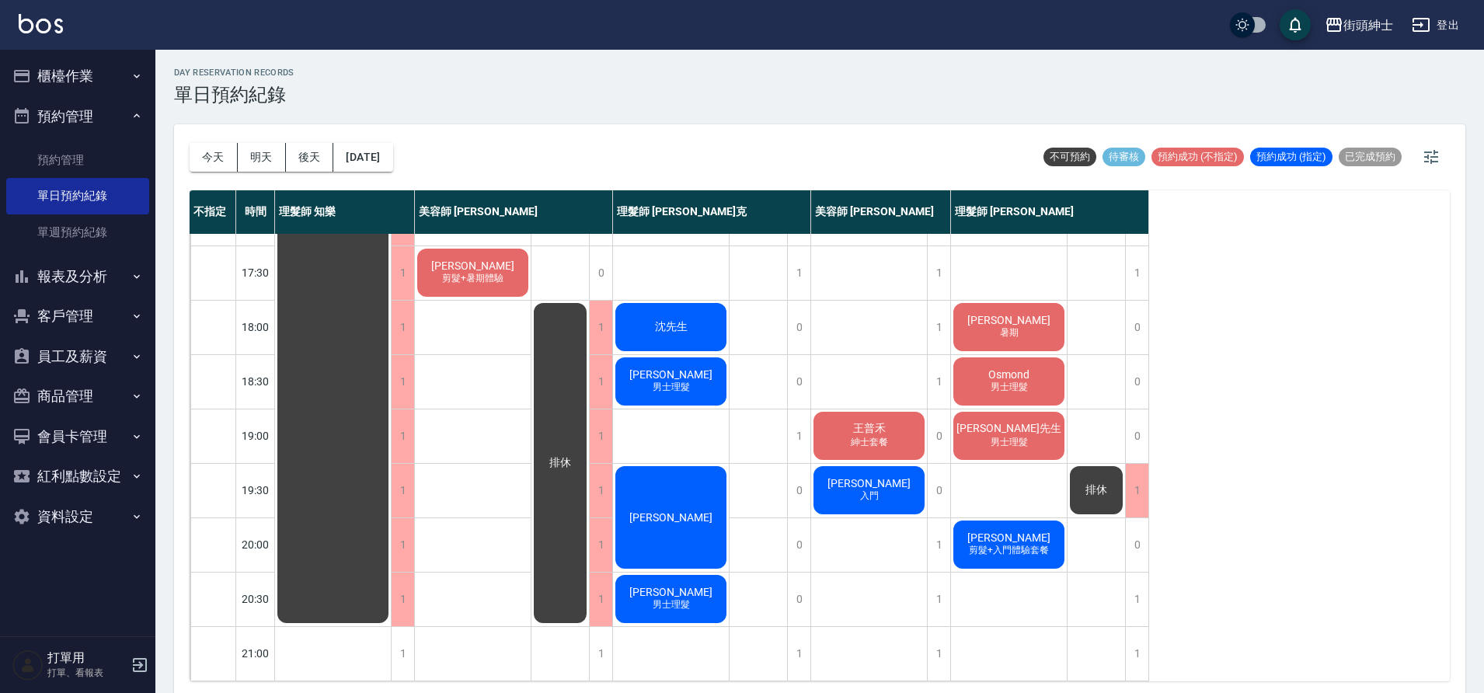
scroll to position [5, 0]
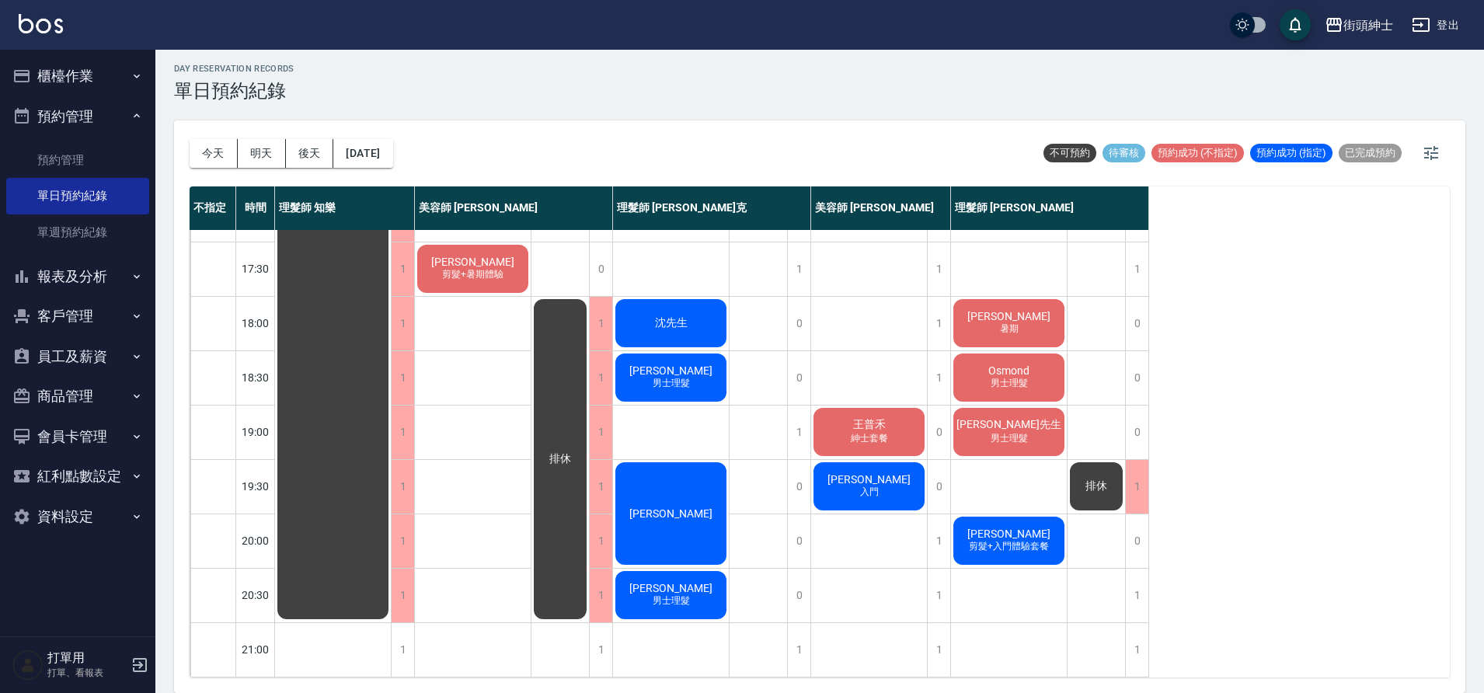
click at [840, 409] on div "王普禾 紳士套餐" at bounding box center [869, 432] width 116 height 53
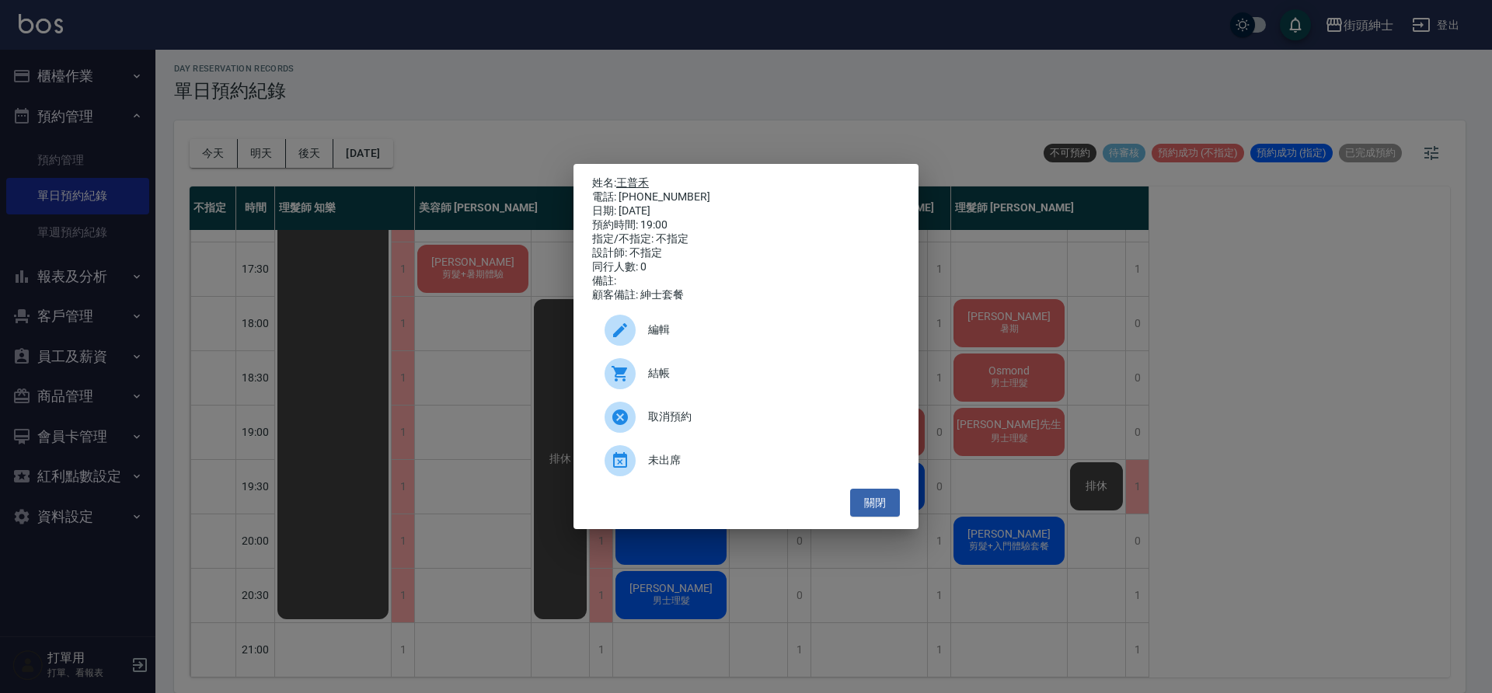
click at [629, 181] on link "王普禾" at bounding box center [632, 182] width 33 height 12
click at [887, 502] on button "關閉" at bounding box center [875, 503] width 50 height 29
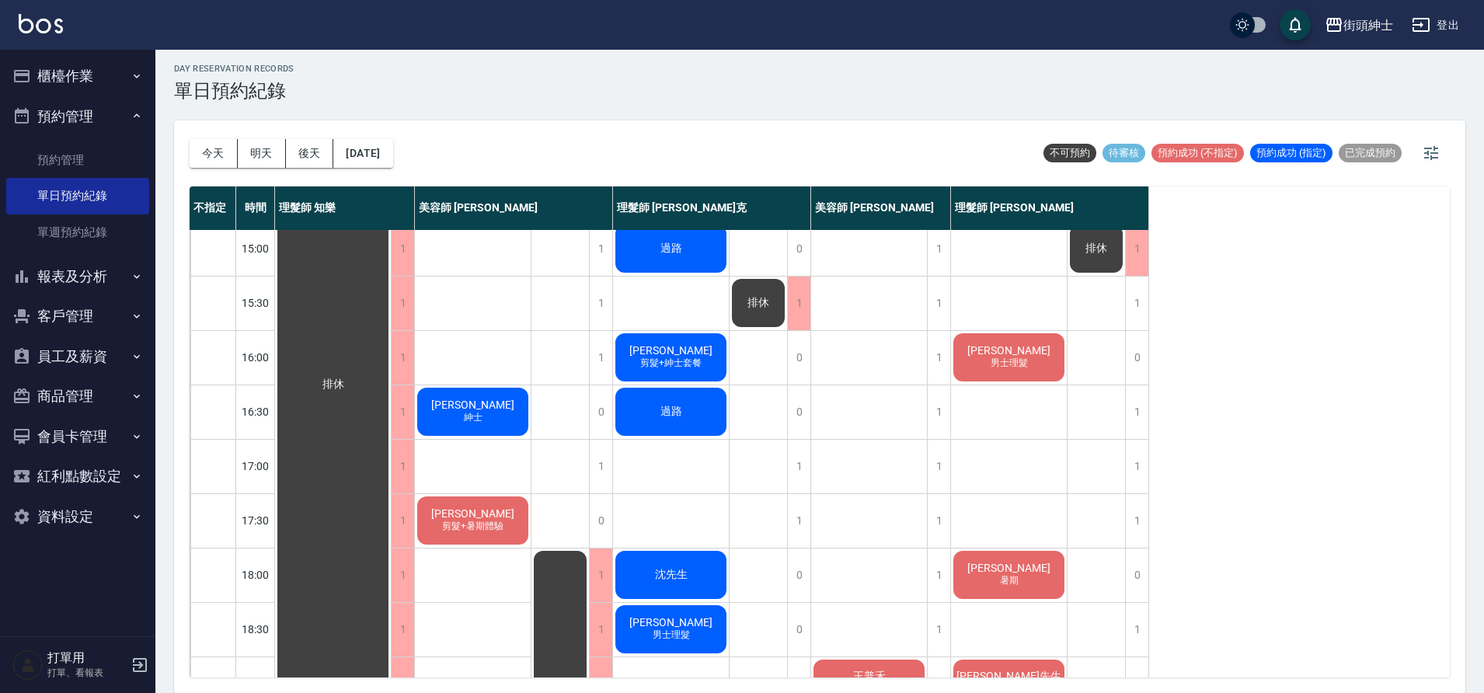
scroll to position [307, 0]
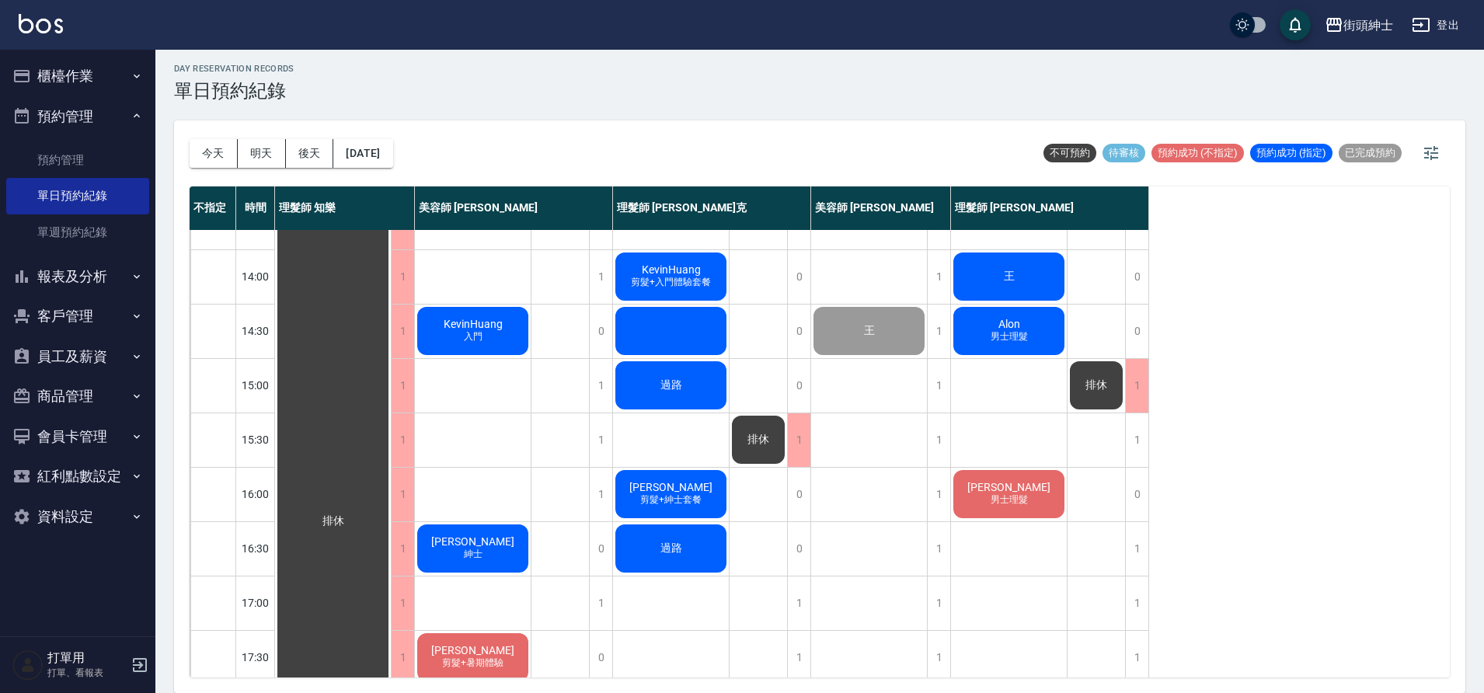
click at [992, 506] on span "男士理髮" at bounding box center [1009, 499] width 44 height 13
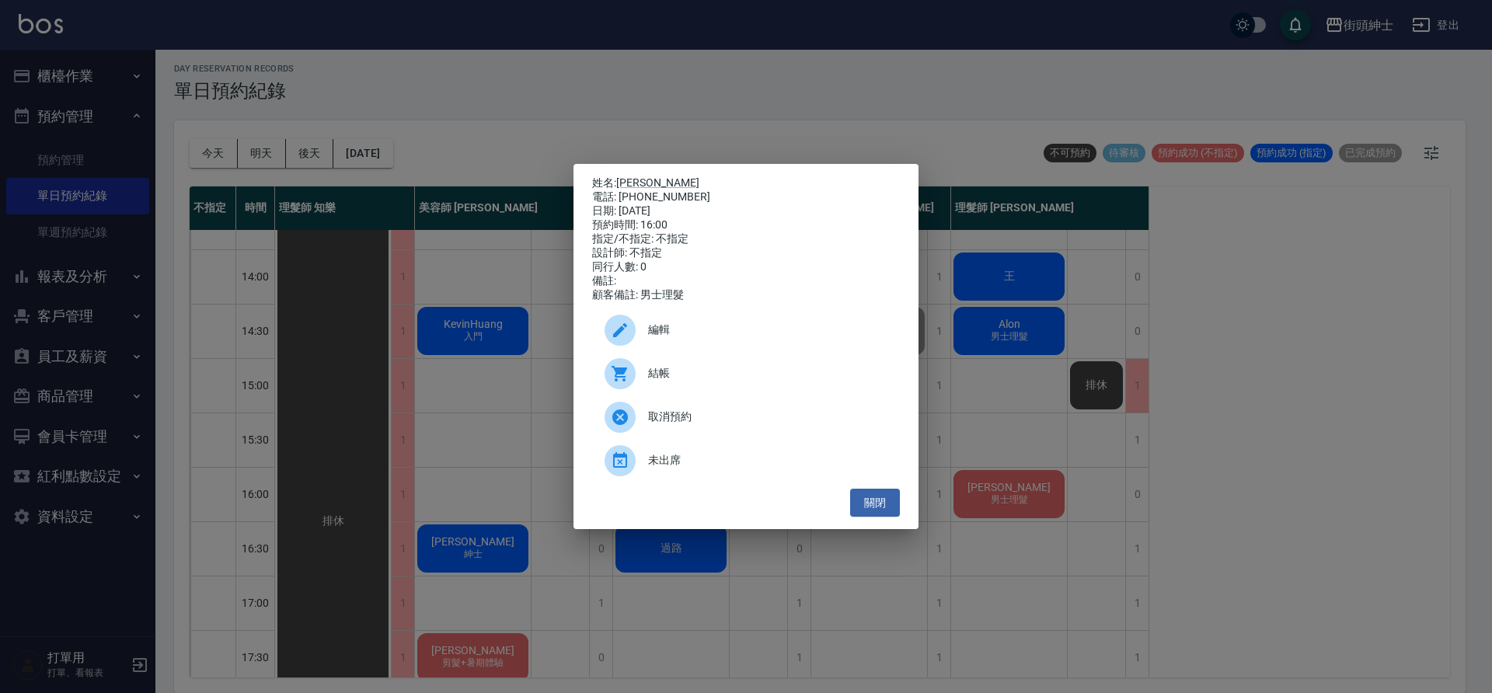
click at [652, 182] on p "姓名: 劉尚儒" at bounding box center [746, 183] width 308 height 14
click at [647, 179] on link "劉尚儒" at bounding box center [657, 182] width 83 height 12
click at [878, 510] on button "關閉" at bounding box center [875, 503] width 50 height 29
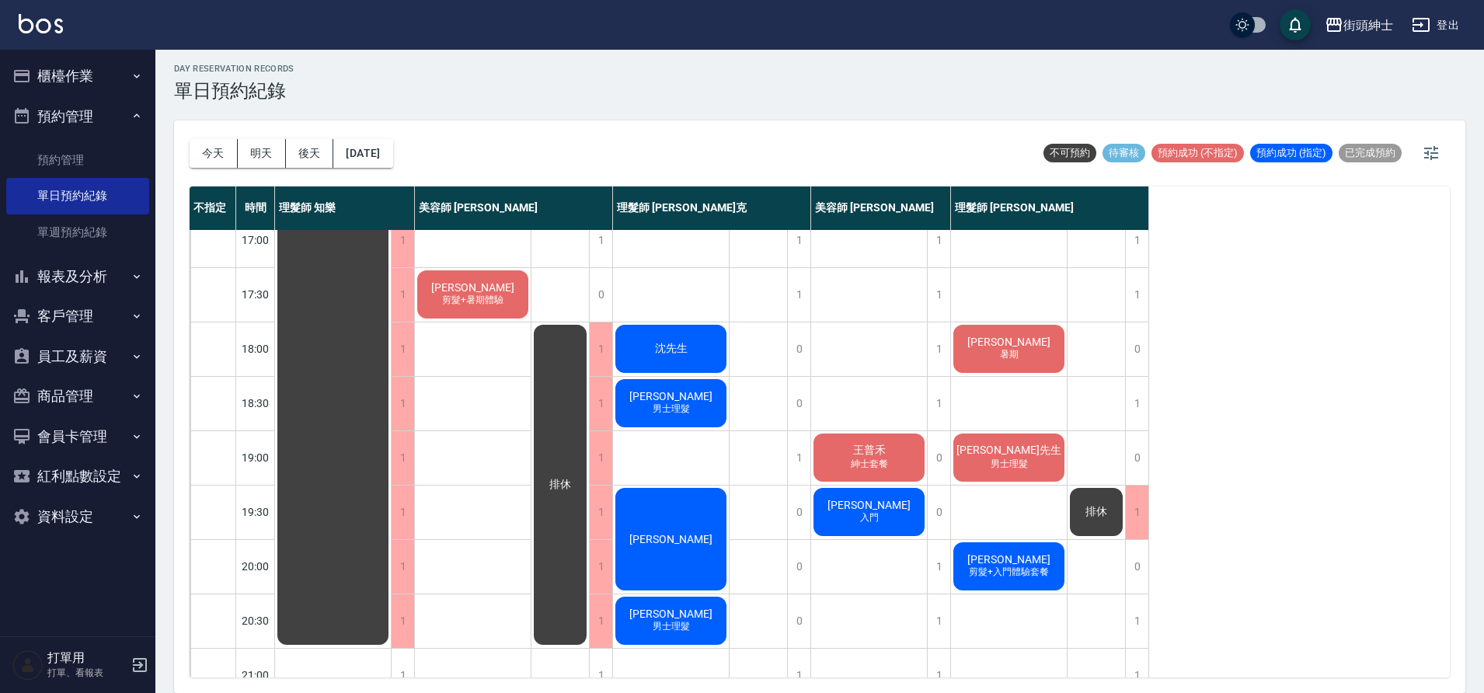
scroll to position [643, 0]
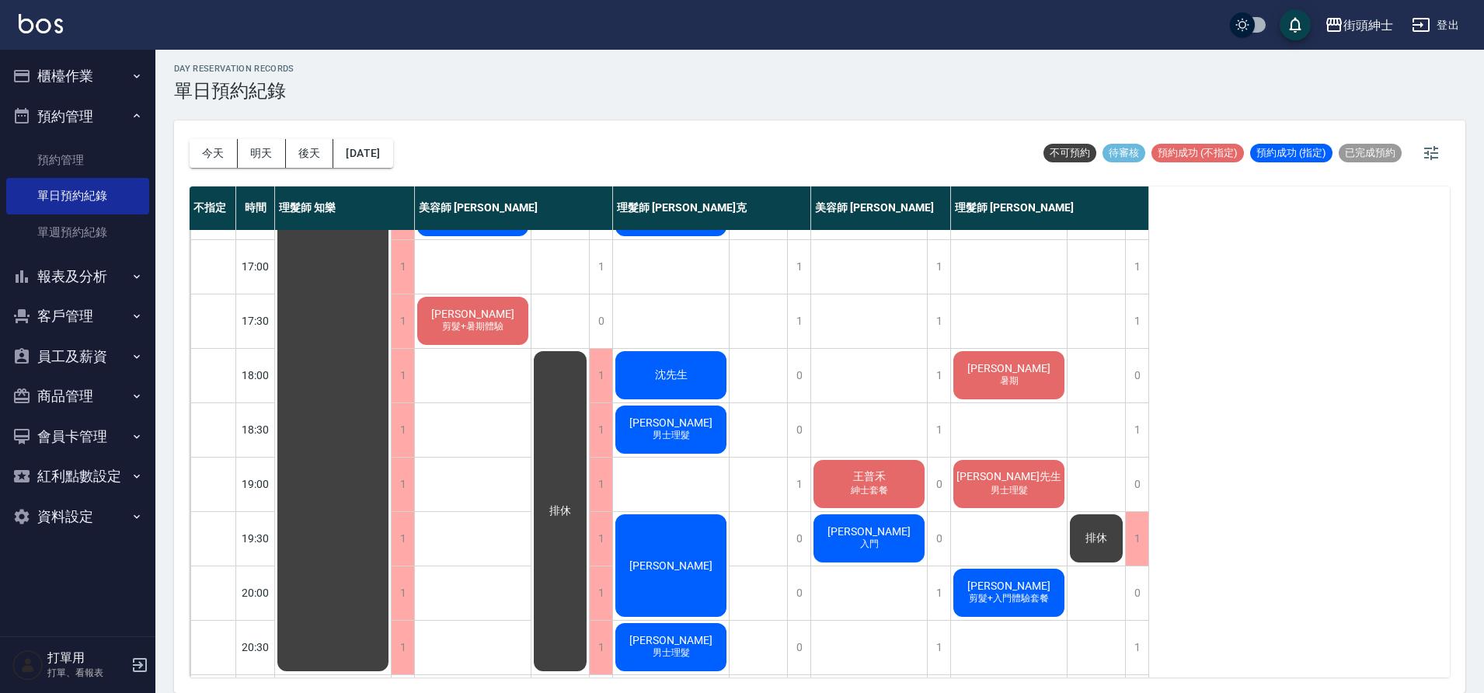
click at [1021, 480] on span "林先生" at bounding box center [1008, 477] width 111 height 14
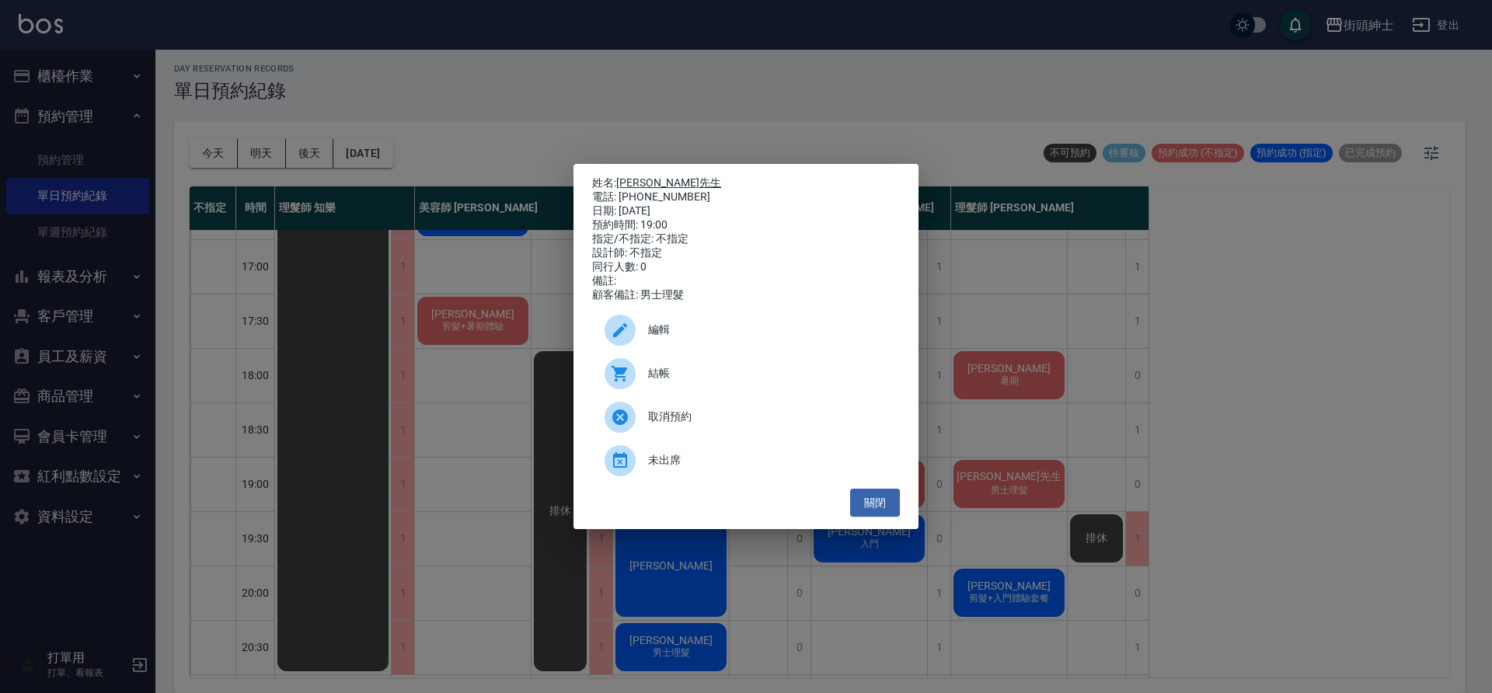
click at [646, 177] on link "林先生" at bounding box center [668, 182] width 105 height 12
click at [883, 517] on button "關閉" at bounding box center [875, 503] width 50 height 29
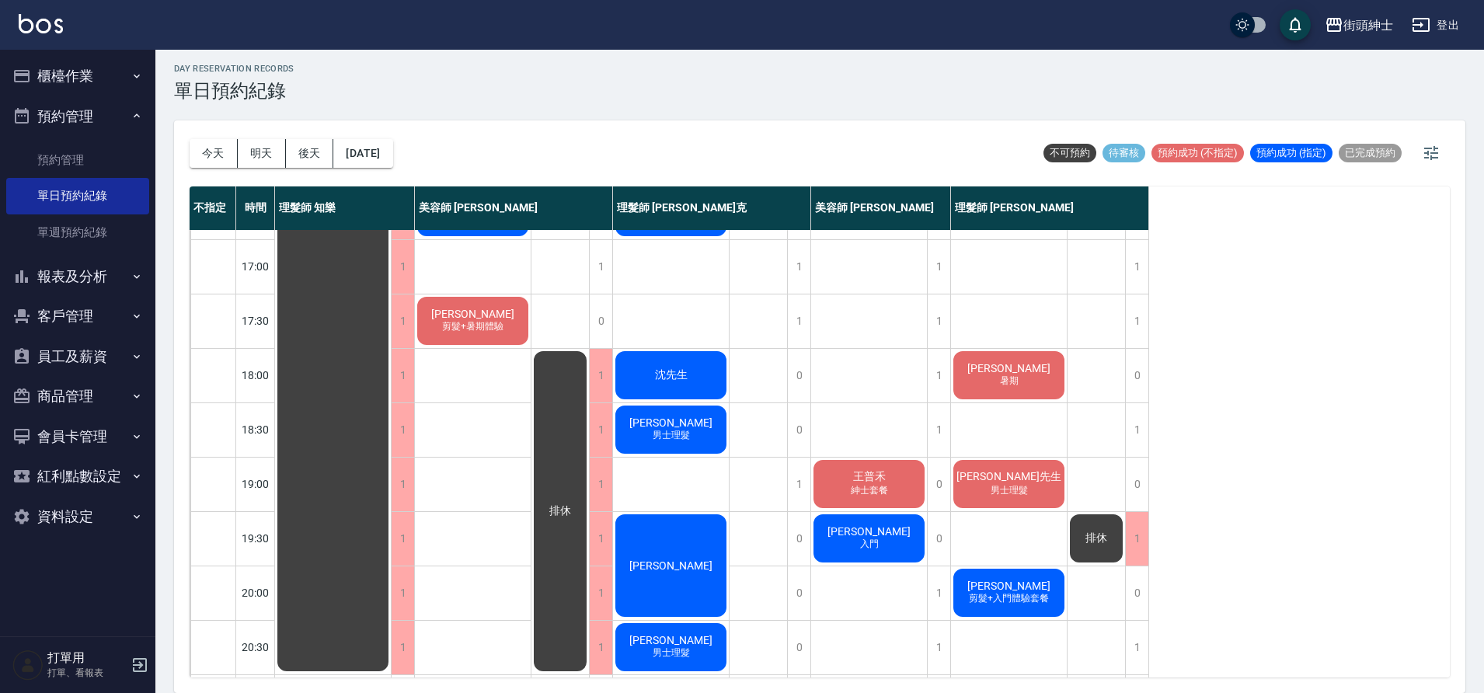
click at [993, 392] on div "陳凱駿 暑期" at bounding box center [1009, 375] width 116 height 53
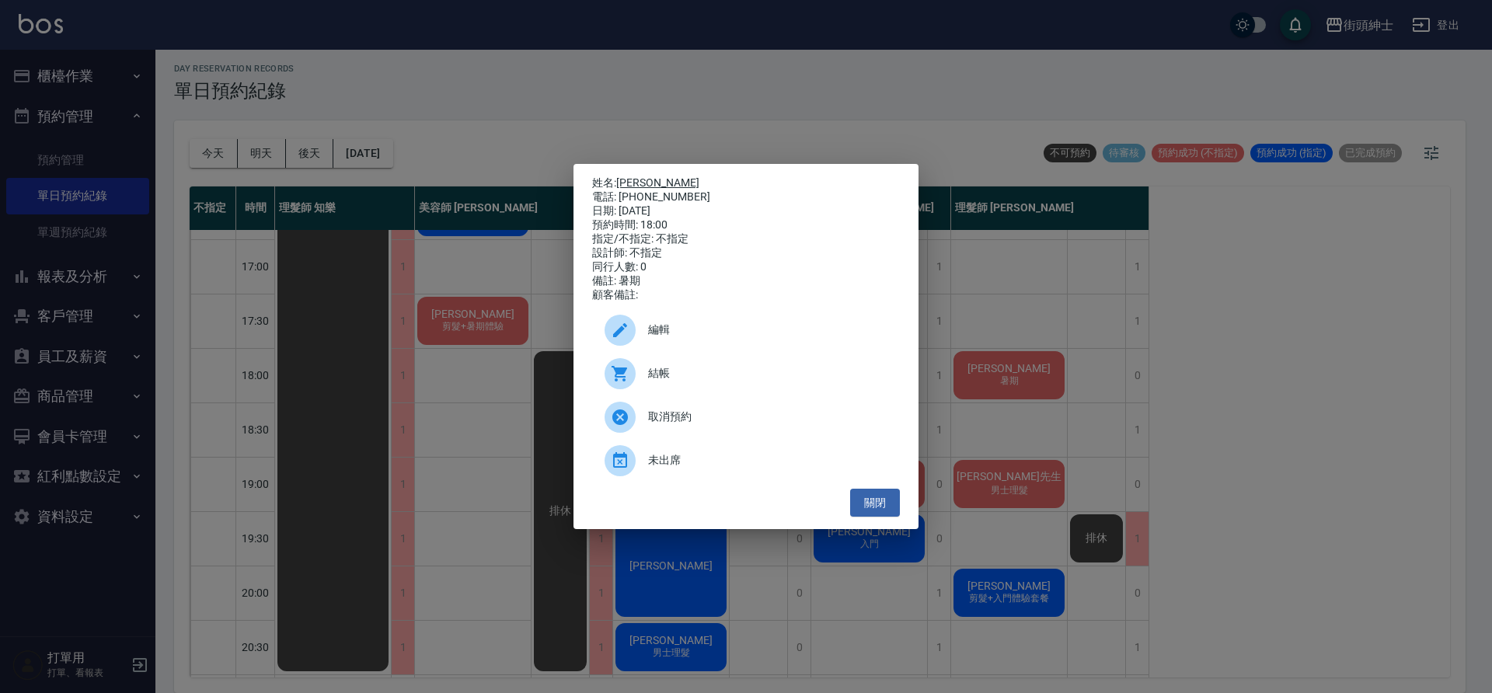
click at [643, 182] on link "[PERSON_NAME]" at bounding box center [657, 182] width 83 height 12
click at [880, 517] on button "關閉" at bounding box center [875, 503] width 50 height 29
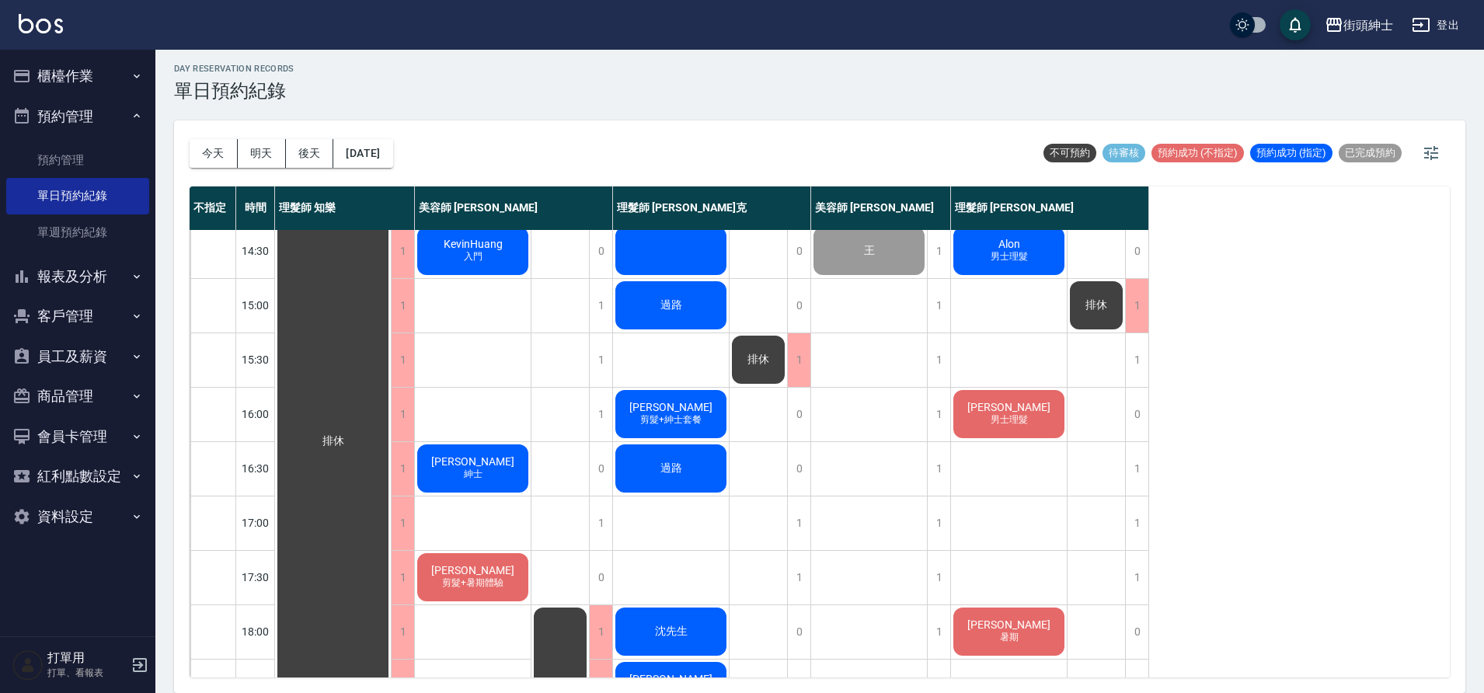
scroll to position [377, 0]
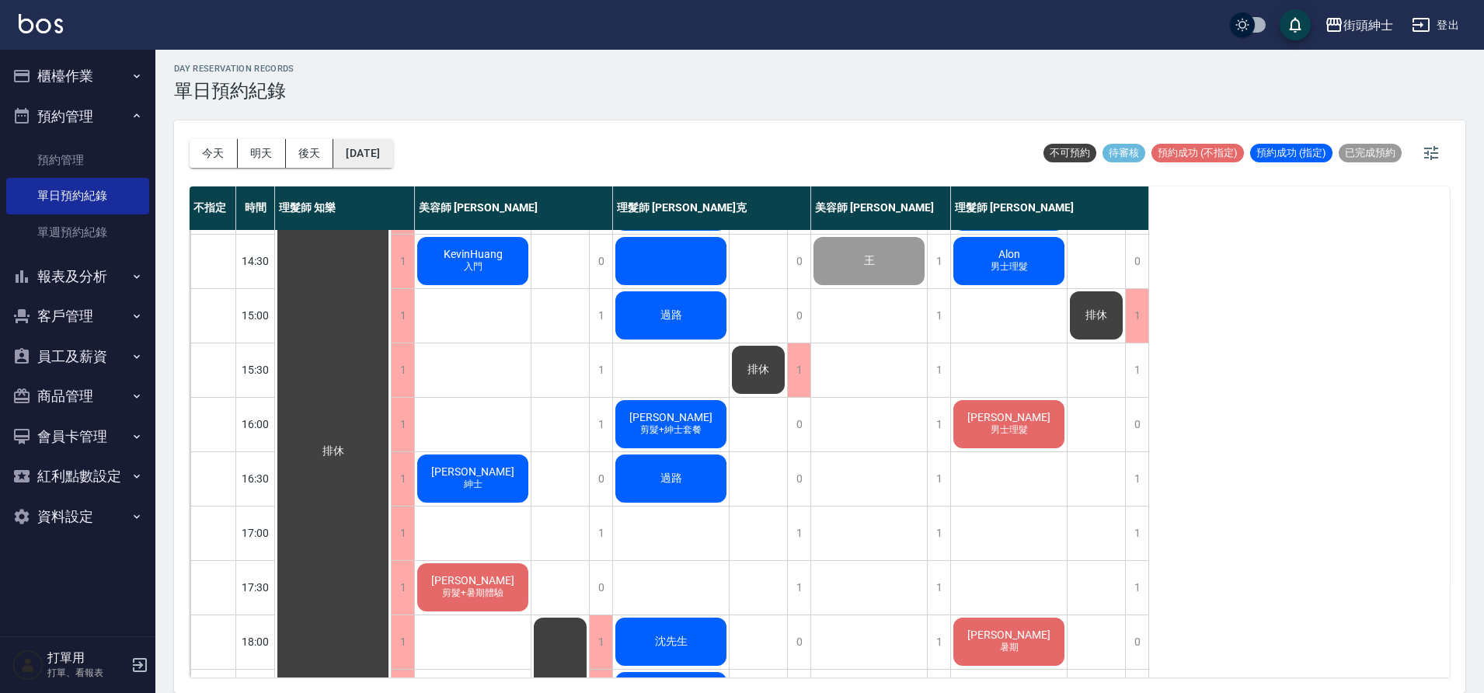
click at [392, 158] on button "2025/09/23" at bounding box center [362, 153] width 59 height 29
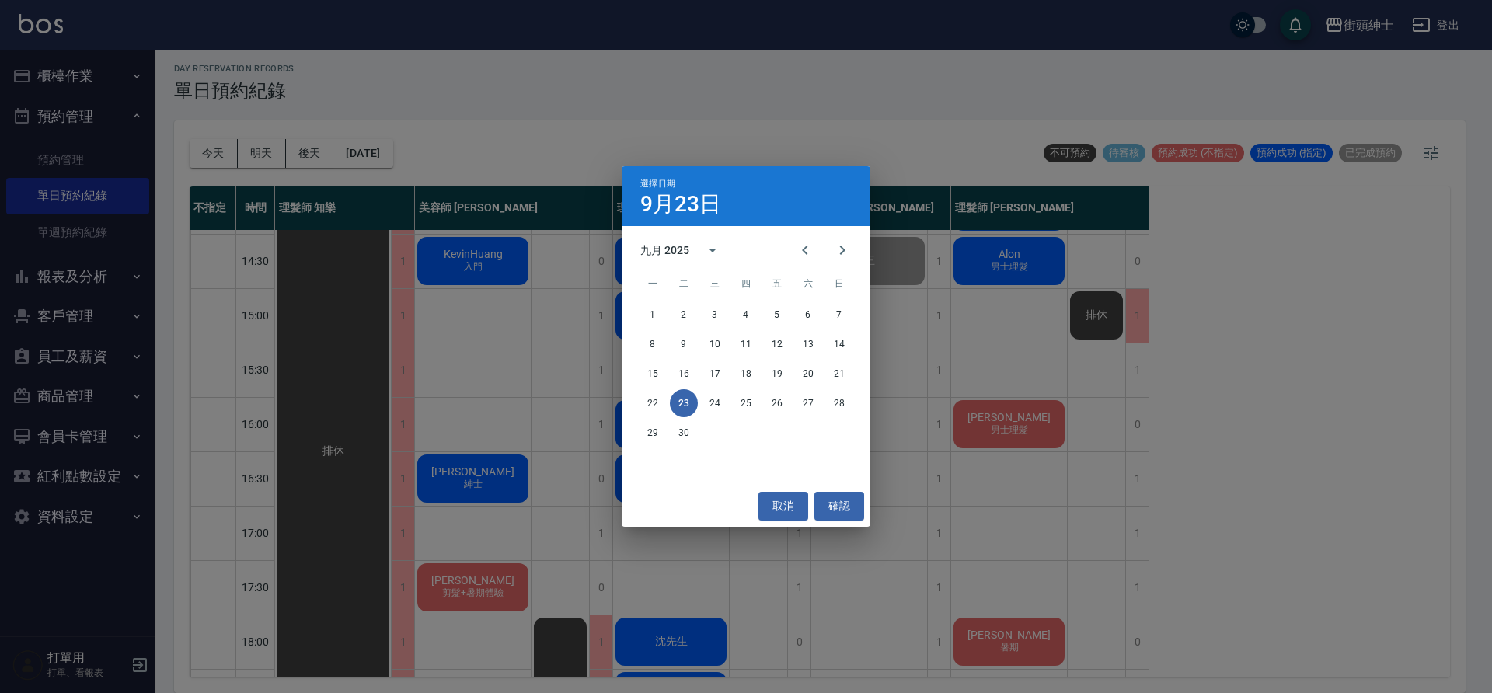
click at [732, 396] on div "22 23 24 25 26 27 28" at bounding box center [746, 403] width 249 height 28
click at [723, 399] on button "24" at bounding box center [715, 403] width 28 height 28
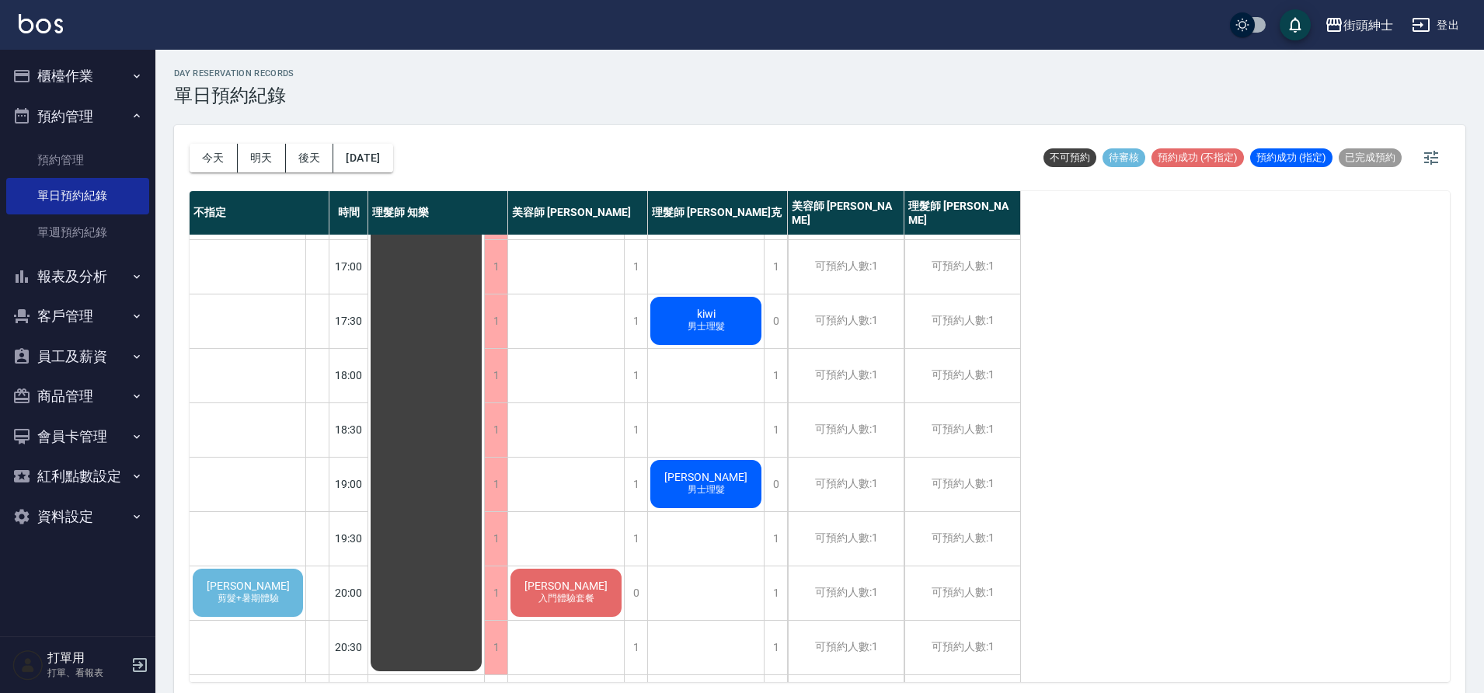
scroll to position [707, 0]
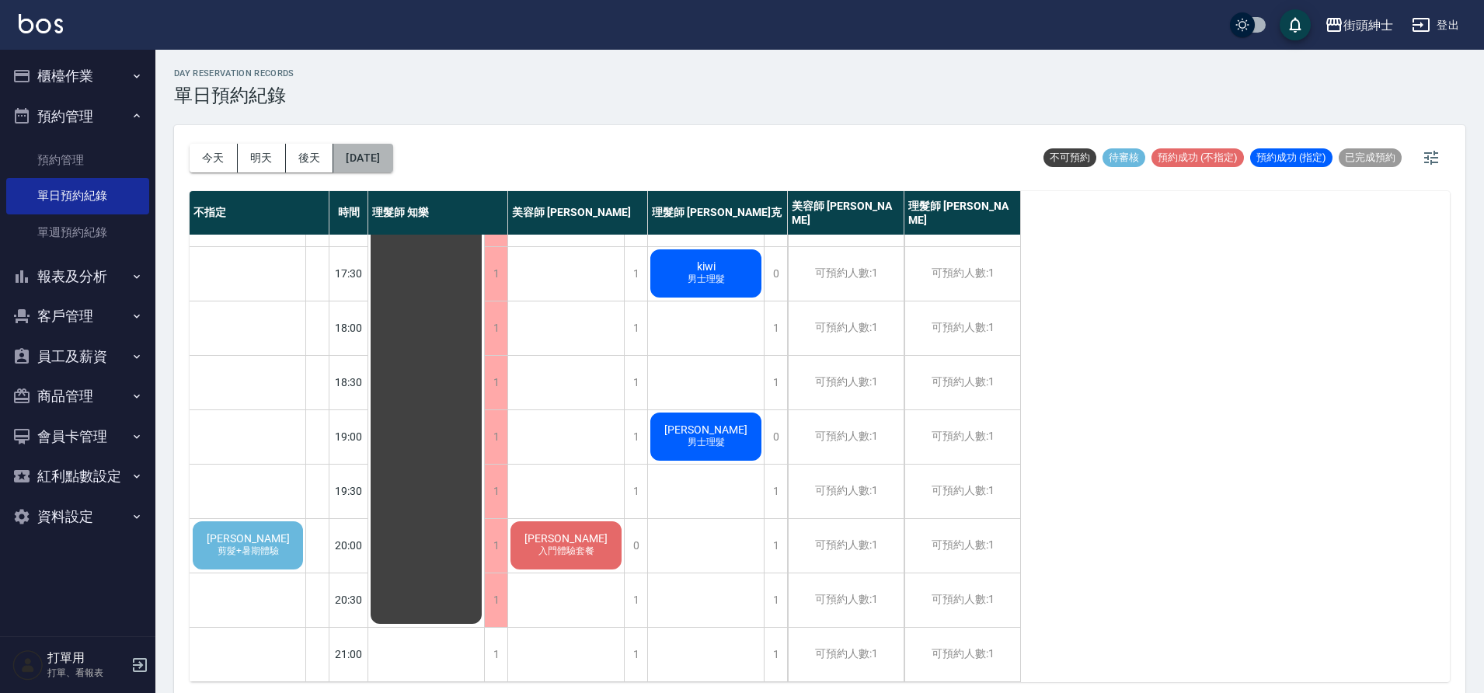
click at [392, 162] on button "2025/09/24" at bounding box center [362, 158] width 59 height 29
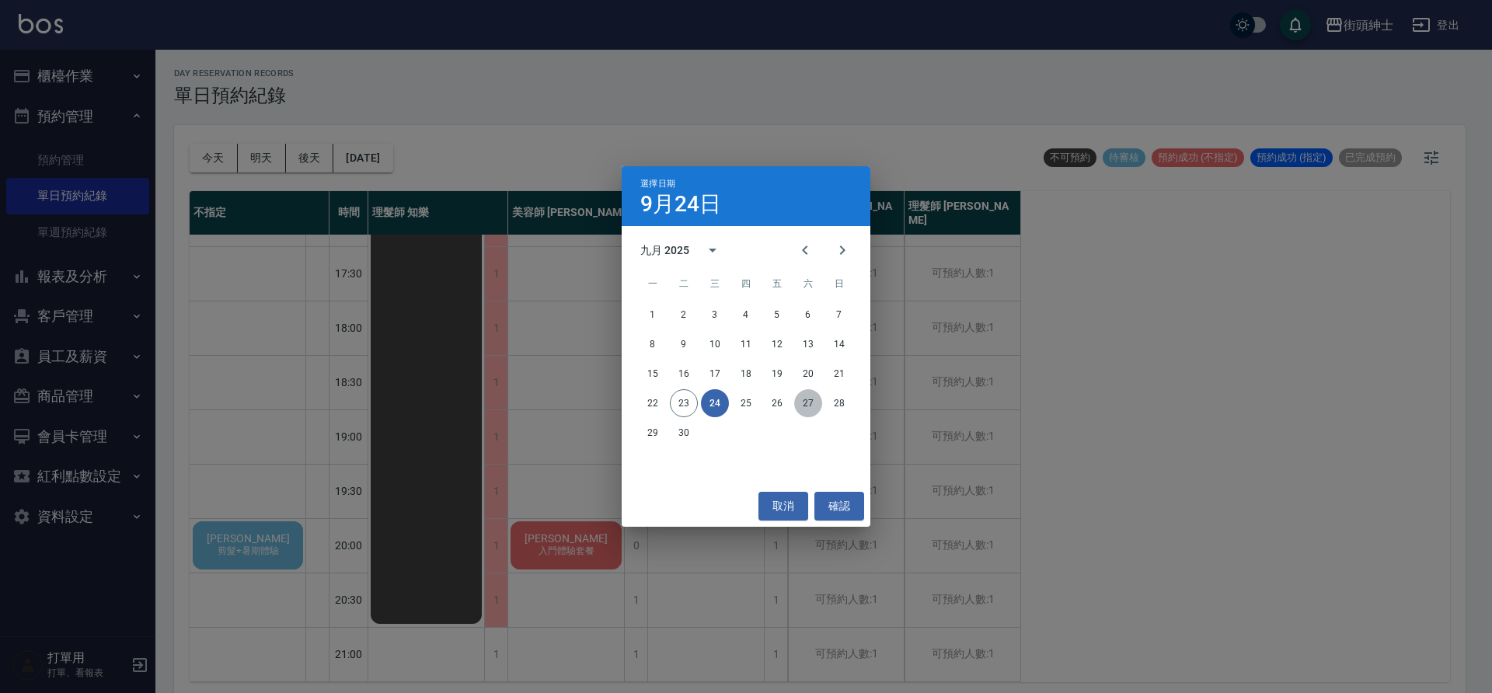
click at [794, 402] on button "27" at bounding box center [808, 403] width 28 height 28
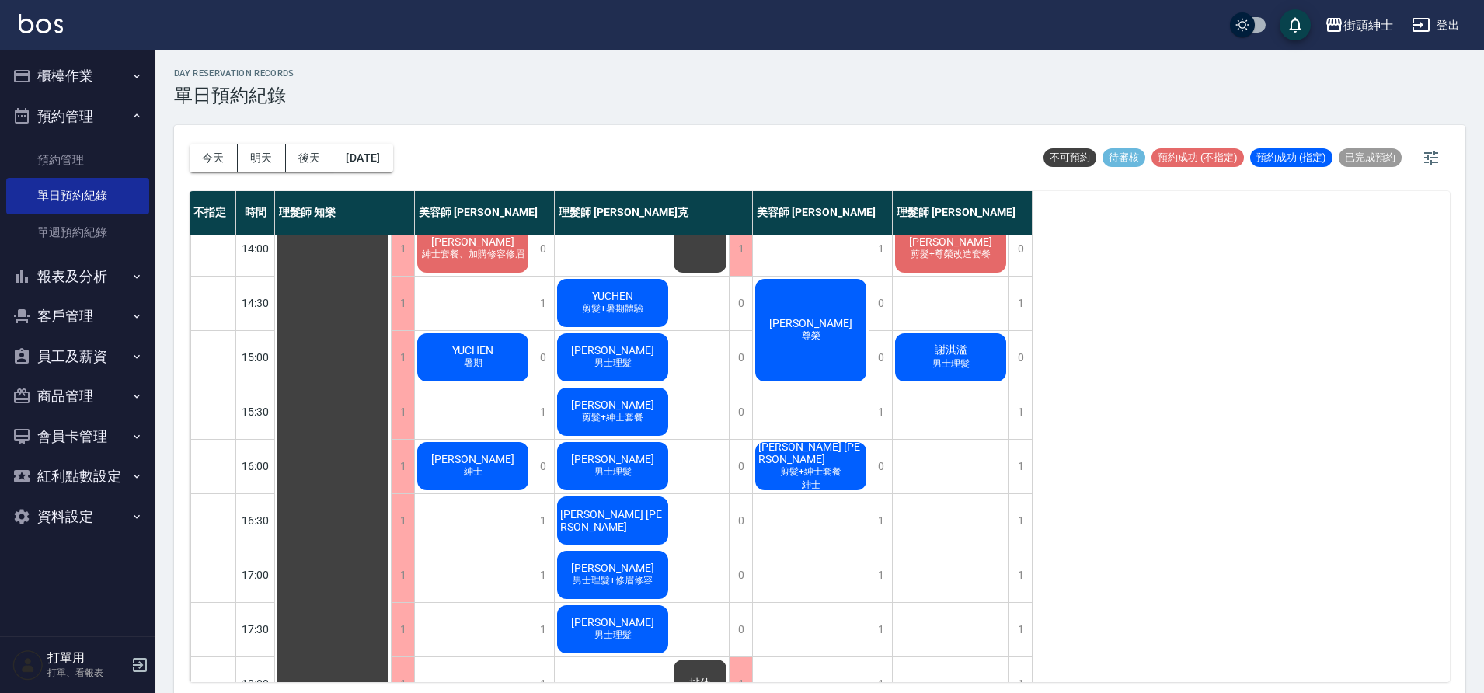
scroll to position [274, 0]
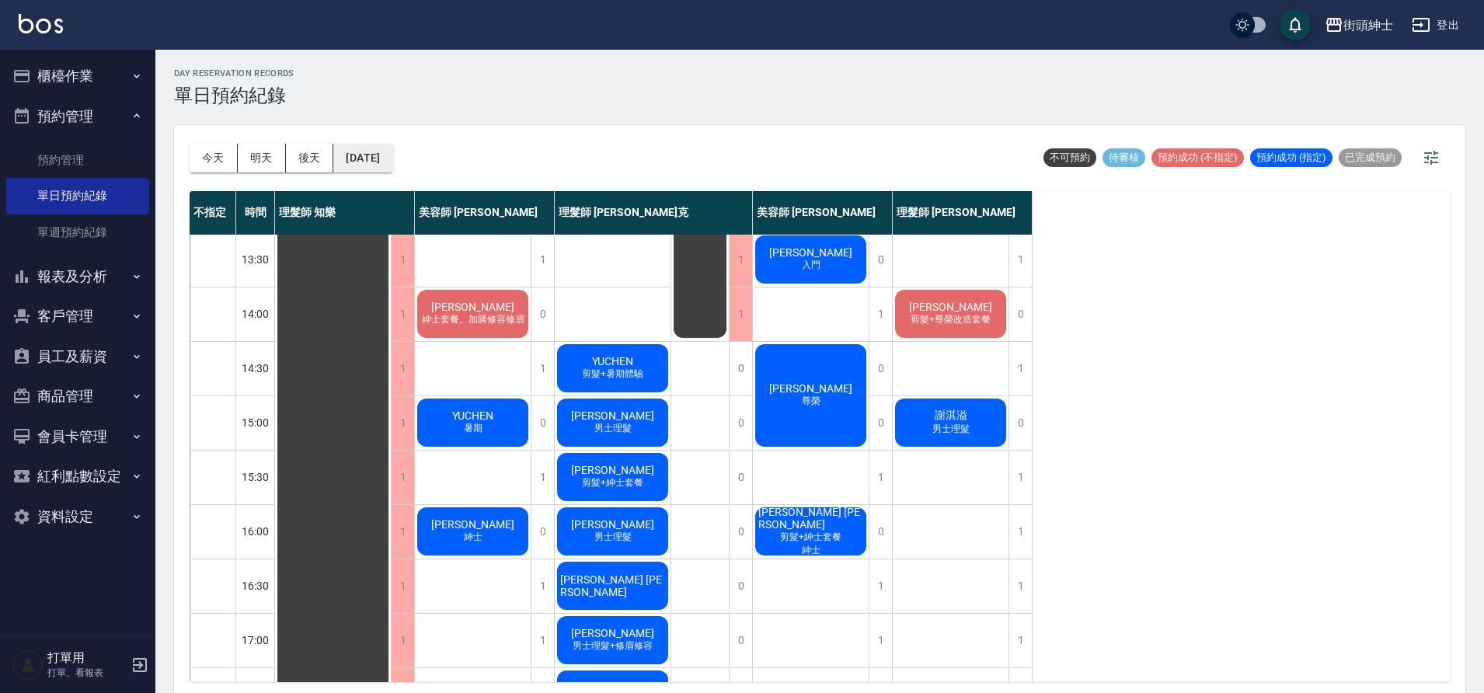
click at [392, 144] on button "2025/09/27" at bounding box center [362, 158] width 59 height 29
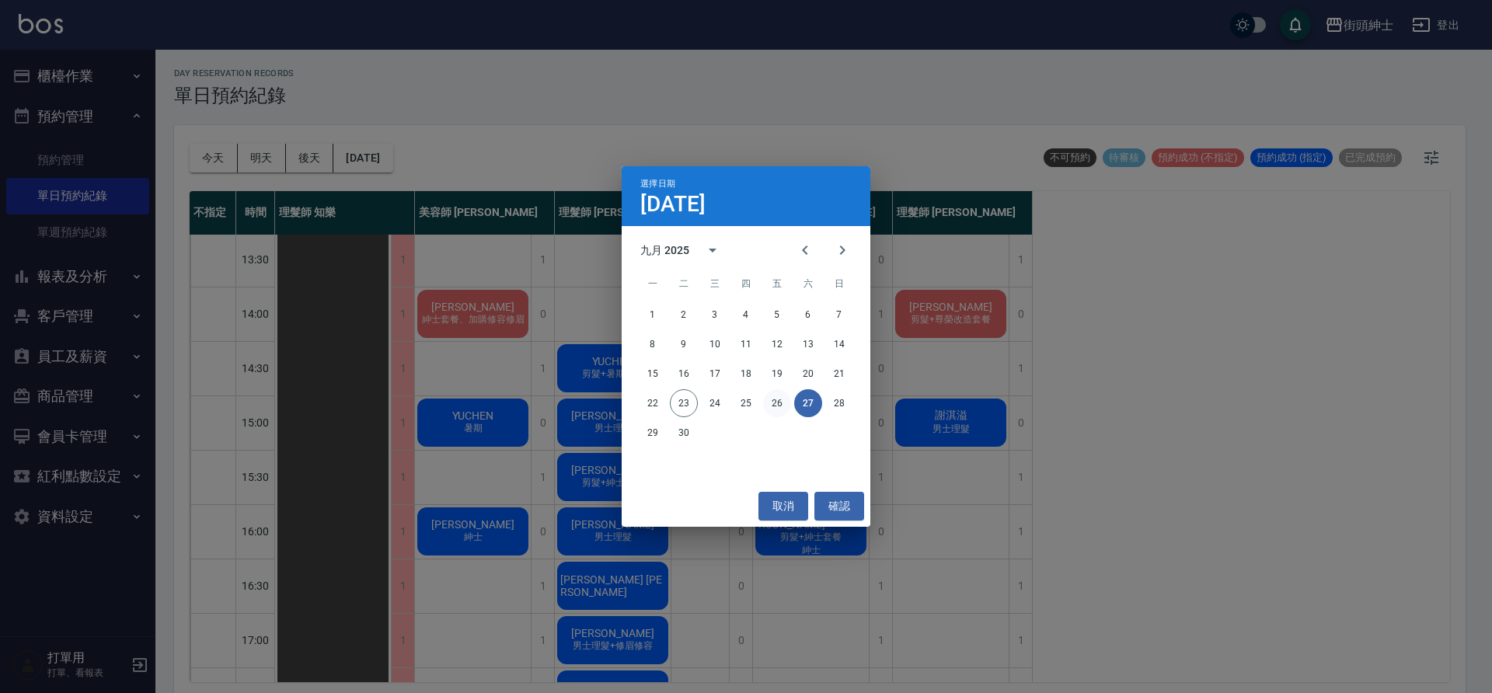
click at [782, 408] on button "26" at bounding box center [777, 403] width 28 height 28
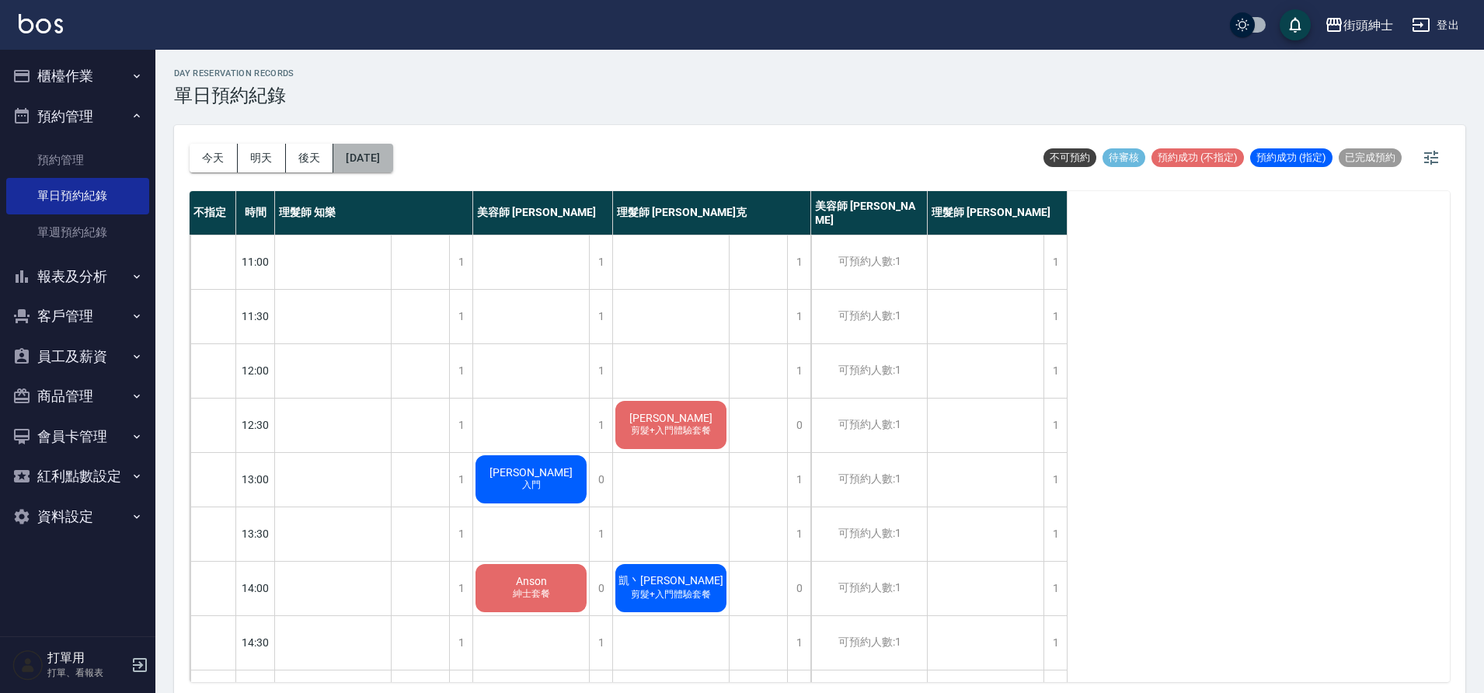
click at [378, 153] on button "2025/09/26" at bounding box center [362, 158] width 59 height 29
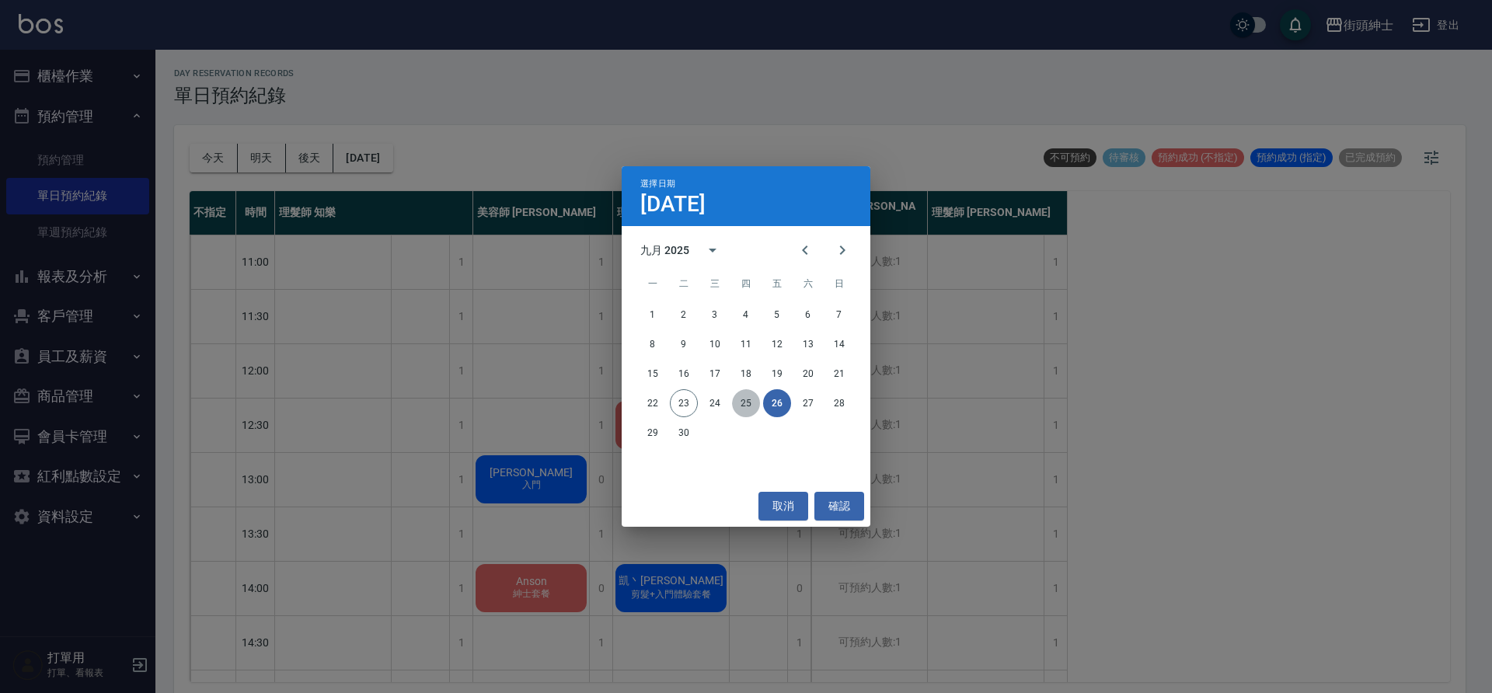
click at [751, 413] on button "25" at bounding box center [746, 403] width 28 height 28
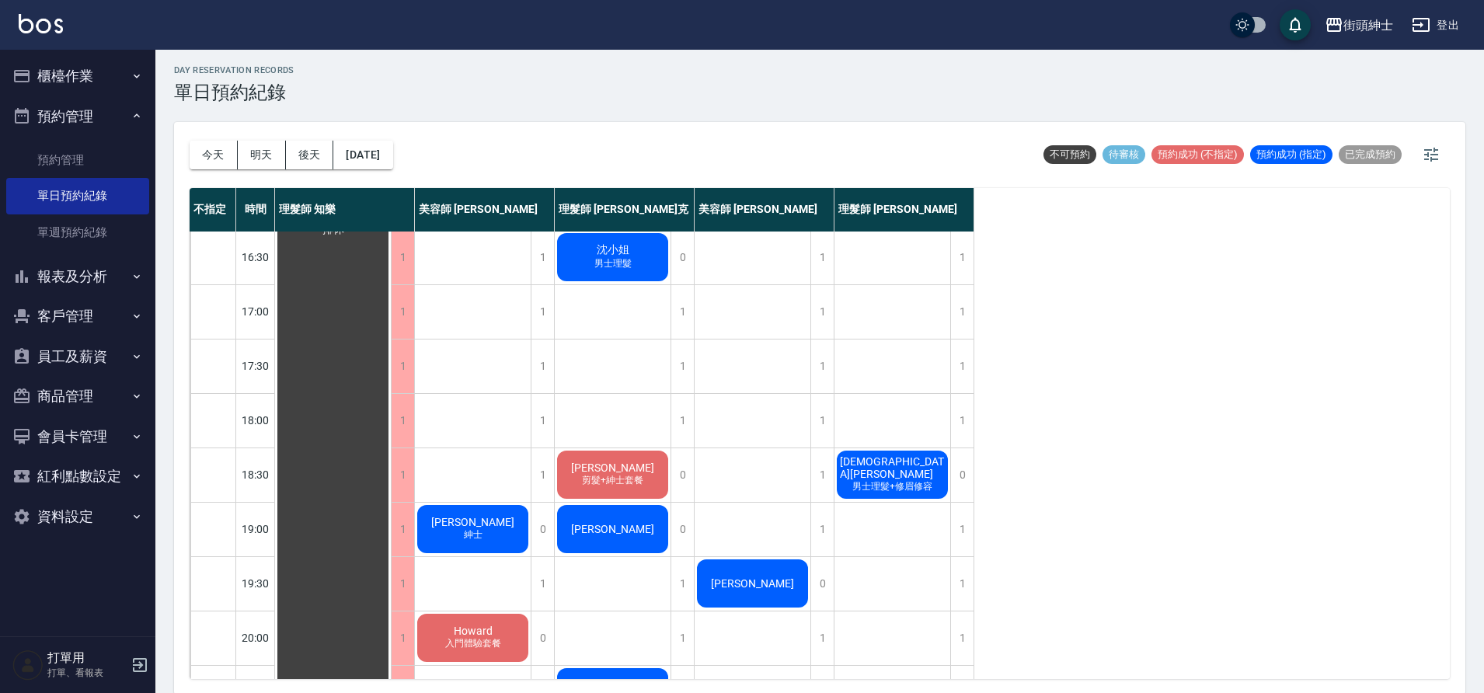
scroll to position [5, 0]
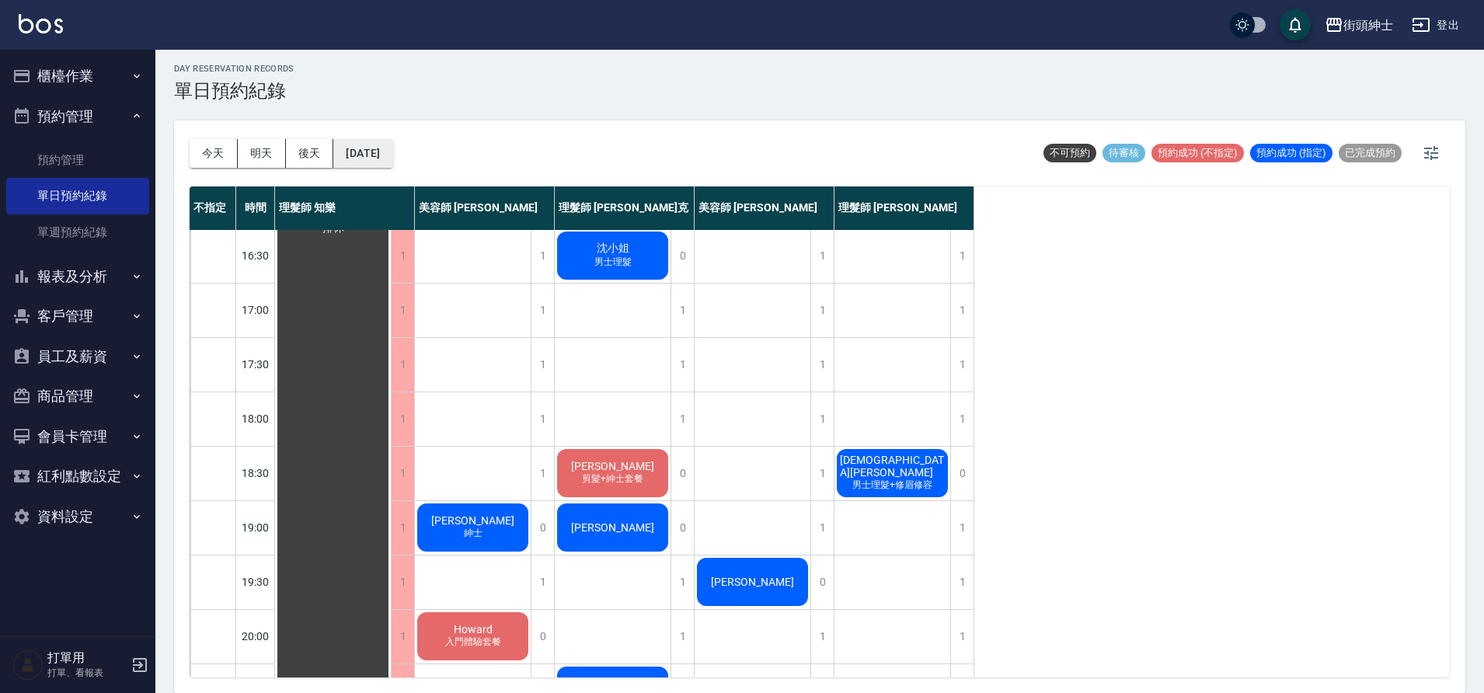
click at [370, 162] on button "2025/09/25" at bounding box center [362, 153] width 59 height 29
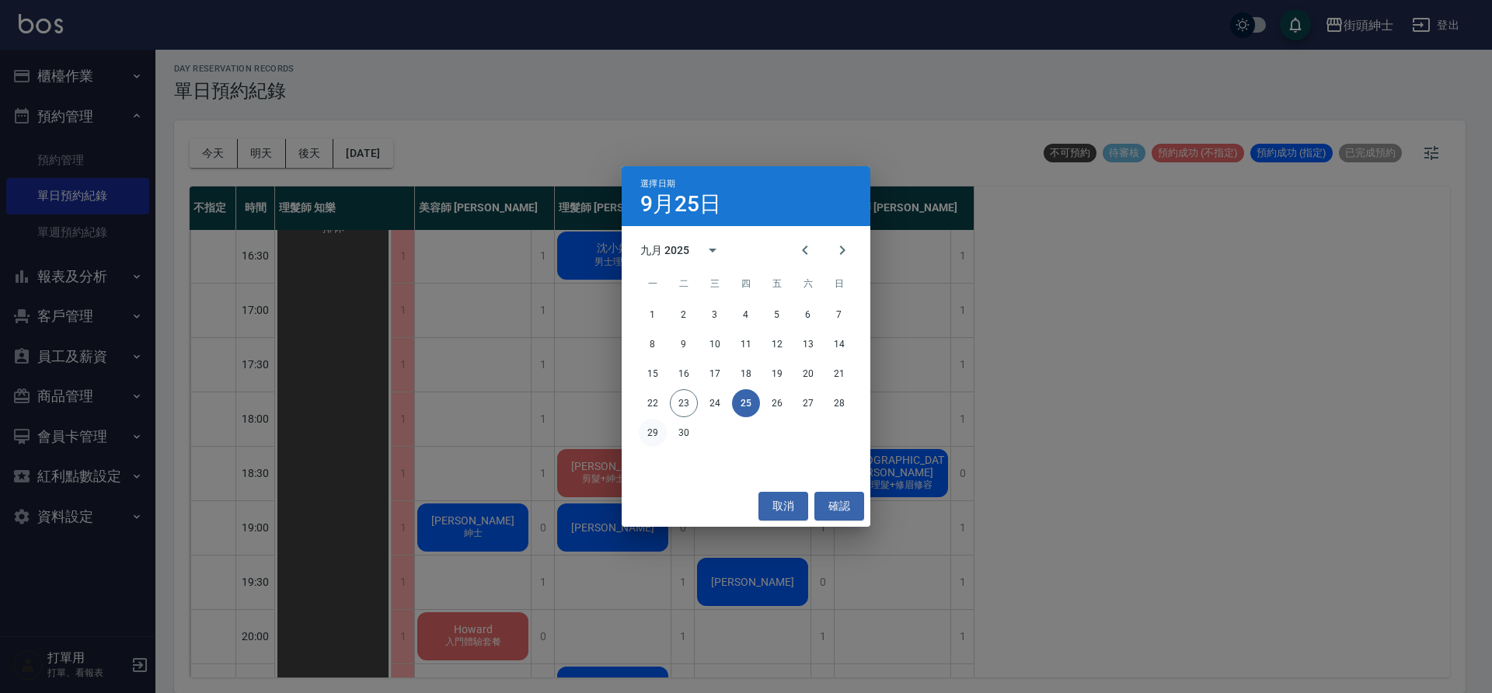
click at [663, 440] on div "29 30" at bounding box center [746, 433] width 249 height 28
drag, startPoint x: 660, startPoint y: 433, endPoint x: 644, endPoint y: 427, distance: 17.5
click at [660, 433] on button "29" at bounding box center [653, 433] width 28 height 28
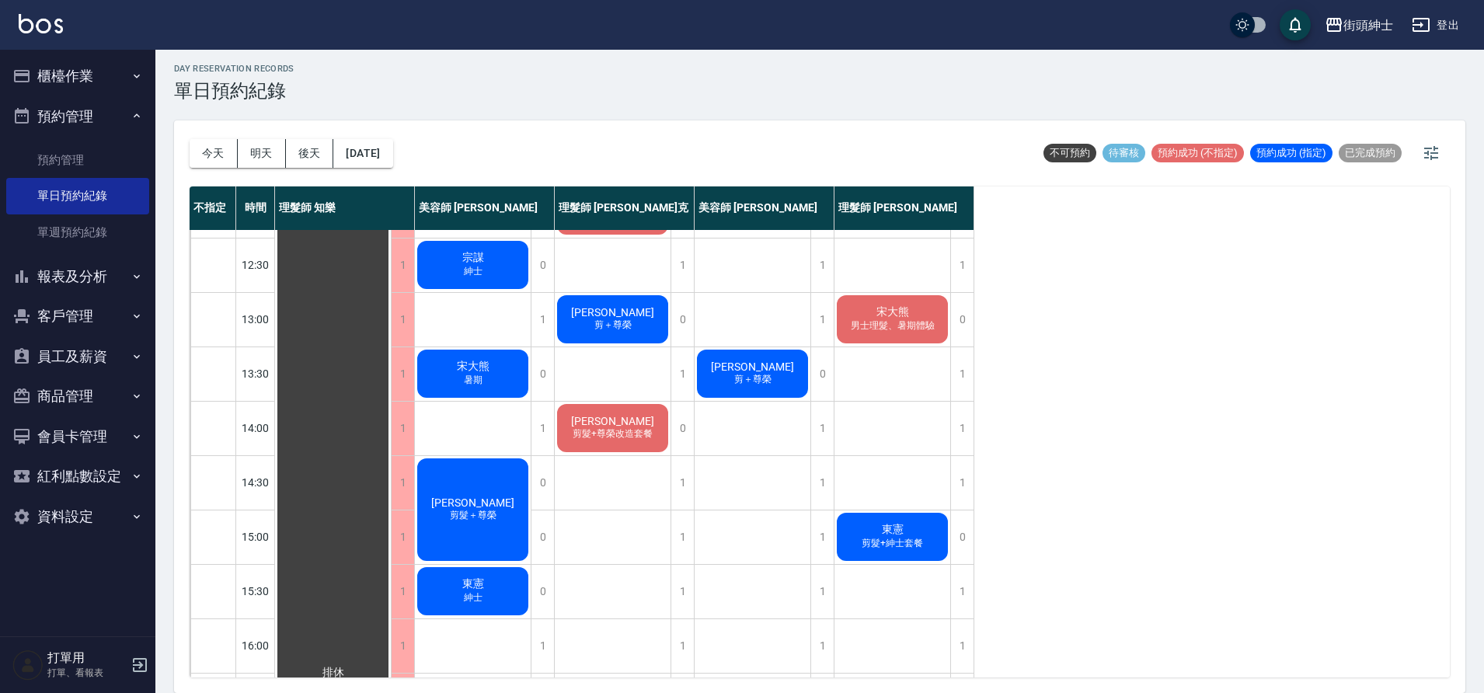
scroll to position [223, 0]
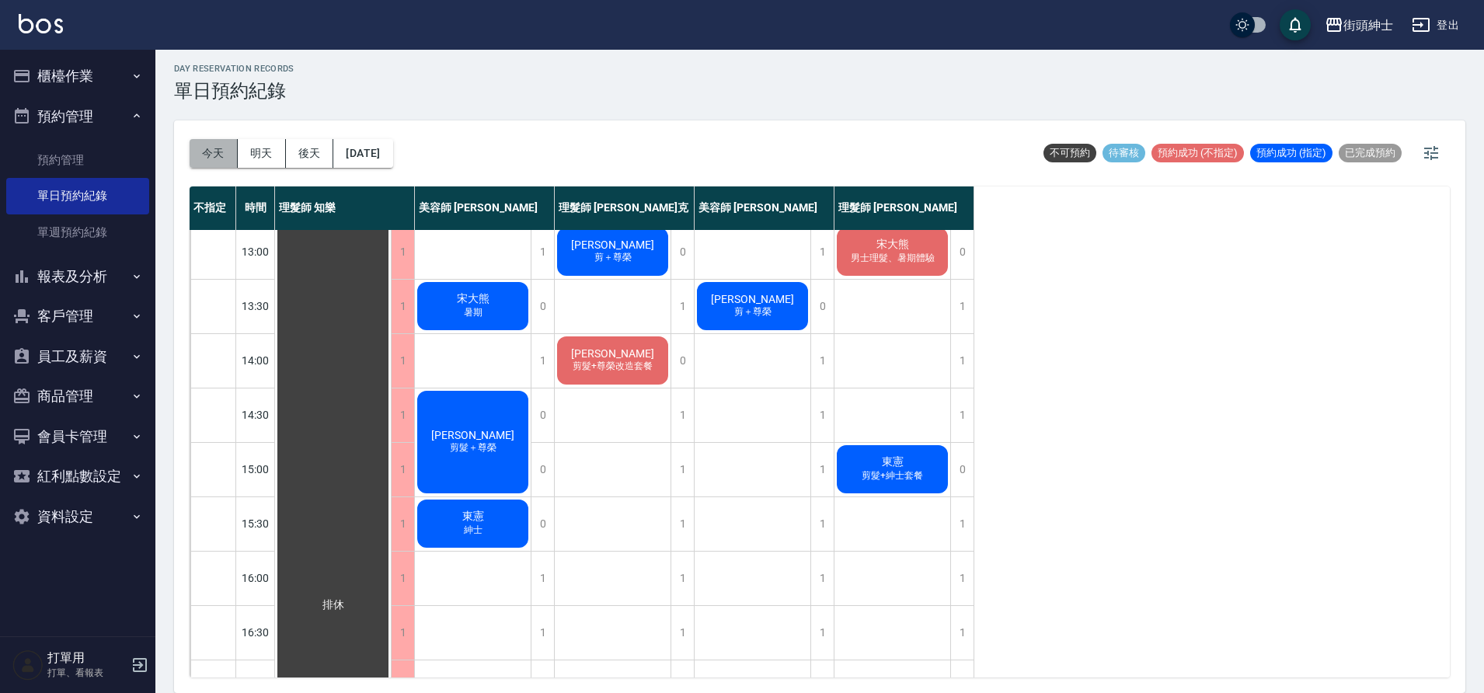
click at [200, 139] on button "今天" at bounding box center [214, 153] width 48 height 29
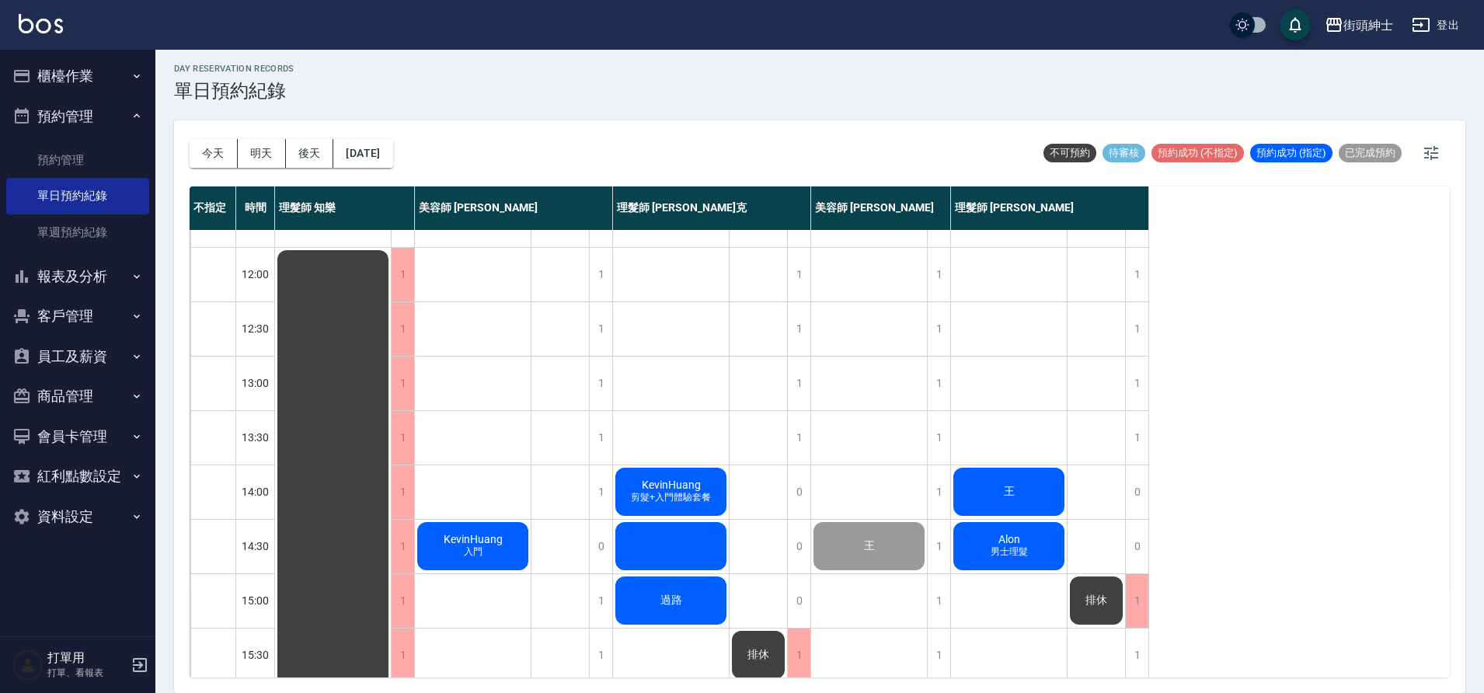
scroll to position [82, 0]
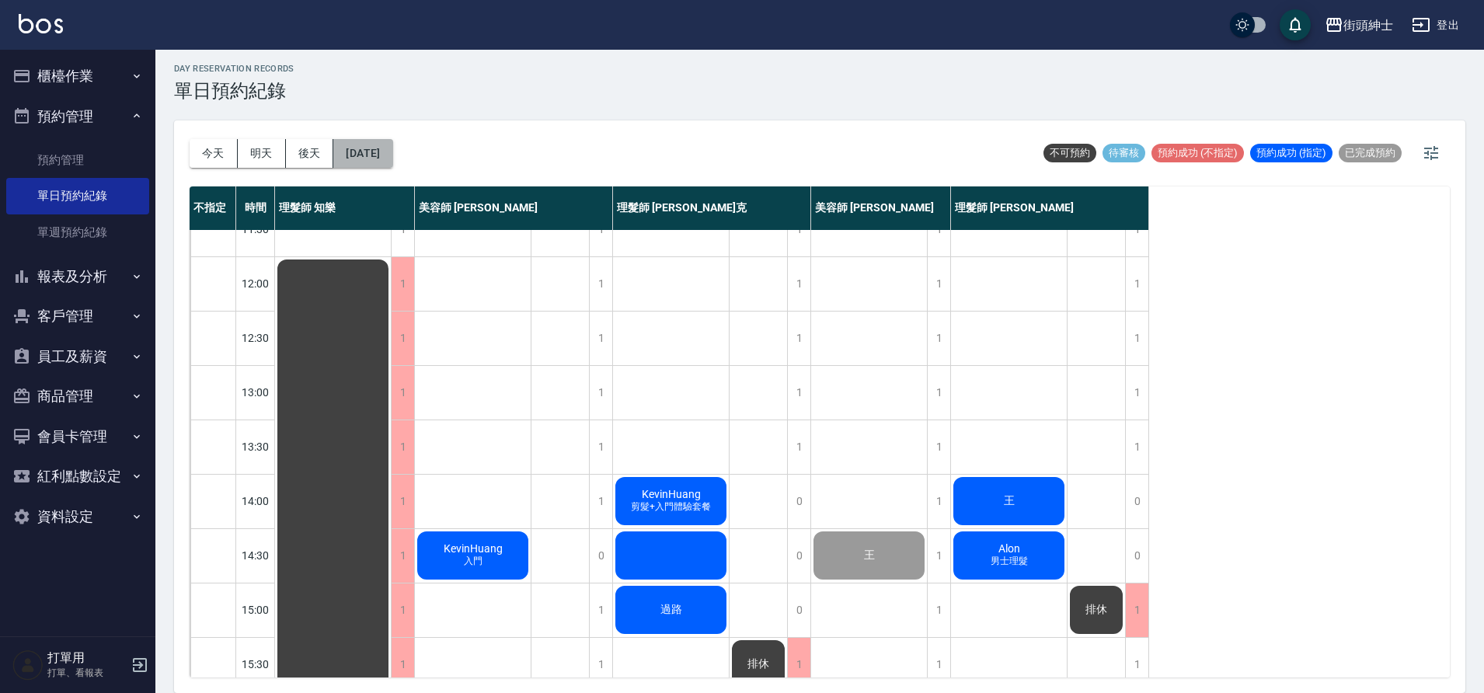
click at [380, 144] on button "2025/09/23" at bounding box center [362, 153] width 59 height 29
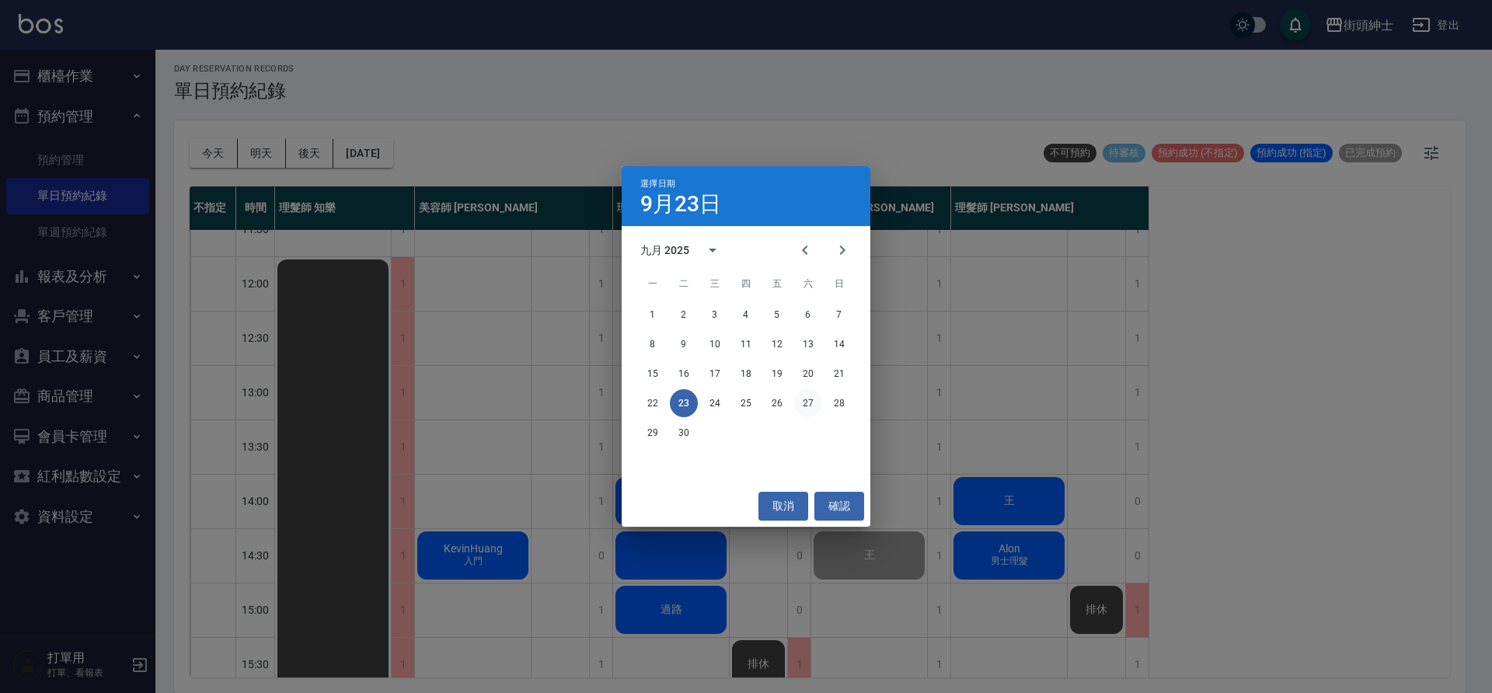
click at [805, 397] on button "27" at bounding box center [808, 403] width 28 height 28
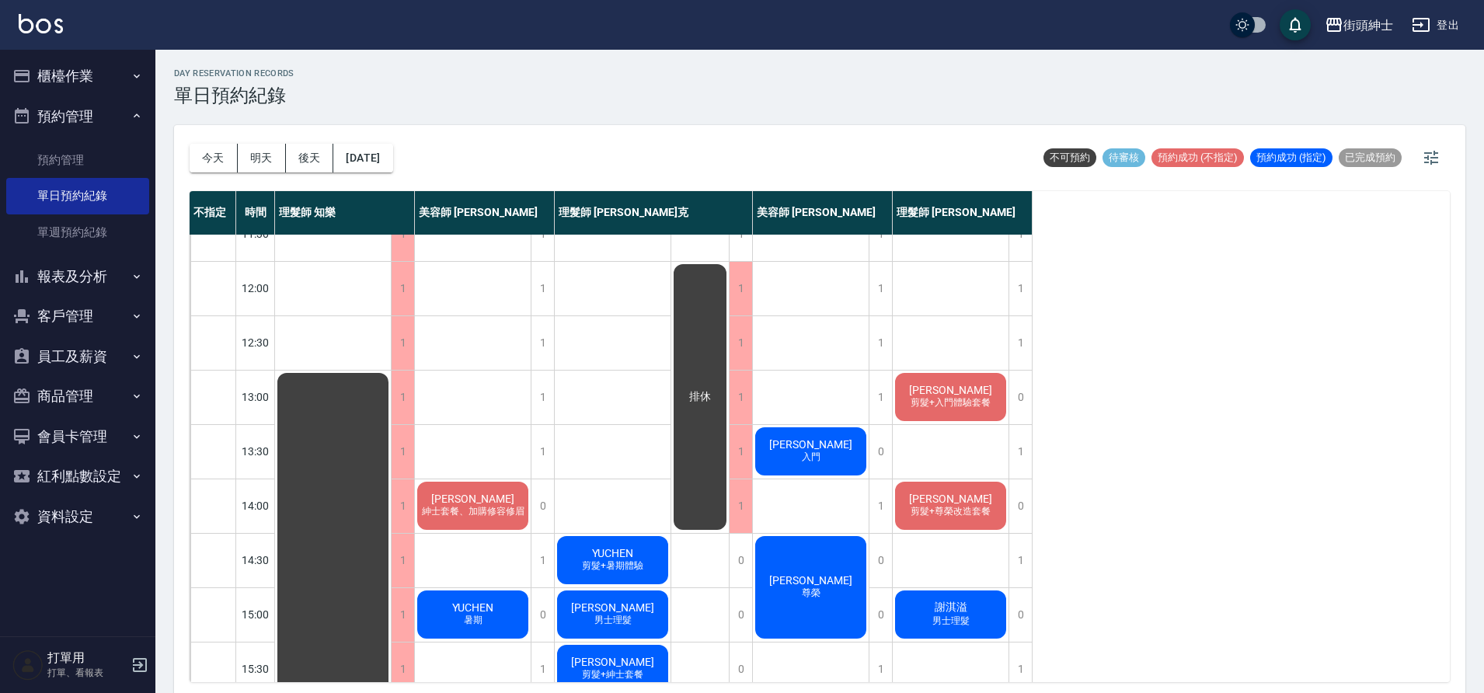
scroll to position [5, 0]
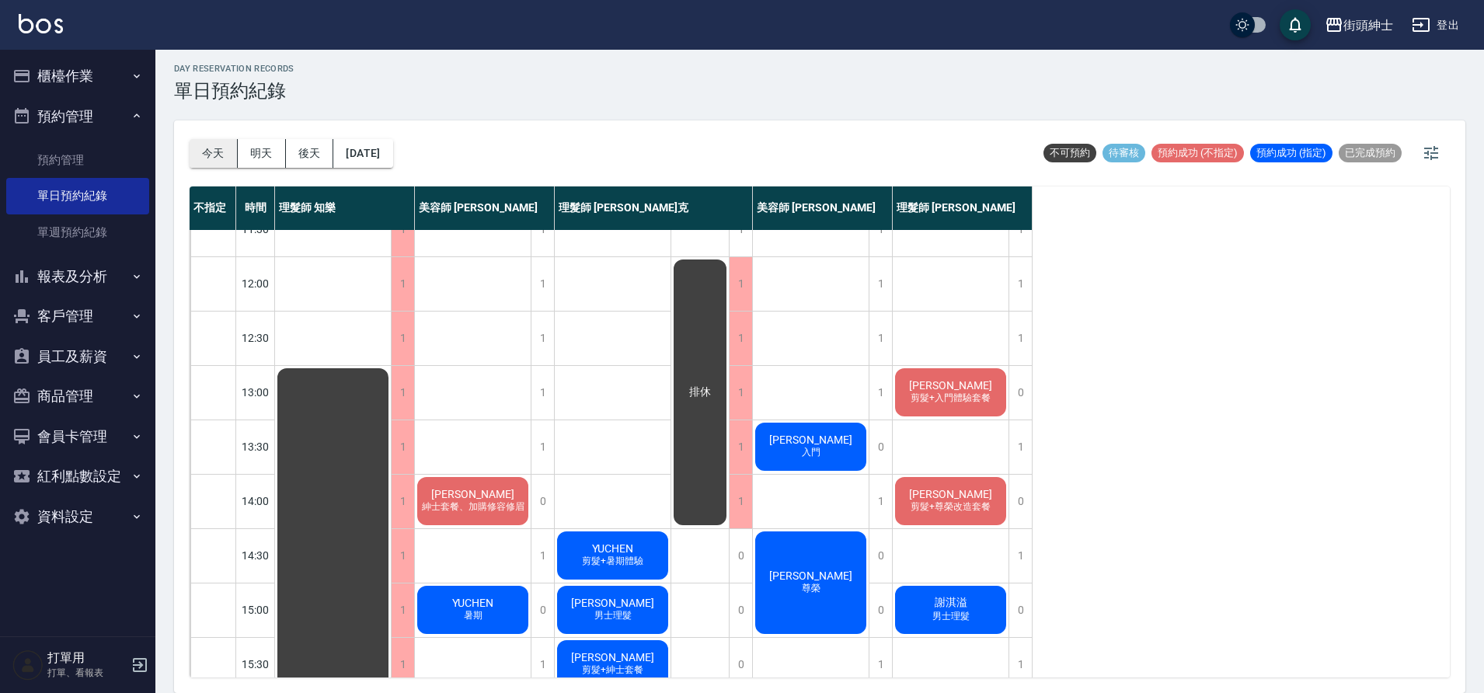
click at [206, 158] on button "今天" at bounding box center [214, 153] width 48 height 29
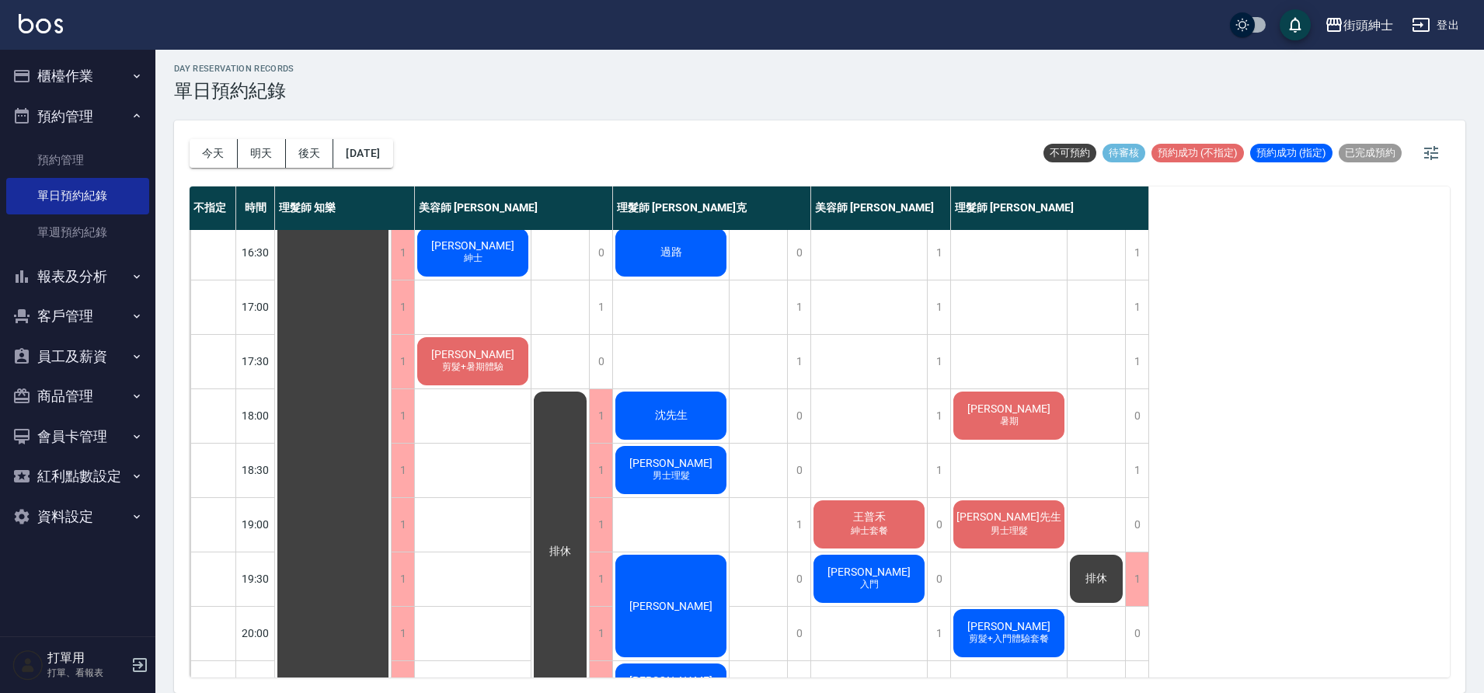
scroll to position [607, 0]
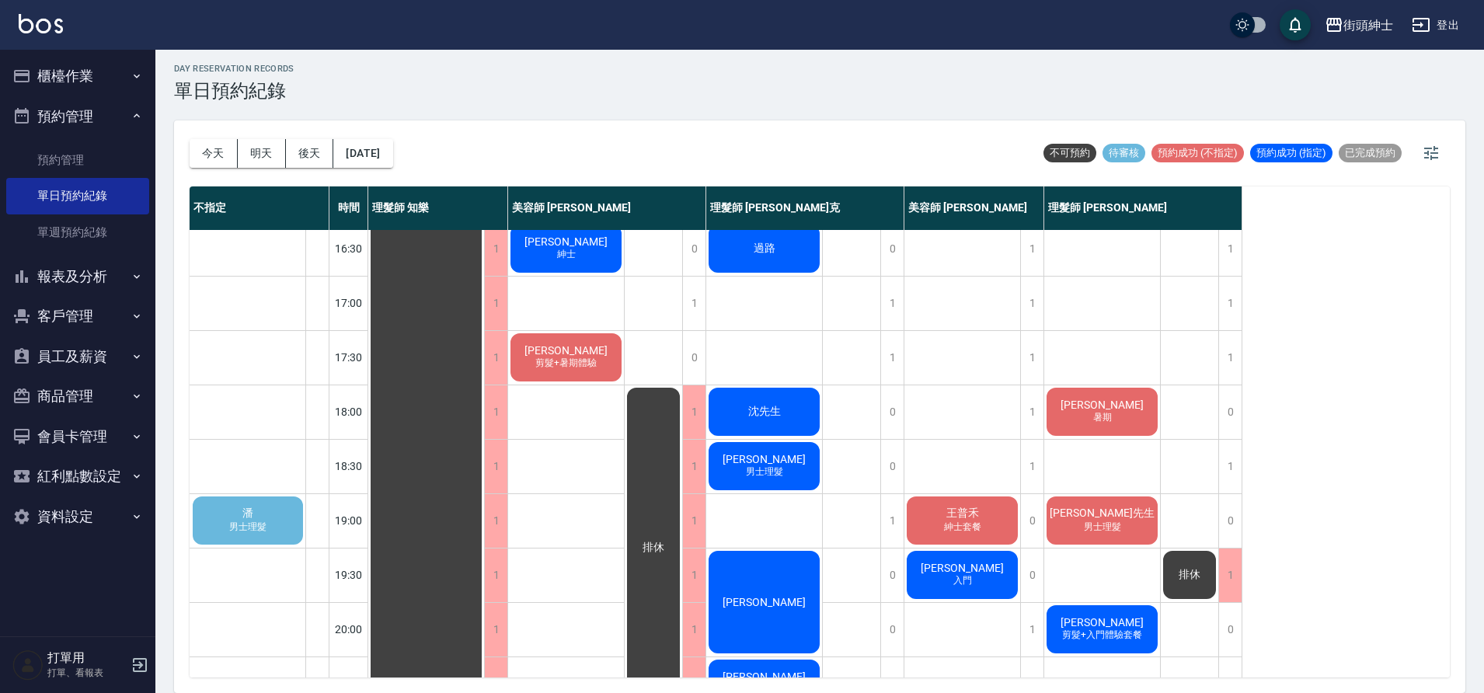
click at [278, 511] on div "潘 男士理髮" at bounding box center [247, 520] width 115 height 53
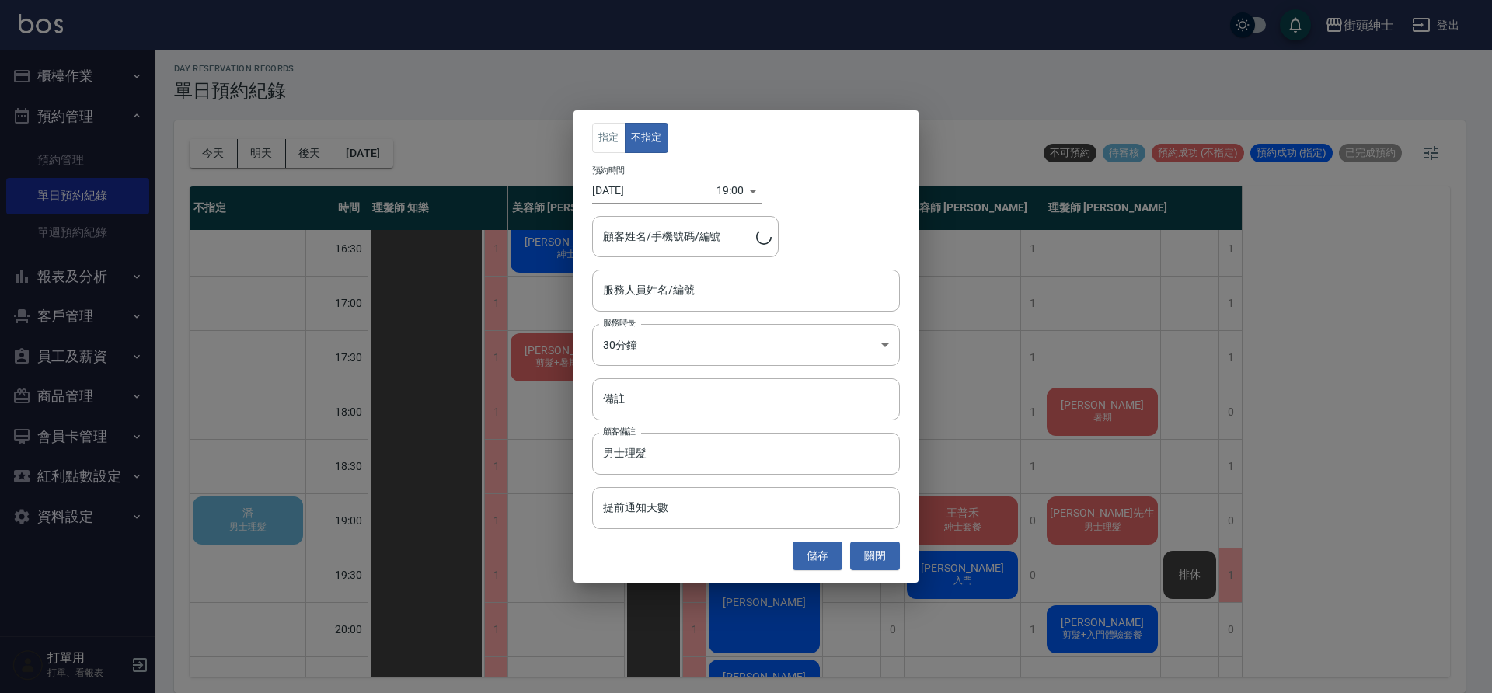
type input "潘/0955753284"
click at [726, 284] on input "服務人員姓名/編號" at bounding box center [746, 290] width 294 height 27
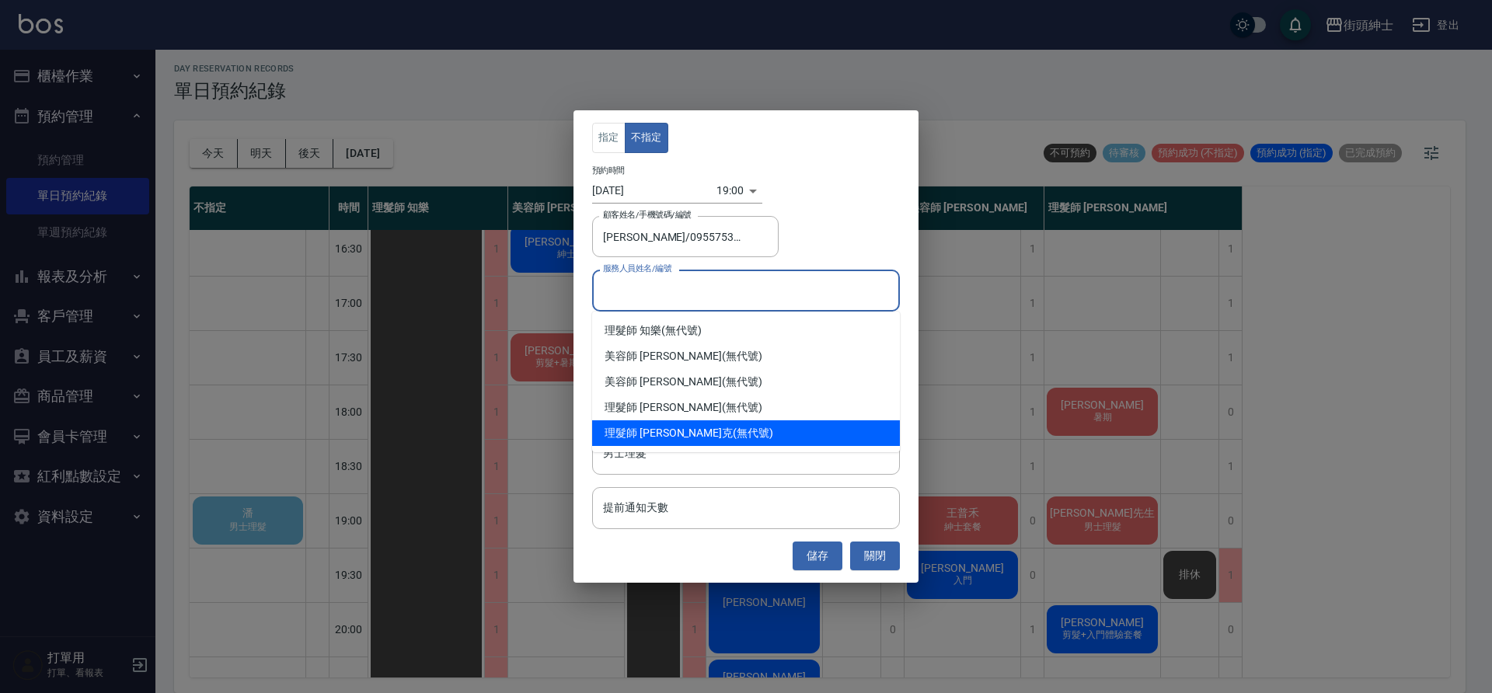
click at [701, 427] on div "理髮師 Vic 維克 (無代號)" at bounding box center [746, 433] width 308 height 26
type input "理髮師 Vic 維克(無代號)"
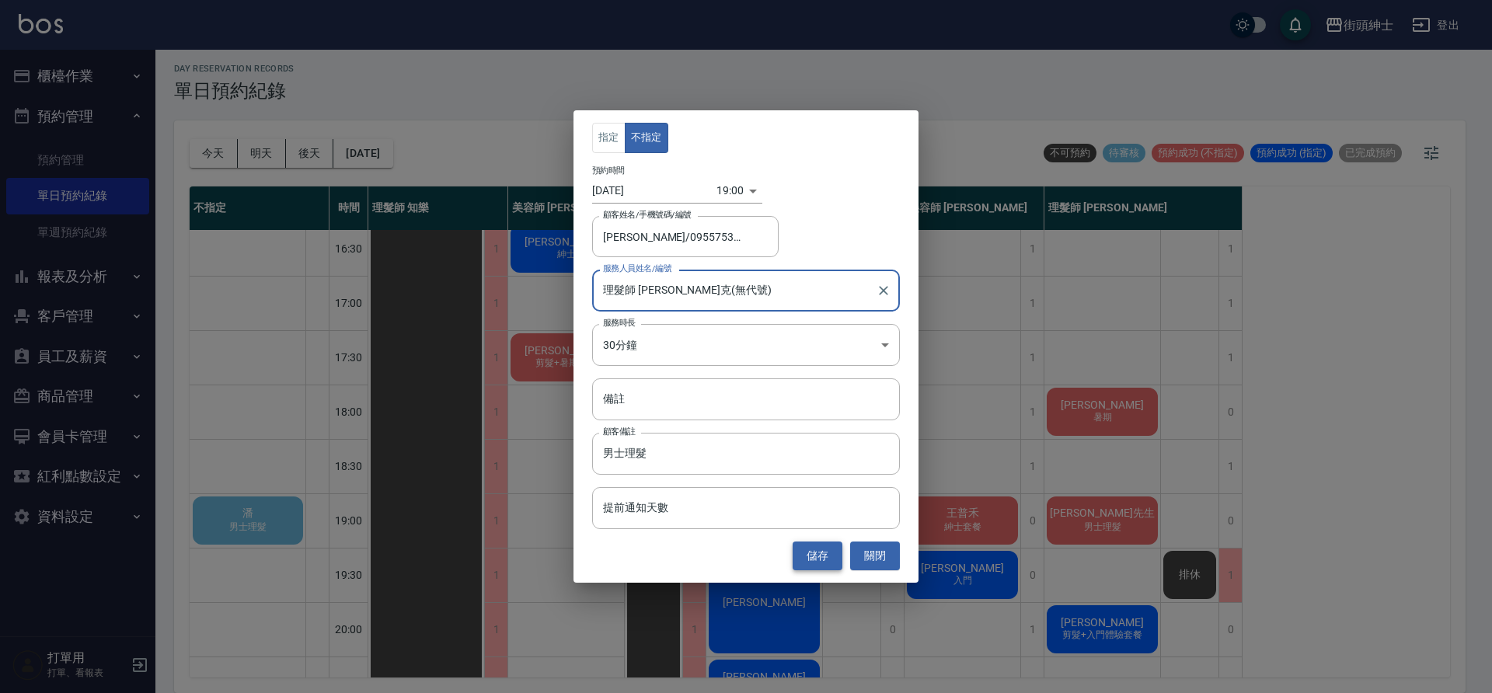
click at [811, 548] on button "儲存" at bounding box center [817, 556] width 50 height 29
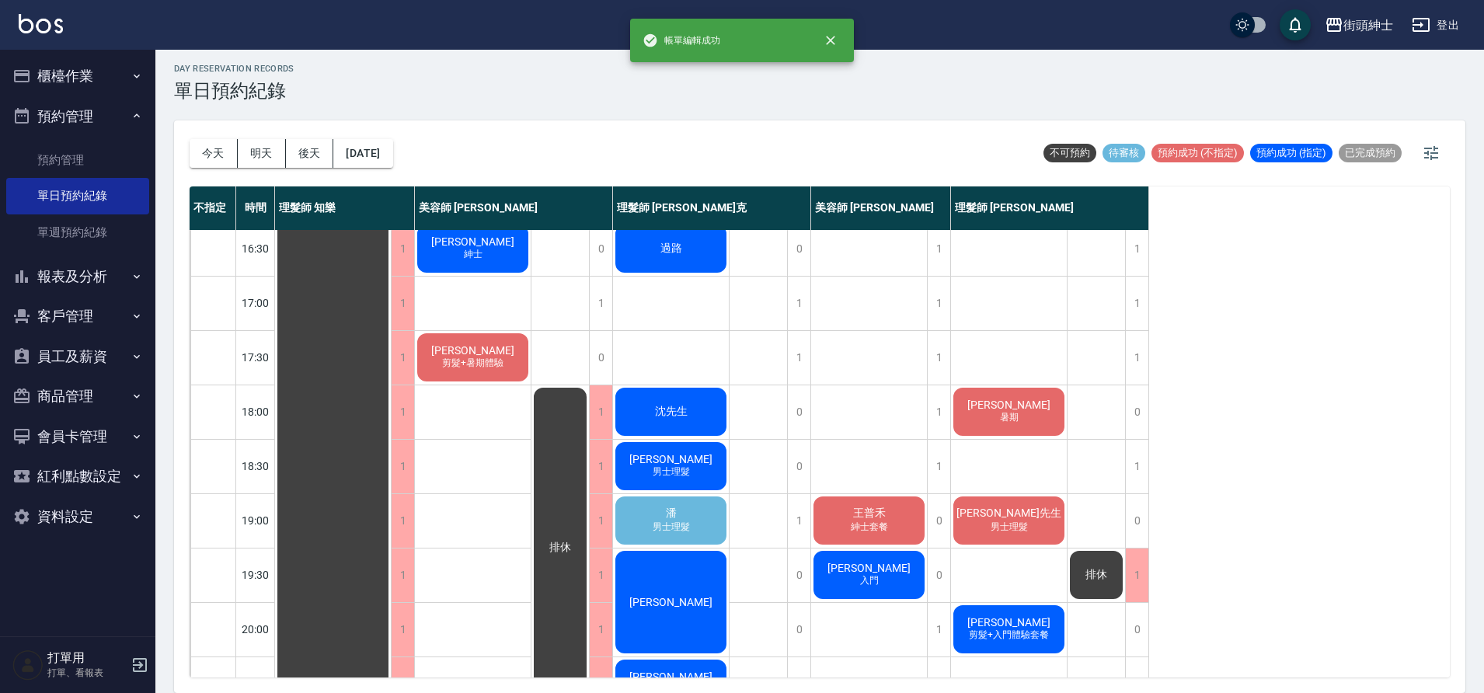
click at [716, 521] on div "潘 男士理髮" at bounding box center [671, 520] width 116 height 53
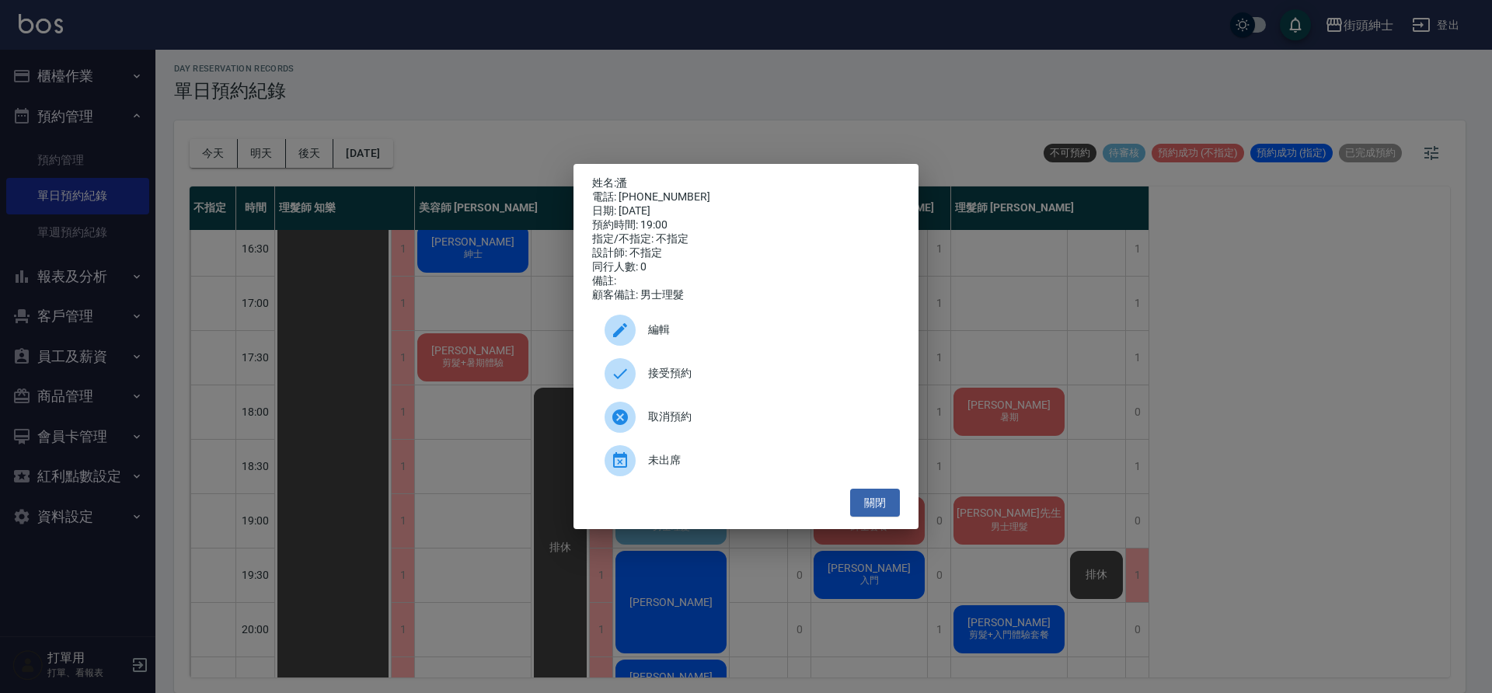
click at [719, 391] on div "接受預約" at bounding box center [746, 374] width 308 height 44
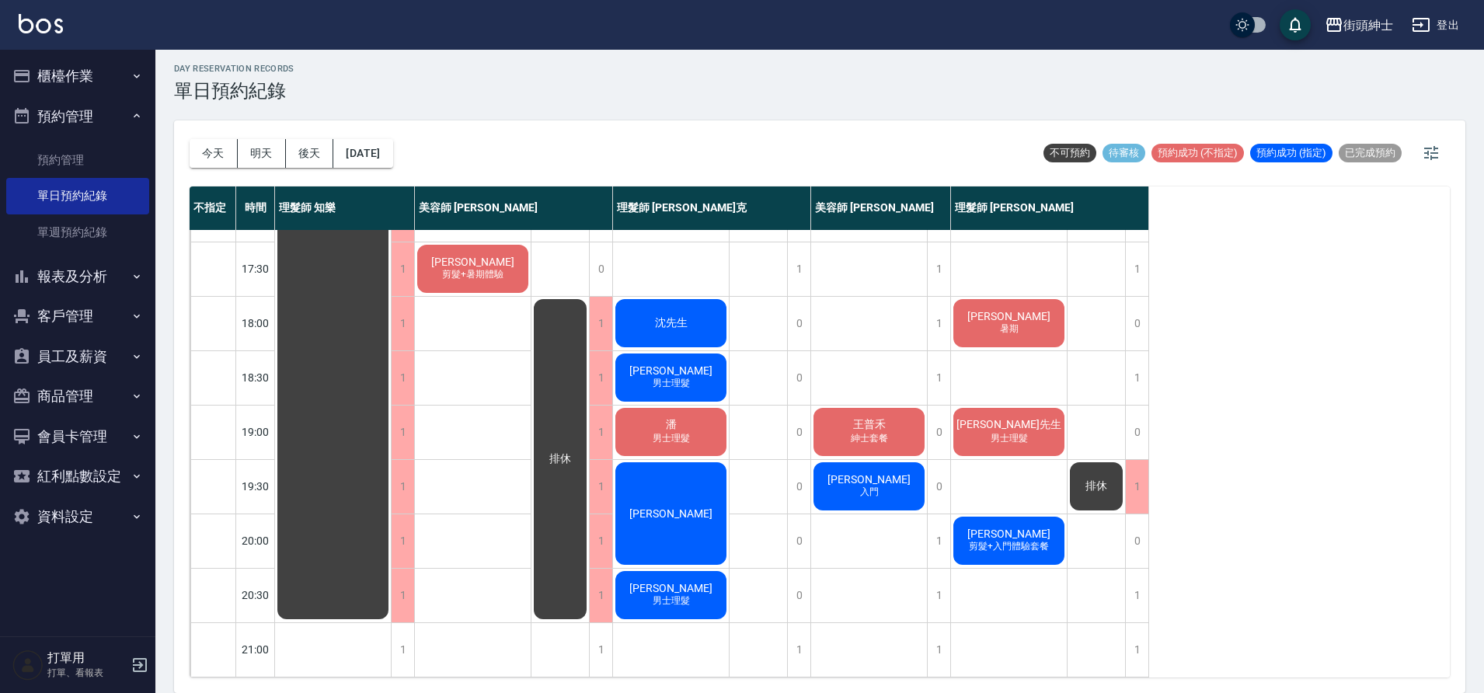
scroll to position [707, 0]
click at [256, 158] on button "明天" at bounding box center [262, 153] width 48 height 29
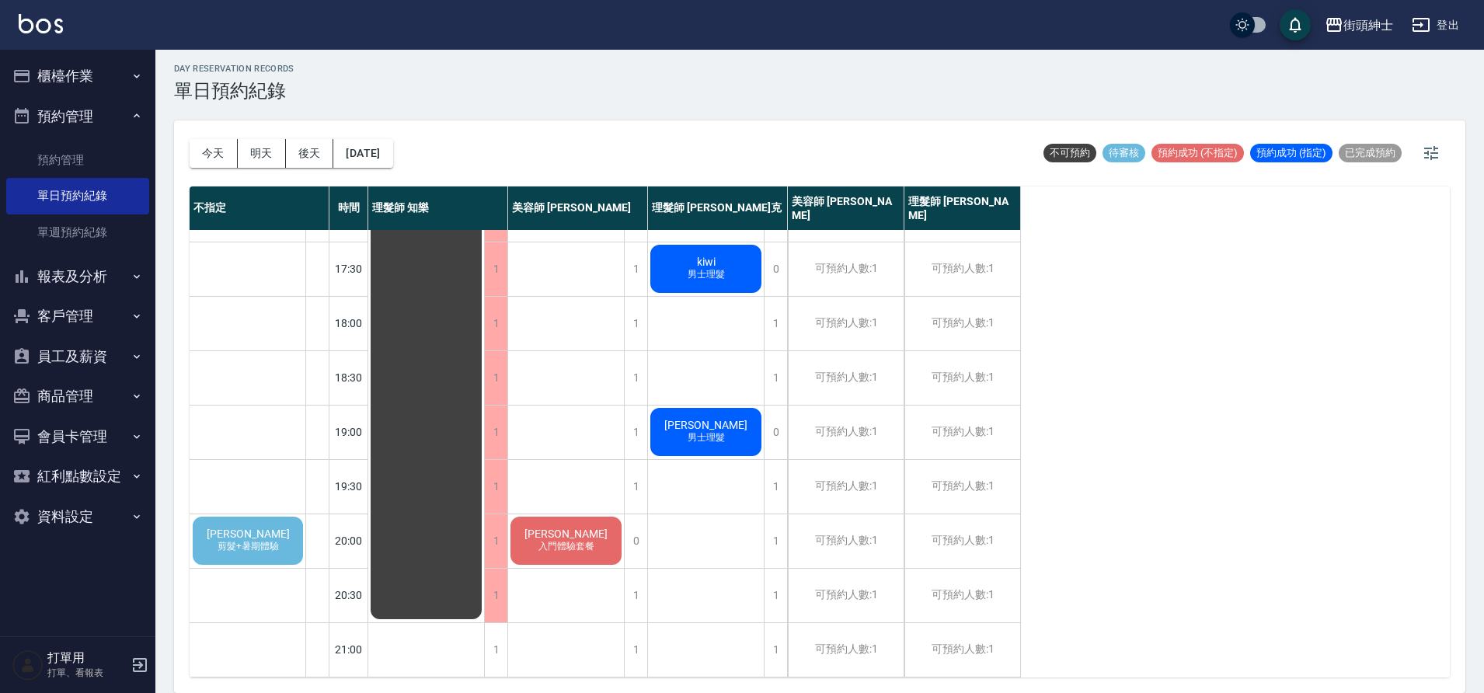
click at [254, 540] on span "剪髮+暑期體驗" at bounding box center [248, 546] width 68 height 13
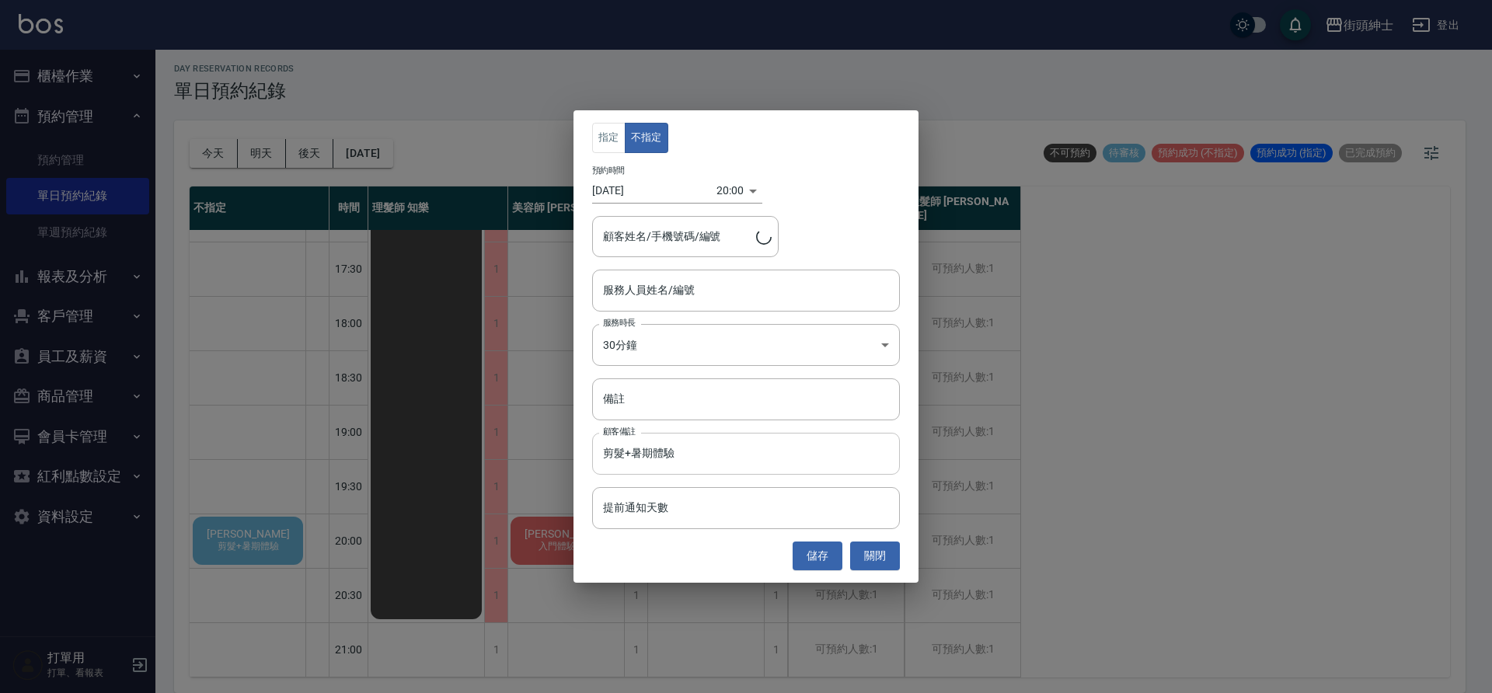
type input "Cliff Hsu/0936680345"
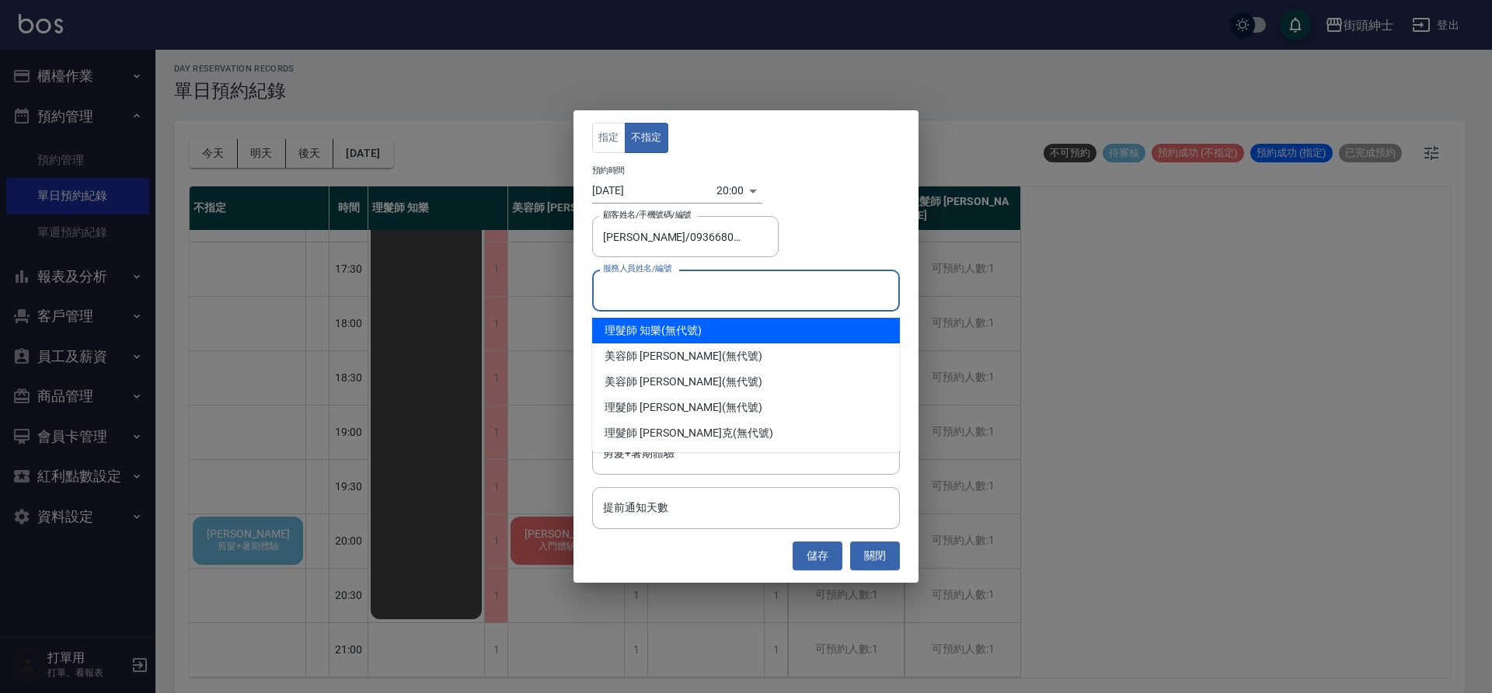
drag, startPoint x: 743, startPoint y: 286, endPoint x: 761, endPoint y: 350, distance: 67.1
click at [743, 286] on input "服務人員姓名/編號" at bounding box center [746, 290] width 294 height 27
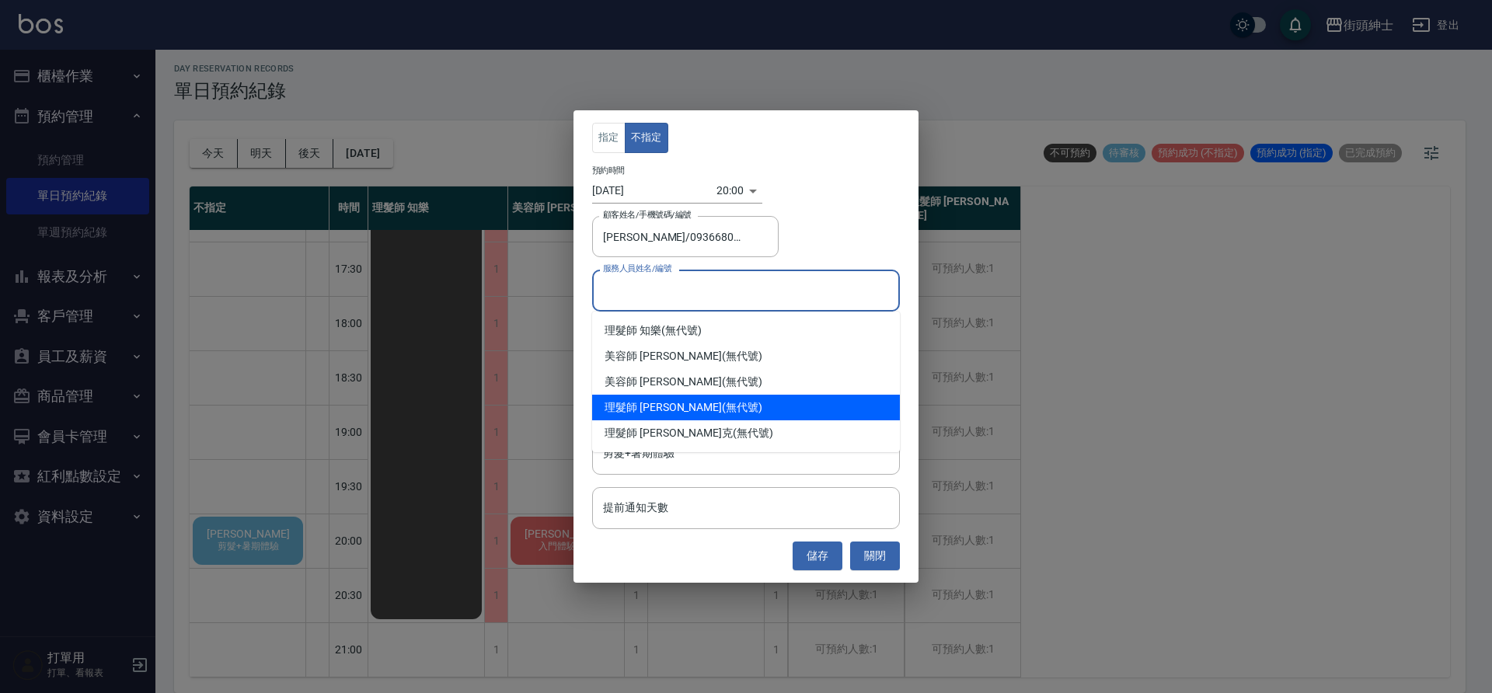
drag, startPoint x: 684, startPoint y: 406, endPoint x: 726, endPoint y: 427, distance: 46.6
click at [685, 406] on div "理髮師 eric (無代號)" at bounding box center [746, 408] width 308 height 26
type input "理髮師 eric(無代號)"
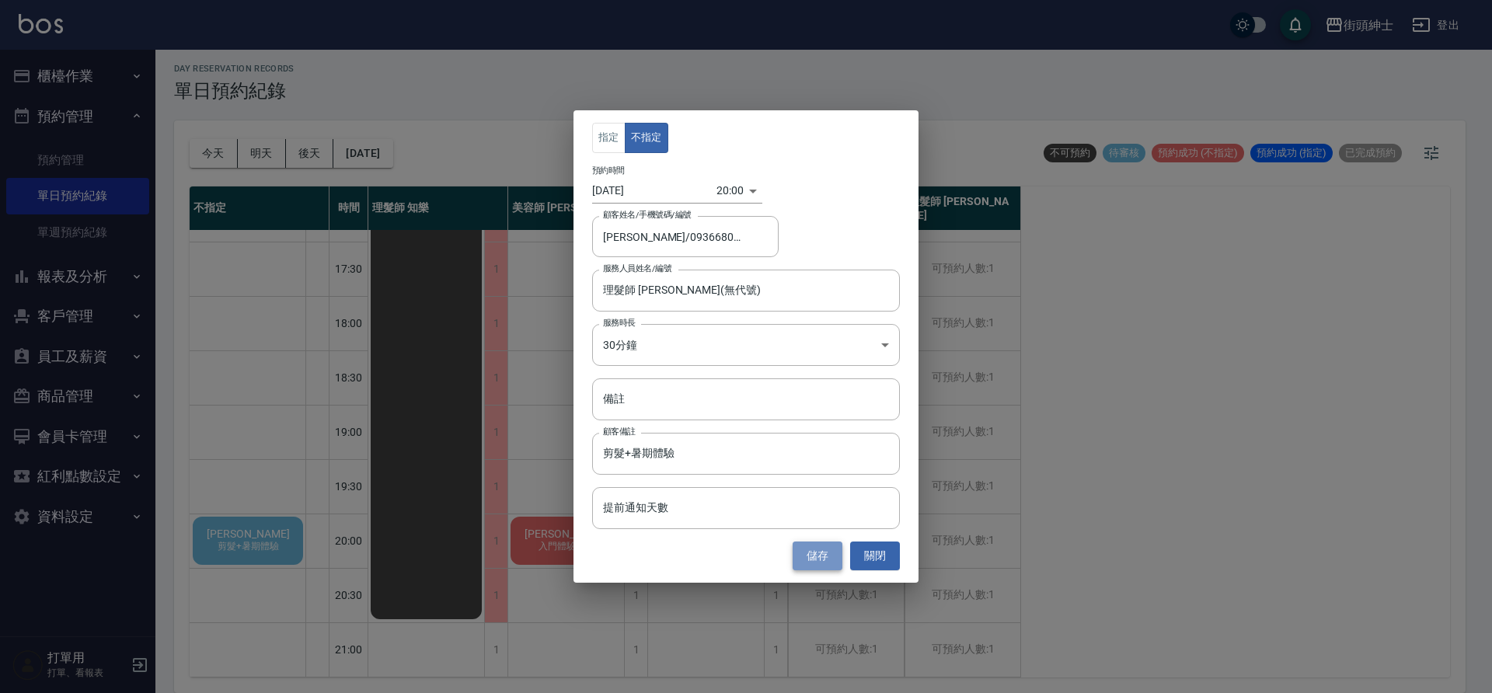
click at [805, 552] on button "儲存" at bounding box center [817, 556] width 50 height 29
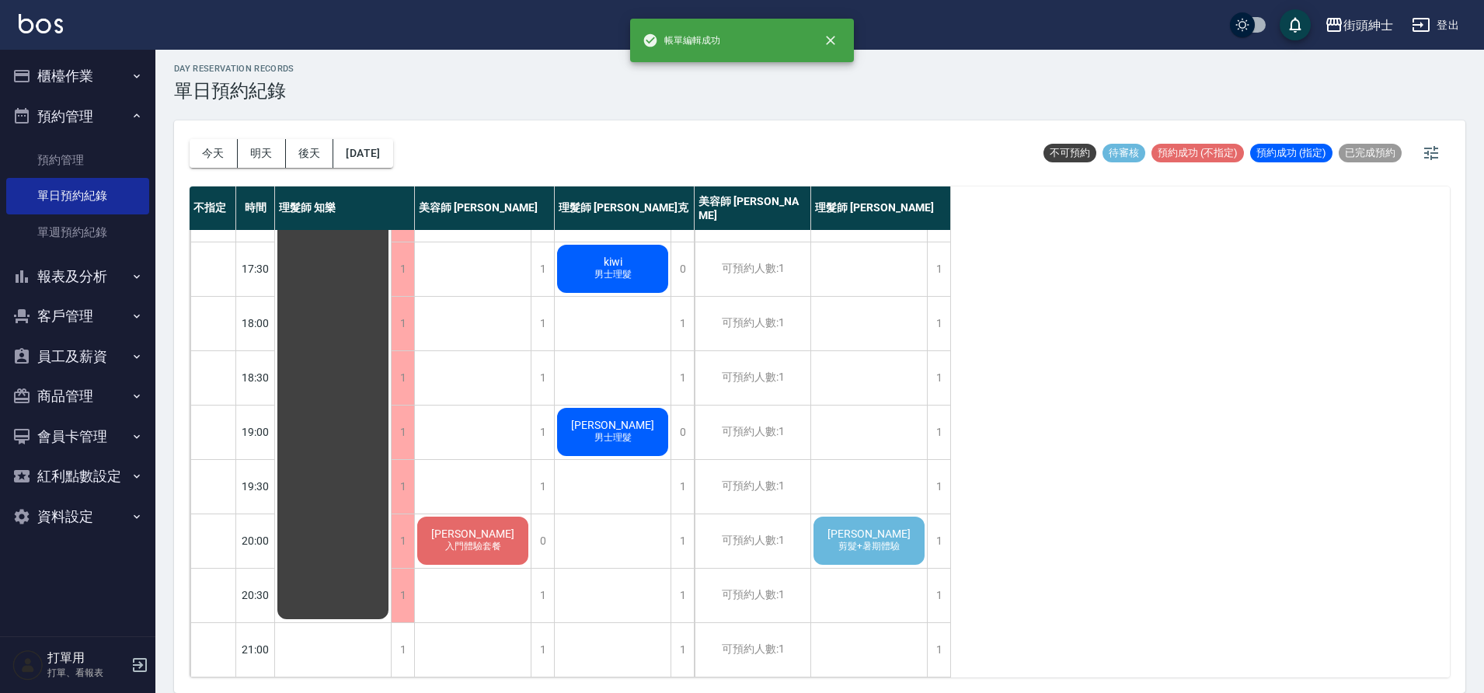
click at [867, 540] on span "剪髮+暑期體驗" at bounding box center [869, 546] width 68 height 13
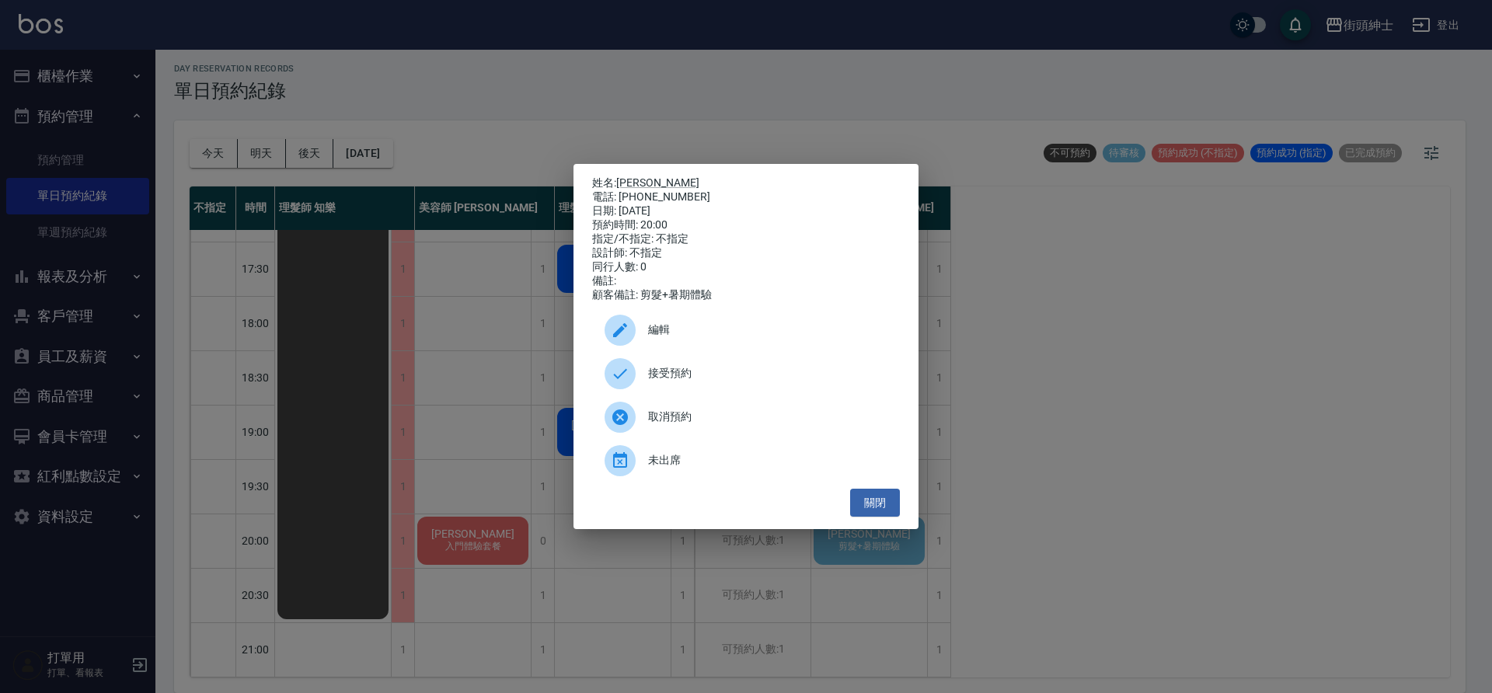
click at [678, 371] on span "接受預約" at bounding box center [767, 373] width 239 height 16
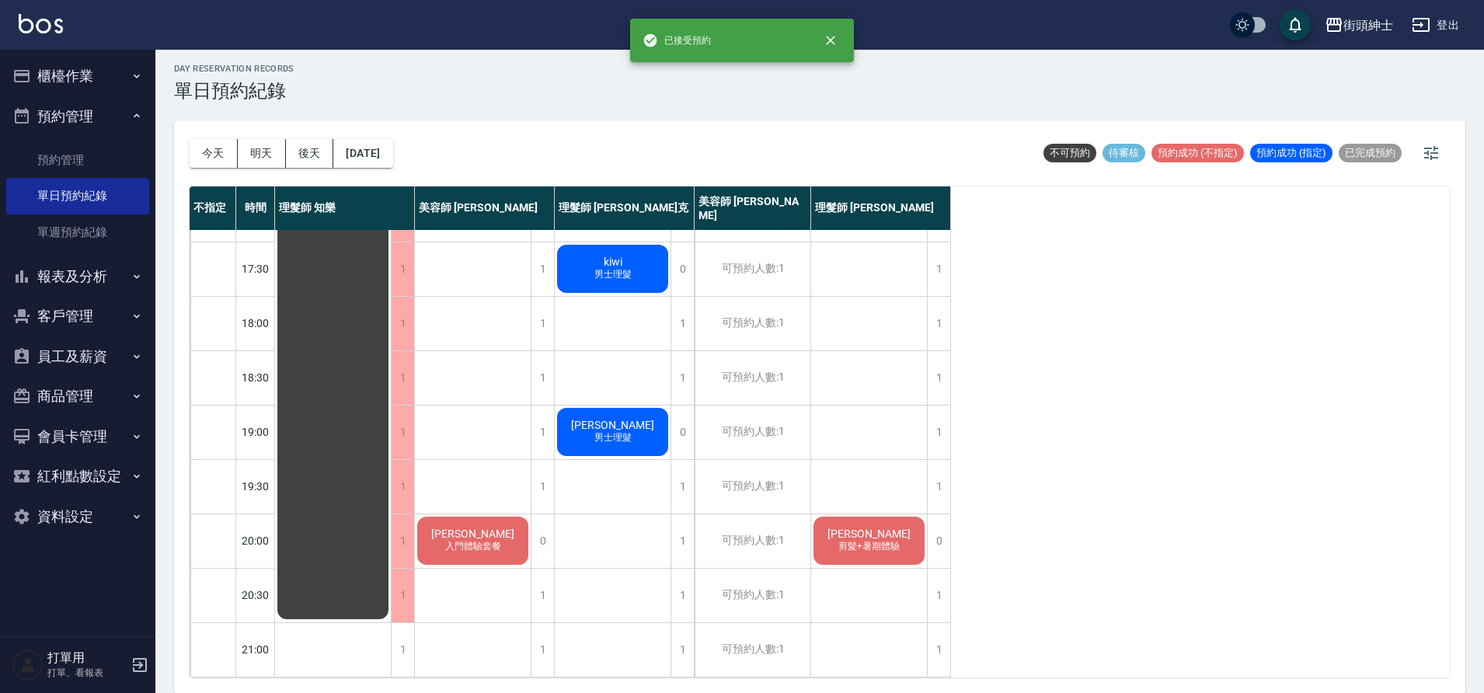
click at [864, 540] on span "剪髮+暑期體驗" at bounding box center [869, 546] width 68 height 13
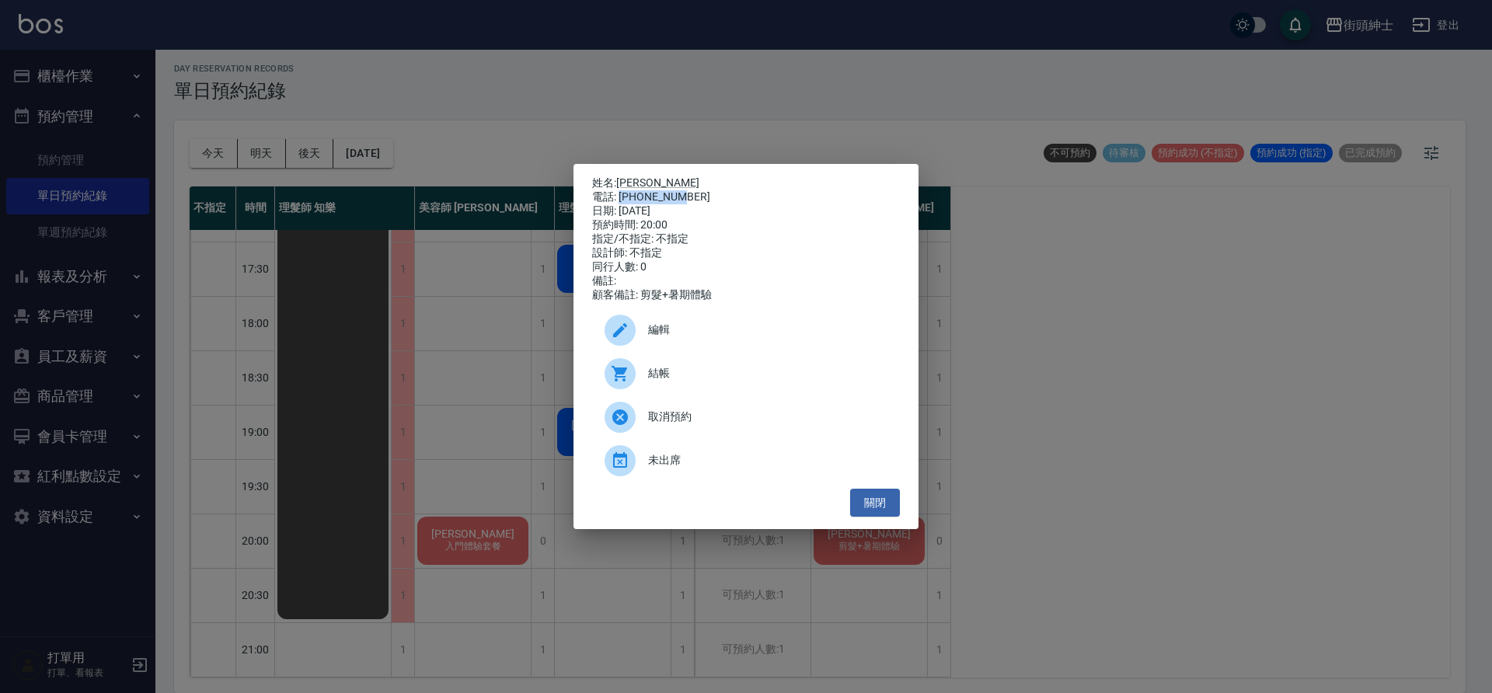
drag, startPoint x: 622, startPoint y: 193, endPoint x: 680, endPoint y: 193, distance: 58.3
click at [680, 193] on div "電話: 0936680345" at bounding box center [746, 197] width 308 height 14
copy div "0936680345"
click at [486, 379] on div "姓名: Cliff Hsu 電話: 0936680345 日期: 2025/09/24 預約時間: 20:00 指定/不指定: 不指定 設計師: 不指定 同行…" at bounding box center [746, 346] width 1492 height 693
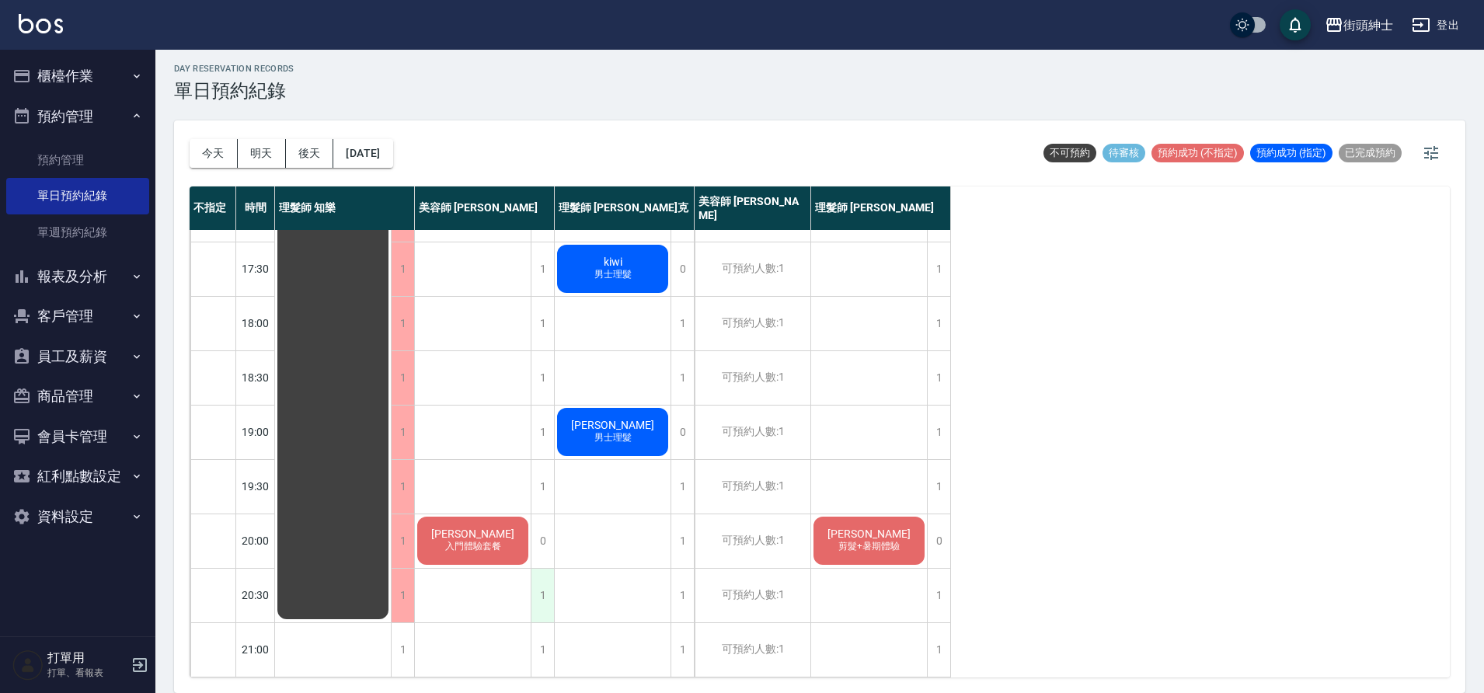
click at [538, 577] on div "1" at bounding box center [542, 596] width 23 height 54
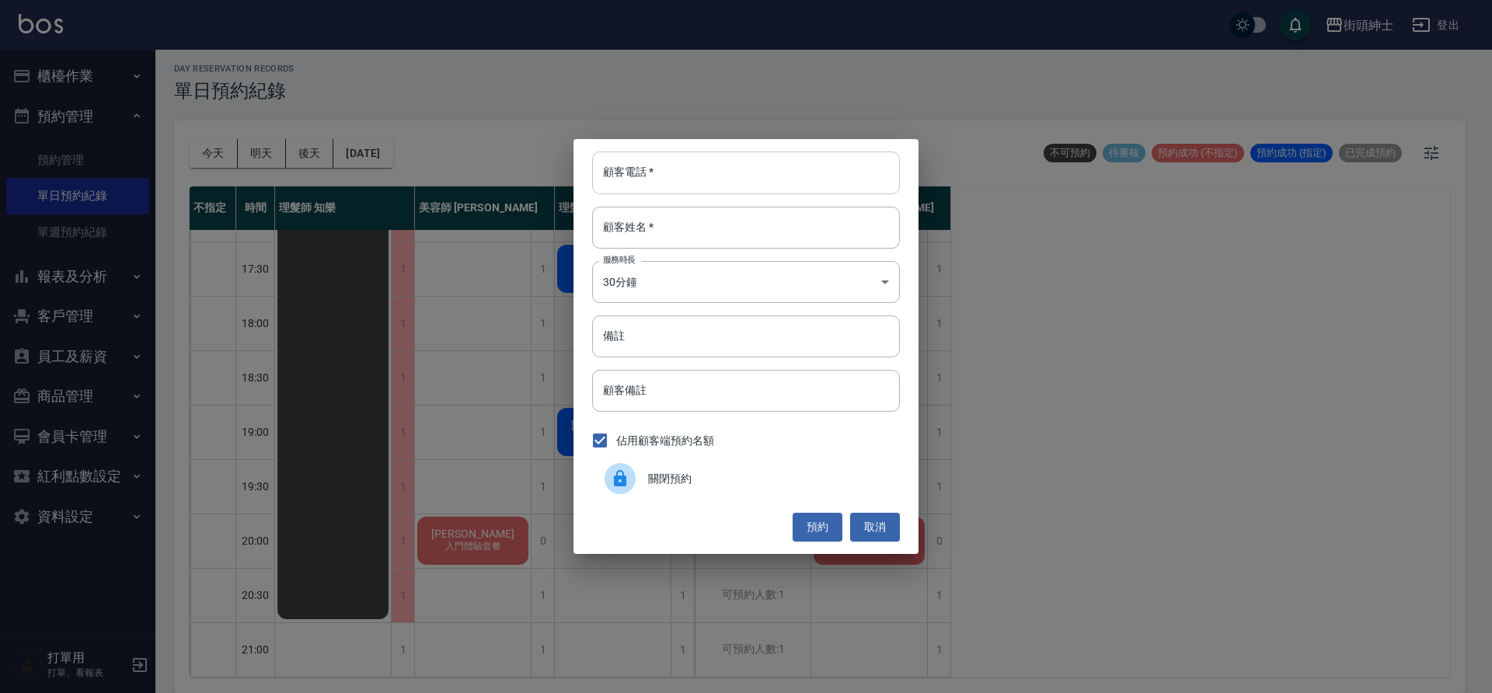
click at [678, 186] on input "顧客電話   *" at bounding box center [746, 173] width 308 height 42
paste input "0936680345"
type input "0936680345"
click at [642, 239] on input "顧客姓名   *" at bounding box center [746, 228] width 308 height 42
drag, startPoint x: 719, startPoint y: 352, endPoint x: 663, endPoint y: 335, distance: 59.2
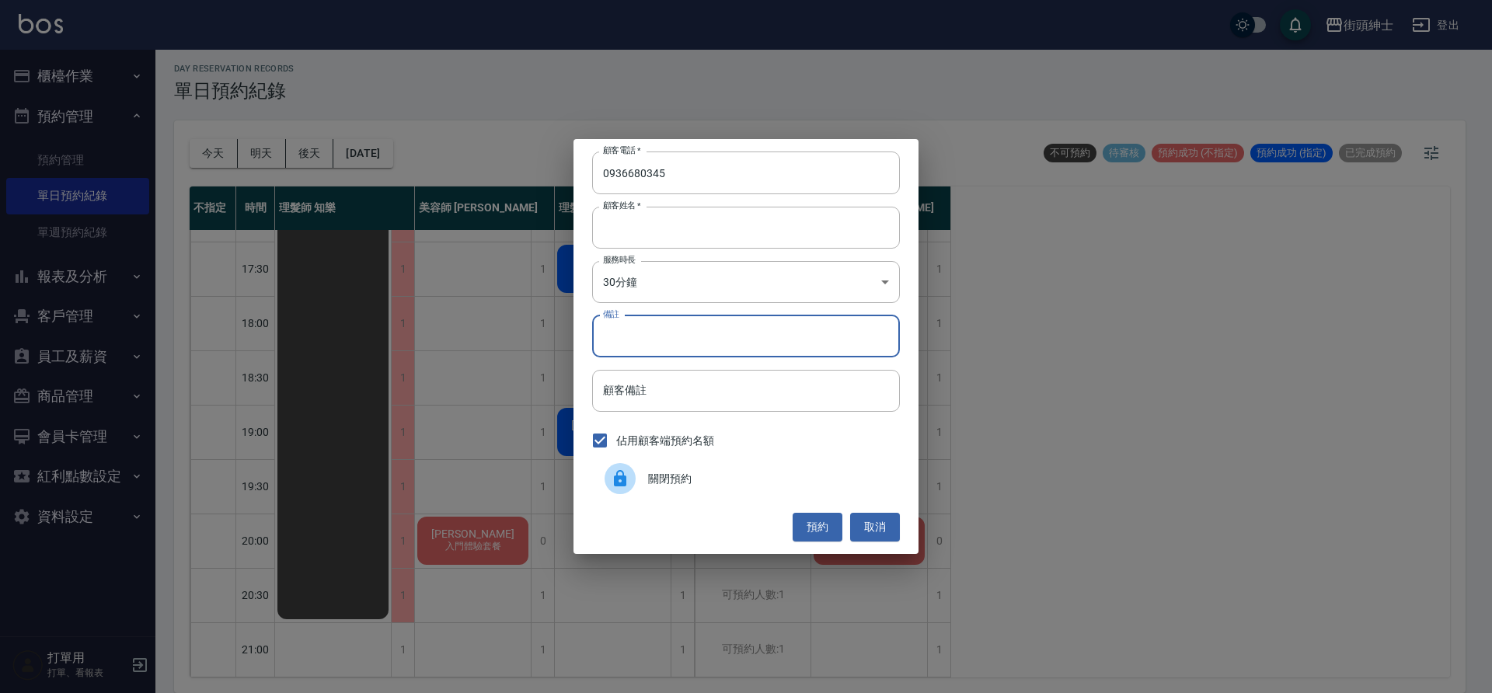
click at [722, 350] on input "備註" at bounding box center [746, 336] width 308 height 42
type input "g"
type input "暑期"
click at [826, 531] on button "預約" at bounding box center [817, 527] width 50 height 29
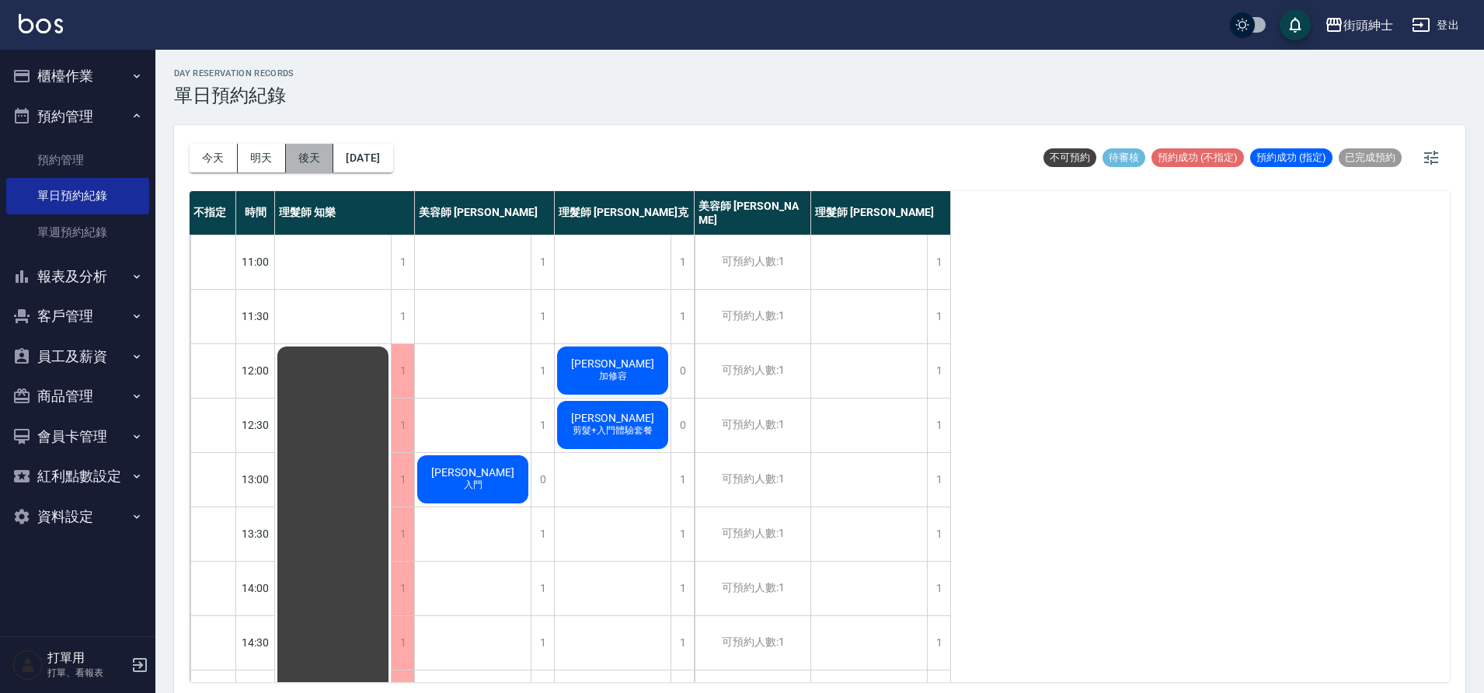
click at [319, 165] on button "後天" at bounding box center [310, 158] width 48 height 29
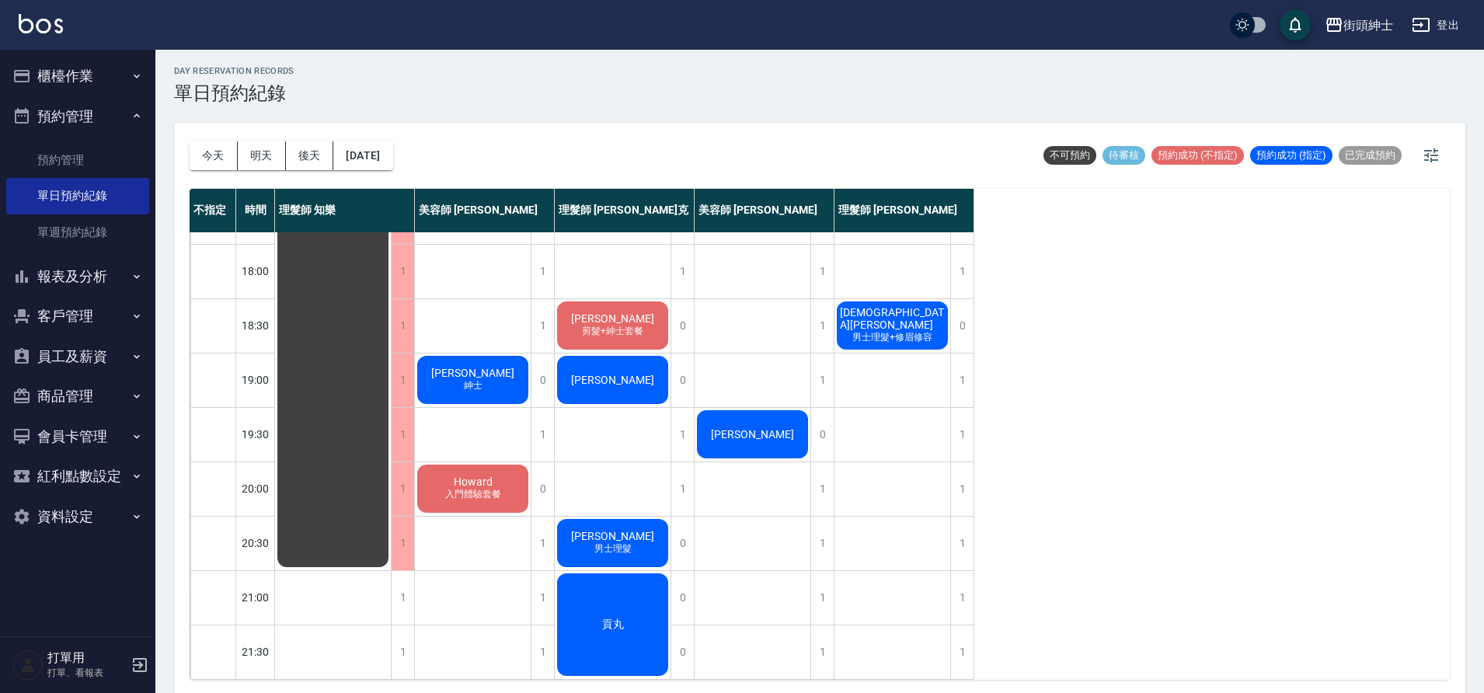
scroll to position [5, 0]
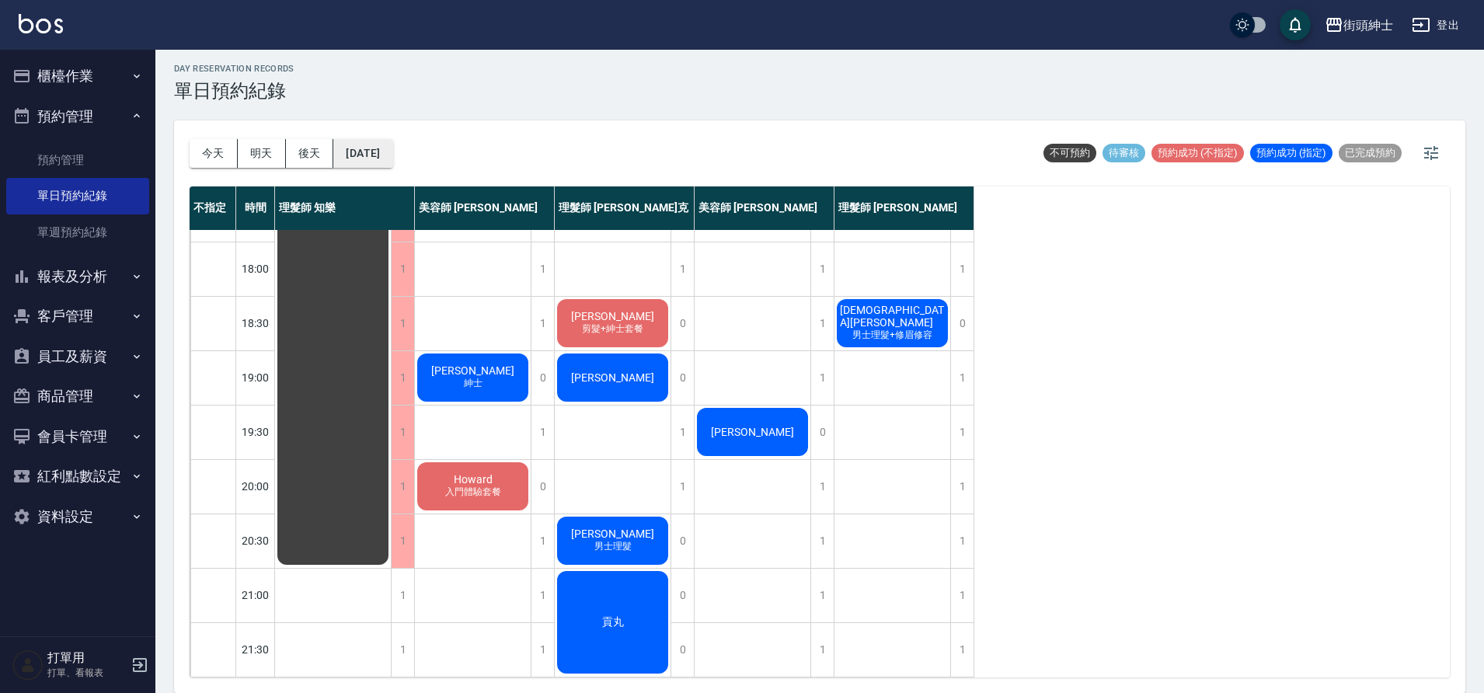
click at [392, 152] on button "2025/09/25" at bounding box center [362, 153] width 59 height 29
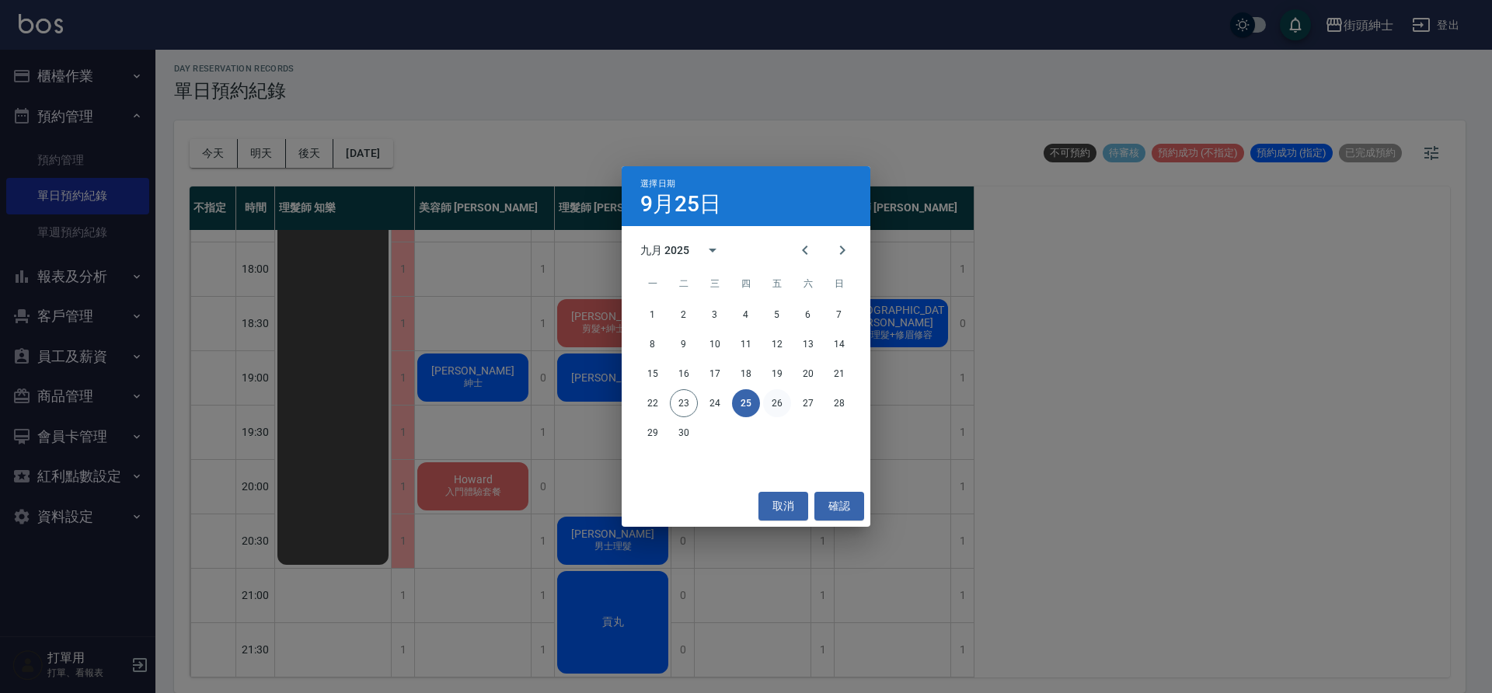
click at [782, 407] on button "26" at bounding box center [777, 403] width 28 height 28
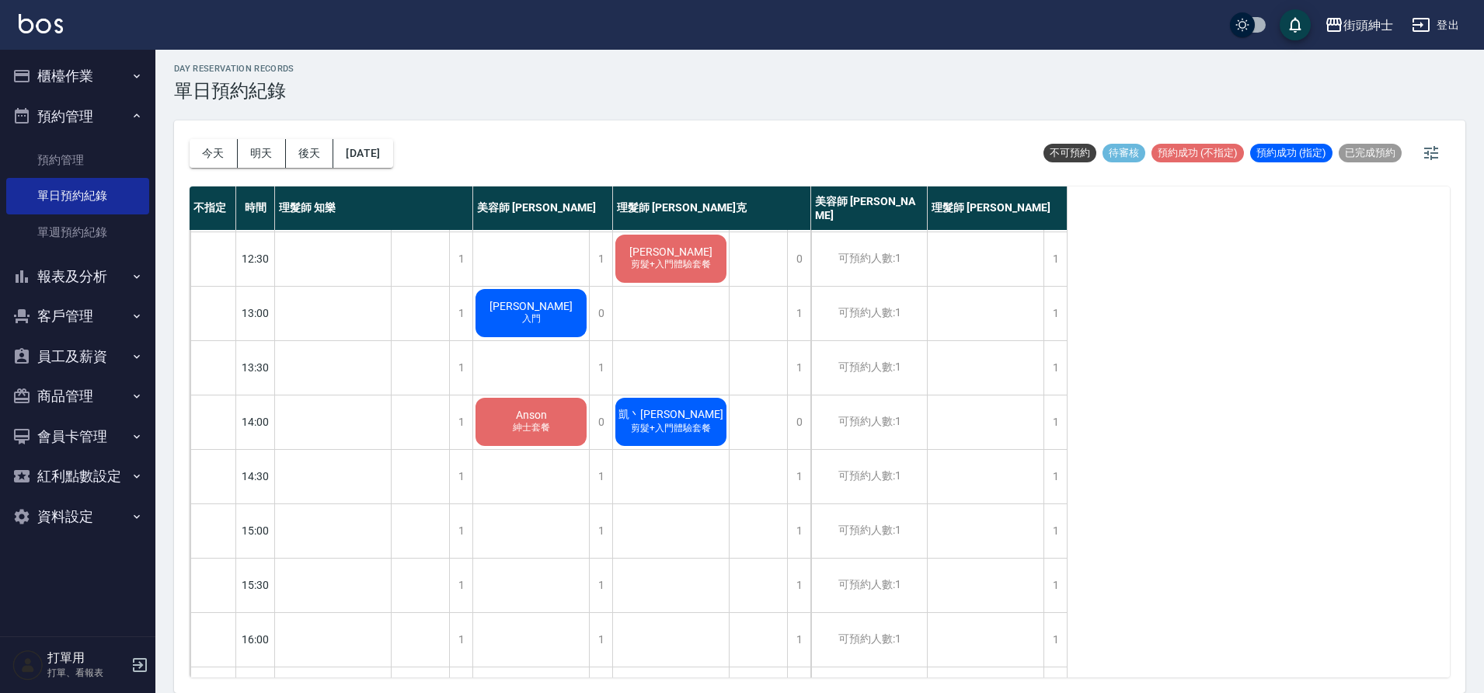
scroll to position [707, 0]
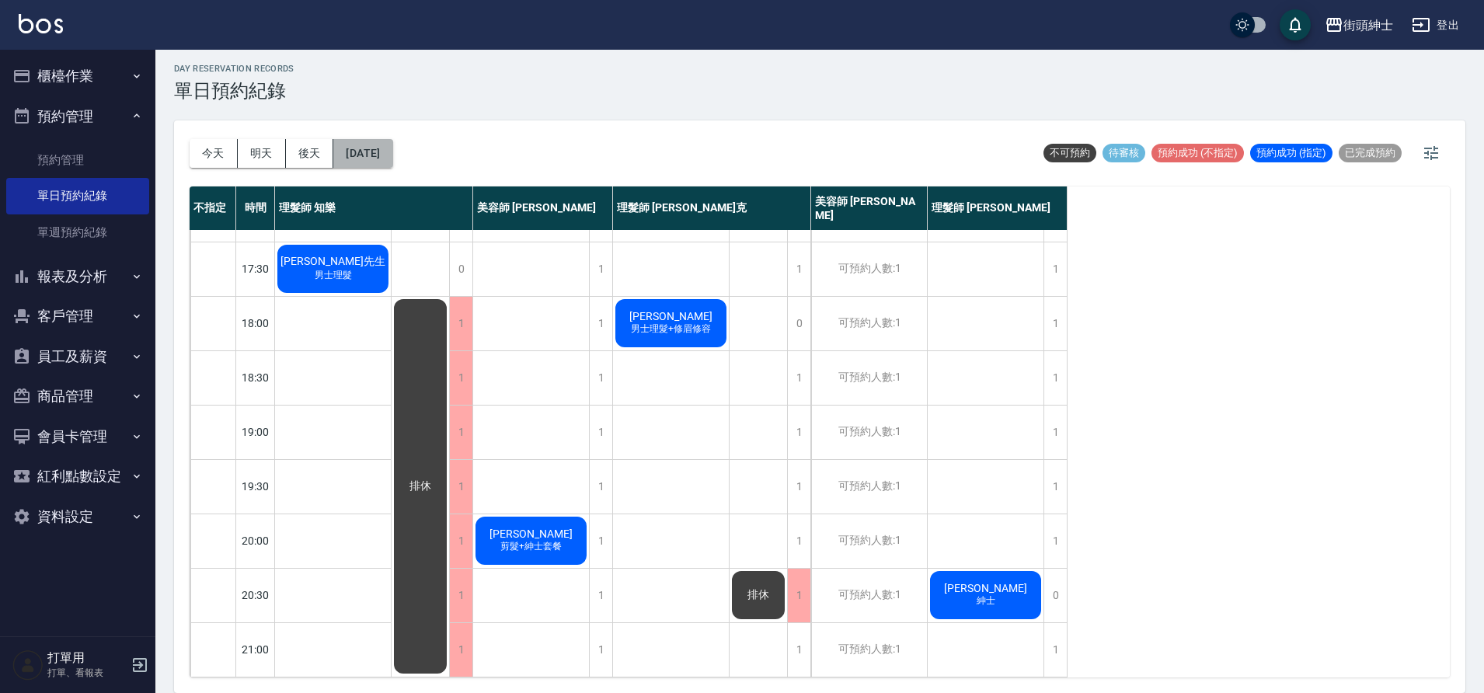
click at [381, 161] on button "2025/09/26" at bounding box center [362, 153] width 59 height 29
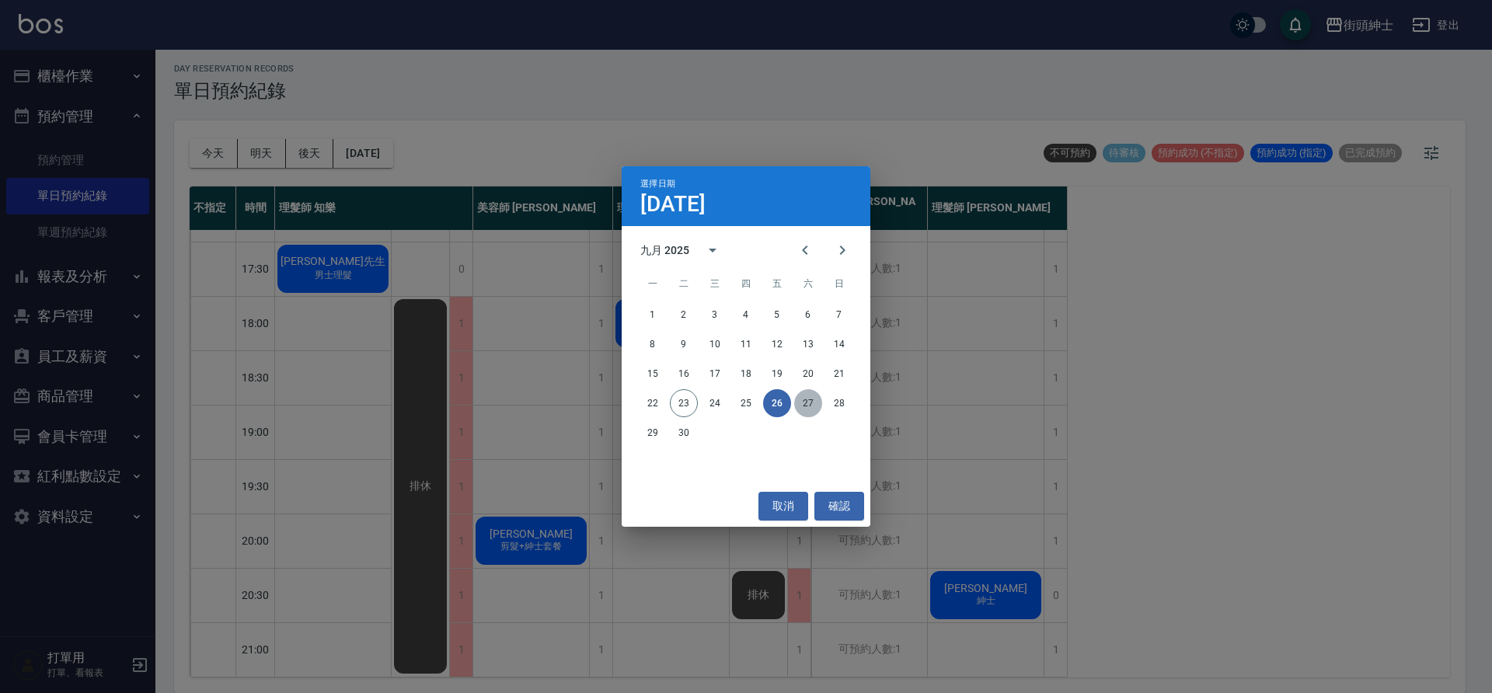
click at [810, 406] on button "27" at bounding box center [808, 403] width 28 height 28
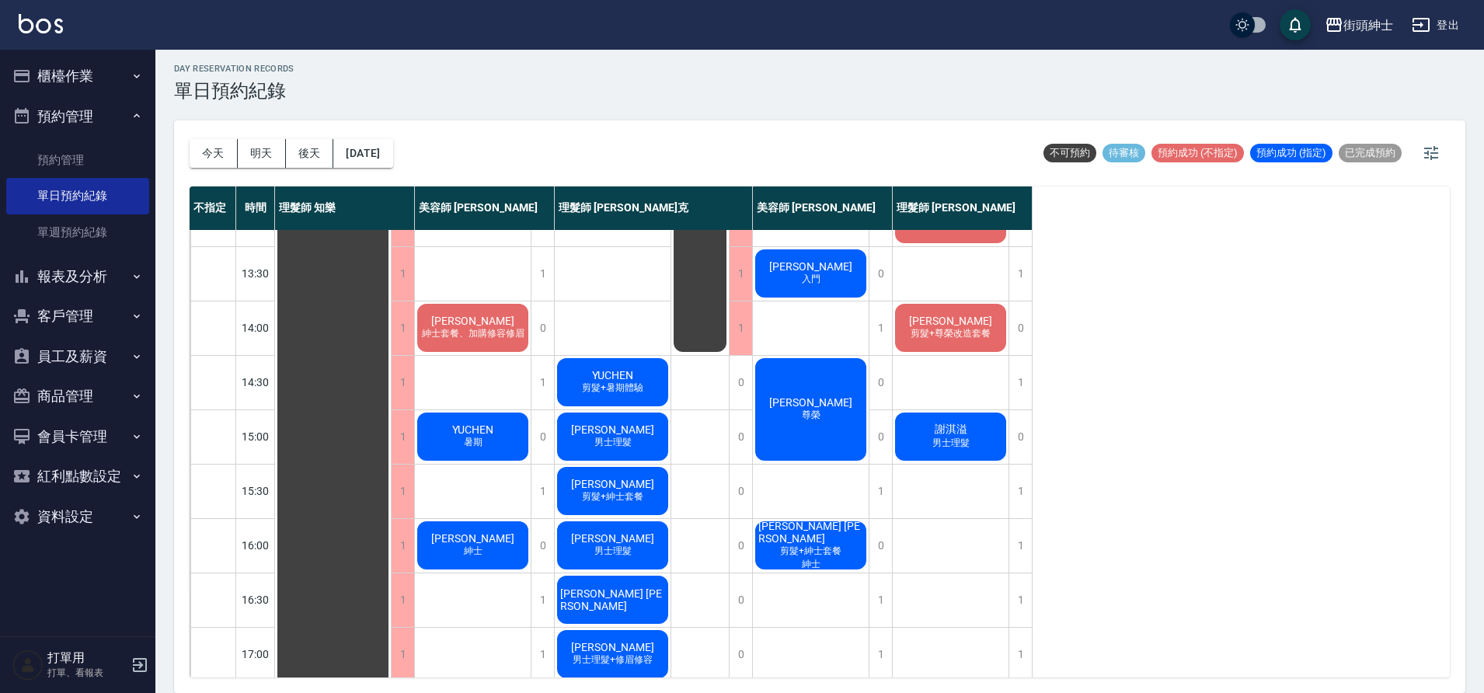
scroll to position [200, 0]
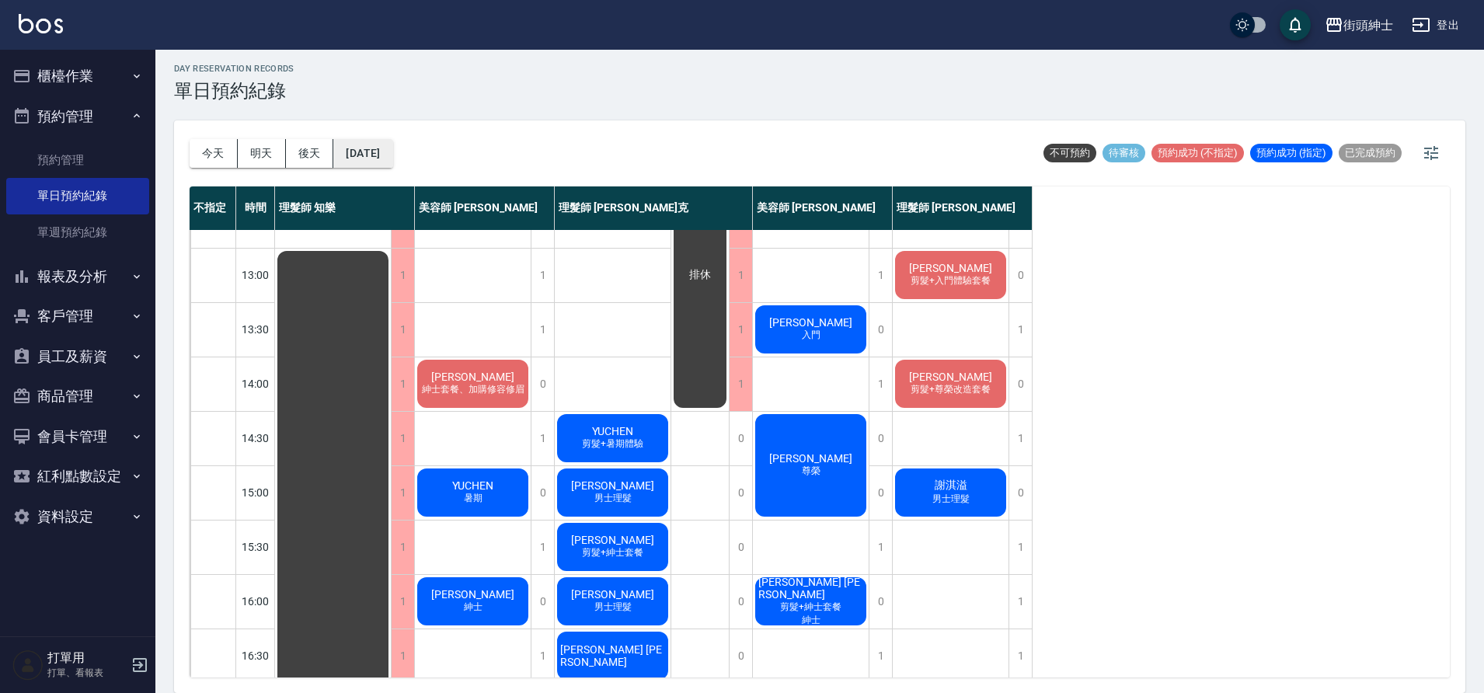
click at [361, 157] on button "2025/09/27" at bounding box center [362, 153] width 59 height 29
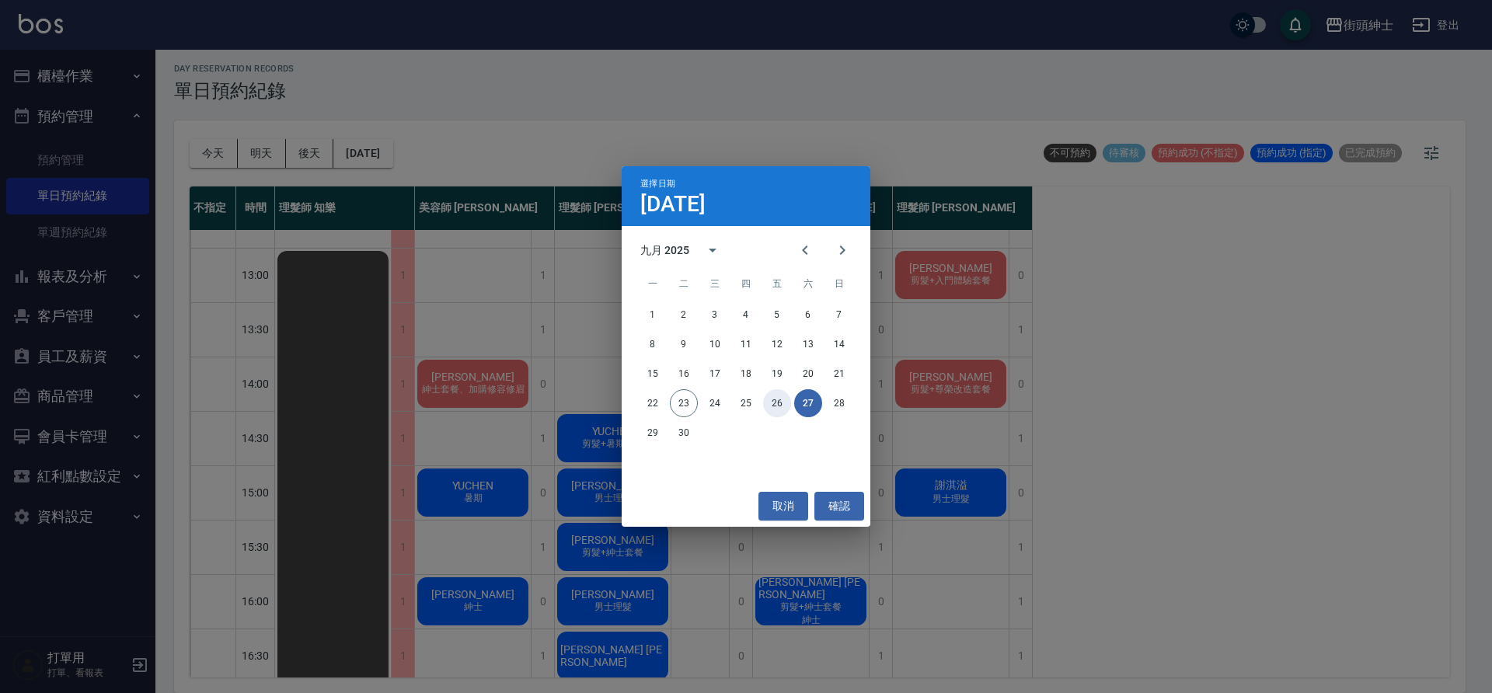
drag, startPoint x: 775, startPoint y: 404, endPoint x: 811, endPoint y: 382, distance: 41.8
click at [775, 406] on button "26" at bounding box center [777, 403] width 28 height 28
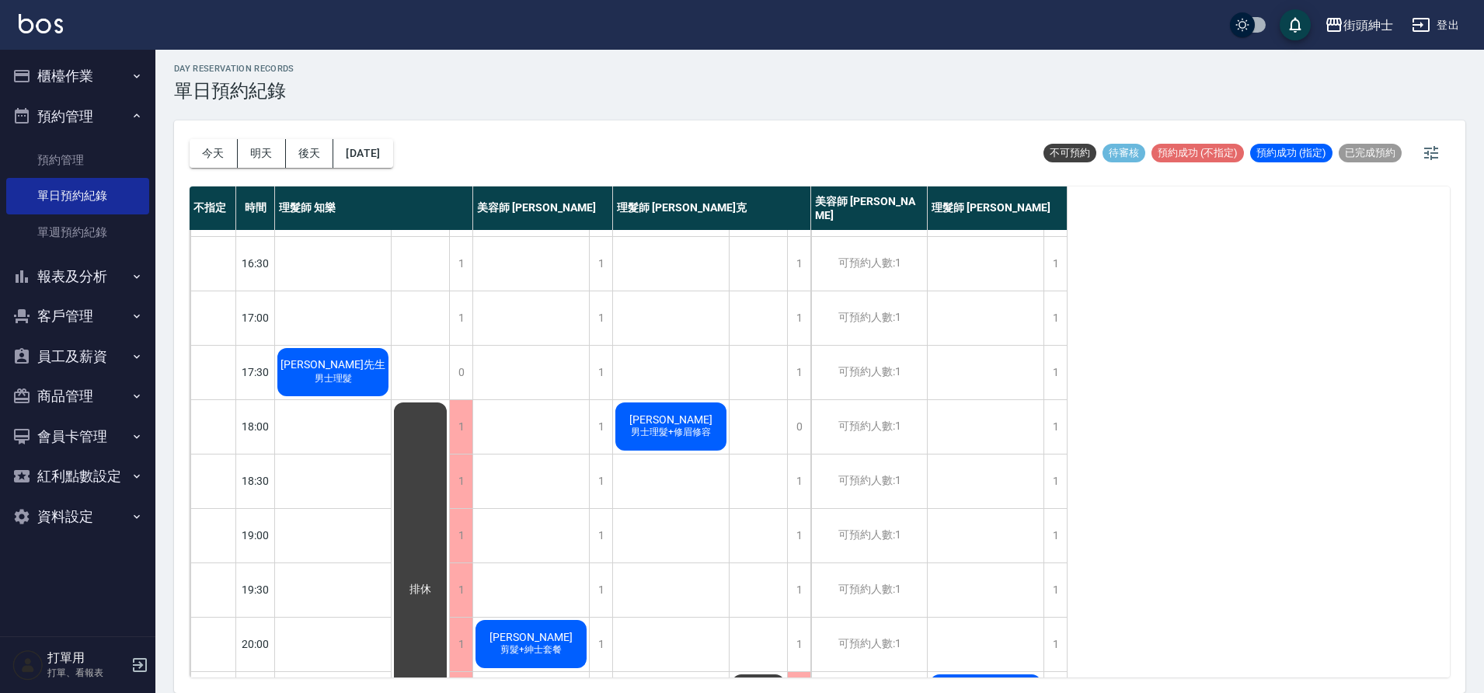
scroll to position [590, 0]
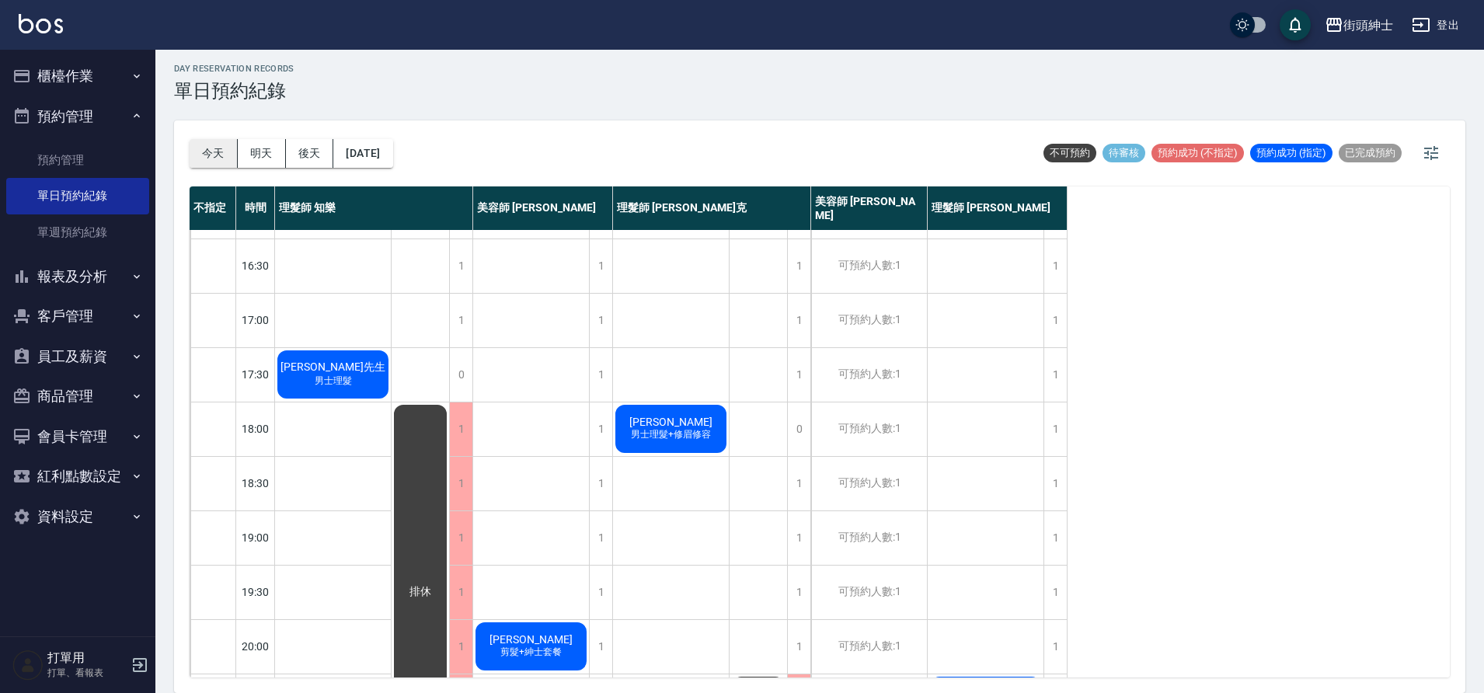
click at [214, 156] on button "今天" at bounding box center [214, 153] width 48 height 29
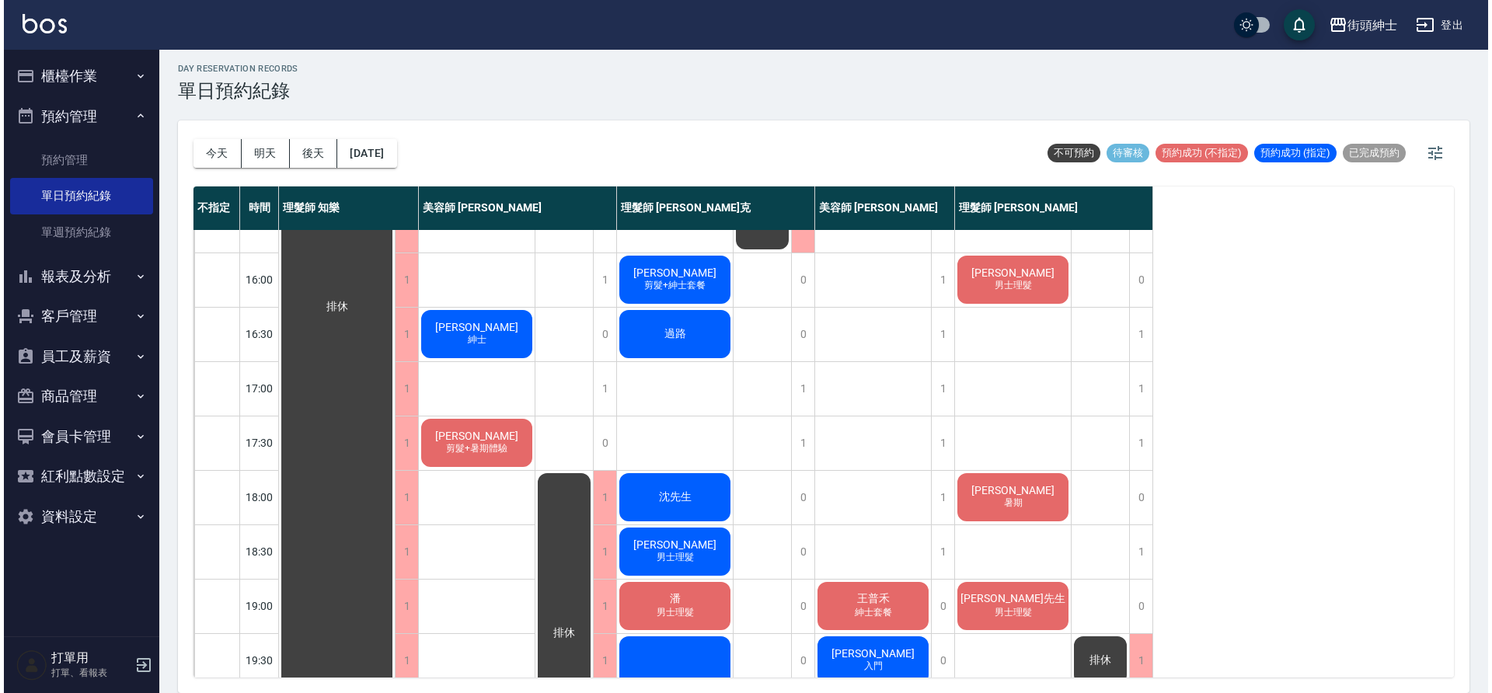
scroll to position [455, 0]
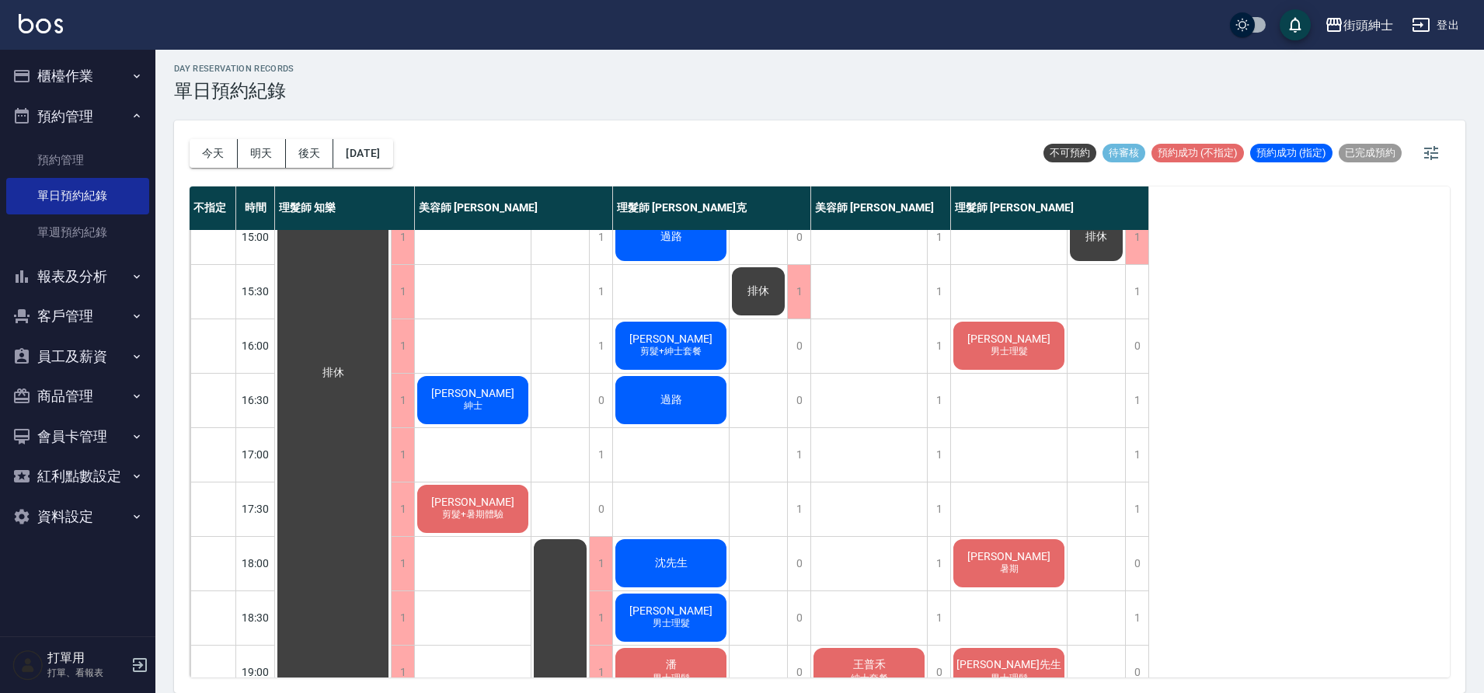
click at [469, 483] on div "陳凱駿 剪髮+暑期體驗" at bounding box center [473, 508] width 116 height 53
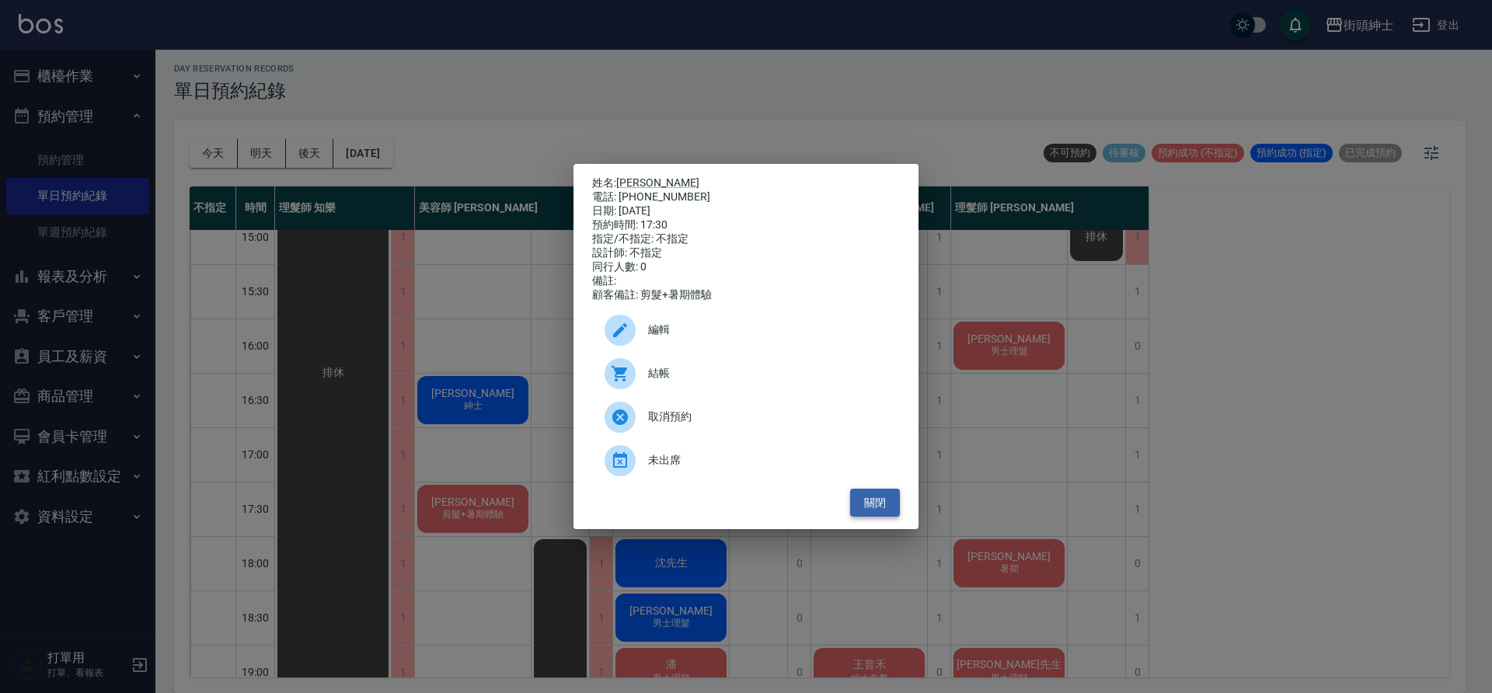
click at [864, 500] on button "關閉" at bounding box center [875, 503] width 50 height 29
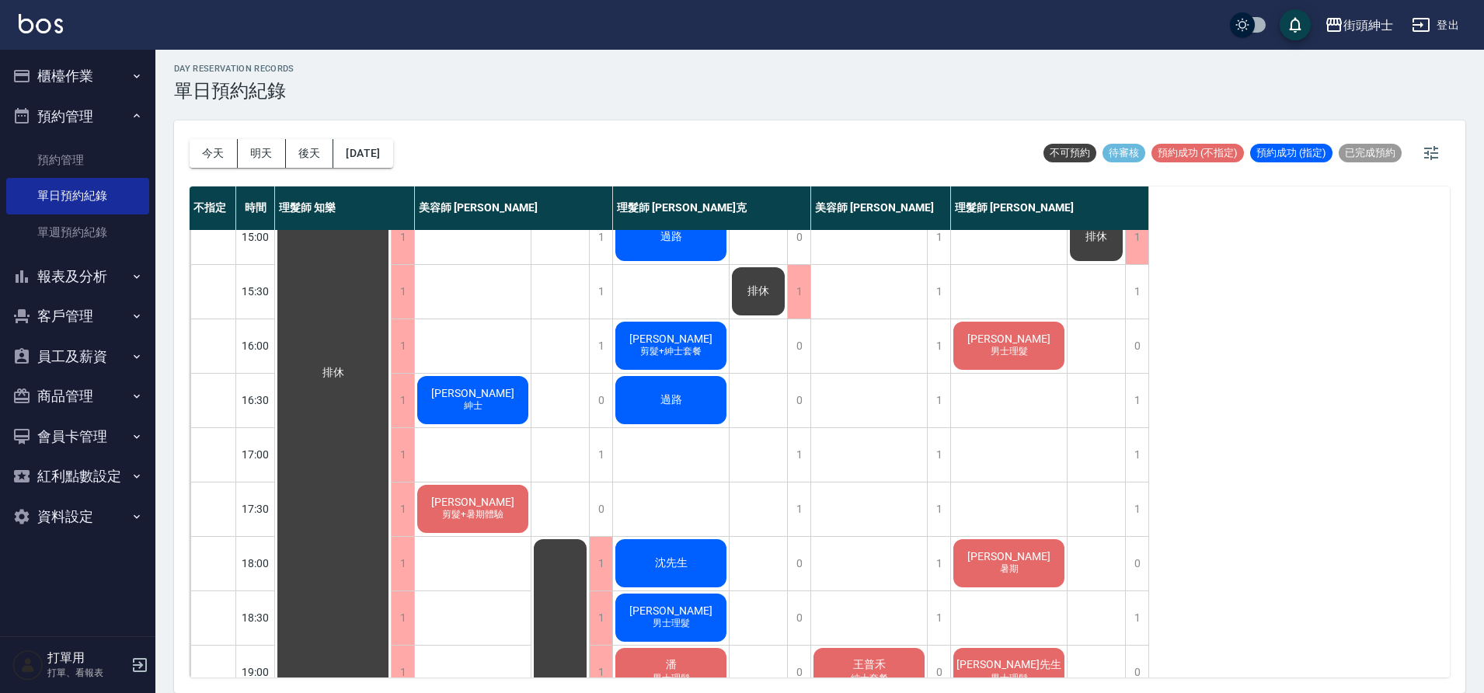
click at [472, 395] on span "張晏禔" at bounding box center [472, 393] width 89 height 12
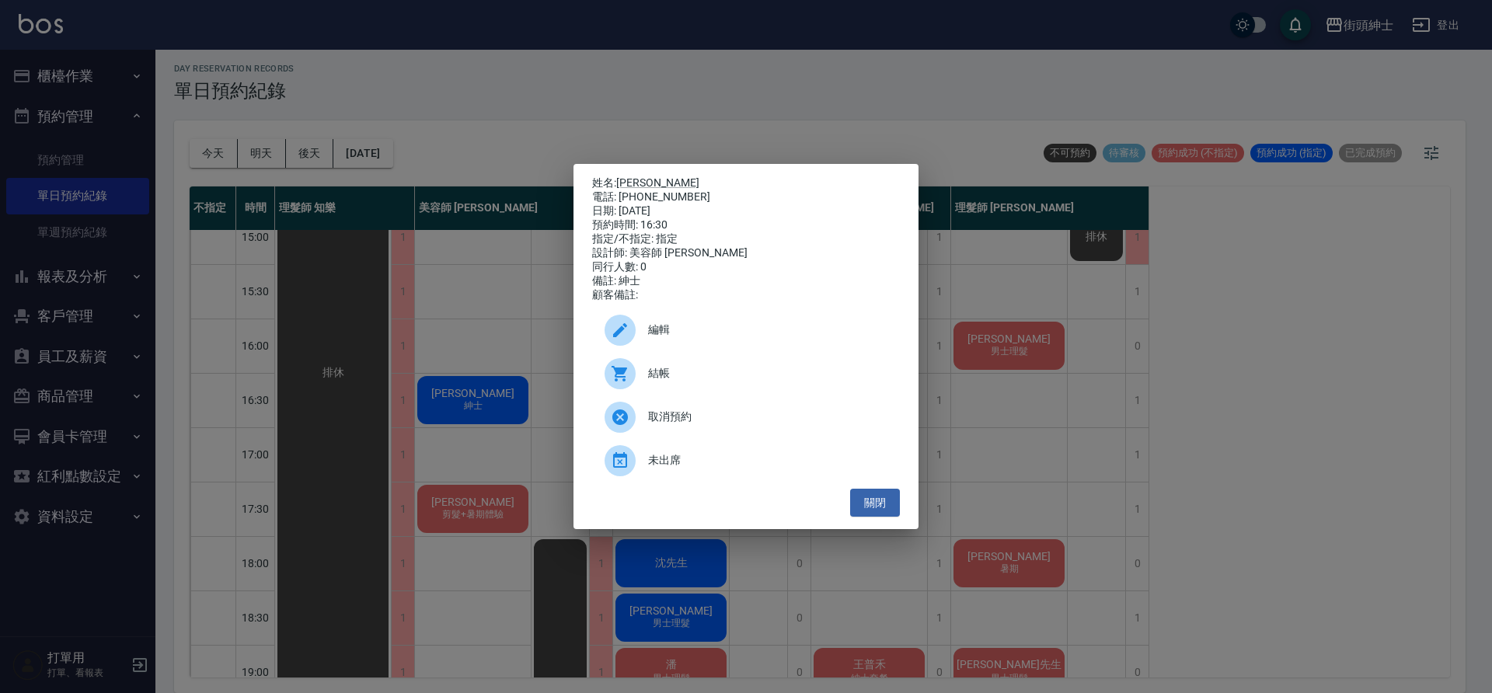
click at [653, 366] on div "結帳" at bounding box center [746, 374] width 308 height 44
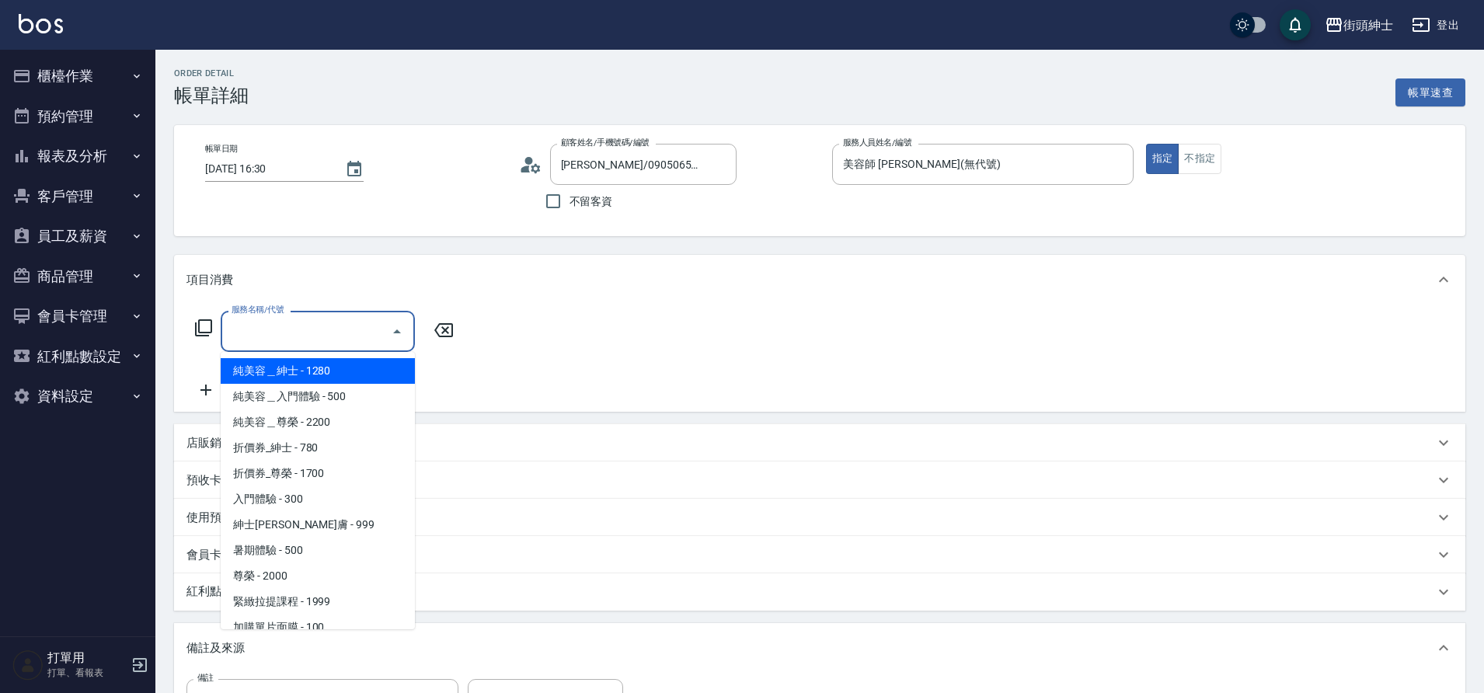
drag, startPoint x: 326, startPoint y: 344, endPoint x: 314, endPoint y: 348, distance: 12.3
click at [320, 347] on div "服務名稱/代號" at bounding box center [318, 331] width 194 height 41
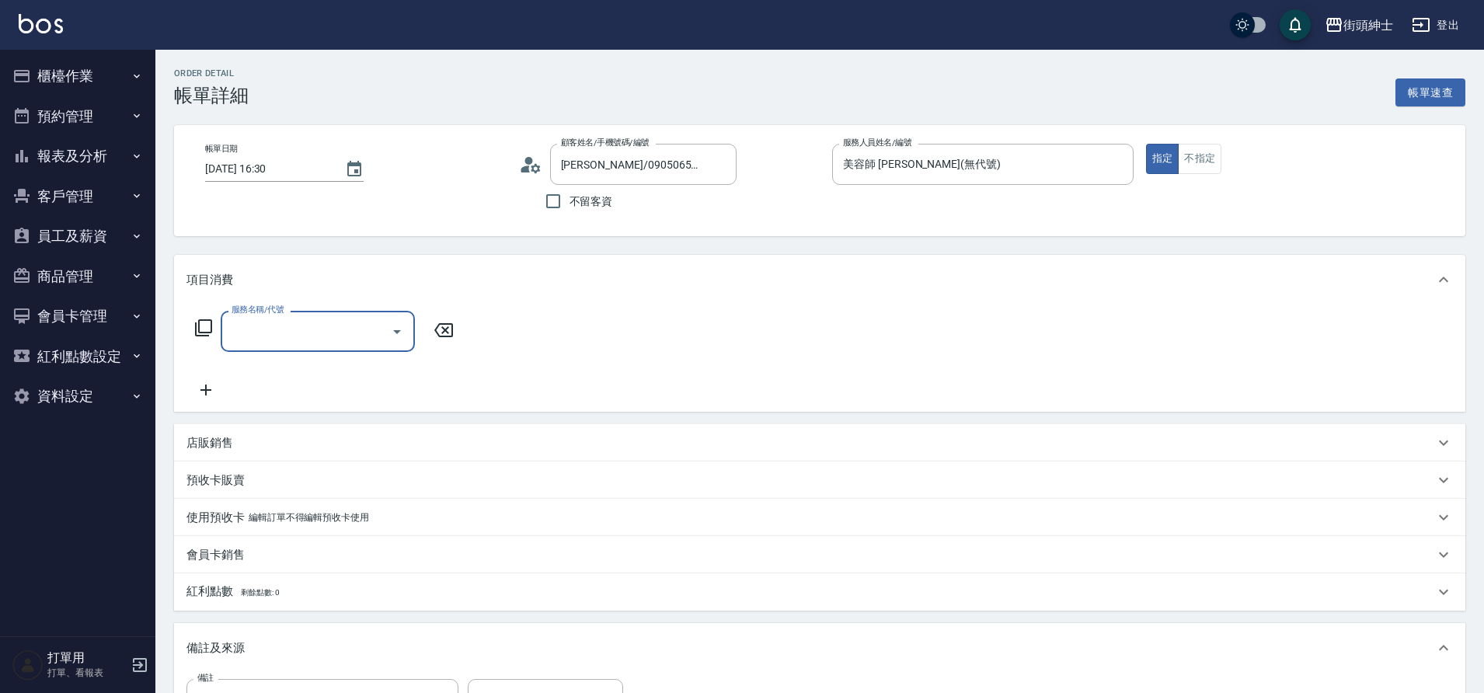
click at [339, 344] on input "服務名稱/代號" at bounding box center [306, 331] width 157 height 27
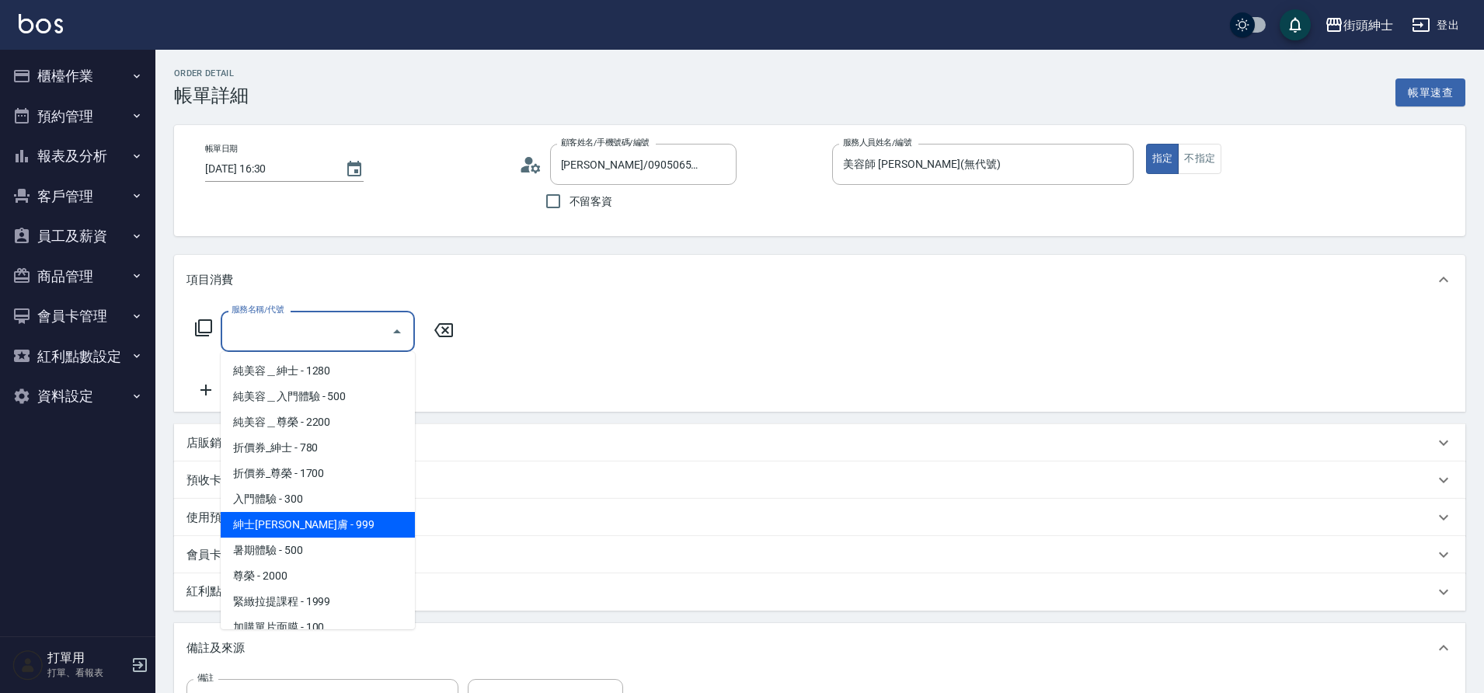
click at [316, 529] on span "紳士[PERSON_NAME]膚 - 999" at bounding box center [318, 525] width 194 height 26
type input "紳士全效煥膚"
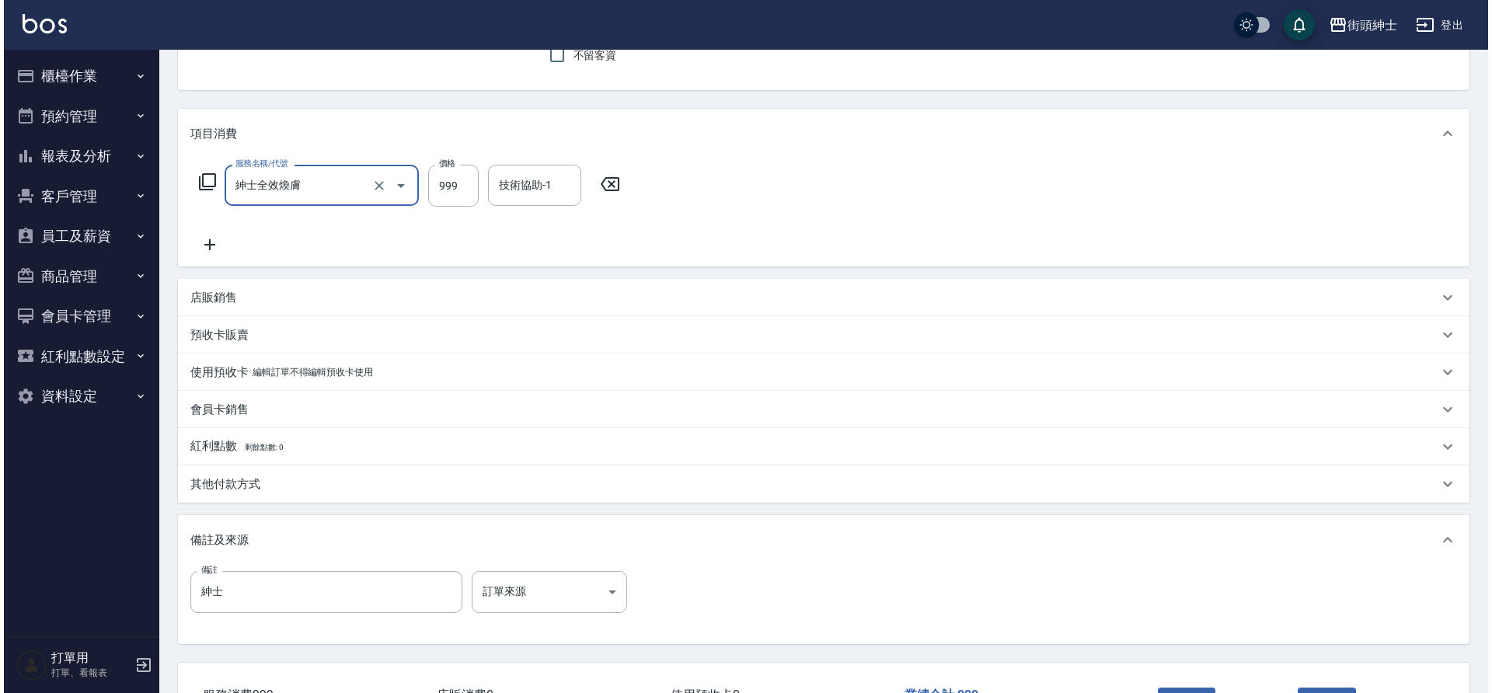
scroll to position [265, 0]
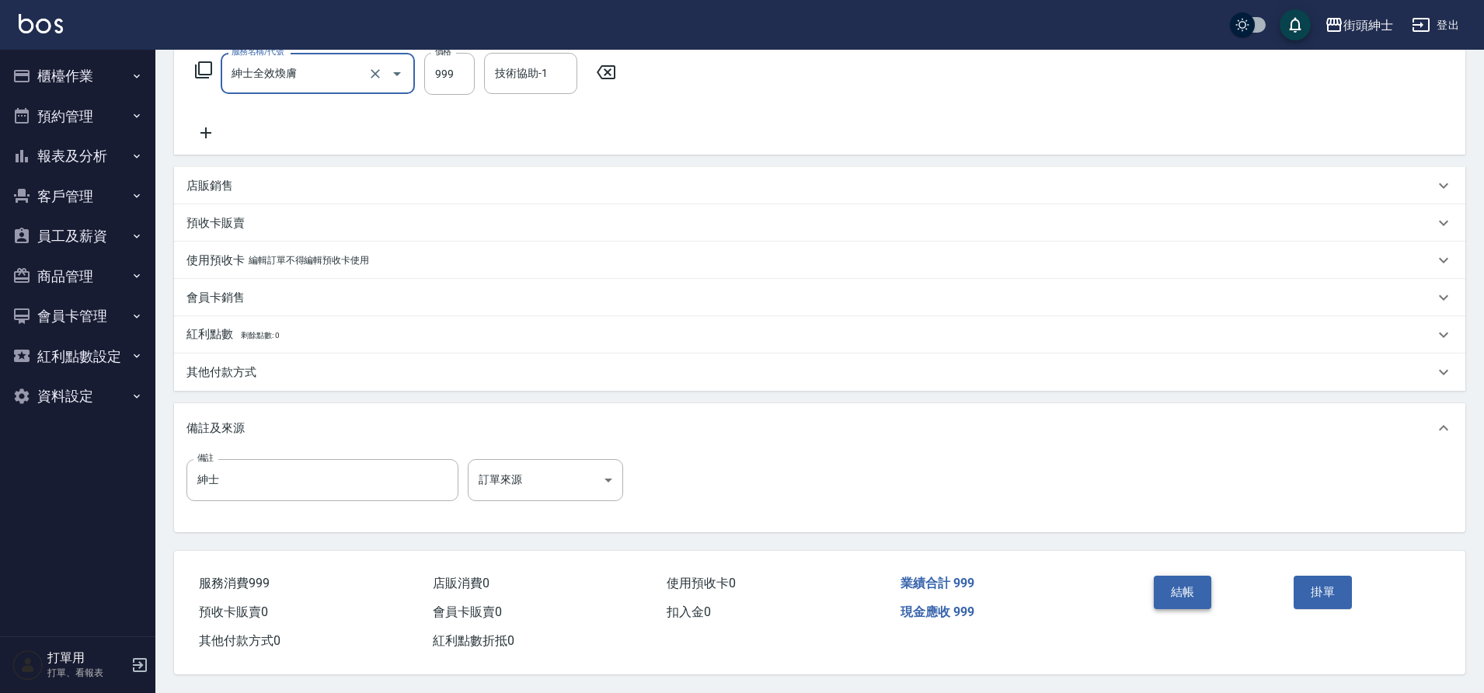
click at [1189, 576] on button "結帳" at bounding box center [1183, 592] width 58 height 33
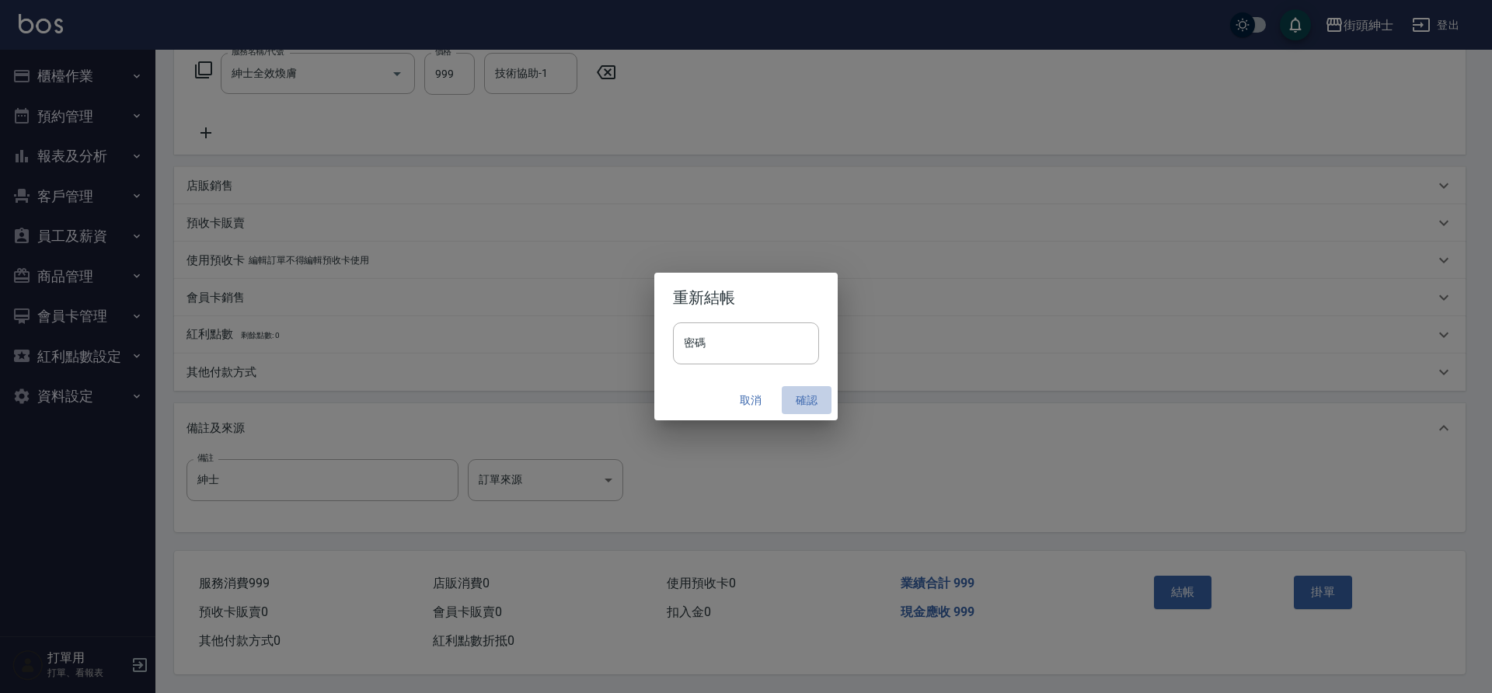
click at [803, 395] on button "確認" at bounding box center [807, 400] width 50 height 29
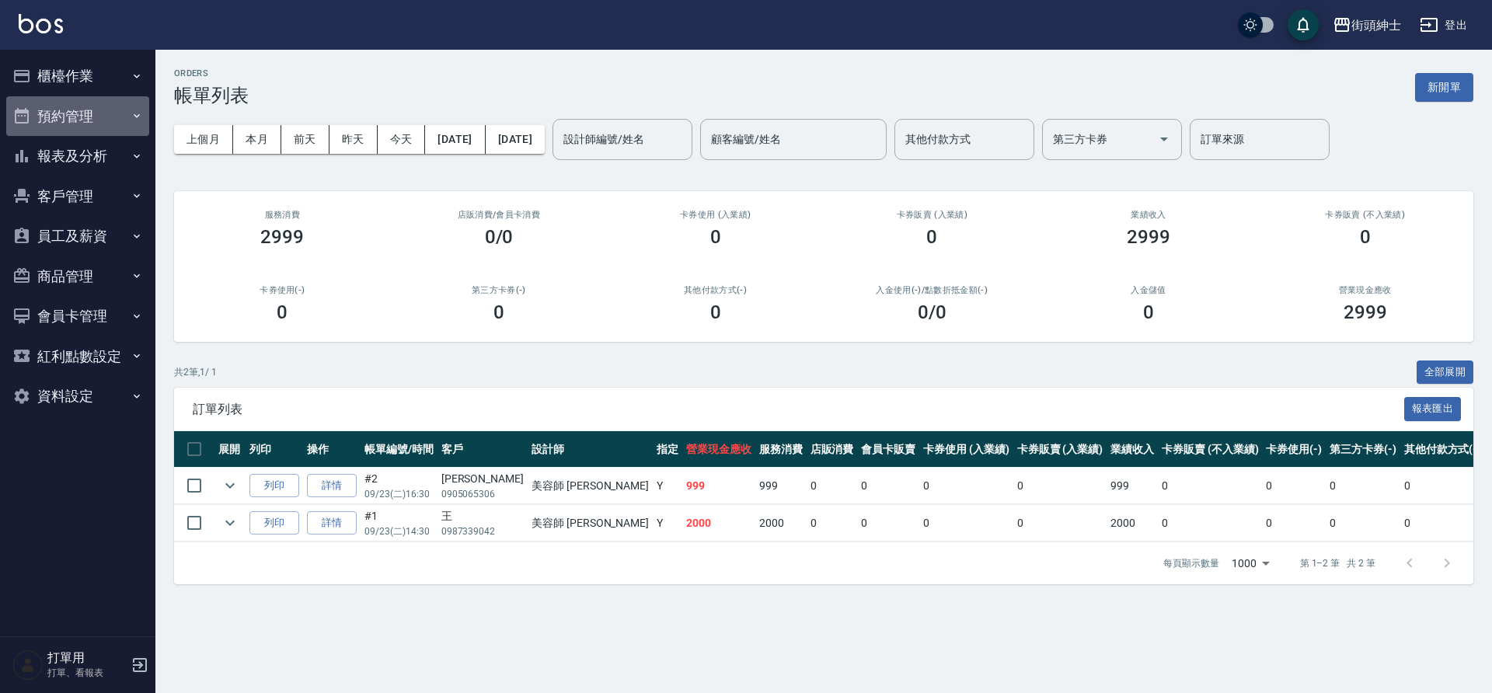
click at [100, 123] on button "預約管理" at bounding box center [77, 116] width 143 height 40
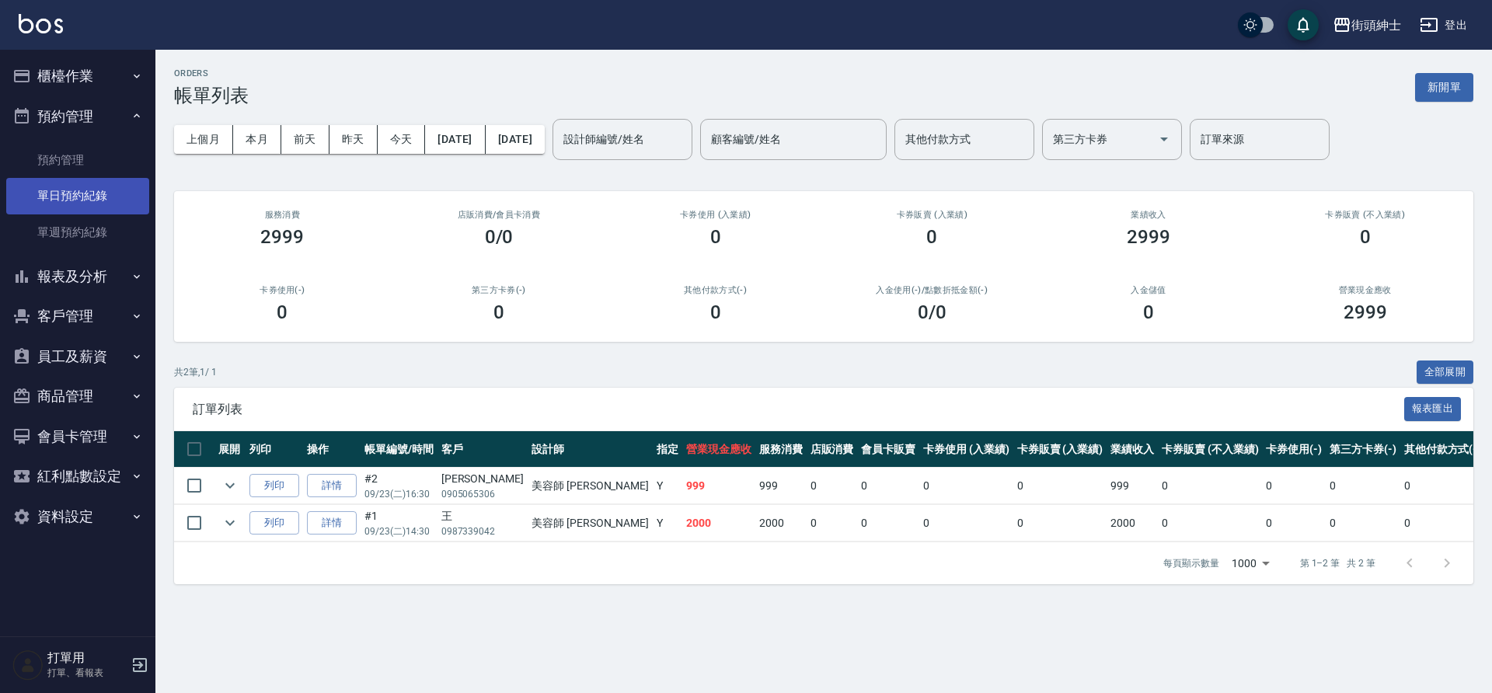
click at [89, 190] on link "單日預約紀錄" at bounding box center [77, 196] width 143 height 36
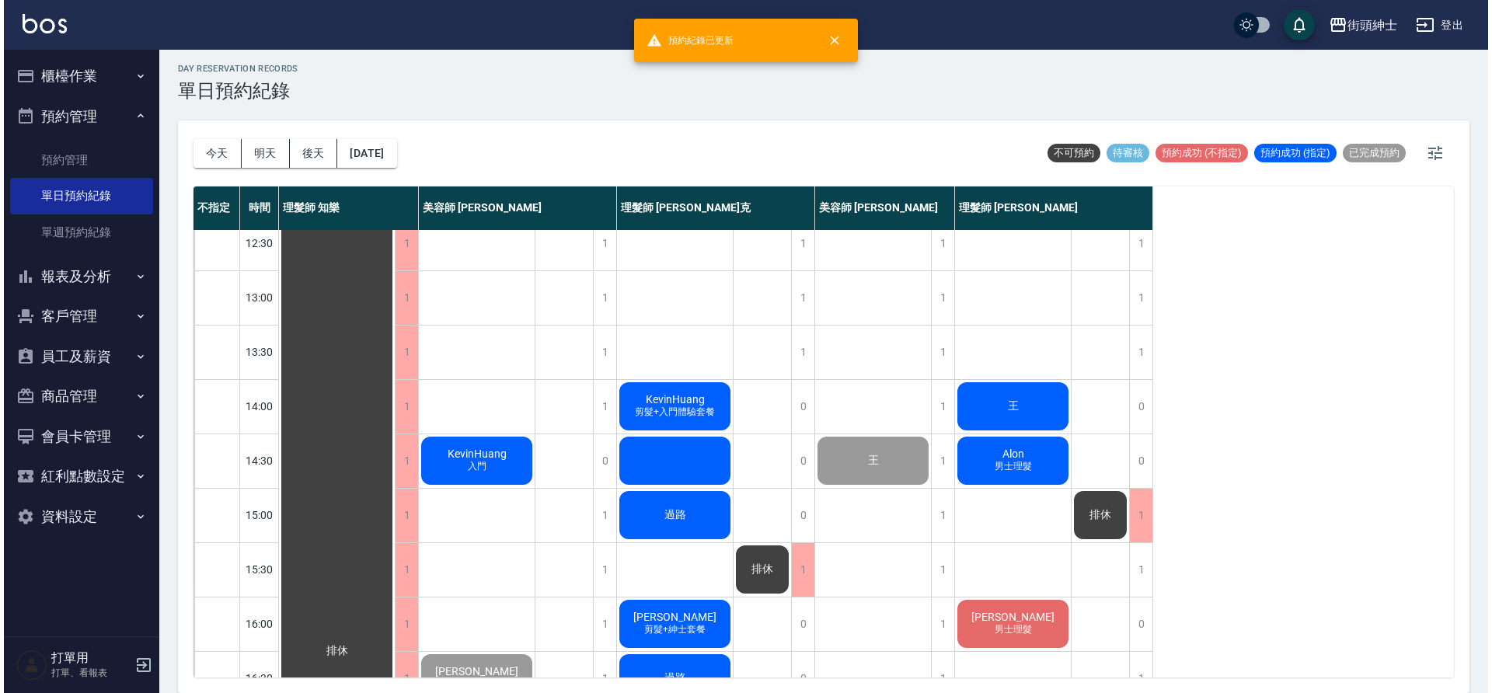
scroll to position [264, 0]
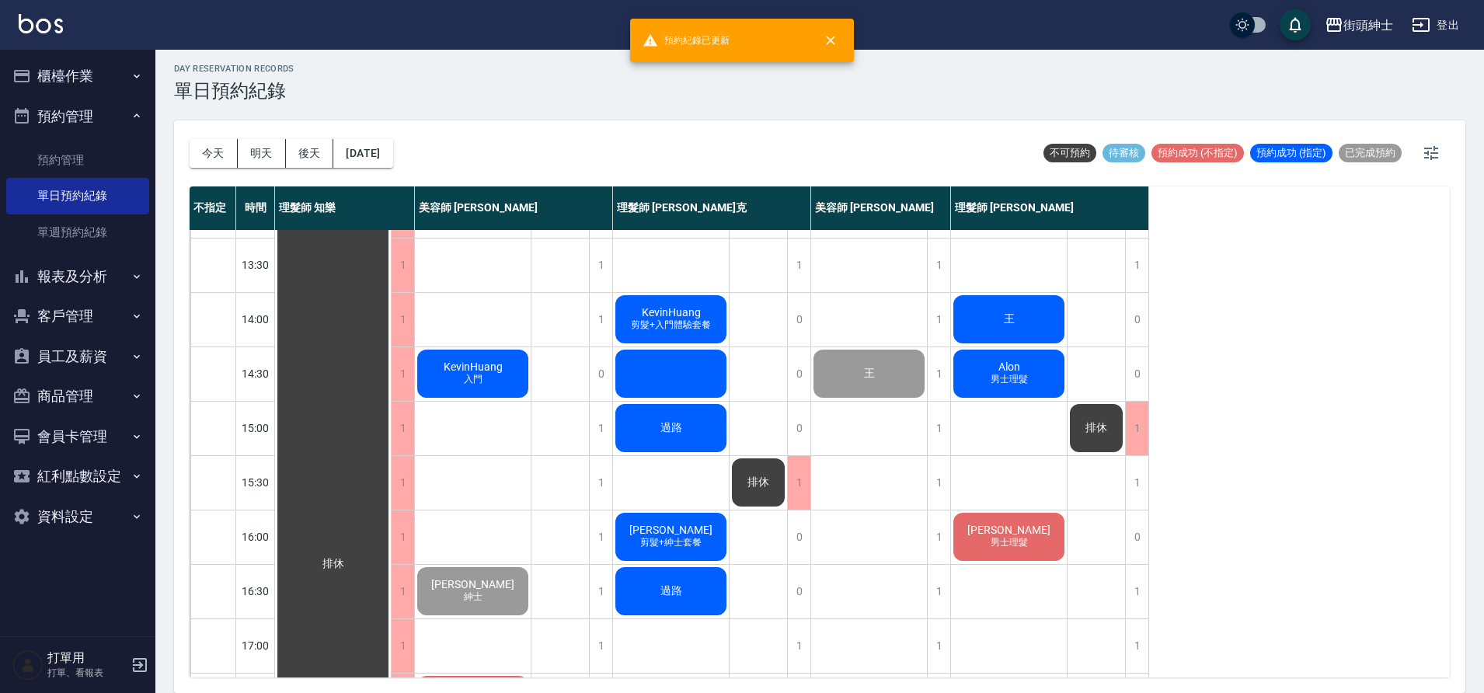
click at [504, 402] on div "KevinHuang 入門 張晏禔 紳士 陳凱駿 剪髮+暑期體驗" at bounding box center [473, 537] width 117 height 1142
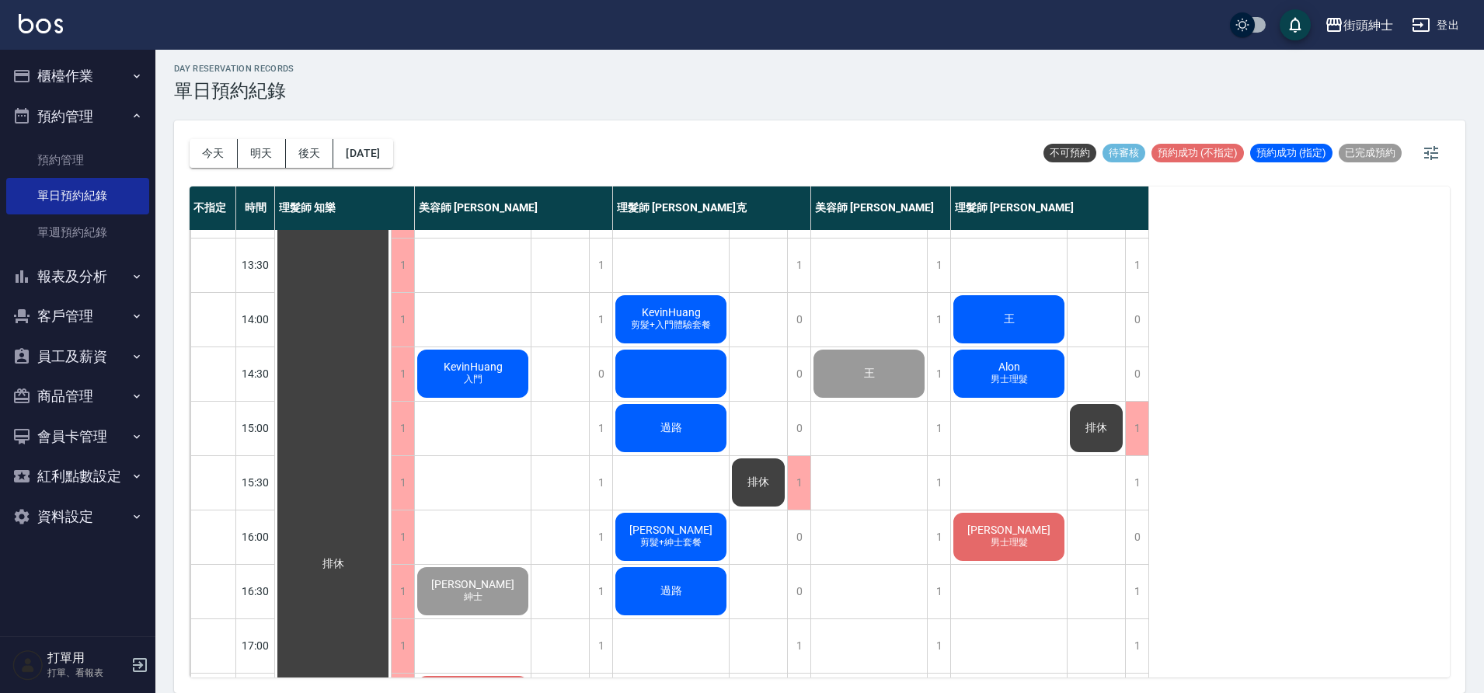
click at [499, 384] on div "KevinHuang 入門" at bounding box center [473, 373] width 116 height 53
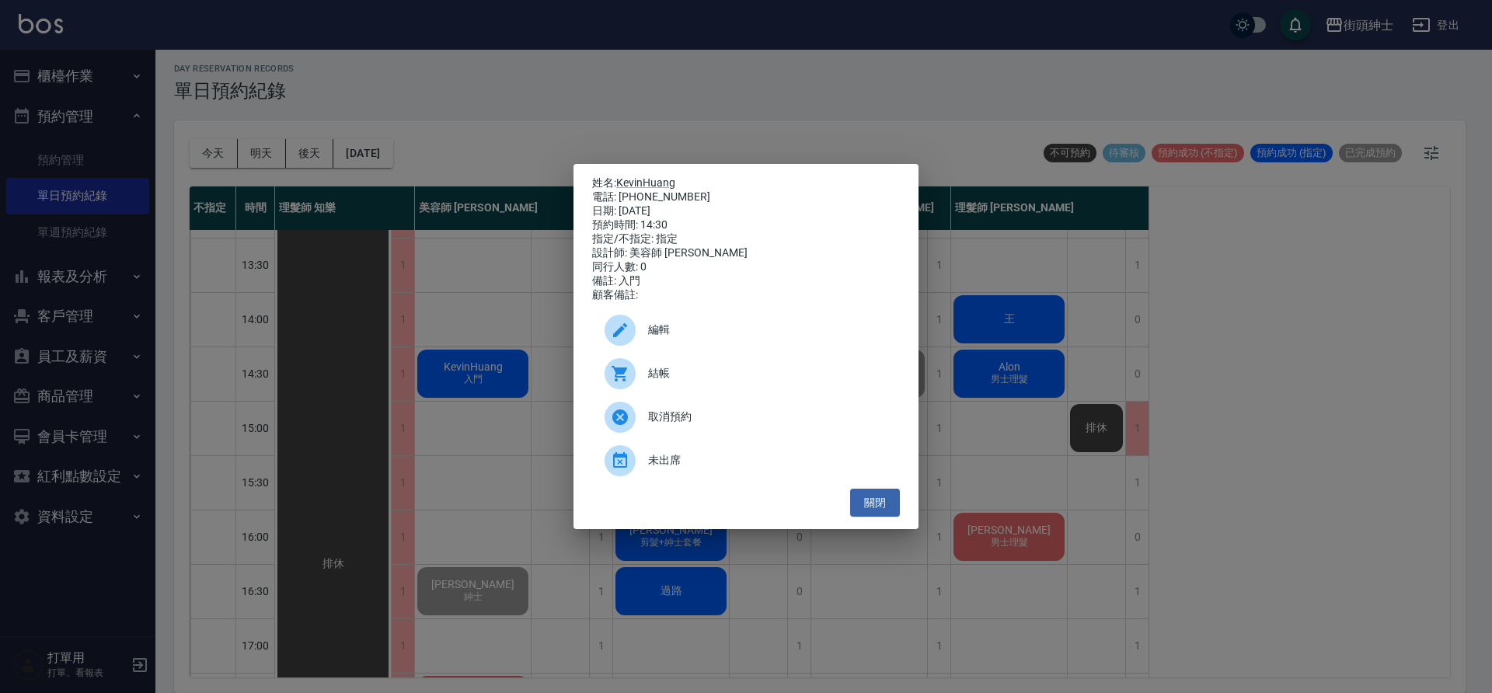
click at [745, 378] on span "結帳" at bounding box center [767, 373] width 239 height 16
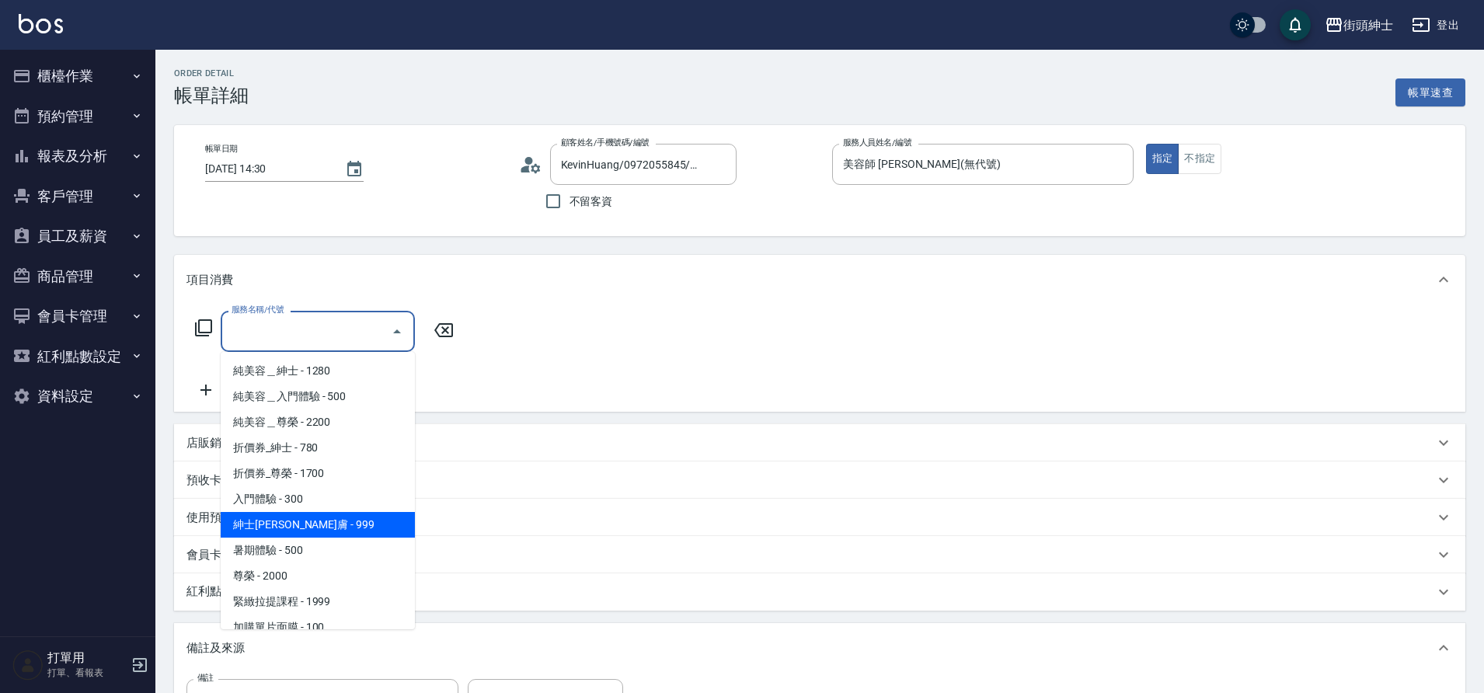
drag, startPoint x: 0, startPoint y: 0, endPoint x: 308, endPoint y: 523, distance: 606.7
click at [308, 523] on span "紳士[PERSON_NAME]膚 - 999" at bounding box center [318, 525] width 194 height 26
type input "紳士全效煥膚"
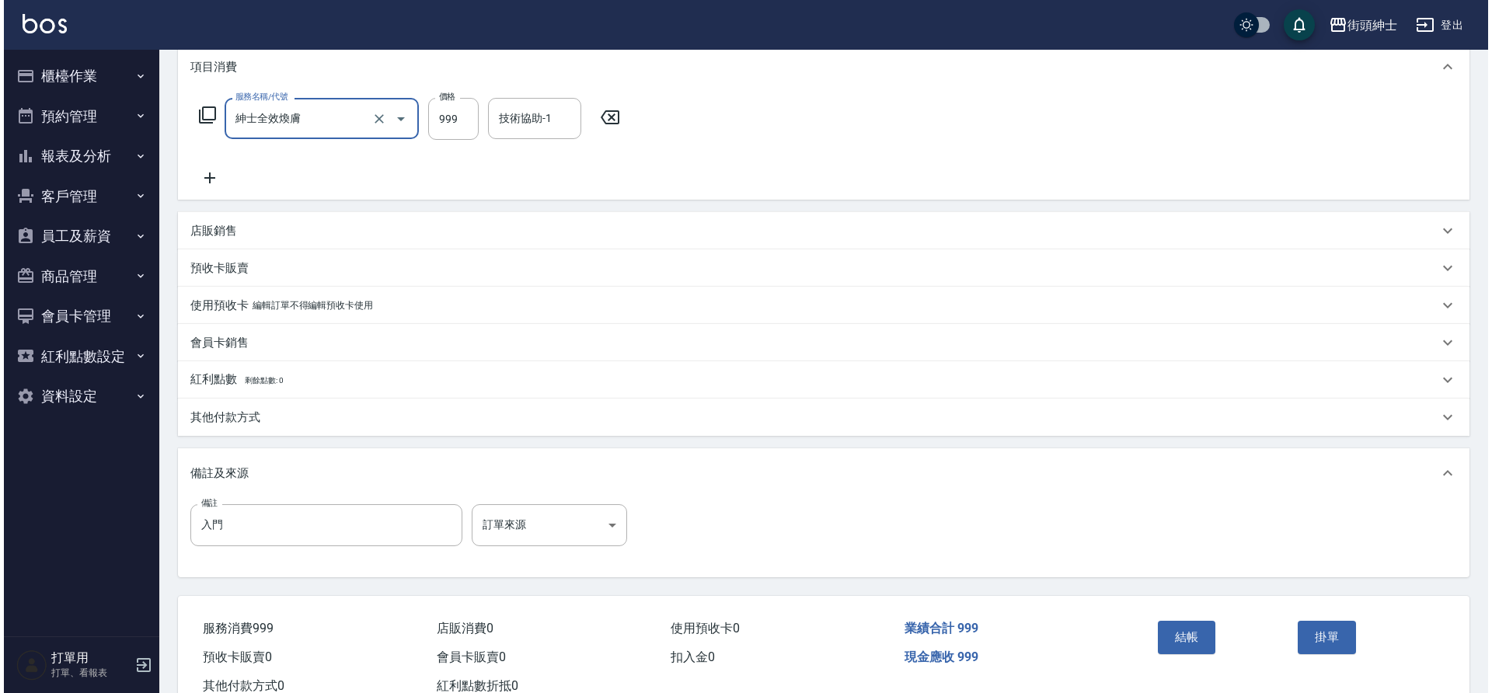
scroll to position [265, 0]
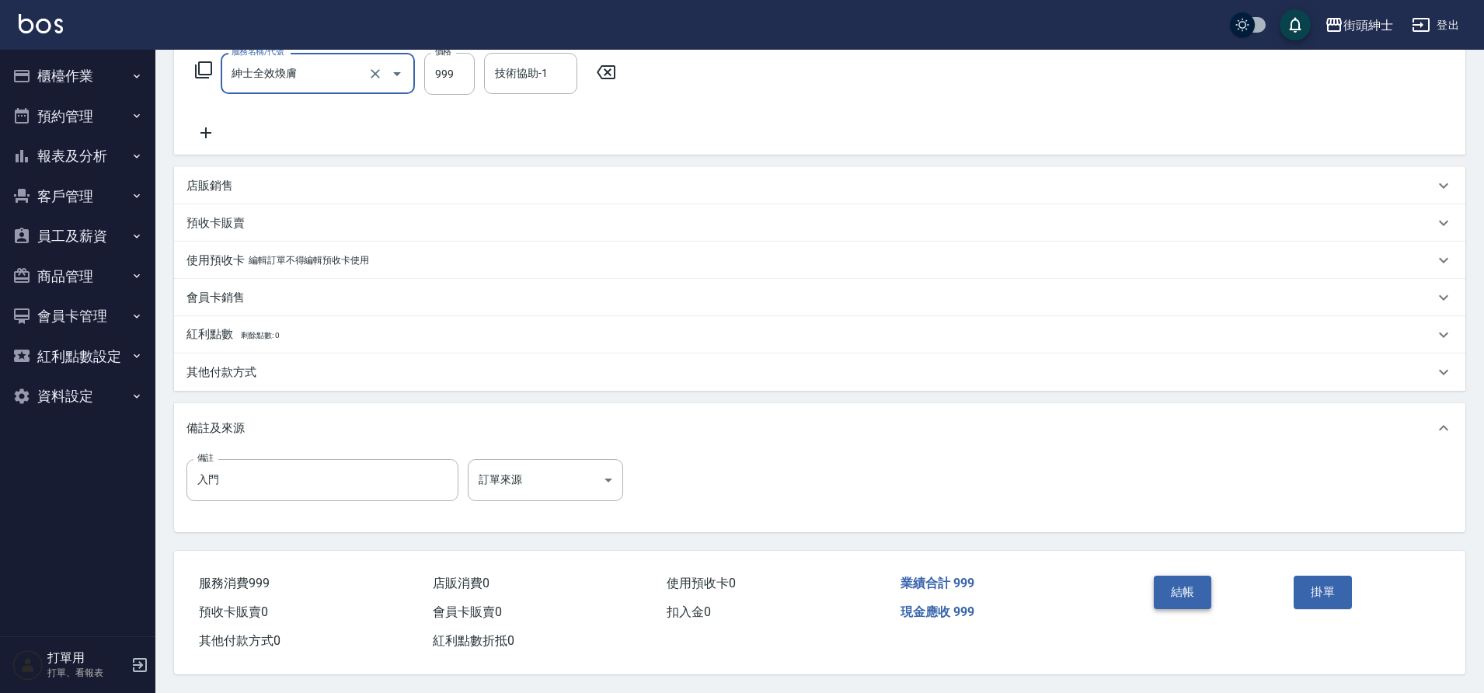
drag, startPoint x: 308, startPoint y: 523, endPoint x: 1183, endPoint y: 583, distance: 877.6
click at [1183, 583] on button "結帳" at bounding box center [1183, 592] width 58 height 33
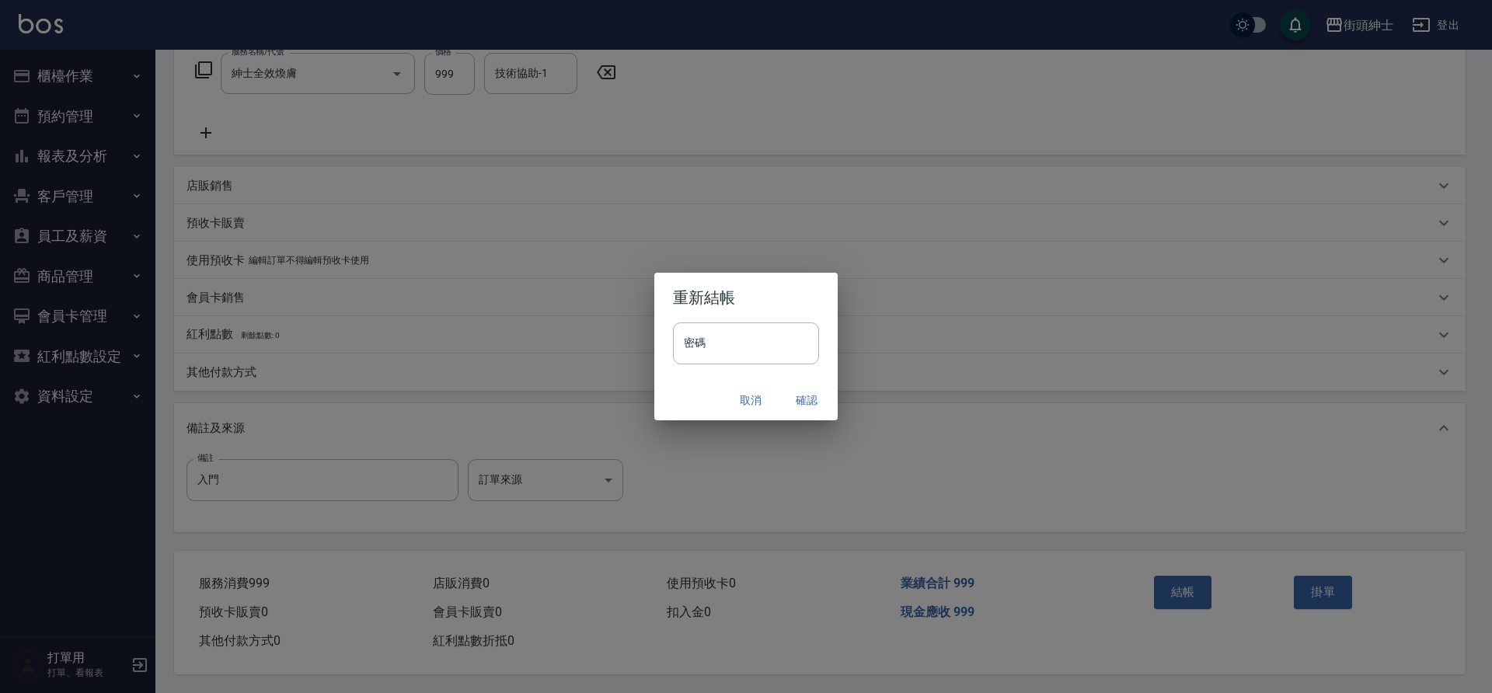
drag, startPoint x: 1183, startPoint y: 583, endPoint x: 805, endPoint y: 394, distance: 422.9
click at [805, 394] on button "確認" at bounding box center [807, 400] width 50 height 29
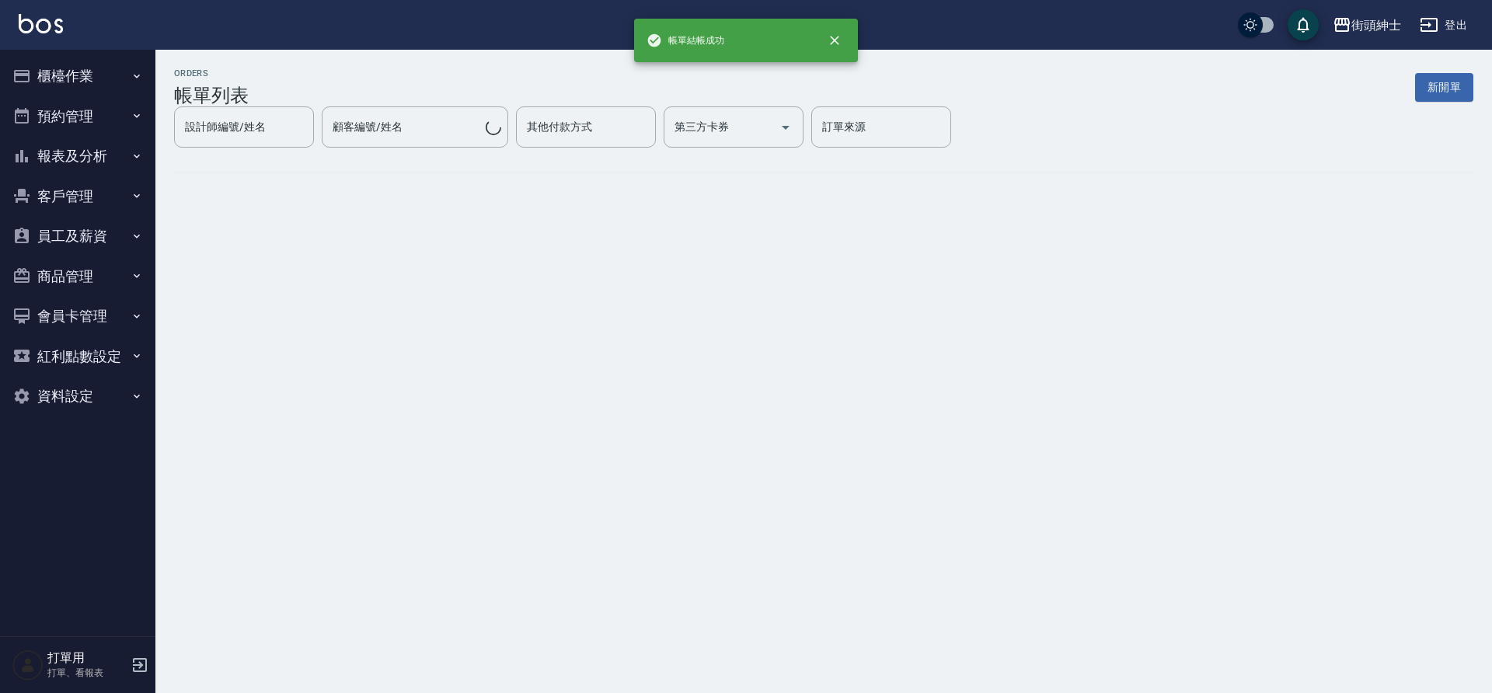
click at [88, 120] on button "預約管理" at bounding box center [77, 116] width 143 height 40
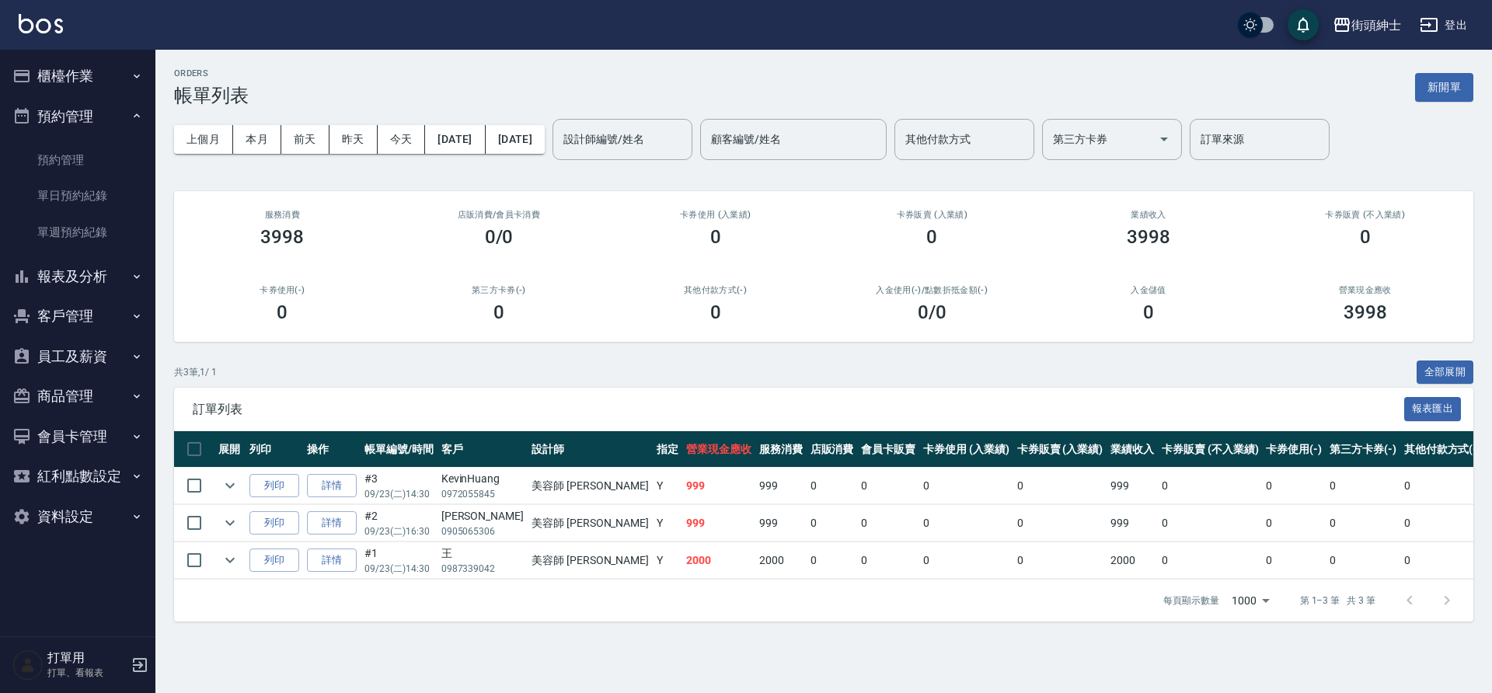
click at [96, 191] on link "單日預約紀錄" at bounding box center [77, 196] width 143 height 36
